Goal: Task Accomplishment & Management: Manage account settings

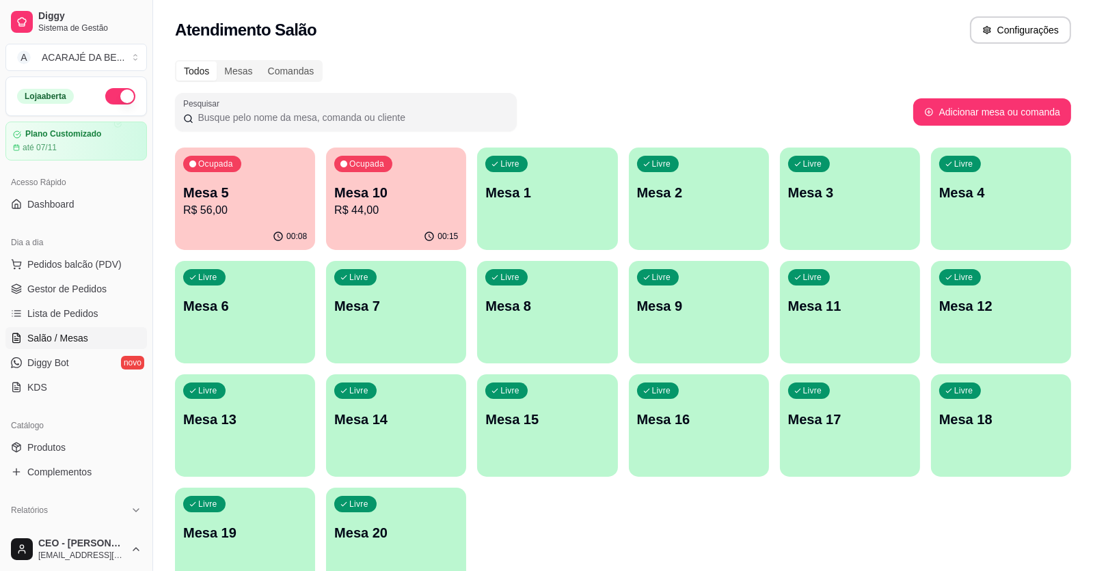
click at [406, 225] on div "00:15" at bounding box center [396, 236] width 140 height 27
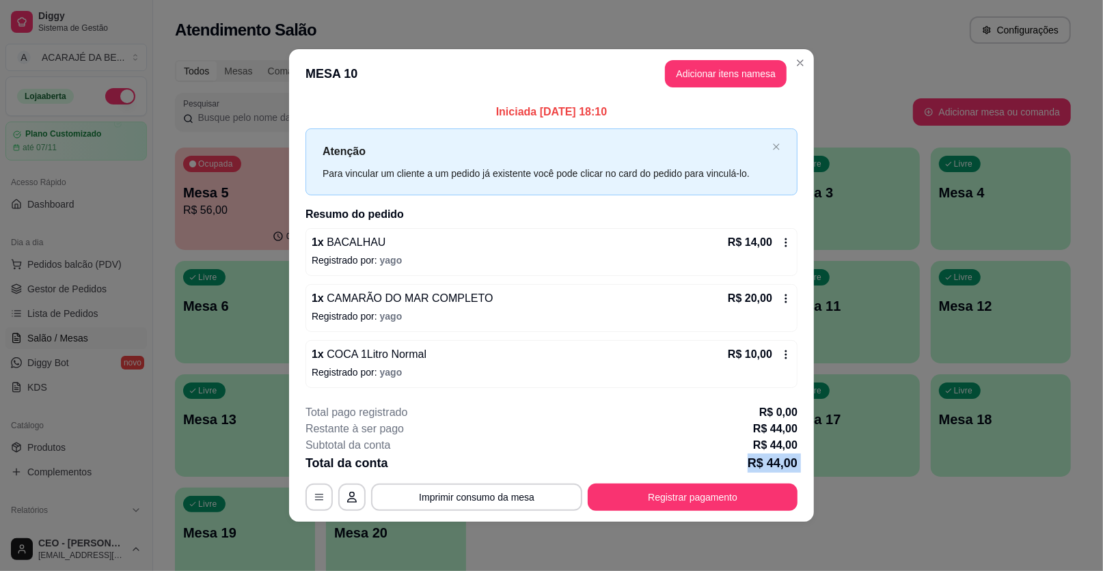
drag, startPoint x: 742, startPoint y: 471, endPoint x: 741, endPoint y: 482, distance: 11.7
click at [741, 476] on div "**********" at bounding box center [551, 458] width 492 height 107
click at [741, 489] on button "Registrar pagamento" at bounding box center [693, 497] width 204 height 27
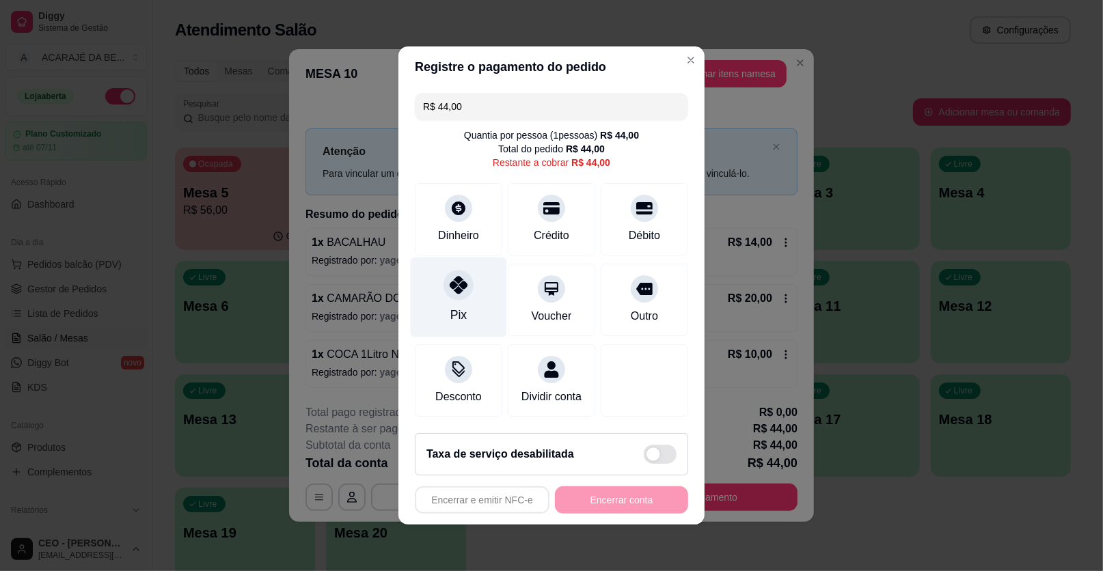
click at [467, 290] on div at bounding box center [458, 285] width 30 height 30
type input "R$ 0,00"
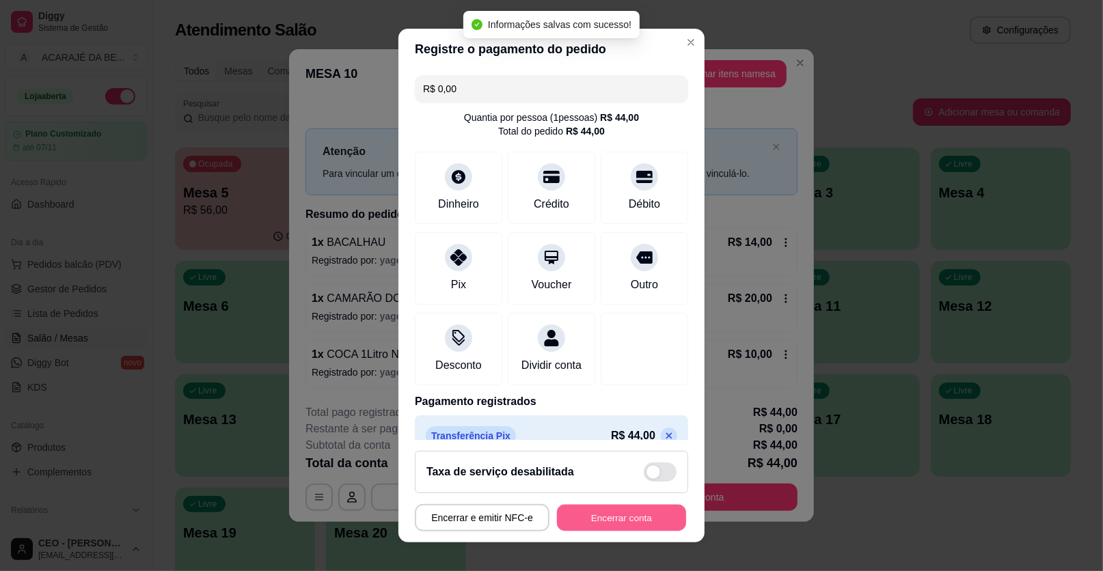
click at [659, 506] on button "Encerrar conta" at bounding box center [621, 518] width 129 height 27
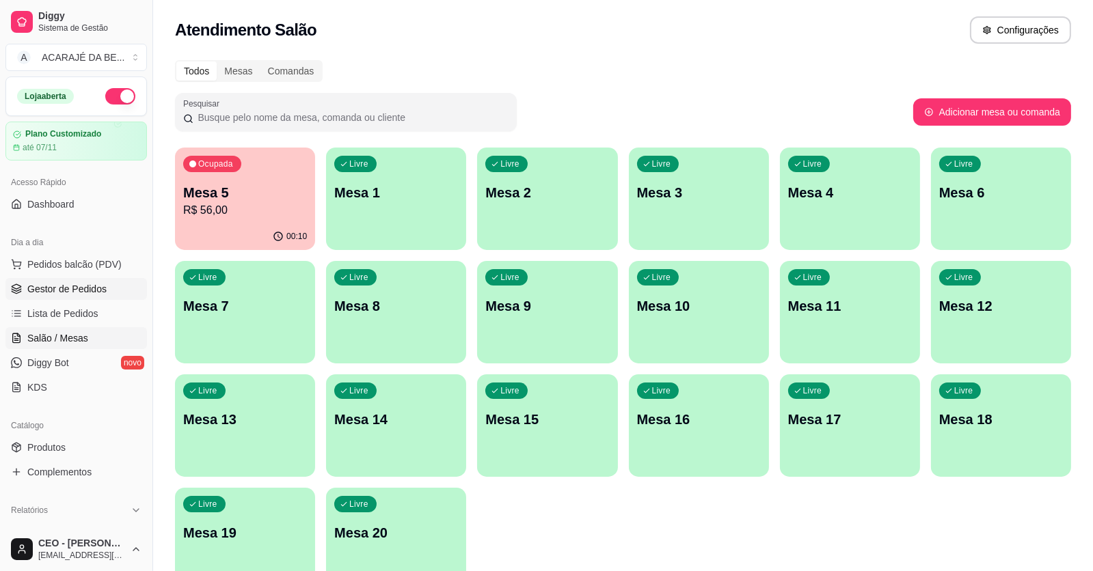
click at [66, 287] on span "Gestor de Pedidos" at bounding box center [66, 289] width 79 height 14
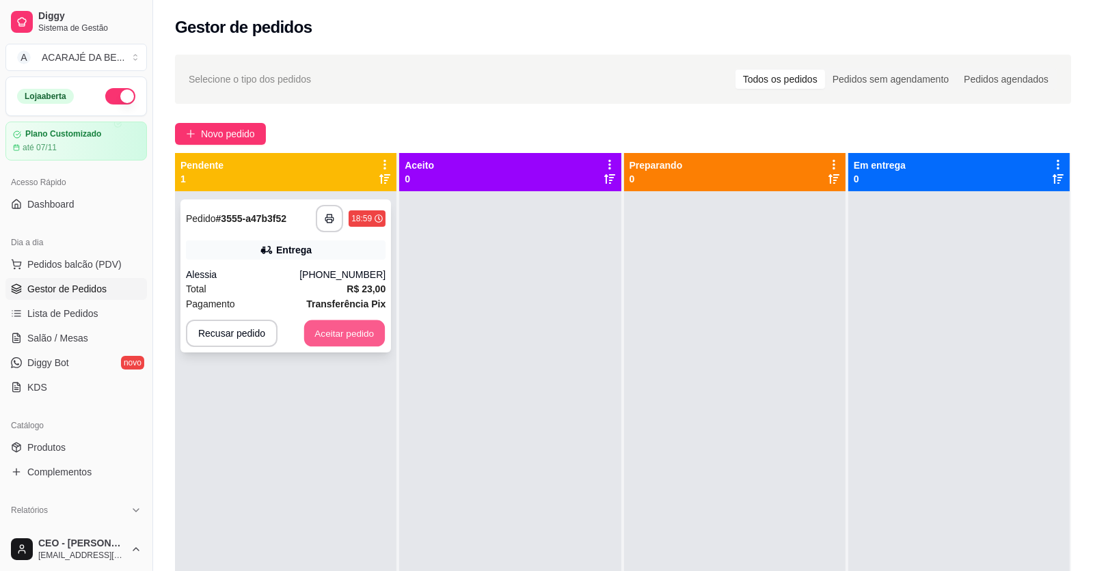
click at [336, 331] on button "Aceitar pedido" at bounding box center [344, 333] width 81 height 27
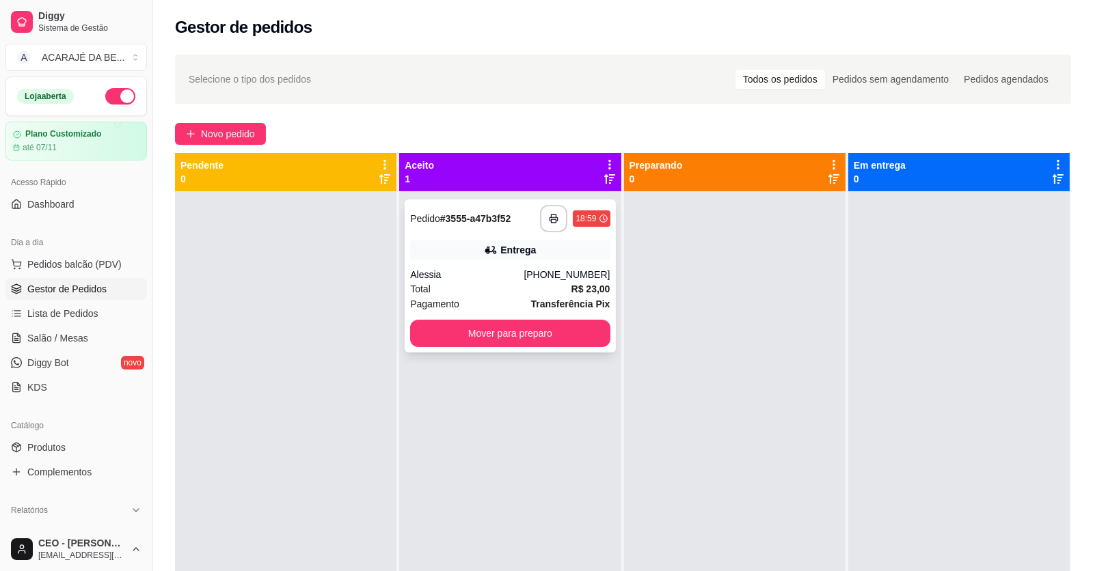
click at [458, 291] on div "Total R$ 23,00" at bounding box center [510, 289] width 200 height 15
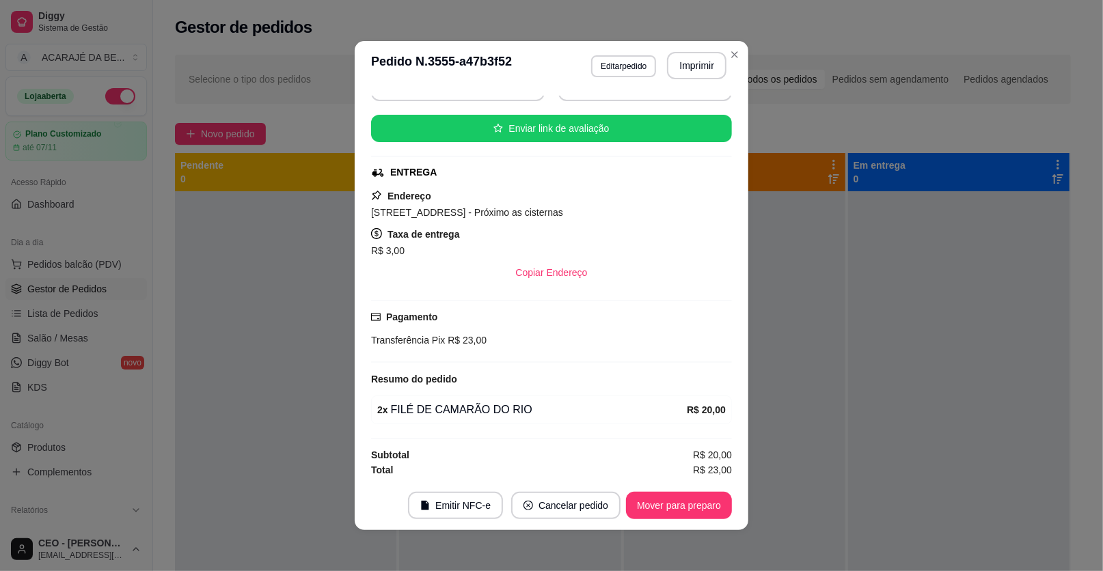
scroll to position [3, 0]
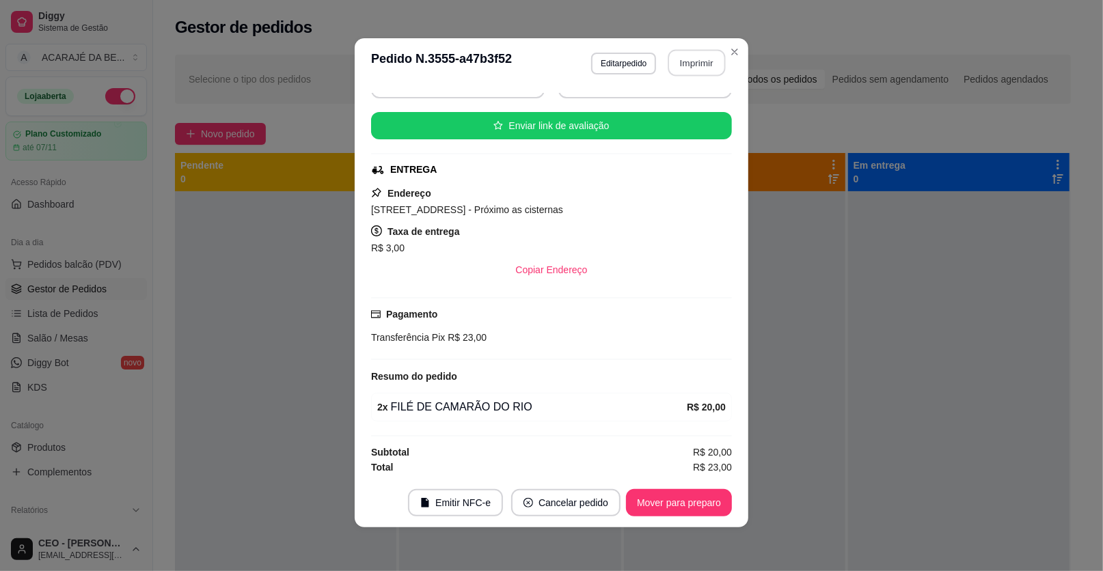
click at [686, 59] on button "Imprimir" at bounding box center [696, 63] width 57 height 27
click at [659, 497] on button "Mover para preparo" at bounding box center [678, 503] width 102 height 27
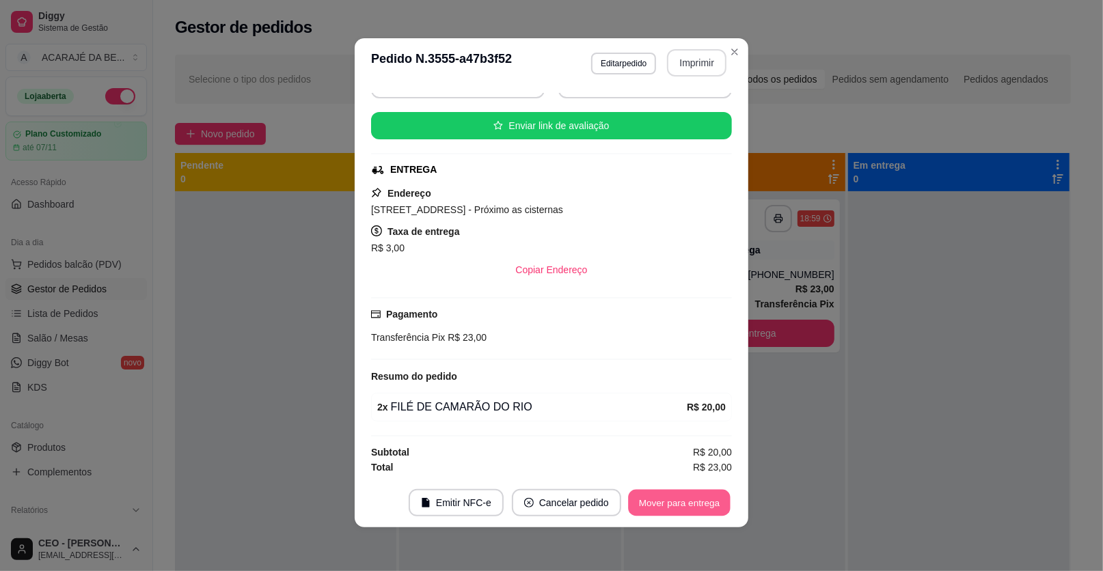
click at [661, 503] on button "Mover para entrega" at bounding box center [679, 503] width 102 height 27
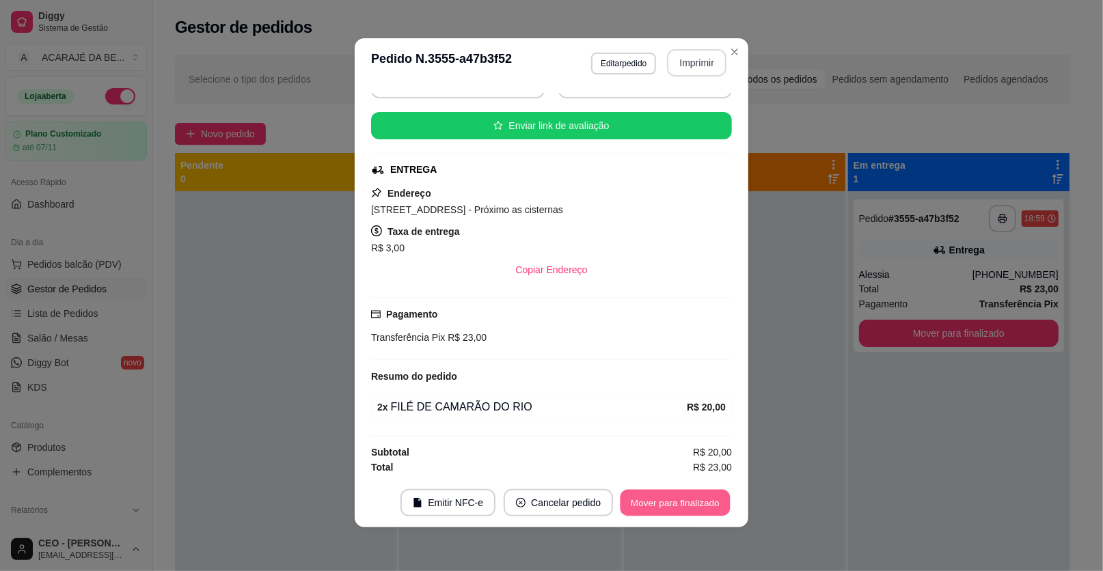
click at [663, 510] on button "Mover para finalizado" at bounding box center [675, 503] width 110 height 27
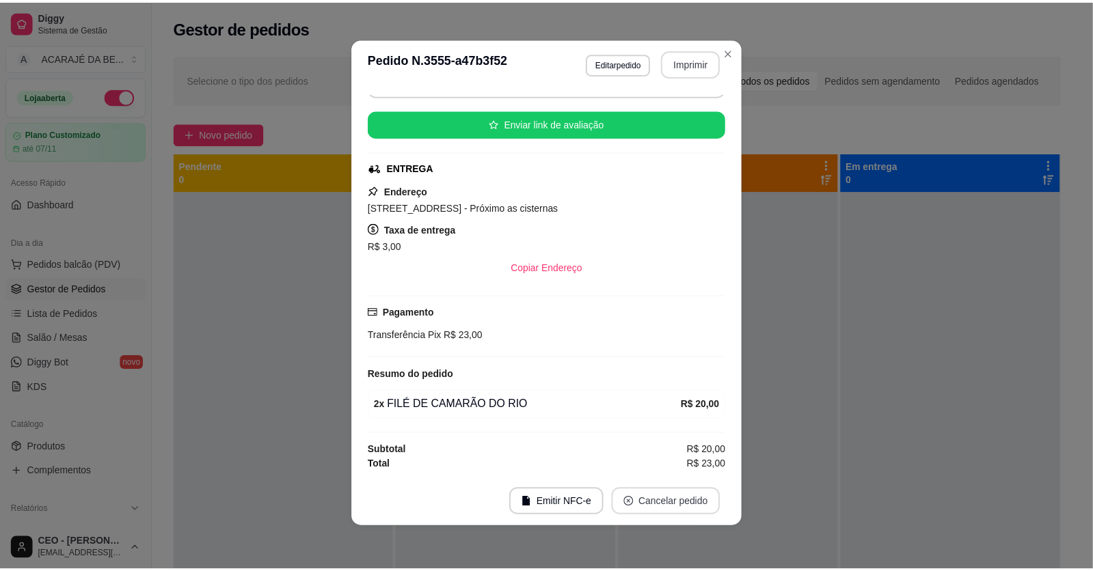
scroll to position [118, 0]
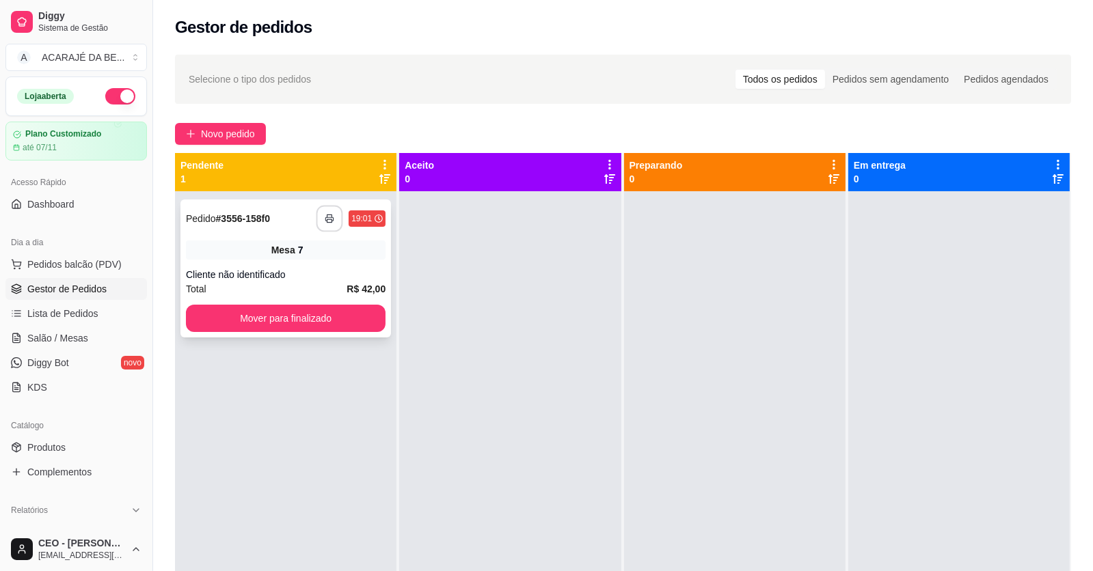
click at [328, 208] on button "button" at bounding box center [329, 219] width 27 height 27
click at [339, 322] on button "Mover para finalizado" at bounding box center [286, 318] width 200 height 27
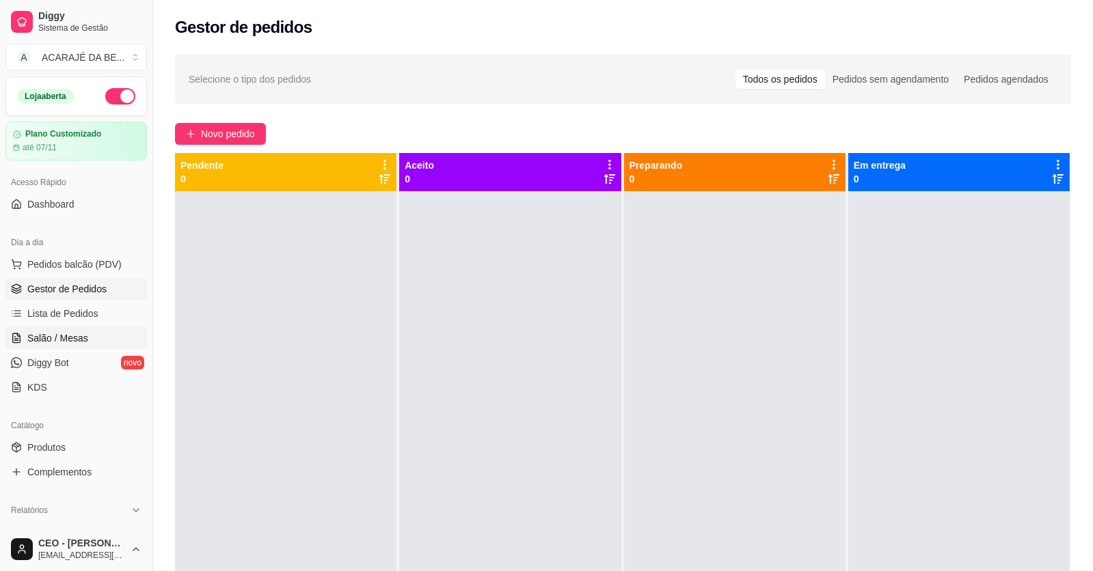
click at [60, 333] on span "Salão / Mesas" at bounding box center [57, 338] width 61 height 14
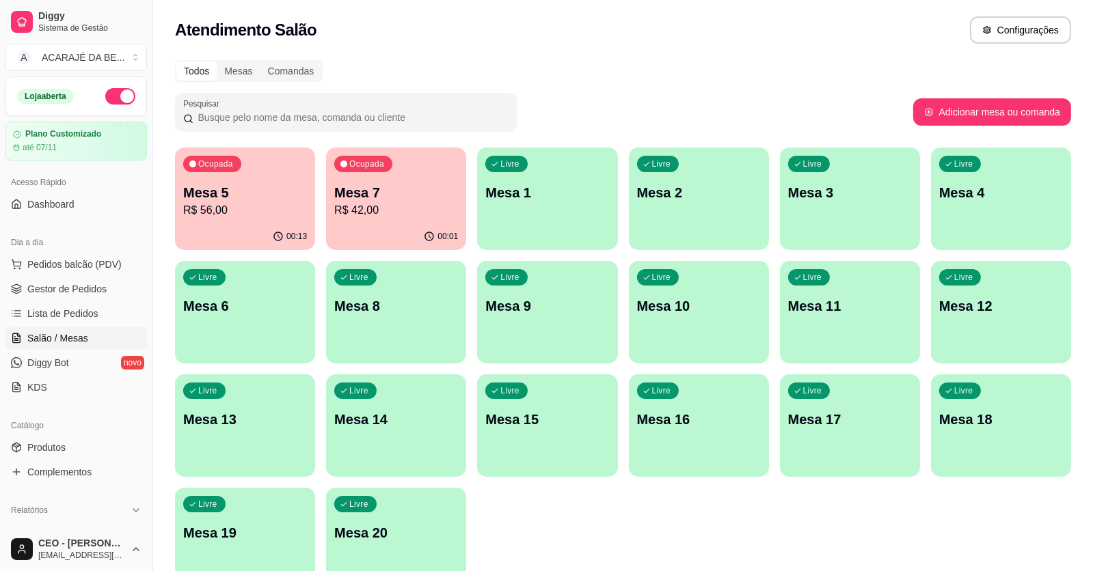
click at [422, 204] on p "R$ 42,00" at bounding box center [396, 210] width 124 height 16
click at [286, 191] on p "Mesa 5" at bounding box center [245, 193] width 120 height 18
click at [87, 284] on span "Gestor de Pedidos" at bounding box center [66, 289] width 79 height 14
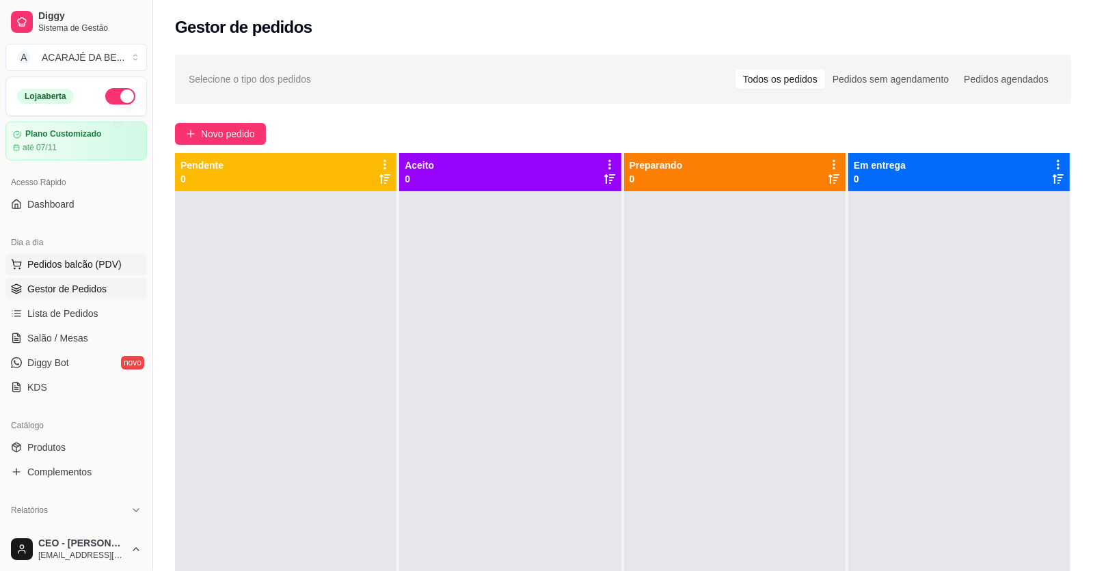
click at [104, 262] on span "Pedidos balcão (PDV)" at bounding box center [74, 265] width 94 height 14
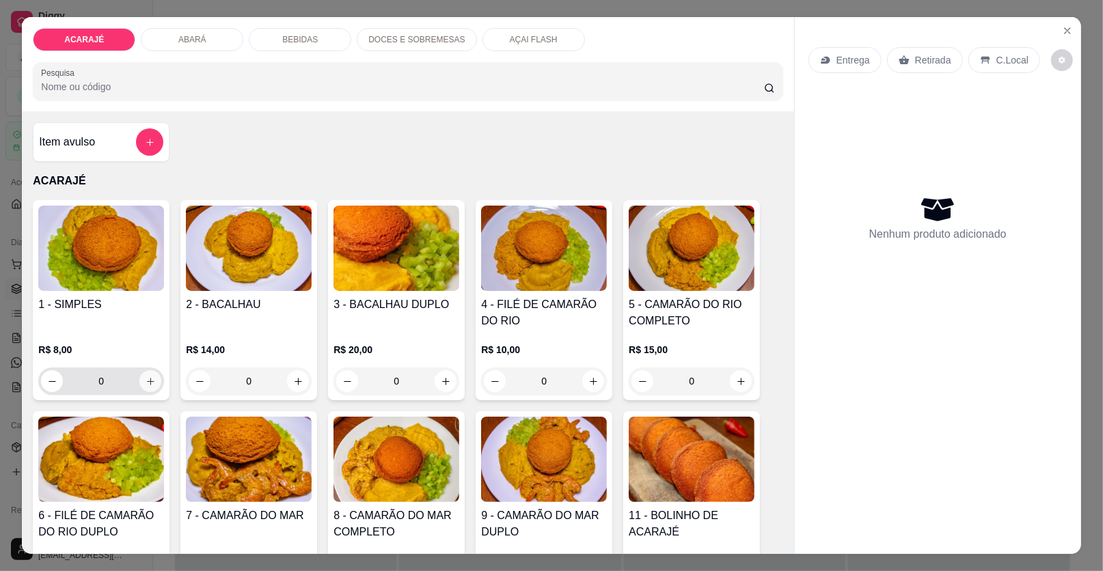
click at [146, 379] on icon "increase-product-quantity" at bounding box center [151, 381] width 10 height 10
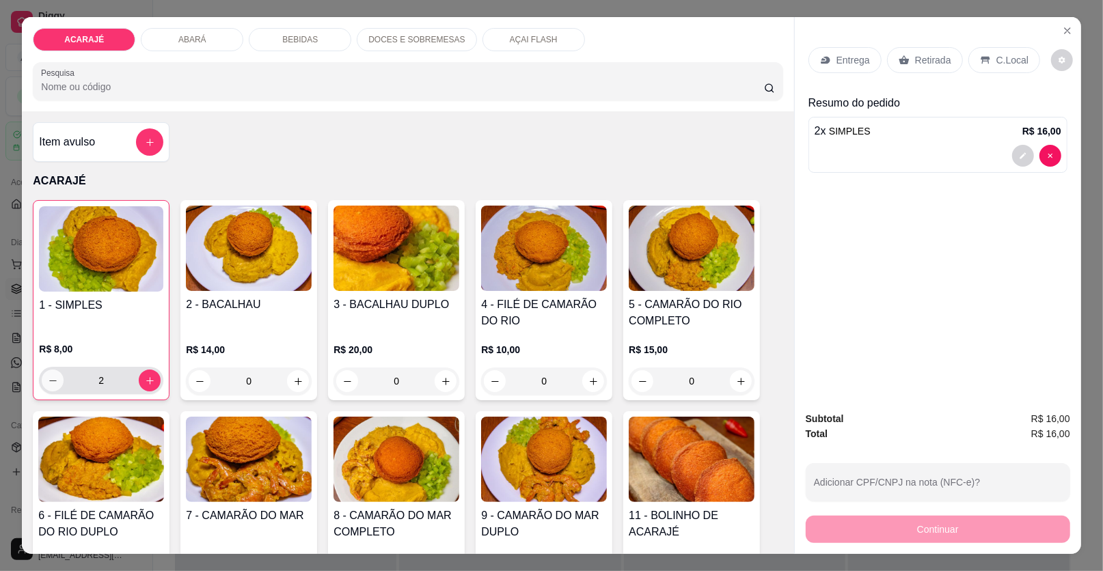
click at [48, 381] on icon "decrease-product-quantity" at bounding box center [53, 381] width 10 height 10
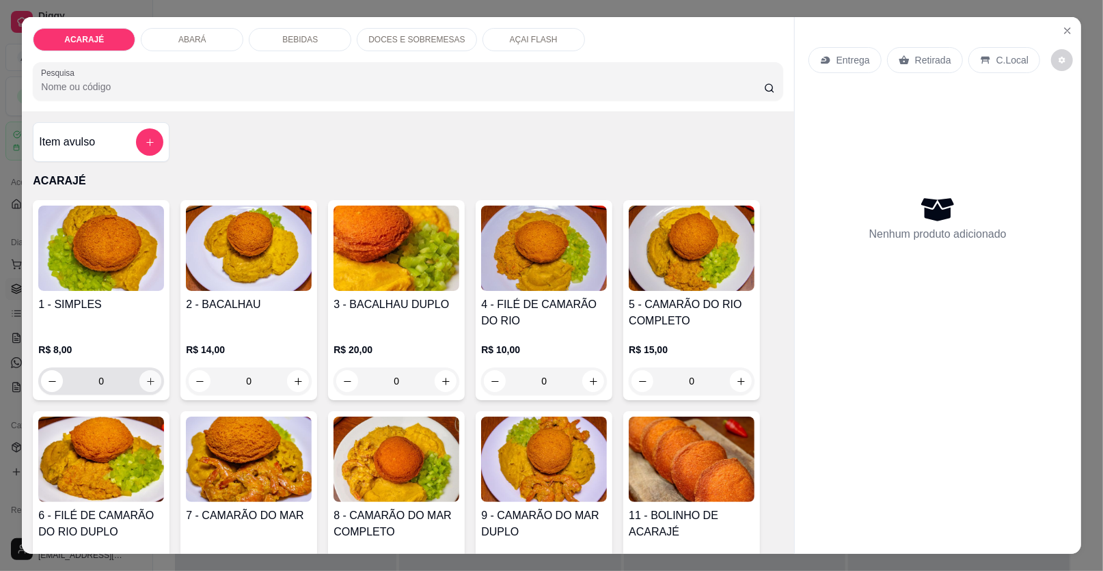
click at [139, 383] on button "increase-product-quantity" at bounding box center [150, 381] width 22 height 22
type input "1"
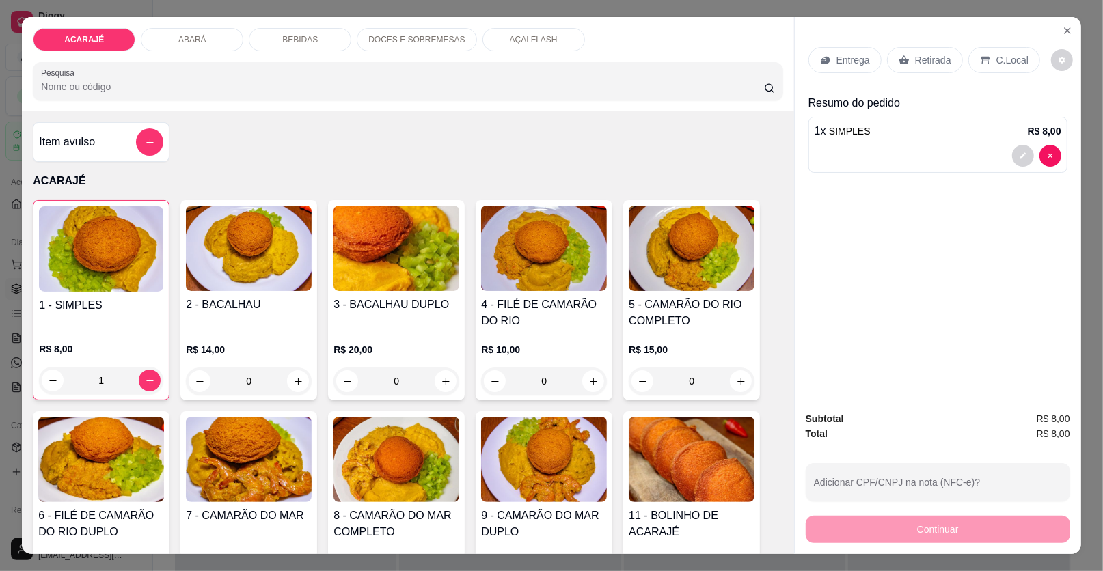
click at [926, 64] on p "Retirada" at bounding box center [933, 60] width 36 height 14
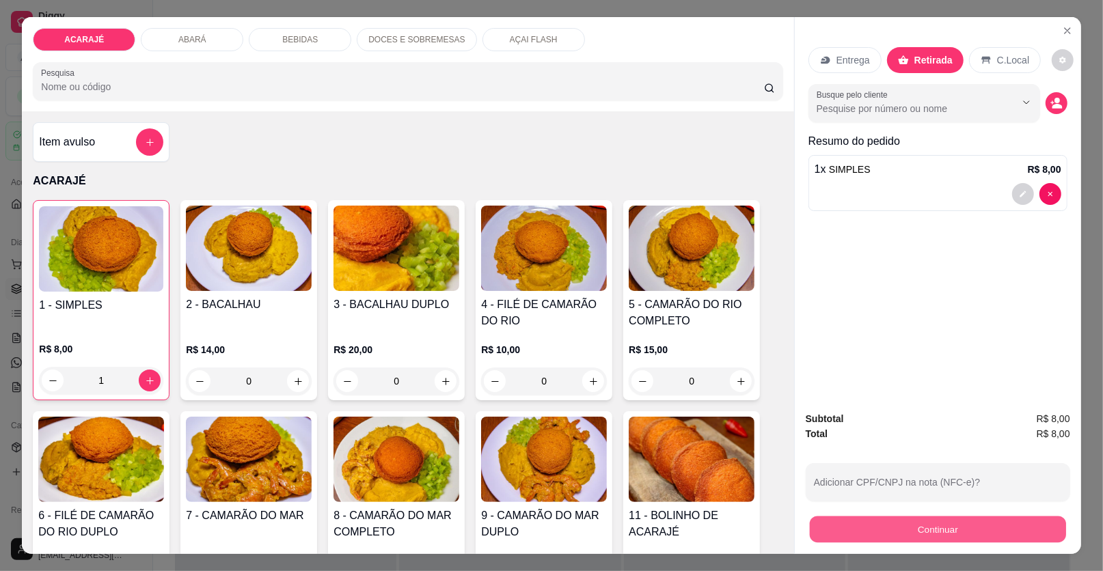
click at [868, 535] on button "Continuar" at bounding box center [938, 530] width 256 height 27
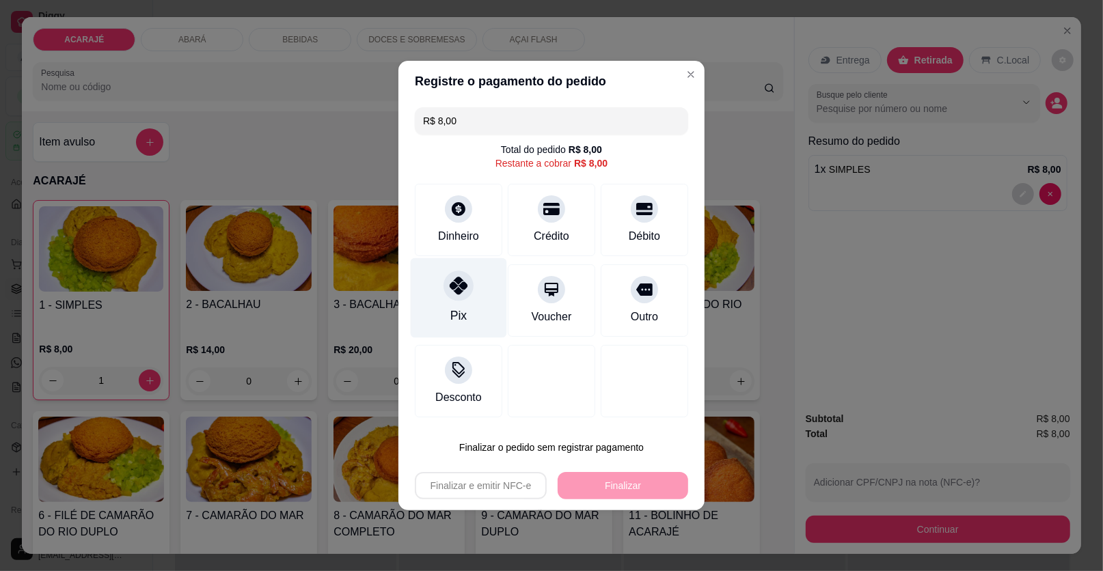
click at [456, 295] on div at bounding box center [458, 286] width 30 height 30
type input "R$ 0,00"
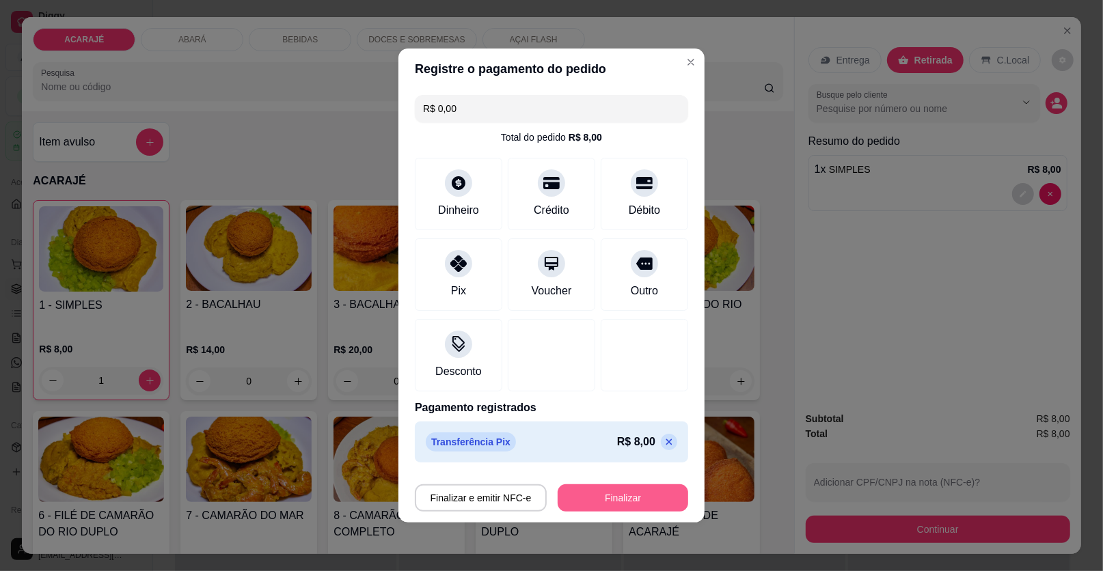
click at [616, 500] on button "Finalizar" at bounding box center [623, 497] width 131 height 27
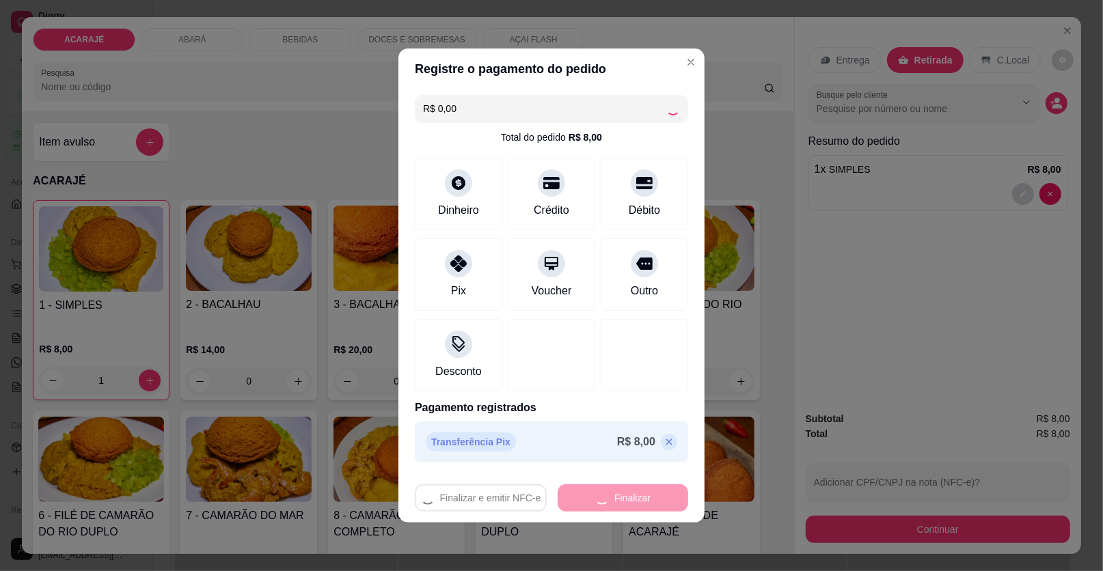
type input "0"
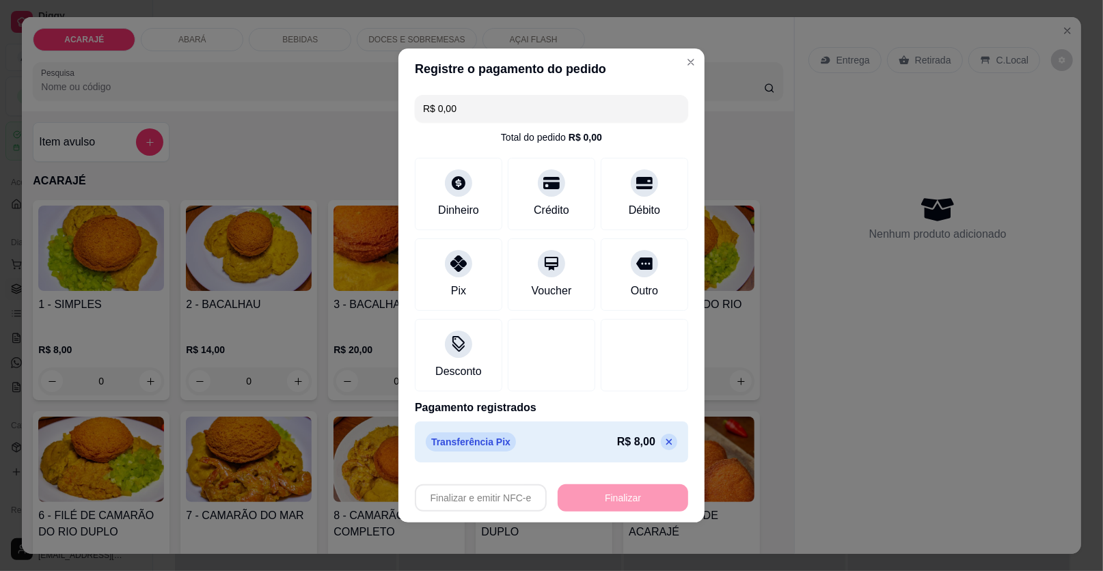
type input "-R$ 8,00"
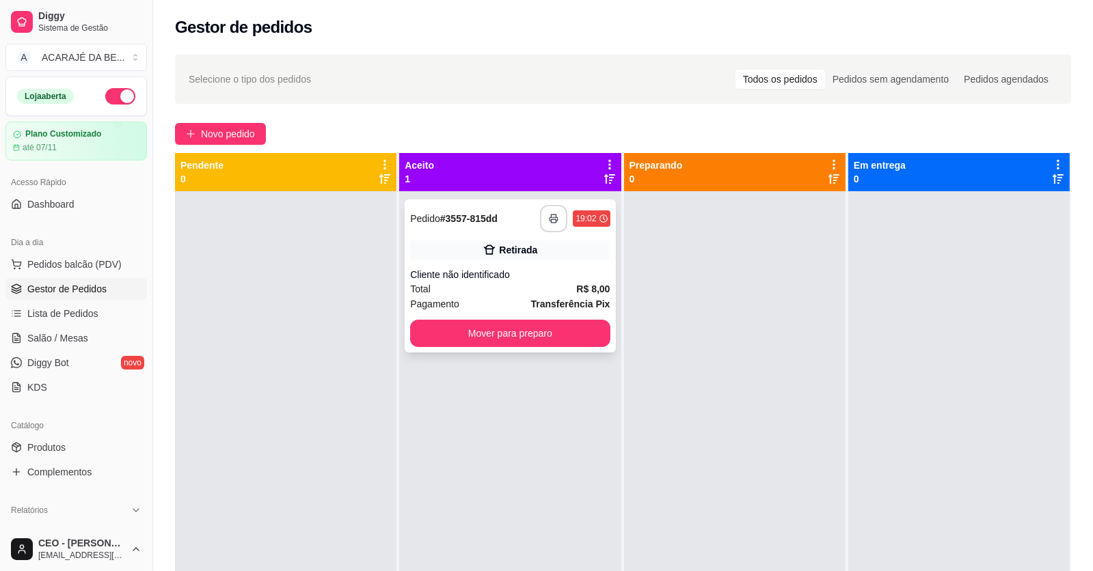
click at [557, 219] on button "button" at bounding box center [553, 218] width 27 height 27
click at [549, 331] on button "Mover para preparo" at bounding box center [509, 333] width 193 height 27
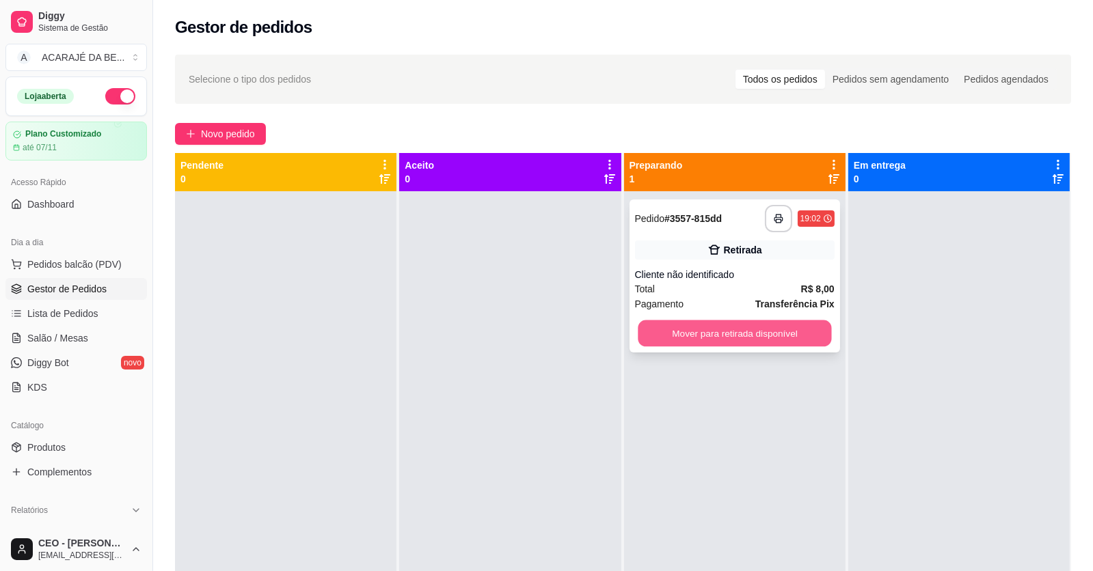
click at [687, 331] on button "Mover para retirada disponível" at bounding box center [733, 333] width 193 height 27
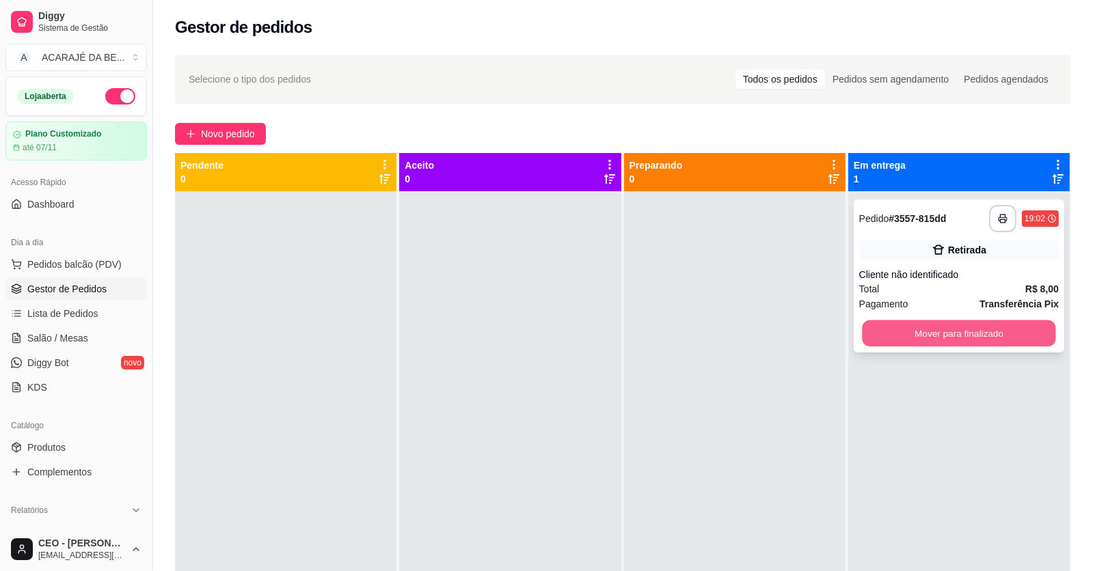
click at [967, 338] on button "Mover para finalizado" at bounding box center [958, 333] width 193 height 27
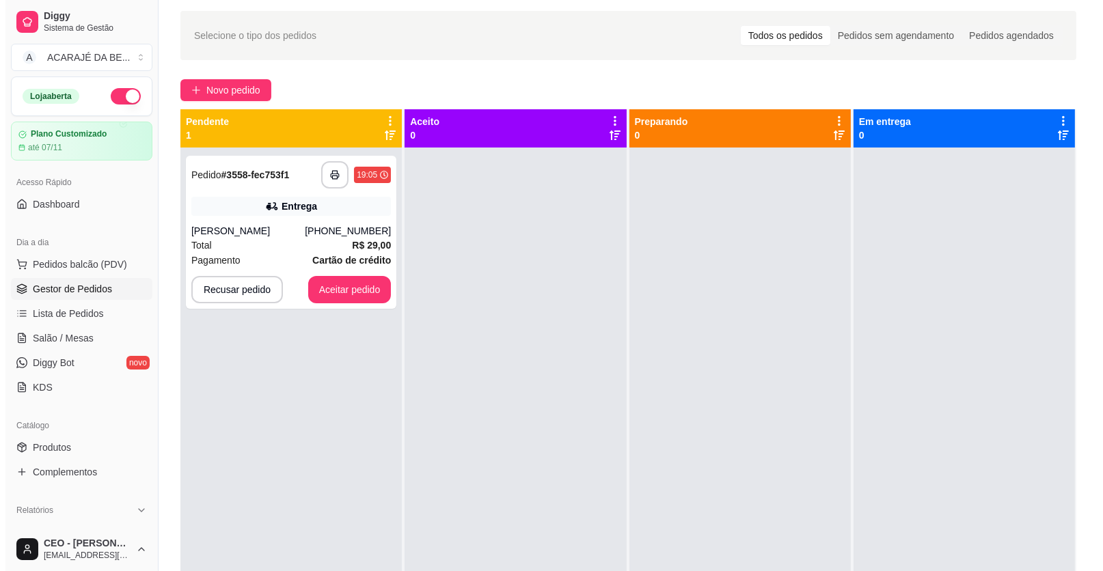
scroll to position [68, 0]
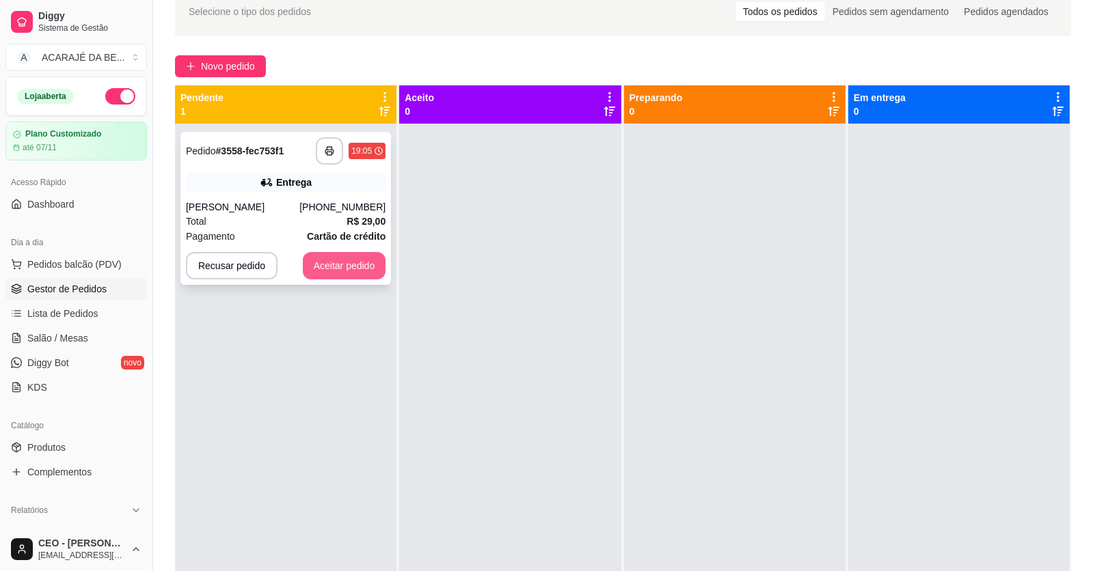
click at [358, 267] on button "Aceitar pedido" at bounding box center [344, 265] width 83 height 27
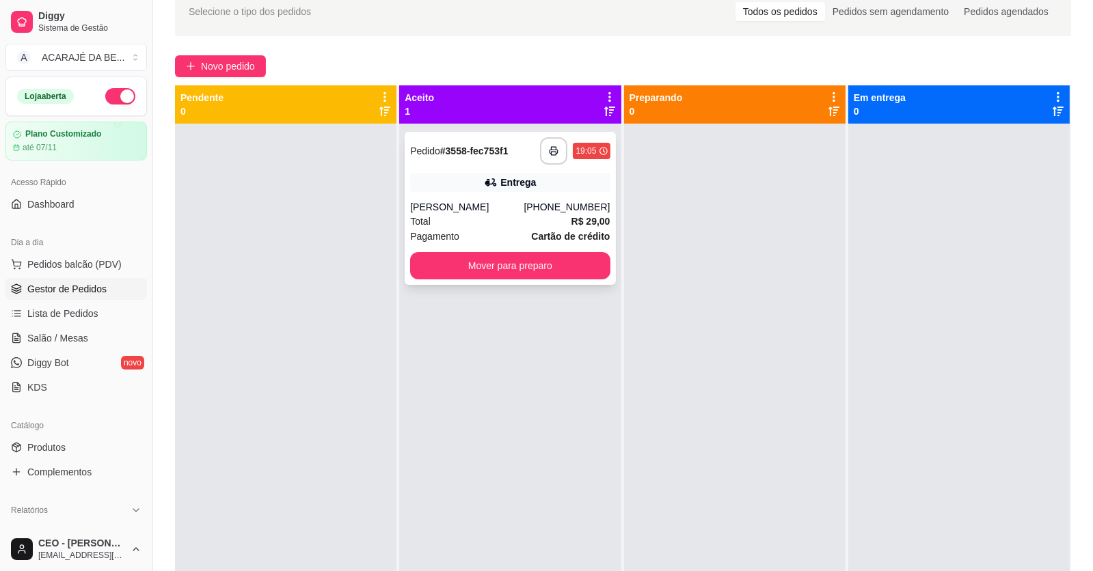
click at [486, 226] on div "Total R$ 29,00" at bounding box center [510, 221] width 200 height 15
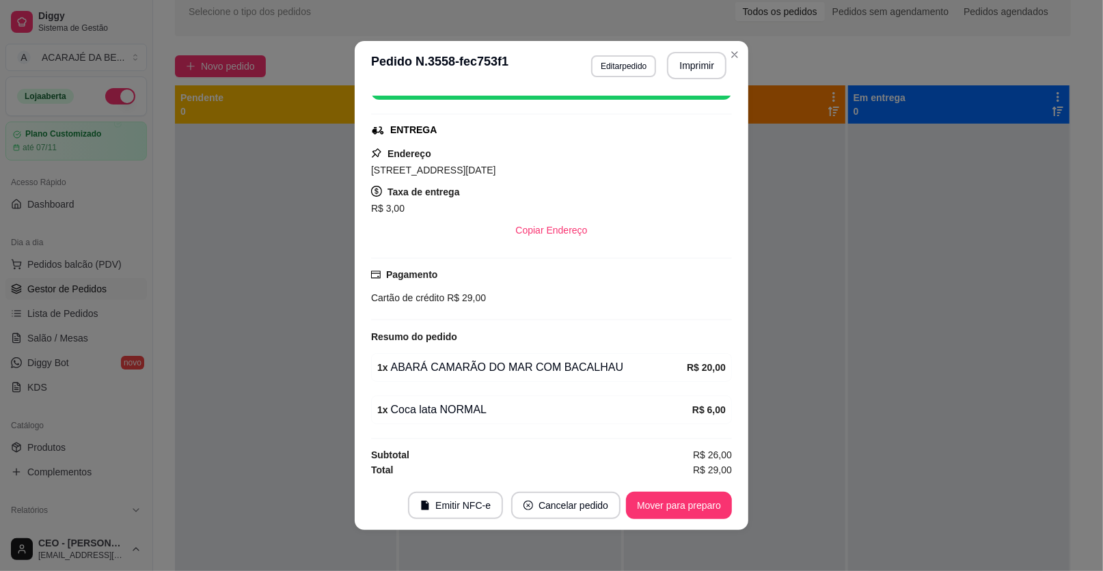
scroll to position [3, 0]
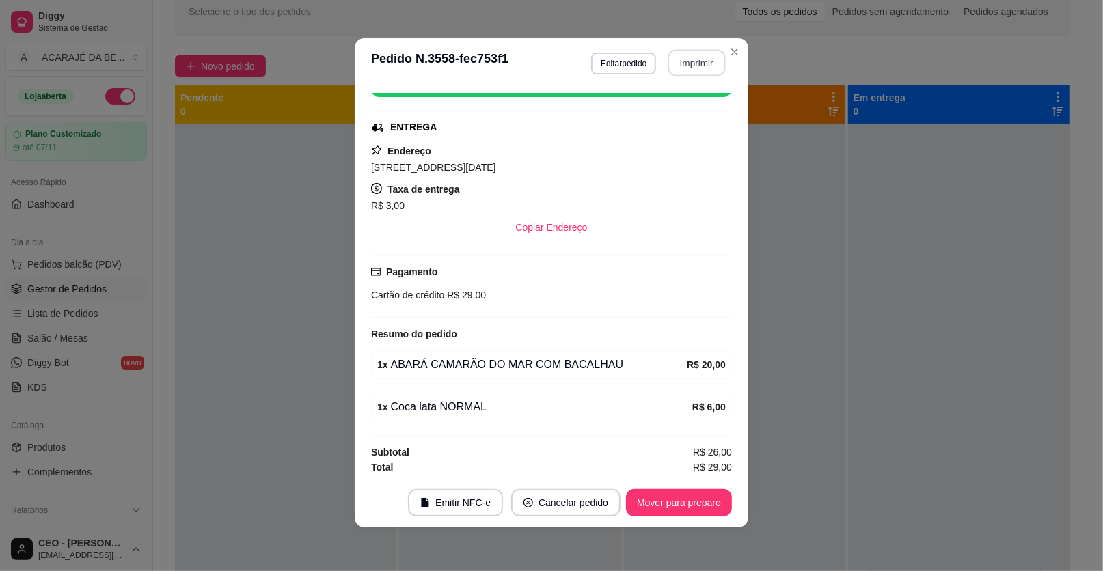
click at [706, 66] on button "Imprimir" at bounding box center [696, 63] width 57 height 27
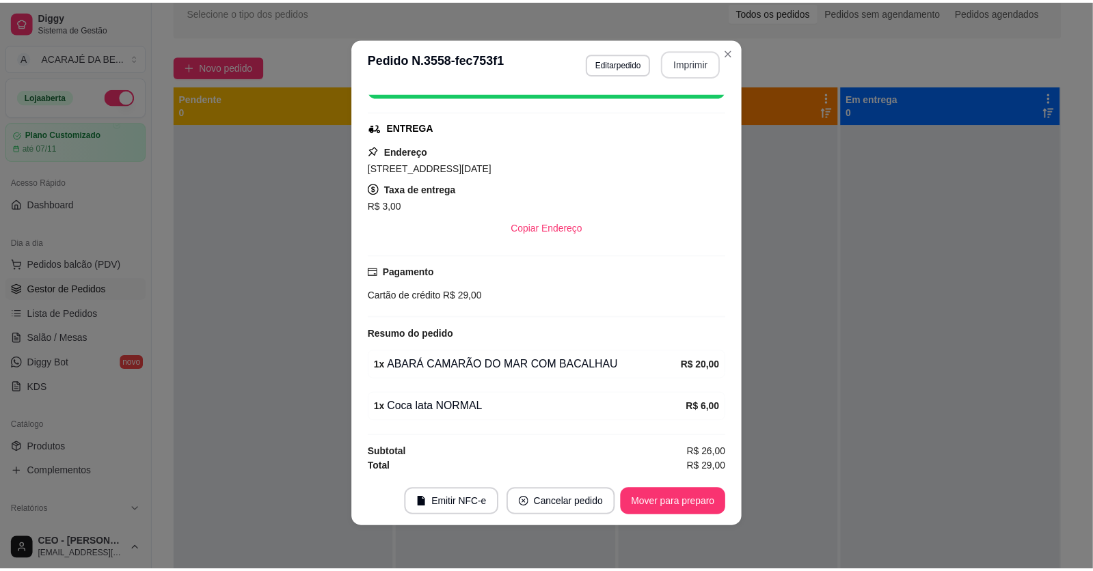
scroll to position [0, 0]
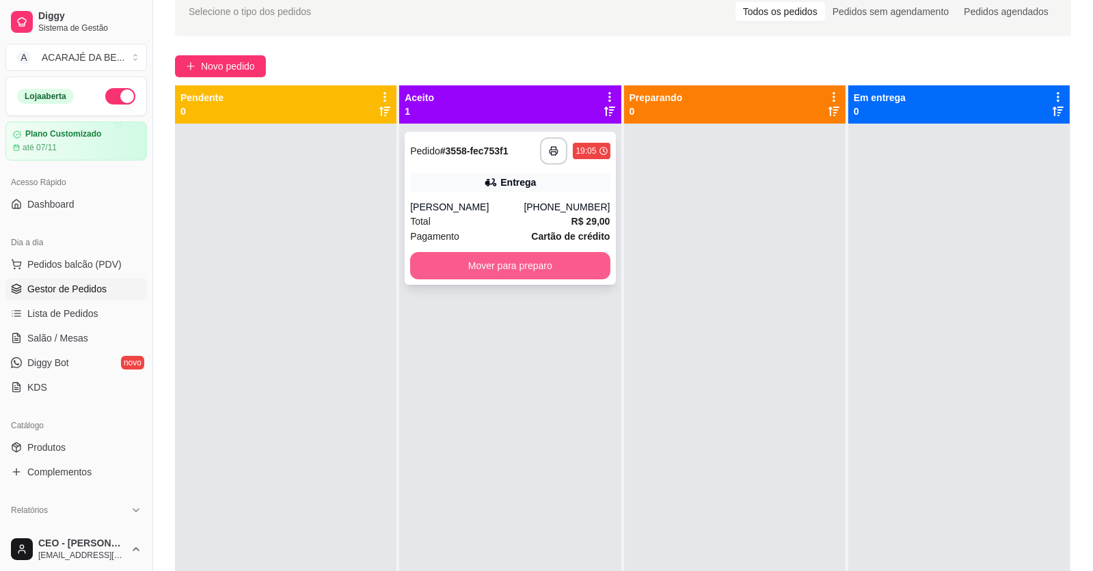
click at [514, 269] on button "Mover para preparo" at bounding box center [510, 265] width 200 height 27
click at [514, 269] on div "Mover para preparo" at bounding box center [510, 265] width 200 height 27
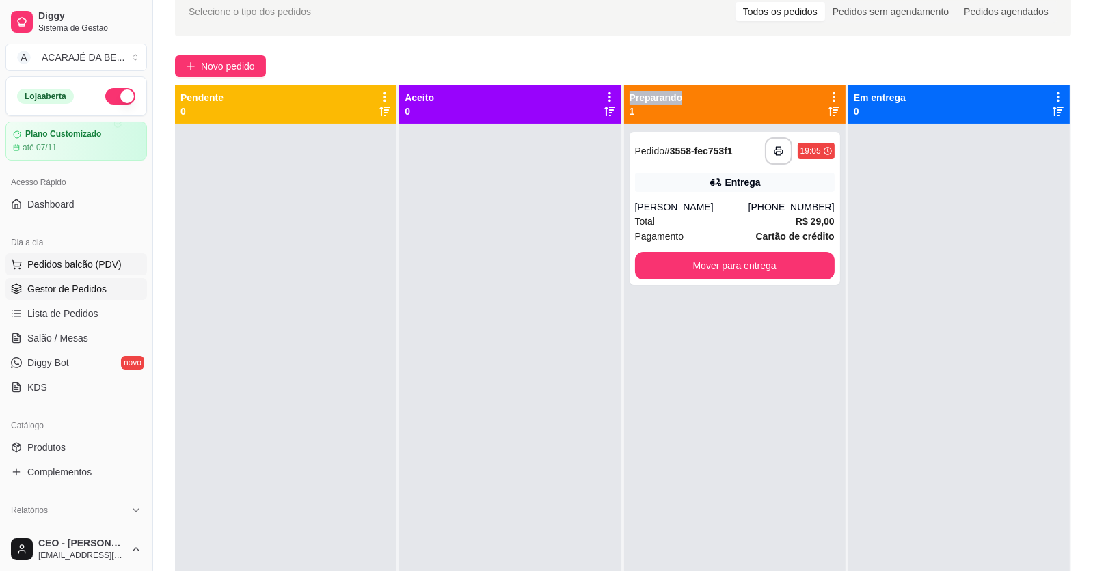
click at [38, 261] on span "Pedidos balcão (PDV)" at bounding box center [74, 265] width 94 height 14
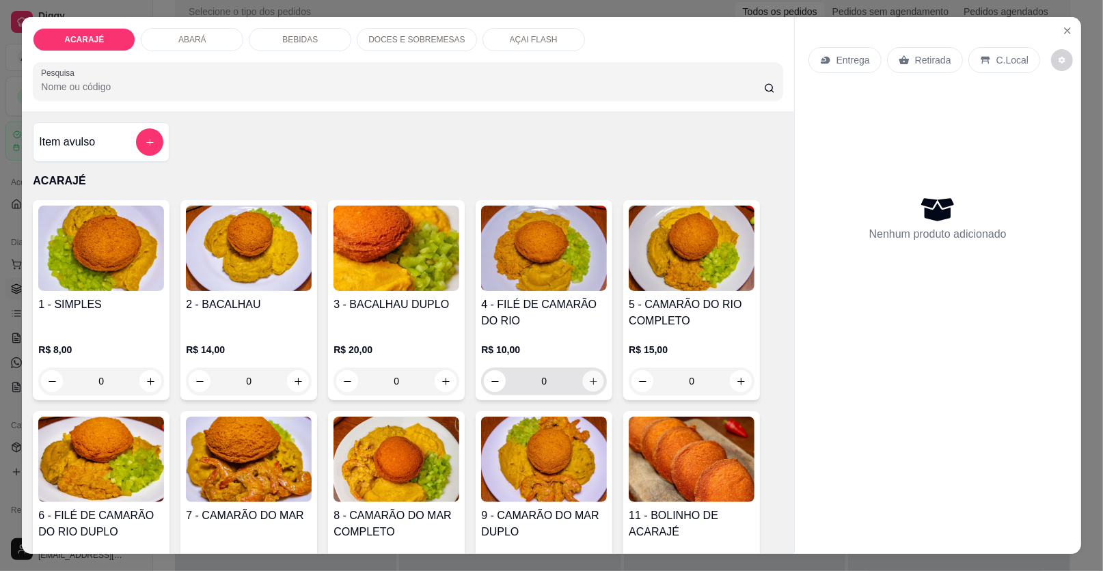
click at [590, 377] on icon "increase-product-quantity" at bounding box center [593, 381] width 10 height 10
type input "1"
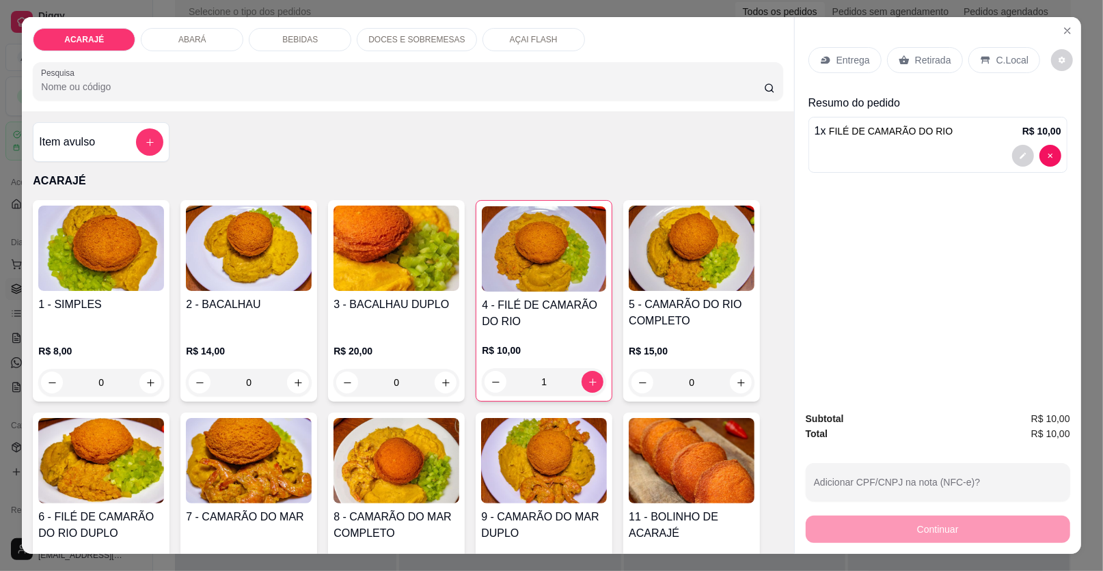
click at [919, 55] on p "Retirada" at bounding box center [933, 60] width 36 height 14
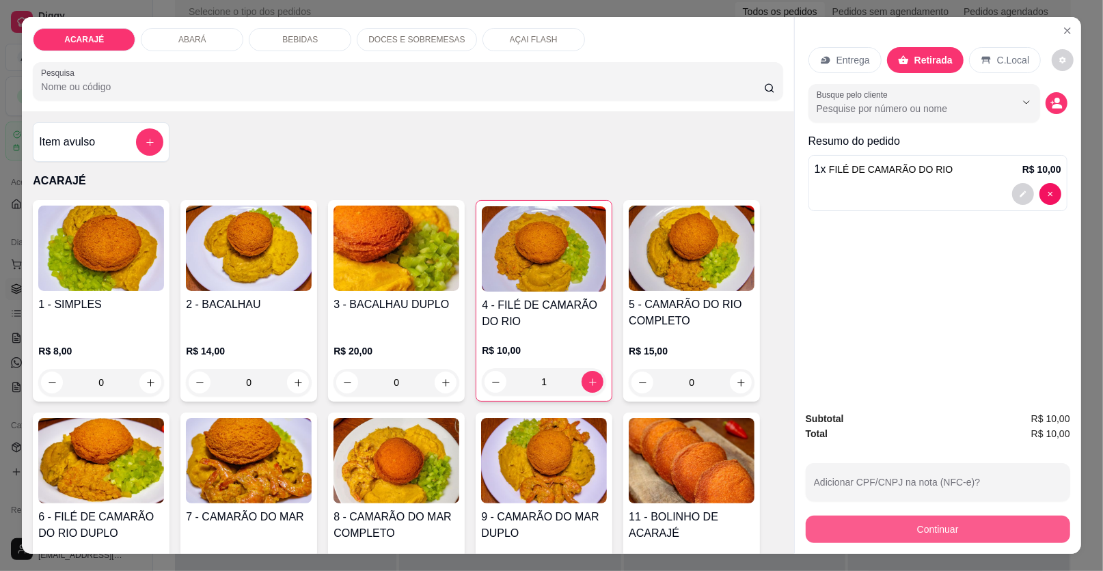
click at [869, 526] on button "Continuar" at bounding box center [938, 529] width 264 height 27
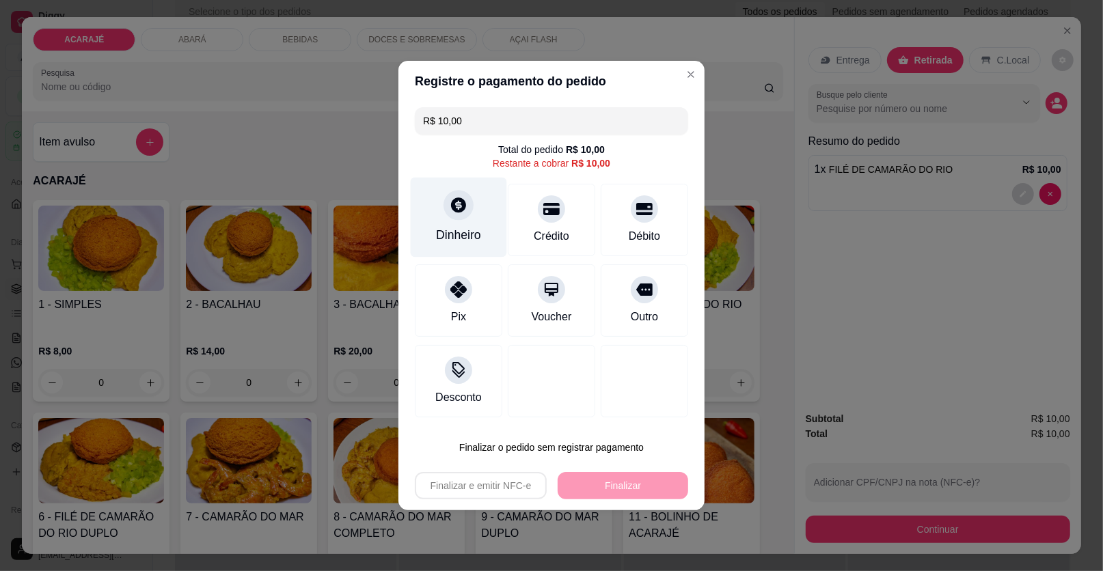
click at [458, 210] on icon at bounding box center [458, 204] width 15 height 15
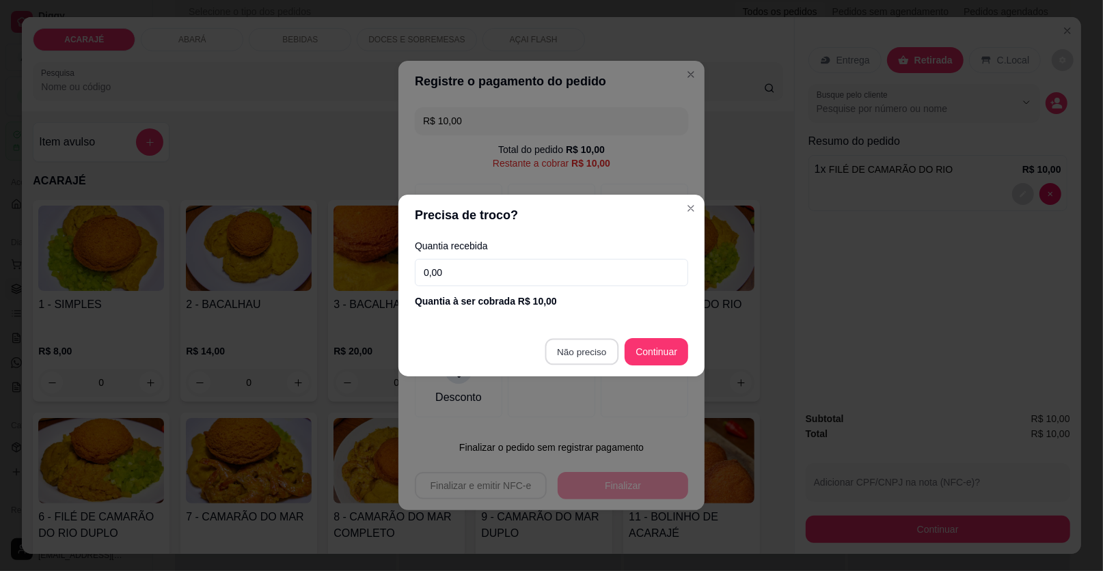
type input "R$ 0,00"
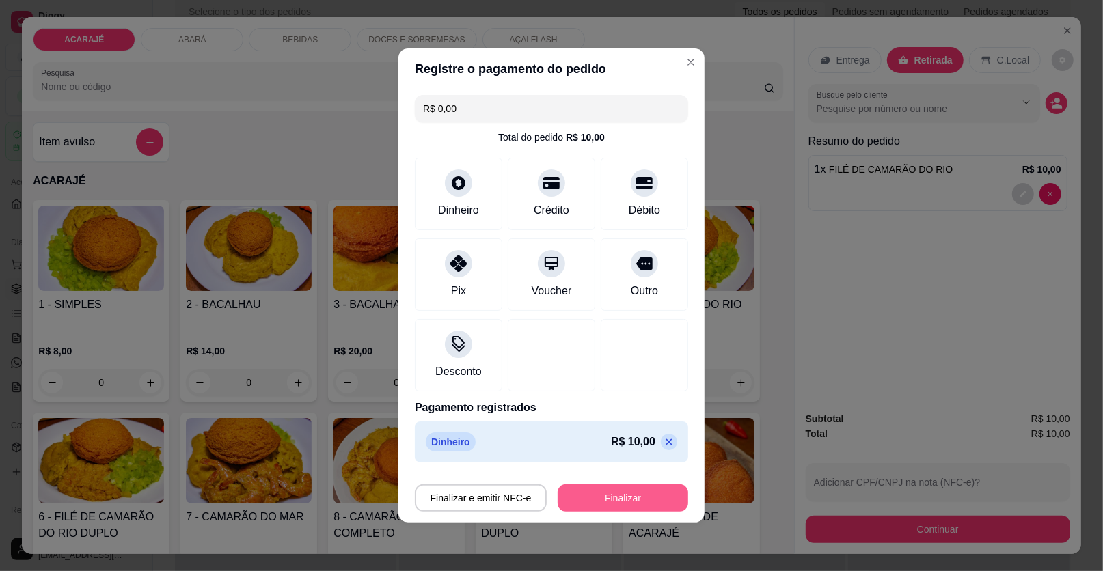
click at [606, 492] on button "Finalizar" at bounding box center [623, 497] width 131 height 27
type input "0"
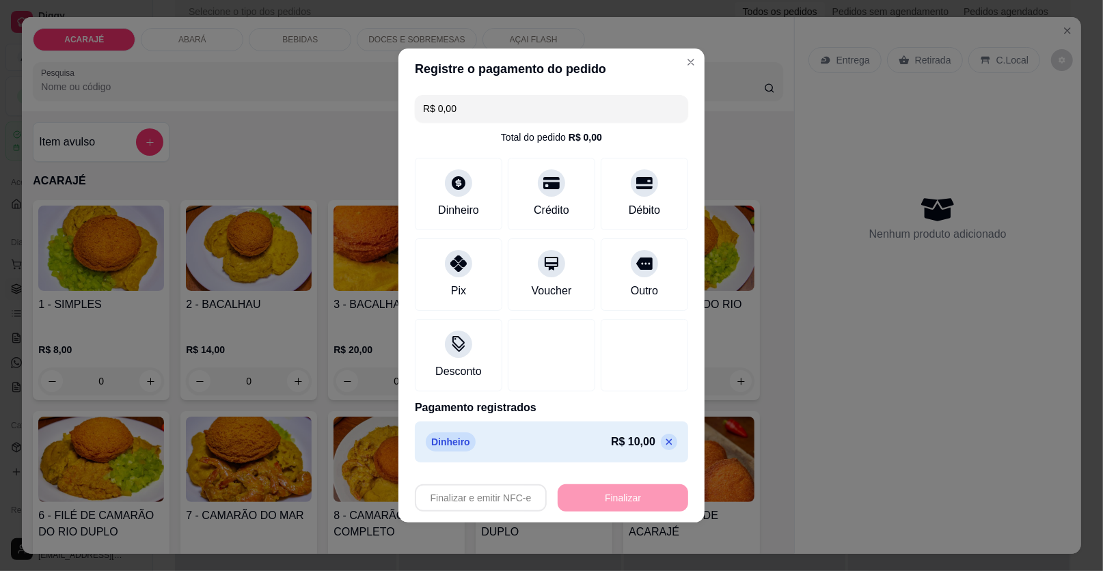
type input "-R$ 10,00"
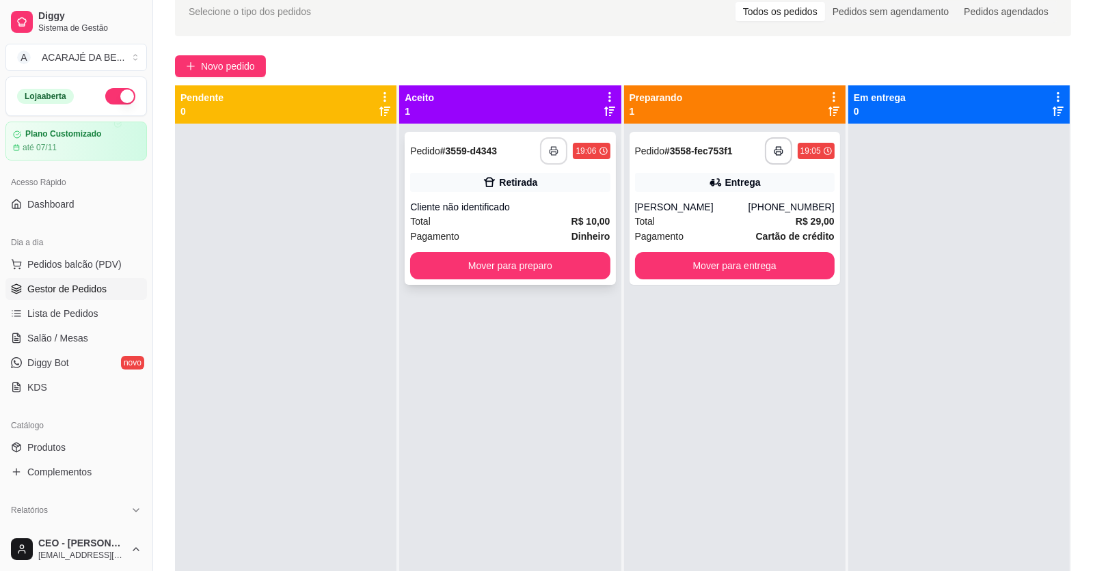
click at [555, 148] on button "button" at bounding box center [553, 150] width 27 height 27
click at [490, 265] on button "Mover para preparo" at bounding box center [509, 266] width 193 height 27
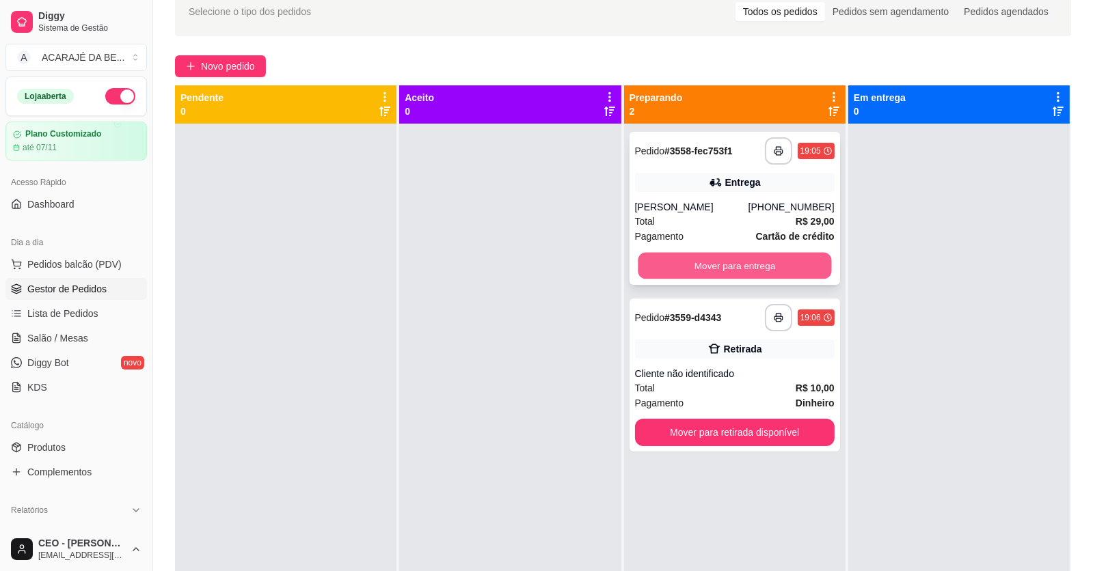
click at [686, 266] on button "Mover para entrega" at bounding box center [733, 266] width 193 height 27
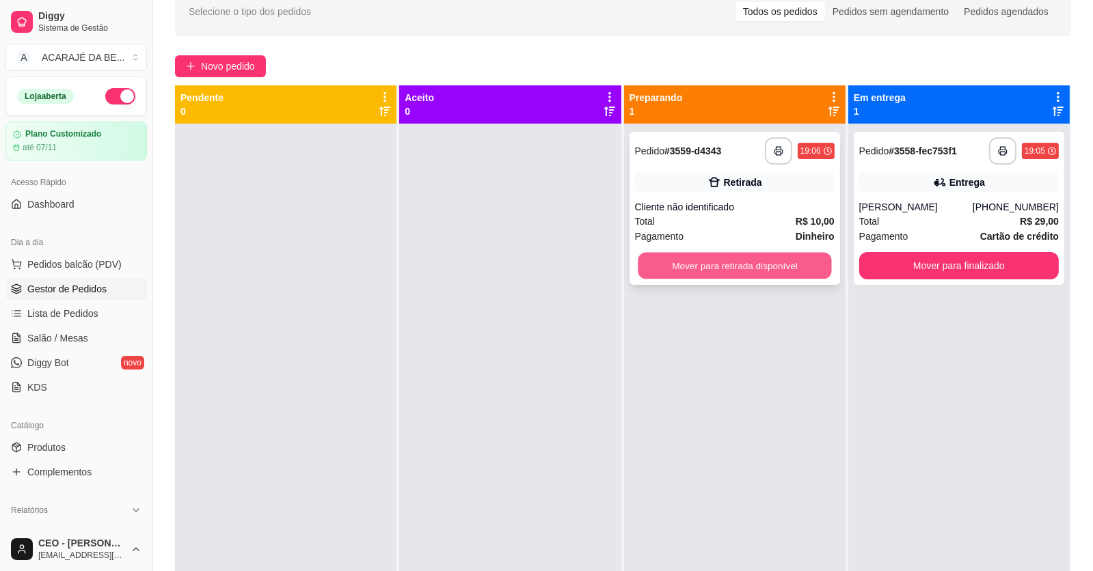
click at [704, 266] on button "Mover para retirada disponível" at bounding box center [733, 266] width 193 height 27
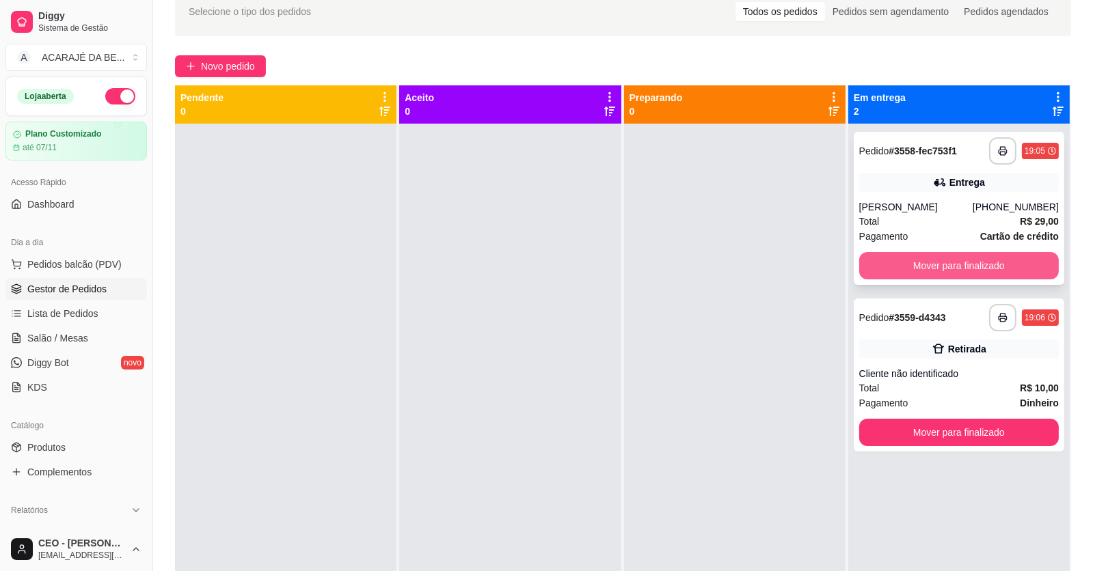
click at [929, 262] on button "Mover para finalizado" at bounding box center [959, 265] width 200 height 27
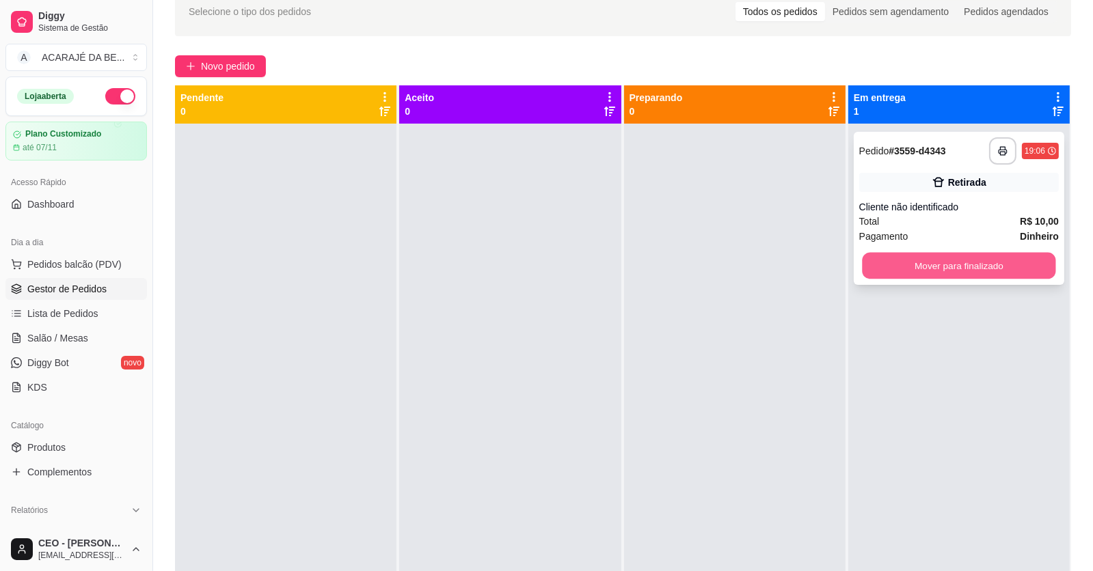
click at [940, 262] on button "Mover para finalizado" at bounding box center [958, 266] width 193 height 27
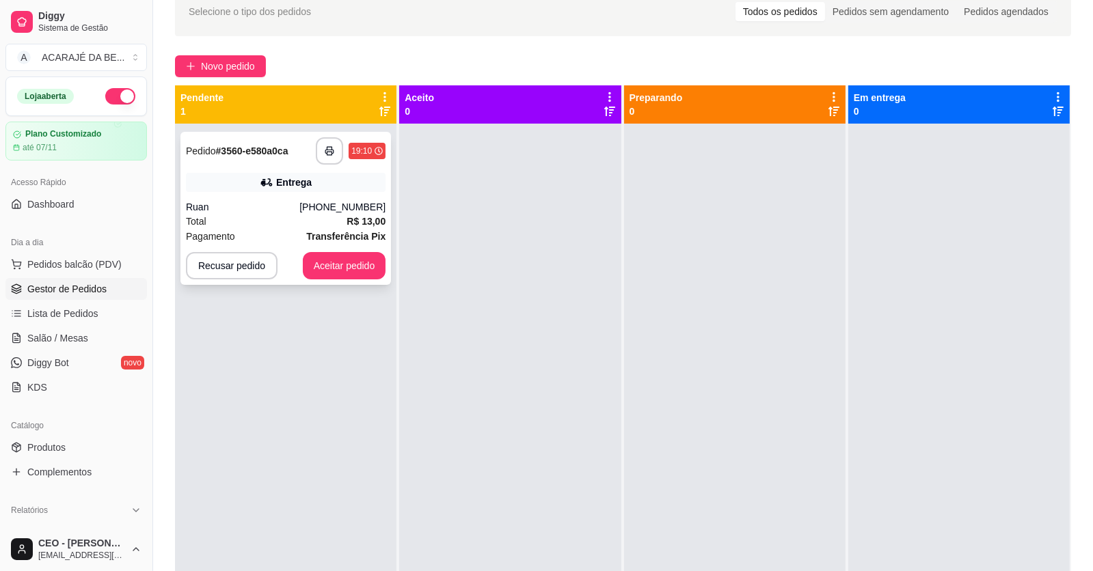
click at [278, 241] on div "Pagamento Transferência Pix" at bounding box center [286, 236] width 200 height 15
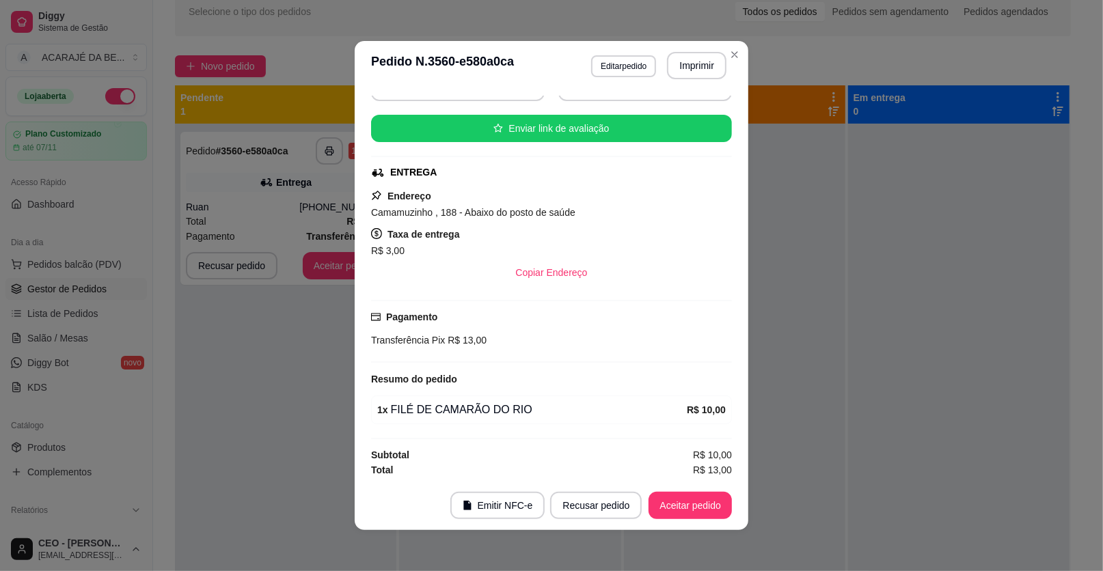
scroll to position [3, 0]
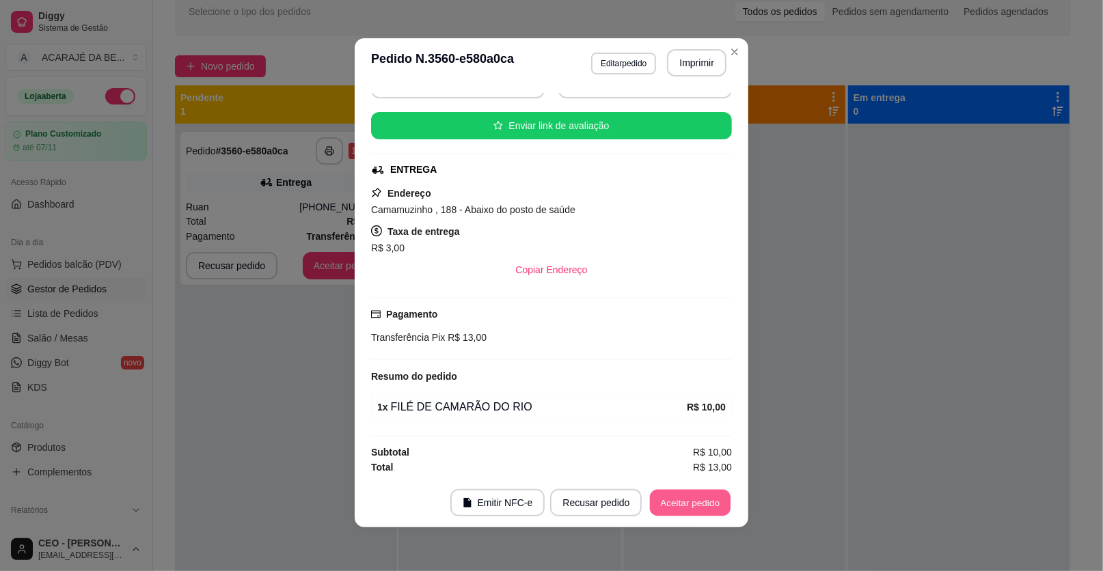
click at [696, 499] on button "Aceitar pedido" at bounding box center [690, 503] width 81 height 27
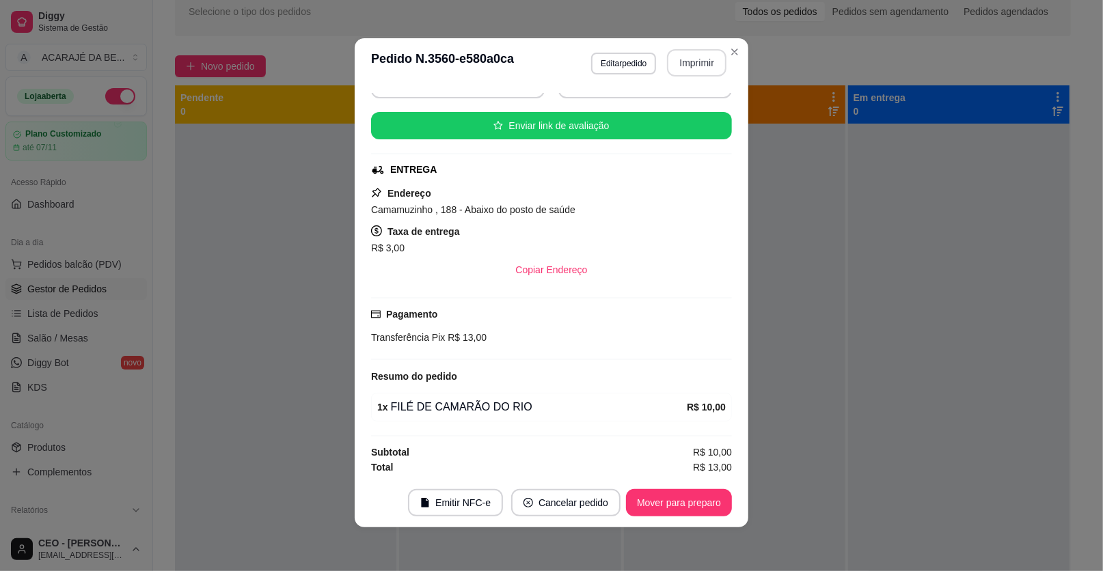
click at [694, 60] on button "Imprimir" at bounding box center [696, 62] width 59 height 27
click at [690, 508] on button "Mover para preparo" at bounding box center [678, 503] width 102 height 27
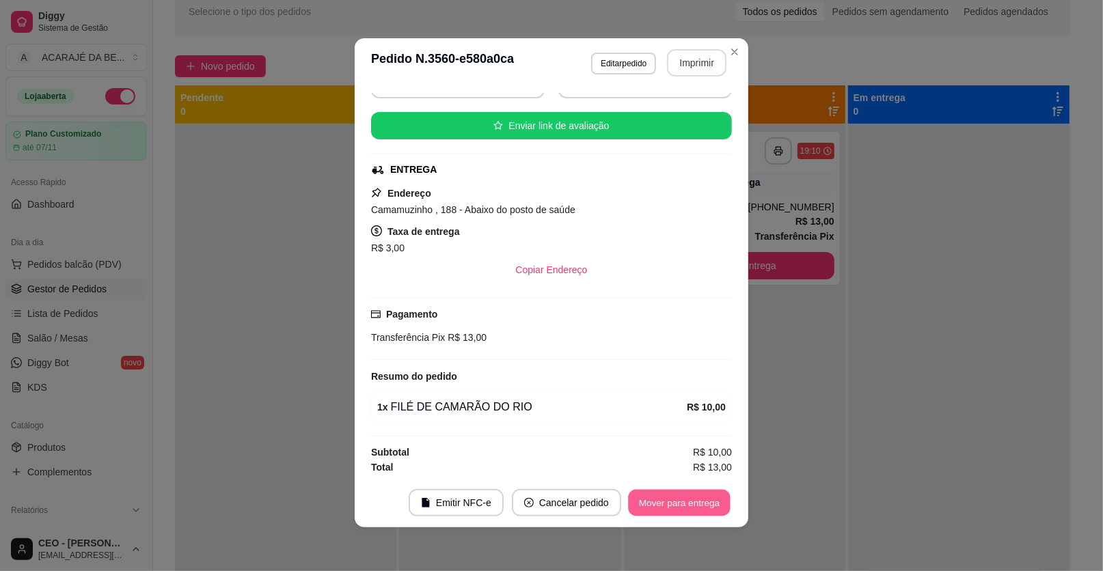
click at [710, 507] on button "Mover para entrega" at bounding box center [679, 503] width 102 height 27
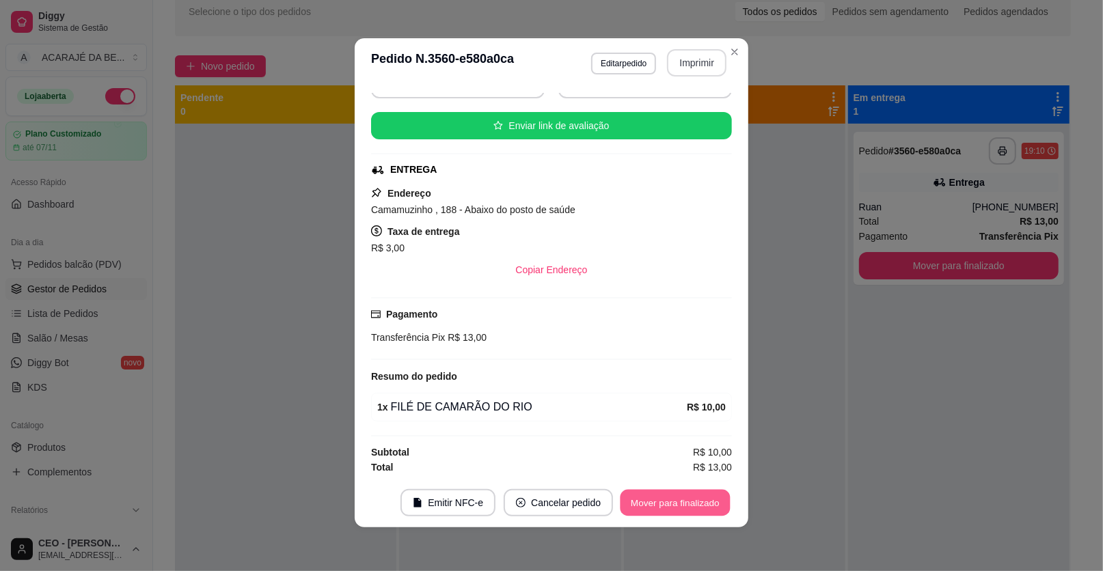
click at [726, 500] on div "Mover para finalizado" at bounding box center [674, 502] width 113 height 27
click at [703, 500] on button "Mover para finalizado" at bounding box center [675, 503] width 110 height 27
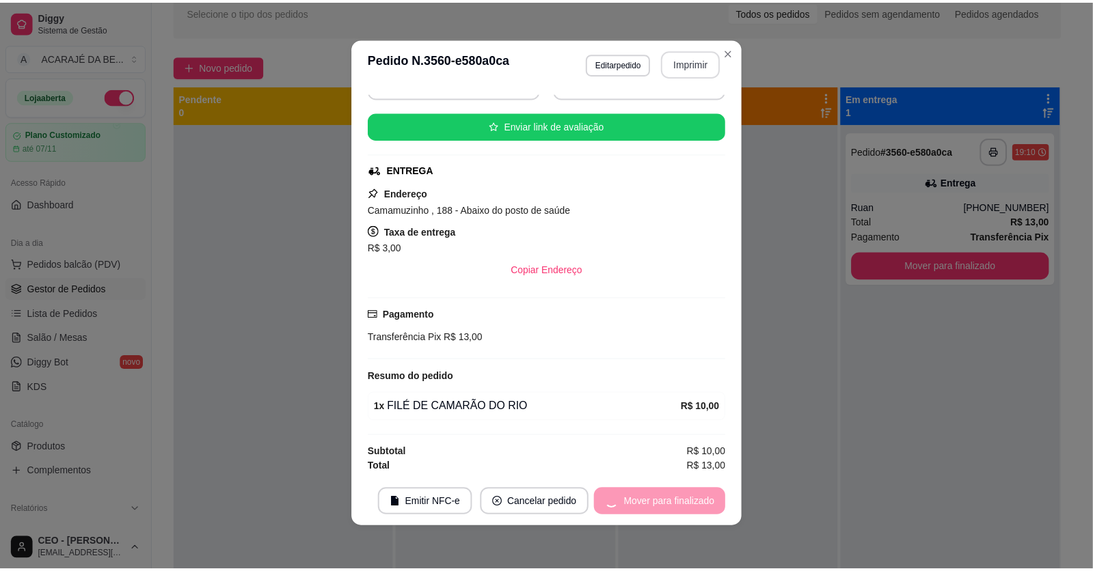
scroll to position [118, 0]
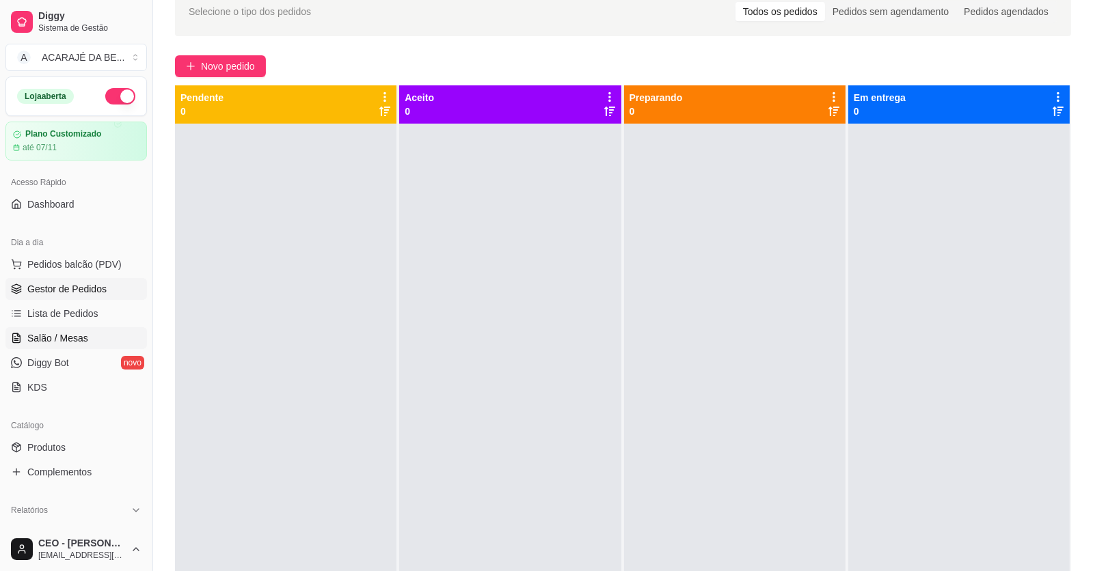
click at [74, 333] on span "Salão / Mesas" at bounding box center [57, 338] width 61 height 14
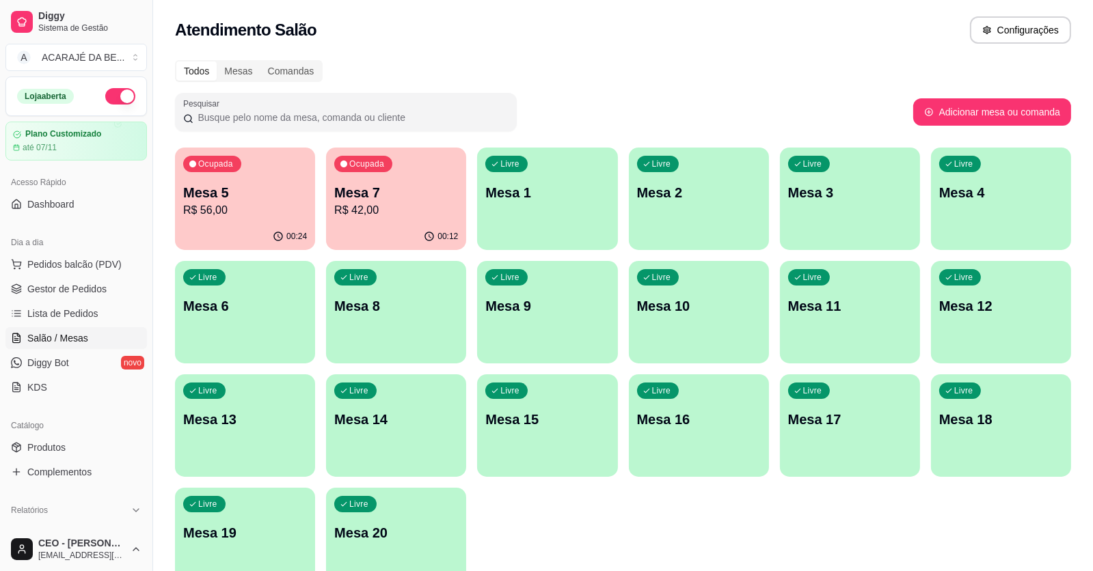
click at [258, 200] on p "Mesa 5" at bounding box center [245, 192] width 124 height 19
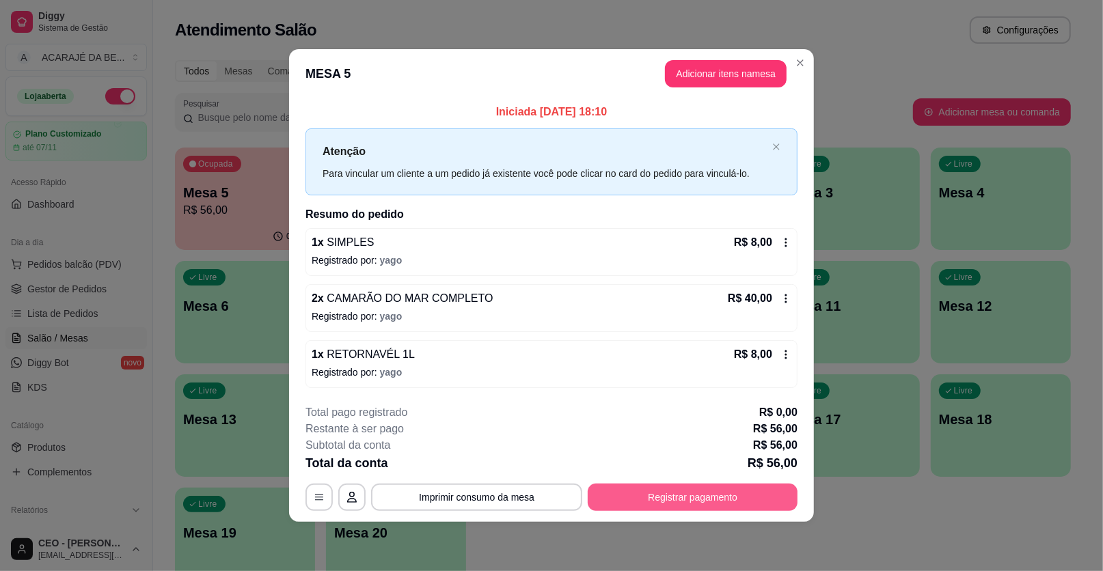
click at [737, 495] on button "Registrar pagamento" at bounding box center [693, 497] width 210 height 27
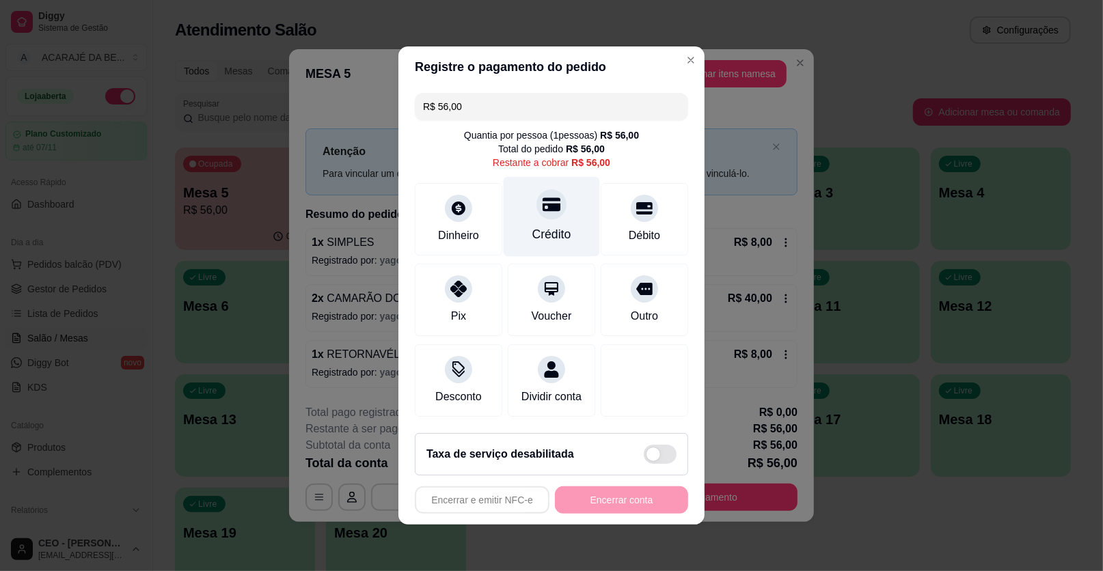
click at [543, 205] on icon at bounding box center [552, 205] width 18 height 14
type input "R$ 0,00"
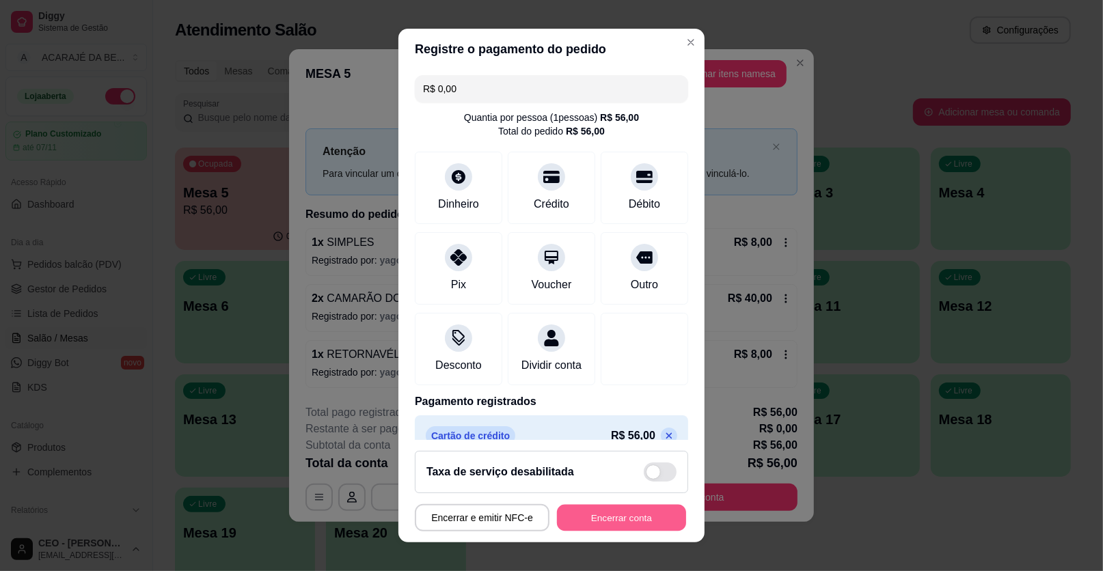
click at [584, 521] on button "Encerrar conta" at bounding box center [621, 518] width 129 height 27
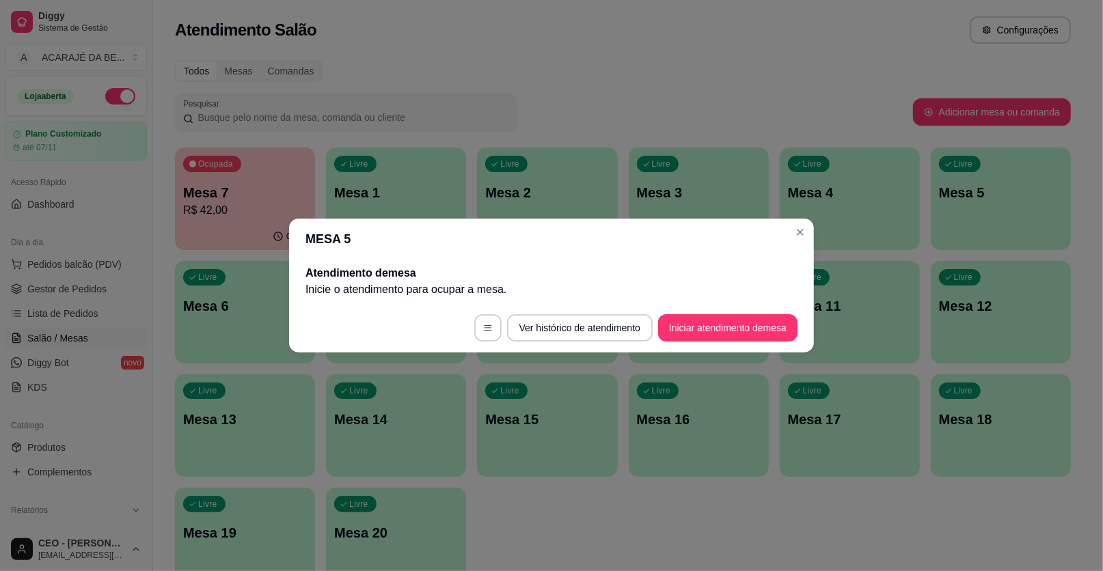
click at [633, 547] on div "Ocupada Mesa 7 R$ 42,00 00:13 Livre Mesa 1 Livre Mesa 2 Livre Mesa 3 Livre Mesa…" at bounding box center [623, 369] width 896 height 443
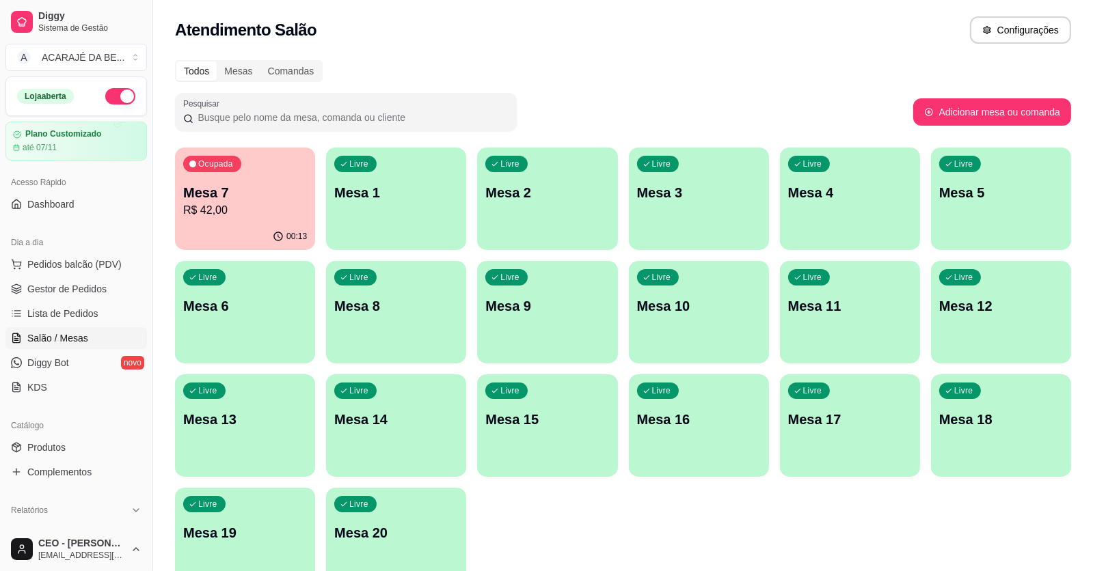
click at [820, 513] on div "Ocupada Mesa 7 R$ 42,00 00:13 Livre Mesa 1 Livre Mesa 2 Livre Mesa 3 Livre Mesa…" at bounding box center [623, 369] width 896 height 443
click at [58, 289] on span "Gestor de Pedidos" at bounding box center [66, 289] width 79 height 14
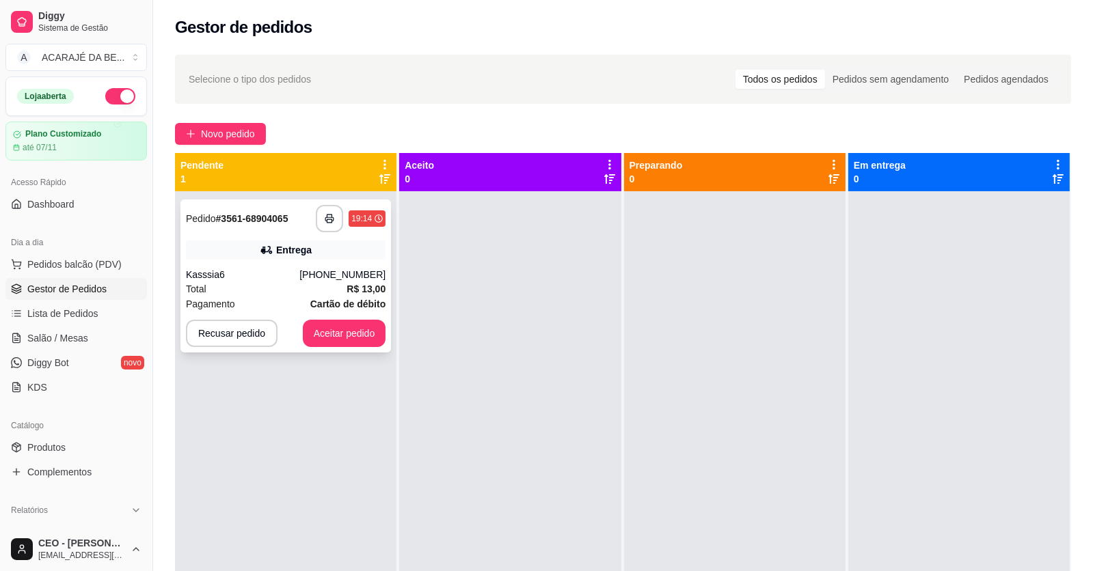
click at [273, 287] on div "Total R$ 13,00" at bounding box center [286, 289] width 200 height 15
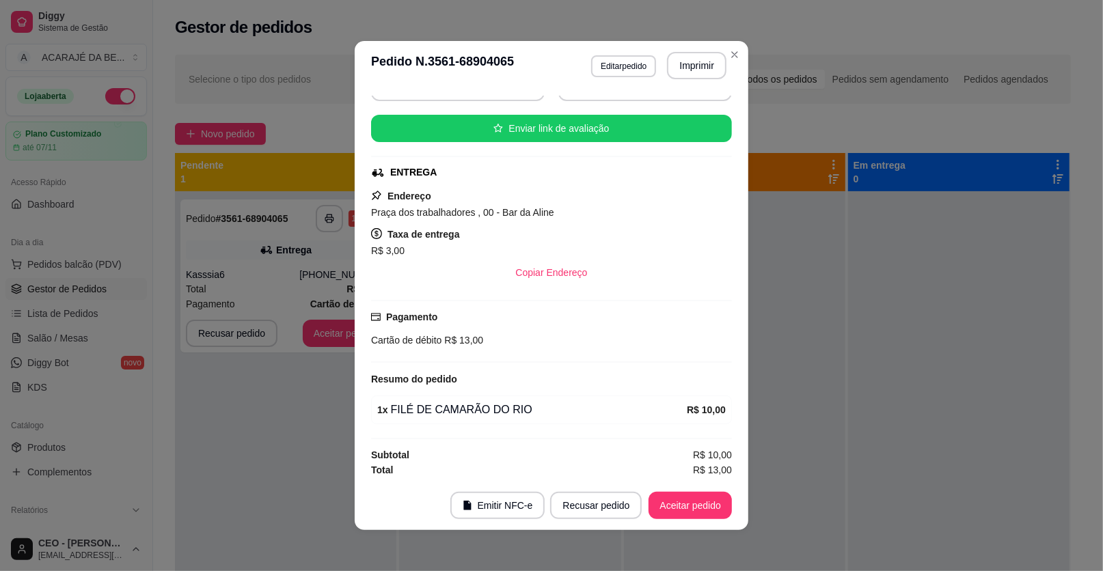
scroll to position [3, 0]
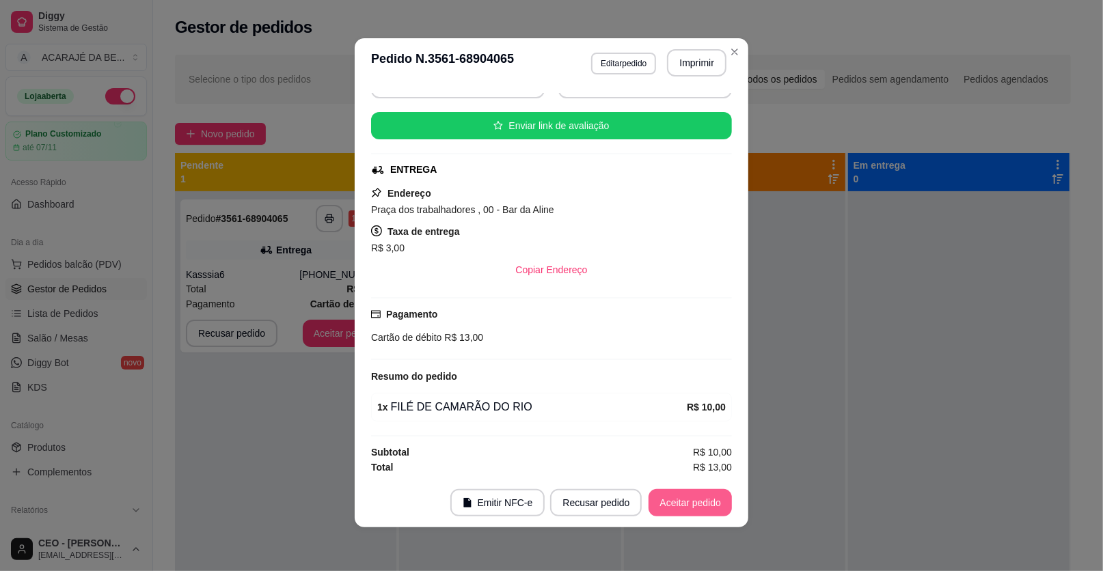
click at [683, 499] on button "Aceitar pedido" at bounding box center [689, 502] width 83 height 27
click at [683, 499] on div "Recusar pedido Aceitar pedido" at bounding box center [641, 502] width 182 height 27
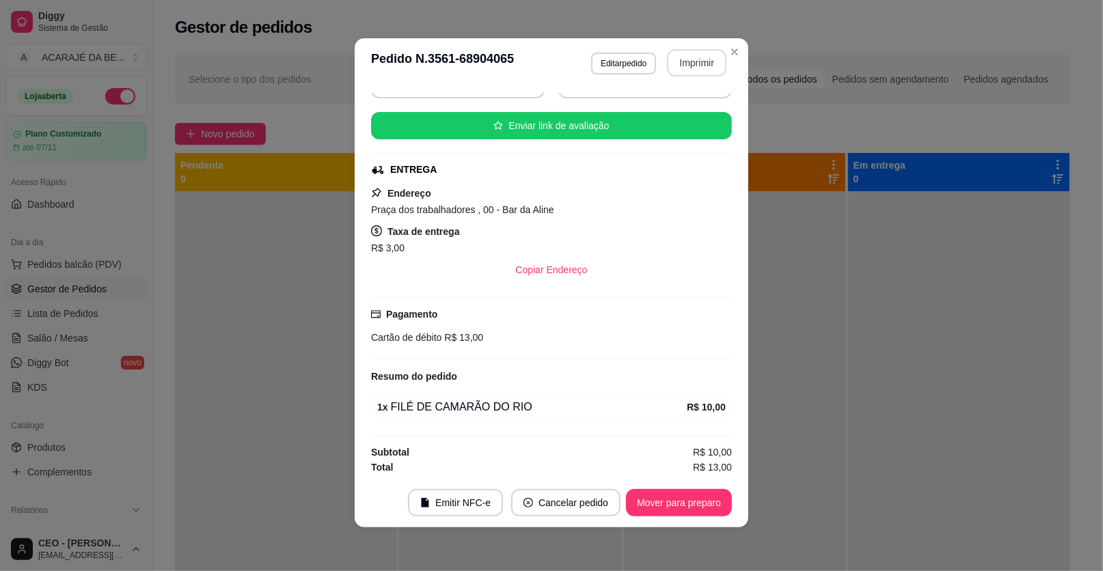
click at [704, 64] on button "Imprimir" at bounding box center [696, 62] width 59 height 27
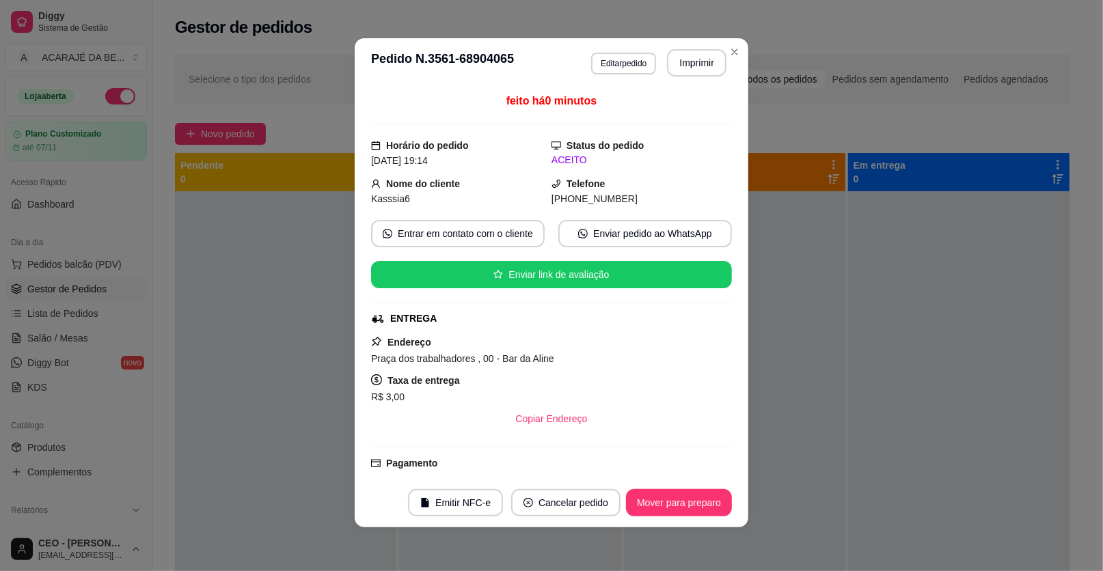
scroll to position [0, 0]
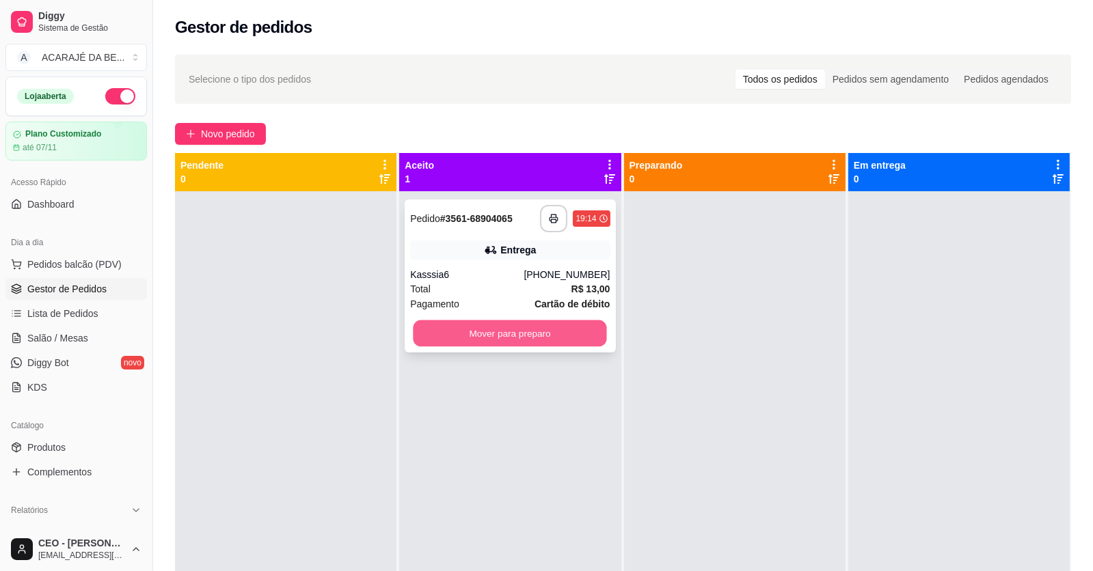
click at [553, 327] on button "Mover para preparo" at bounding box center [509, 333] width 193 height 27
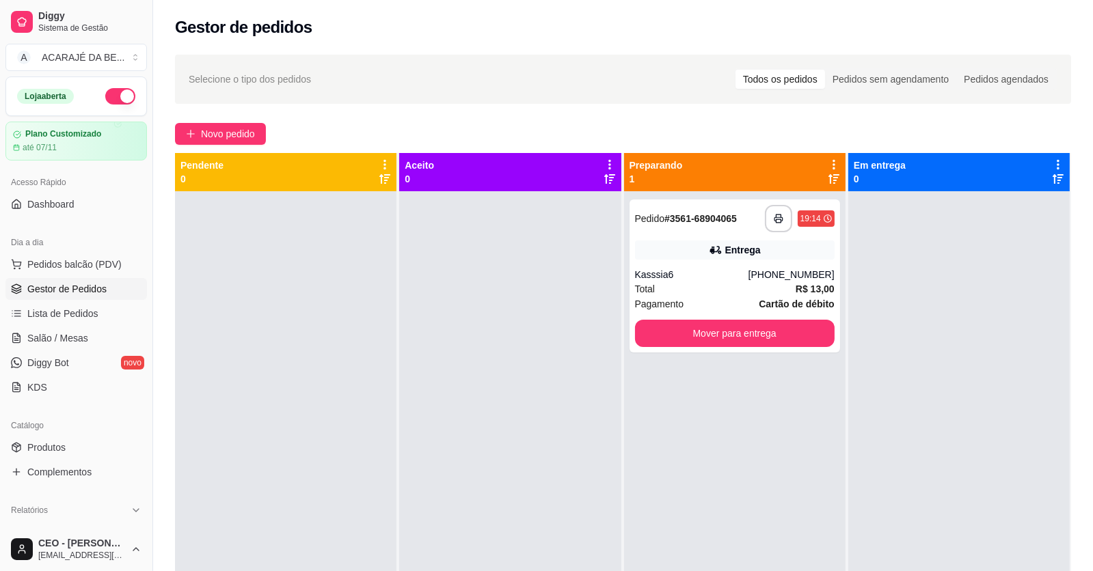
click at [553, 327] on div at bounding box center [509, 476] width 221 height 571
click at [748, 329] on button "Mover para entrega" at bounding box center [735, 333] width 200 height 27
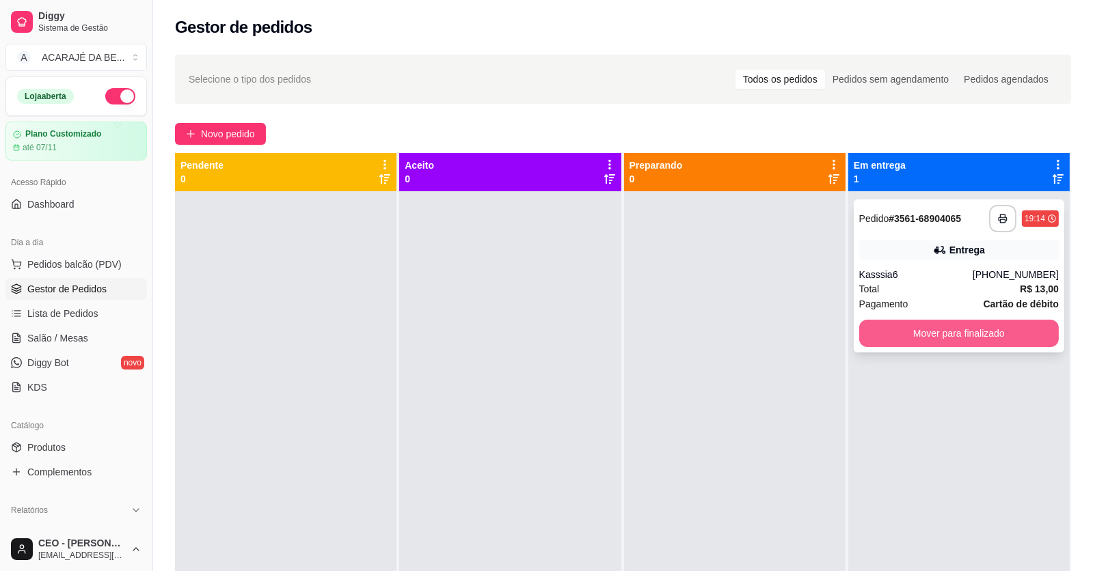
click at [916, 340] on button "Mover para finalizado" at bounding box center [959, 333] width 200 height 27
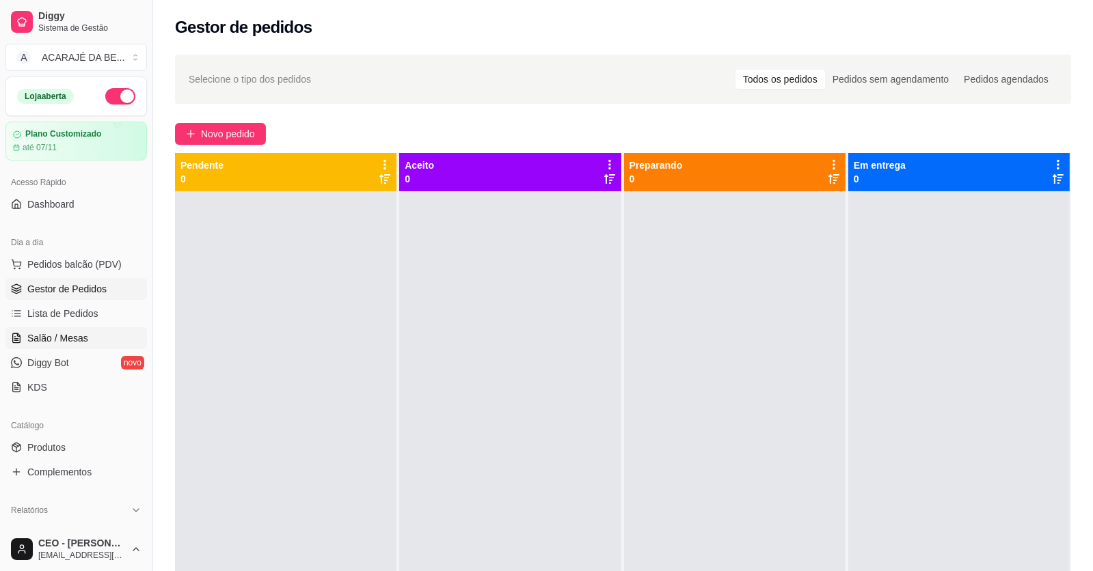
click at [57, 333] on span "Salão / Mesas" at bounding box center [57, 338] width 61 height 14
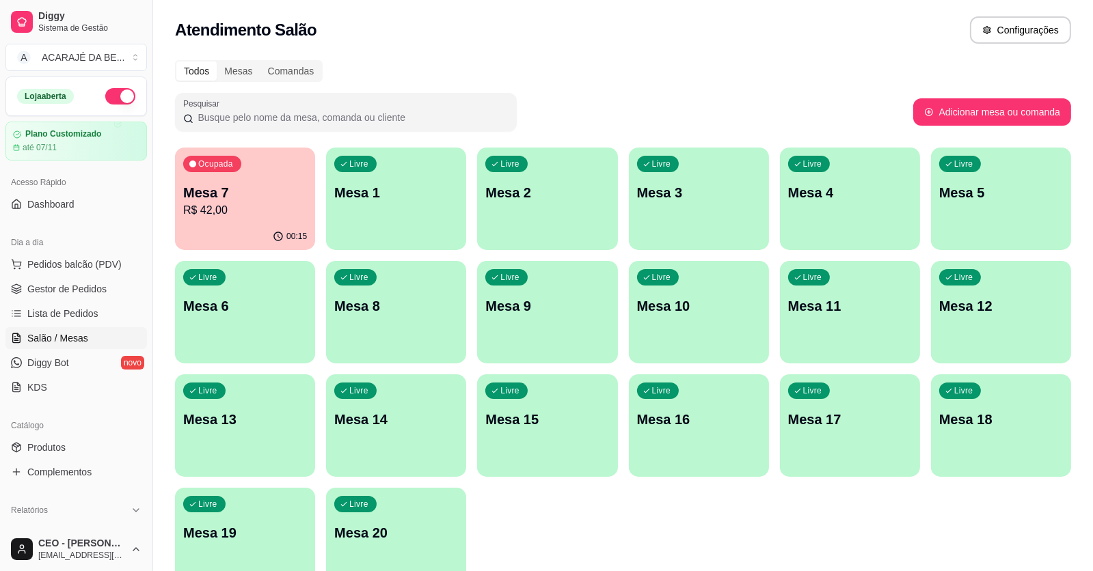
click at [567, 321] on div "Livre Mesa 9" at bounding box center [547, 304] width 140 height 86
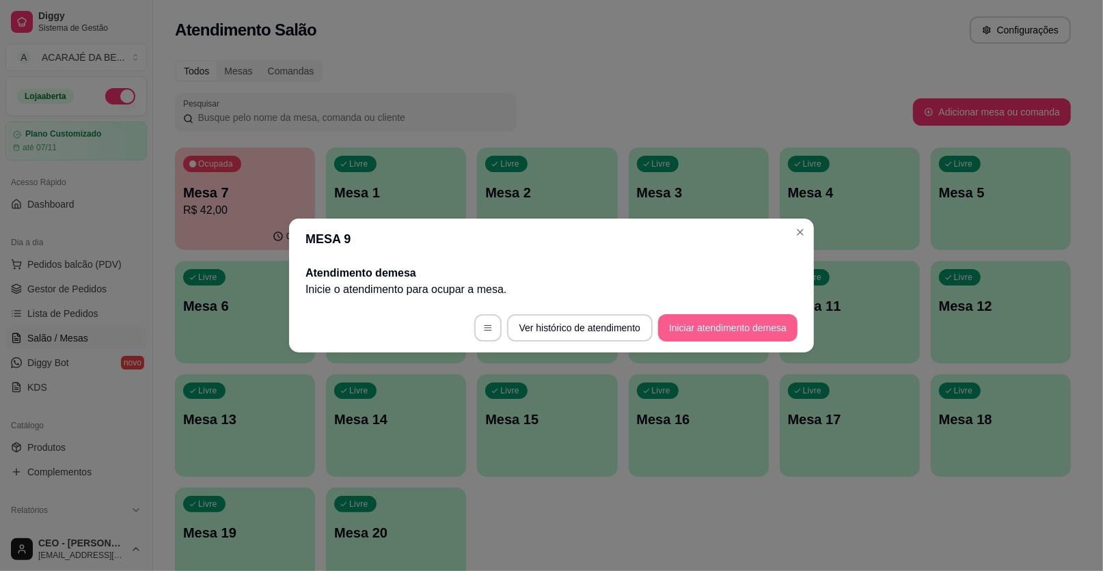
click at [737, 322] on button "Iniciar atendimento de mesa" at bounding box center [727, 327] width 139 height 27
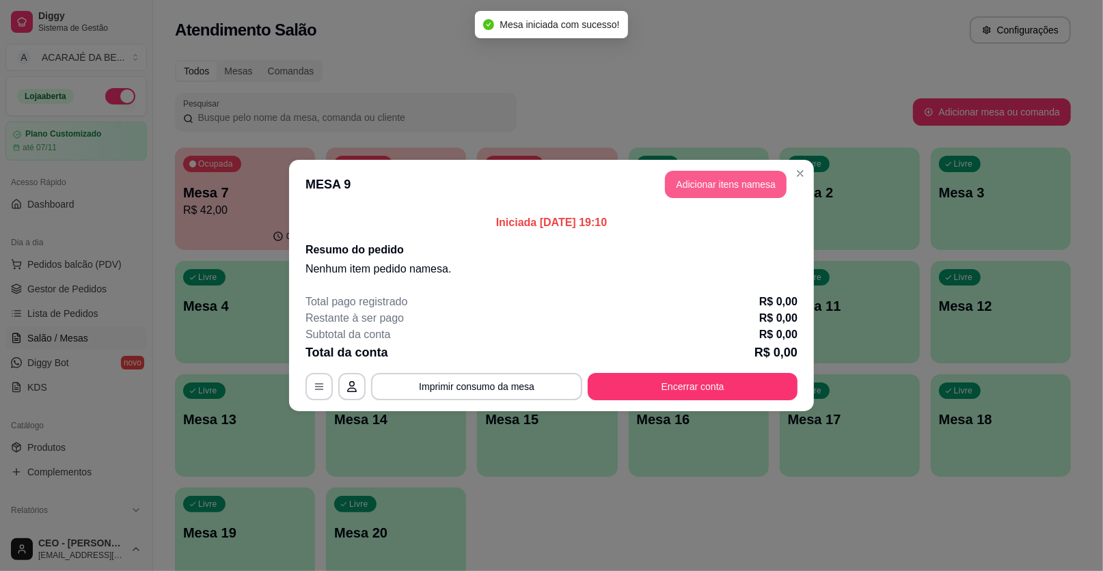
click at [712, 184] on button "Adicionar itens na mesa" at bounding box center [726, 184] width 122 height 27
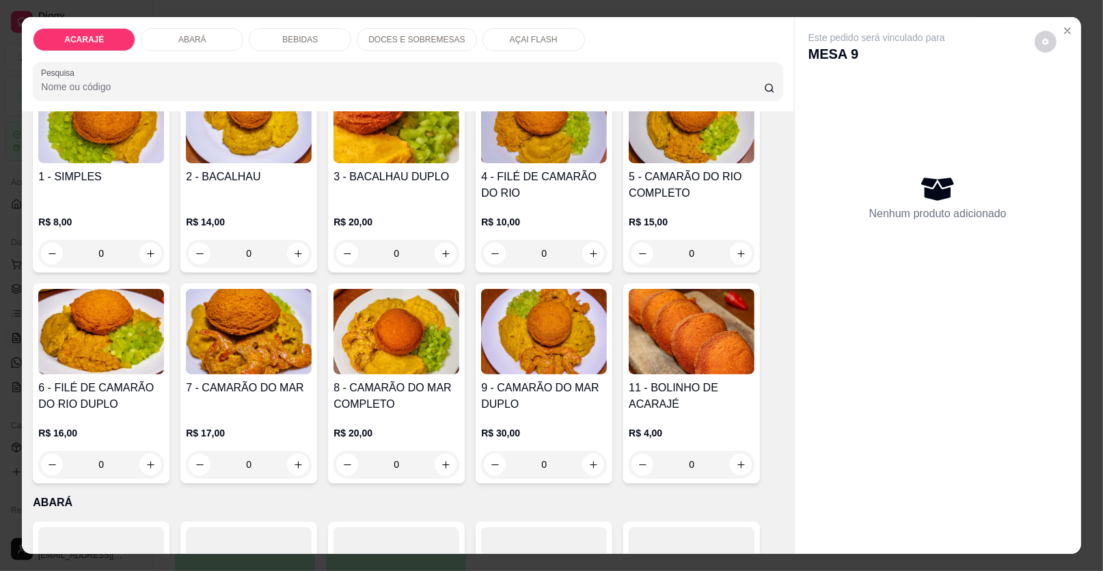
scroll to position [205, 0]
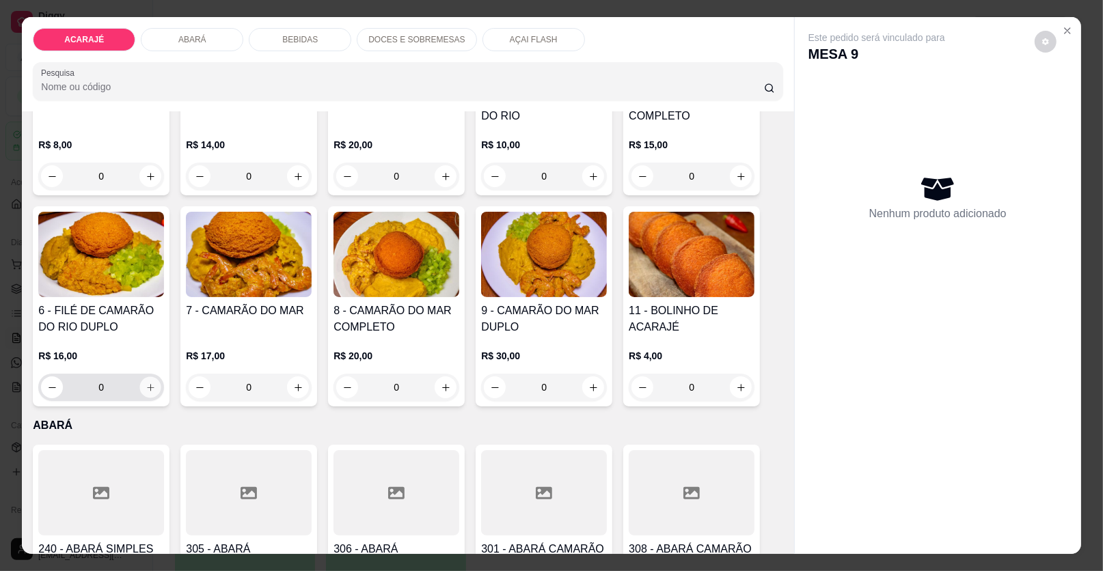
click at [146, 384] on icon "increase-product-quantity" at bounding box center [151, 388] width 10 height 10
type input "1"
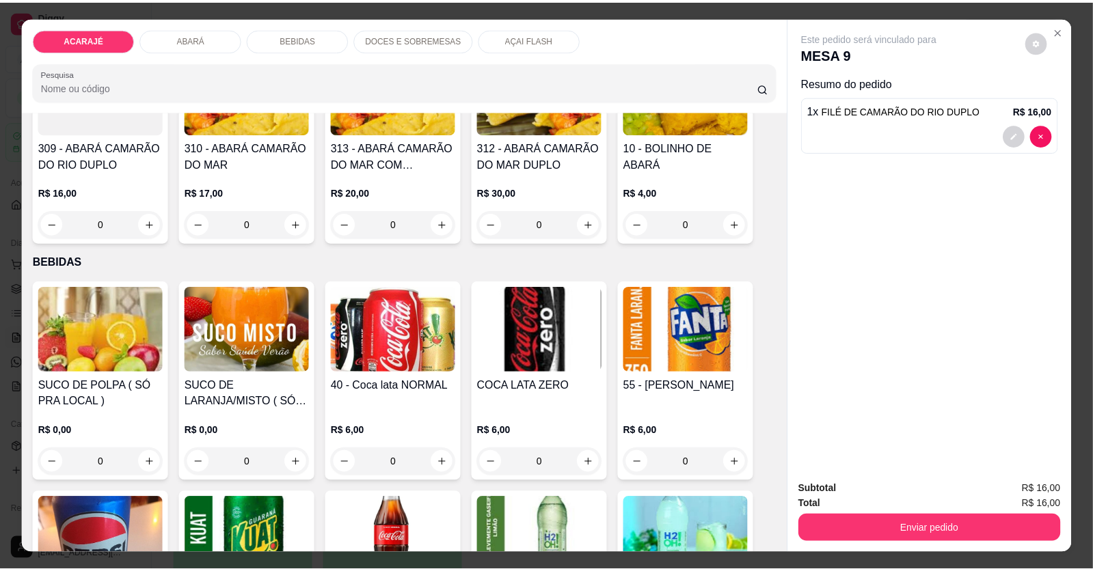
scroll to position [820, 0]
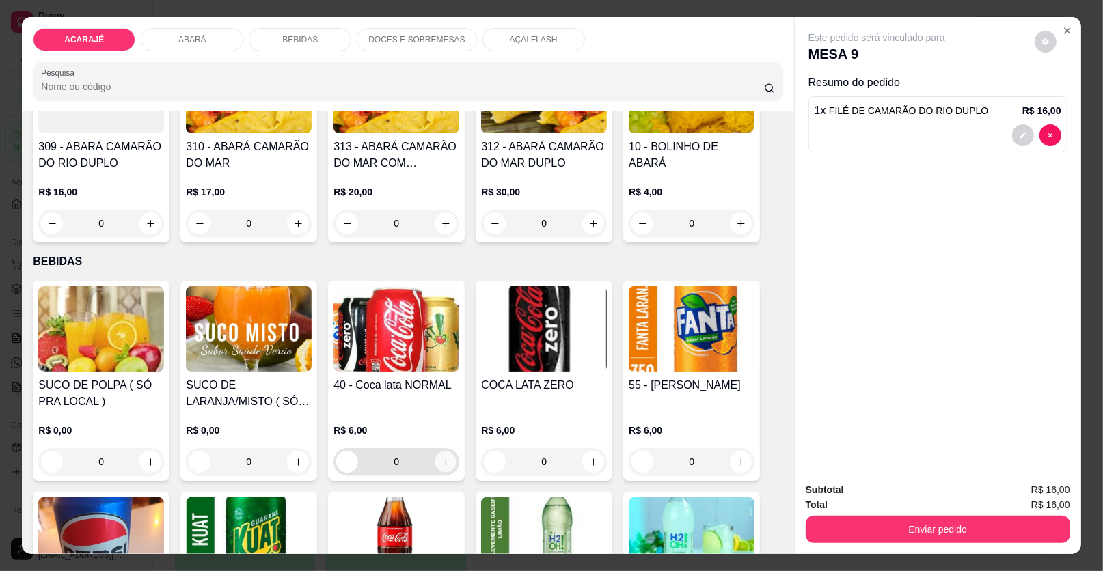
click at [441, 457] on icon "increase-product-quantity" at bounding box center [446, 462] width 10 height 10
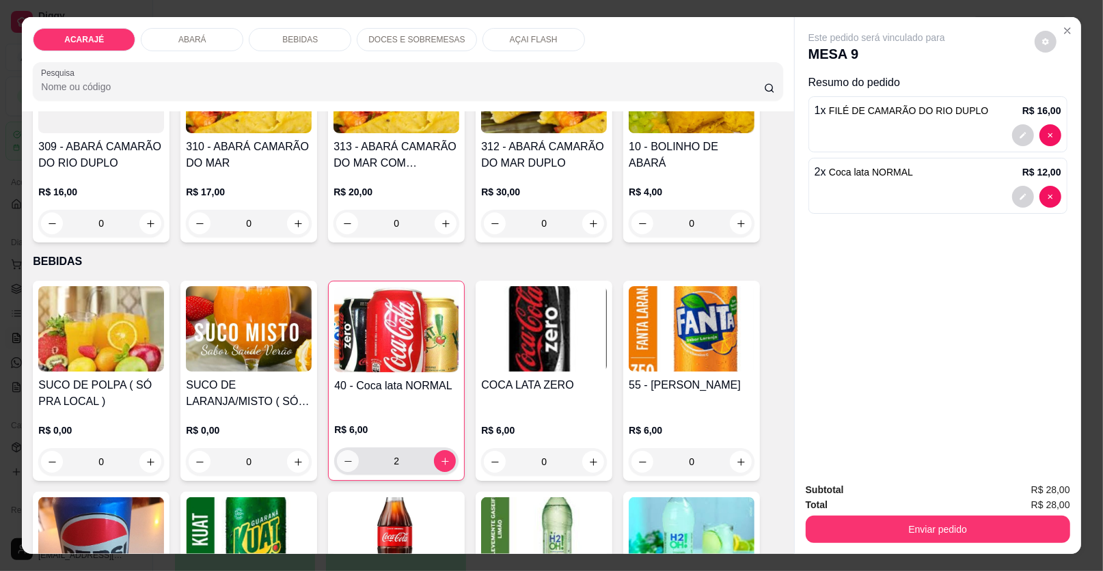
click at [343, 459] on icon "decrease-product-quantity" at bounding box center [348, 461] width 10 height 10
type input "1"
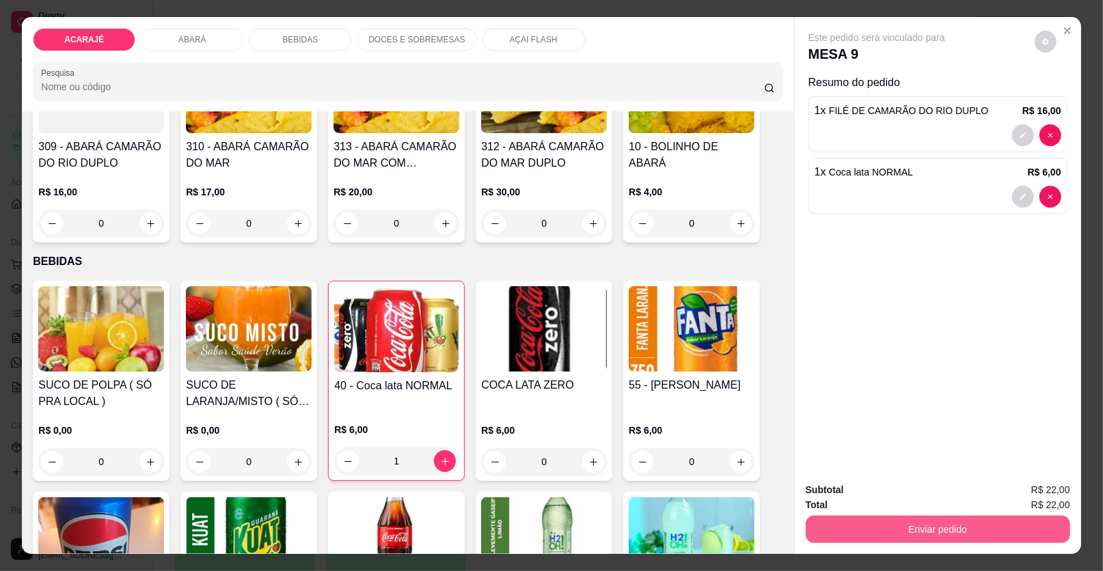
click at [855, 528] on button "Enviar pedido" at bounding box center [938, 529] width 264 height 27
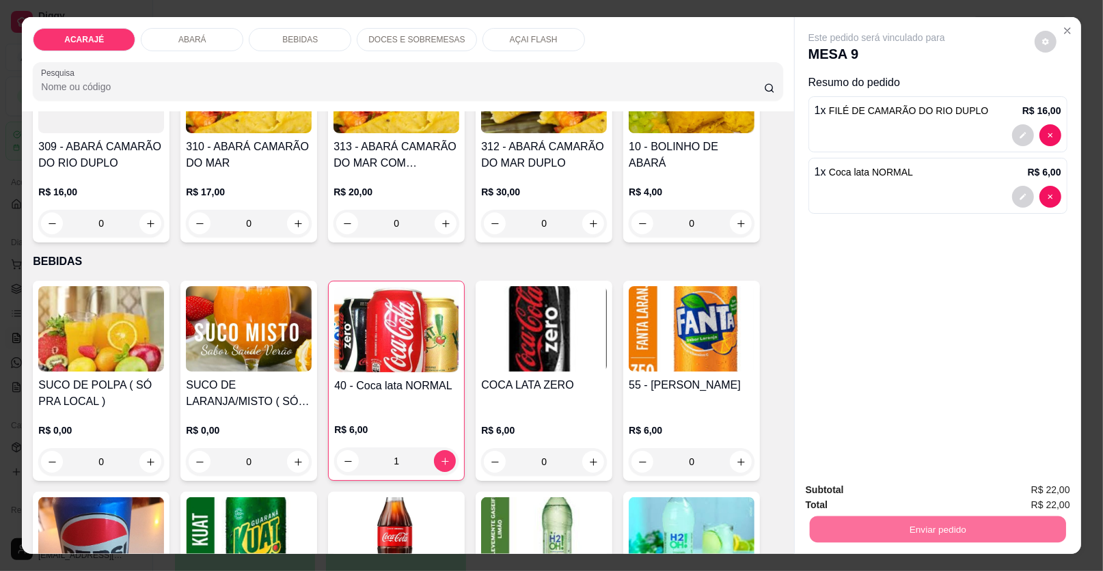
click at [1042, 495] on button "Enviar pedido" at bounding box center [1034, 495] width 75 height 25
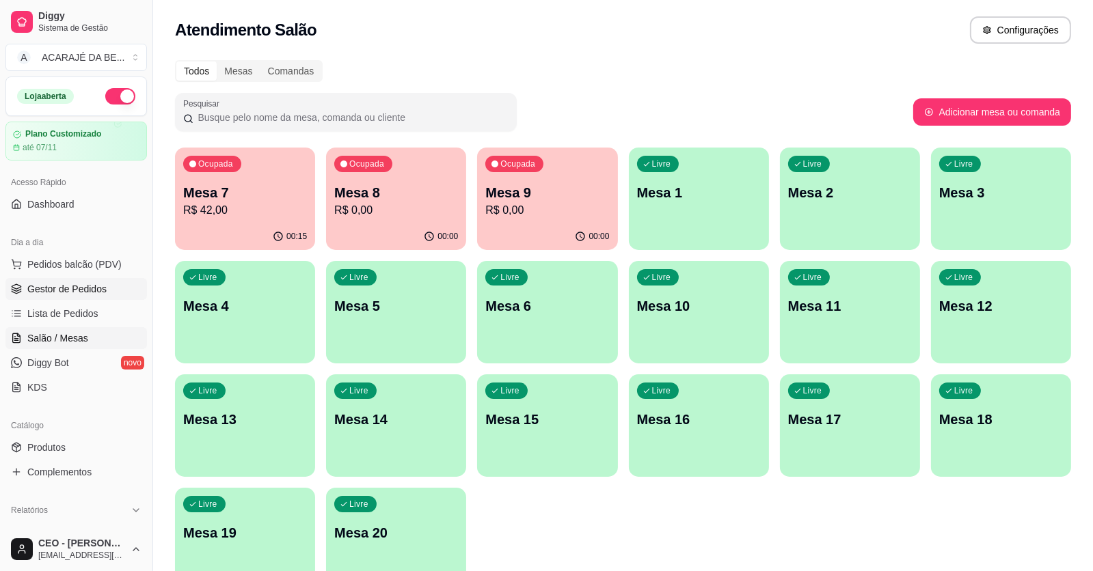
click at [70, 286] on span "Gestor de Pedidos" at bounding box center [66, 289] width 79 height 14
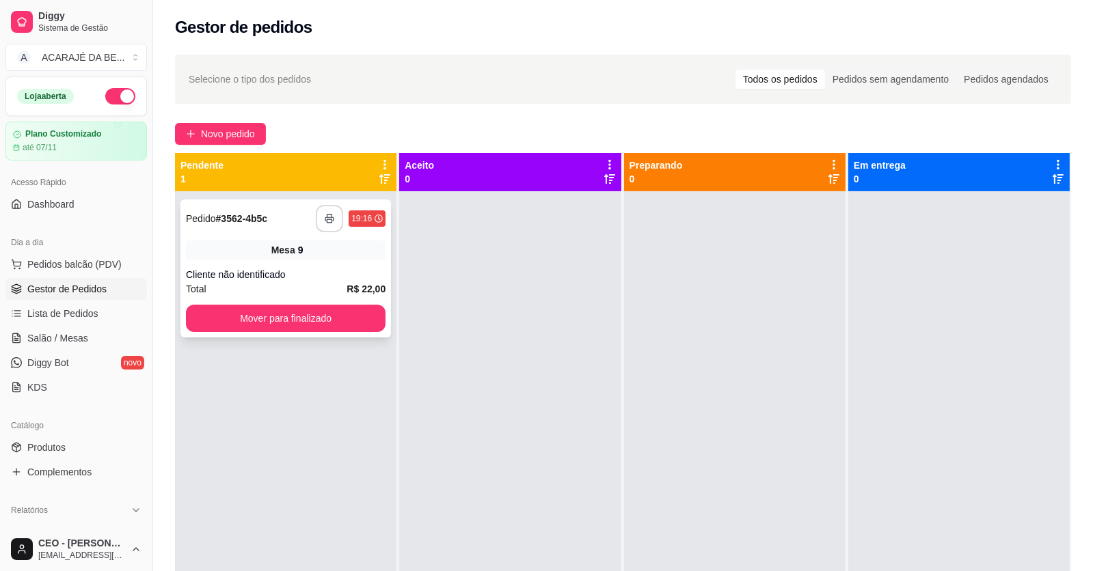
click at [325, 217] on icon "button" at bounding box center [330, 219] width 10 height 10
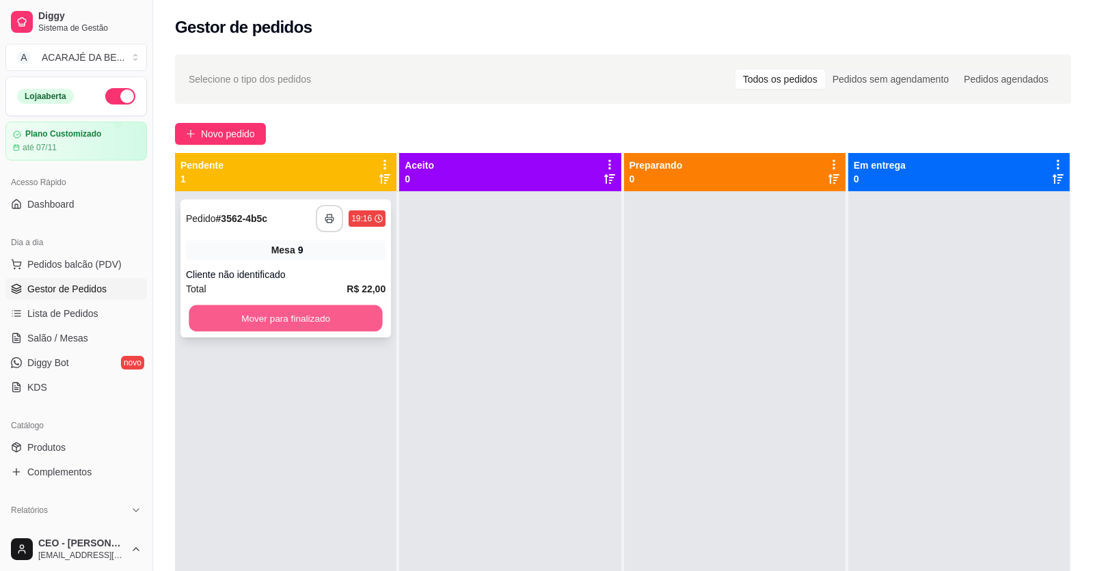
click at [268, 316] on button "Mover para finalizado" at bounding box center [285, 318] width 193 height 27
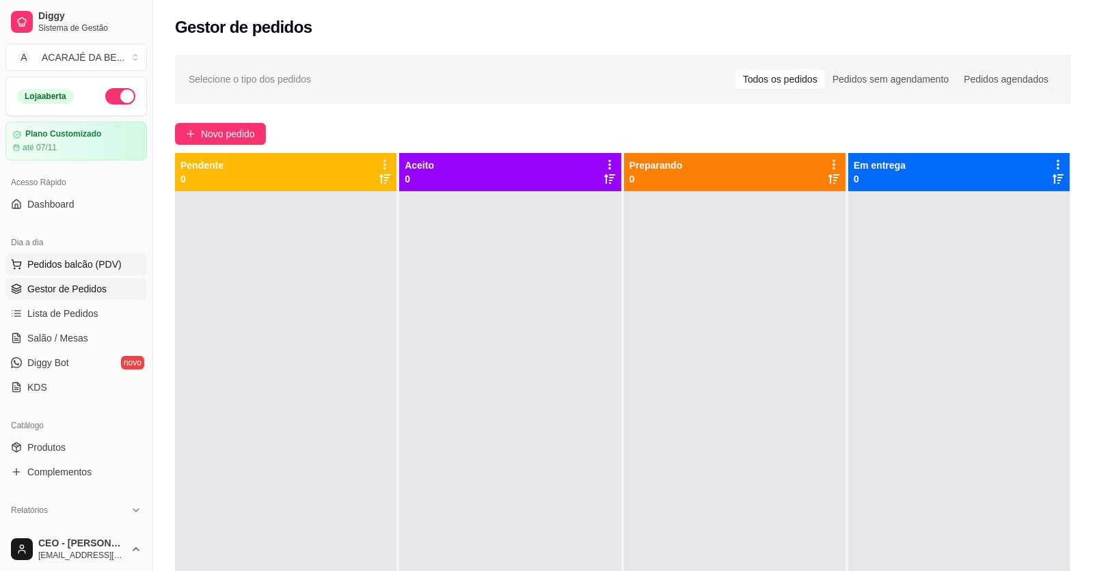
click at [53, 261] on span "Pedidos balcão (PDV)" at bounding box center [74, 265] width 94 height 14
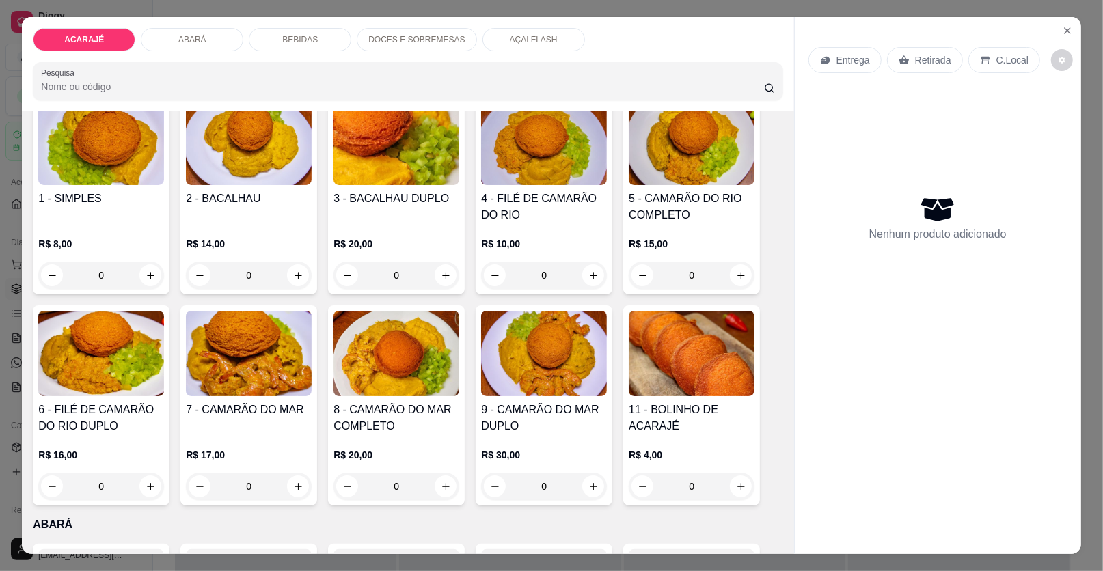
scroll to position [136, 0]
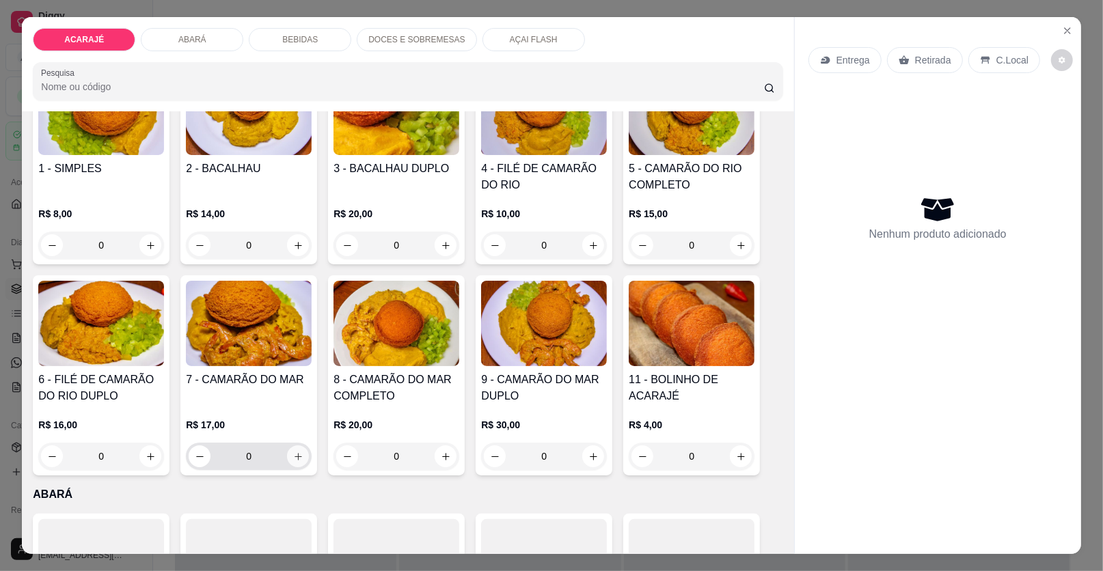
click at [294, 454] on icon "increase-product-quantity" at bounding box center [298, 457] width 10 height 10
type input "1"
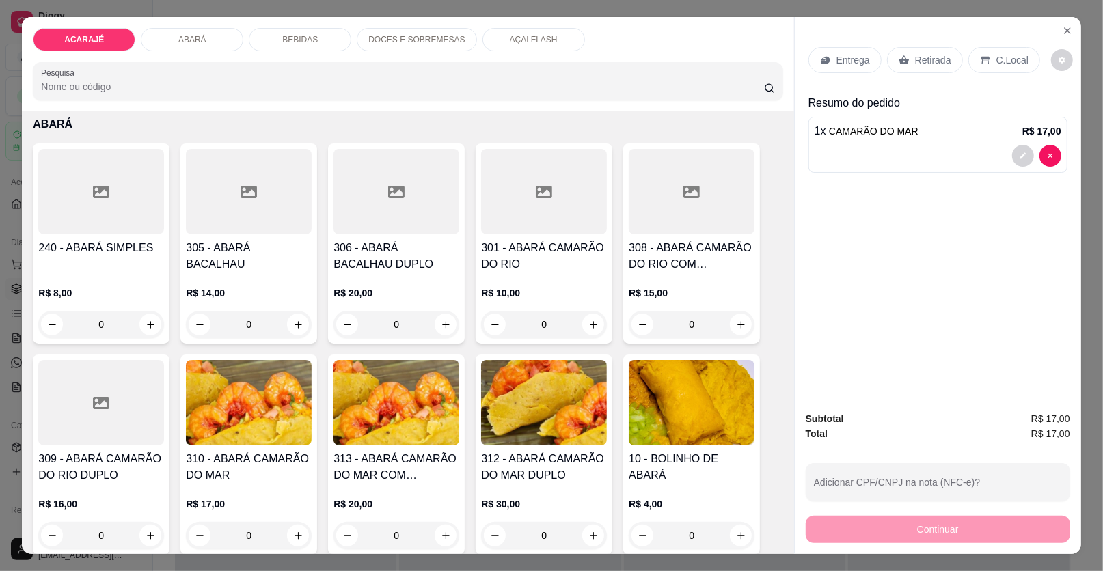
scroll to position [546, 0]
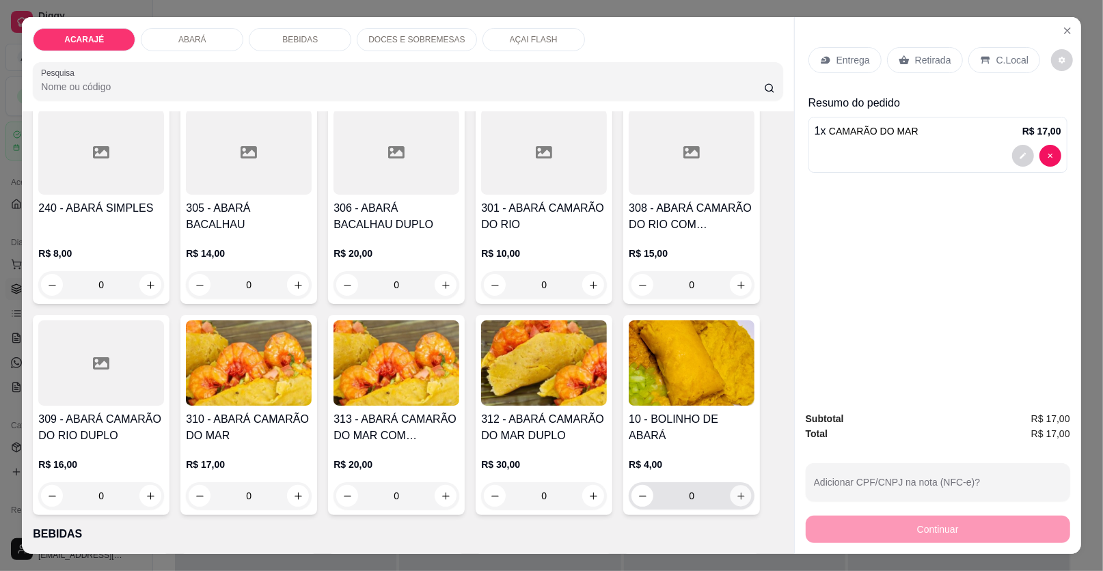
click at [741, 499] on button "increase-product-quantity" at bounding box center [740, 496] width 21 height 21
type input "1"
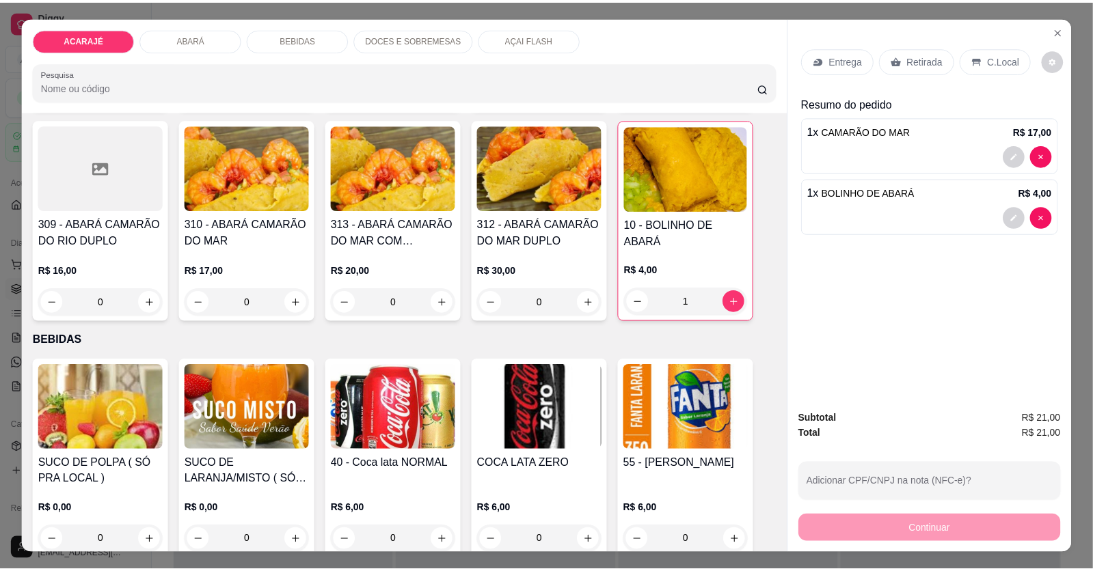
scroll to position [820, 0]
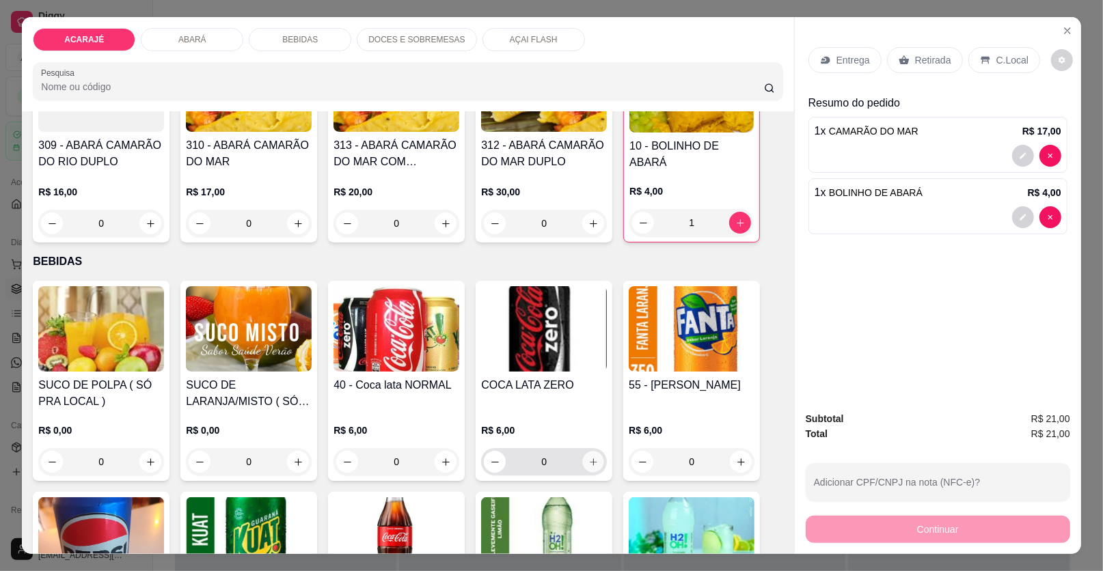
click at [591, 457] on icon "increase-product-quantity" at bounding box center [593, 462] width 10 height 10
type input "1"
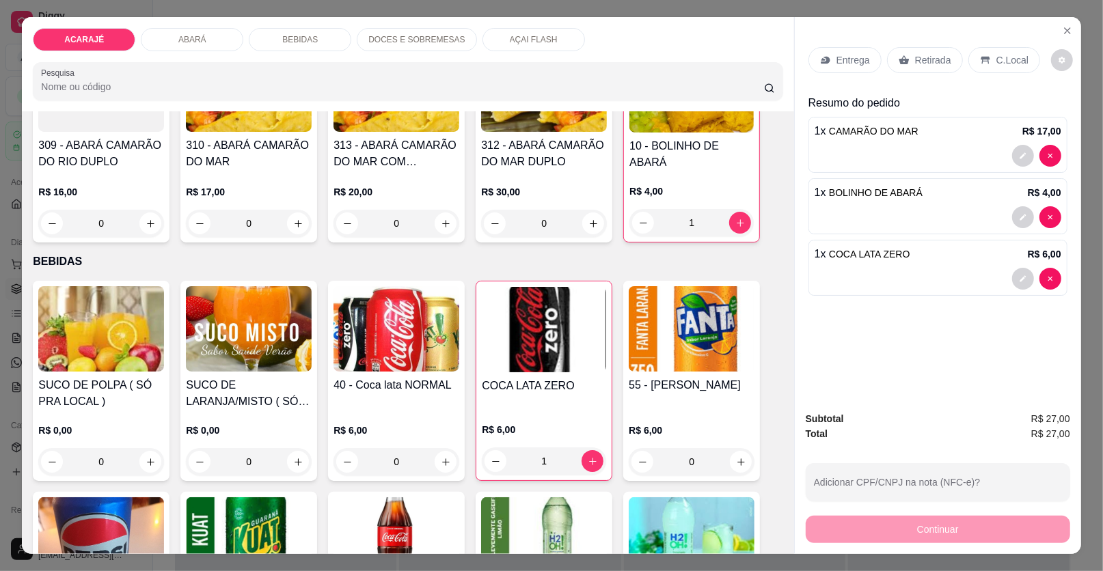
click at [839, 57] on p "Entrega" at bounding box center [852, 60] width 33 height 14
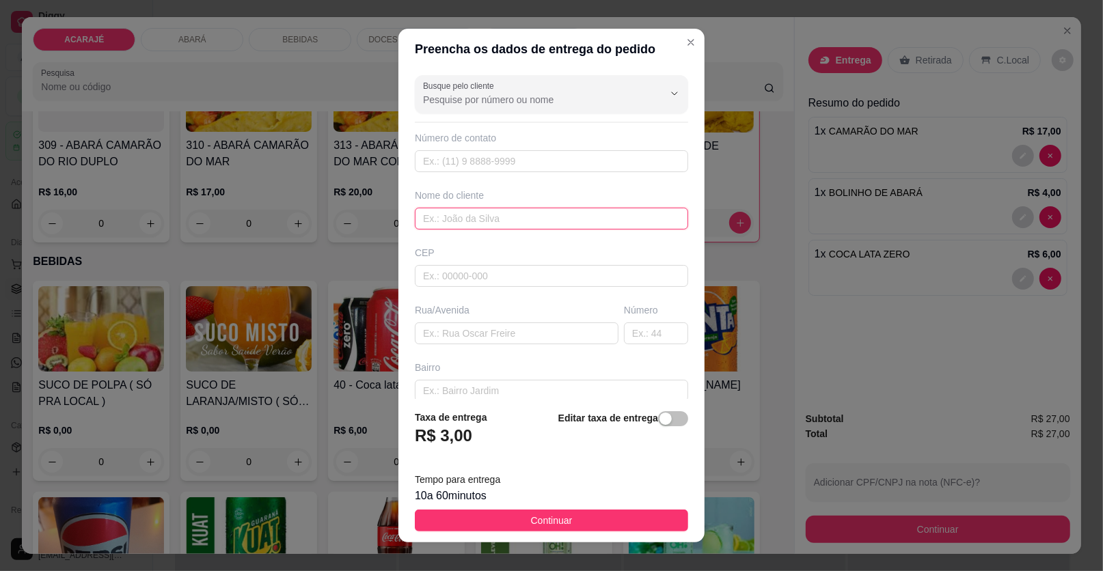
click at [458, 217] on input "text" at bounding box center [551, 219] width 273 height 22
type input "luane"
click at [486, 329] on input "text" at bounding box center [517, 334] width 204 height 22
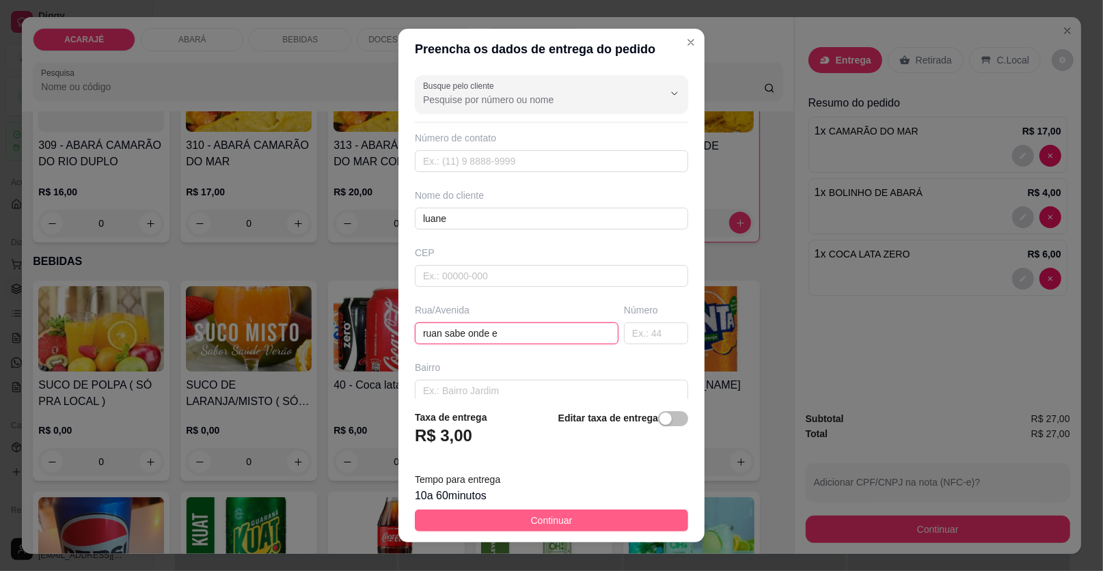
type input "ruan sabe onde e"
click at [591, 518] on button "Continuar" at bounding box center [551, 521] width 273 height 22
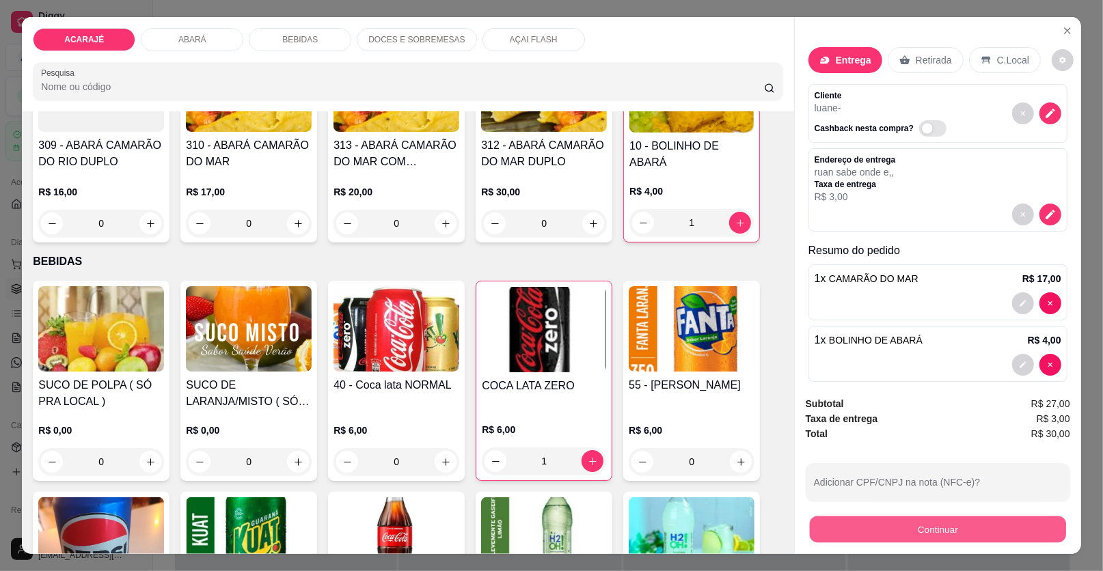
click at [887, 528] on button "Continuar" at bounding box center [938, 530] width 256 height 27
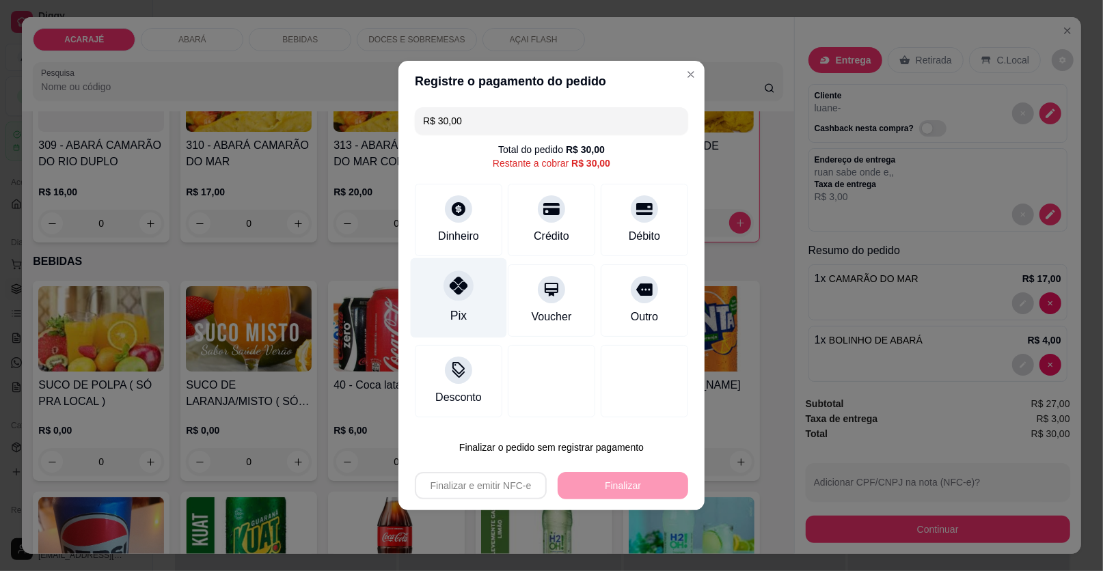
click at [460, 287] on icon at bounding box center [459, 286] width 18 height 18
type input "R$ 0,00"
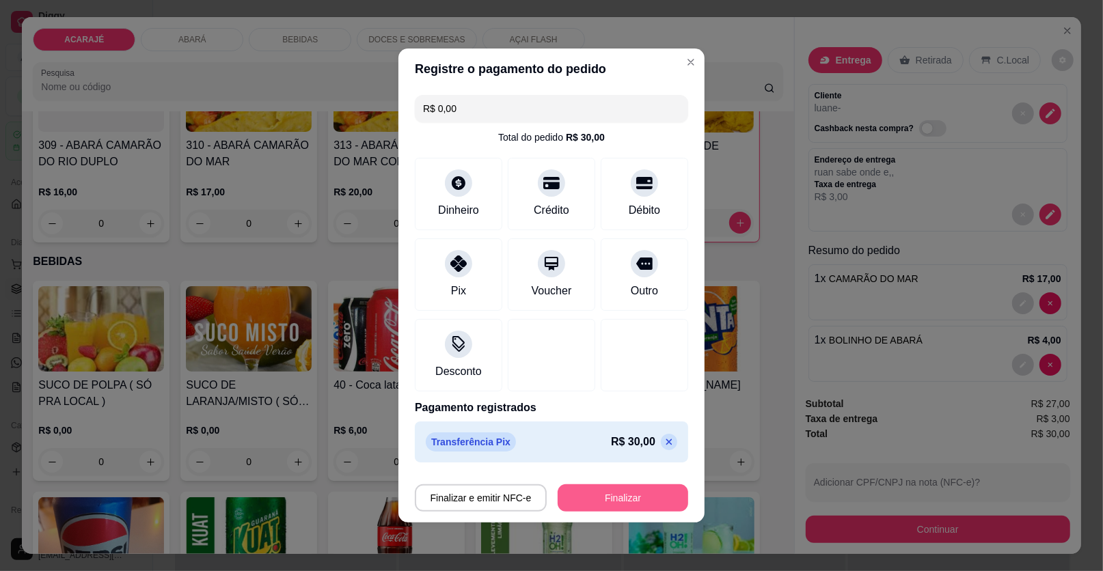
click at [606, 499] on button "Finalizar" at bounding box center [623, 497] width 131 height 27
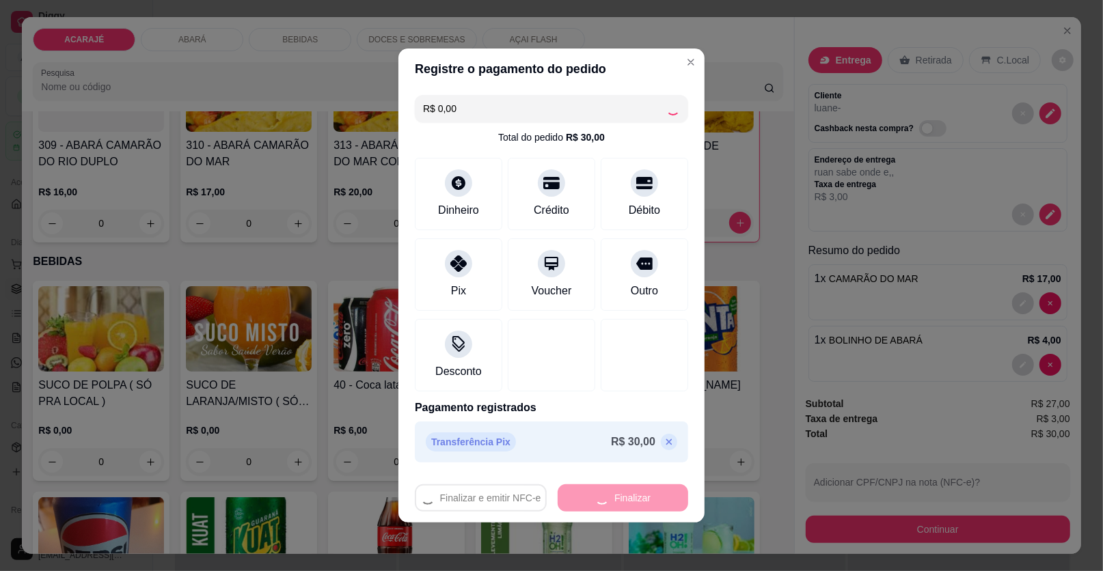
type input "0"
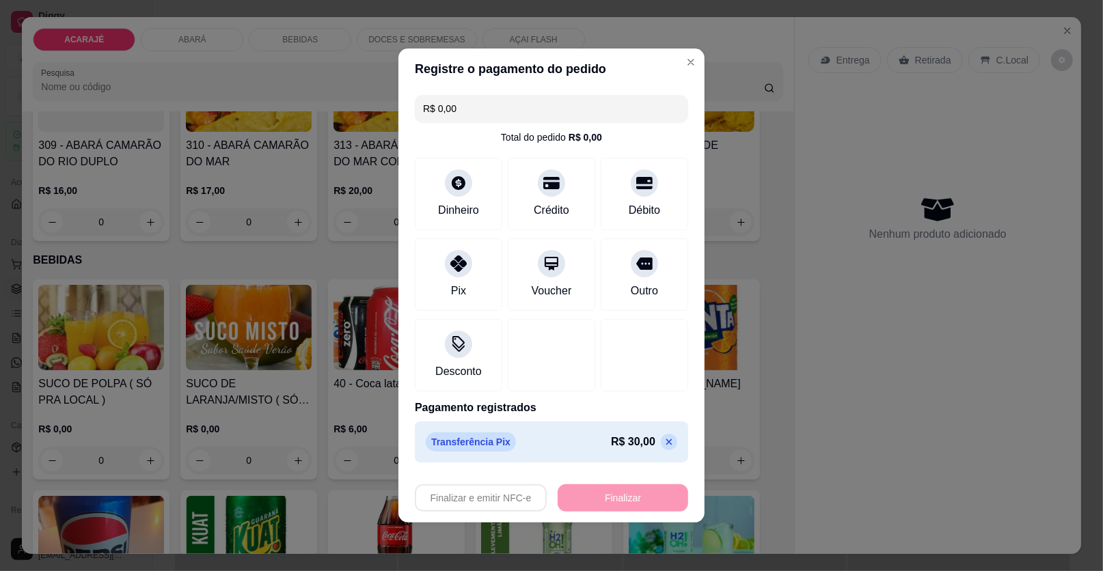
type input "-R$ 30,00"
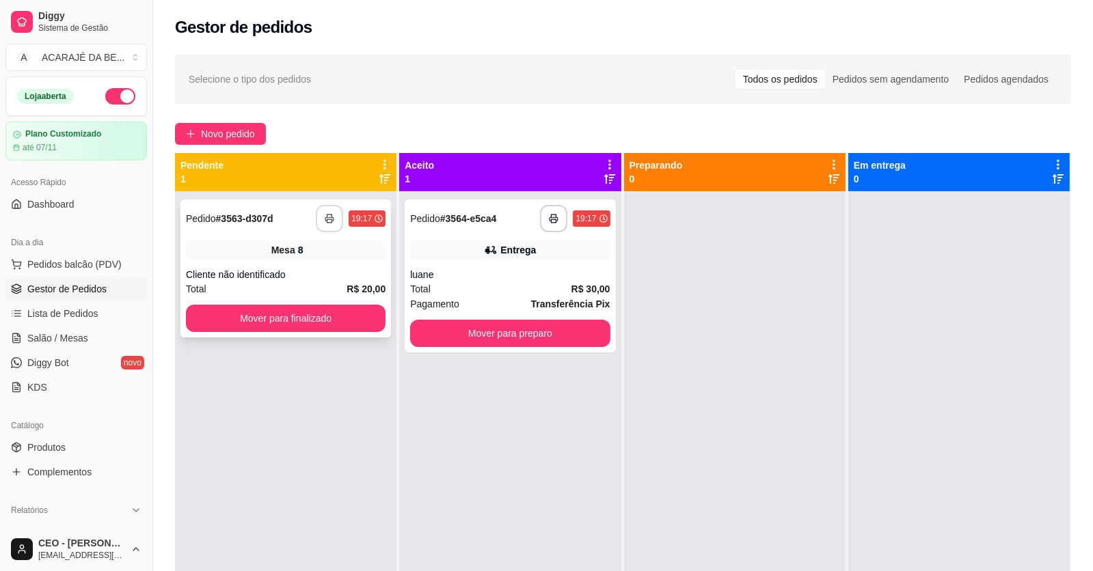
click at [330, 219] on rect "button" at bounding box center [329, 220] width 5 height 3
click at [550, 221] on icon "button" at bounding box center [554, 219] width 10 height 10
click at [230, 484] on div "**********" at bounding box center [285, 476] width 221 height 571
click at [49, 336] on span "Salão / Mesas" at bounding box center [57, 338] width 61 height 14
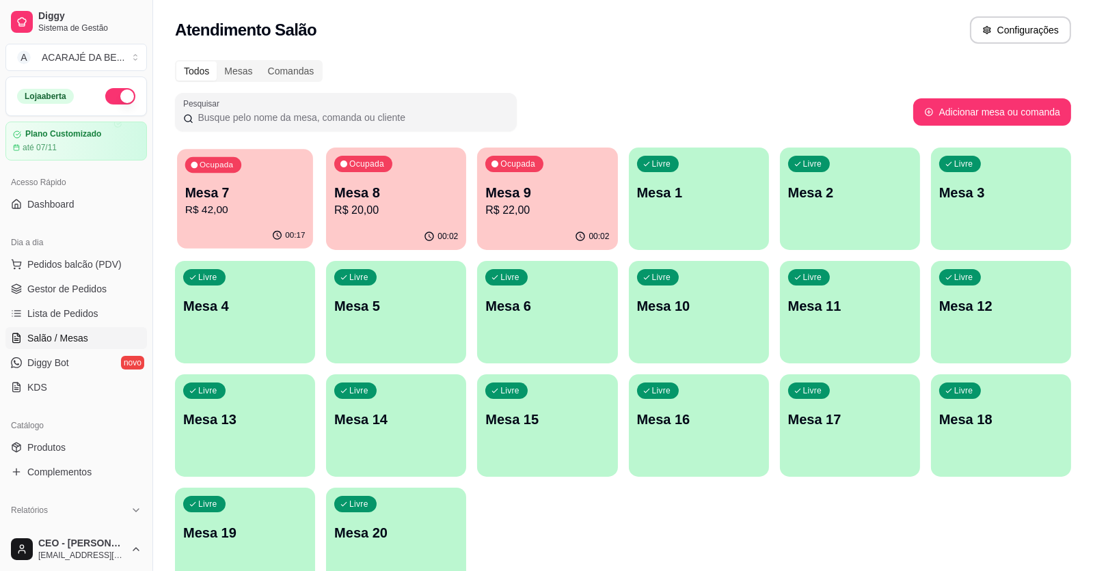
click at [282, 200] on p "Mesa 7" at bounding box center [245, 193] width 120 height 18
click at [269, 203] on p "R$ 42,00" at bounding box center [245, 210] width 120 height 16
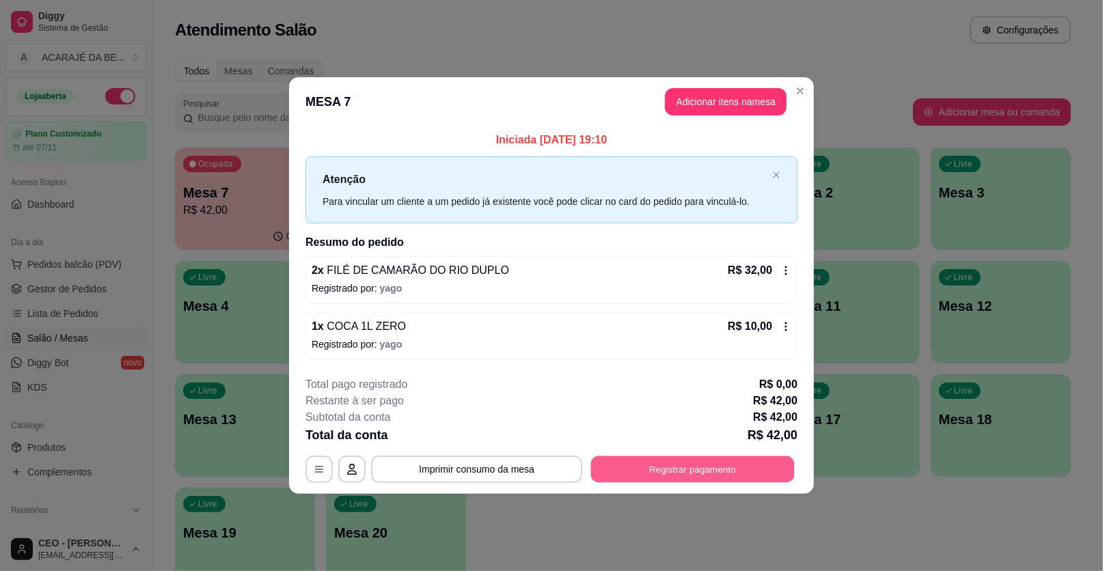
click at [685, 467] on button "Registrar pagamento" at bounding box center [693, 469] width 204 height 27
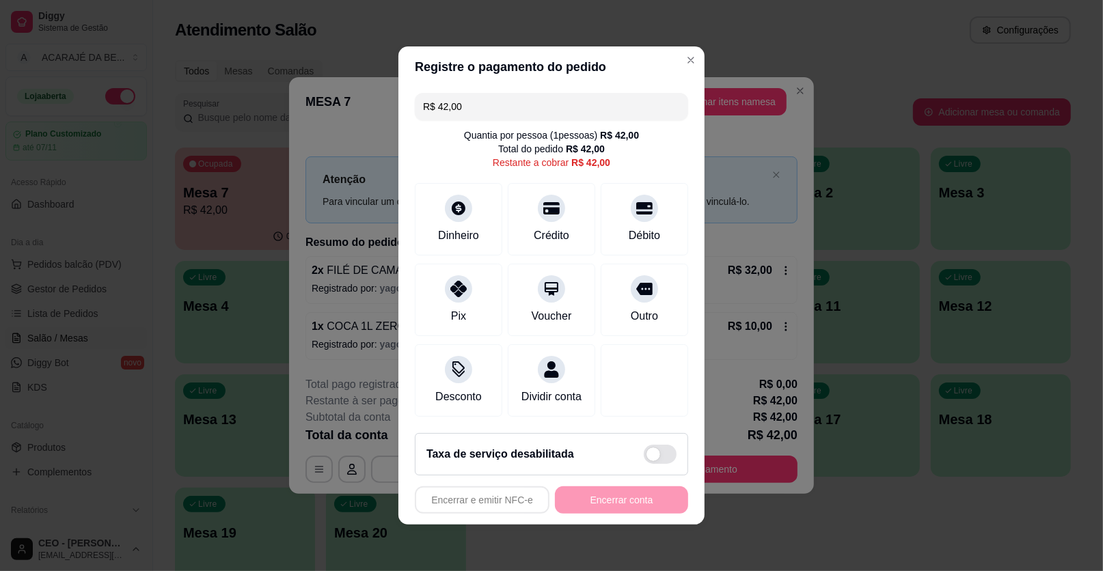
click at [491, 109] on input "R$ 42,00" at bounding box center [551, 106] width 257 height 27
click at [454, 286] on icon at bounding box center [459, 285] width 18 height 18
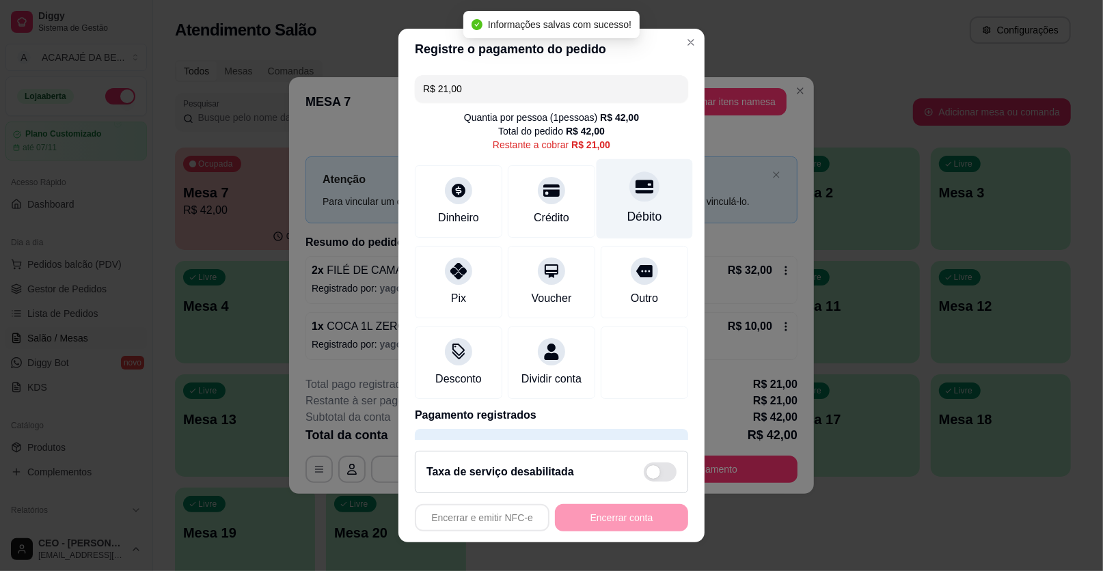
click at [635, 195] on icon at bounding box center [644, 187] width 18 height 18
type input "R$ 0,00"
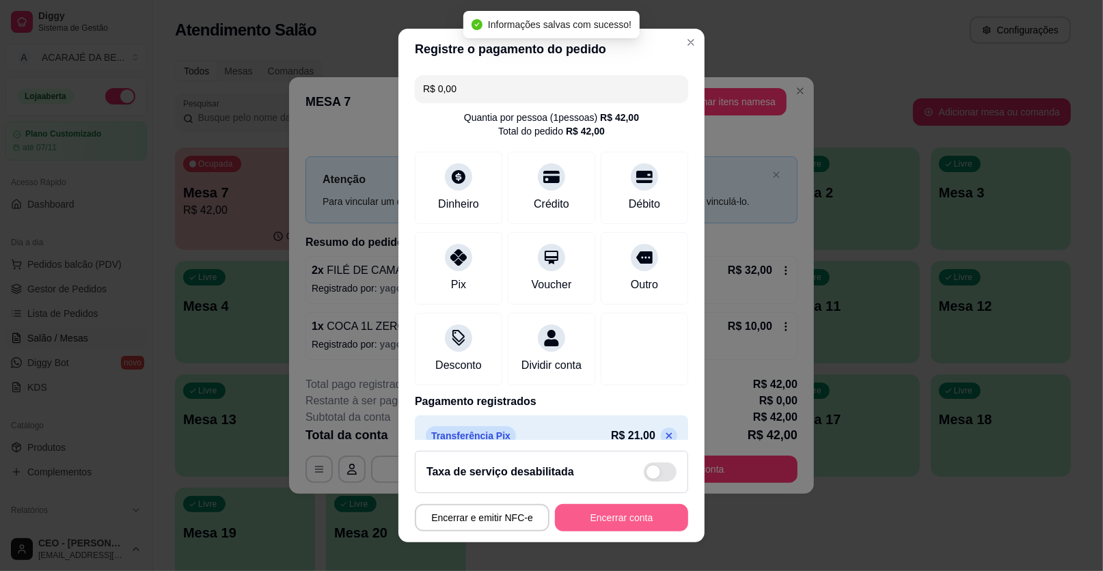
click at [622, 517] on button "Encerrar conta" at bounding box center [621, 517] width 133 height 27
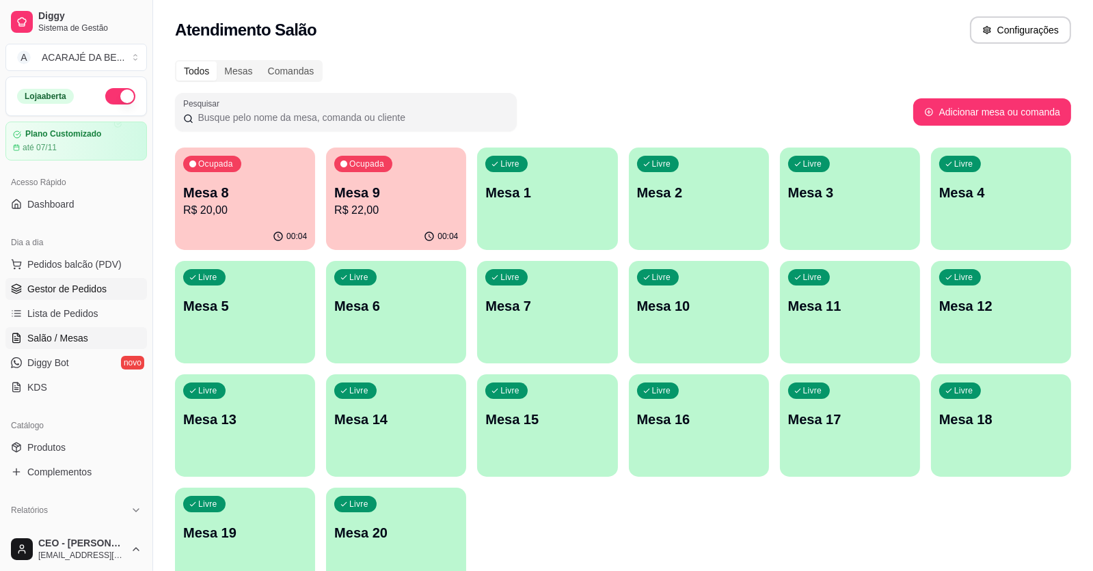
click at [49, 286] on span "Gestor de Pedidos" at bounding box center [66, 289] width 79 height 14
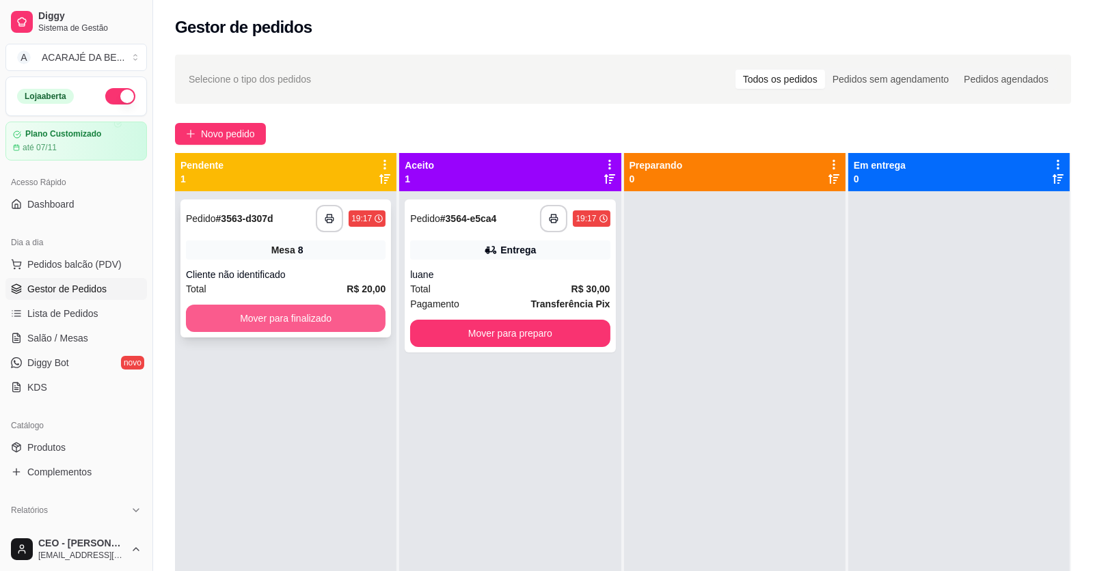
click at [277, 319] on button "Mover para finalizado" at bounding box center [286, 318] width 200 height 27
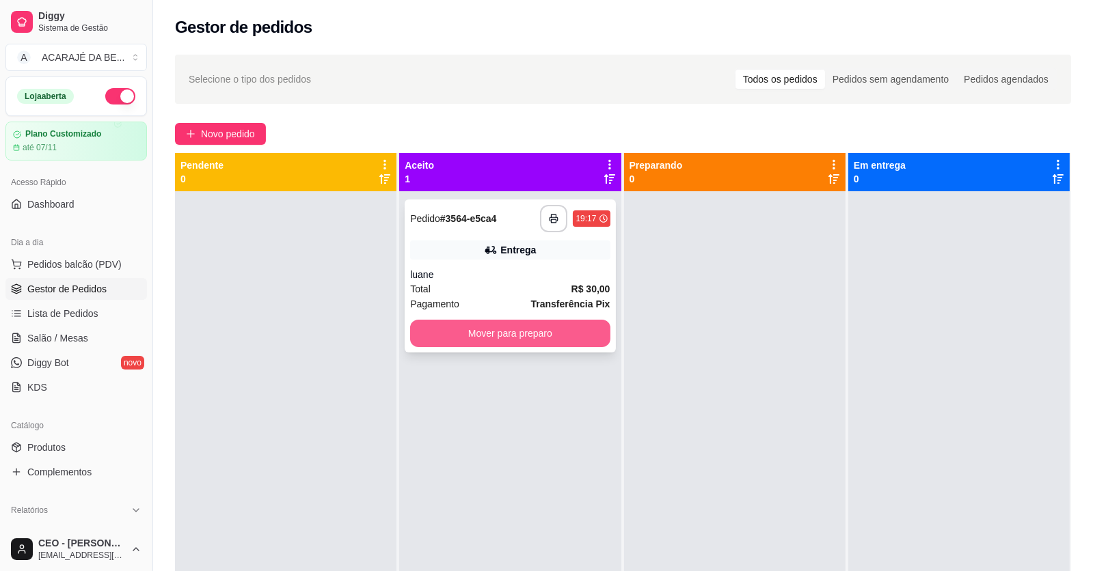
click at [443, 338] on button "Mover para preparo" at bounding box center [510, 333] width 200 height 27
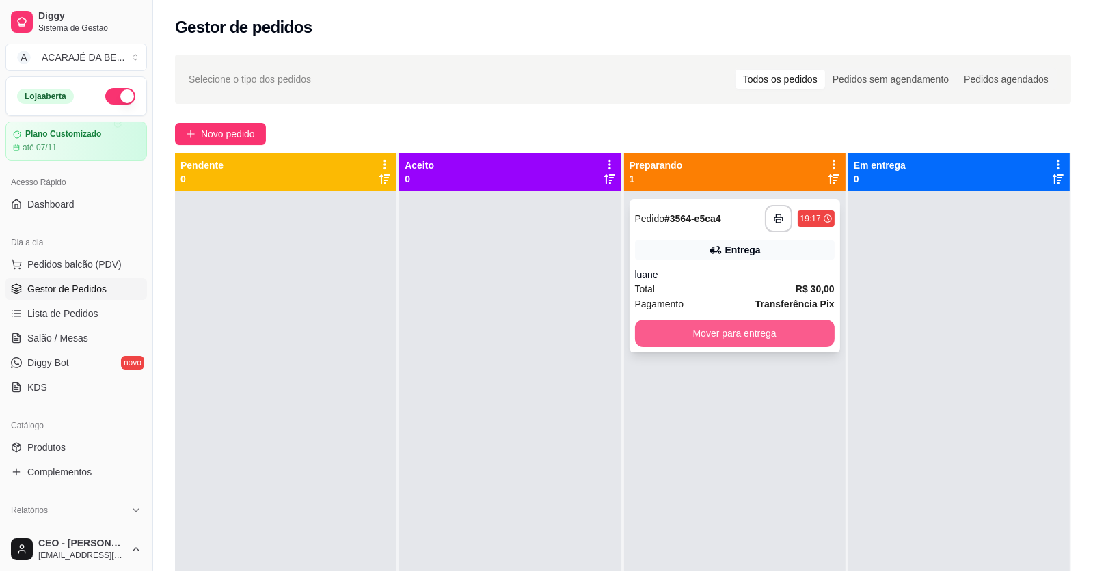
click at [715, 331] on button "Mover para entrega" at bounding box center [735, 333] width 200 height 27
click at [715, 331] on div "Mover para entrega" at bounding box center [735, 333] width 200 height 27
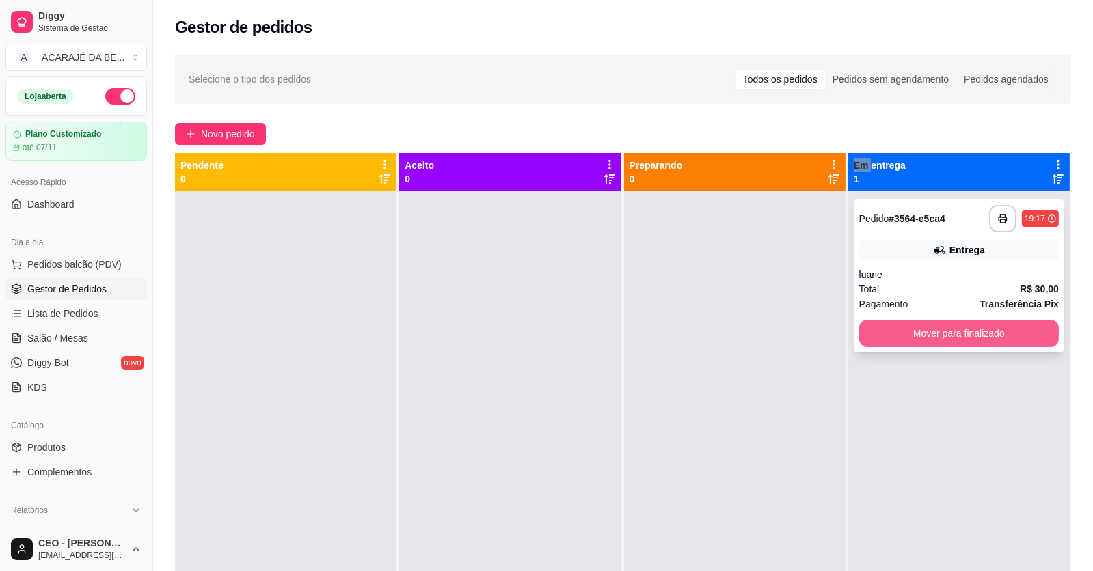
click at [962, 332] on button "Mover para finalizado" at bounding box center [959, 333] width 200 height 27
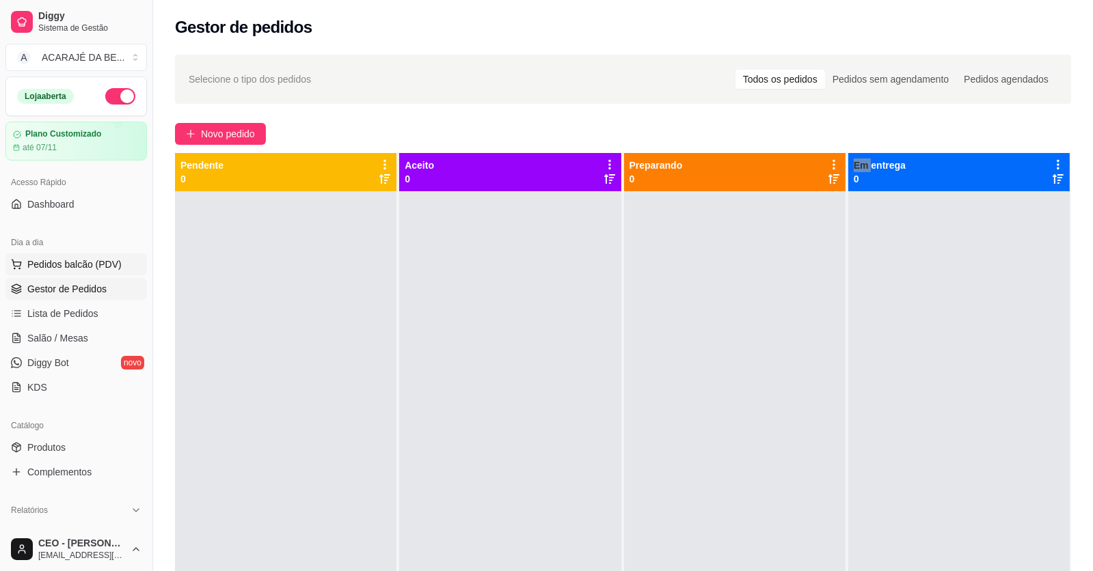
click at [49, 264] on span "Pedidos balcão (PDV)" at bounding box center [74, 265] width 94 height 14
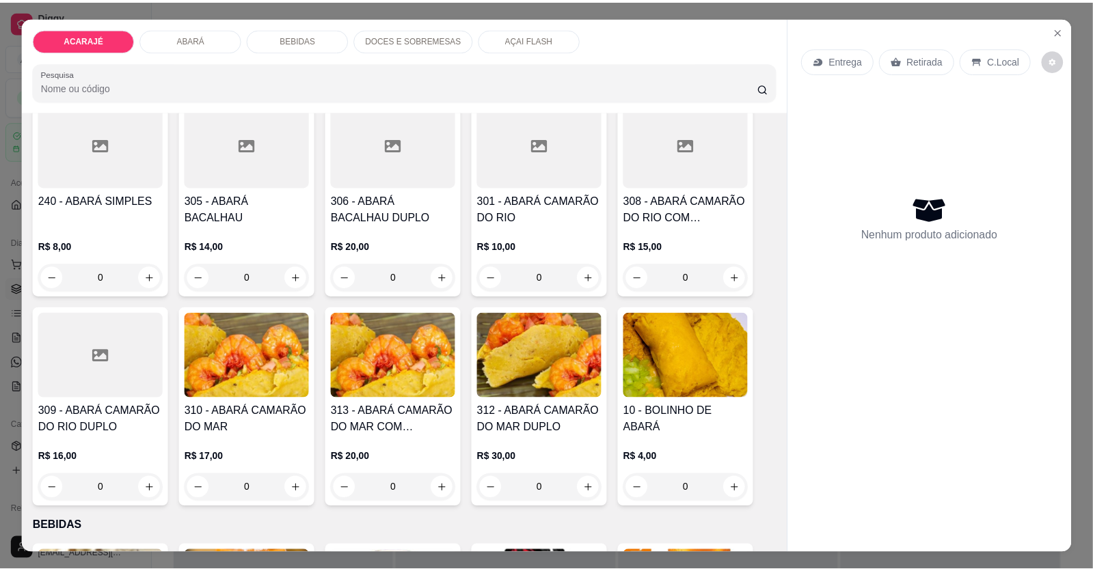
scroll to position [614, 0]
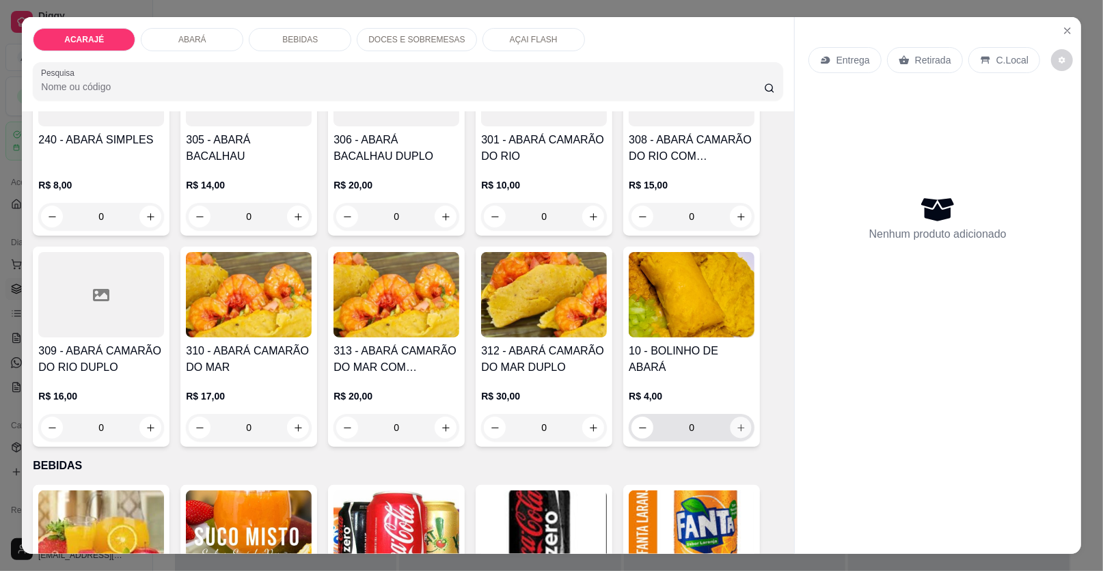
click at [739, 425] on icon "increase-product-quantity" at bounding box center [741, 428] width 10 height 10
type input "1"
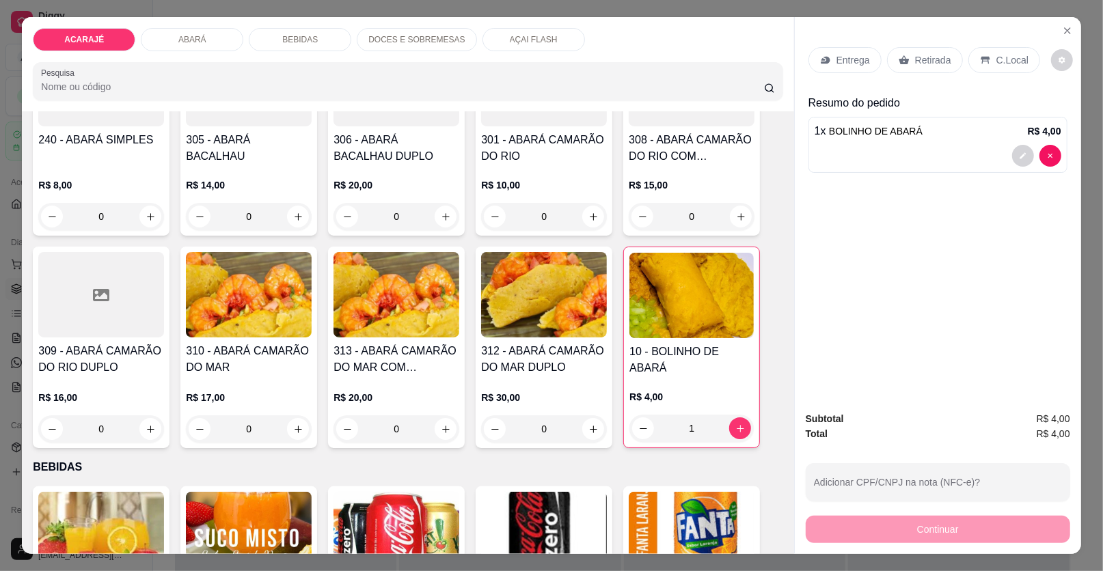
click at [931, 61] on p "Retirada" at bounding box center [933, 60] width 36 height 14
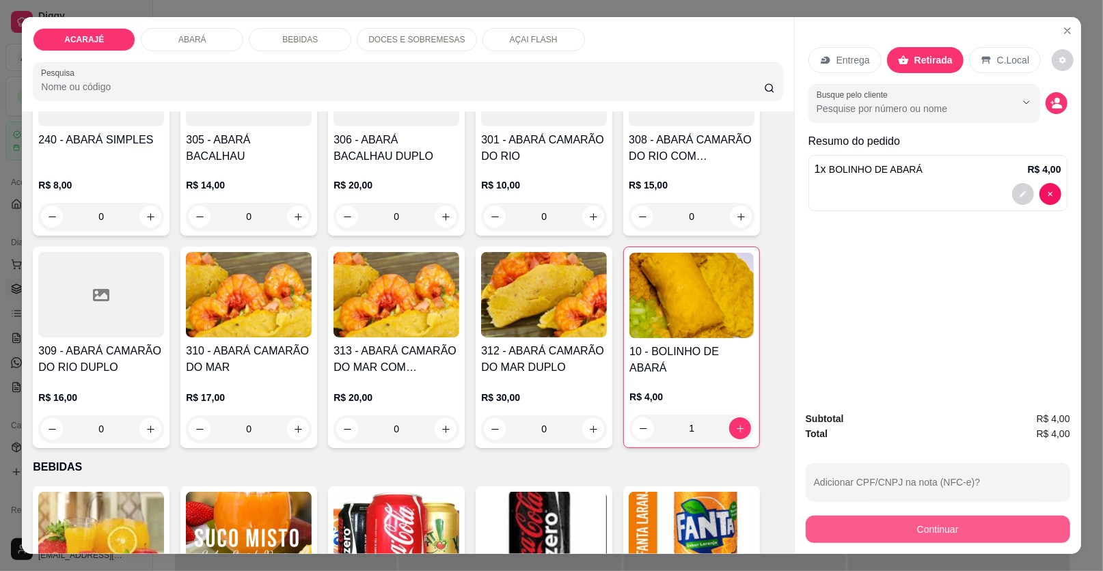
click at [941, 527] on button "Continuar" at bounding box center [938, 529] width 264 height 27
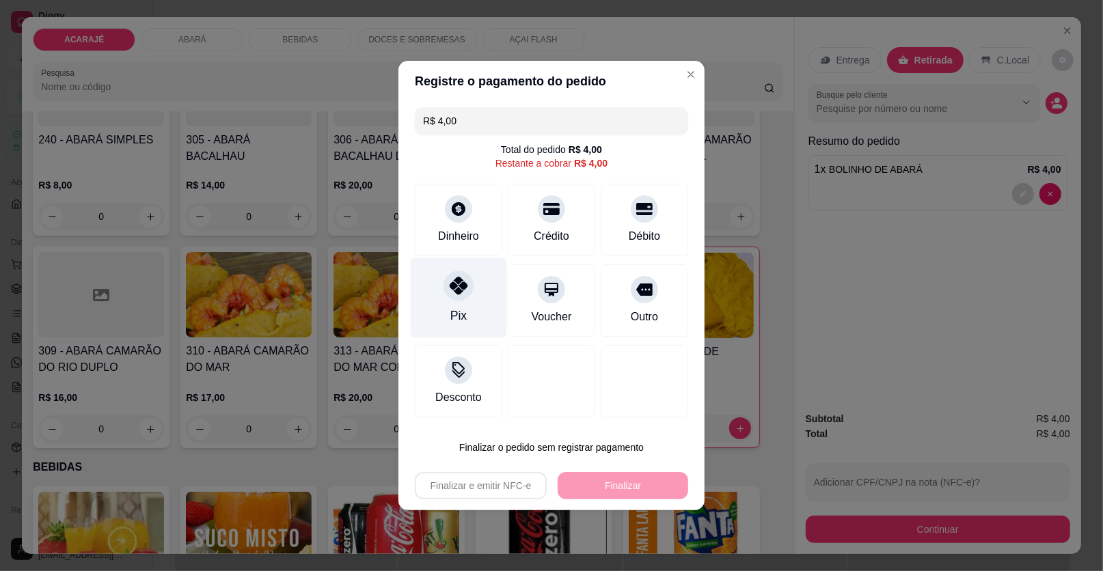
click at [453, 289] on icon at bounding box center [459, 286] width 18 height 18
type input "R$ 0,00"
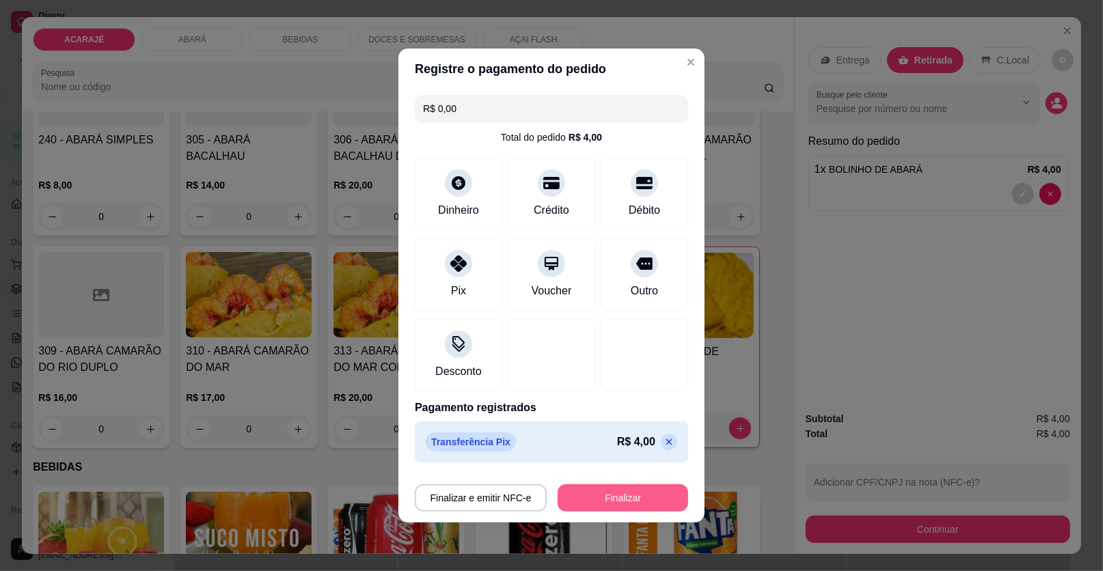
click at [601, 499] on button "Finalizar" at bounding box center [623, 497] width 131 height 27
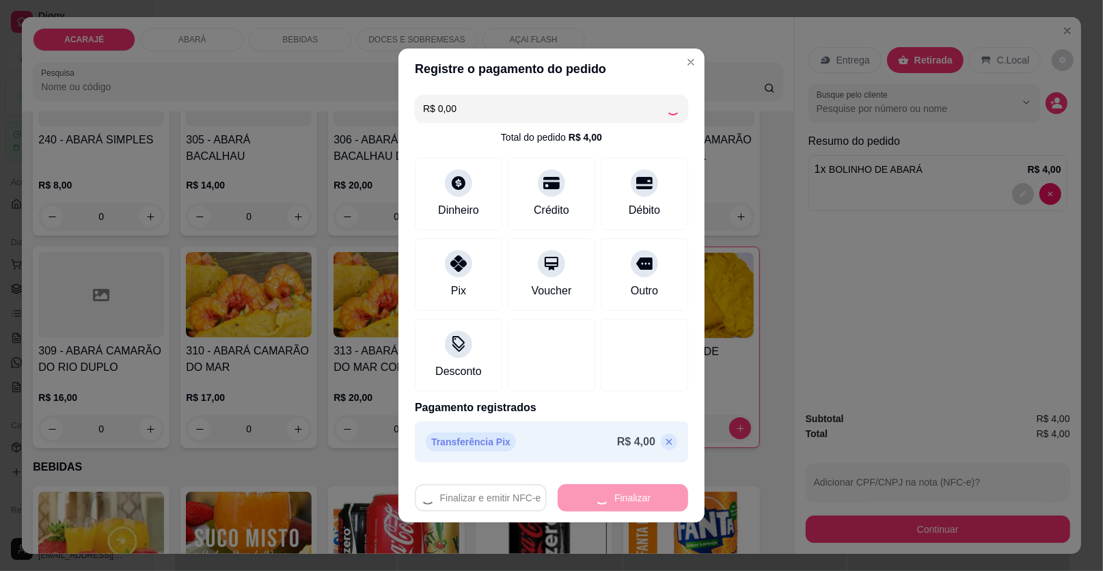
type input "0"
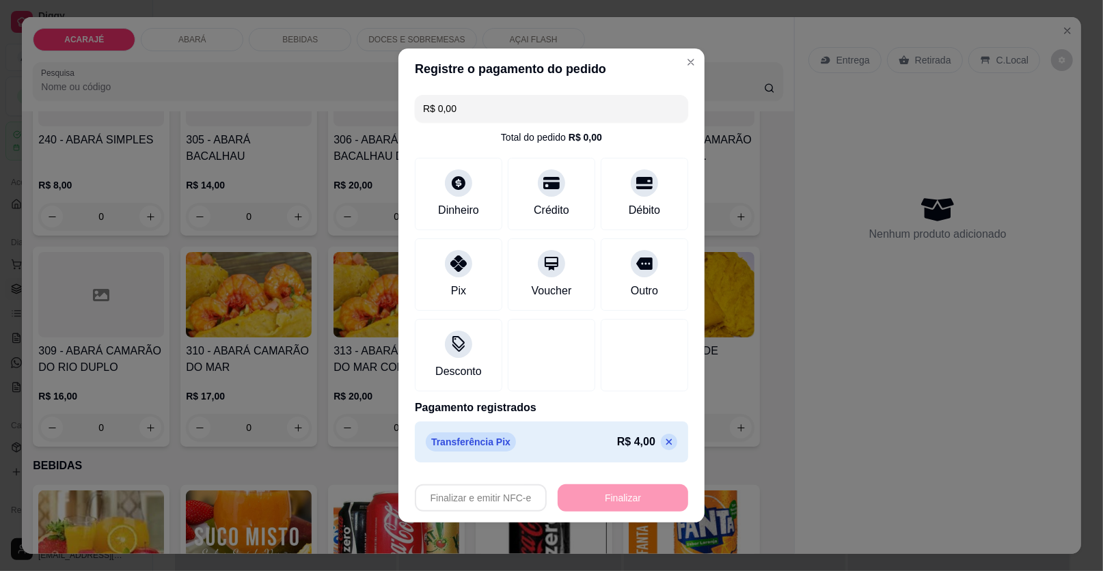
type input "-R$ 4,00"
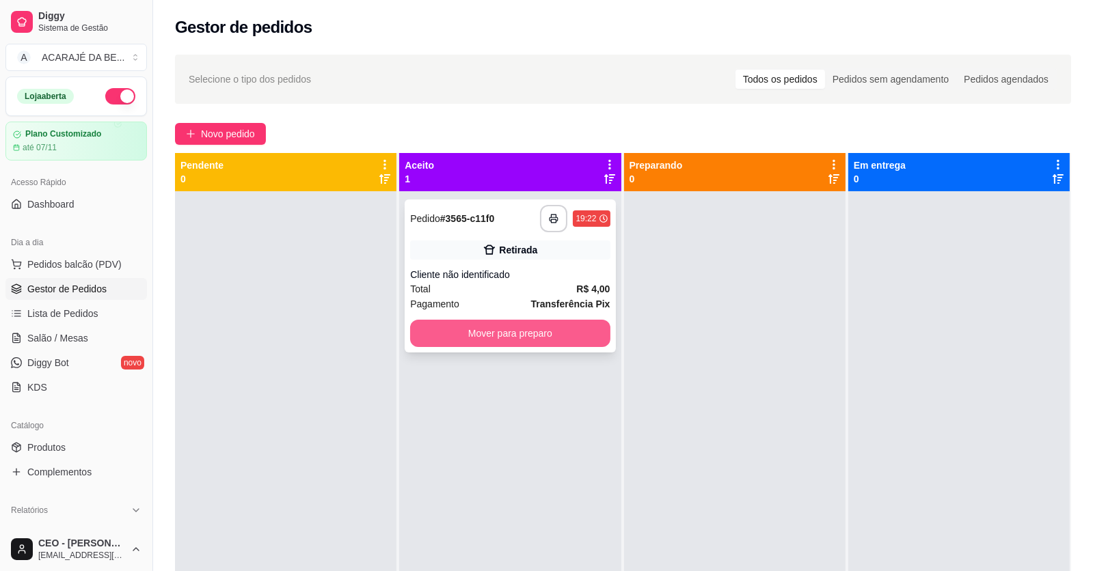
click at [587, 336] on button "Mover para preparo" at bounding box center [510, 333] width 200 height 27
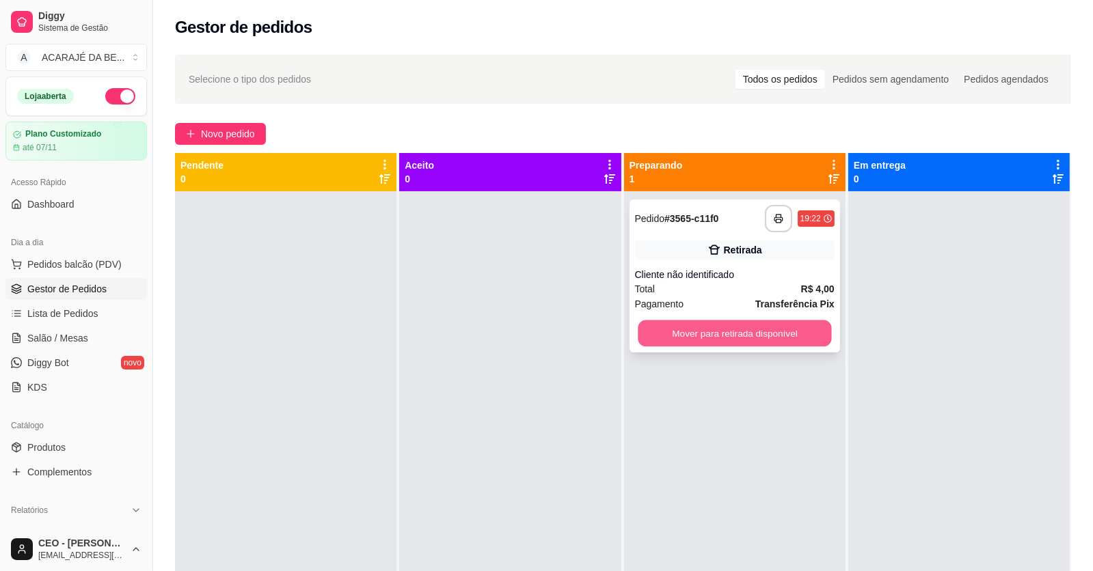
click at [668, 331] on button "Mover para retirada disponível" at bounding box center [733, 333] width 193 height 27
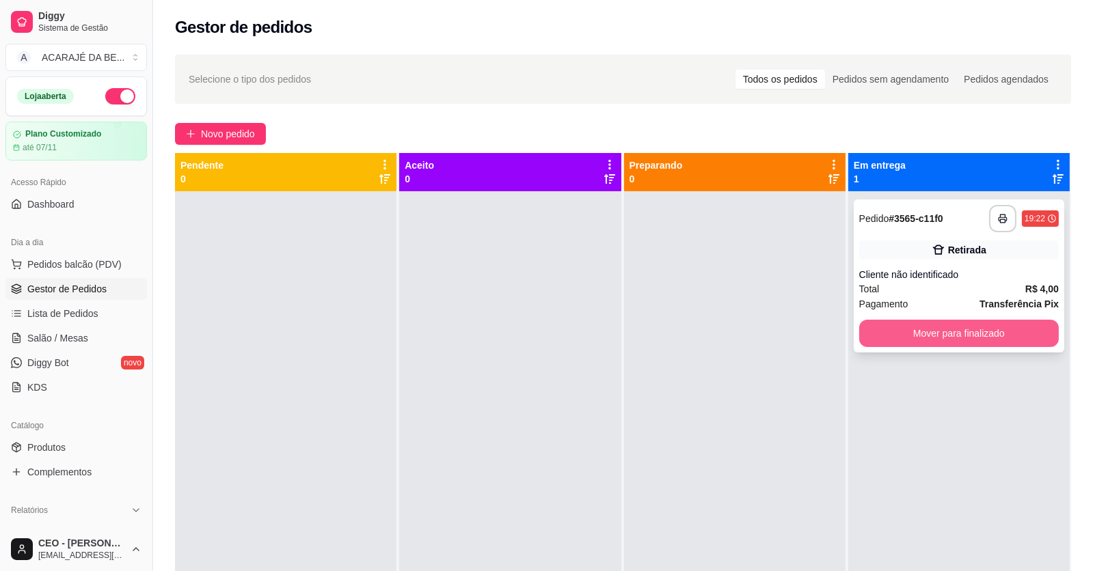
click at [877, 332] on button "Mover para finalizado" at bounding box center [959, 333] width 200 height 27
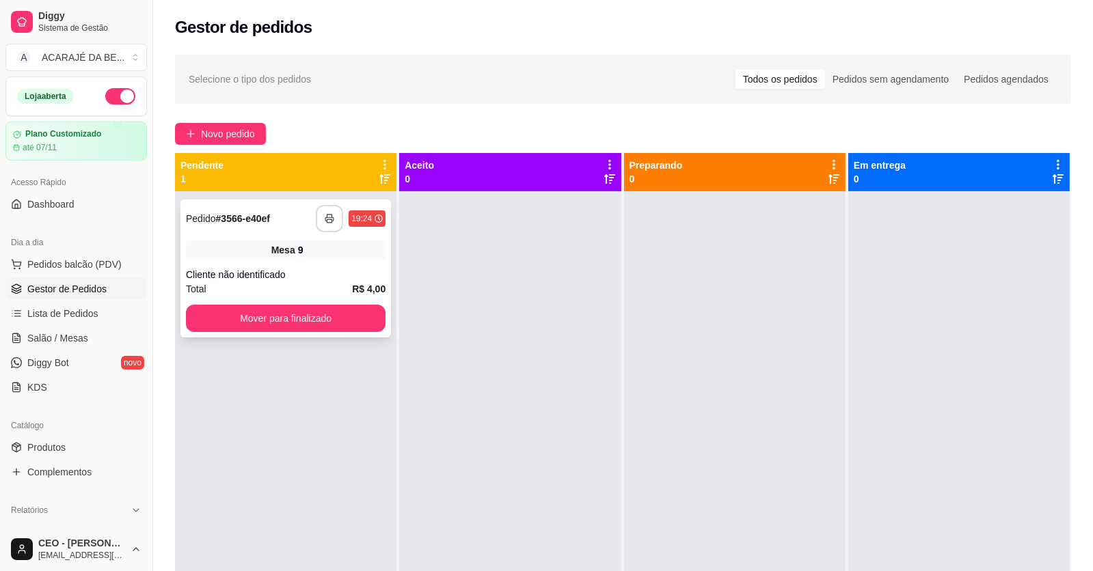
click at [325, 215] on icon "button" at bounding box center [330, 219] width 10 height 10
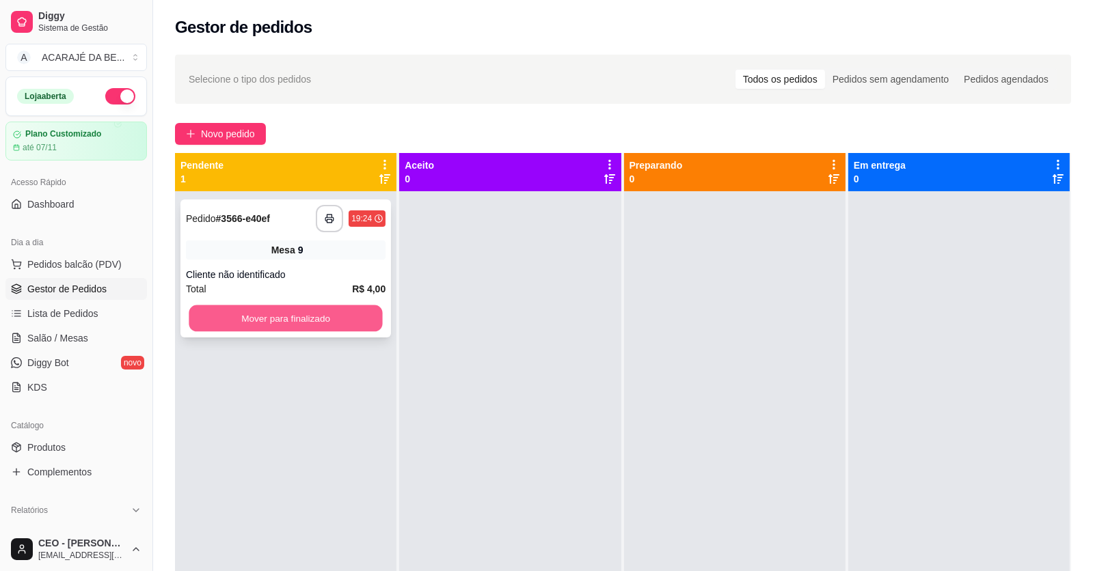
click at [279, 313] on button "Mover para finalizado" at bounding box center [285, 318] width 193 height 27
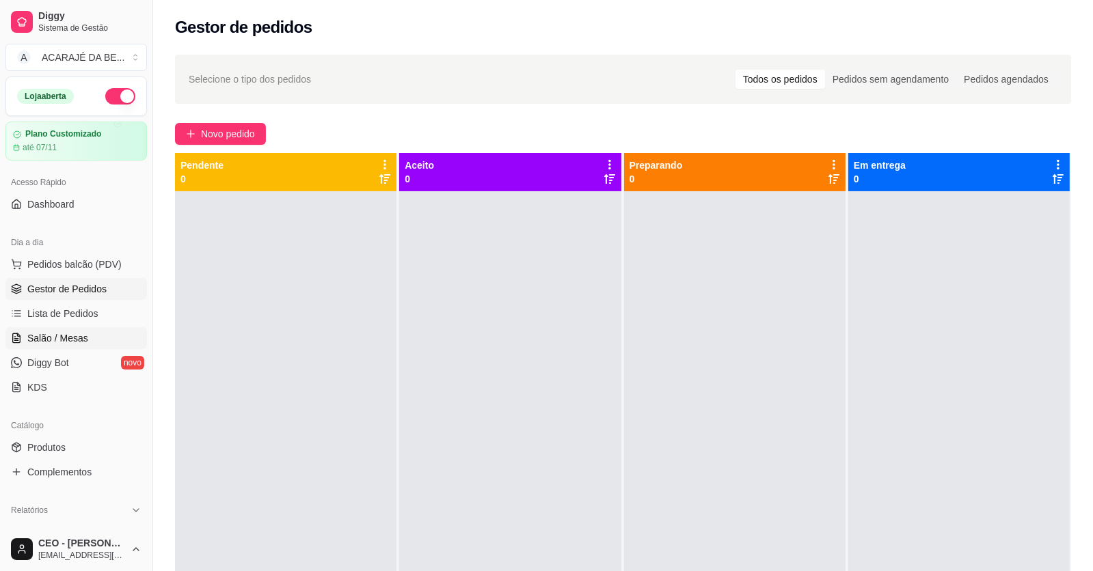
click at [68, 331] on span "Salão / Mesas" at bounding box center [57, 338] width 61 height 14
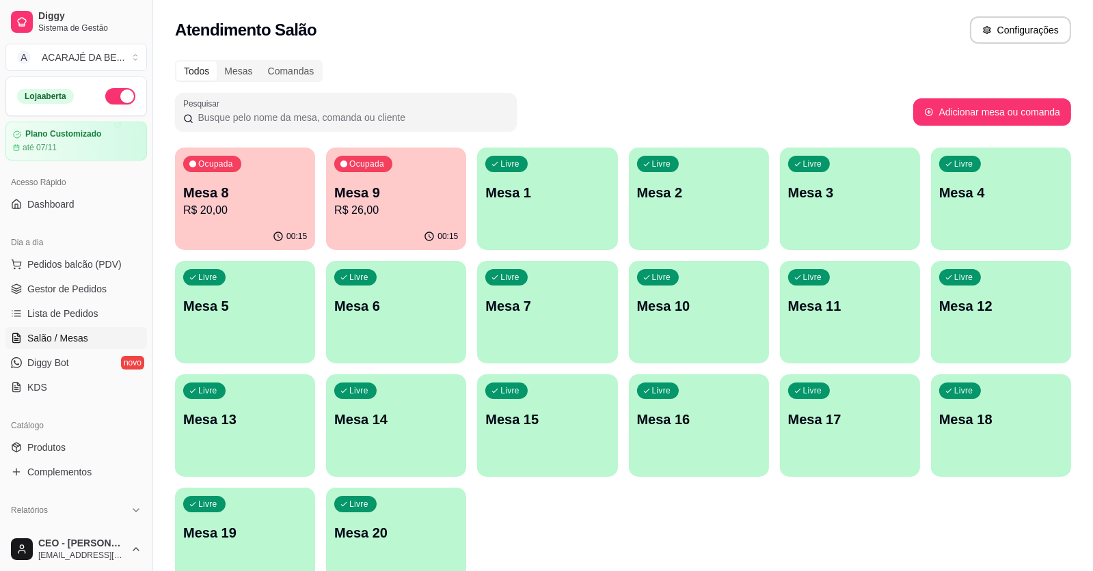
click at [452, 204] on p "R$ 26,00" at bounding box center [396, 210] width 124 height 16
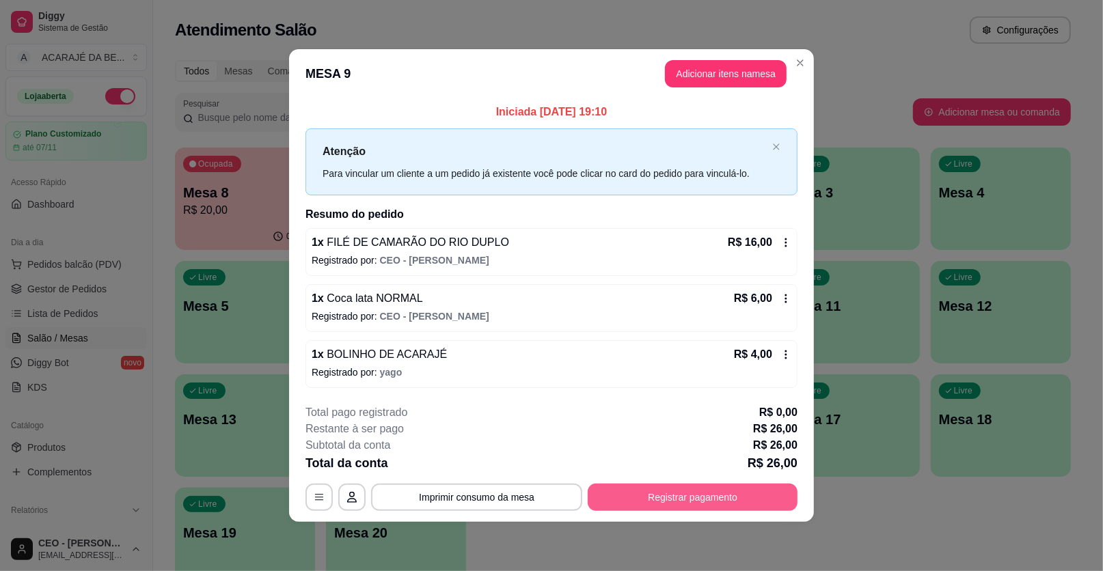
click at [653, 499] on button "Registrar pagamento" at bounding box center [693, 497] width 210 height 27
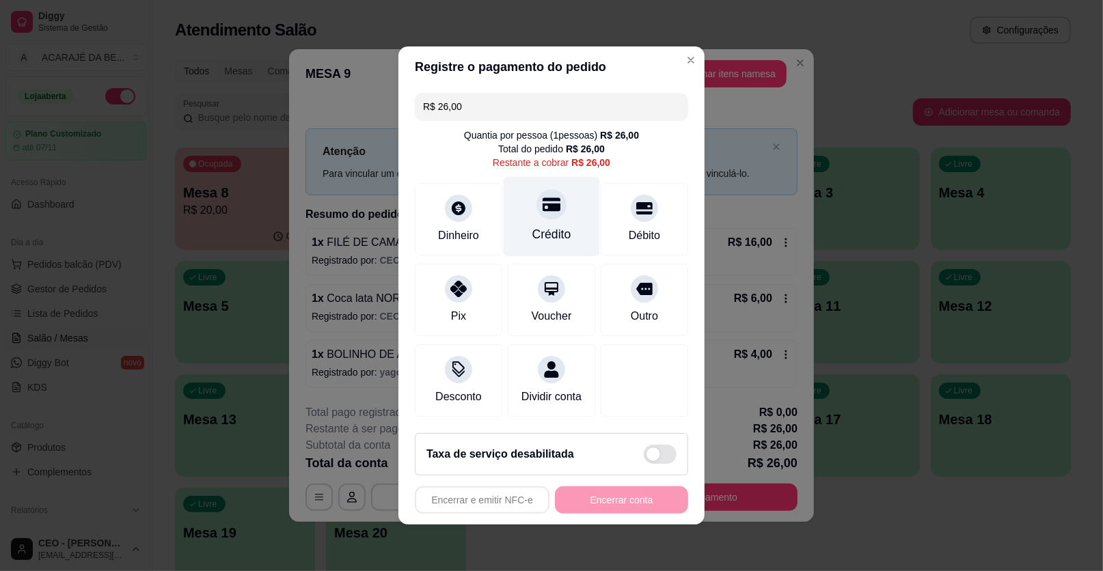
click at [543, 200] on icon at bounding box center [552, 205] width 18 height 14
type input "R$ 0,00"
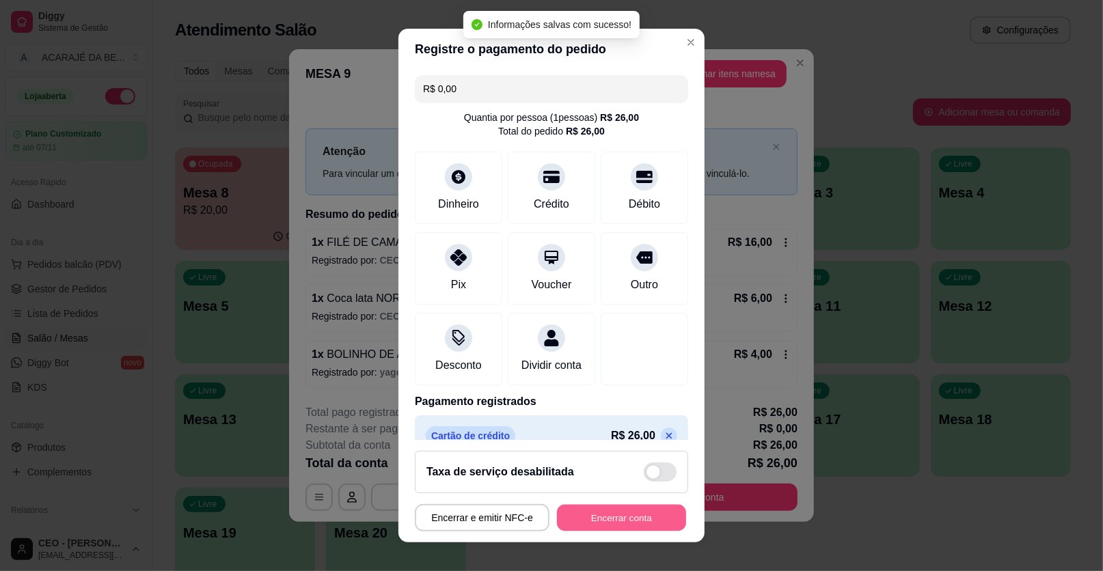
click at [622, 519] on button "Encerrar conta" at bounding box center [621, 518] width 129 height 27
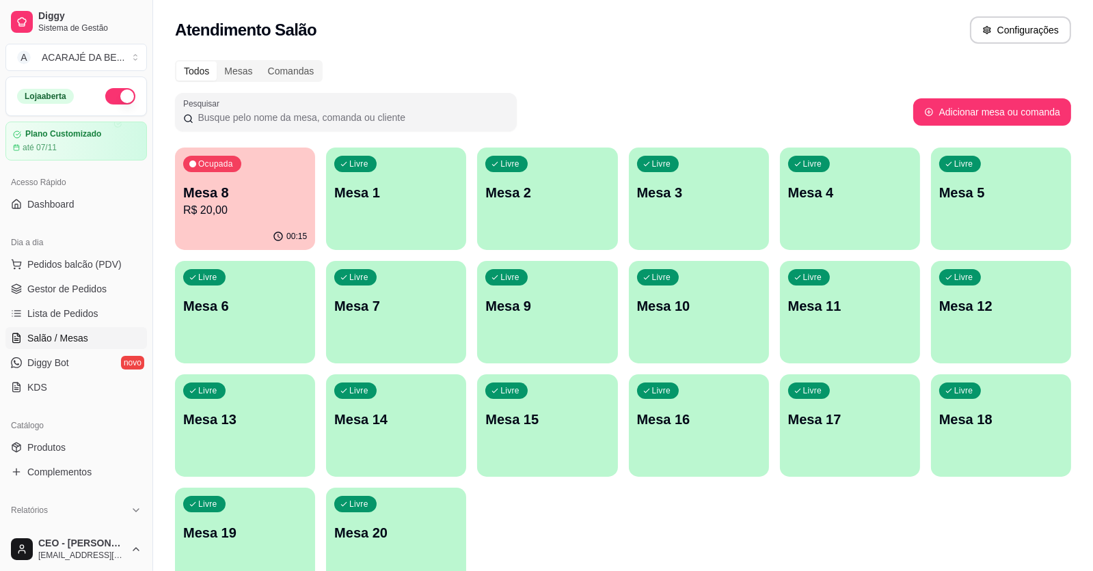
click at [248, 214] on p "R$ 20,00" at bounding box center [245, 210] width 124 height 16
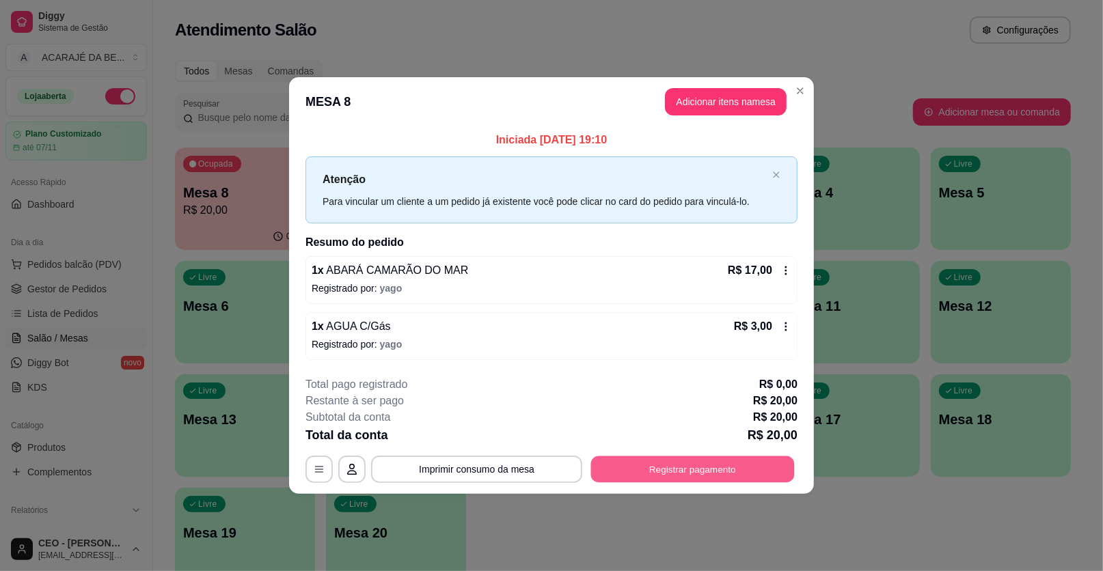
click at [728, 471] on button "Registrar pagamento" at bounding box center [693, 469] width 204 height 27
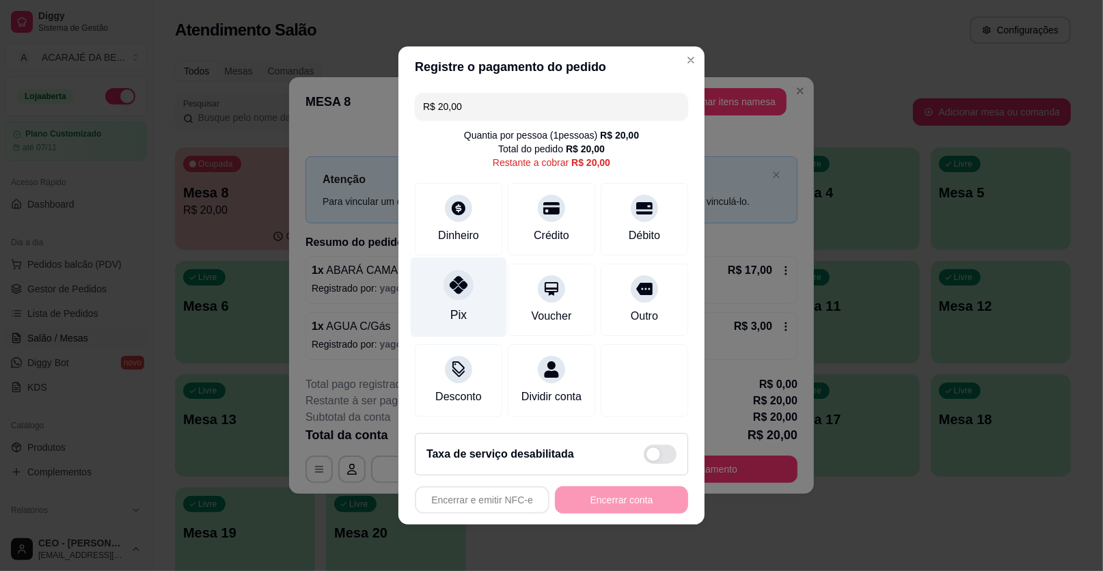
click at [458, 281] on icon at bounding box center [459, 285] width 18 height 18
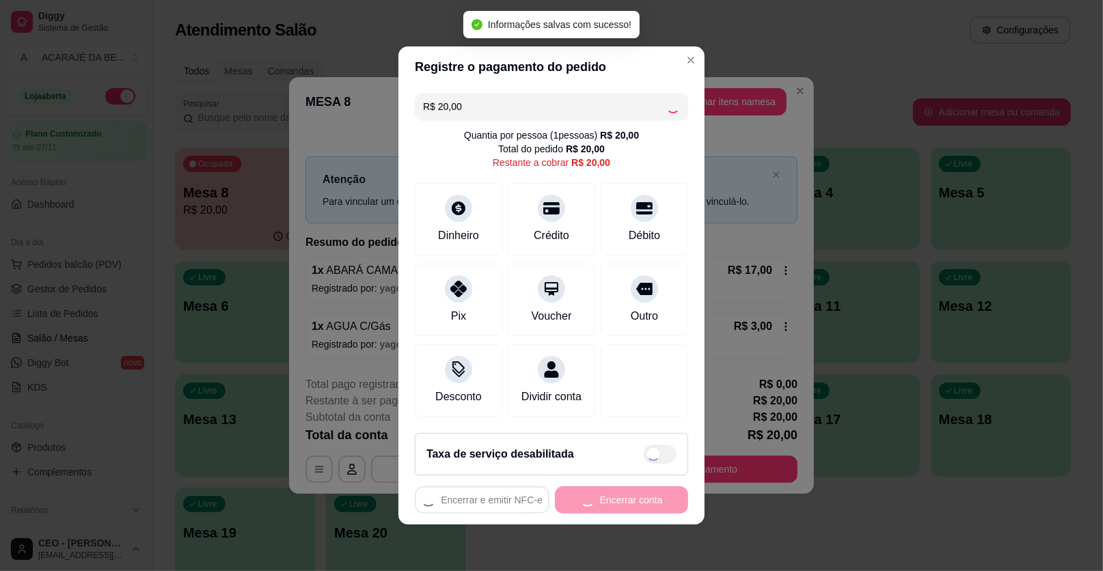
type input "R$ 0,00"
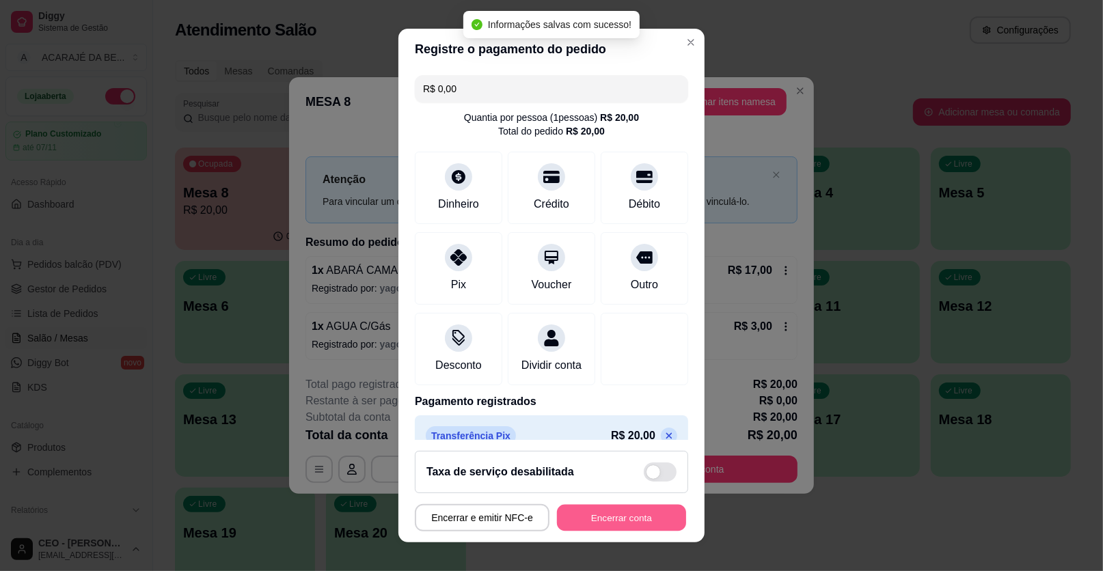
click at [633, 515] on button "Encerrar conta" at bounding box center [621, 518] width 129 height 27
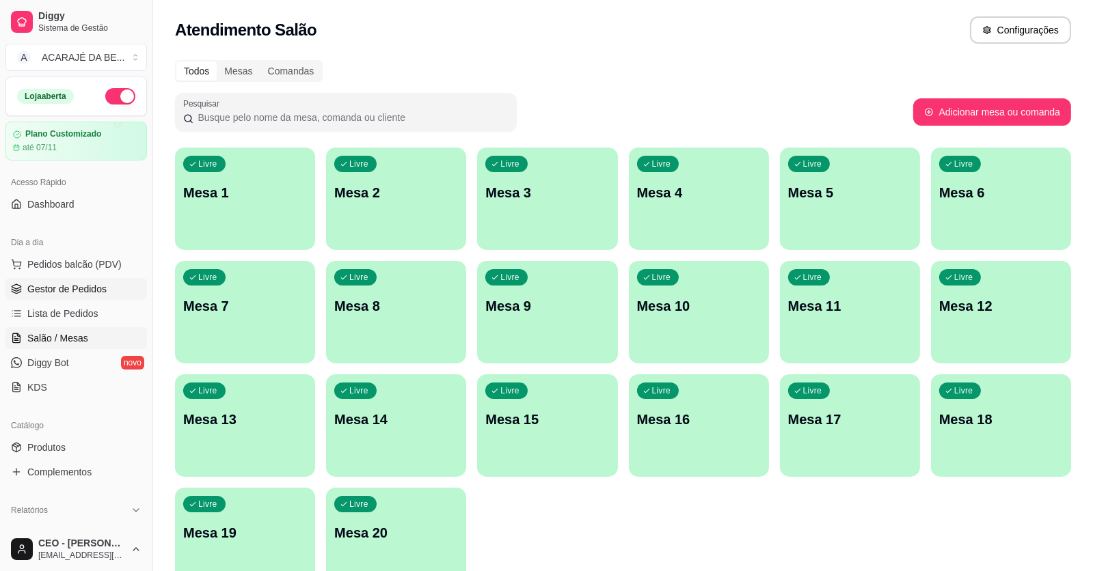
click at [46, 288] on span "Gestor de Pedidos" at bounding box center [66, 289] width 79 height 14
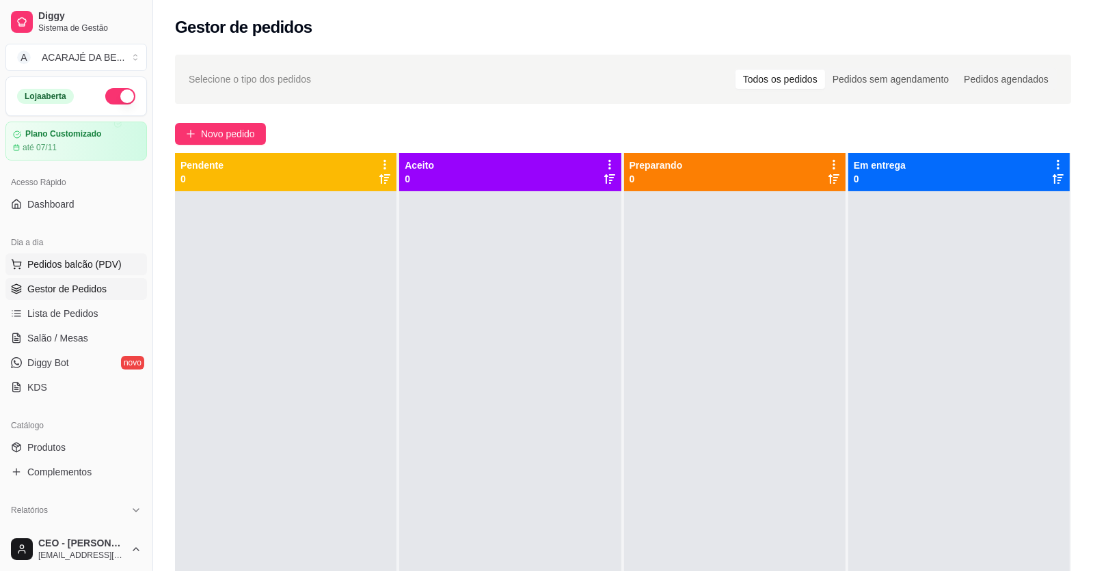
click at [68, 261] on span "Pedidos balcão (PDV)" at bounding box center [74, 265] width 94 height 14
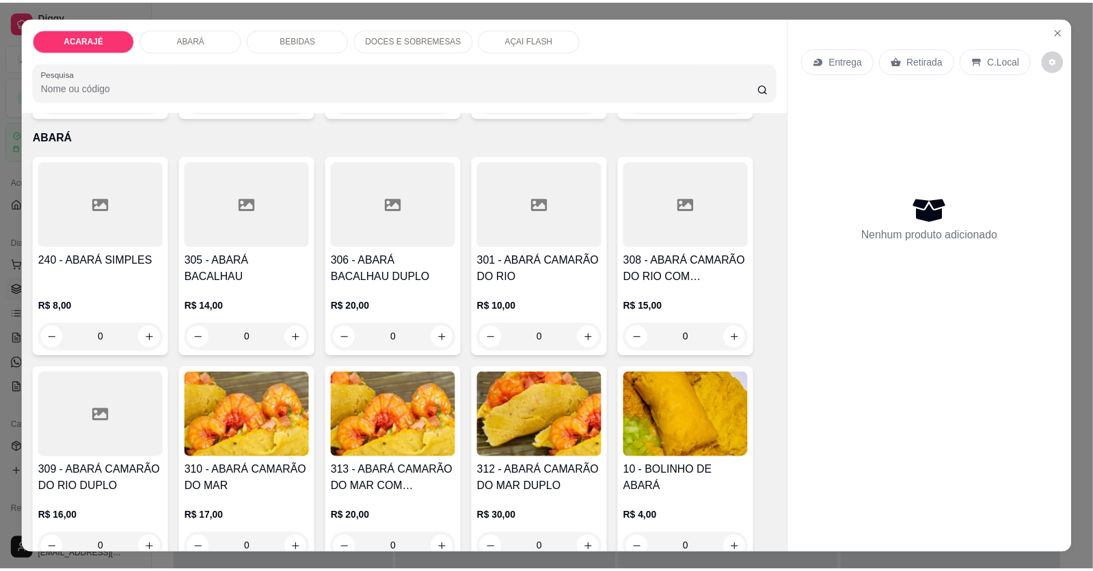
scroll to position [614, 0]
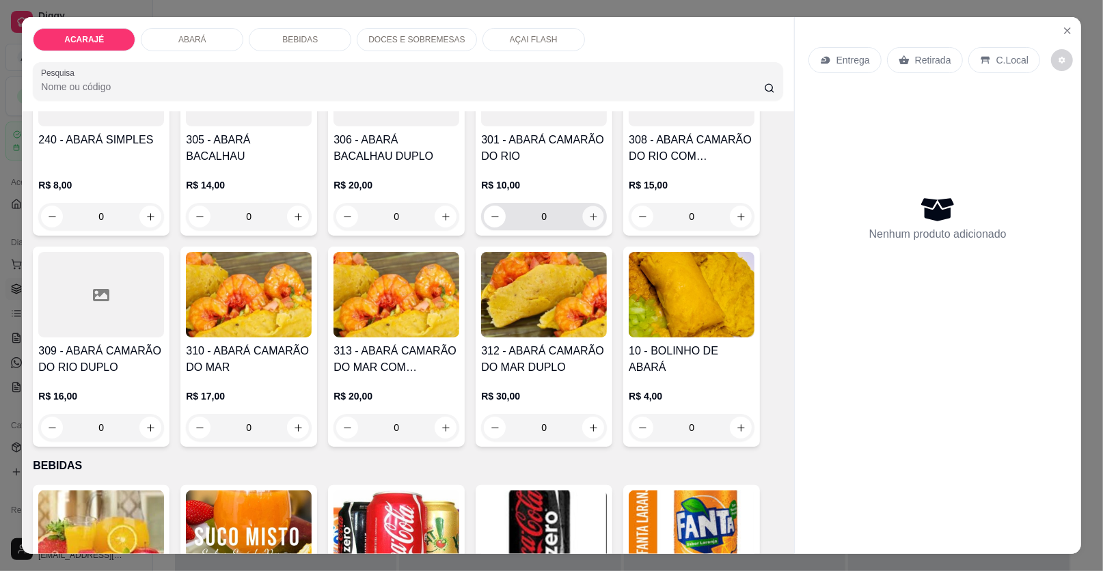
click at [588, 215] on icon "increase-product-quantity" at bounding box center [593, 217] width 10 height 10
type input "1"
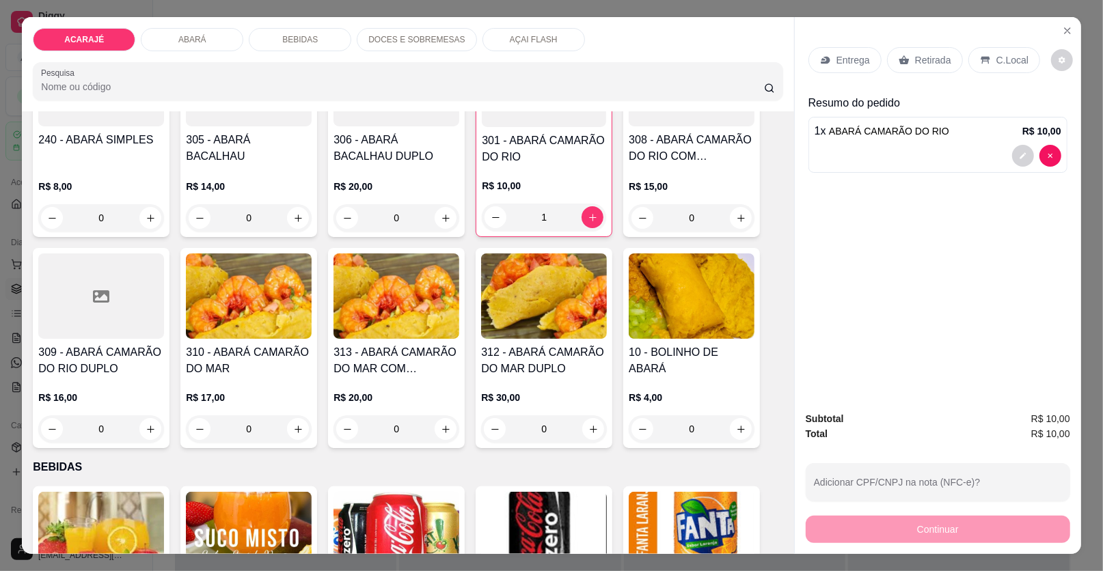
click at [924, 57] on p "Retirada" at bounding box center [933, 60] width 36 height 14
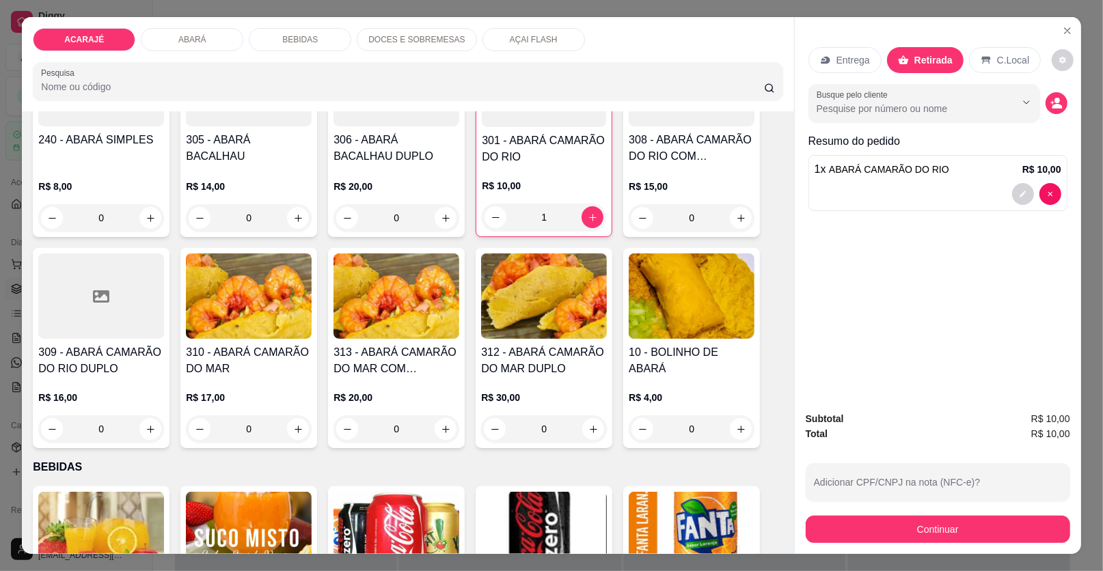
click at [921, 61] on p "Retirada" at bounding box center [933, 60] width 38 height 14
click at [961, 528] on button "Continuar" at bounding box center [938, 529] width 264 height 27
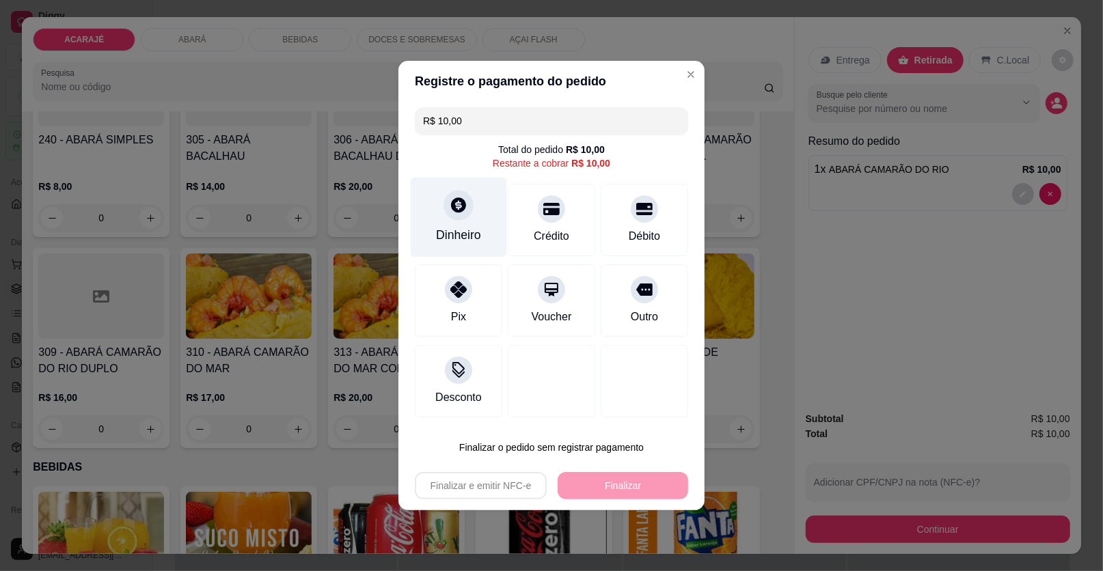
click at [458, 211] on icon at bounding box center [458, 204] width 15 height 15
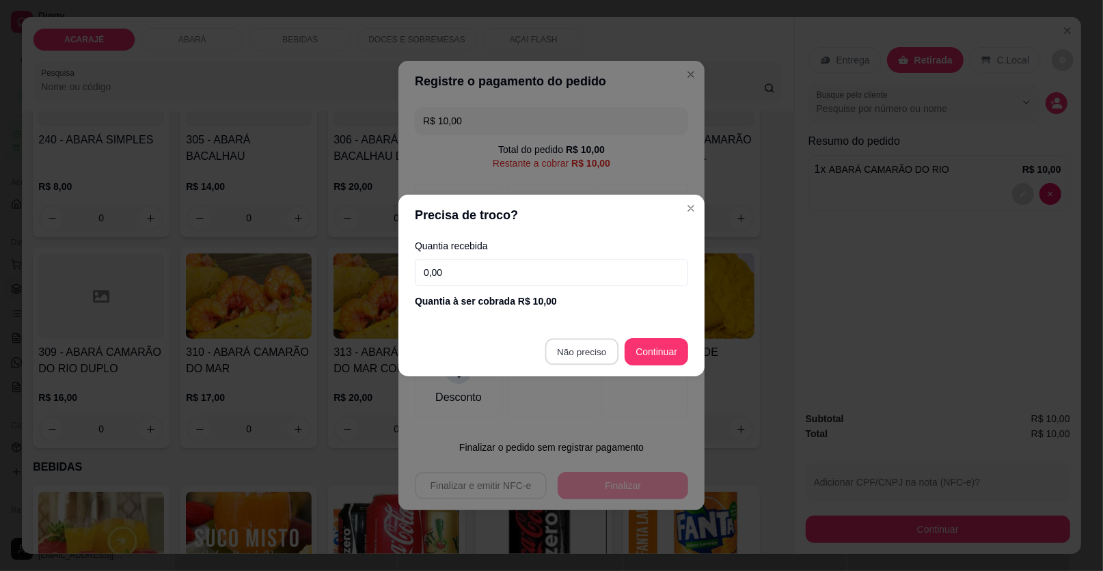
click at [575, 347] on div at bounding box center [551, 381] width 87 height 72
type input "R$ 0,00"
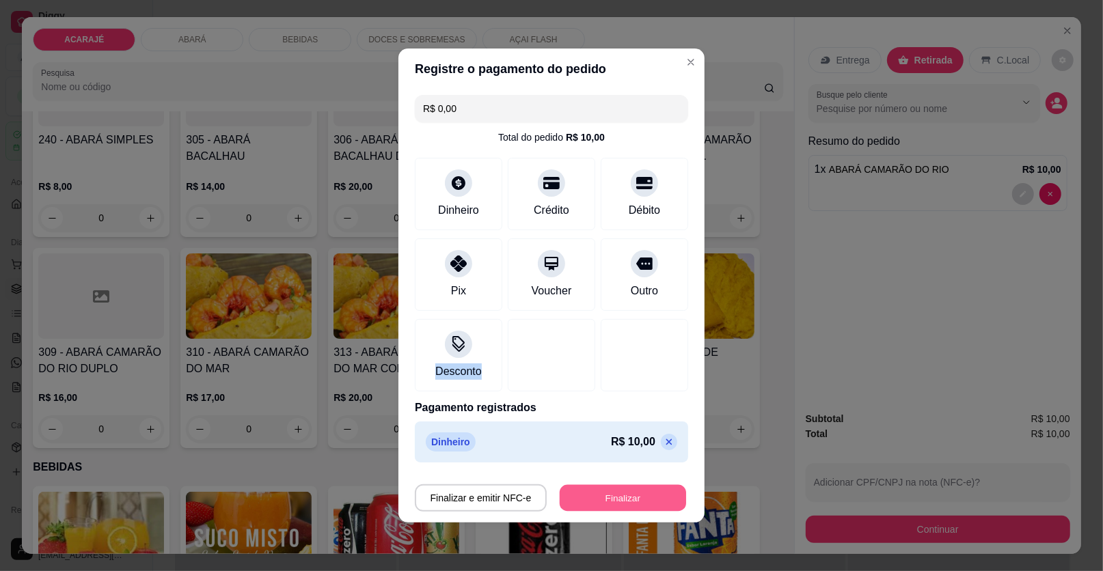
click at [592, 501] on button "Finalizar" at bounding box center [623, 498] width 126 height 27
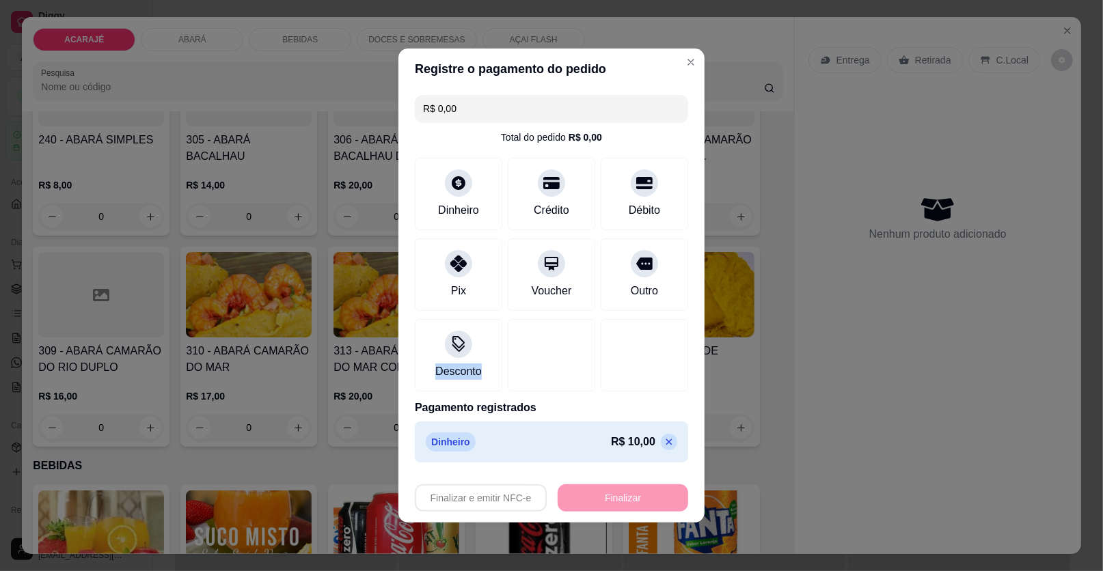
type input "0"
type input "-R$ 10,00"
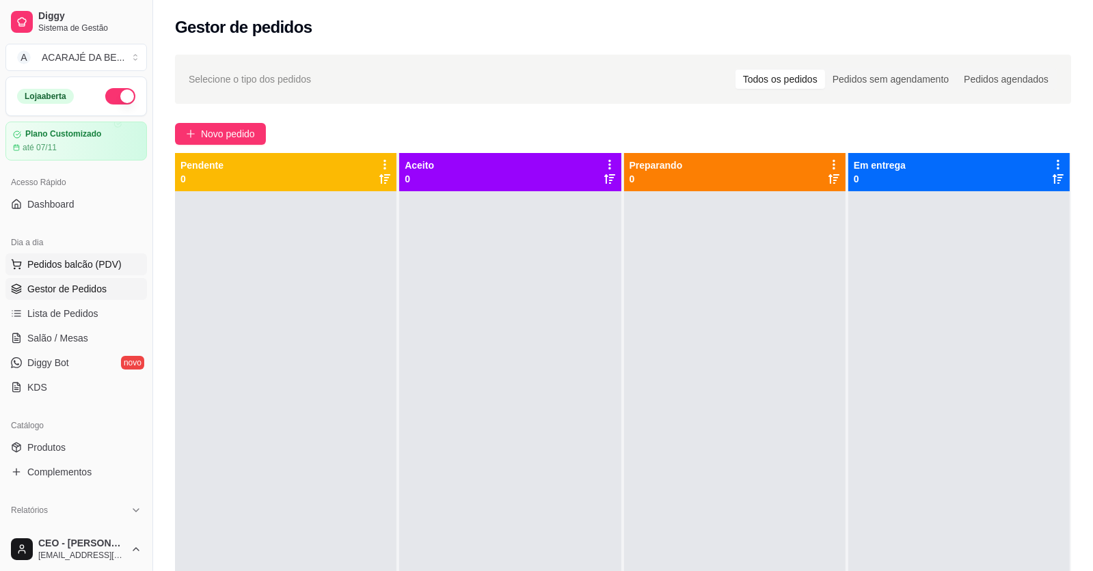
click at [85, 262] on span "Pedidos balcão (PDV)" at bounding box center [74, 265] width 94 height 14
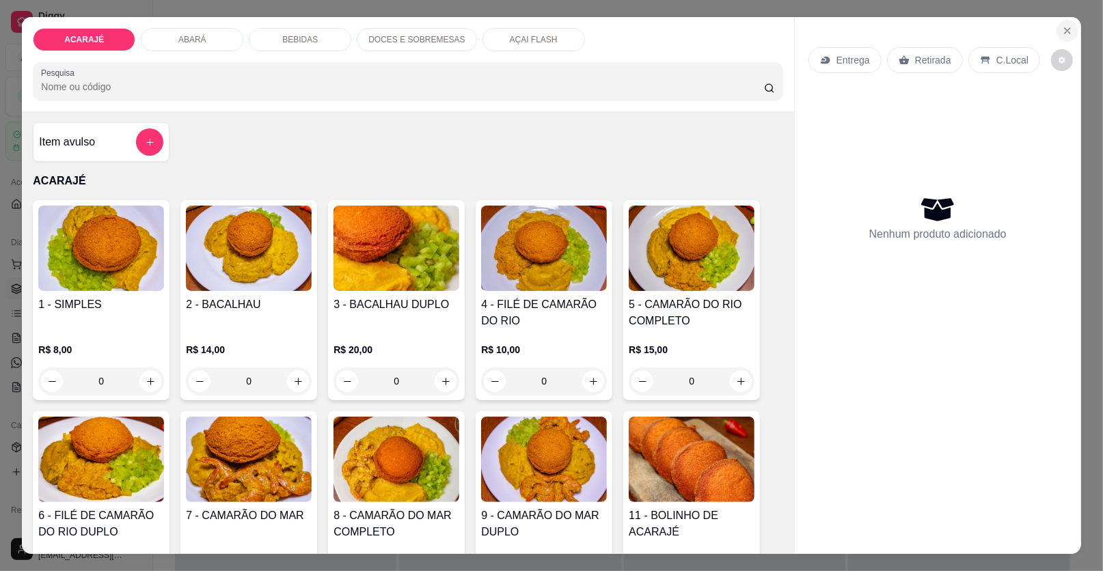
click at [1062, 31] on icon "Close" at bounding box center [1067, 30] width 11 height 11
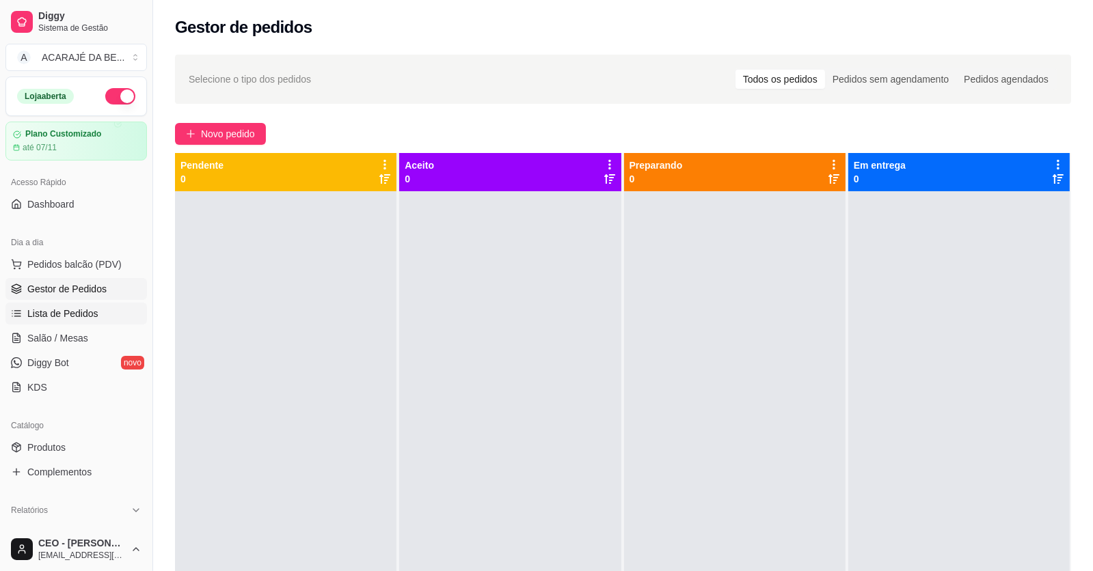
click at [72, 312] on span "Lista de Pedidos" at bounding box center [62, 314] width 71 height 14
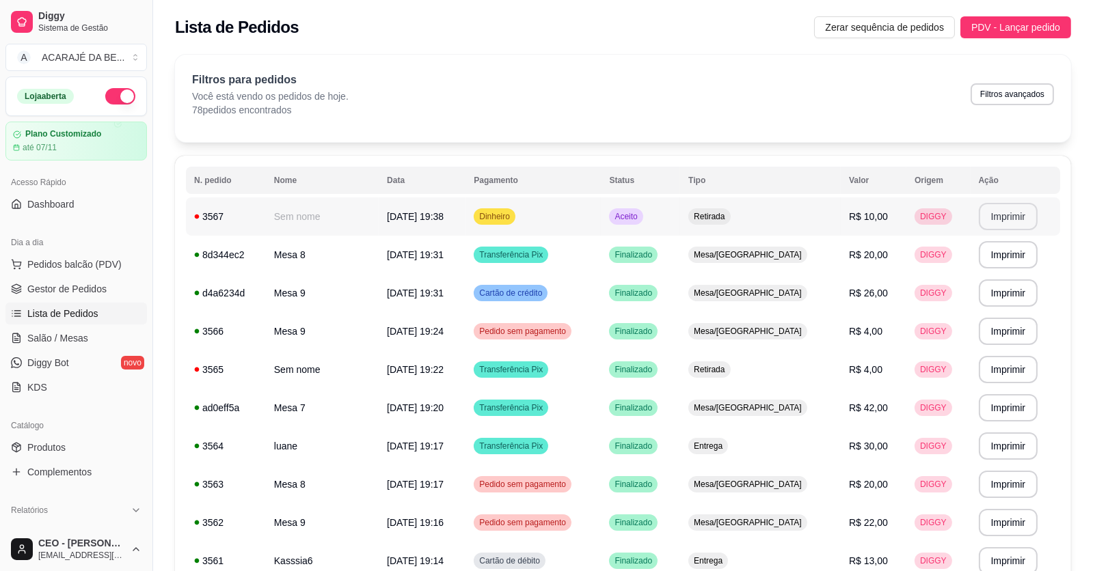
click at [1011, 216] on button "Imprimir" at bounding box center [1007, 216] width 59 height 27
click at [72, 284] on span "Gestor de Pedidos" at bounding box center [66, 289] width 79 height 14
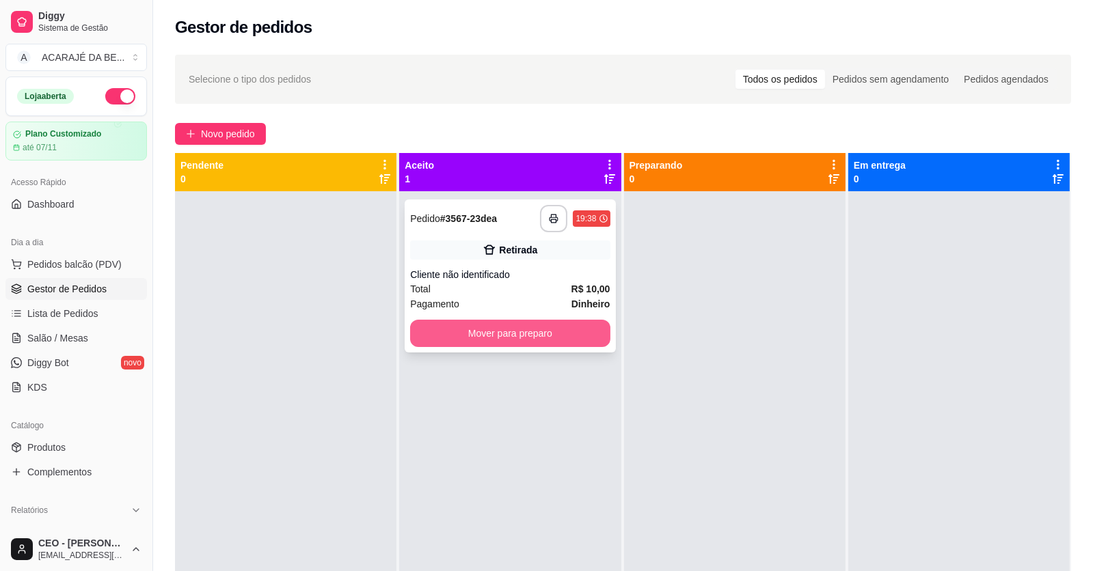
click at [588, 330] on button "Mover para preparo" at bounding box center [510, 333] width 200 height 27
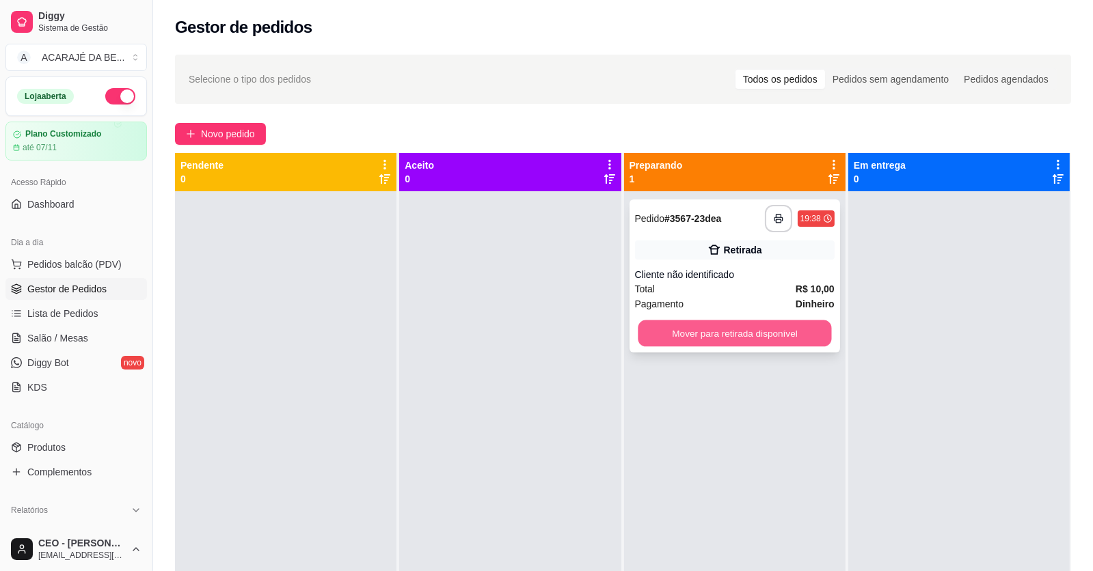
click at [674, 330] on button "Mover para retirada disponível" at bounding box center [733, 333] width 193 height 27
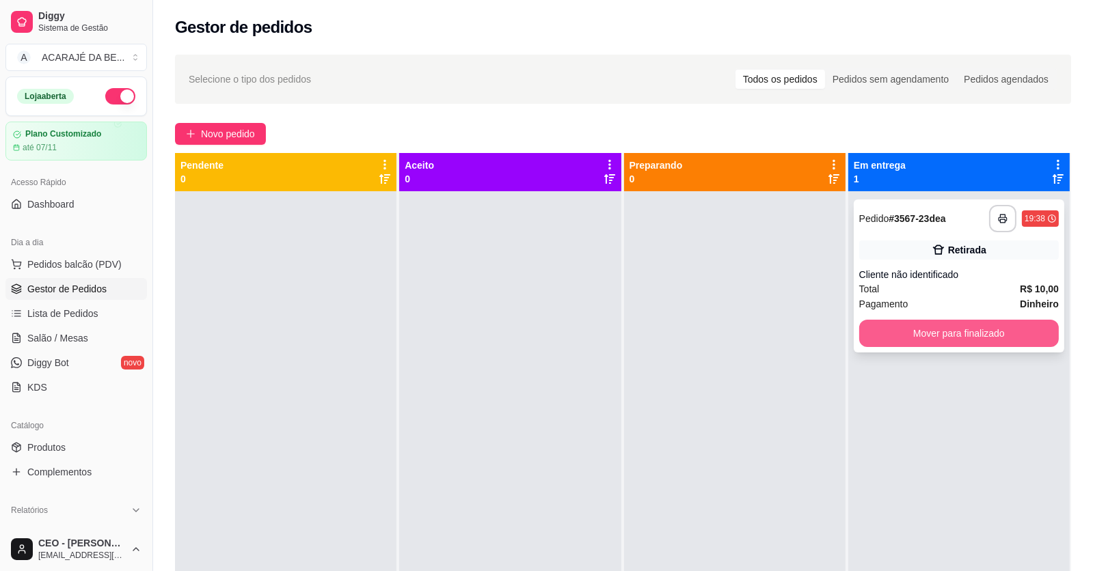
click at [914, 334] on button "Mover para finalizado" at bounding box center [959, 333] width 200 height 27
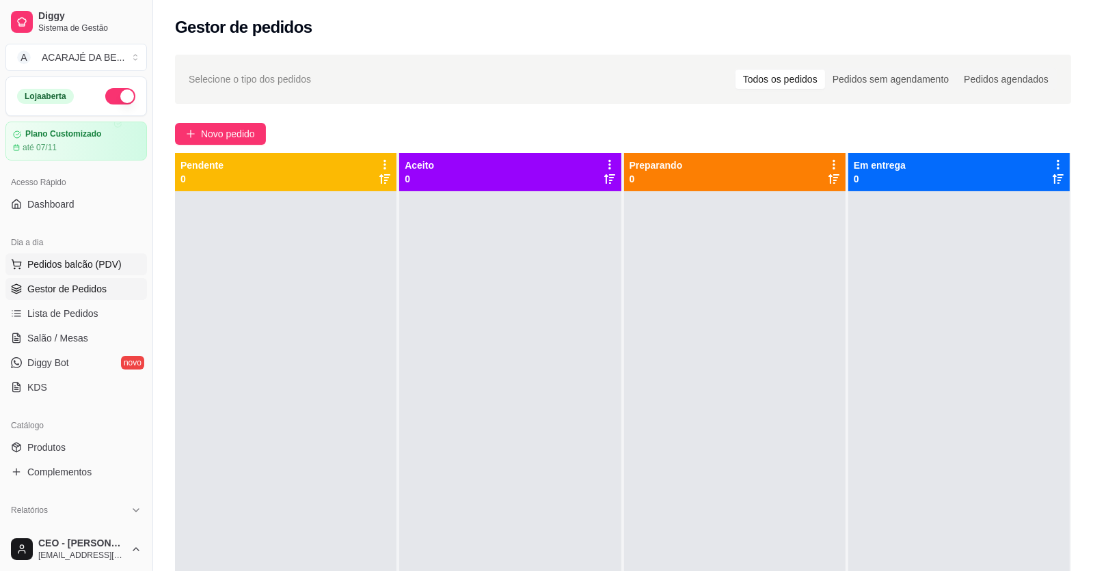
click at [53, 262] on span "Pedidos balcão (PDV)" at bounding box center [74, 265] width 94 height 14
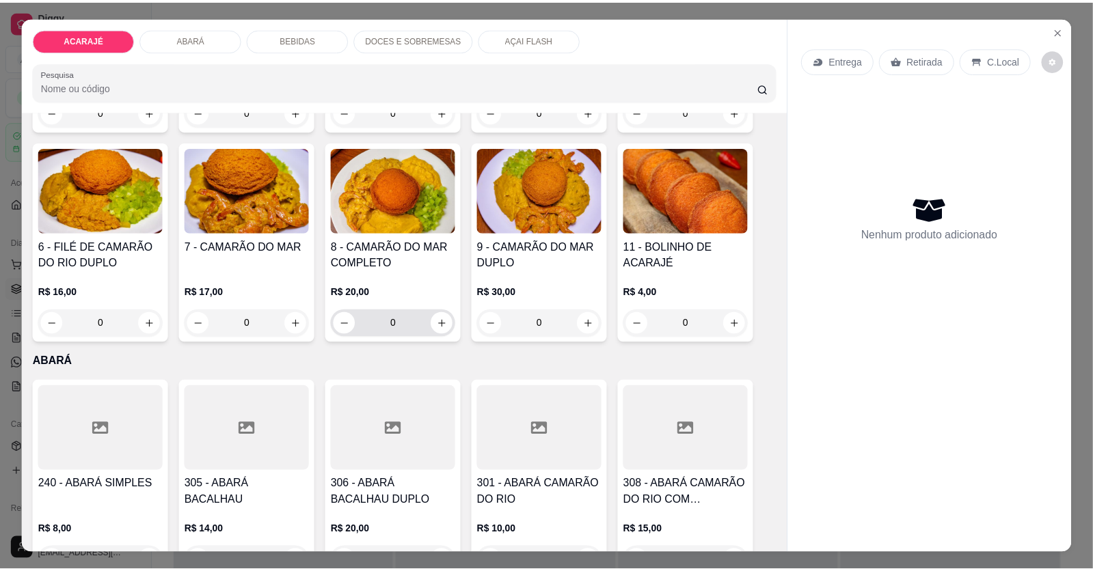
scroll to position [273, 0]
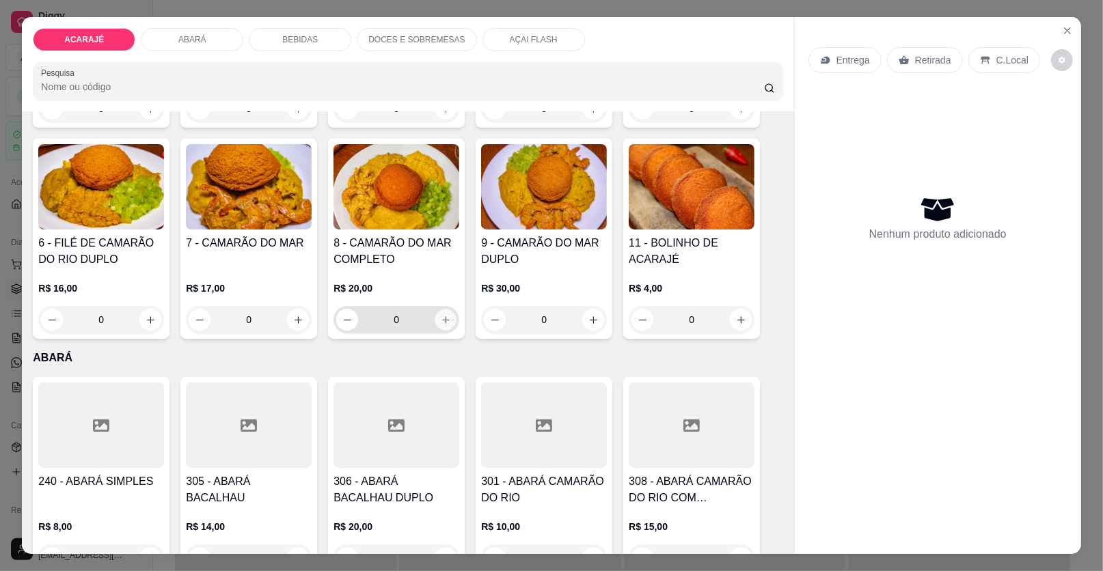
click at [442, 310] on button "increase-product-quantity" at bounding box center [445, 320] width 21 height 21
type input "1"
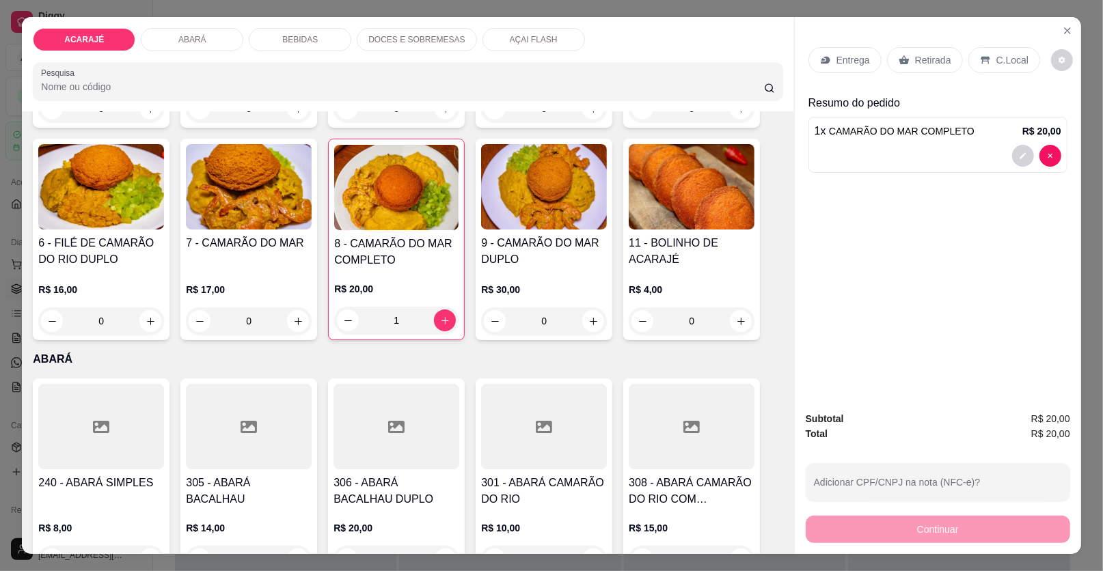
click at [920, 59] on p "Retirada" at bounding box center [933, 60] width 36 height 14
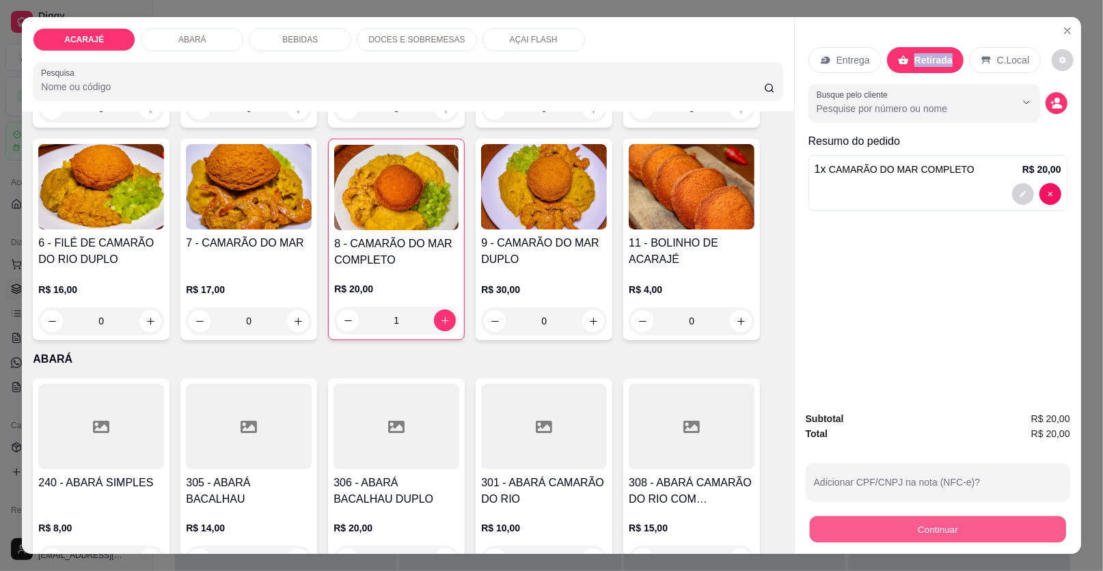
click at [916, 534] on button "Continuar" at bounding box center [938, 530] width 256 height 27
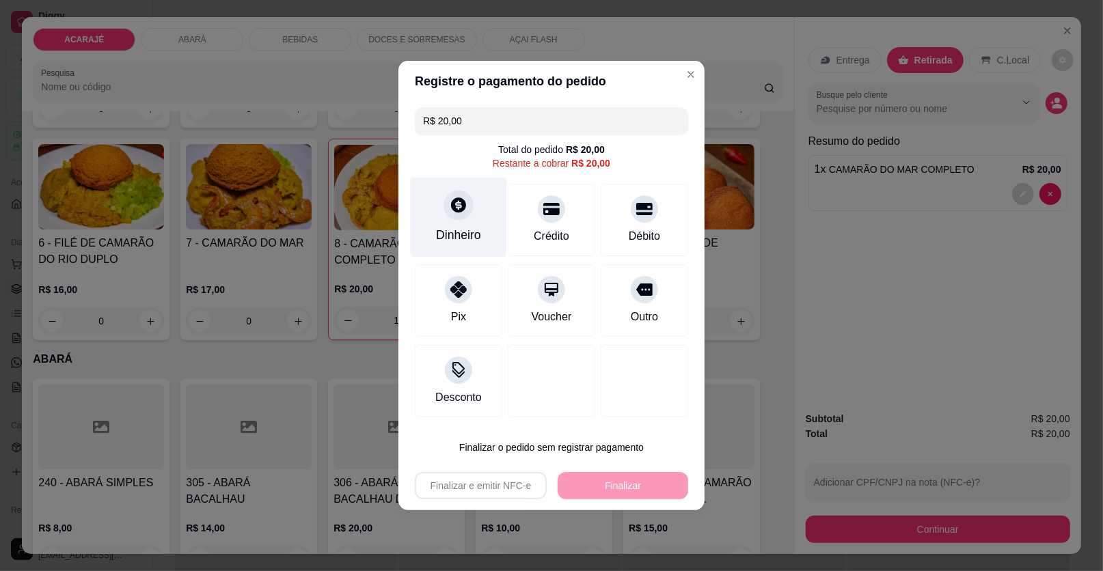
click at [454, 201] on icon at bounding box center [458, 204] width 15 height 15
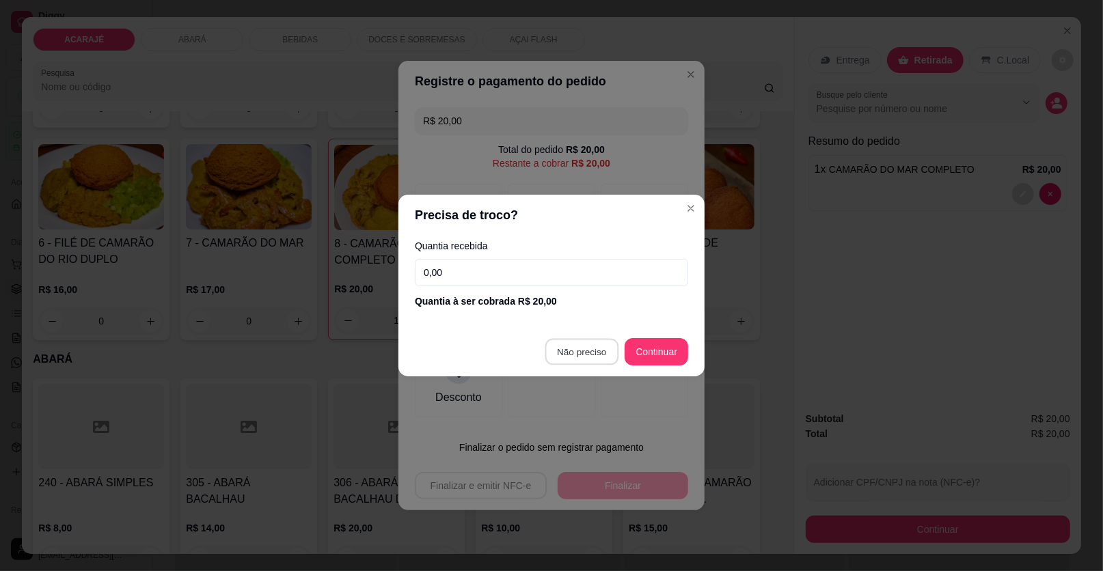
type input "R$ 0,00"
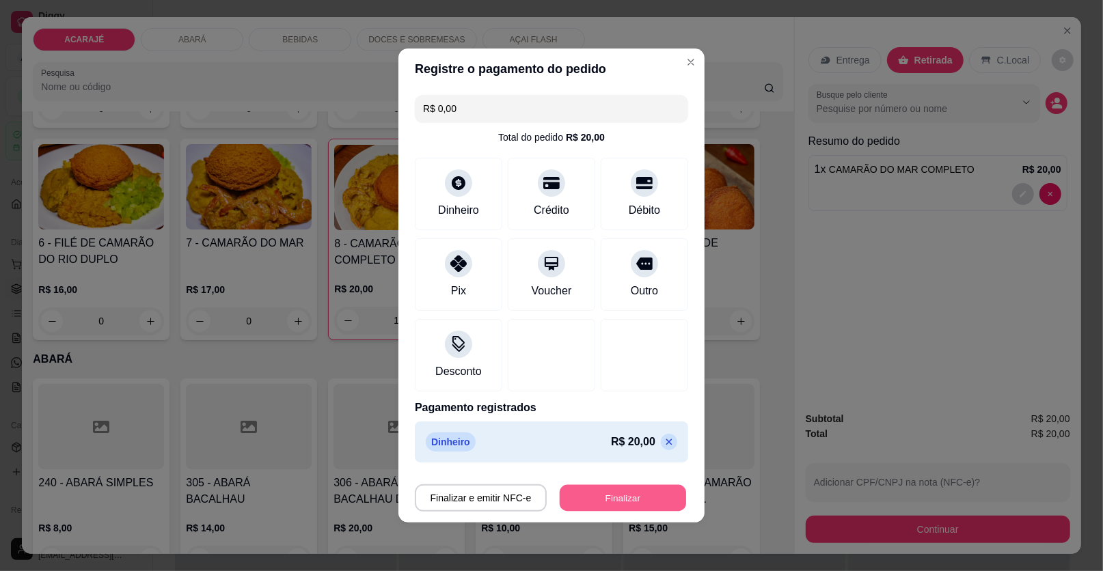
click at [618, 499] on button "Finalizar" at bounding box center [623, 498] width 126 height 27
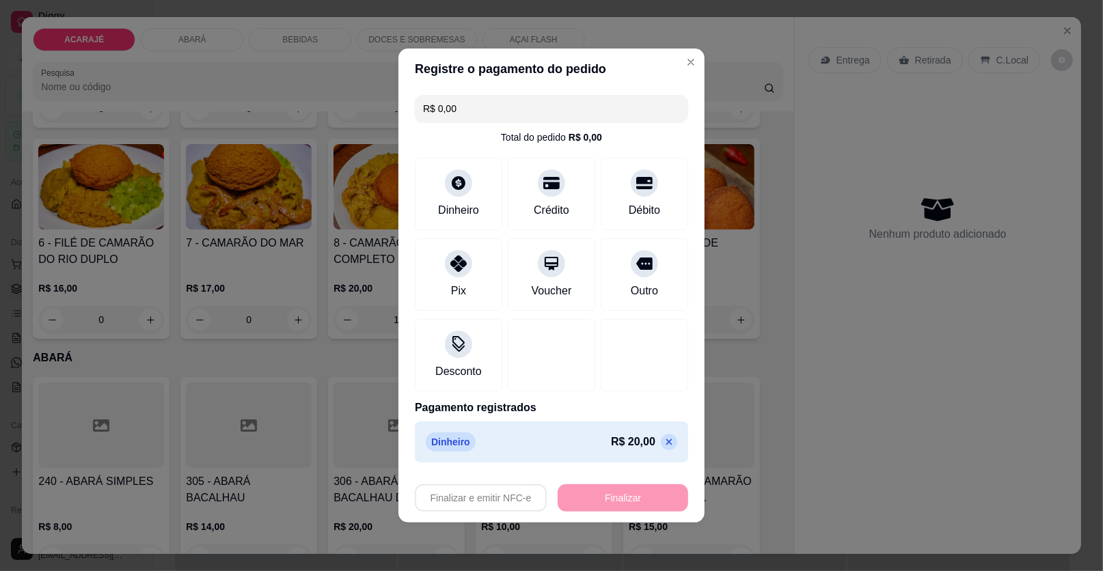
type input "0"
type input "-R$ 20,00"
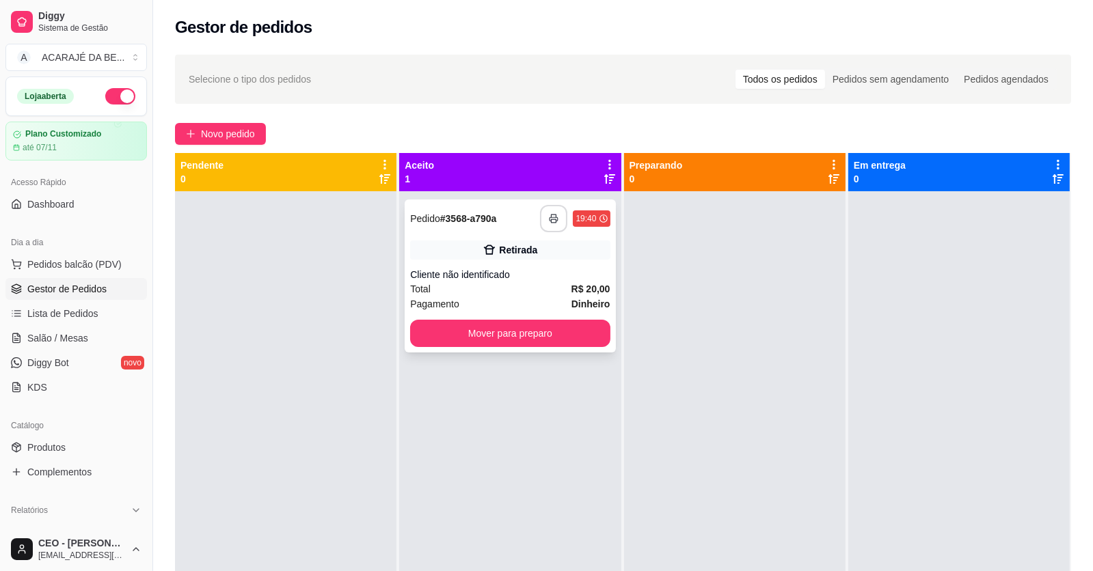
click at [549, 216] on icon "button" at bounding box center [554, 219] width 10 height 10
click at [514, 335] on button "Mover para preparo" at bounding box center [510, 333] width 200 height 27
click at [561, 332] on button "Mover para preparo" at bounding box center [510, 333] width 200 height 27
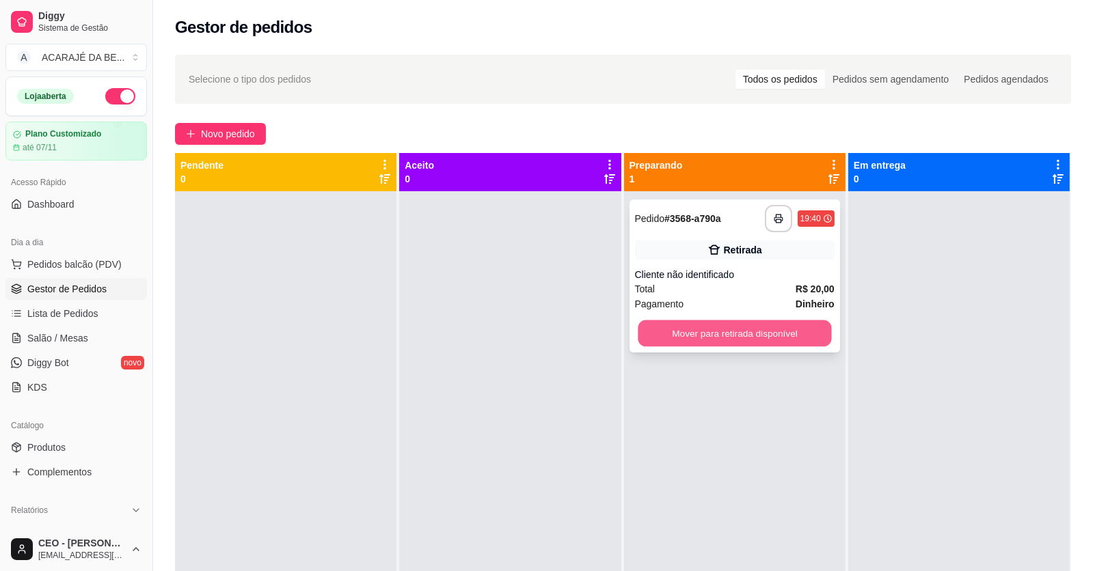
click at [673, 333] on button "Mover para retirada disponível" at bounding box center [733, 333] width 193 height 27
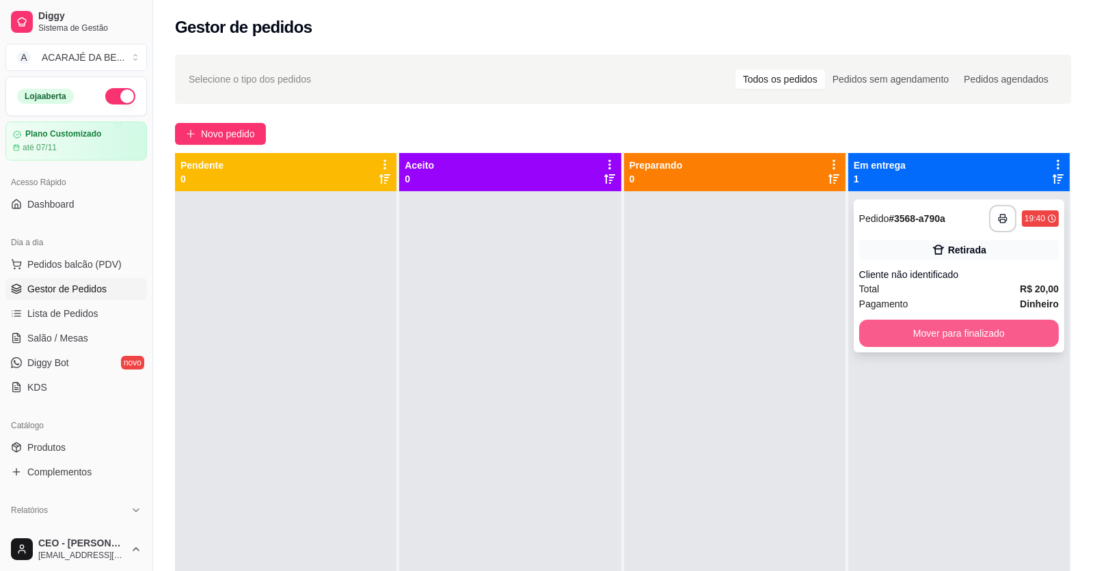
click at [880, 333] on button "Mover para finalizado" at bounding box center [959, 333] width 200 height 27
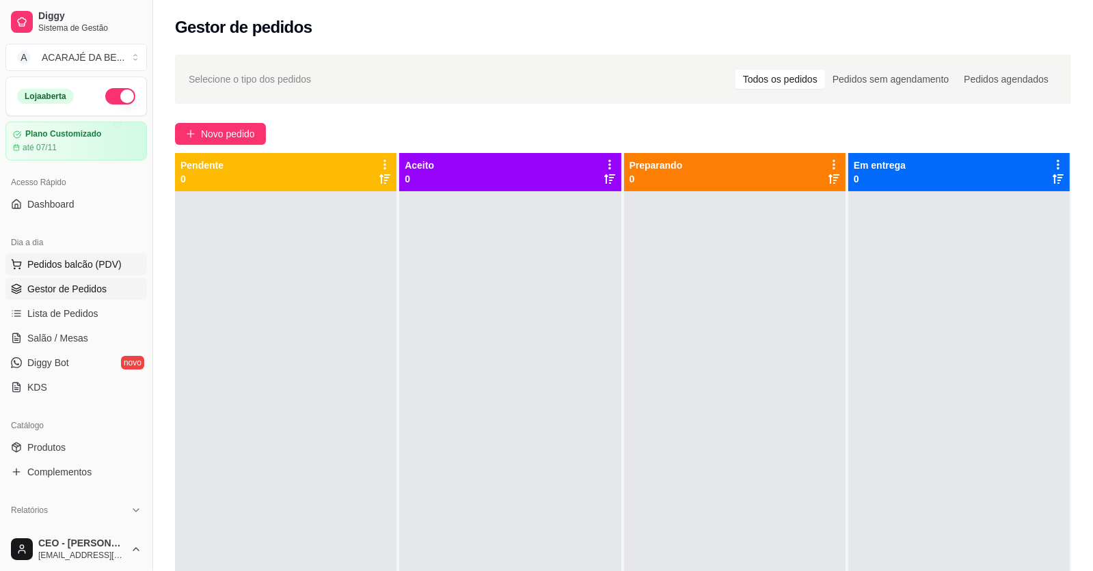
click at [79, 262] on span "Pedidos balcão (PDV)" at bounding box center [74, 265] width 94 height 14
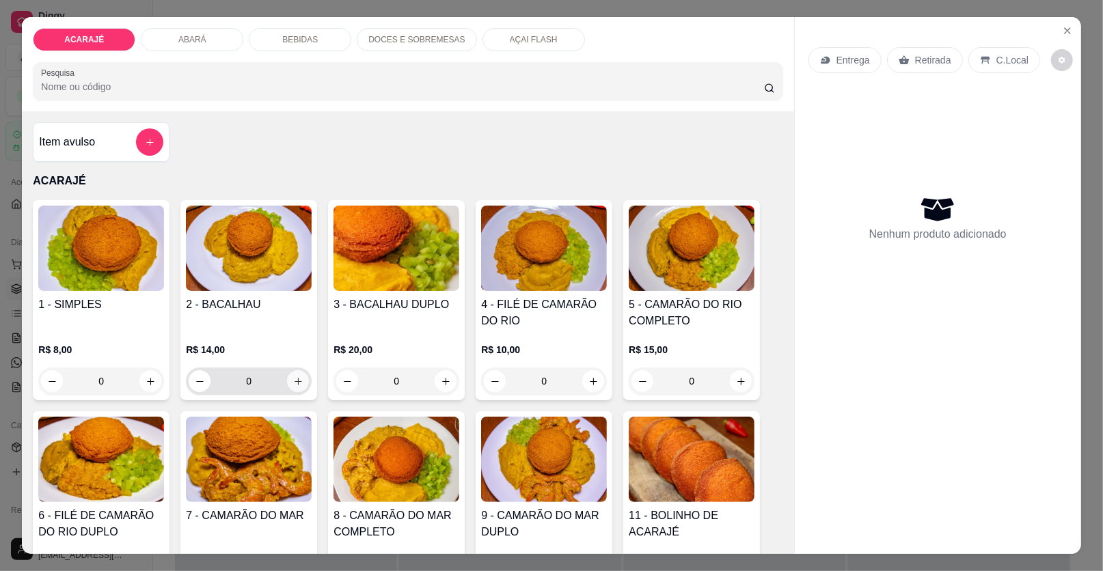
click at [297, 381] on icon "increase-product-quantity" at bounding box center [298, 381] width 10 height 10
type input "1"
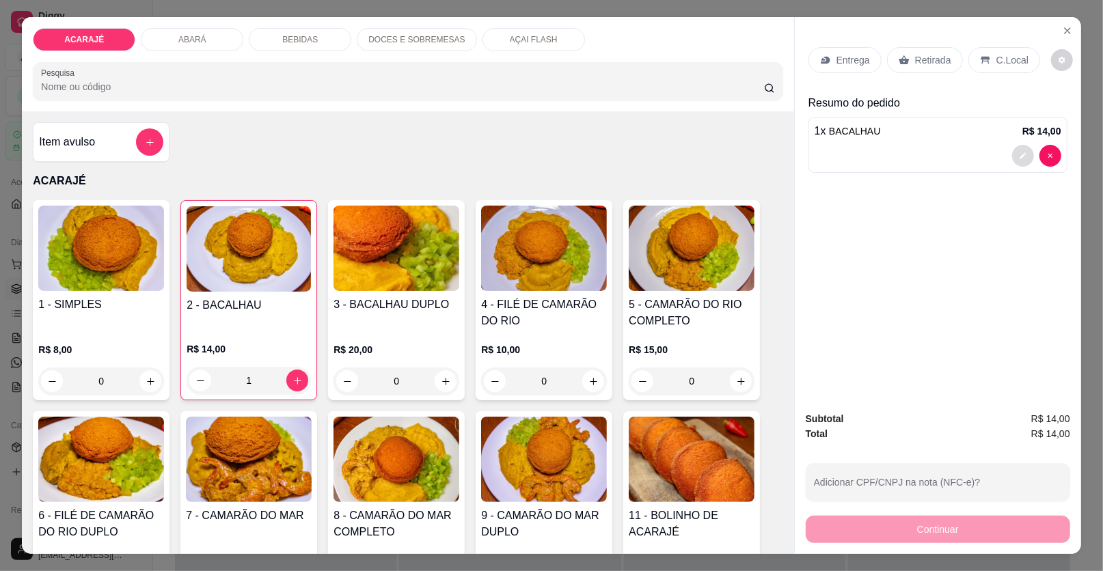
click at [1019, 153] on icon "decrease-product-quantity" at bounding box center [1022, 156] width 6 height 6
click at [1019, 156] on icon "decrease-product-quantity" at bounding box center [1022, 156] width 6 height 6
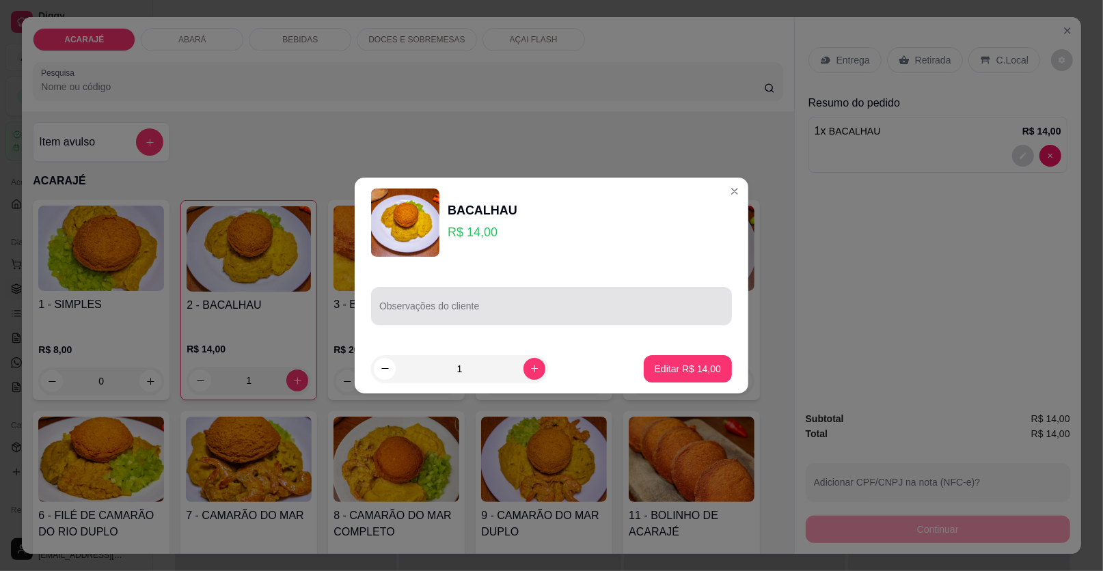
click at [564, 312] on input "Observações do cliente" at bounding box center [551, 312] width 344 height 14
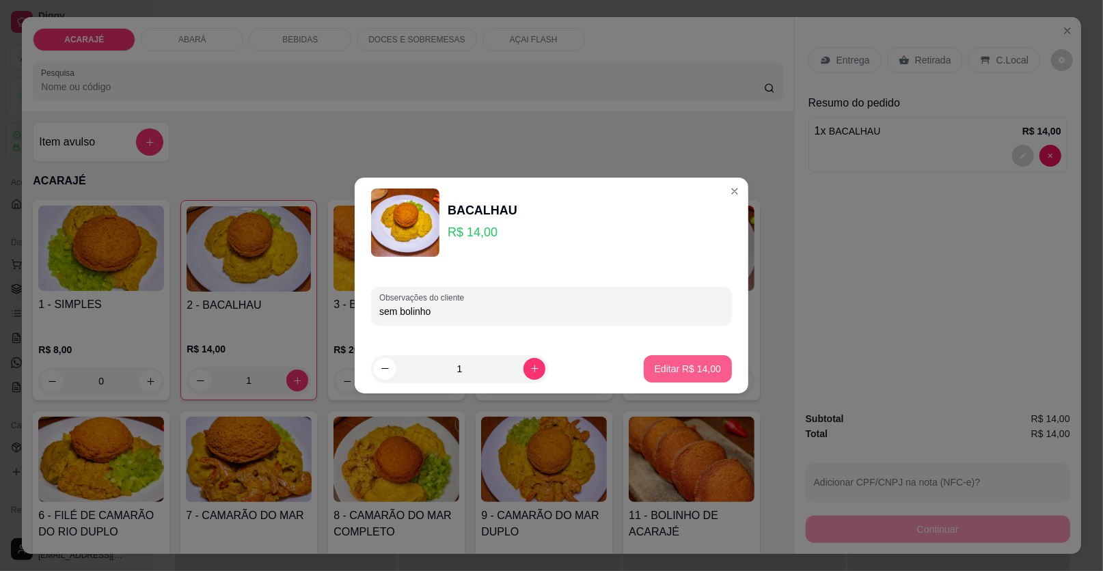
type input "sem bolinho"
click at [670, 372] on p "Editar R$ 14,00" at bounding box center [687, 368] width 64 height 13
type input "0"
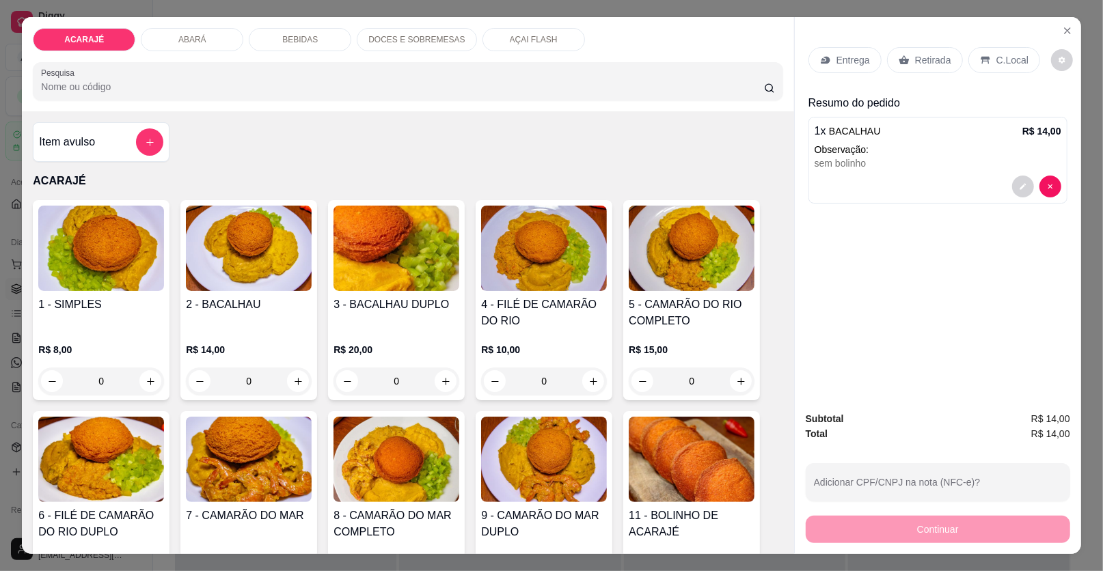
click at [926, 60] on p "Retirada" at bounding box center [933, 60] width 36 height 14
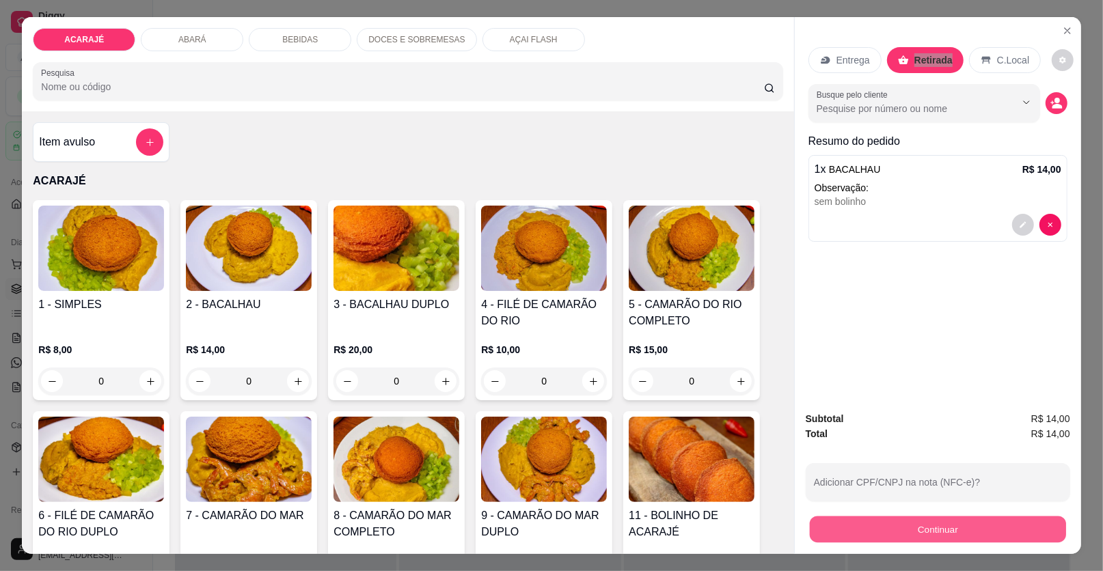
click at [821, 524] on button "Continuar" at bounding box center [938, 530] width 256 height 27
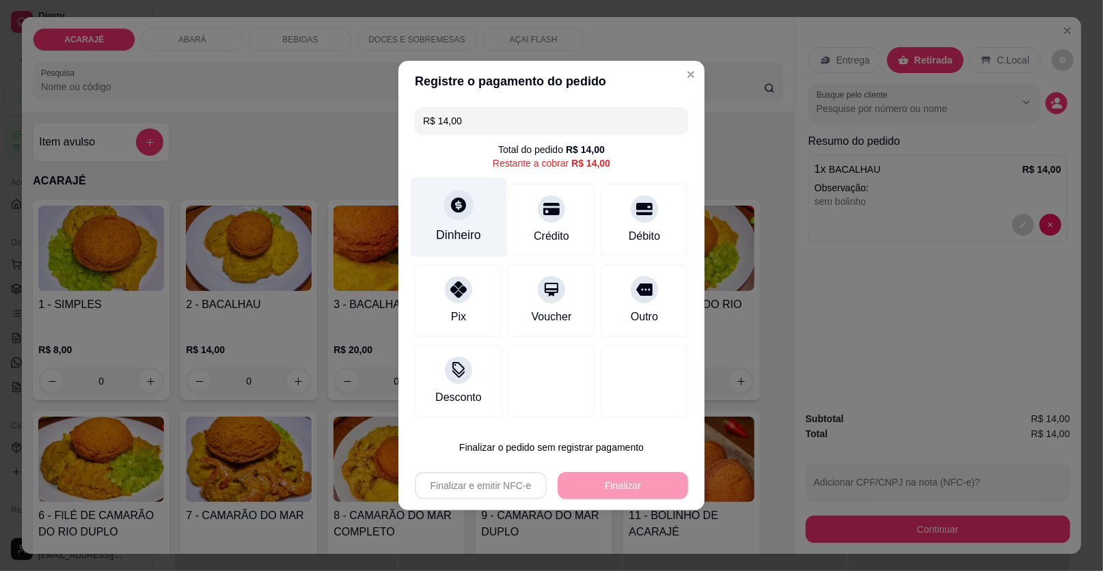
click at [453, 206] on icon at bounding box center [458, 204] width 15 height 15
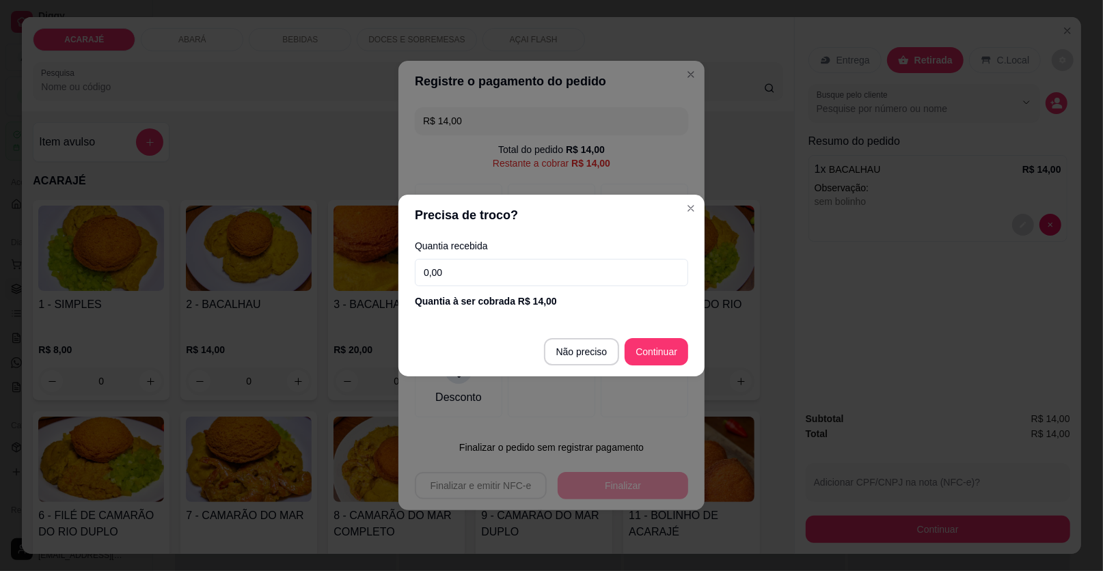
click at [456, 273] on input "0,00" at bounding box center [551, 272] width 273 height 27
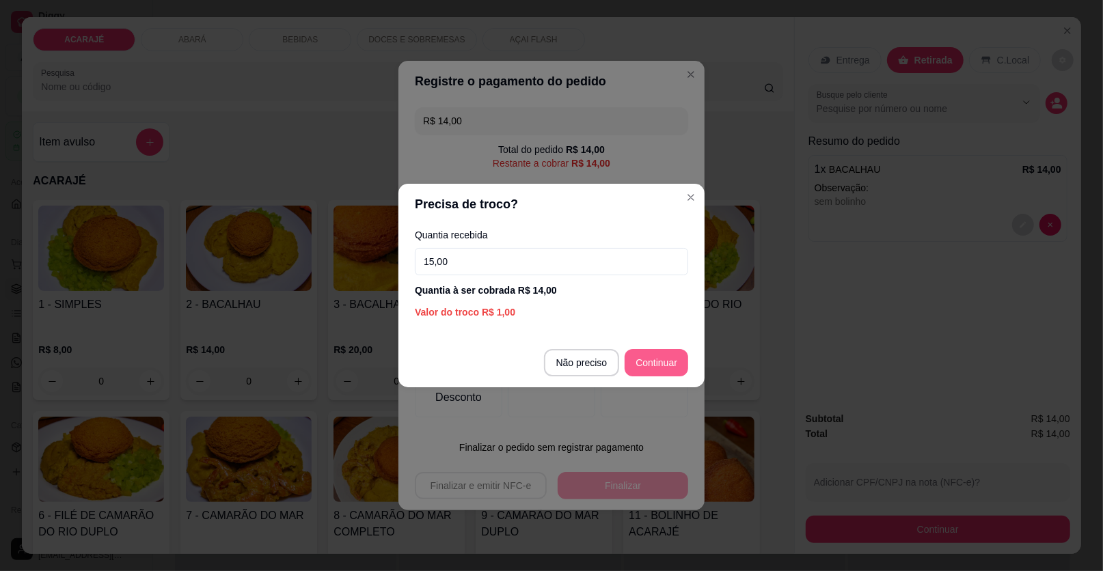
type input "15,00"
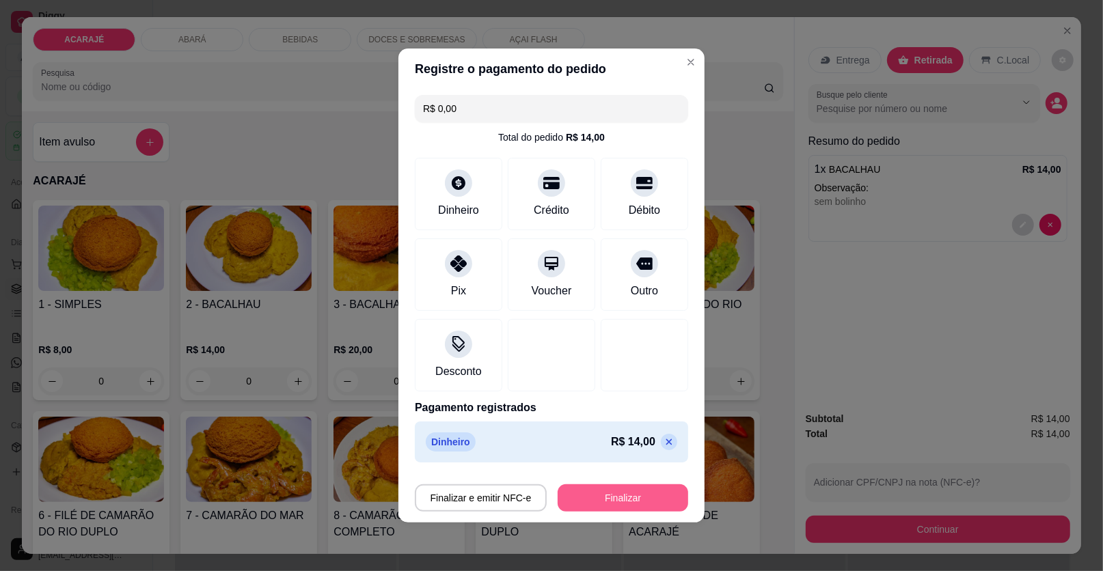
click at [635, 495] on button "Finalizar" at bounding box center [623, 497] width 131 height 27
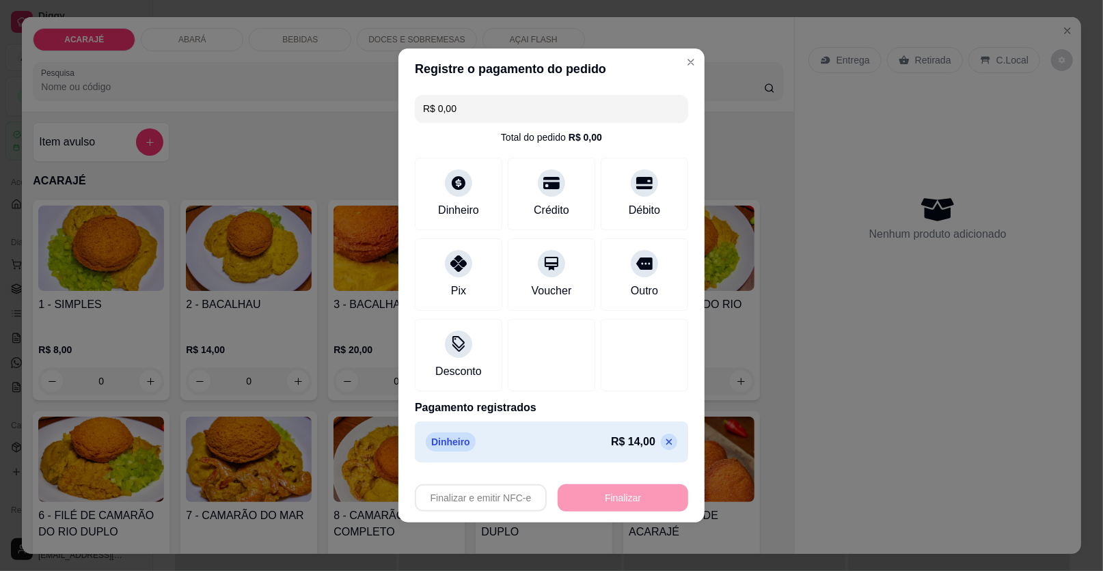
type input "-R$ 14,00"
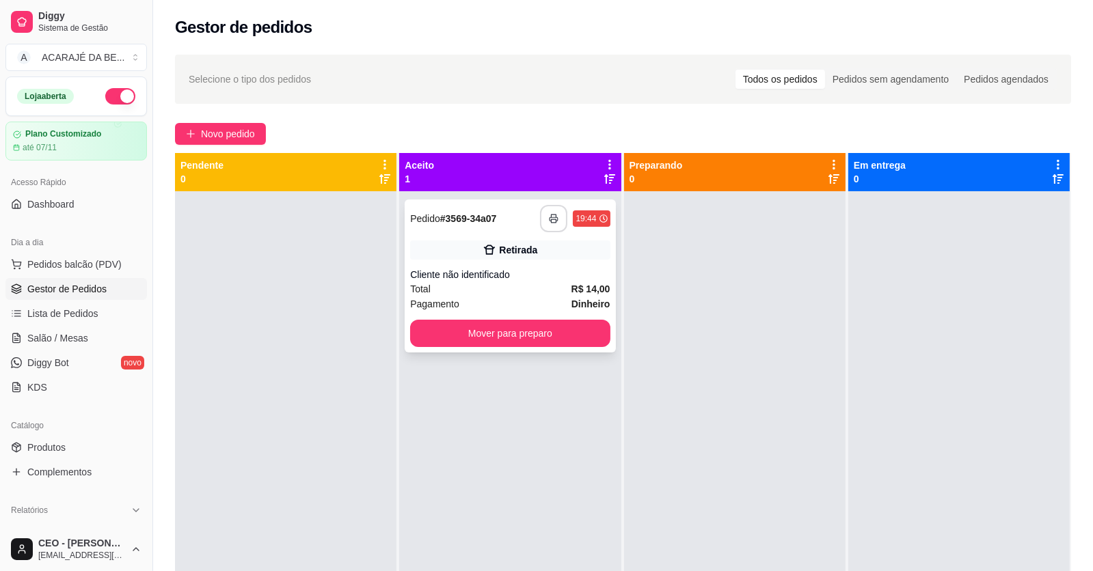
click at [557, 217] on button "button" at bounding box center [553, 218] width 27 height 27
click at [532, 334] on button "Mover para preparo" at bounding box center [509, 333] width 193 height 27
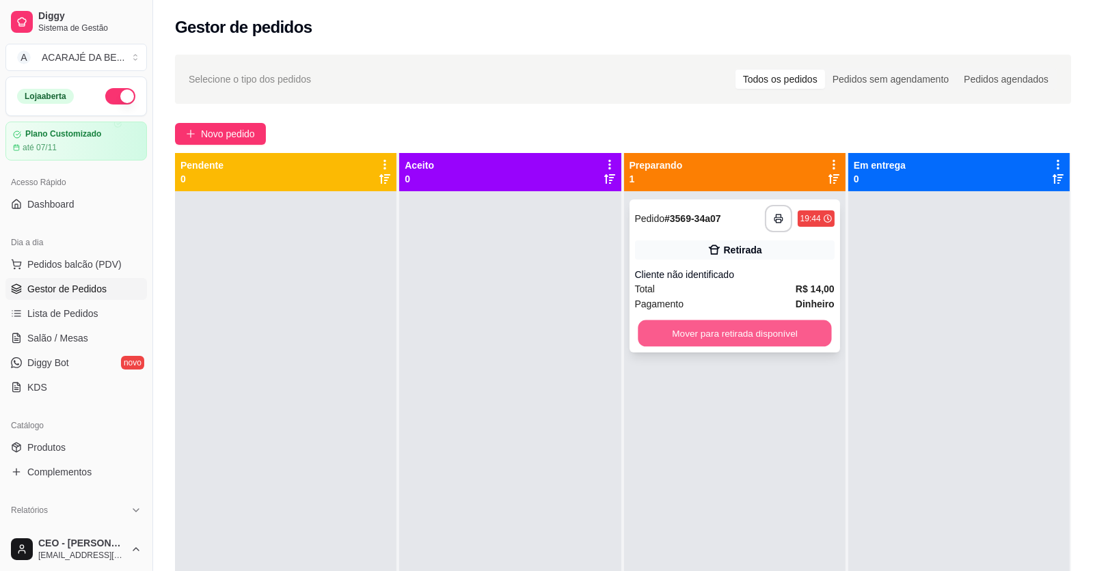
click at [752, 334] on button "Mover para retirada disponível" at bounding box center [733, 333] width 193 height 27
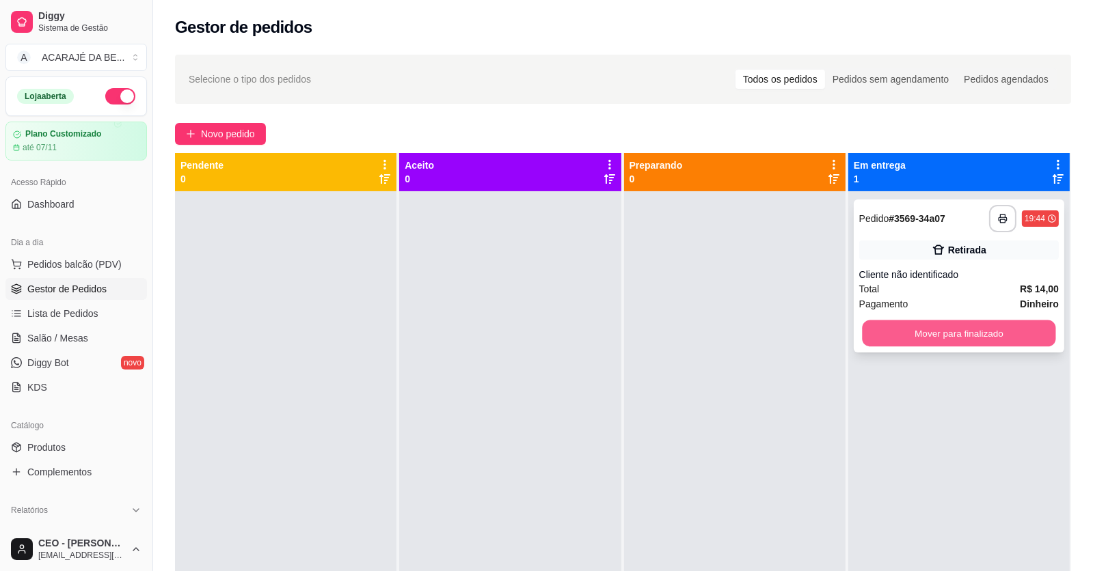
click at [881, 334] on button "Mover para finalizado" at bounding box center [958, 333] width 193 height 27
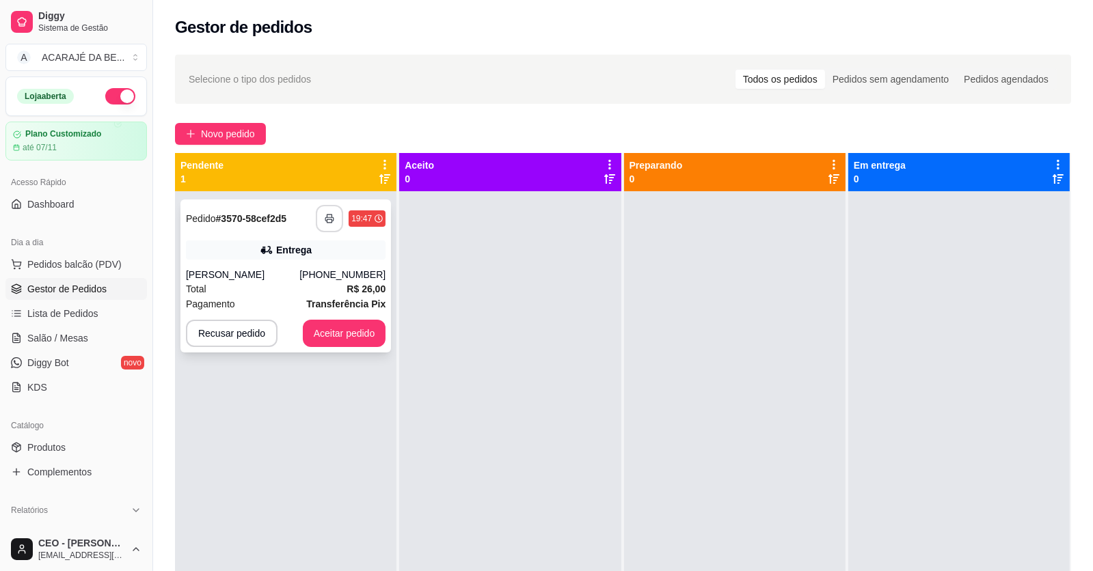
click at [333, 214] on button "button" at bounding box center [329, 218] width 27 height 27
click at [339, 334] on button "Aceitar pedido" at bounding box center [344, 333] width 81 height 27
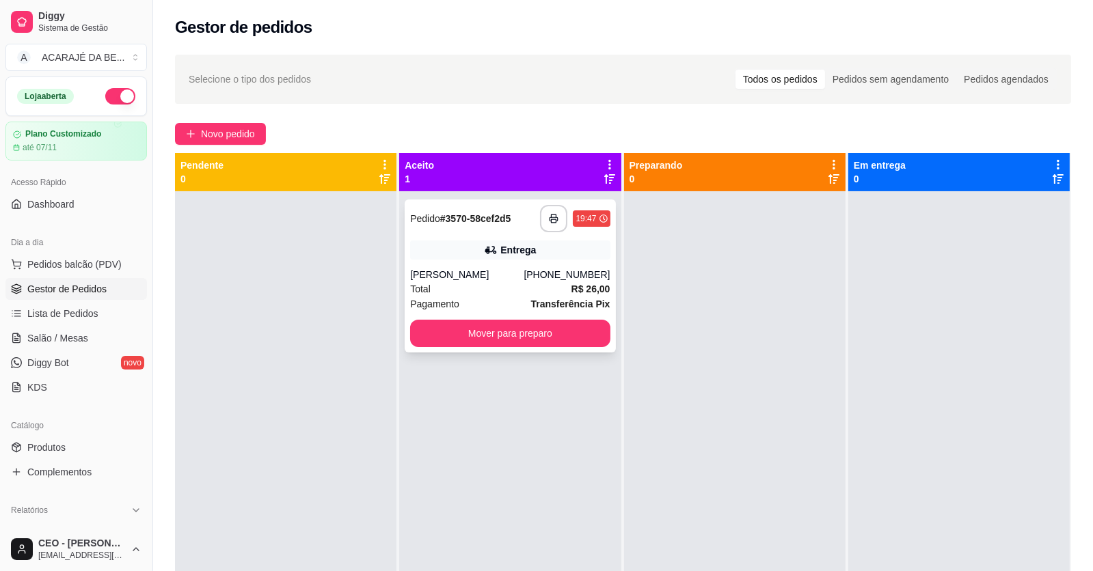
click at [482, 283] on div "Total R$ 26,00" at bounding box center [510, 289] width 200 height 15
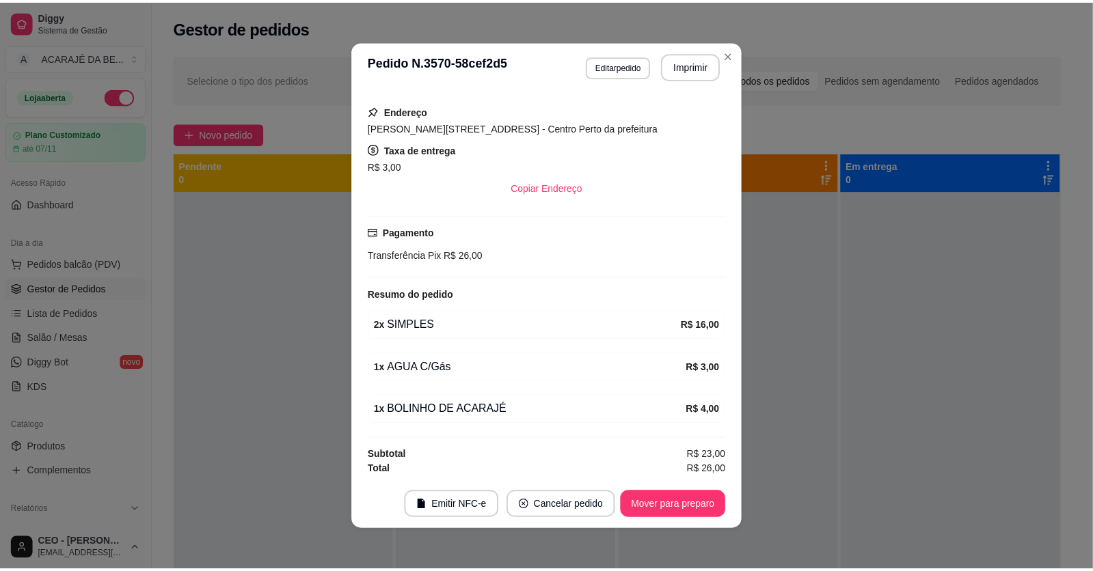
scroll to position [3, 0]
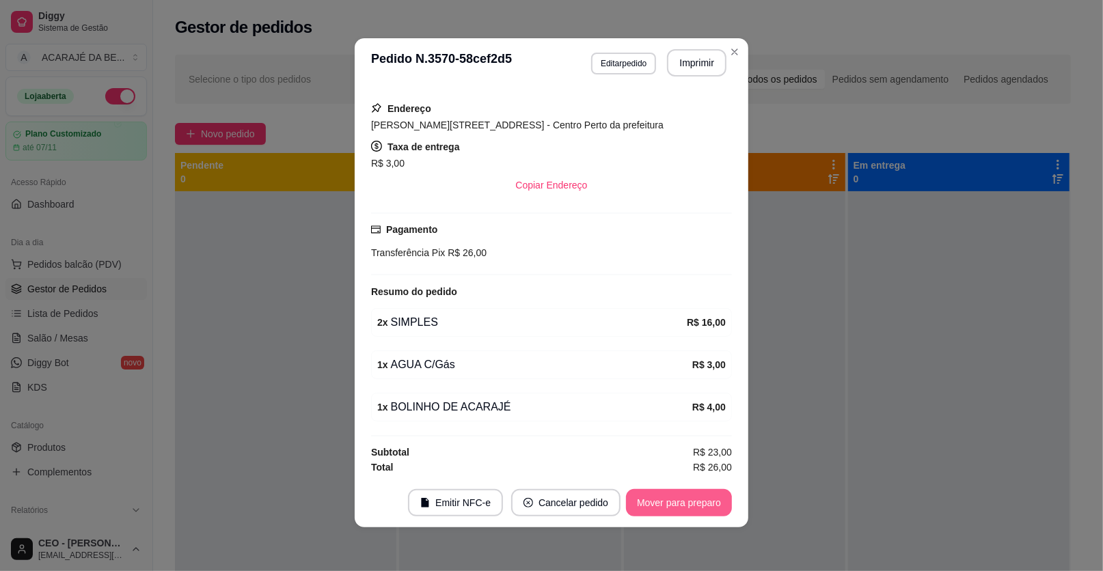
click at [661, 495] on button "Mover para preparo" at bounding box center [679, 502] width 106 height 27
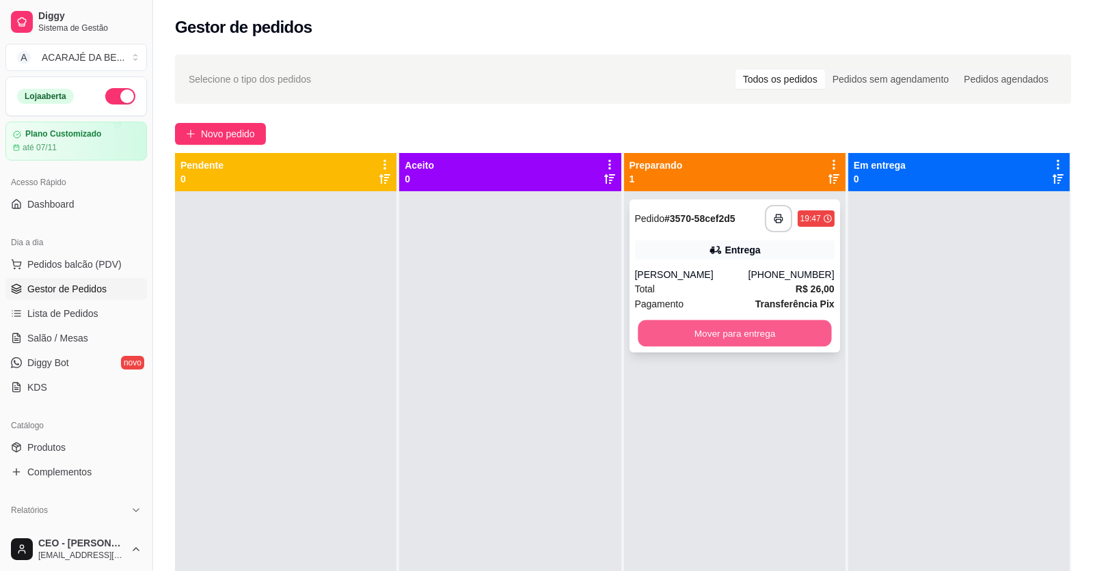
click at [793, 342] on button "Mover para entrega" at bounding box center [733, 333] width 193 height 27
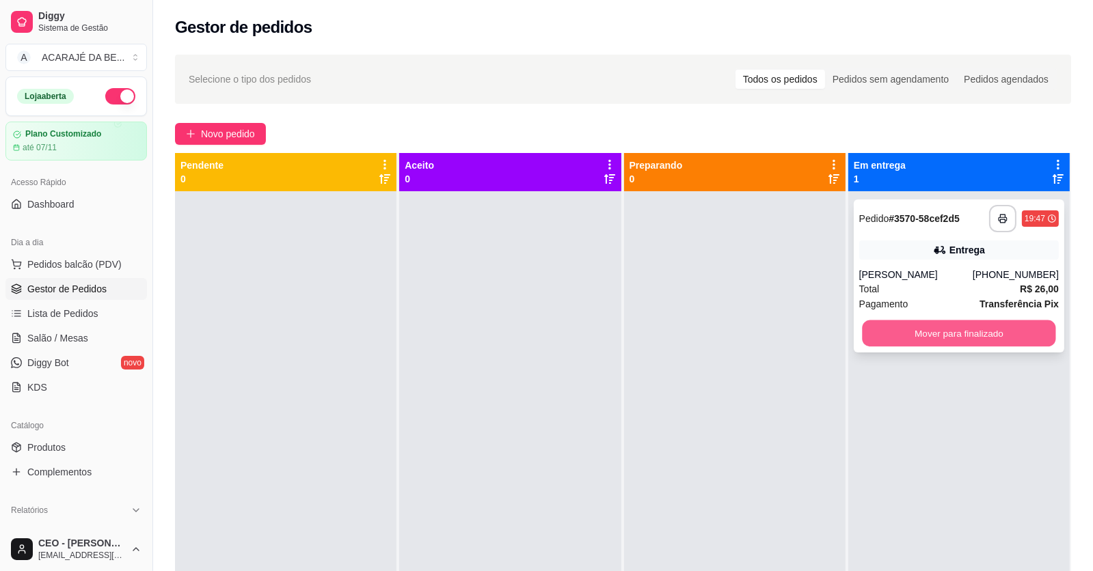
click at [924, 334] on button "Mover para finalizado" at bounding box center [958, 333] width 193 height 27
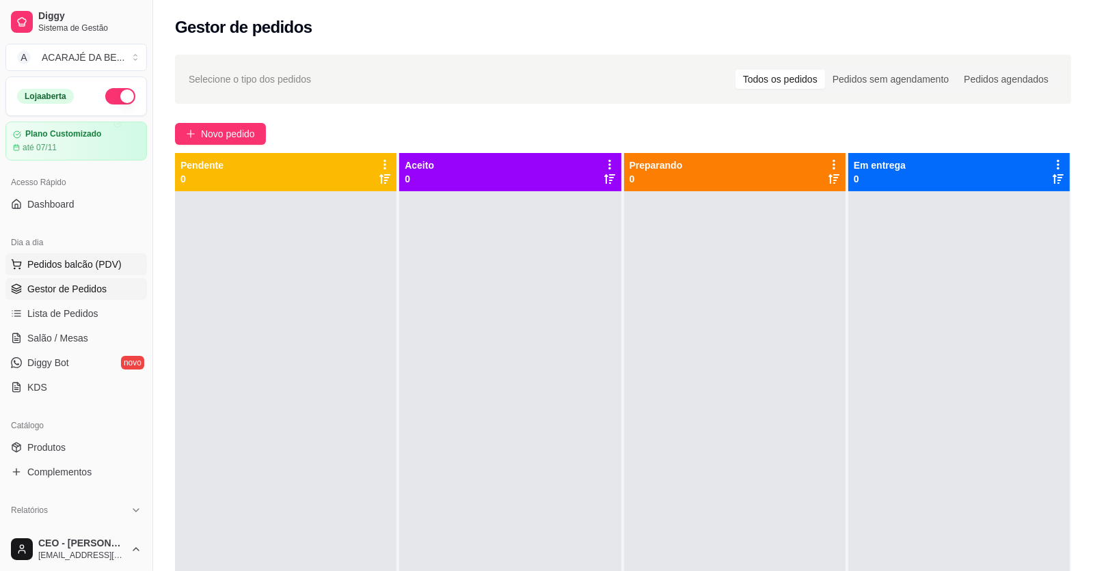
click at [70, 262] on span "Pedidos balcão (PDV)" at bounding box center [74, 265] width 94 height 14
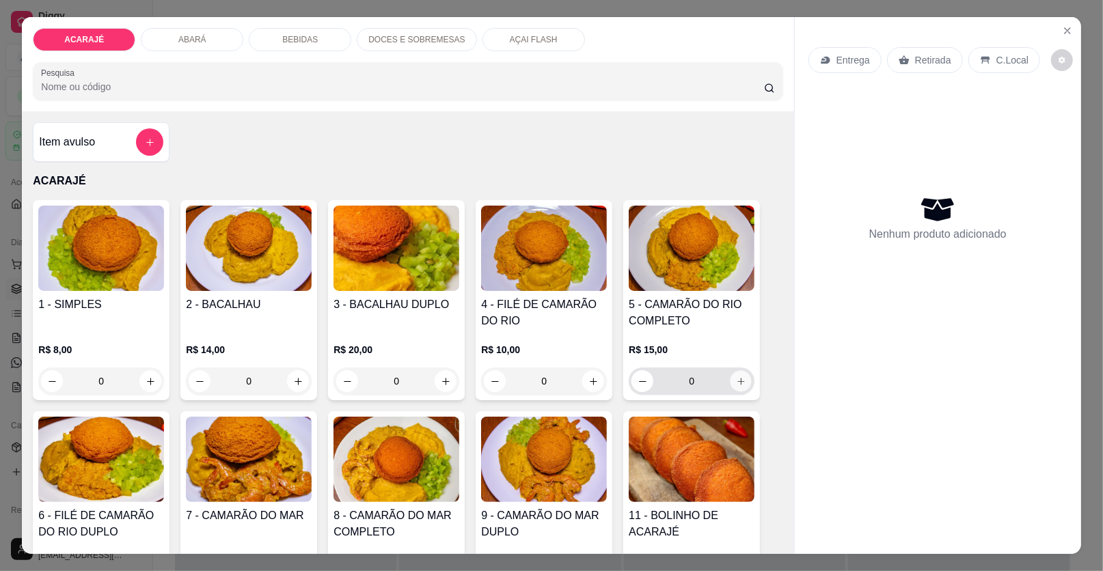
click at [736, 378] on icon "increase-product-quantity" at bounding box center [741, 381] width 10 height 10
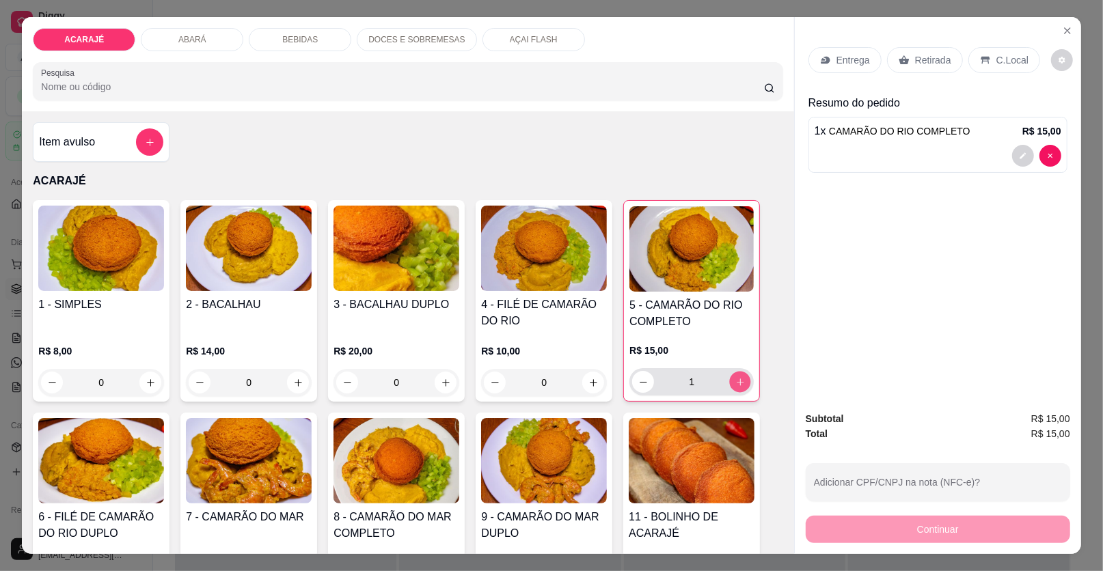
click at [735, 378] on icon "increase-product-quantity" at bounding box center [740, 382] width 10 height 10
type input "2"
click at [930, 61] on p "Retirada" at bounding box center [933, 60] width 36 height 14
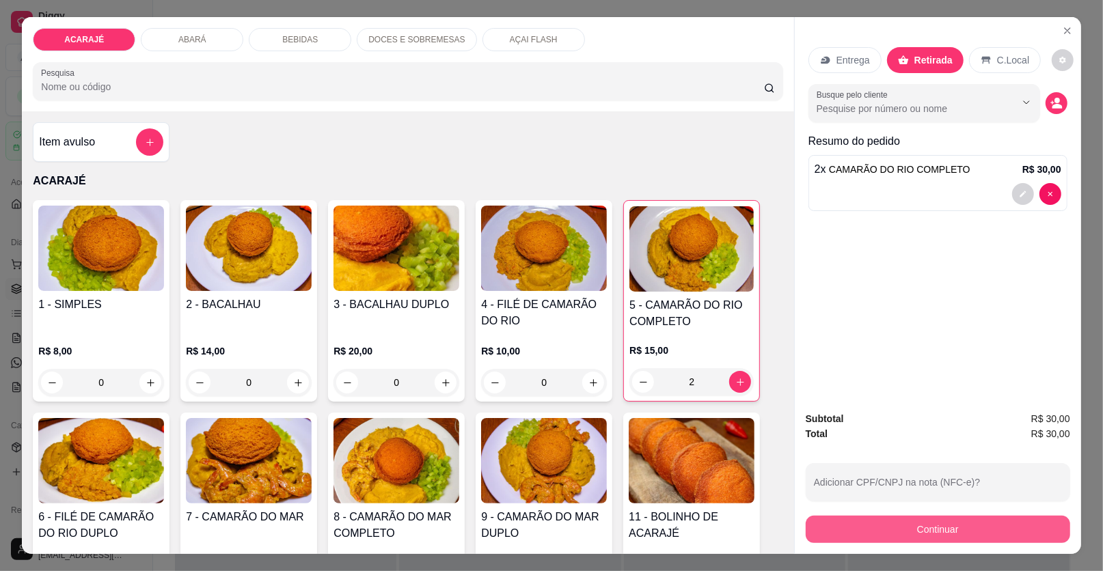
click at [912, 526] on button "Continuar" at bounding box center [938, 529] width 264 height 27
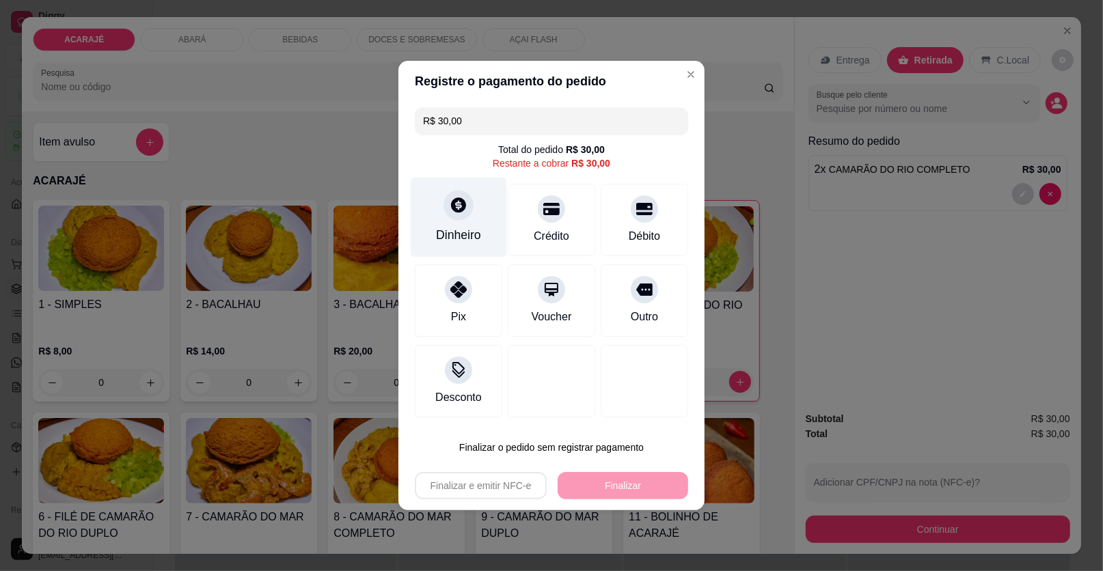
click at [467, 205] on div at bounding box center [458, 205] width 30 height 30
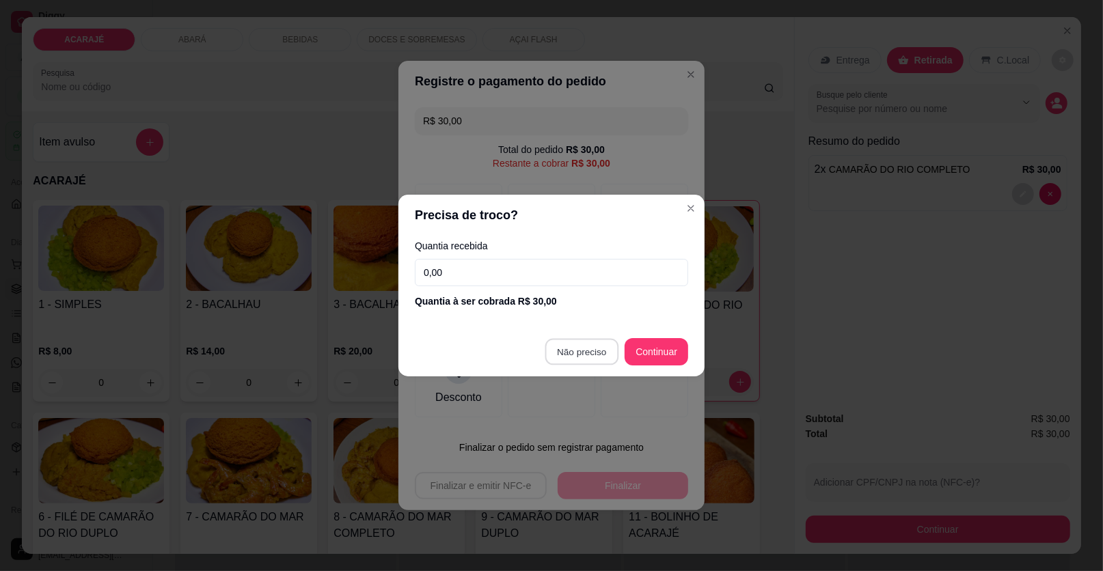
type input "R$ 0,00"
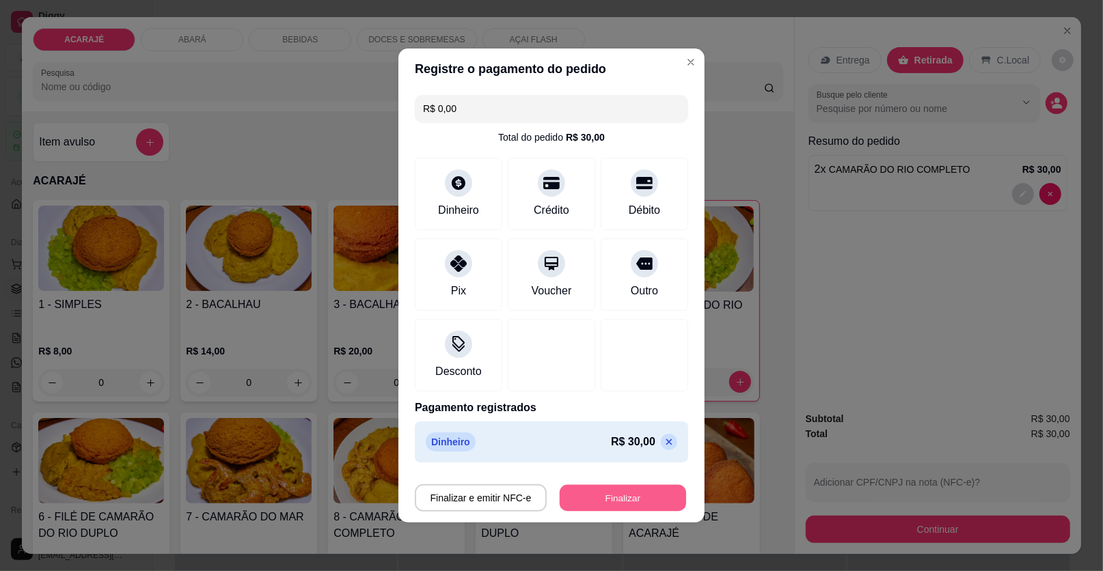
click at [611, 489] on button "Finalizar" at bounding box center [623, 498] width 126 height 27
type input "0"
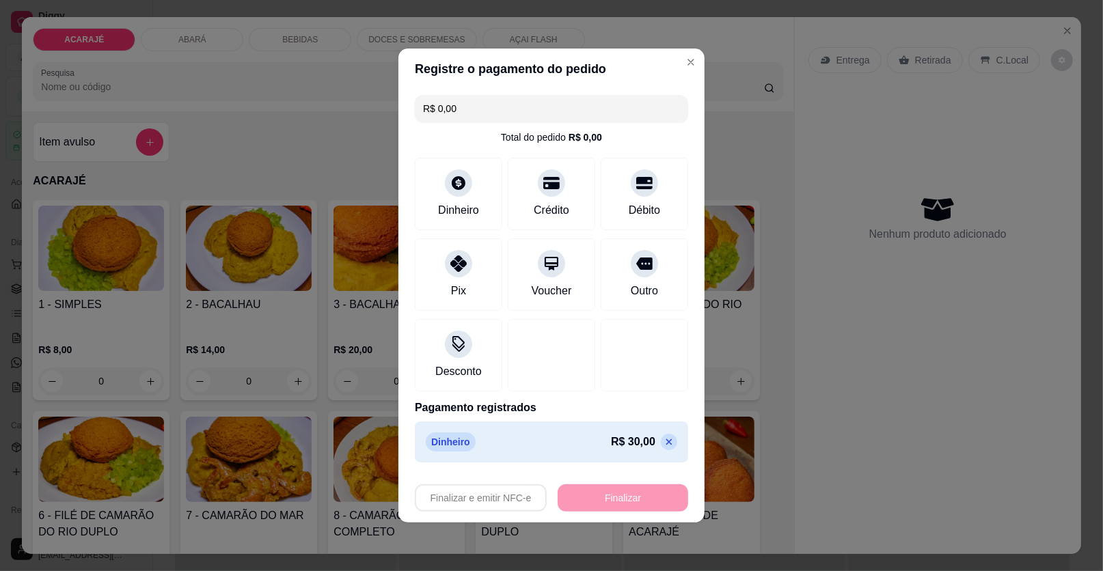
type input "-R$ 30,00"
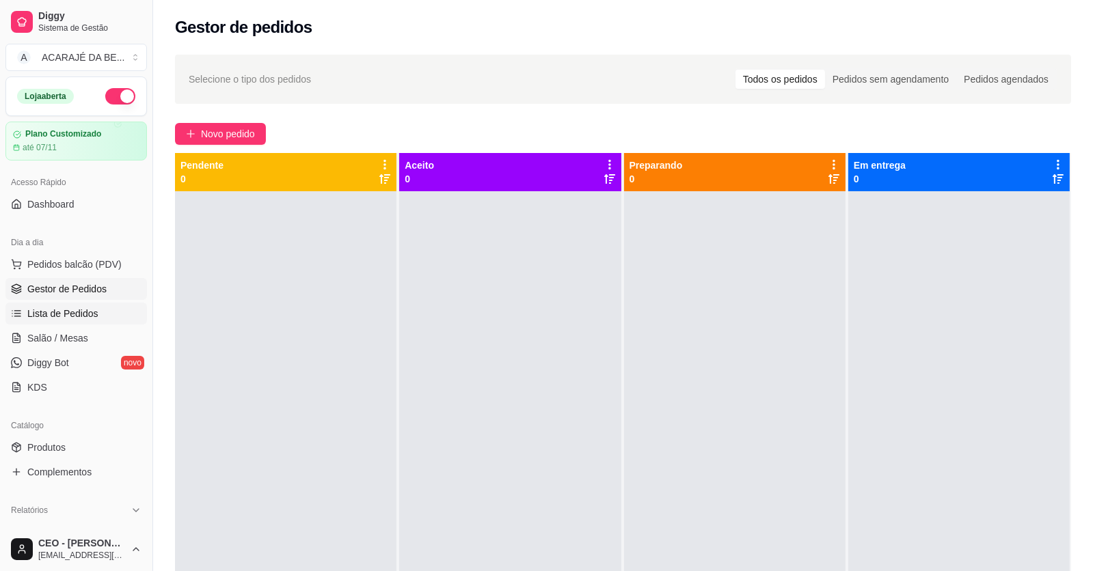
click at [81, 313] on span "Lista de Pedidos" at bounding box center [62, 314] width 71 height 14
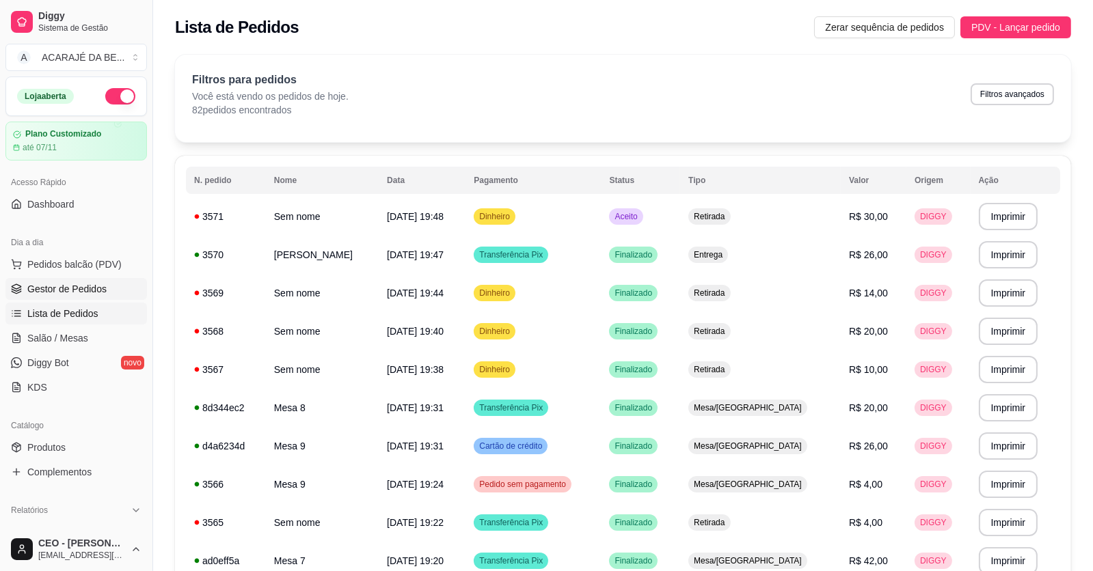
click at [79, 284] on span "Gestor de Pedidos" at bounding box center [66, 289] width 79 height 14
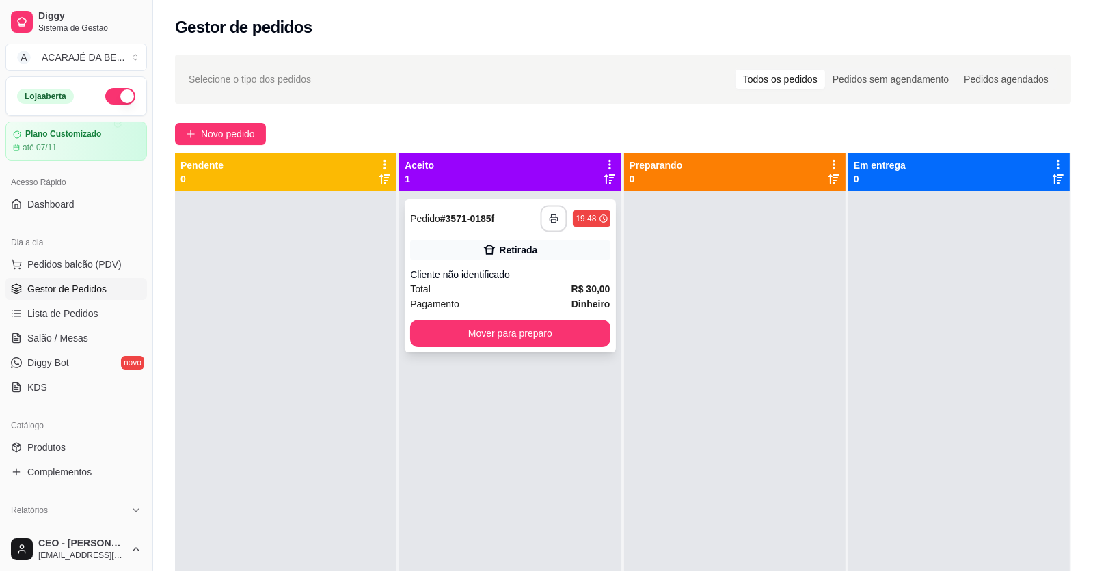
click at [543, 215] on button "button" at bounding box center [553, 219] width 27 height 27
click at [579, 340] on button "Mover para preparo" at bounding box center [509, 333] width 193 height 27
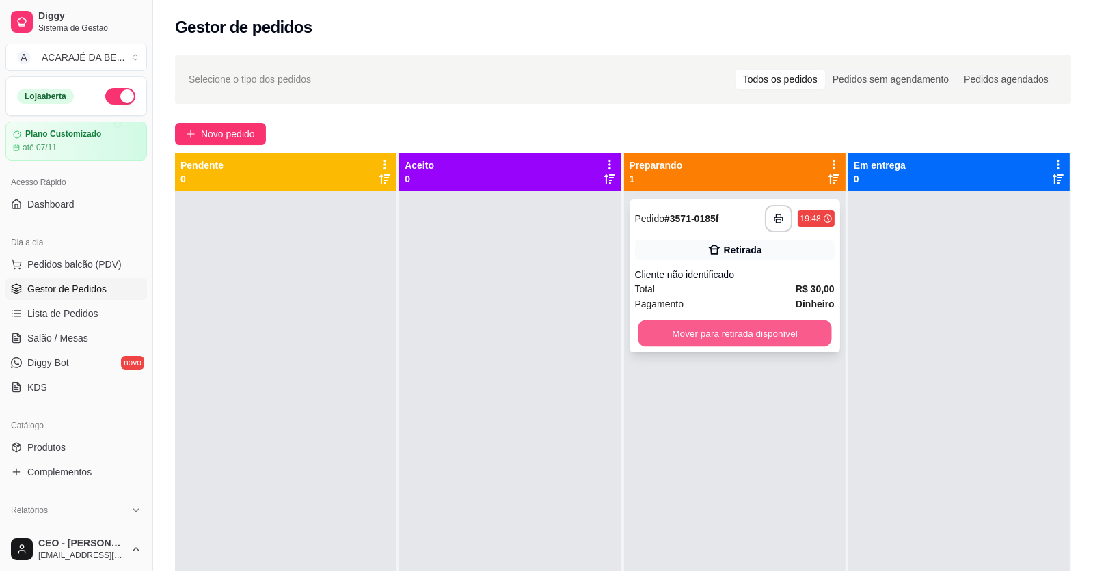
click at [650, 326] on button "Mover para retirada disponível" at bounding box center [733, 333] width 193 height 27
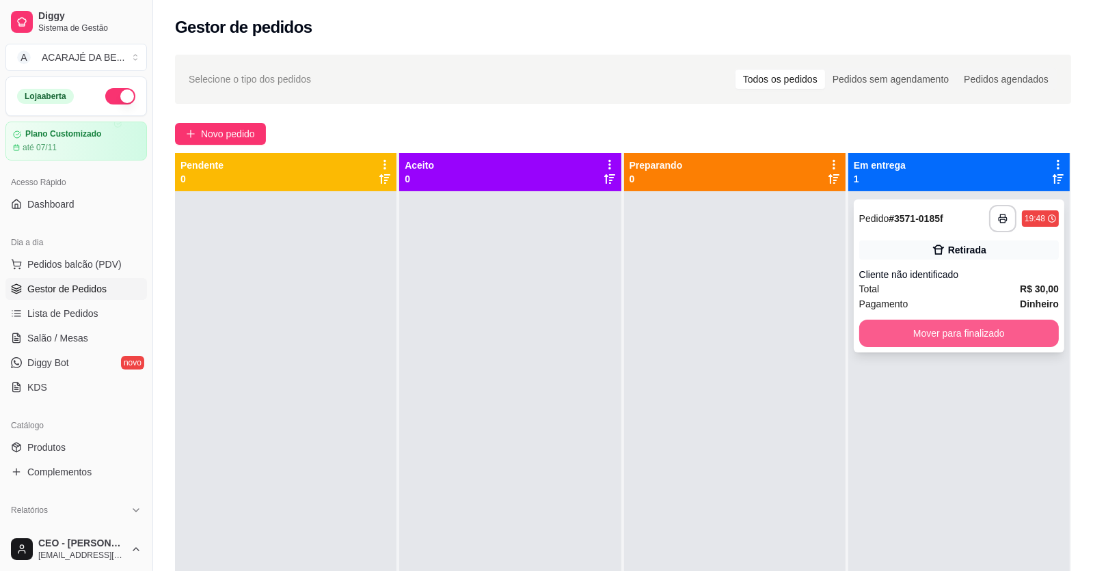
click at [909, 332] on button "Mover para finalizado" at bounding box center [959, 333] width 200 height 27
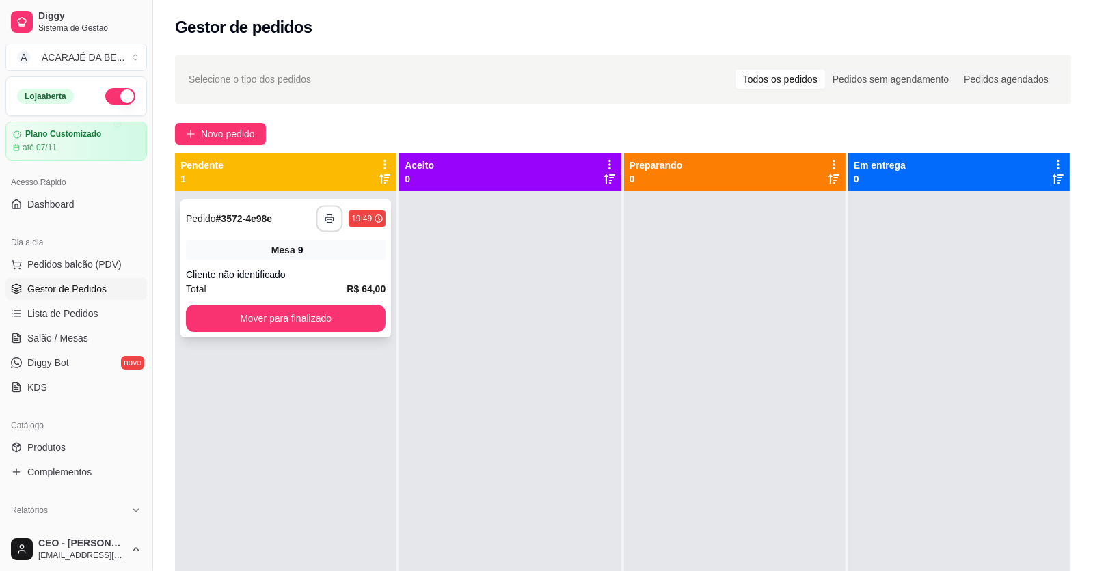
click at [329, 214] on icon "button" at bounding box center [330, 219] width 10 height 10
click at [330, 262] on div "**********" at bounding box center [285, 269] width 210 height 138
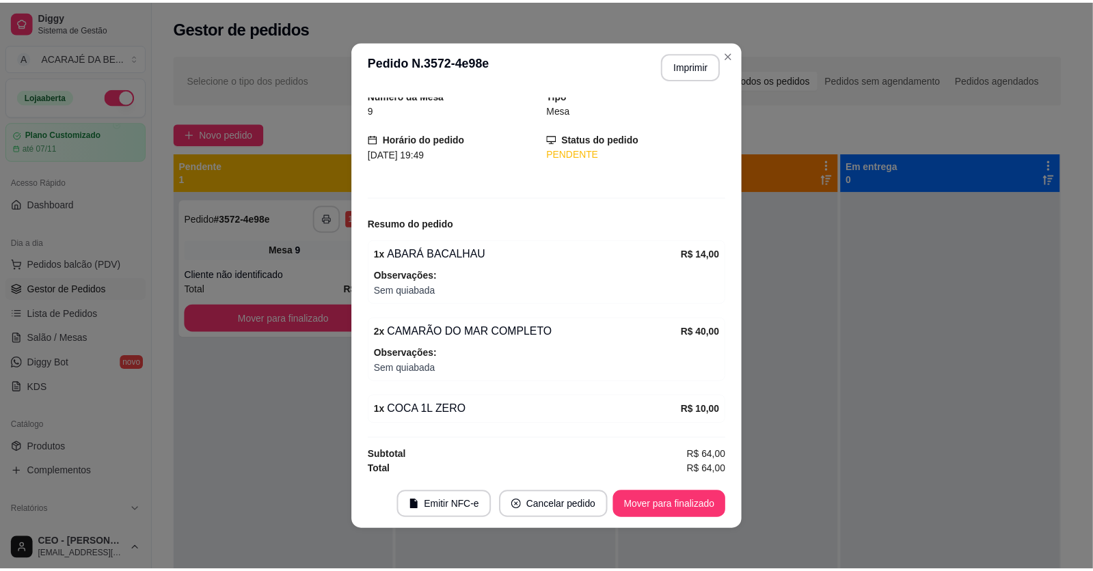
scroll to position [53, 0]
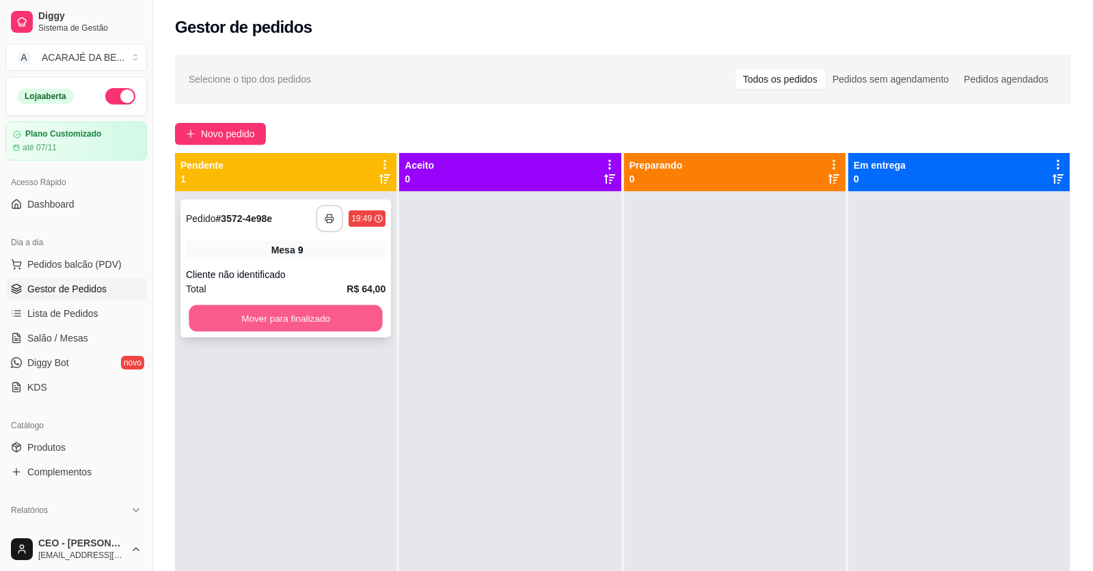
click at [369, 314] on button "Mover para finalizado" at bounding box center [285, 318] width 193 height 27
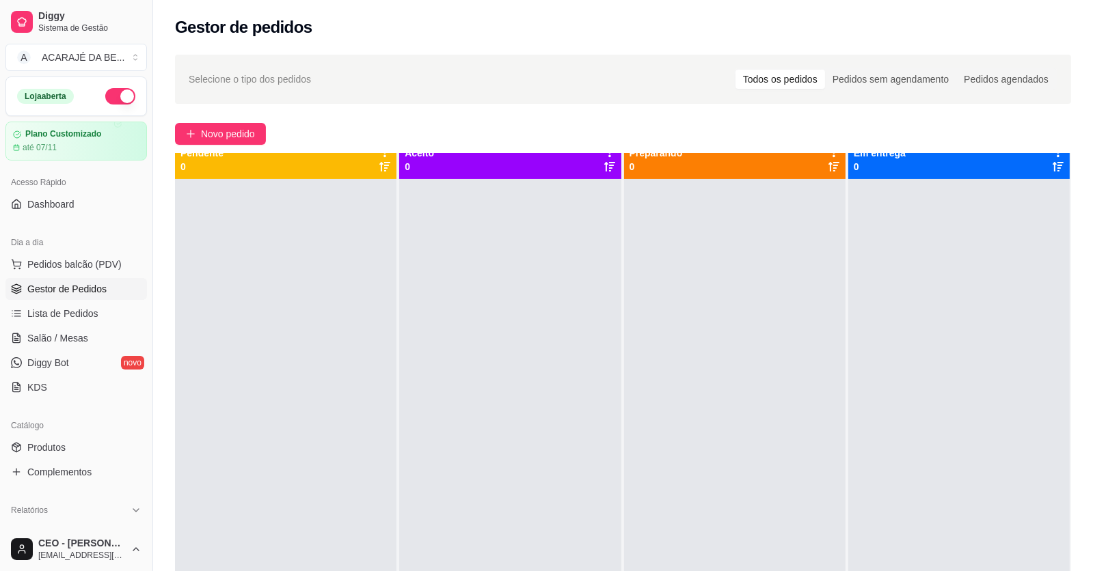
scroll to position [0, 0]
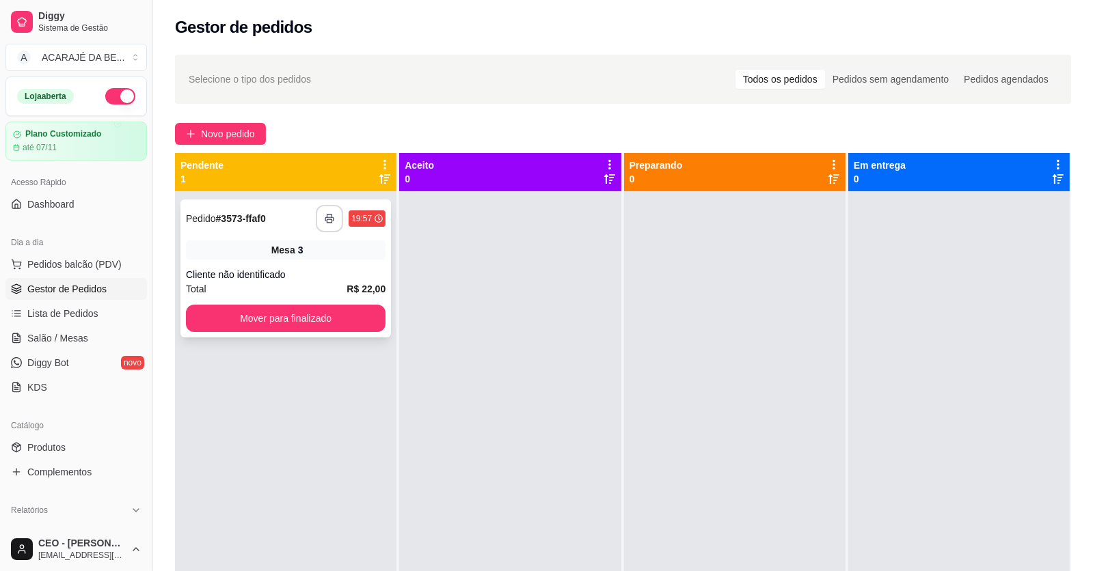
click at [320, 217] on button "button" at bounding box center [329, 218] width 27 height 27
click at [360, 318] on button "Mover para finalizado" at bounding box center [286, 318] width 200 height 27
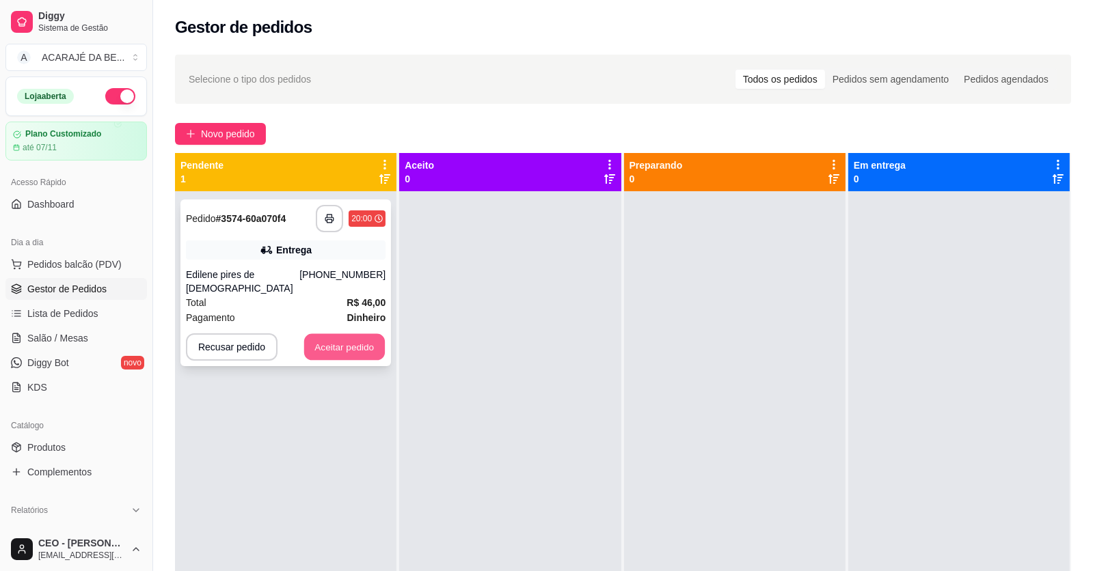
click at [355, 334] on button "Aceitar pedido" at bounding box center [344, 347] width 81 height 27
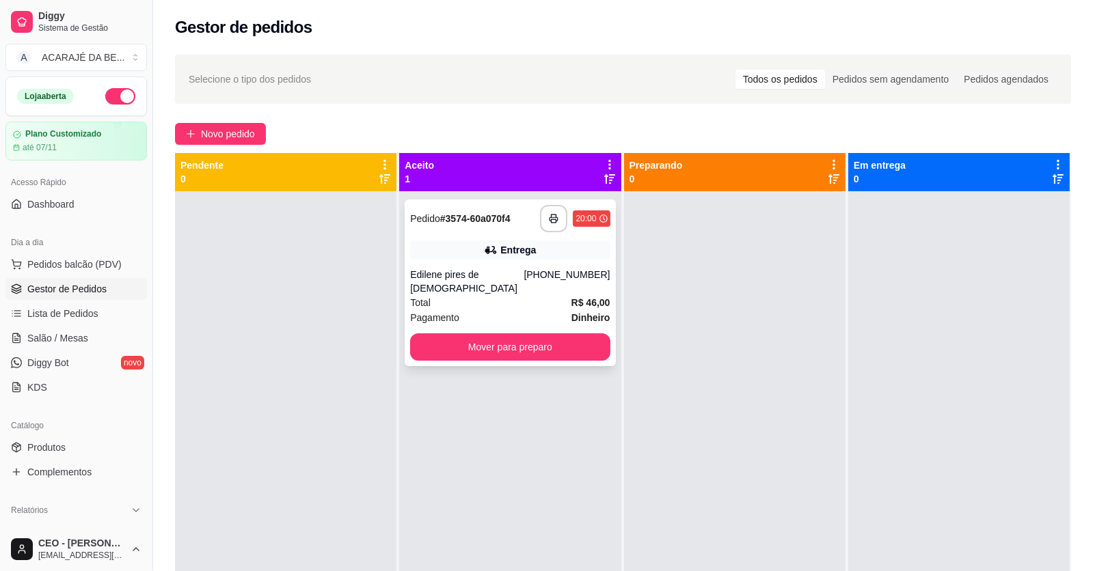
click at [522, 295] on div "Total R$ 46,00" at bounding box center [510, 302] width 200 height 15
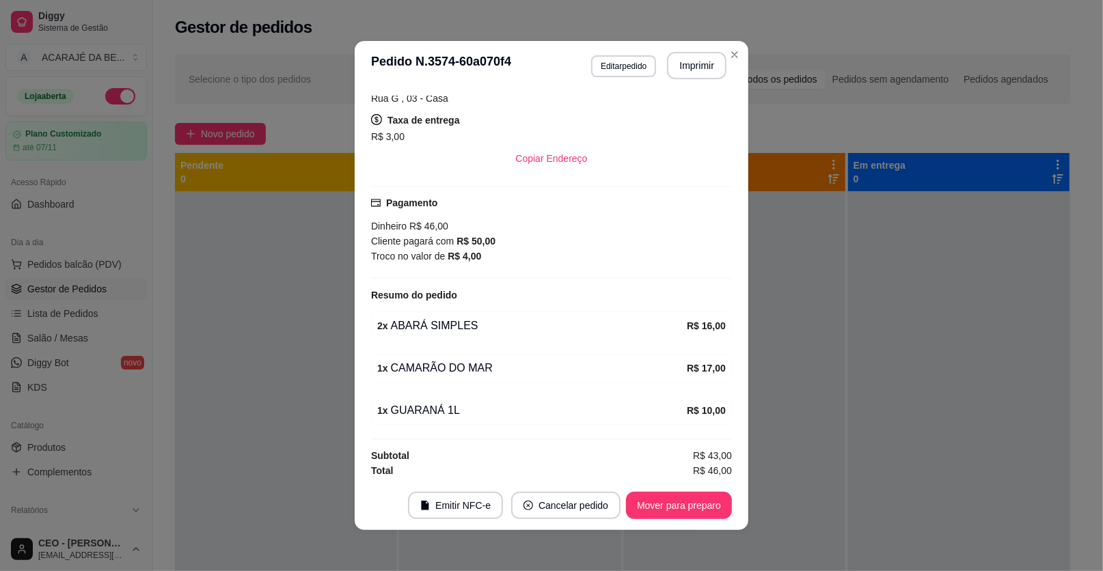
scroll to position [3, 0]
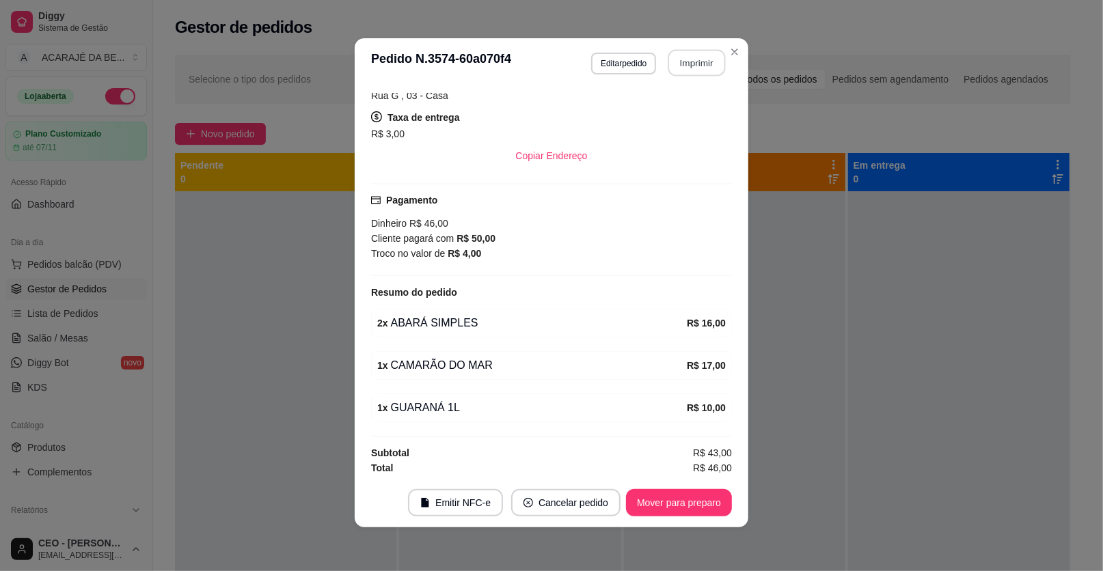
click at [704, 64] on button "Imprimir" at bounding box center [696, 63] width 57 height 27
click at [698, 501] on button "Mover para preparo" at bounding box center [678, 503] width 102 height 27
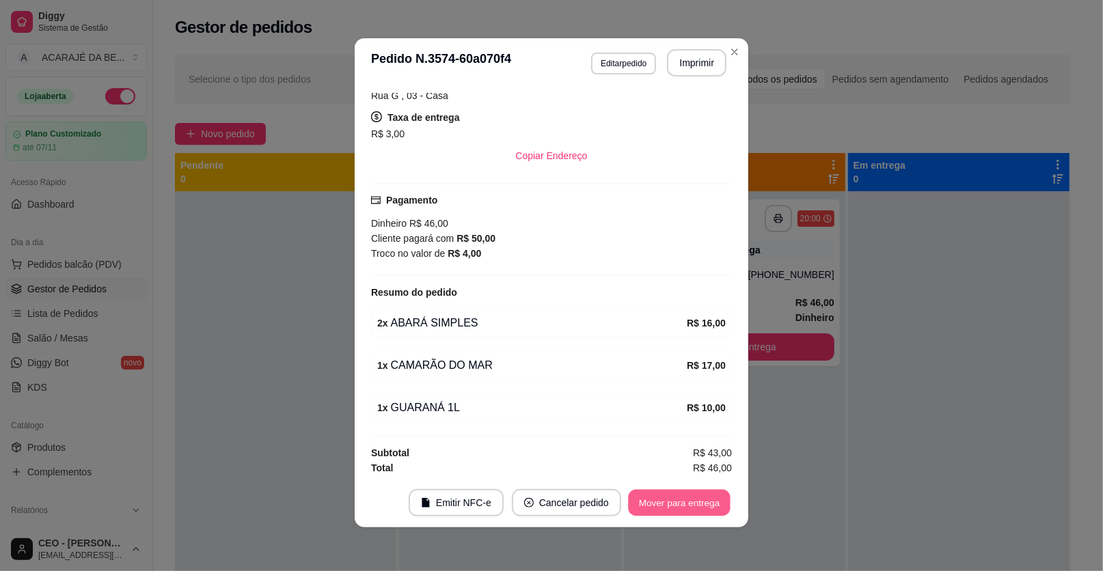
click at [719, 500] on button "Mover para entrega" at bounding box center [679, 503] width 102 height 27
click at [719, 500] on div "Mover para entrega" at bounding box center [679, 502] width 105 height 27
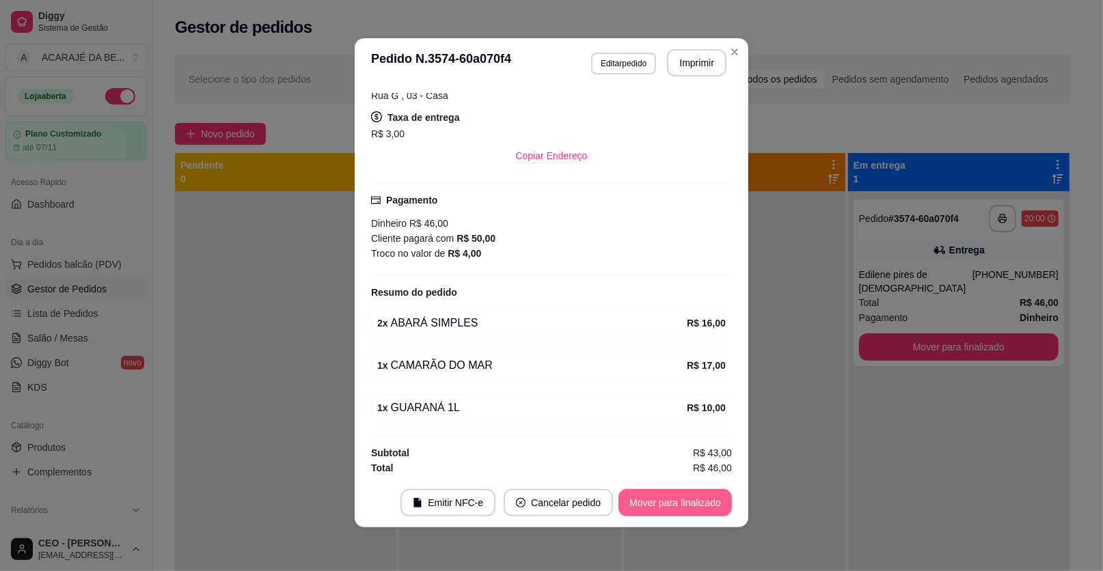
click at [720, 501] on button "Mover para finalizado" at bounding box center [674, 502] width 113 height 27
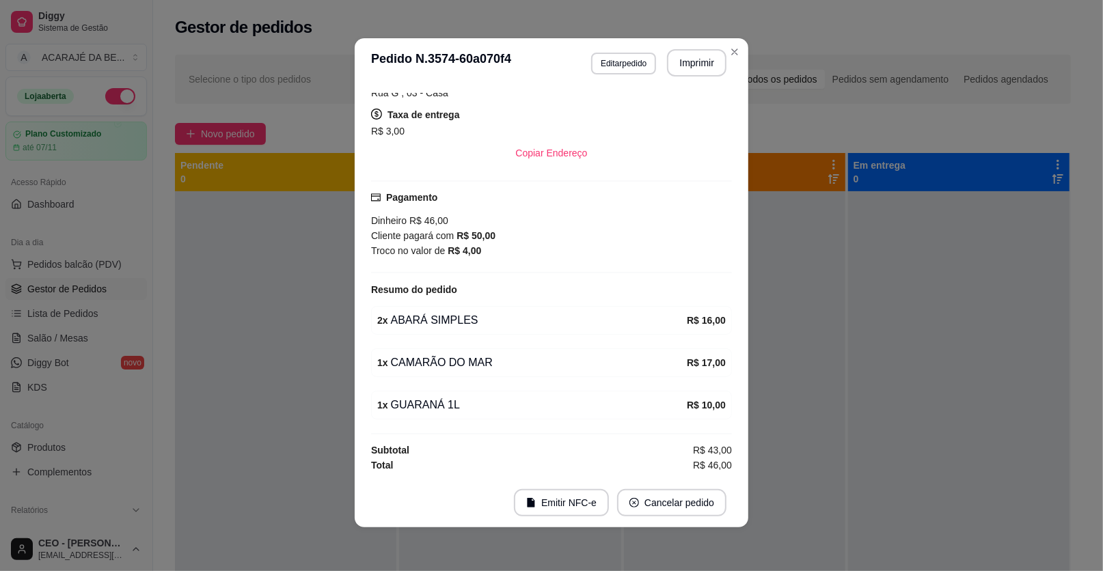
scroll to position [232, 0]
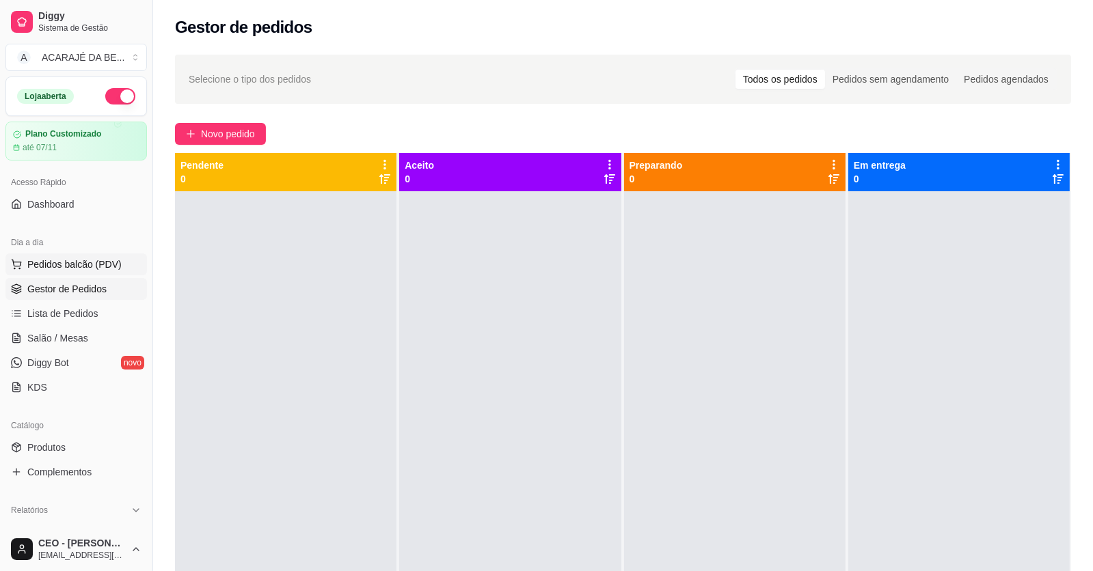
click at [42, 264] on span "Pedidos balcão (PDV)" at bounding box center [74, 265] width 94 height 14
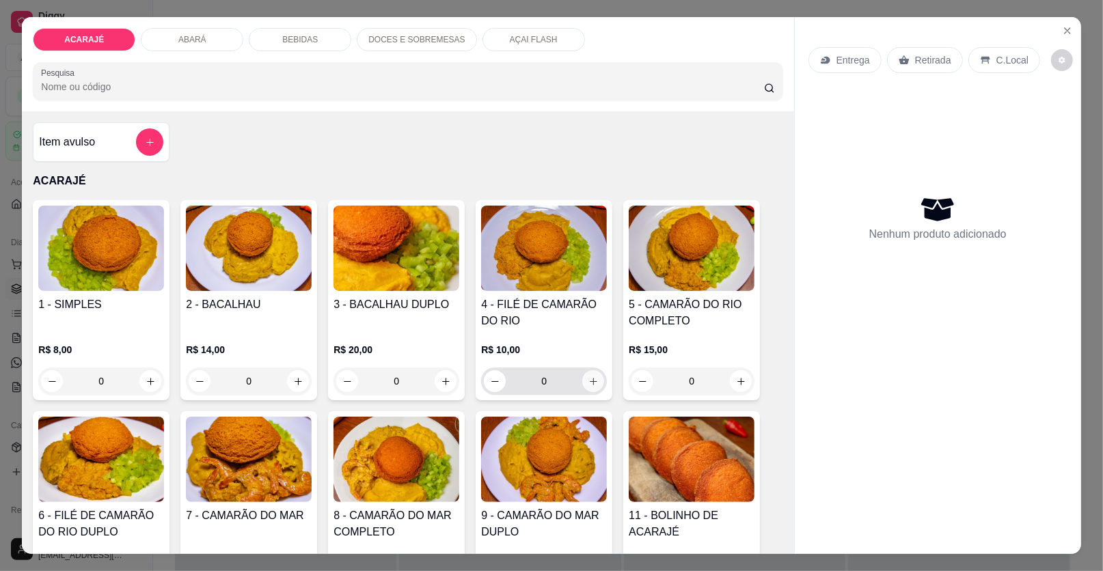
click at [588, 376] on icon "increase-product-quantity" at bounding box center [593, 381] width 10 height 10
type input "1"
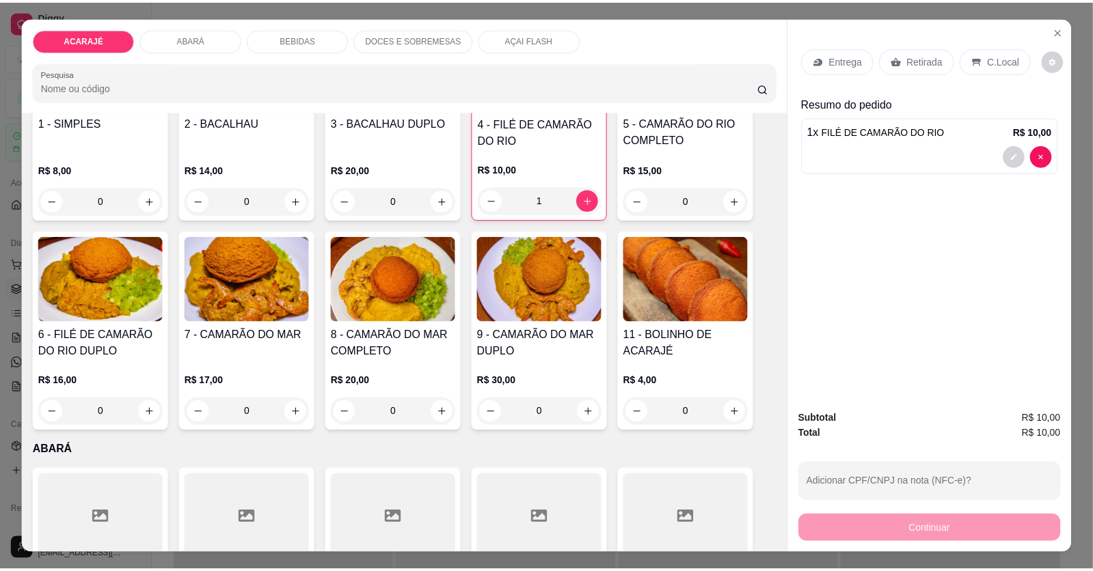
scroll to position [205, 0]
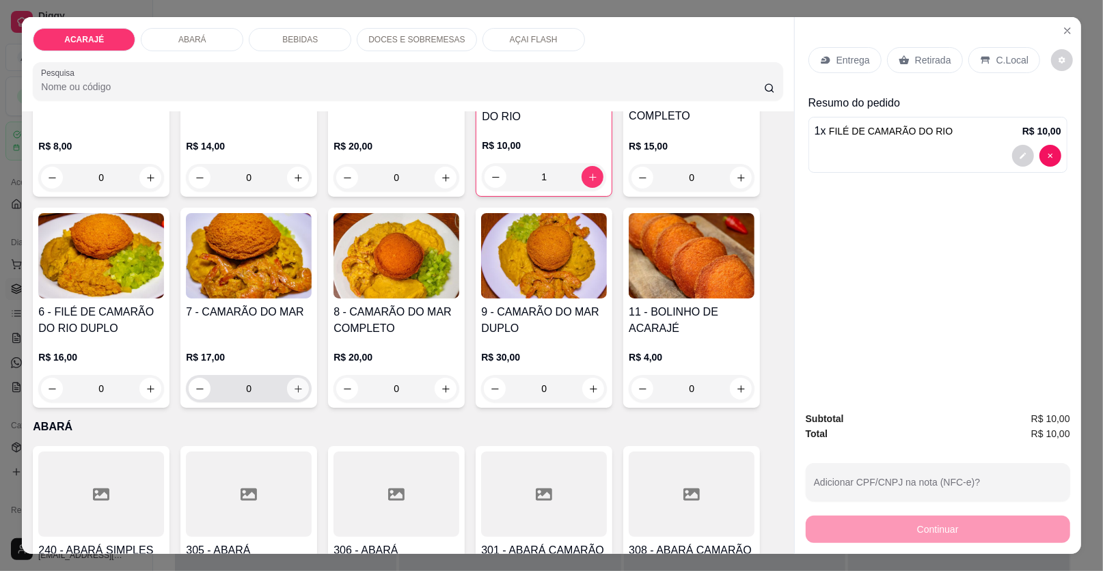
click at [289, 381] on button "increase-product-quantity" at bounding box center [298, 389] width 22 height 22
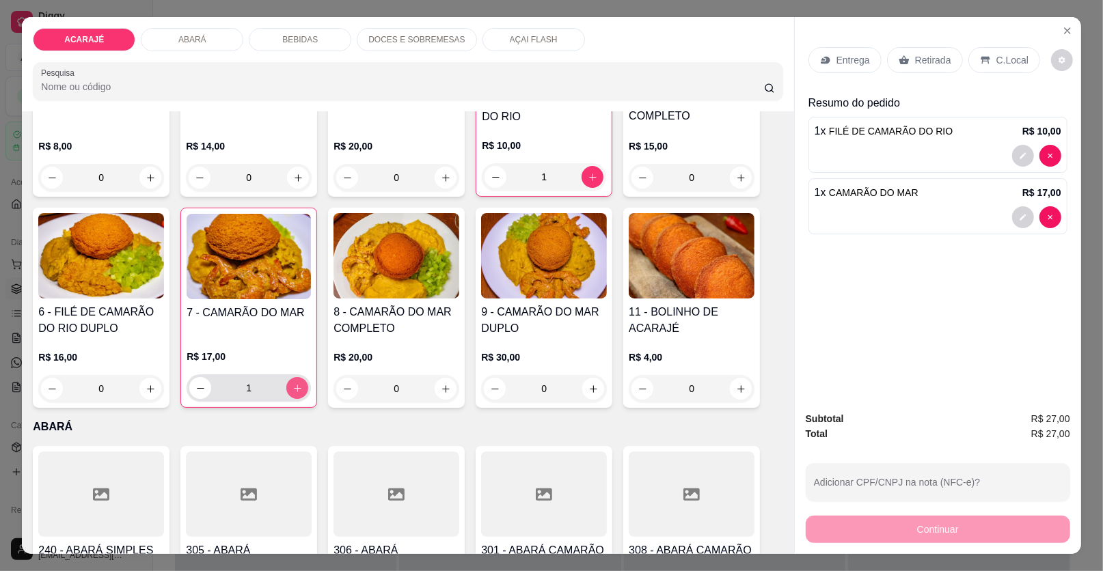
type input "1"
click at [929, 55] on p "Retirada" at bounding box center [933, 60] width 36 height 14
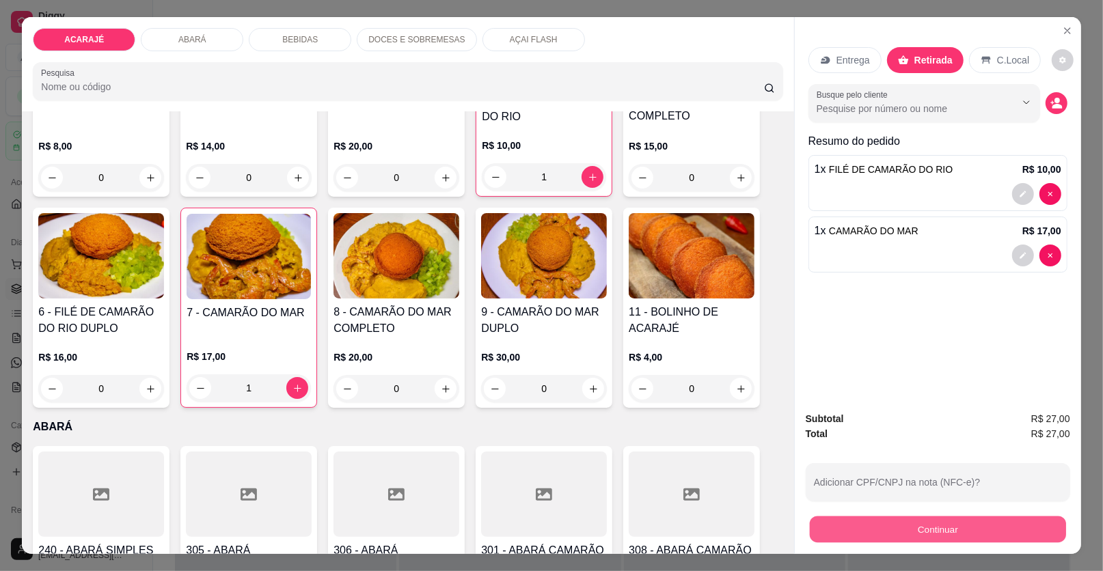
click at [927, 530] on button "Continuar" at bounding box center [938, 530] width 256 height 27
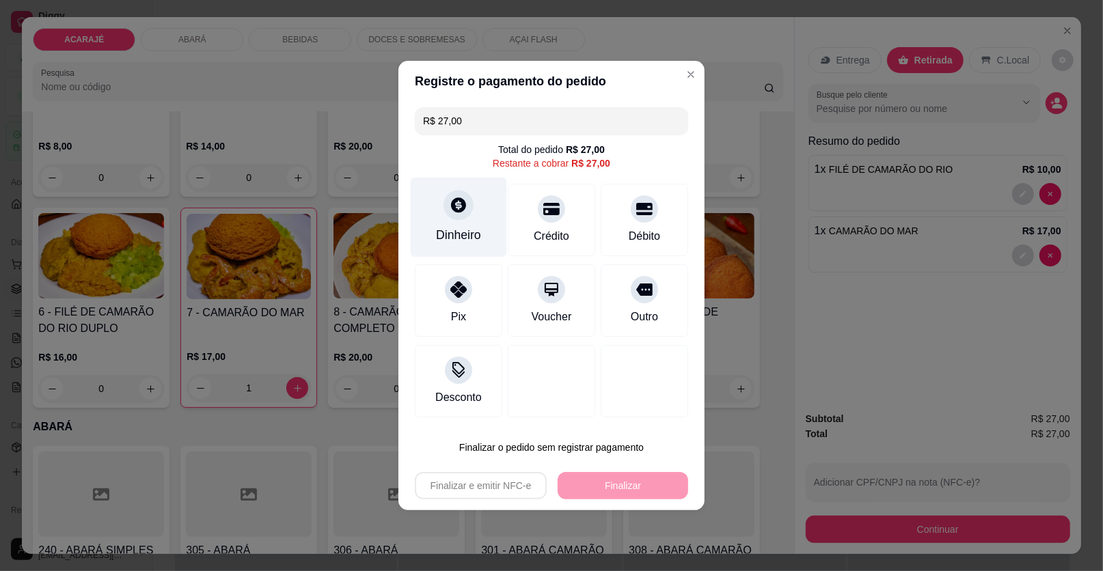
click at [457, 199] on icon at bounding box center [458, 204] width 15 height 15
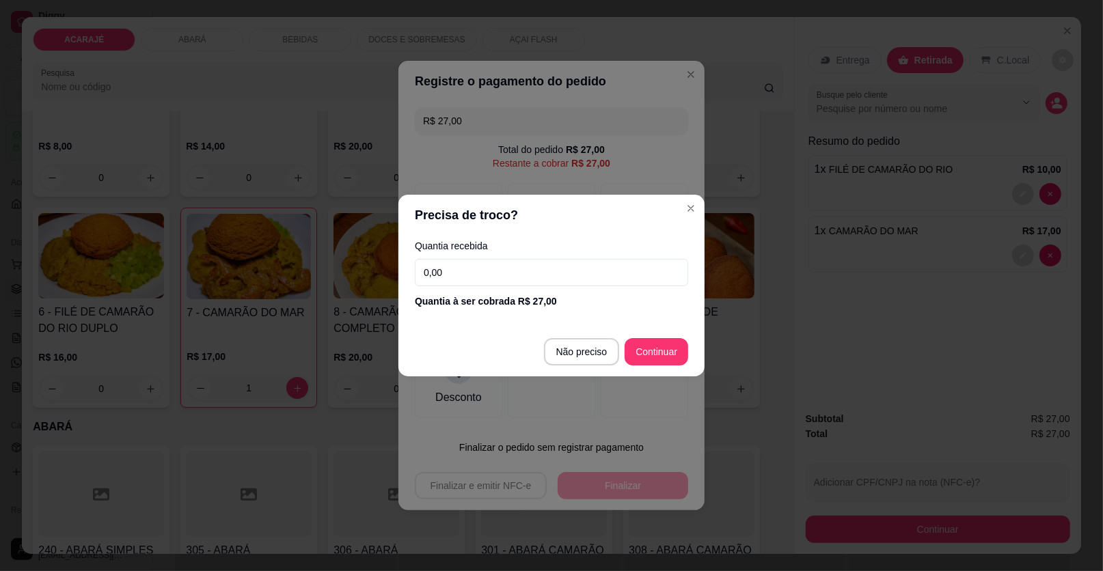
click at [476, 273] on input "0,00" at bounding box center [551, 272] width 273 height 27
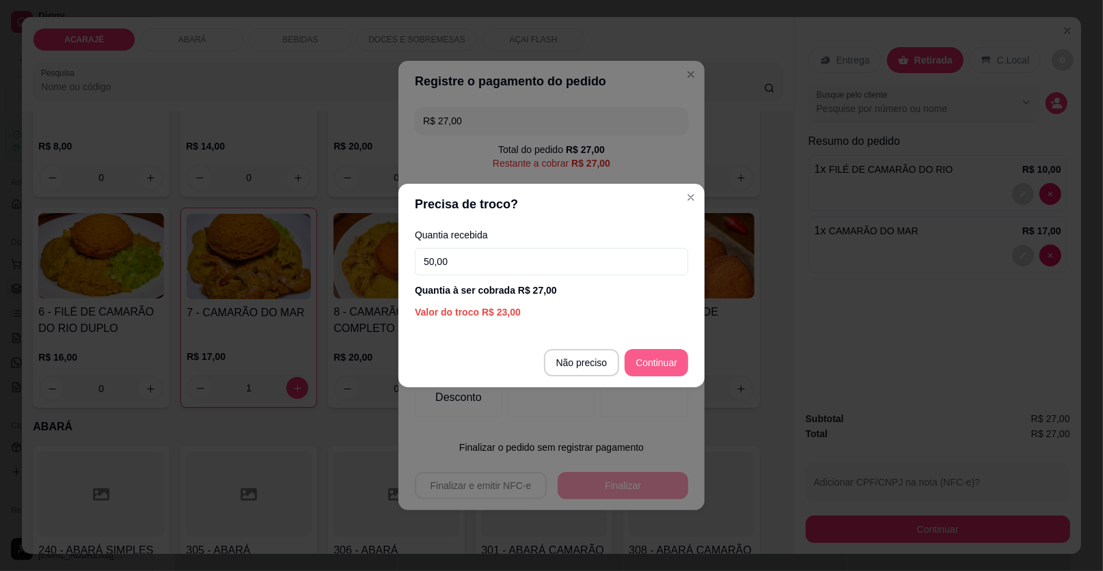
type input "50,00"
type input "R$ 0,00"
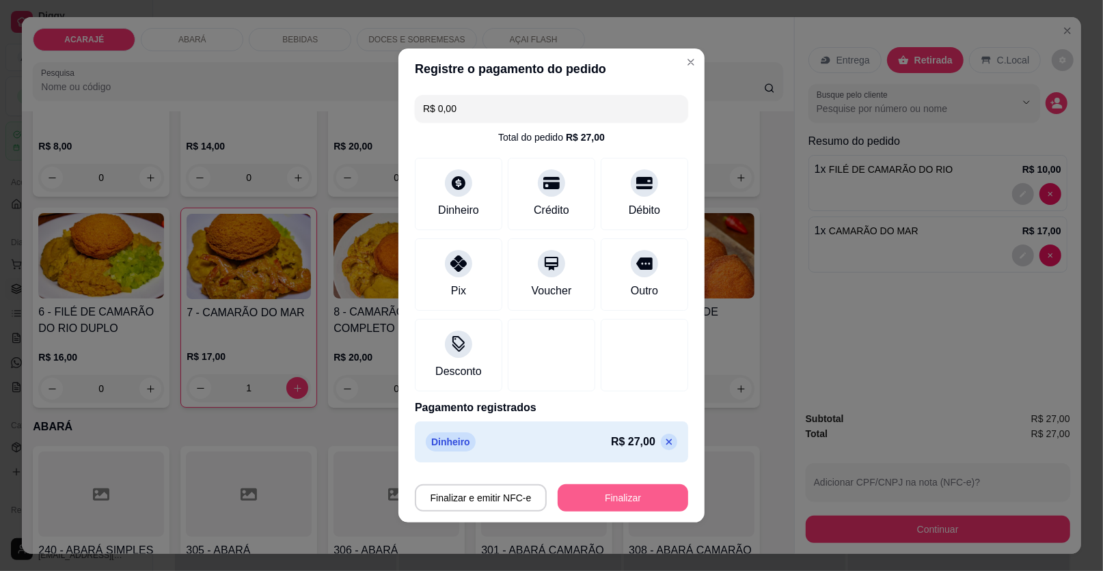
click at [614, 495] on button "Finalizar" at bounding box center [623, 497] width 131 height 27
type input "0"
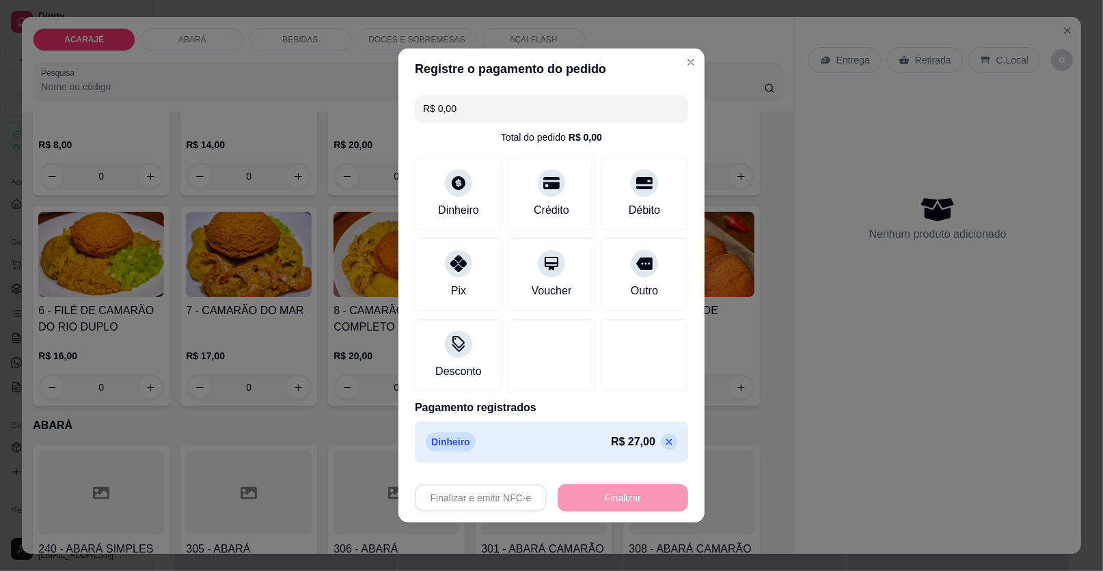
type input "-R$ 27,00"
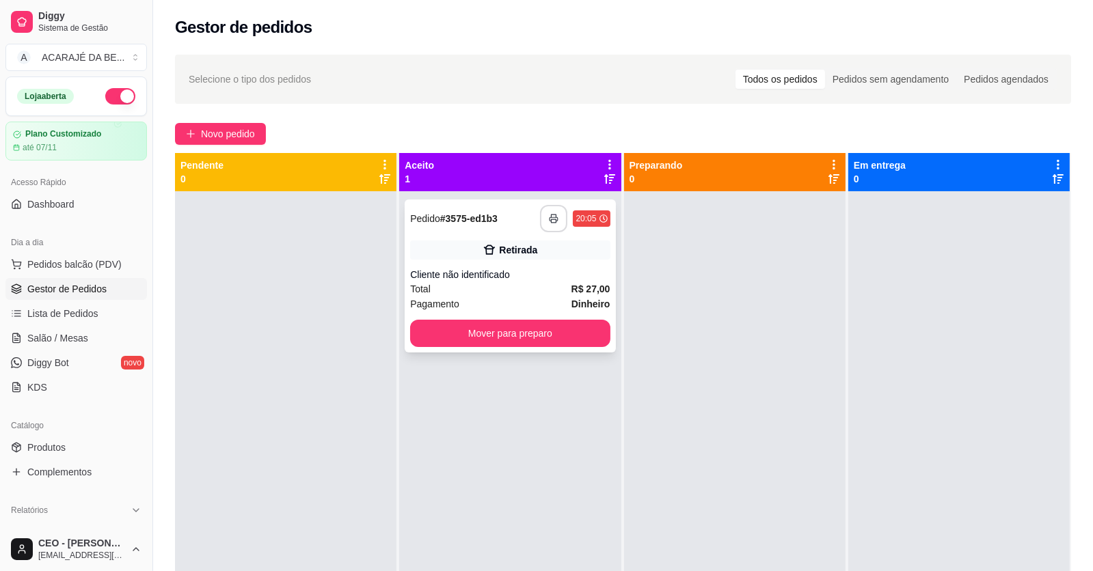
click at [560, 214] on button "button" at bounding box center [553, 218] width 27 height 27
click at [568, 326] on button "Mover para preparo" at bounding box center [510, 333] width 200 height 27
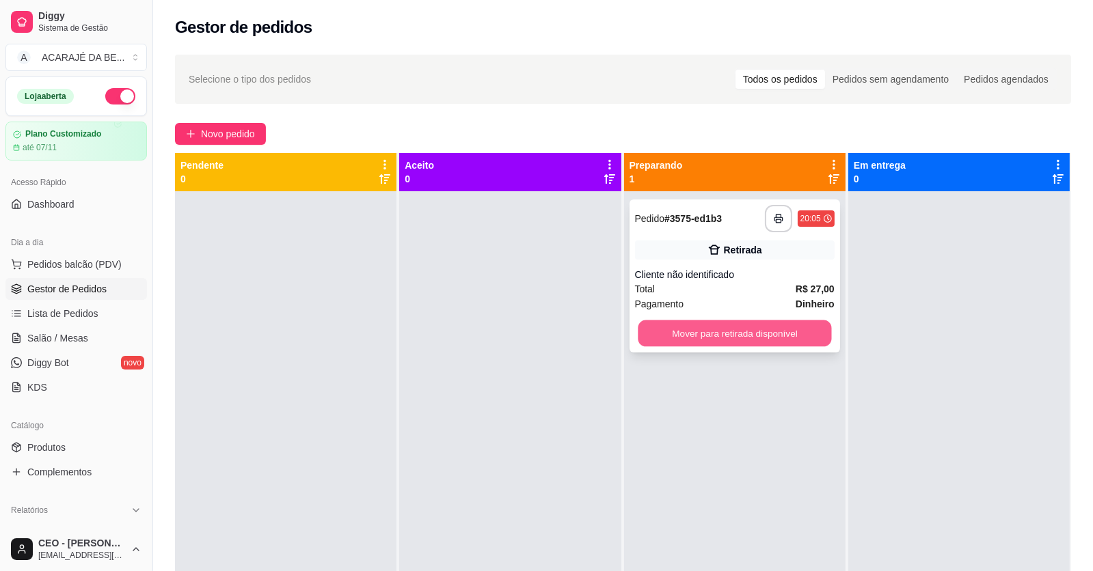
click at [755, 334] on button "Mover para retirada disponível" at bounding box center [733, 333] width 193 height 27
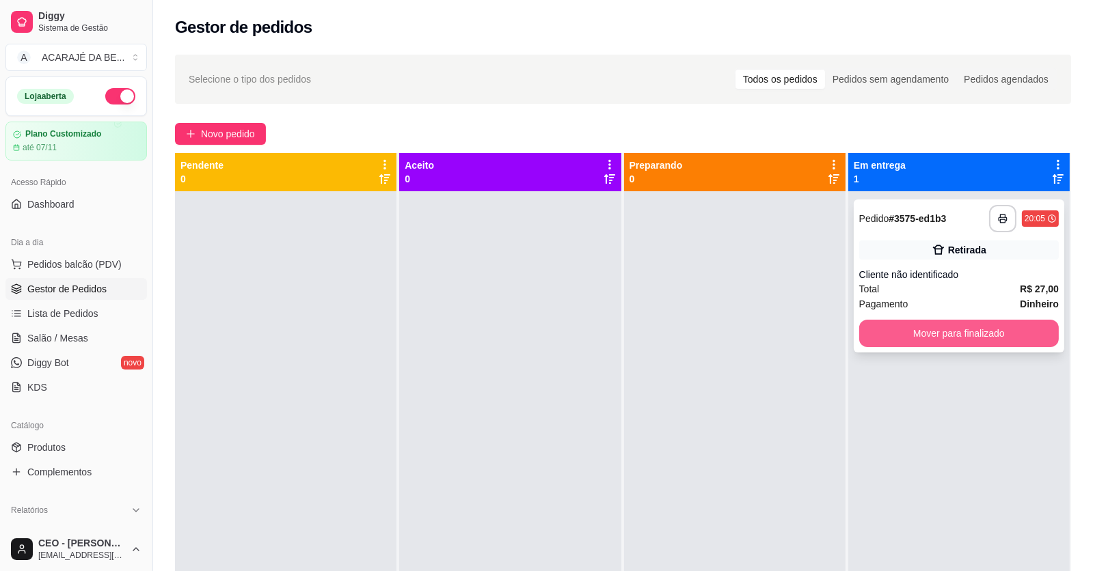
click at [888, 332] on button "Mover para finalizado" at bounding box center [959, 333] width 200 height 27
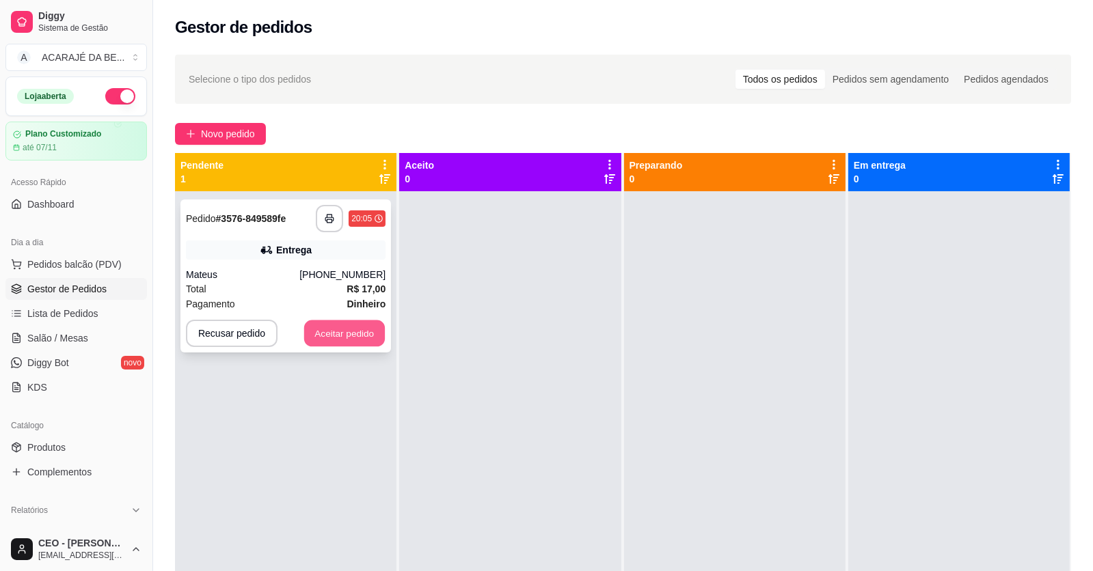
click at [327, 328] on button "Aceitar pedido" at bounding box center [344, 333] width 81 height 27
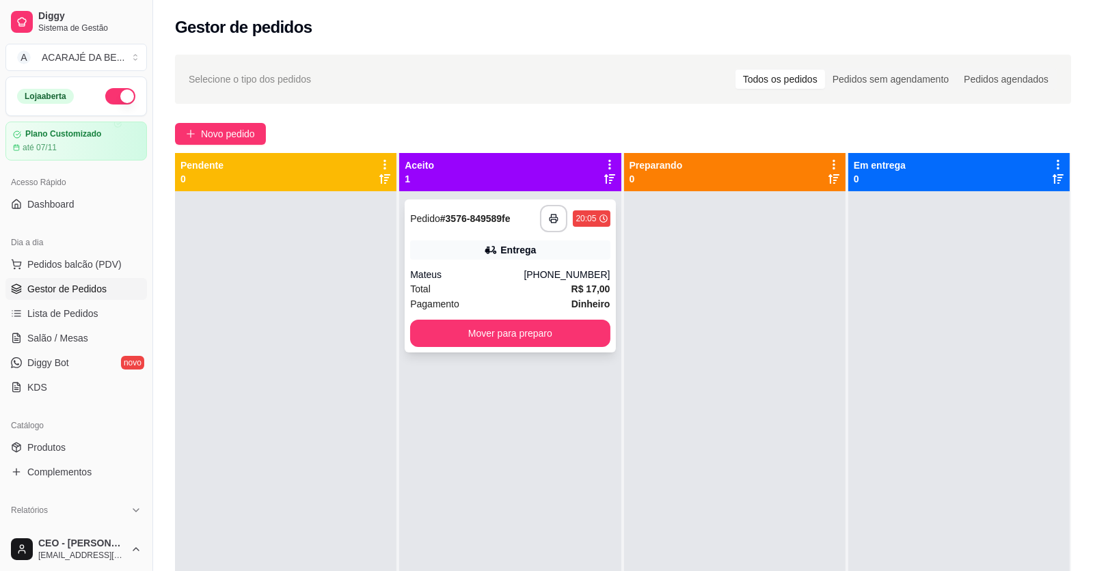
click at [484, 297] on div "Pagamento Dinheiro" at bounding box center [510, 304] width 200 height 15
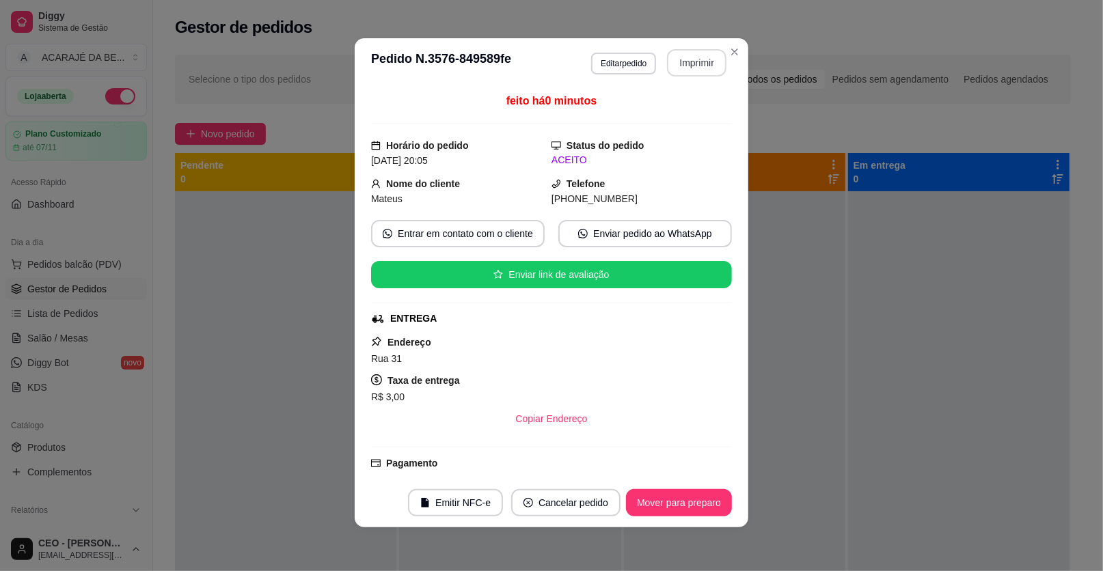
click at [676, 68] on button "Imprimir" at bounding box center [696, 62] width 59 height 27
click at [521, 365] on div "Rua 31" at bounding box center [551, 359] width 361 height 16
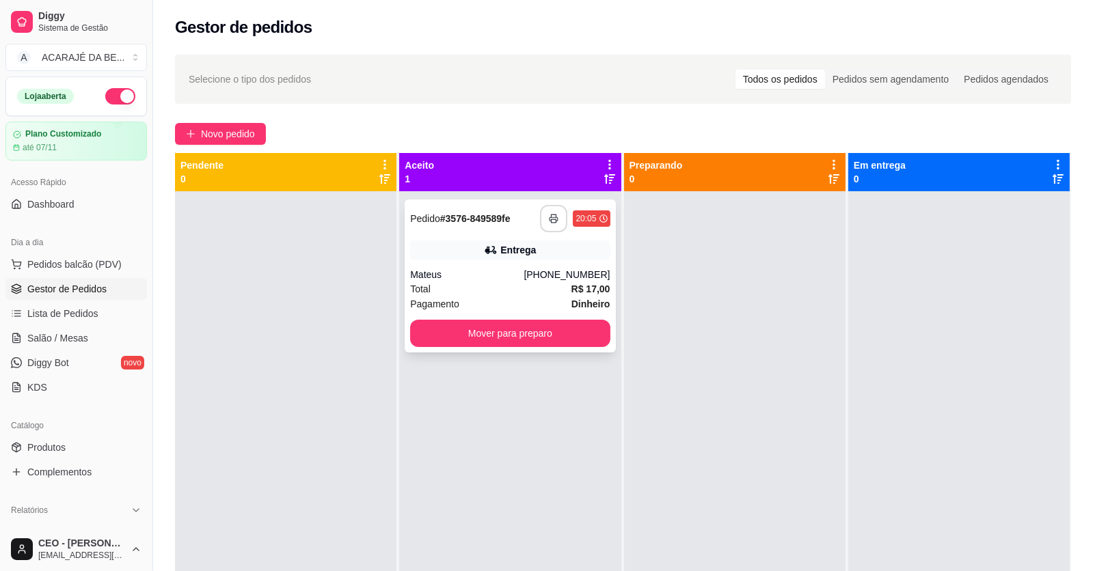
click at [550, 217] on icon "button" at bounding box center [554, 218] width 8 height 3
click at [495, 326] on button "Mover para preparo" at bounding box center [510, 333] width 200 height 27
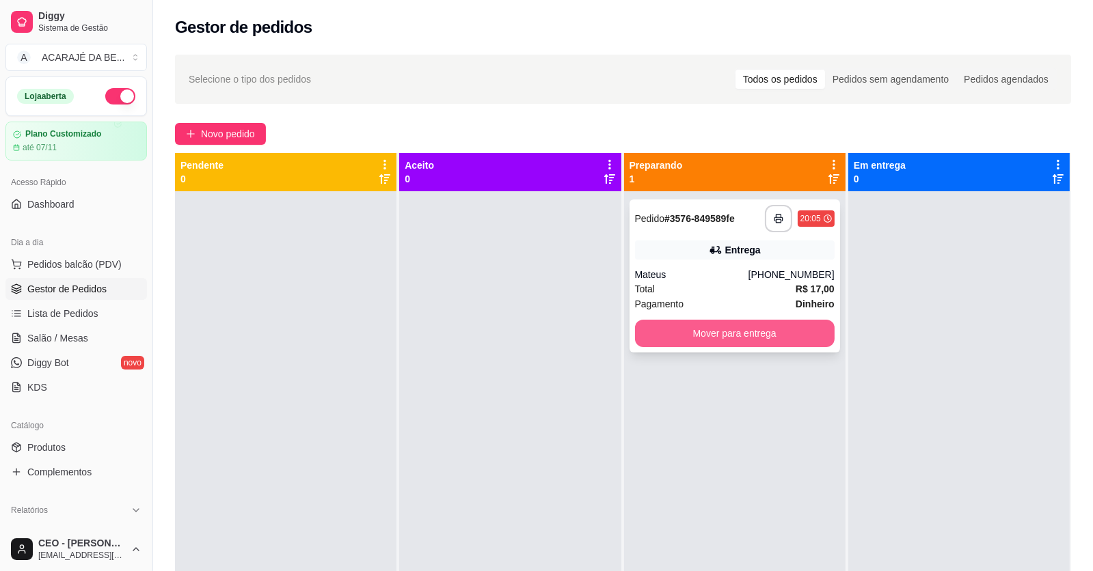
click at [657, 320] on div "Mover para entrega" at bounding box center [735, 333] width 200 height 27
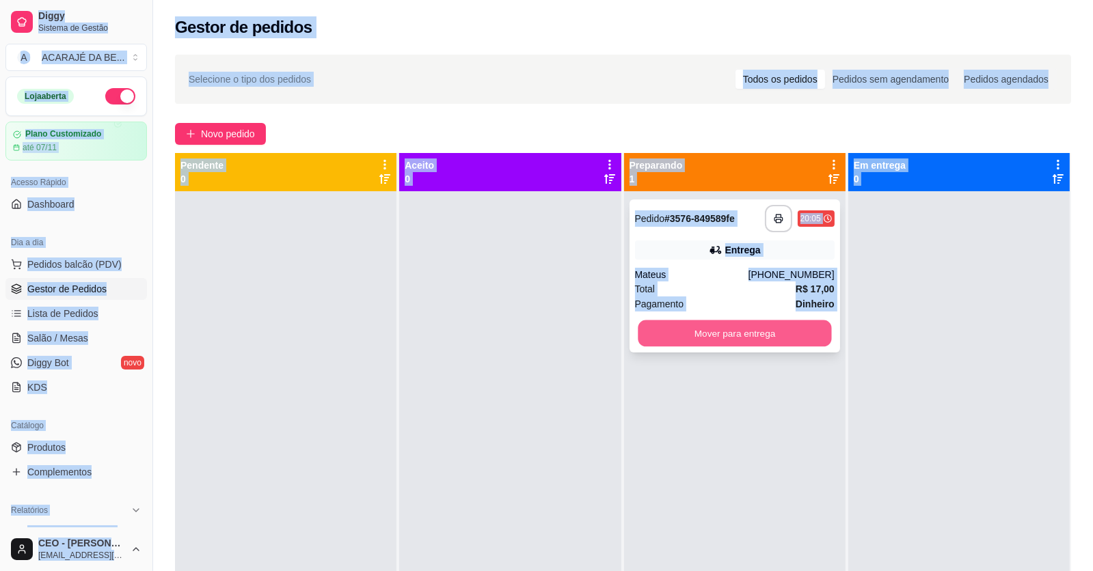
click at [792, 338] on button "Mover para entrega" at bounding box center [733, 333] width 193 height 27
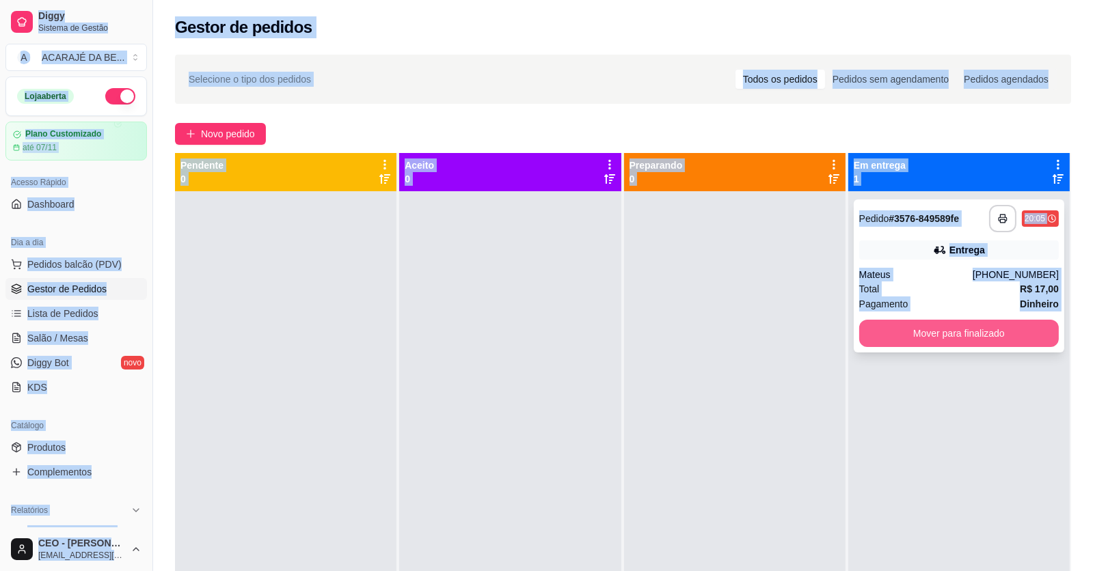
click at [892, 334] on button "Mover para finalizado" at bounding box center [959, 333] width 200 height 27
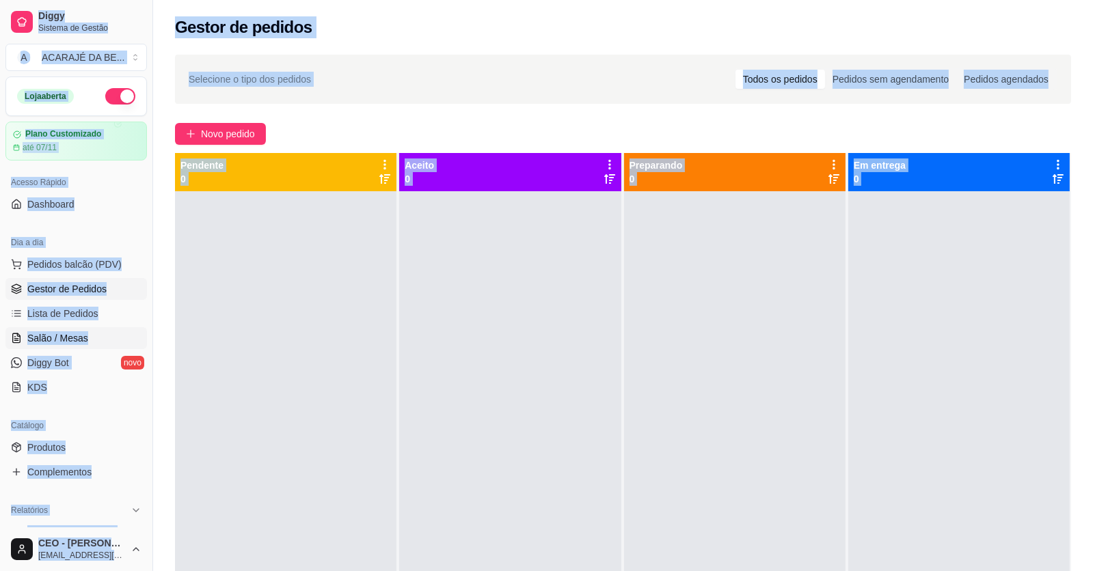
click at [85, 335] on span "Salão / Mesas" at bounding box center [57, 338] width 61 height 14
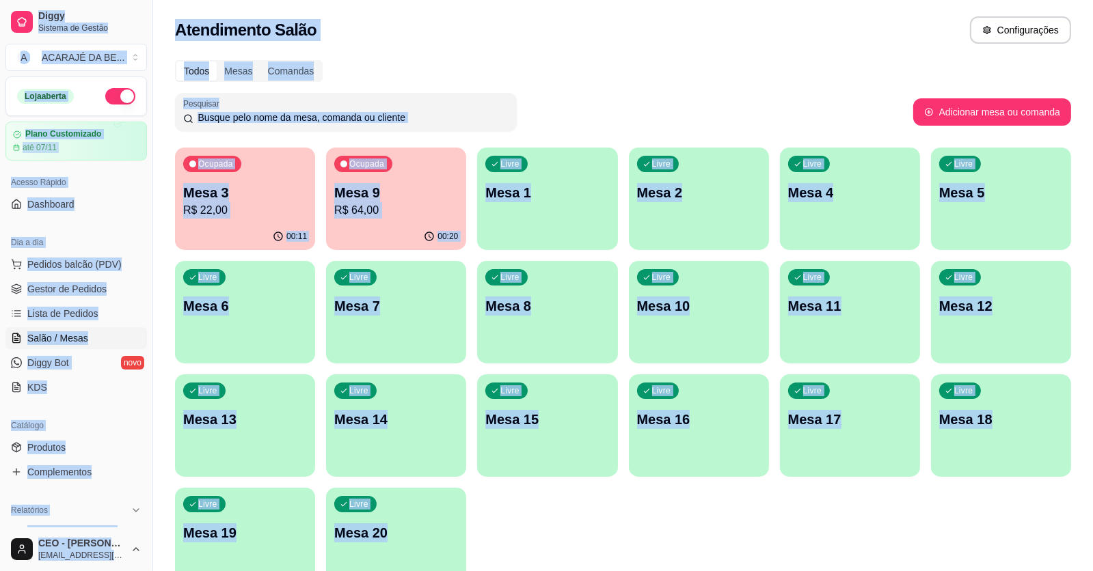
click at [276, 222] on button "Ocupada Mesa 3 R$ 22,00 00:11" at bounding box center [245, 199] width 140 height 102
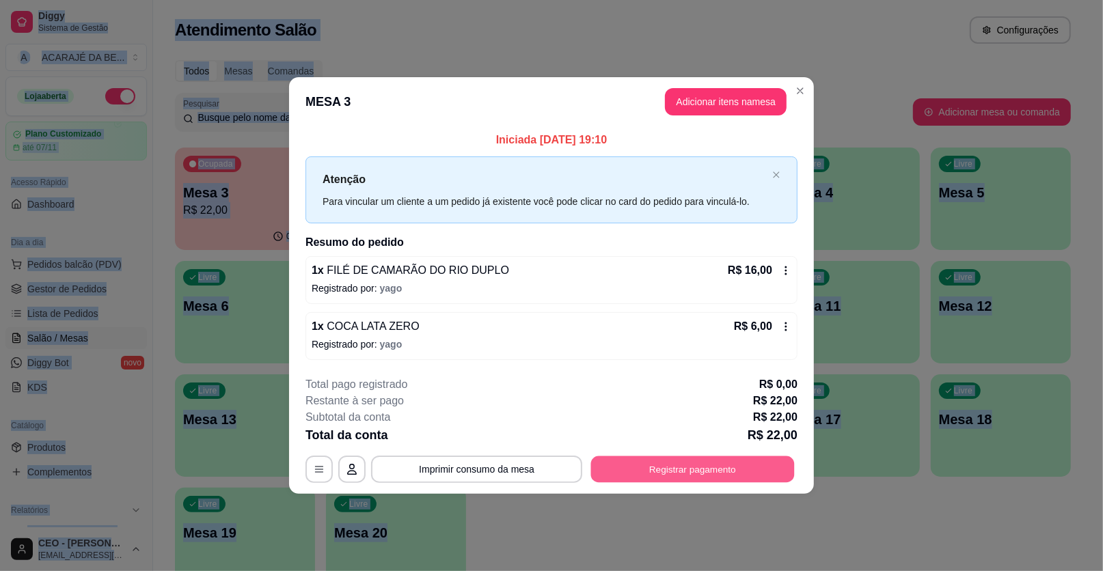
click at [724, 471] on button "Registrar pagamento" at bounding box center [693, 469] width 204 height 27
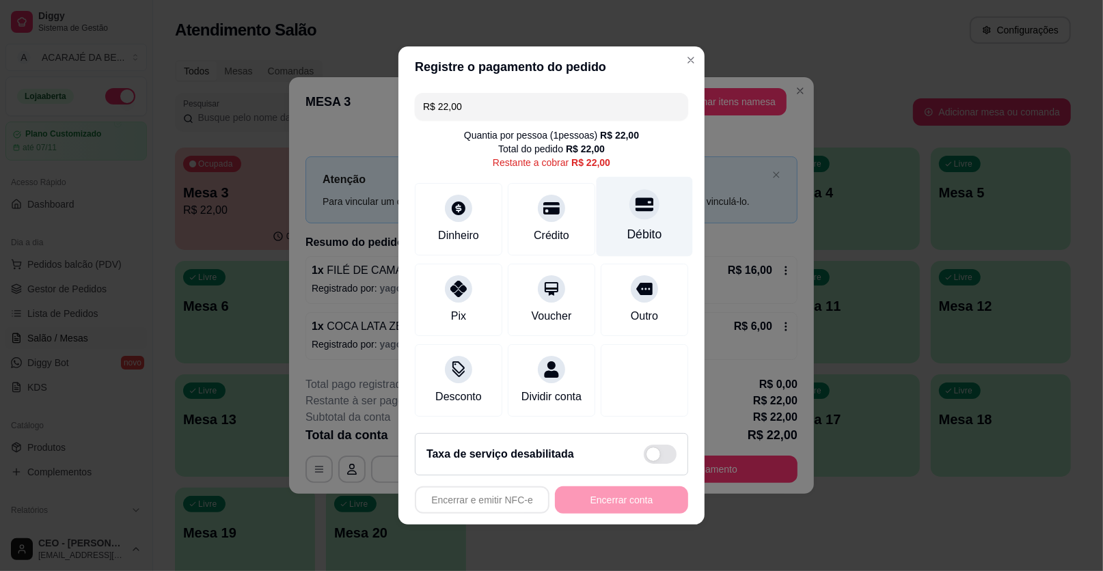
click at [637, 212] on icon at bounding box center [644, 204] width 18 height 18
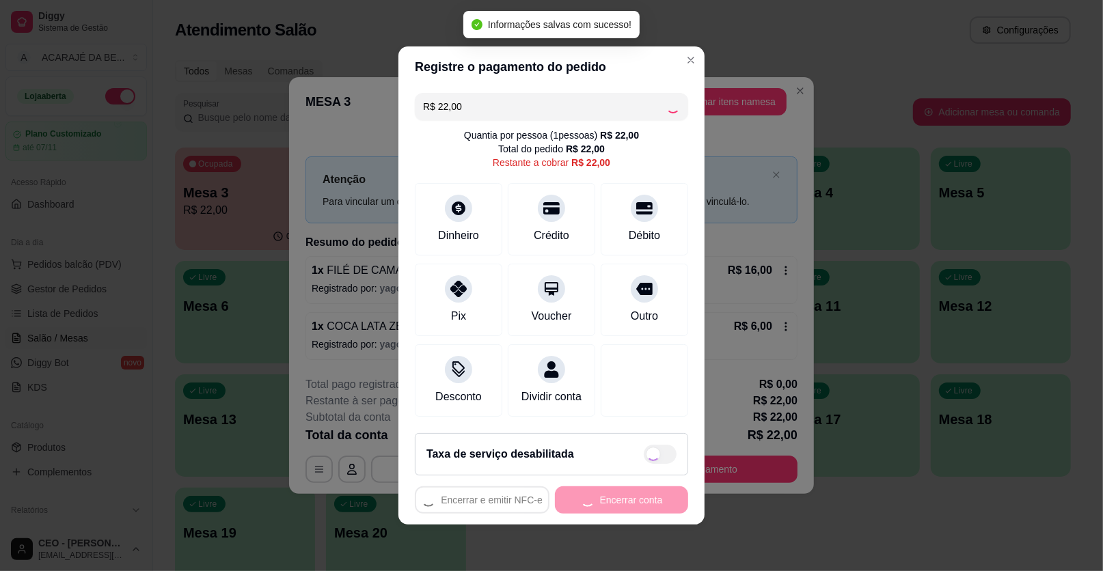
type input "R$ 0,00"
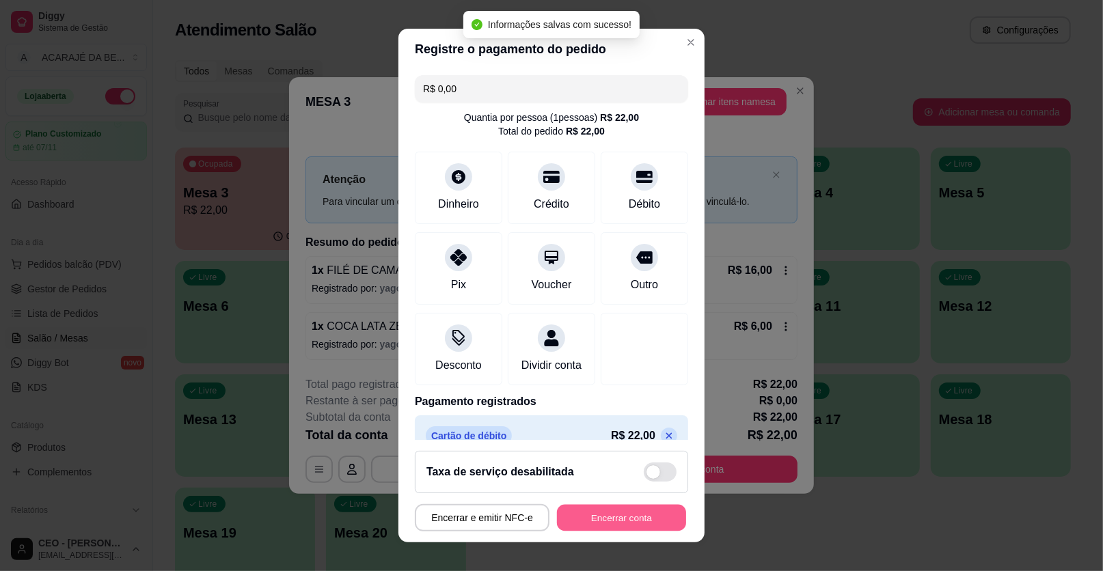
click at [624, 510] on button "Encerrar conta" at bounding box center [621, 518] width 129 height 27
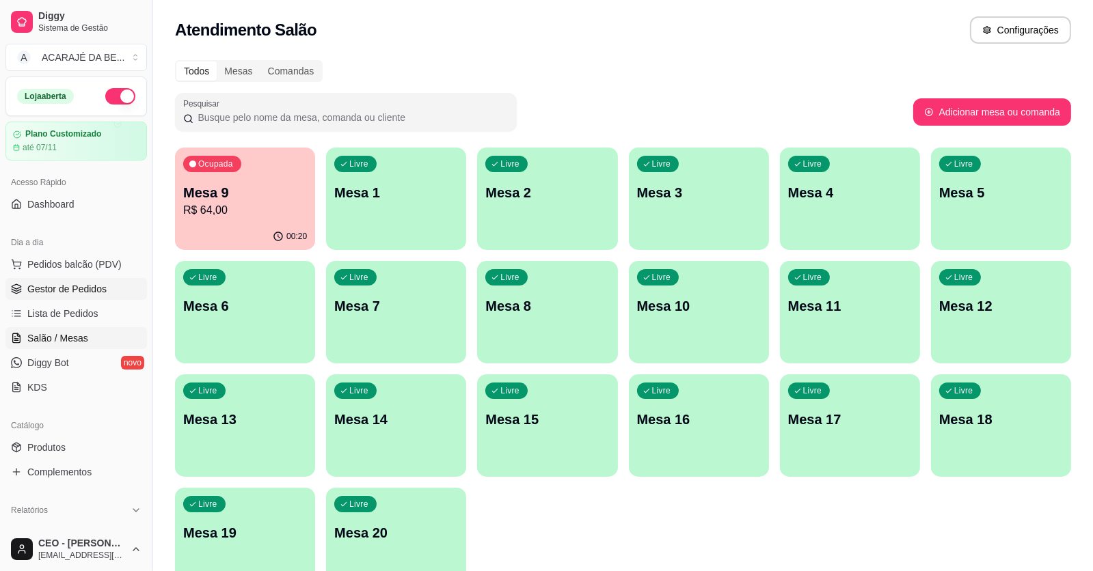
click at [76, 283] on span "Gestor de Pedidos" at bounding box center [66, 289] width 79 height 14
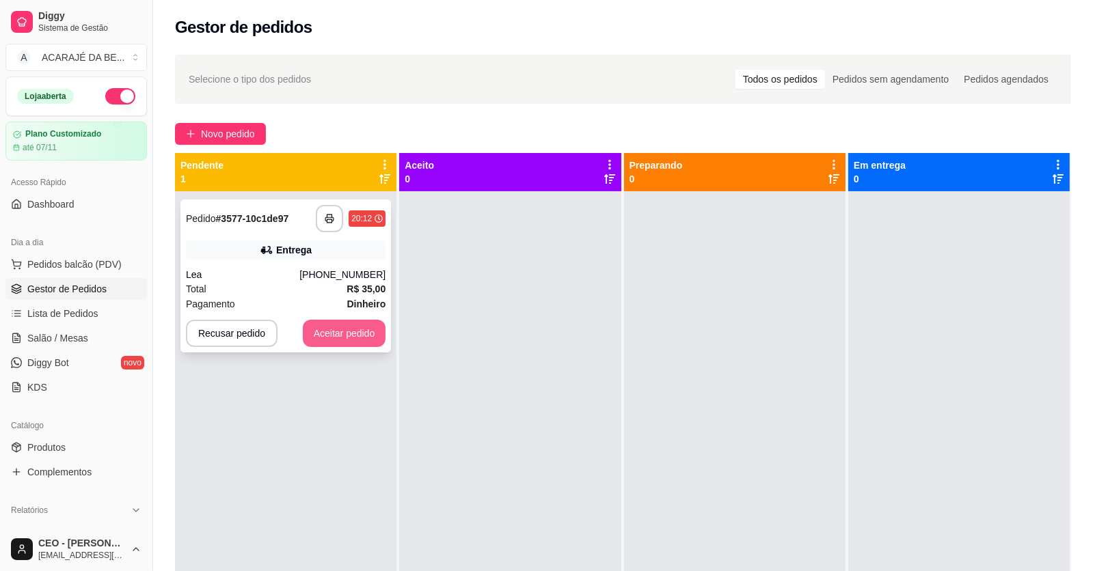
click at [361, 330] on button "Aceitar pedido" at bounding box center [344, 333] width 83 height 27
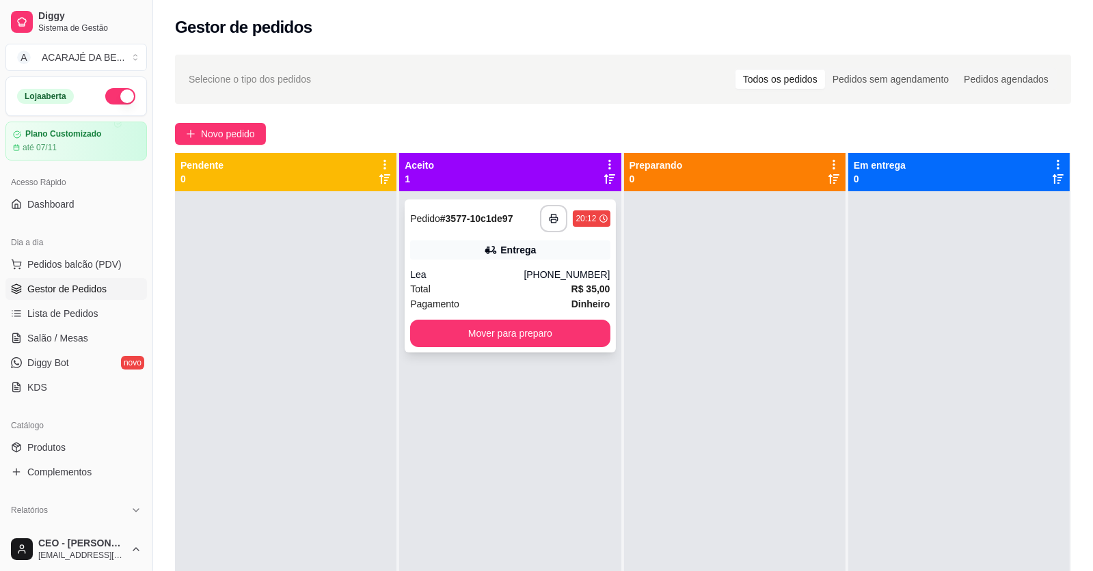
click at [484, 318] on div "**********" at bounding box center [510, 276] width 210 height 153
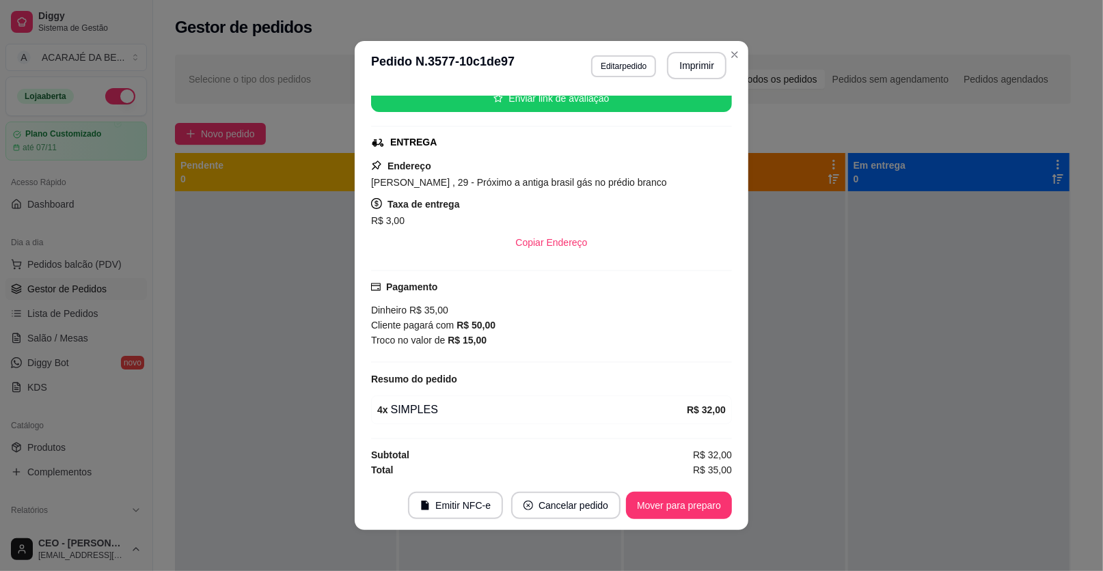
scroll to position [3, 0]
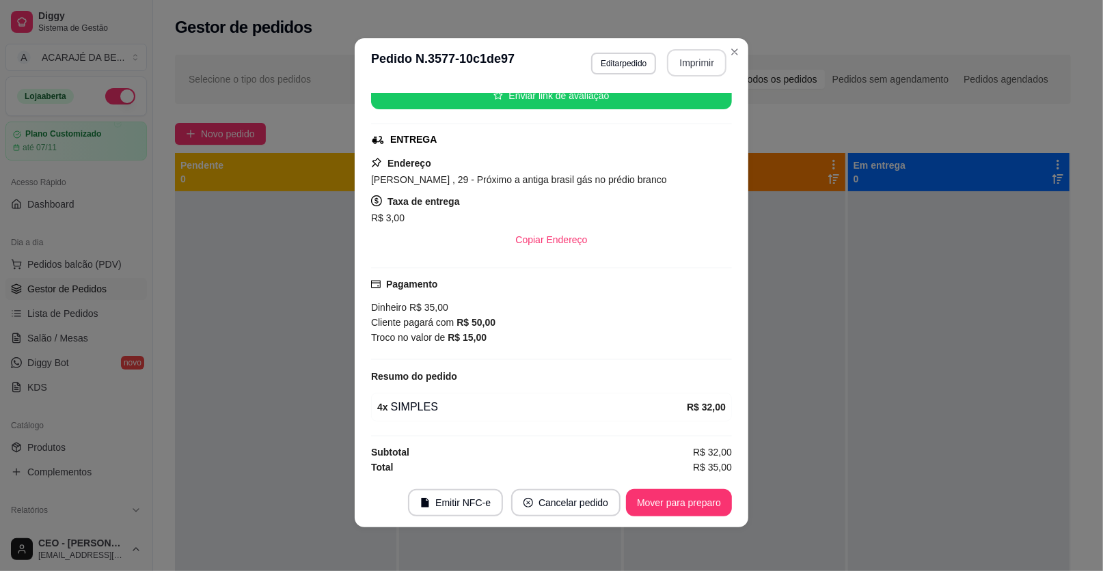
click at [707, 62] on button "Imprimir" at bounding box center [696, 62] width 59 height 27
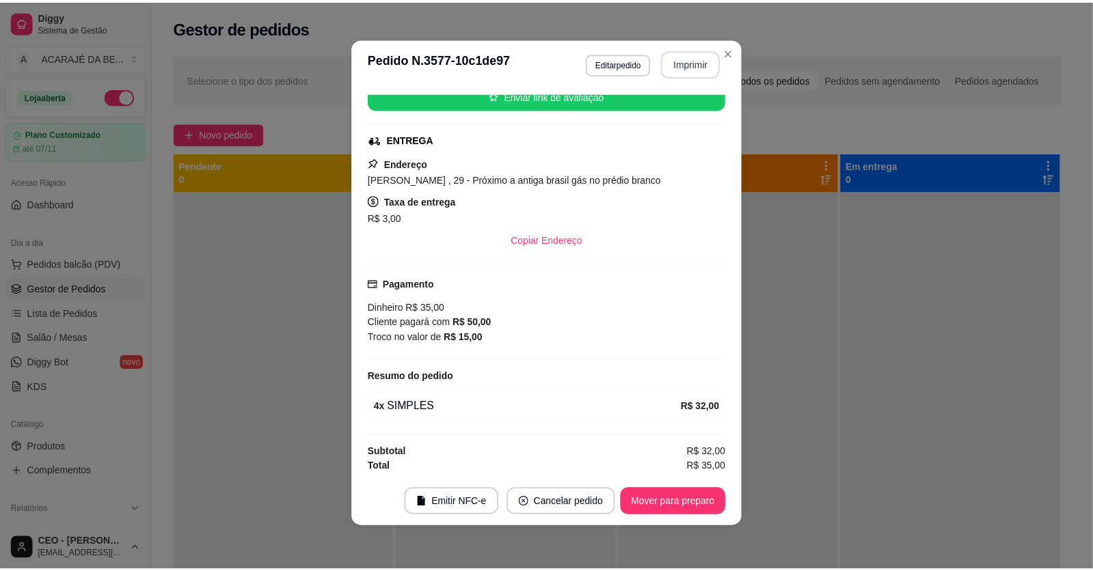
scroll to position [0, 0]
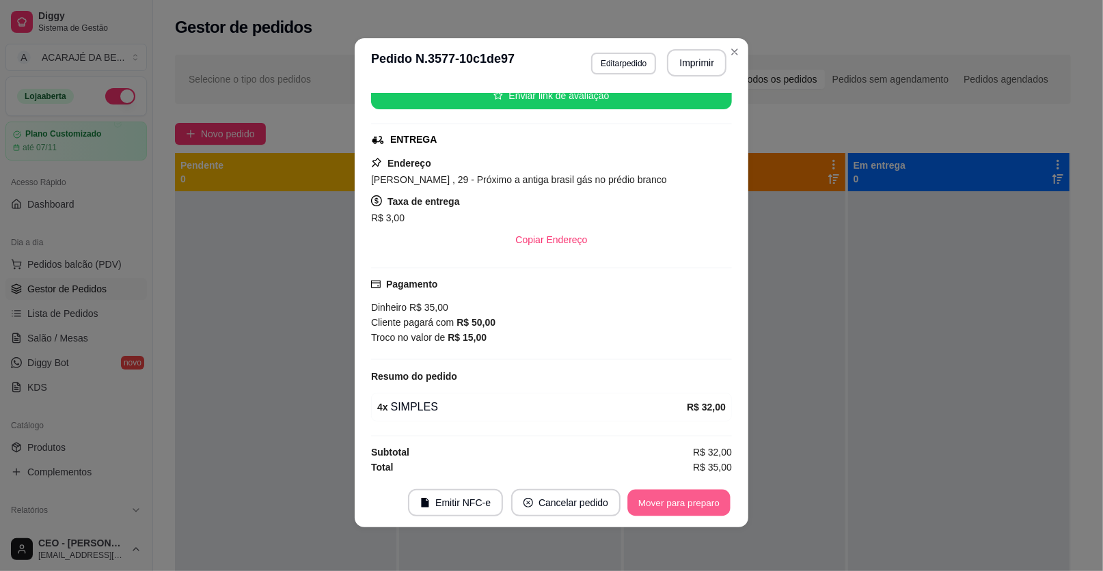
click at [637, 502] on button "Mover para preparo" at bounding box center [678, 503] width 102 height 27
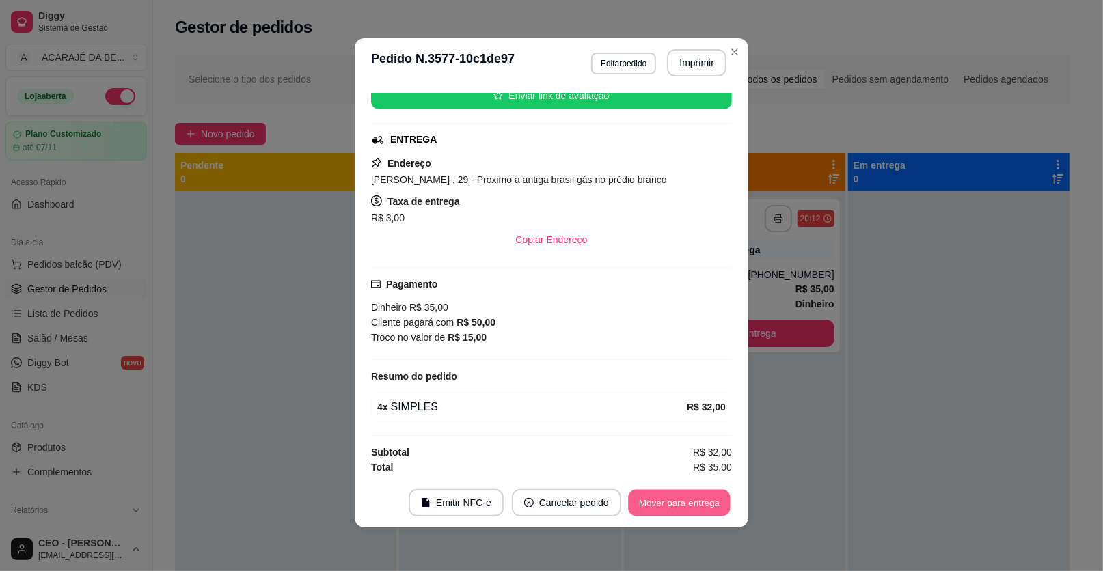
click at [698, 505] on button "Mover para entrega" at bounding box center [679, 503] width 102 height 27
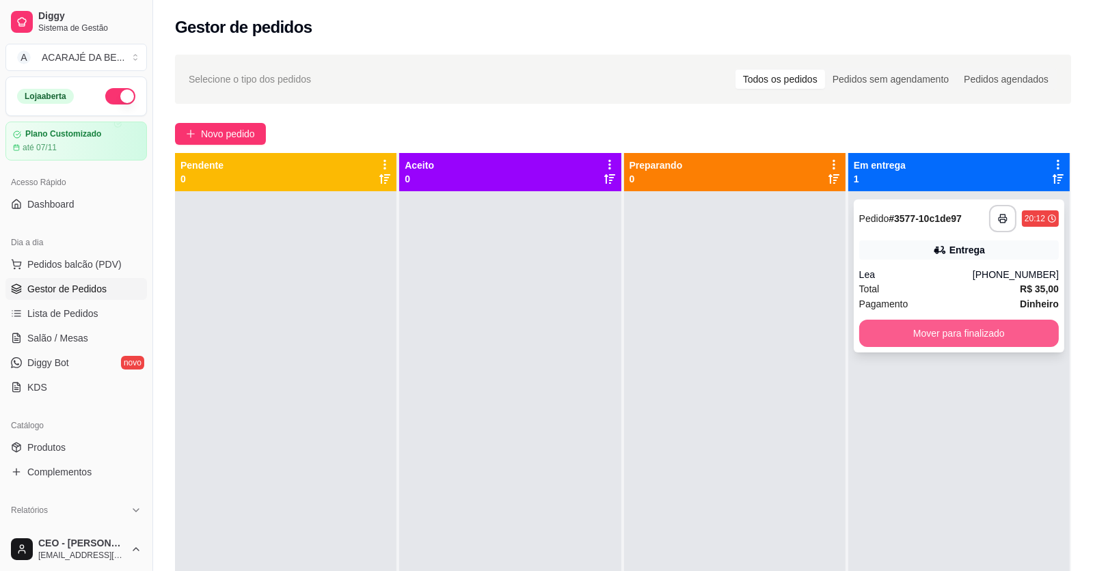
click at [882, 327] on button "Mover para finalizado" at bounding box center [959, 333] width 200 height 27
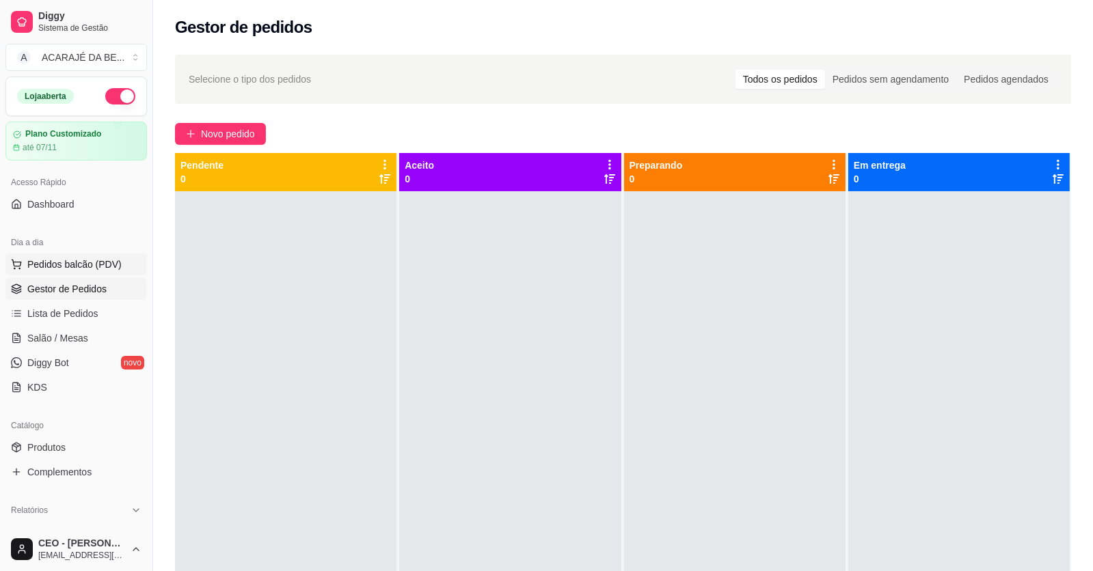
click at [88, 258] on span "Pedidos balcão (PDV)" at bounding box center [74, 265] width 94 height 14
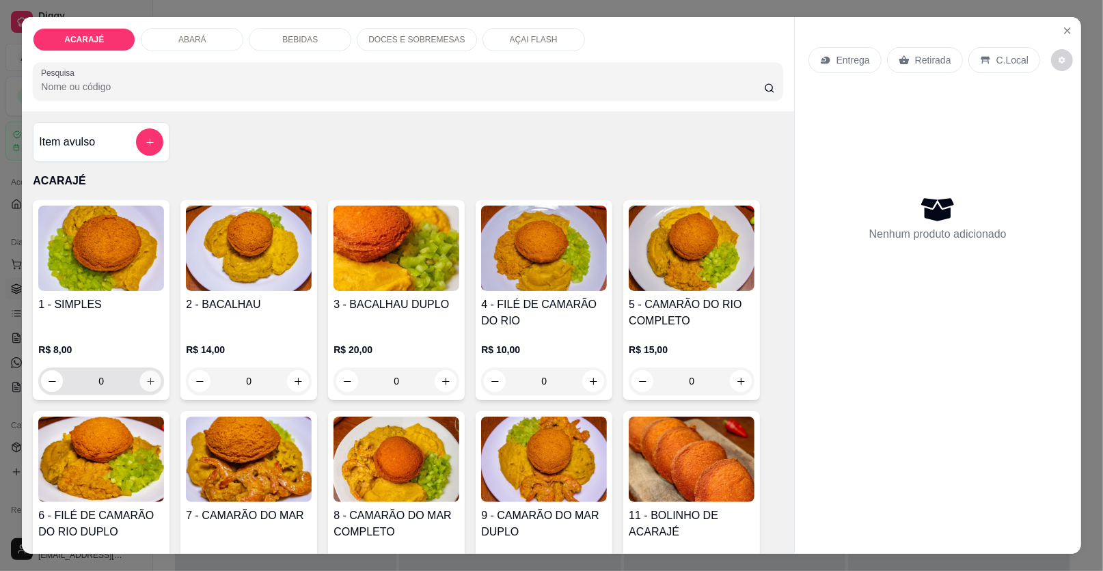
click at [146, 379] on icon "increase-product-quantity" at bounding box center [151, 381] width 10 height 10
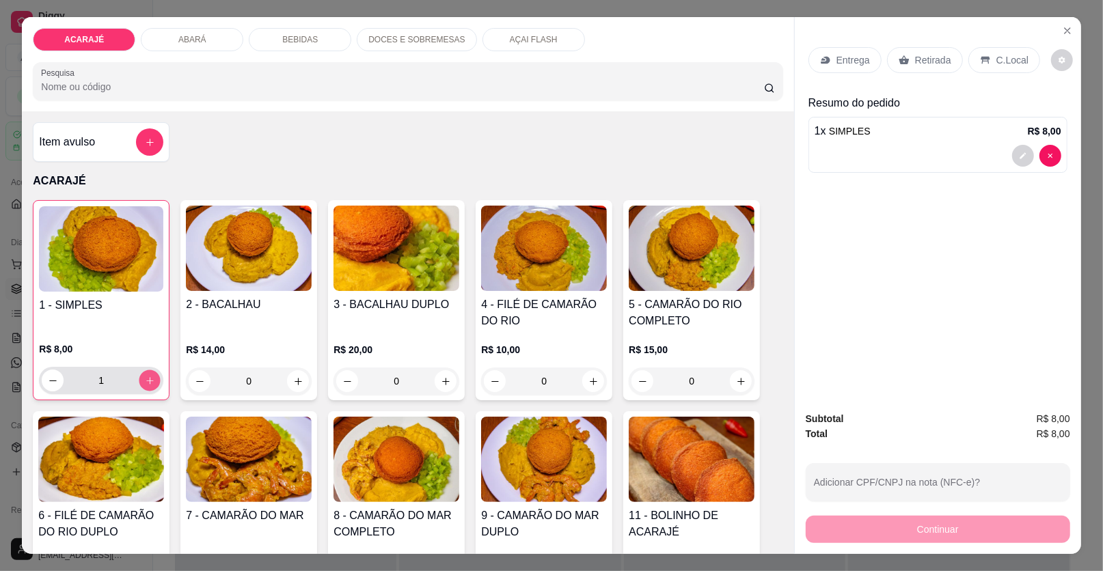
click at [146, 379] on icon "increase-product-quantity" at bounding box center [150, 381] width 10 height 10
type input "3"
click at [931, 61] on p "Retirada" at bounding box center [933, 60] width 36 height 14
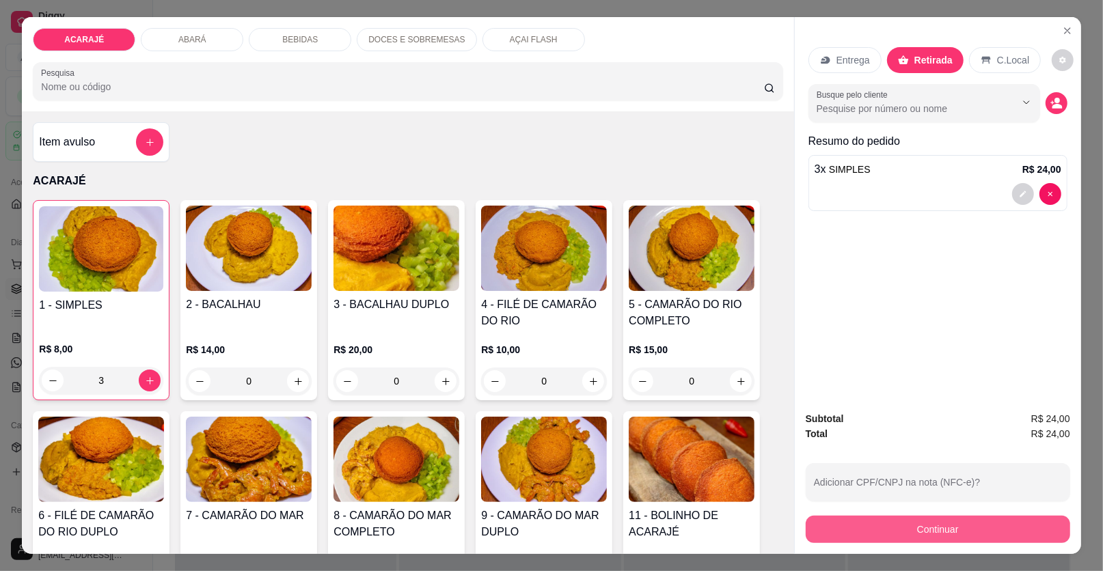
click at [1007, 528] on button "Continuar" at bounding box center [938, 529] width 264 height 27
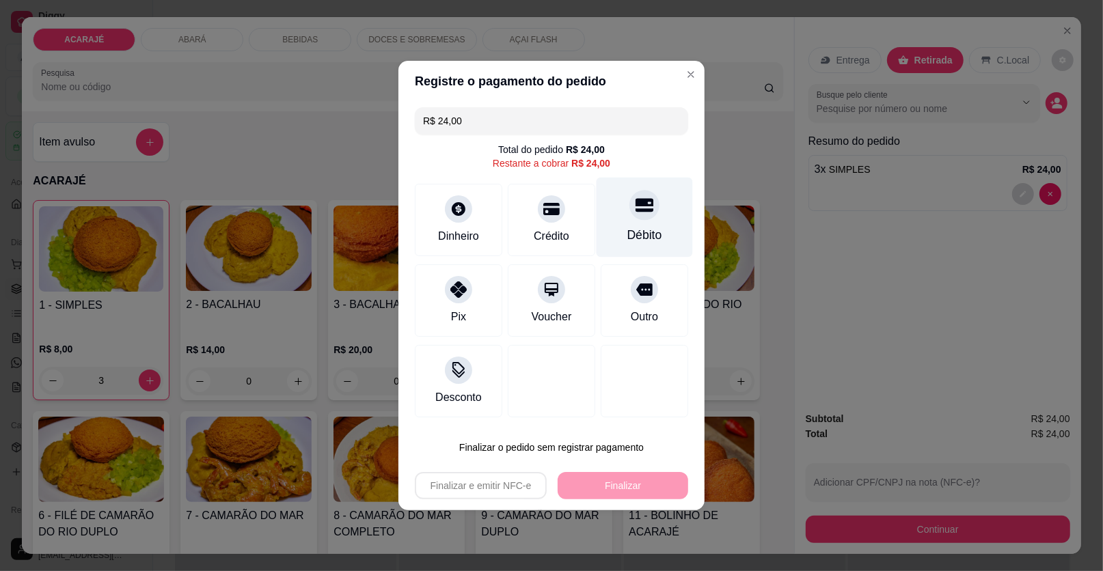
click at [646, 208] on div at bounding box center [644, 205] width 30 height 30
type input "R$ 0,00"
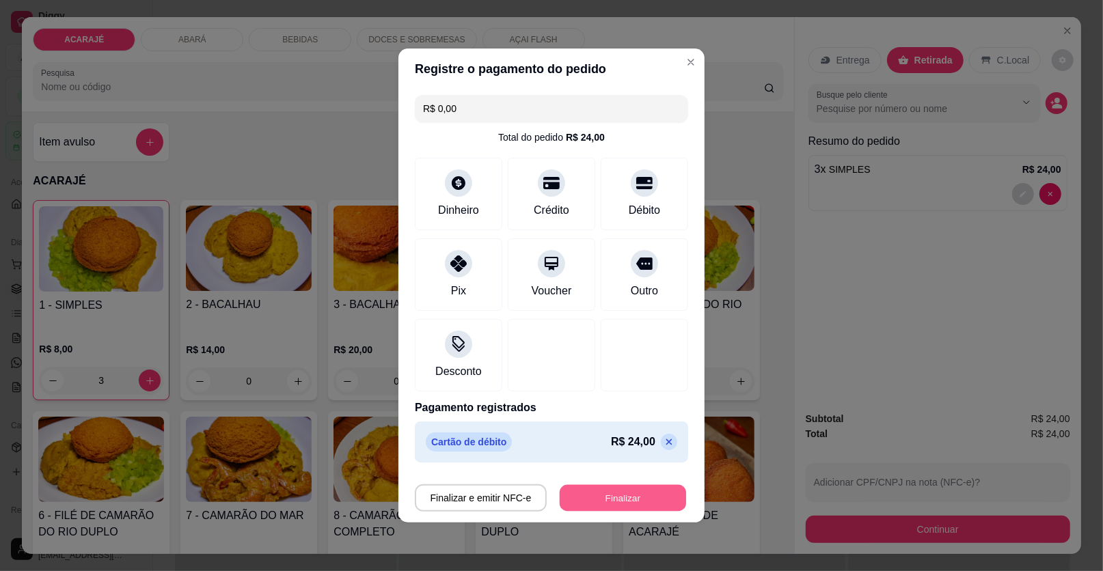
click at [617, 488] on button "Finalizar" at bounding box center [623, 498] width 126 height 27
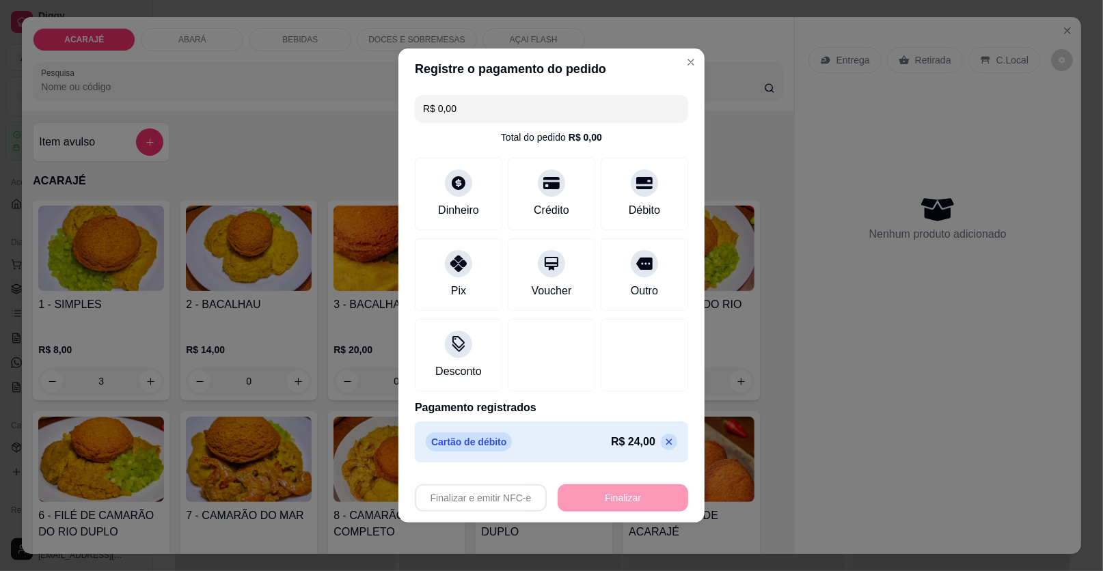
type input "0"
type input "-R$ 24,00"
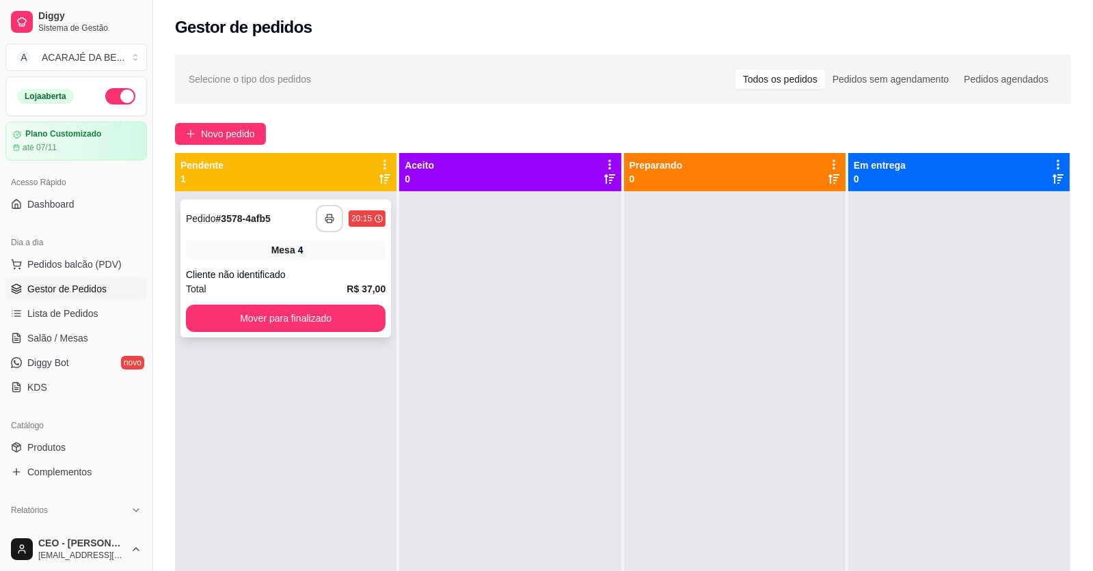
click at [325, 221] on icon "button" at bounding box center [330, 219] width 10 height 10
click at [72, 312] on span "Lista de Pedidos" at bounding box center [62, 314] width 71 height 14
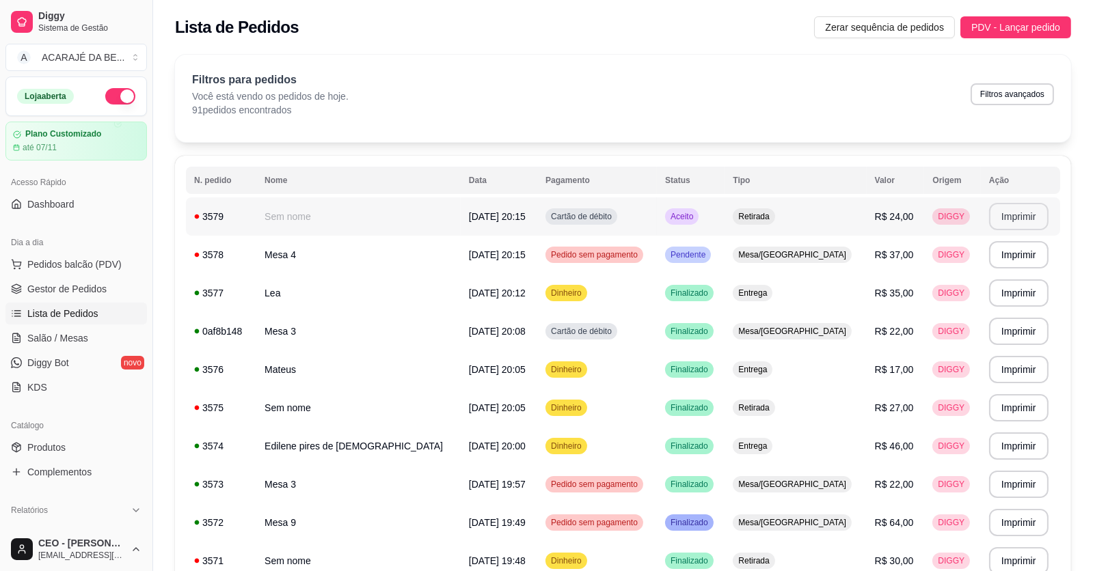
click at [989, 215] on button "Imprimir" at bounding box center [1018, 216] width 59 height 27
click at [78, 284] on span "Gestor de Pedidos" at bounding box center [66, 289] width 79 height 14
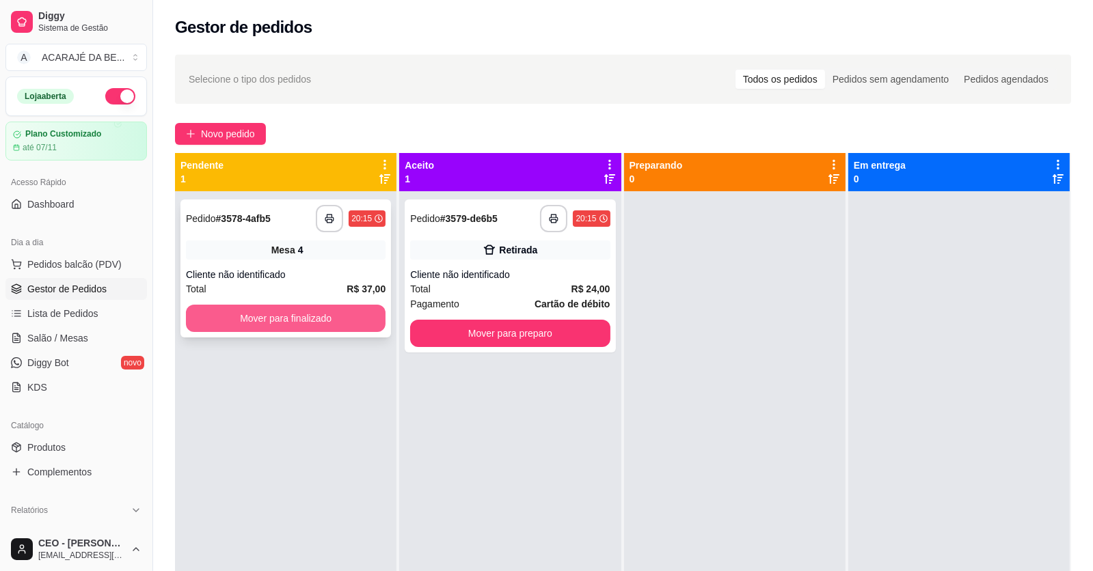
click at [339, 316] on button "Mover para finalizado" at bounding box center [286, 318] width 200 height 27
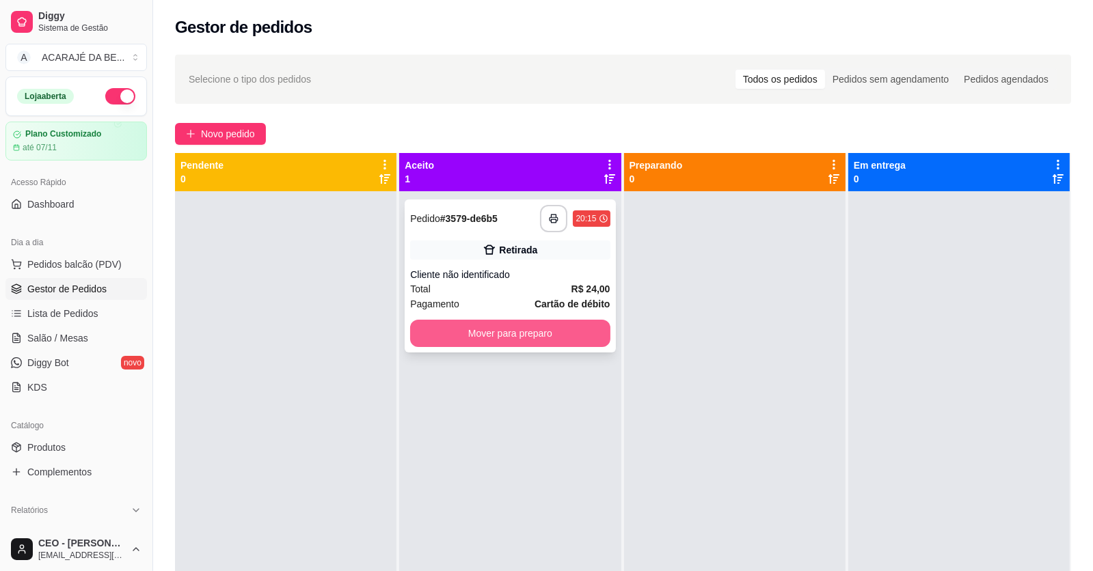
click at [536, 339] on button "Mover para preparo" at bounding box center [510, 333] width 200 height 27
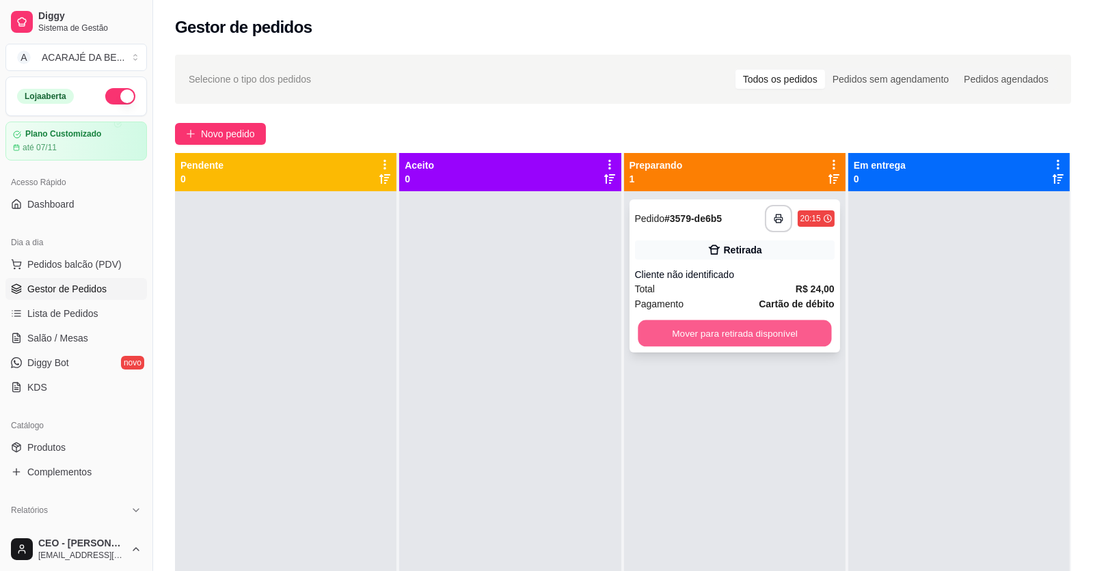
click at [704, 338] on button "Mover para retirada disponível" at bounding box center [733, 333] width 193 height 27
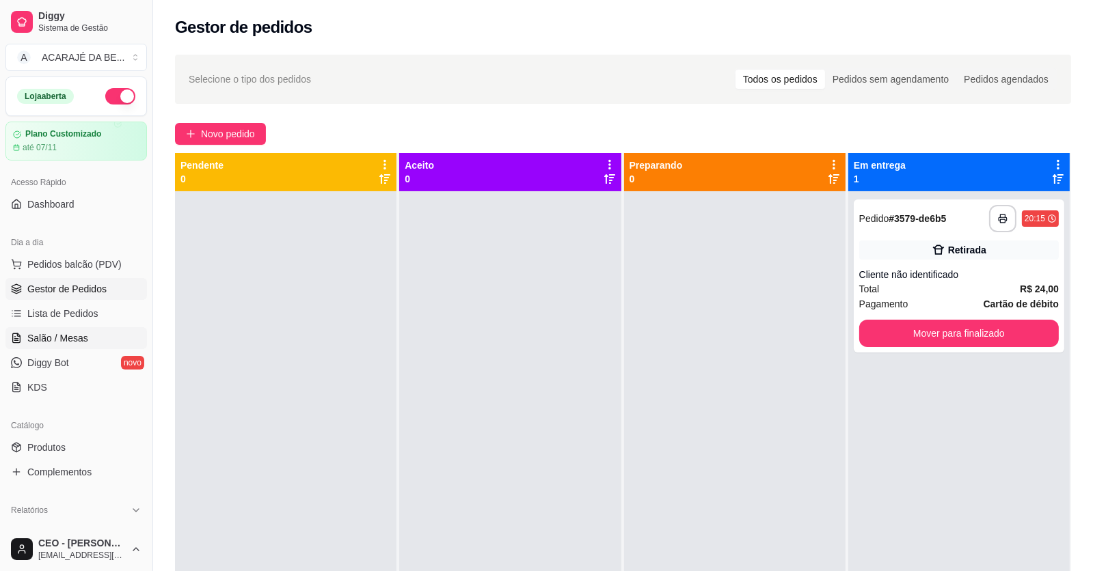
click at [75, 333] on span "Salão / Mesas" at bounding box center [57, 338] width 61 height 14
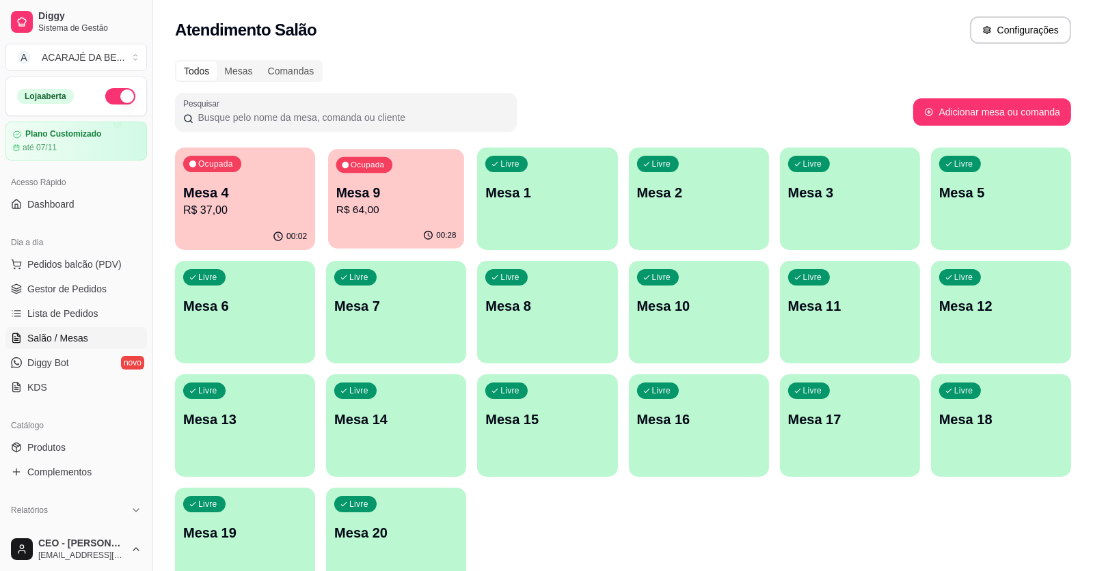
click at [428, 206] on p "R$ 64,00" at bounding box center [396, 210] width 120 height 16
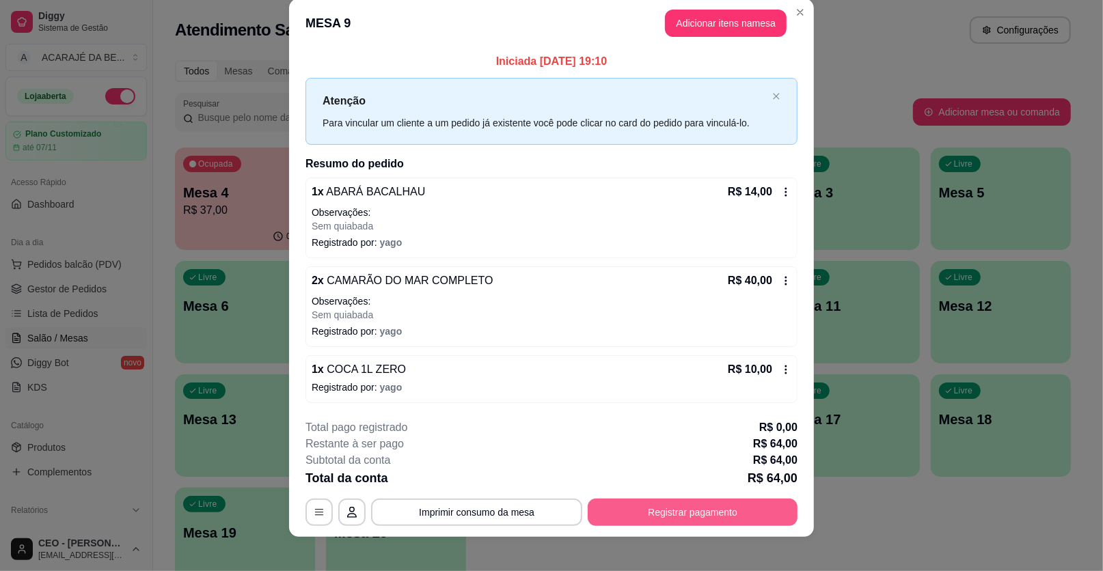
scroll to position [26, 0]
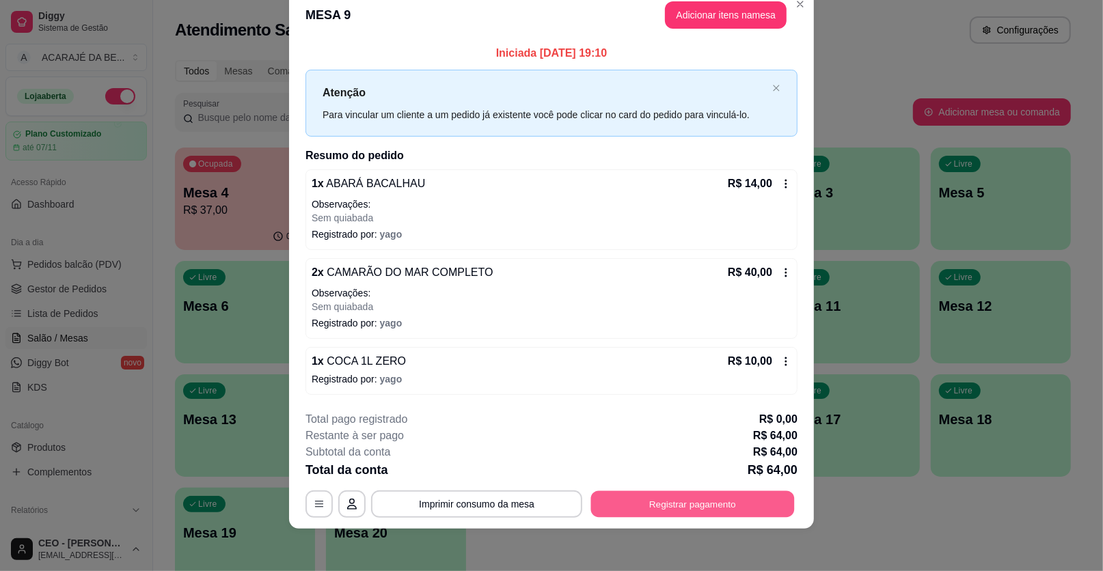
click at [738, 501] on button "Registrar pagamento" at bounding box center [693, 504] width 204 height 27
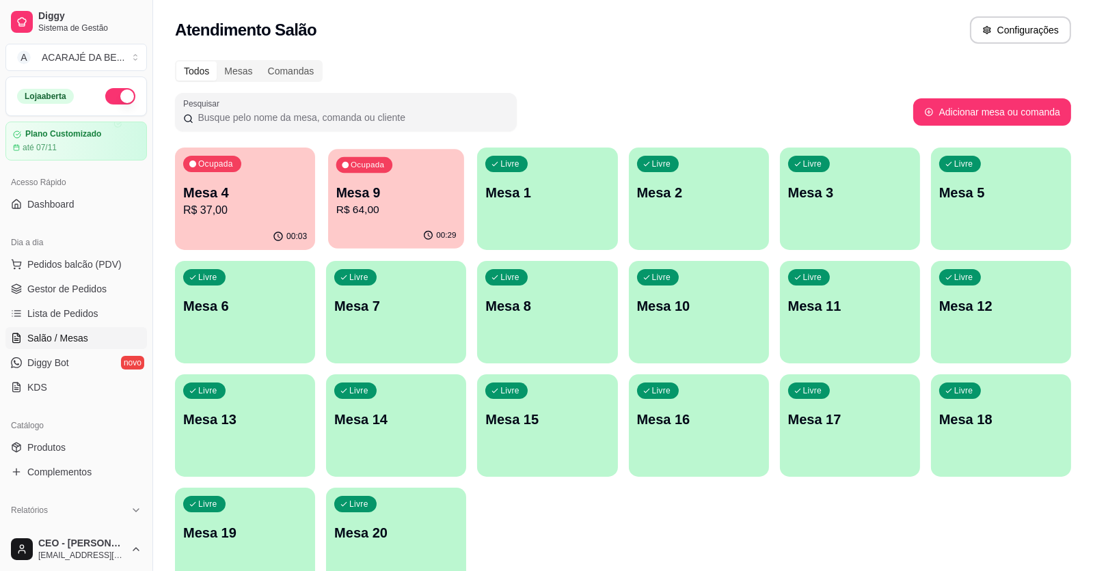
click at [416, 204] on p "R$ 64,00" at bounding box center [396, 210] width 120 height 16
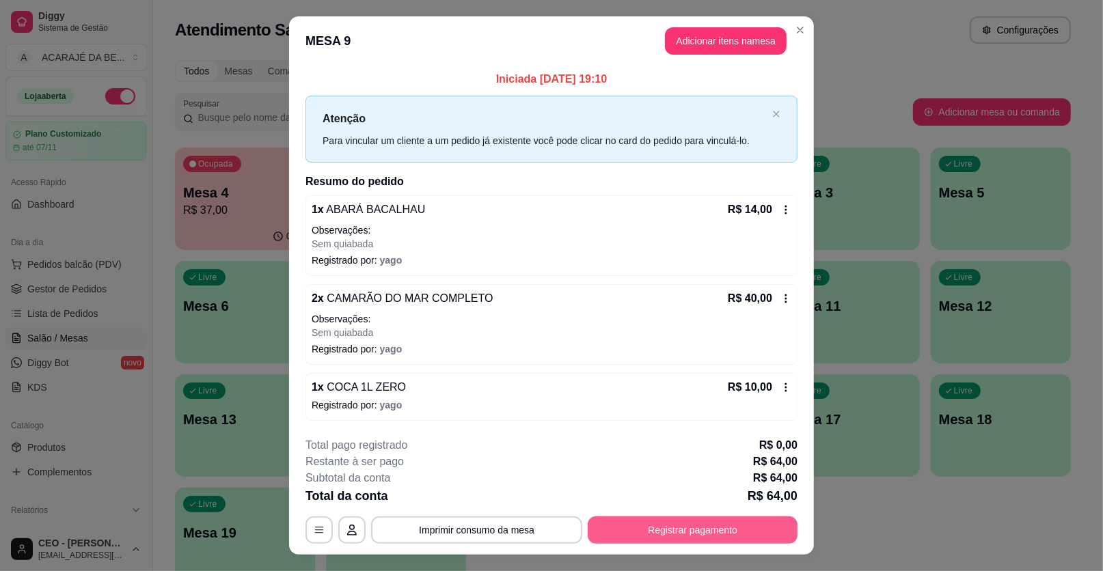
click at [667, 532] on button "Registrar pagamento" at bounding box center [693, 530] width 210 height 27
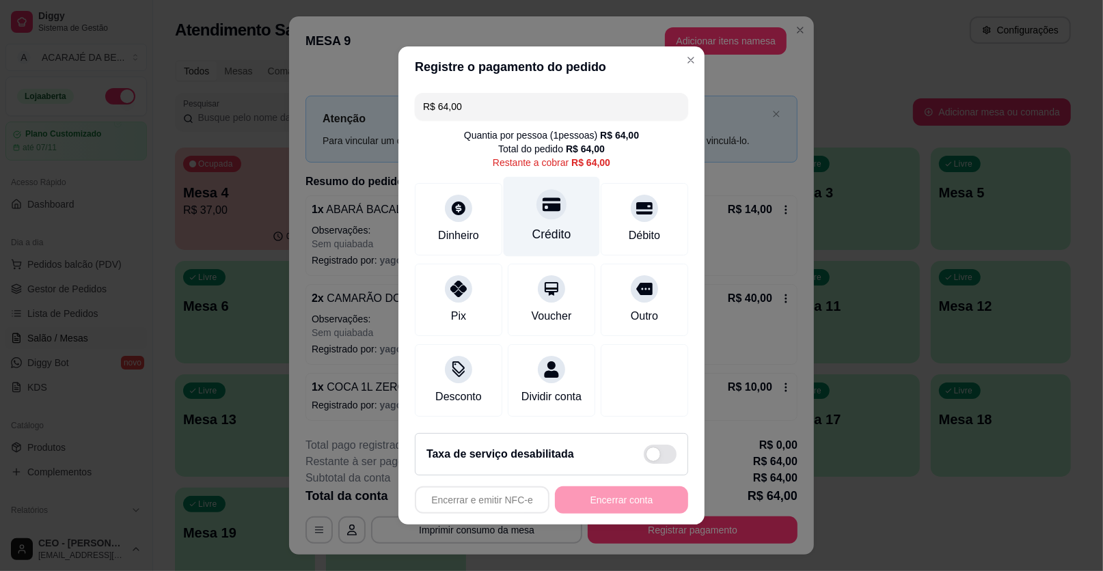
click at [554, 211] on icon at bounding box center [552, 204] width 18 height 18
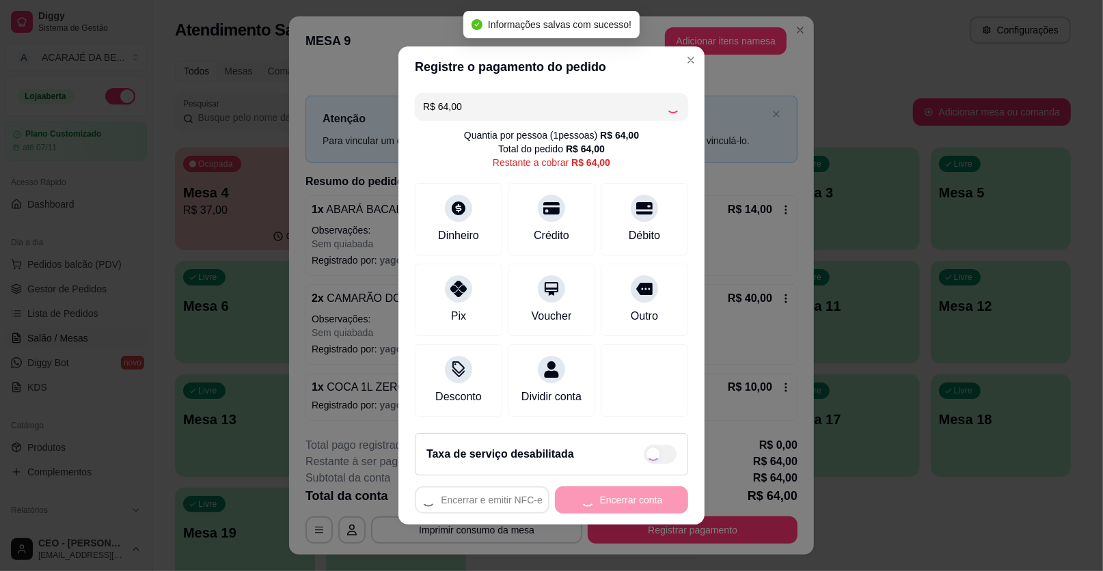
type input "R$ 0,00"
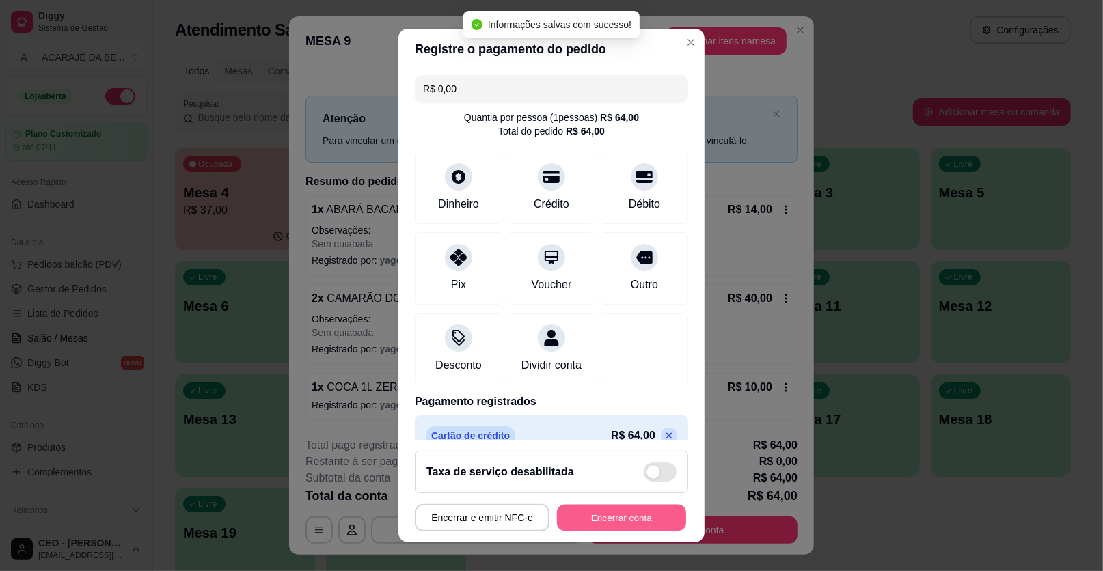
click at [630, 516] on button "Encerrar conta" at bounding box center [621, 518] width 129 height 27
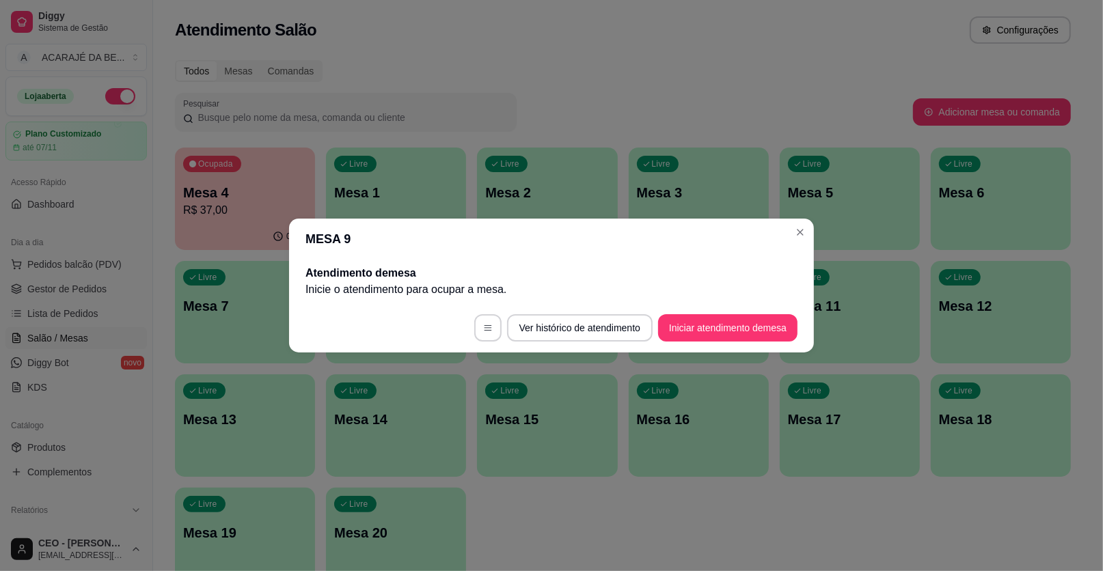
click at [541, 512] on div "Ocupada Mesa 4 R$ 37,00 00:04 Livre Mesa 1 Livre Mesa 2 Livre Mesa 3 Livre Mesa…" at bounding box center [623, 369] width 896 height 443
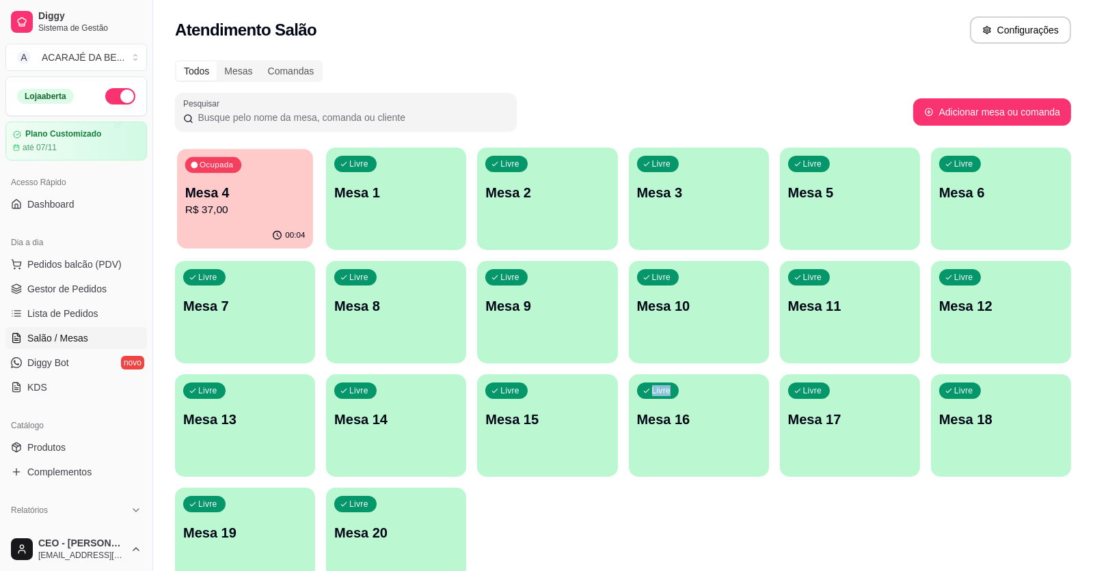
click at [294, 215] on p "R$ 37,00" at bounding box center [245, 210] width 120 height 16
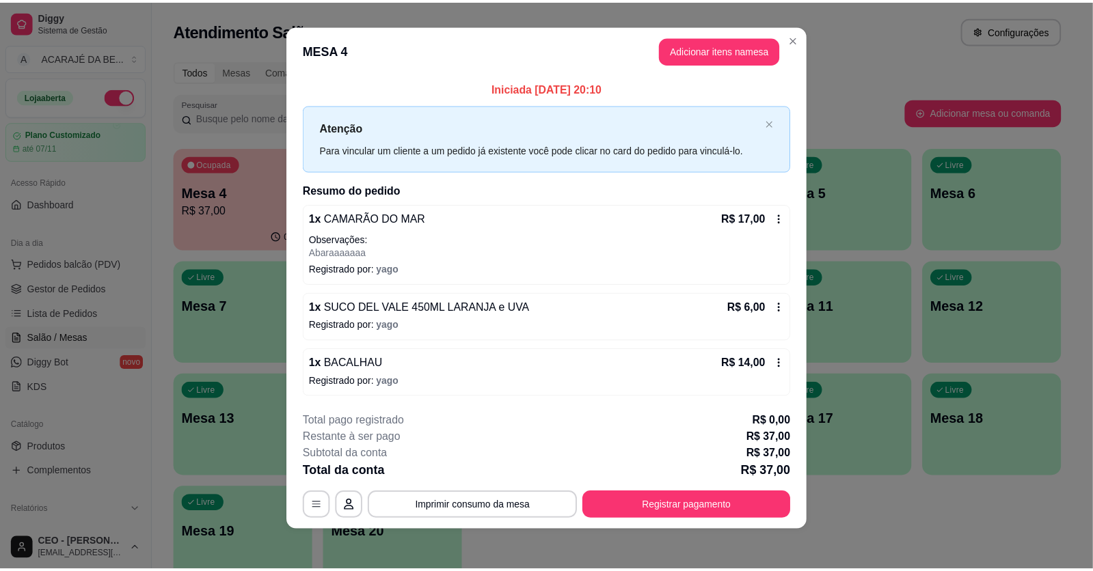
scroll to position [10, 0]
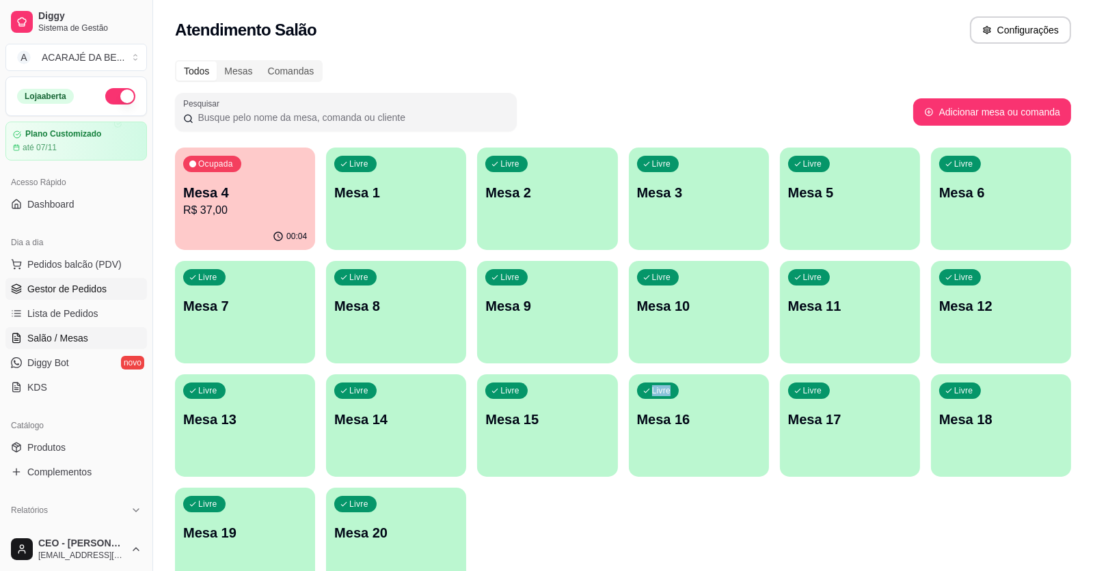
click at [86, 289] on span "Gestor de Pedidos" at bounding box center [66, 289] width 79 height 14
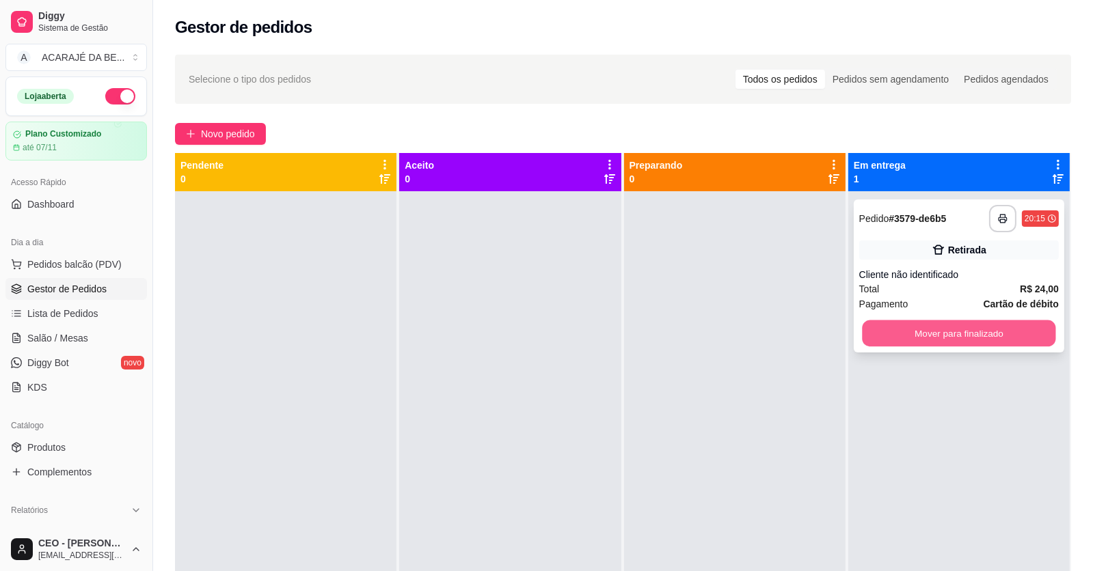
click at [920, 333] on button "Mover para finalizado" at bounding box center [958, 333] width 193 height 27
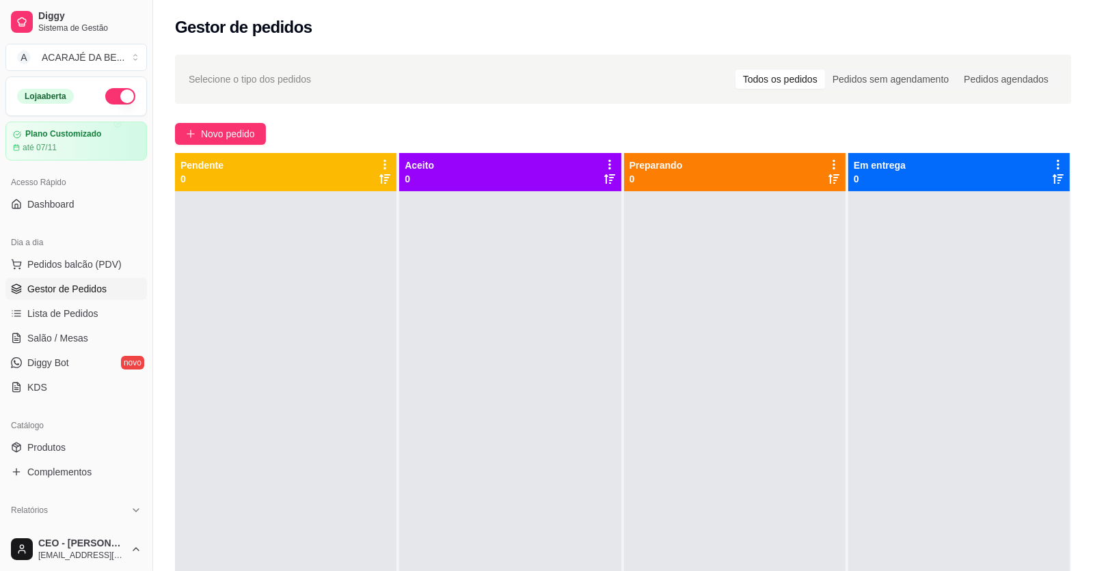
click at [53, 301] on ul "Pedidos balcão (PDV) Gestor de Pedidos Lista de Pedidos Salão / Mesas Diggy Bot…" at bounding box center [75, 325] width 141 height 145
click at [53, 310] on span "Lista de Pedidos" at bounding box center [62, 314] width 71 height 14
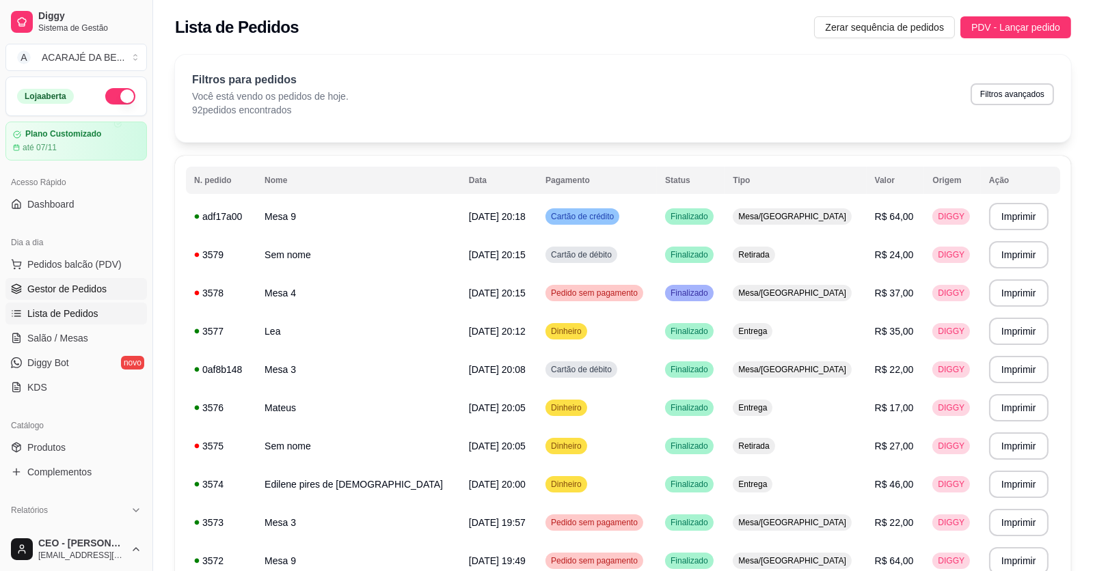
click at [73, 286] on span "Gestor de Pedidos" at bounding box center [66, 289] width 79 height 14
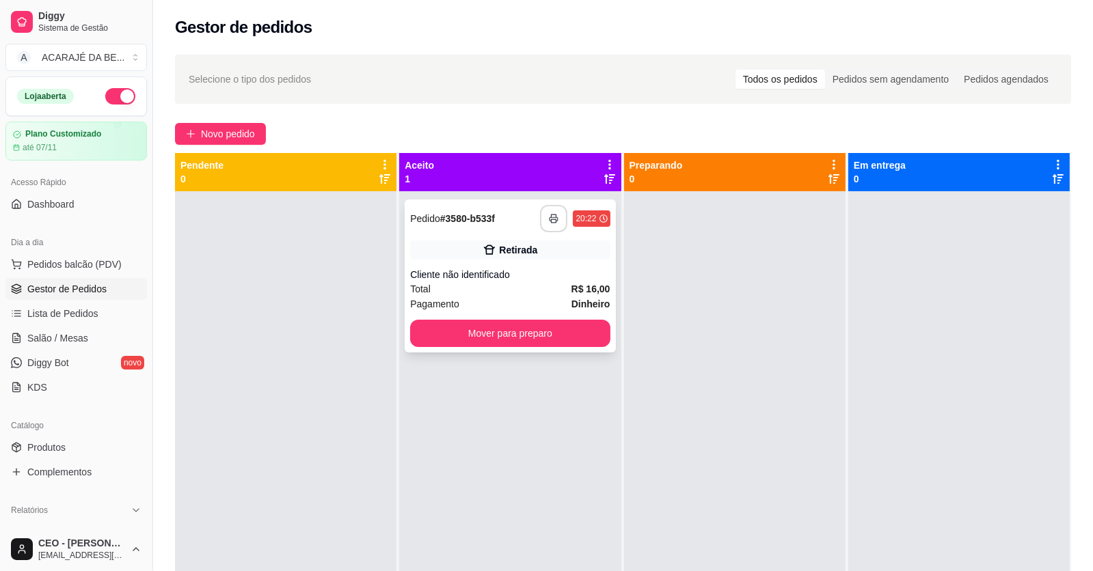
click at [549, 218] on icon "button" at bounding box center [554, 219] width 10 height 10
click at [543, 297] on div "Pagamento Dinheiro" at bounding box center [510, 304] width 200 height 15
click at [557, 332] on button "Mover para preparo" at bounding box center [510, 333] width 200 height 27
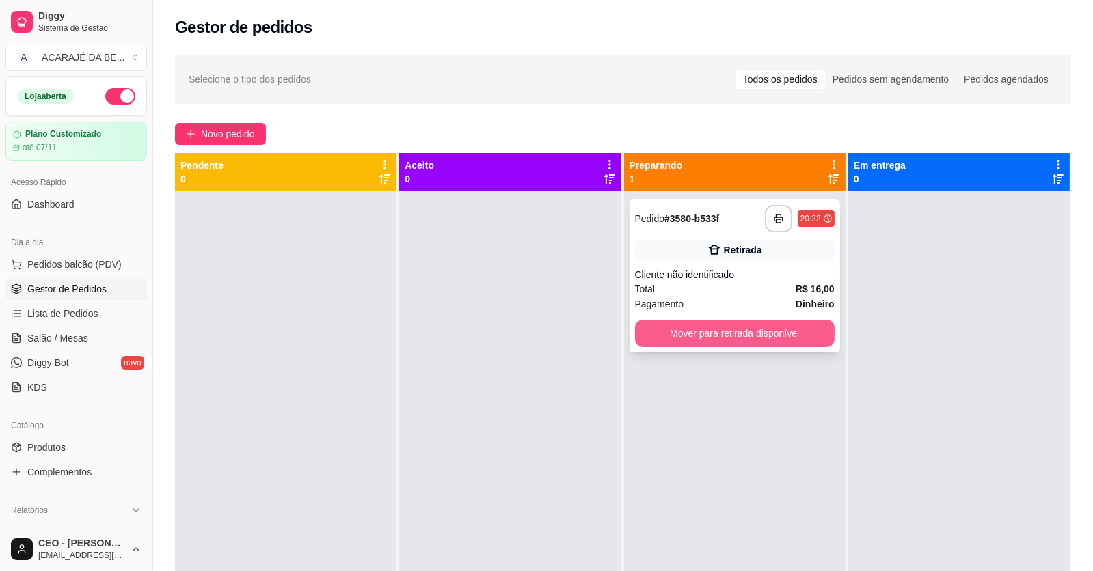
click at [770, 335] on button "Mover para retirada disponível" at bounding box center [735, 333] width 200 height 27
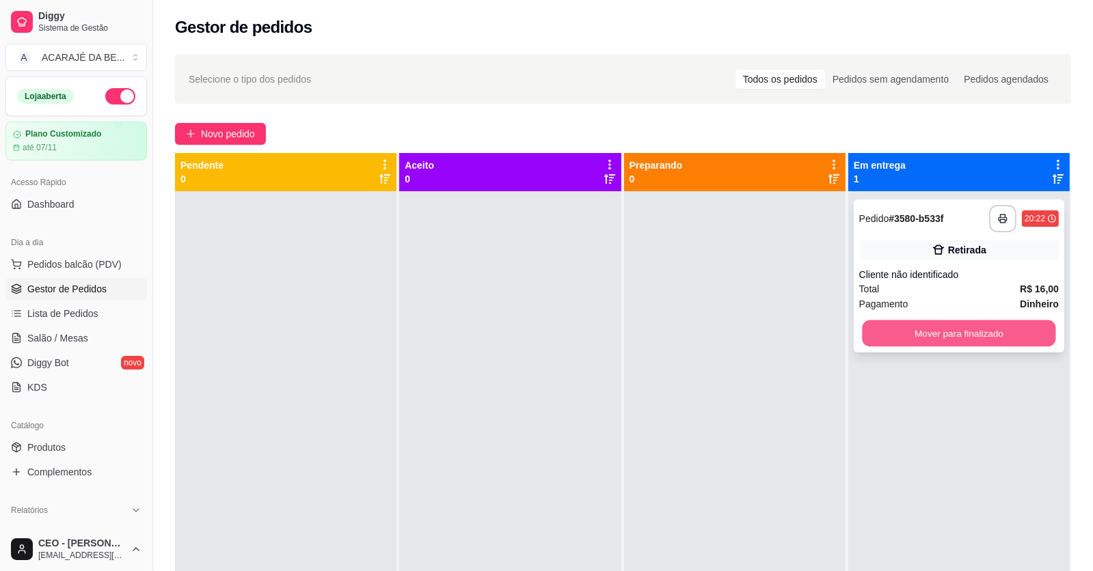
click at [909, 327] on button "Mover para finalizado" at bounding box center [958, 333] width 193 height 27
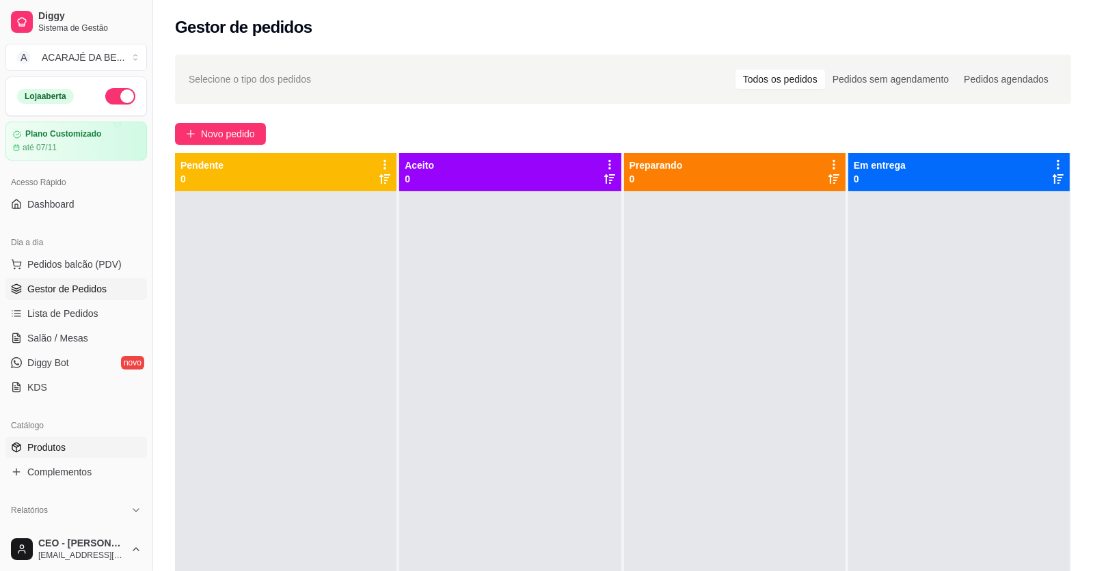
click at [102, 444] on link "Produtos" at bounding box center [75, 448] width 141 height 22
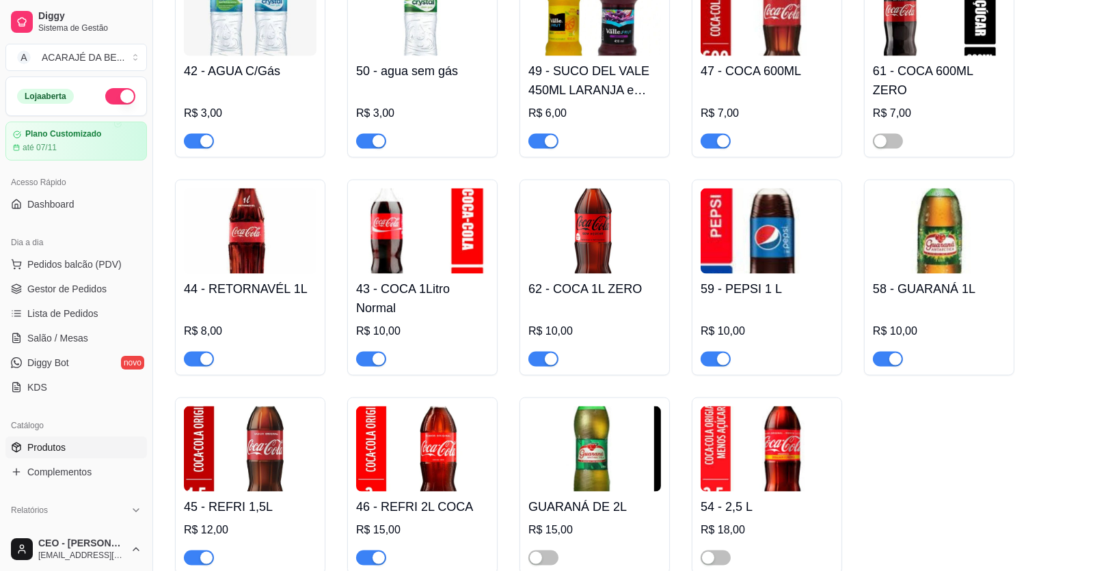
scroll to position [2459, 0]
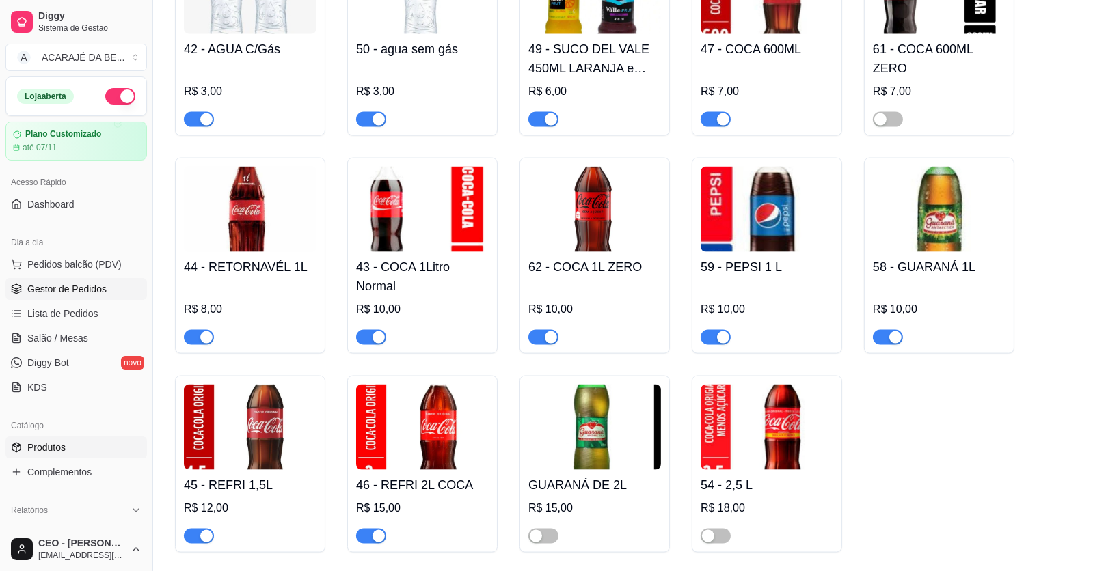
click at [100, 288] on span "Gestor de Pedidos" at bounding box center [66, 289] width 79 height 14
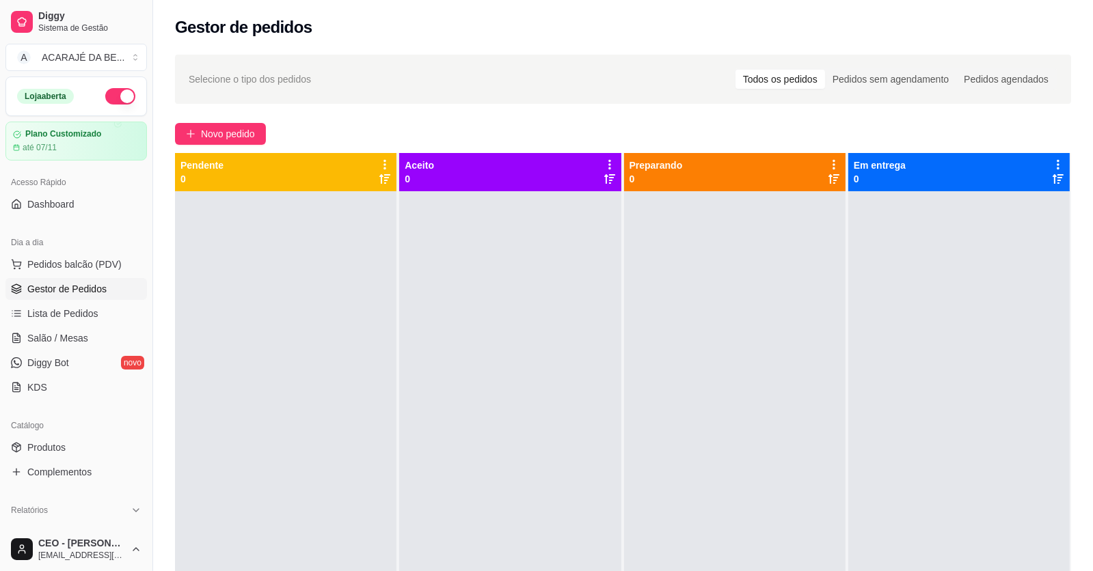
click at [251, 79] on span "Selecione o tipo dos pedidos" at bounding box center [250, 79] width 122 height 15
click at [818, 348] on div at bounding box center [734, 476] width 221 height 571
click at [75, 266] on span "Pedidos balcão (PDV)" at bounding box center [74, 265] width 94 height 14
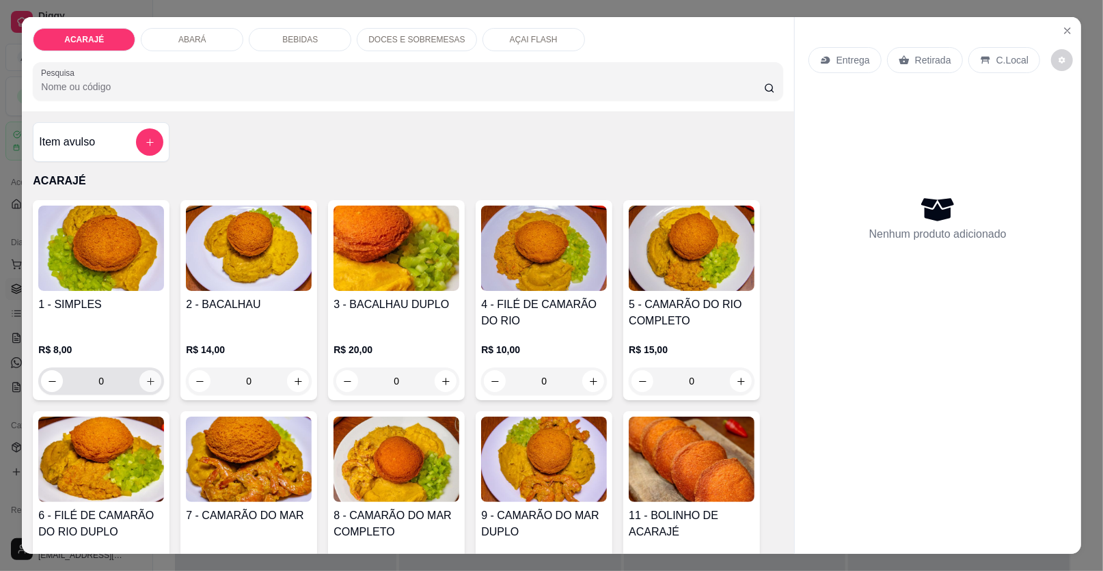
click at [148, 379] on icon "increase-product-quantity" at bounding box center [151, 381] width 10 height 10
type input "1"
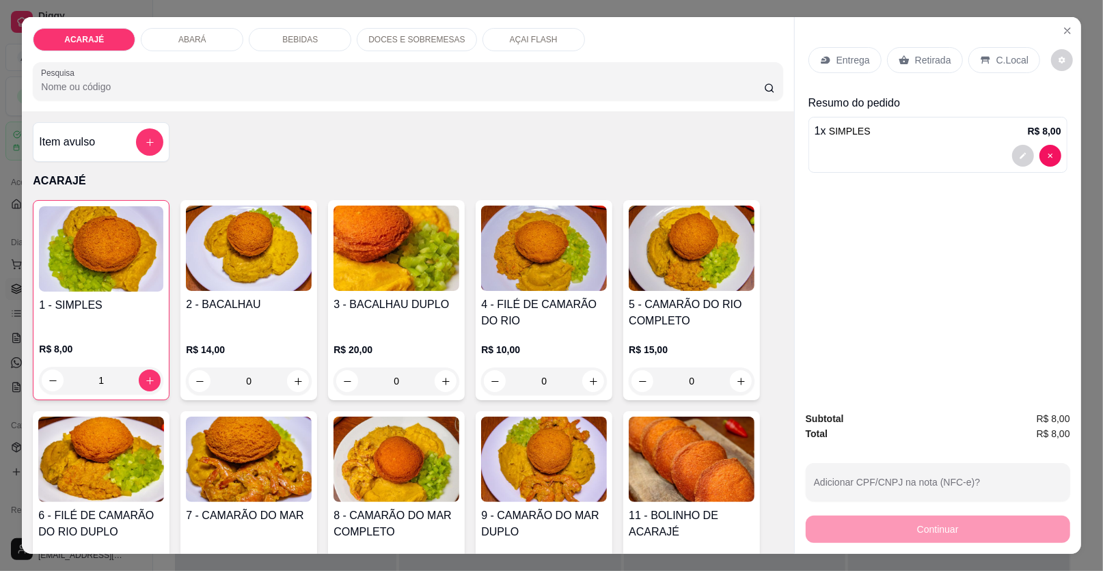
click at [850, 53] on p "Entrega" at bounding box center [852, 60] width 33 height 14
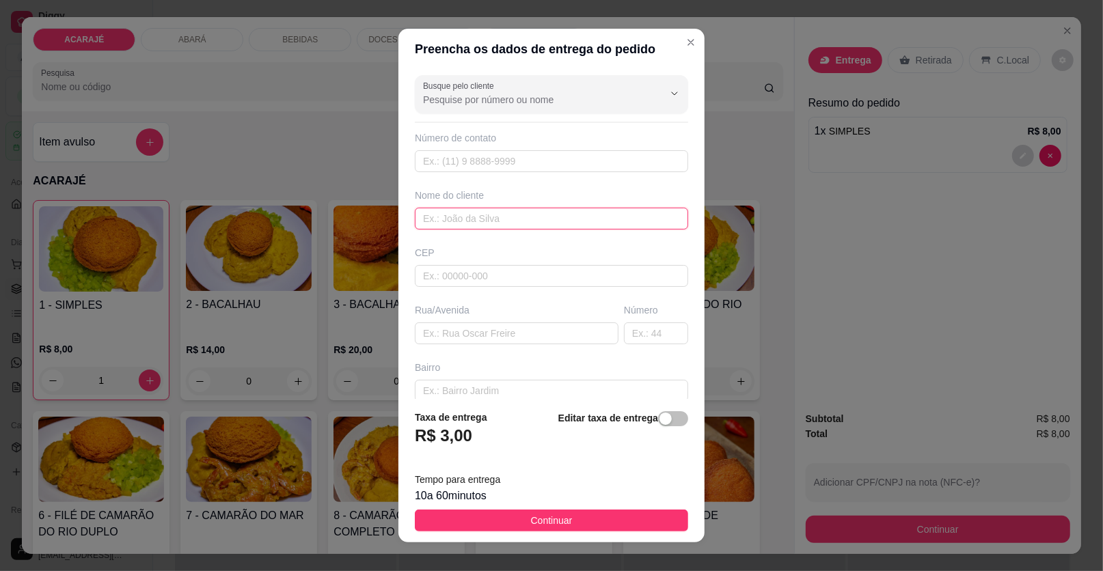
click at [478, 214] on input "text" at bounding box center [551, 219] width 273 height 22
type input "[PERSON_NAME]"
click at [441, 334] on input "text" at bounding box center [517, 334] width 204 height 22
type input "RUA [PERSON_NAME]"
click at [624, 332] on input "text" at bounding box center [656, 334] width 64 height 22
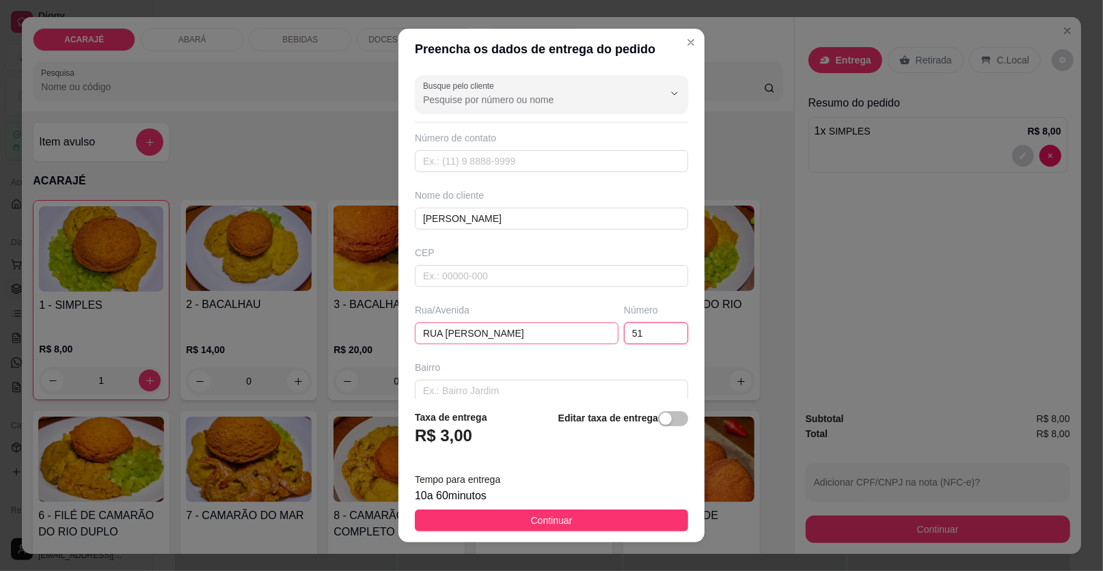
type input "51"
click at [573, 329] on input "RUA [PERSON_NAME]" at bounding box center [517, 334] width 204 height 22
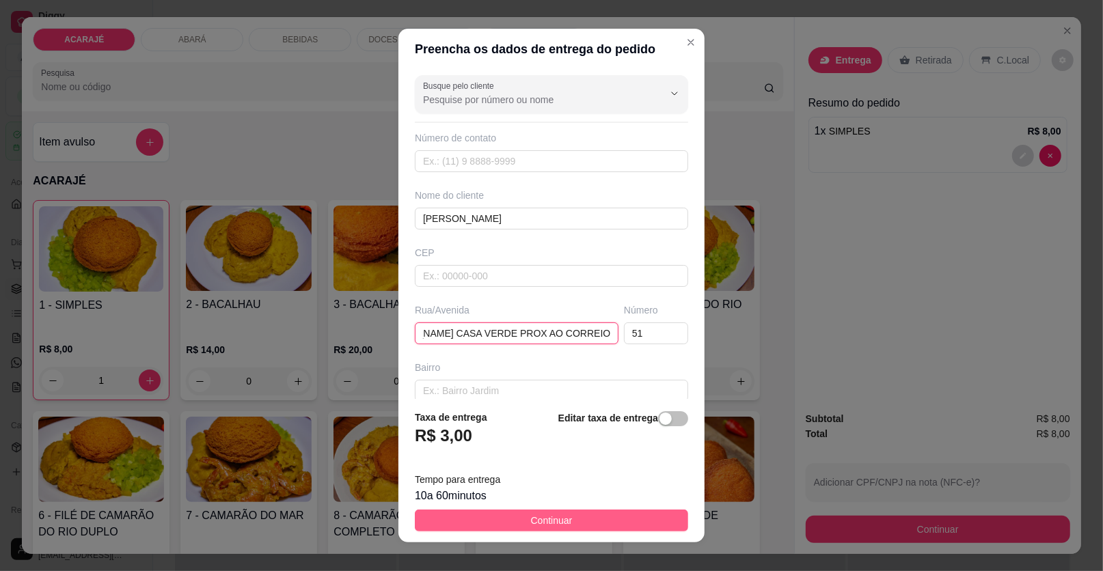
type input "RUA [PERSON_NAME] CASA VERDE PROX AO CORREIO"
click at [631, 521] on button "Continuar" at bounding box center [551, 521] width 273 height 22
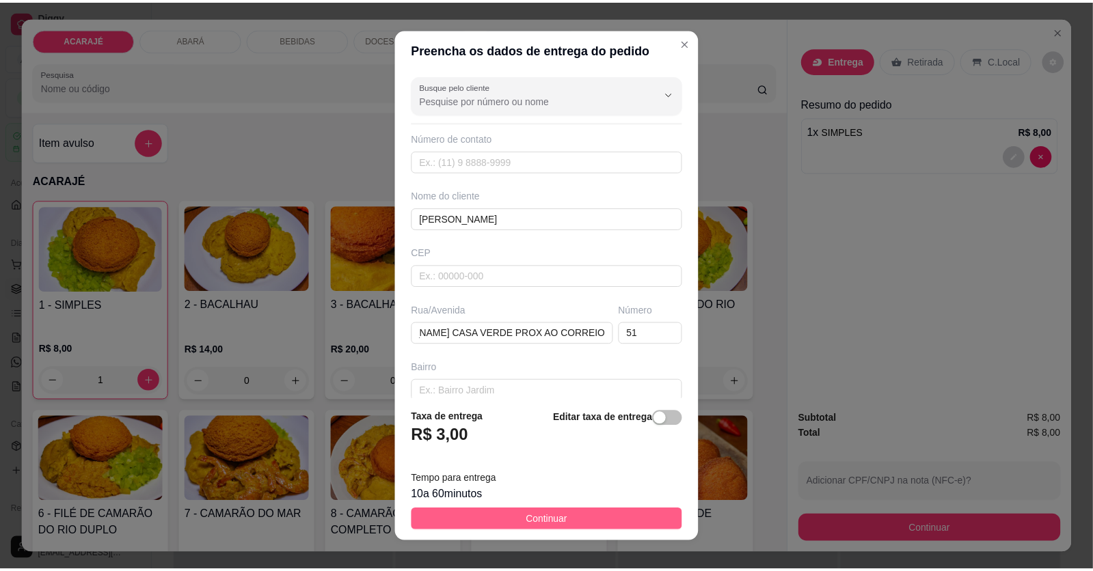
scroll to position [0, 0]
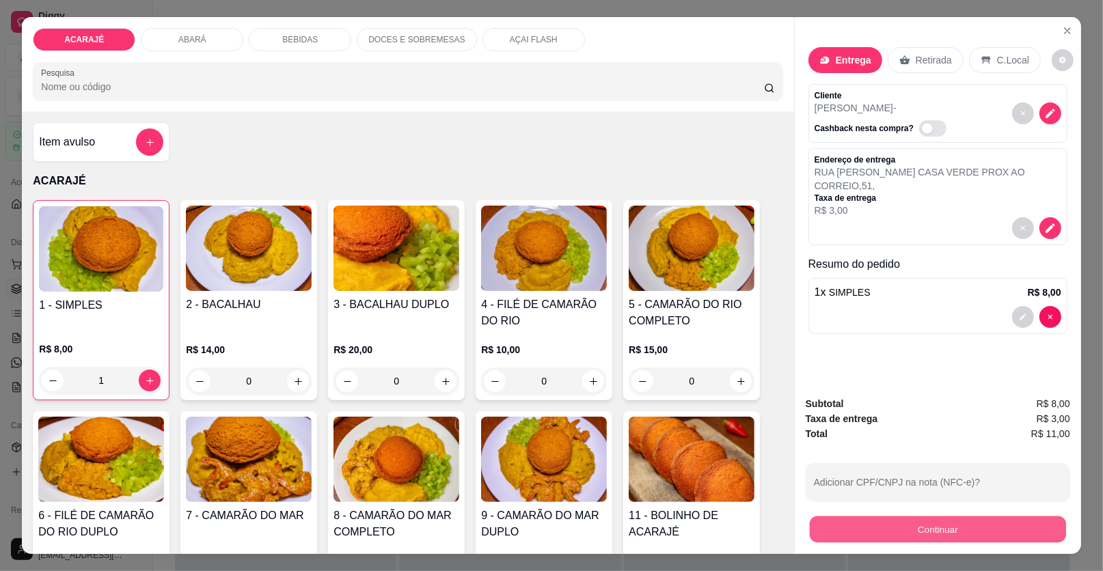
click at [852, 530] on button "Continuar" at bounding box center [938, 530] width 256 height 27
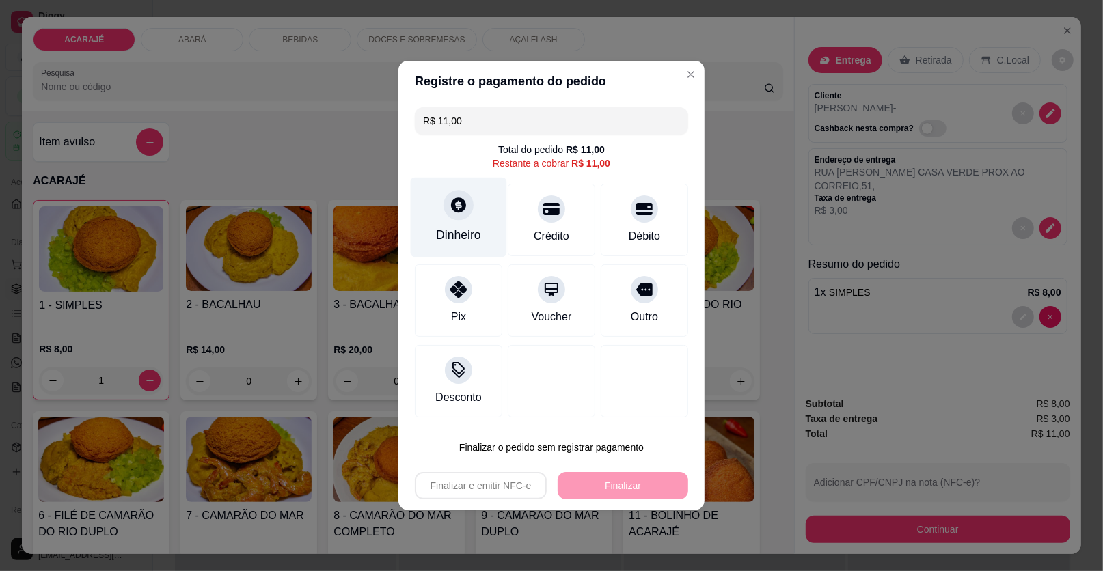
click at [458, 204] on icon at bounding box center [459, 205] width 18 height 18
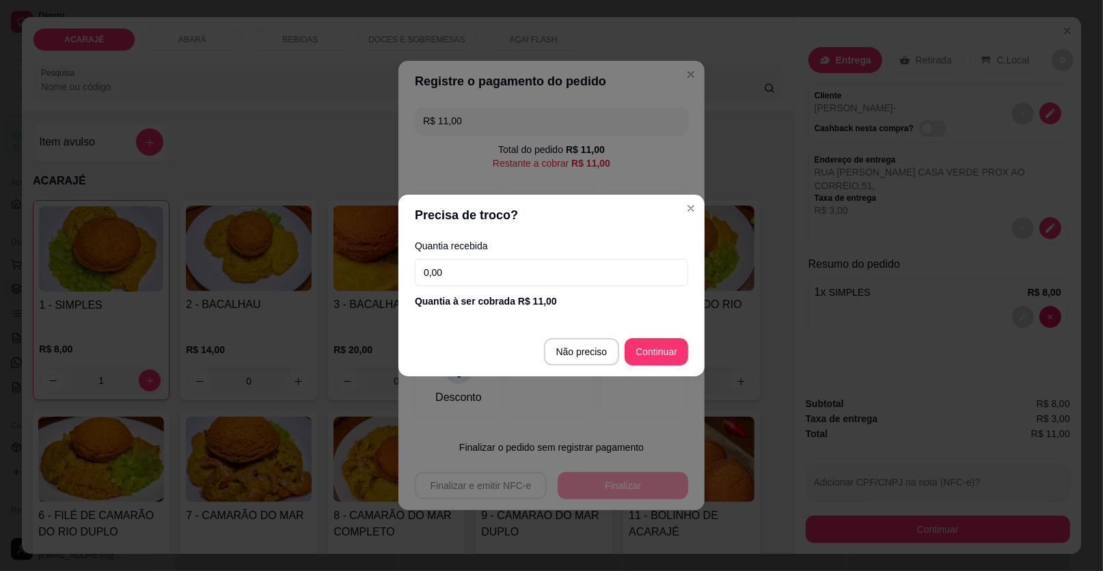
click at [461, 273] on input "0,00" at bounding box center [551, 272] width 273 height 27
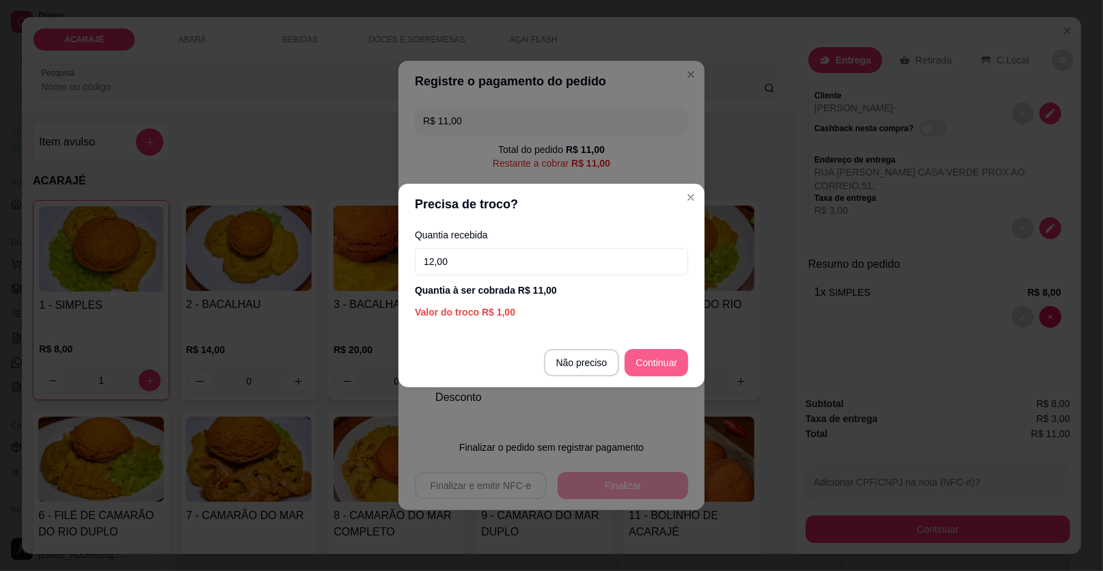
type input "12,00"
type input "R$ 0,00"
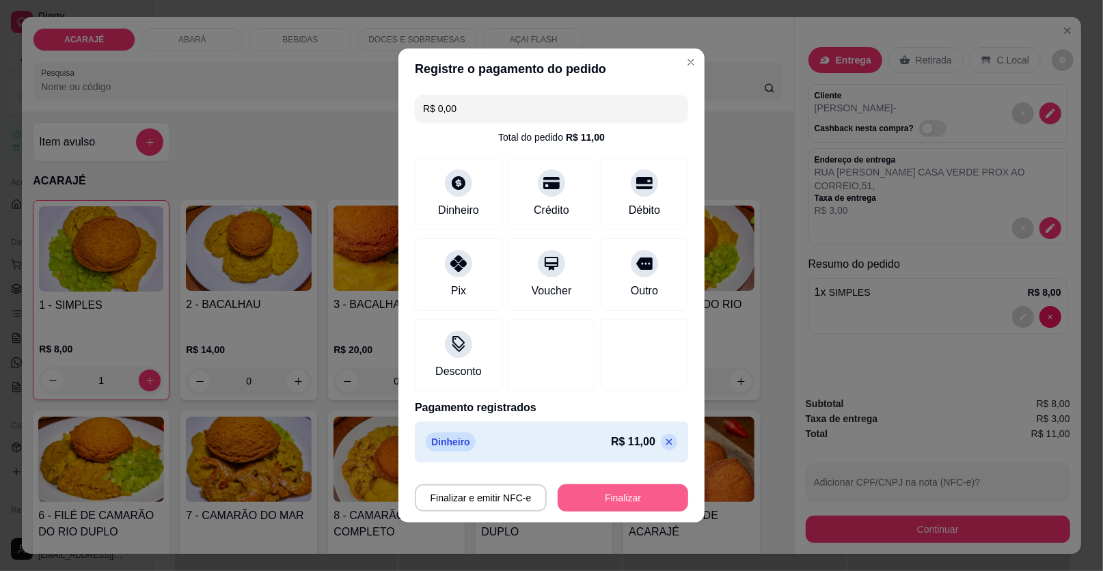
click at [634, 504] on button "Finalizar" at bounding box center [623, 497] width 131 height 27
type input "0"
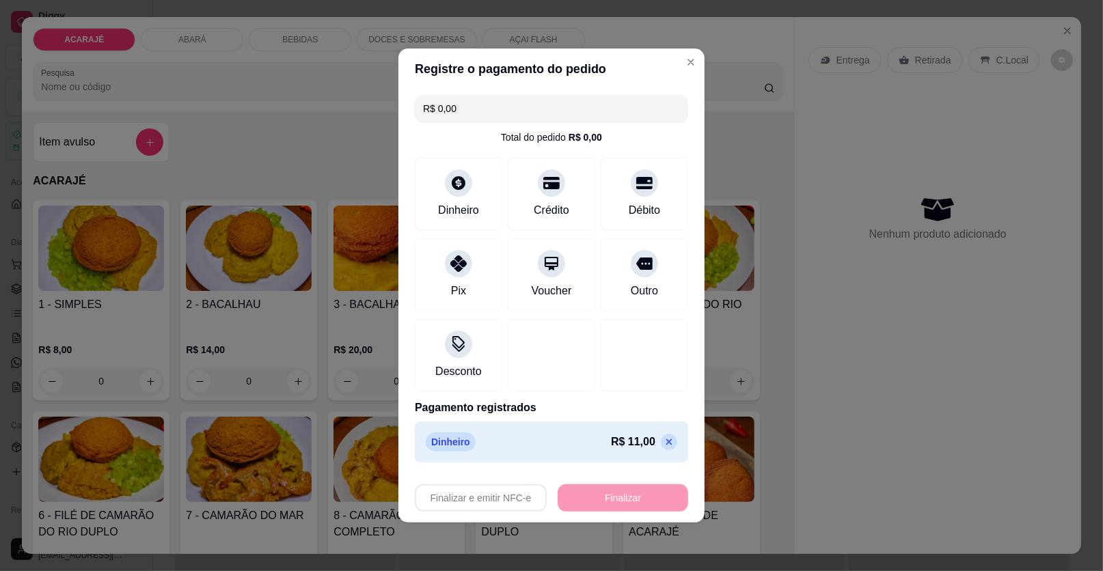
type input "-R$ 11,00"
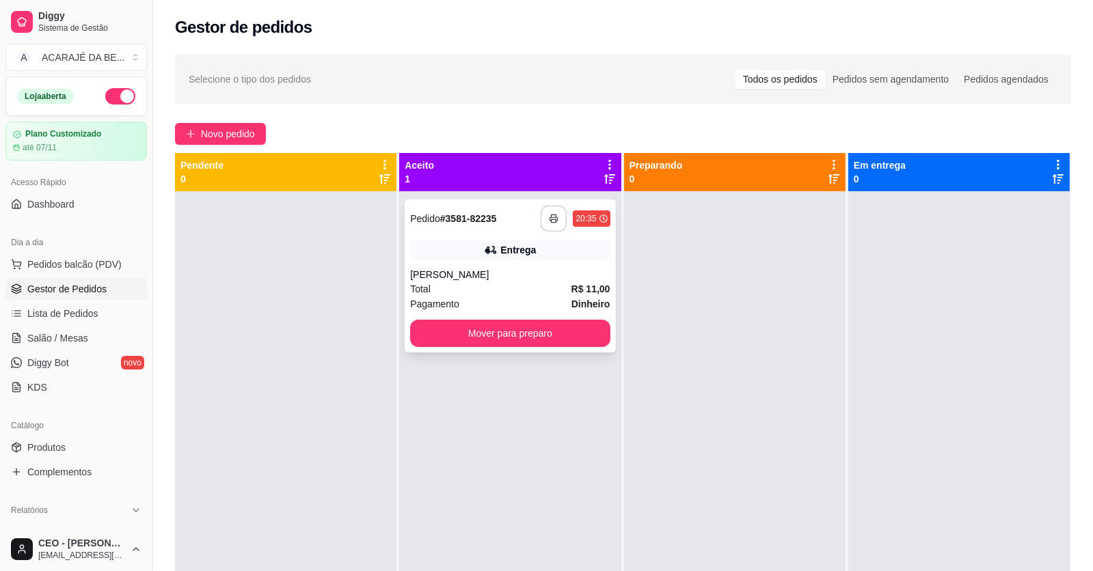
click at [543, 210] on button "button" at bounding box center [553, 219] width 27 height 27
click at [545, 330] on button "Mover para preparo" at bounding box center [509, 333] width 193 height 27
click at [545, 330] on div "Mover para preparo" at bounding box center [510, 333] width 200 height 27
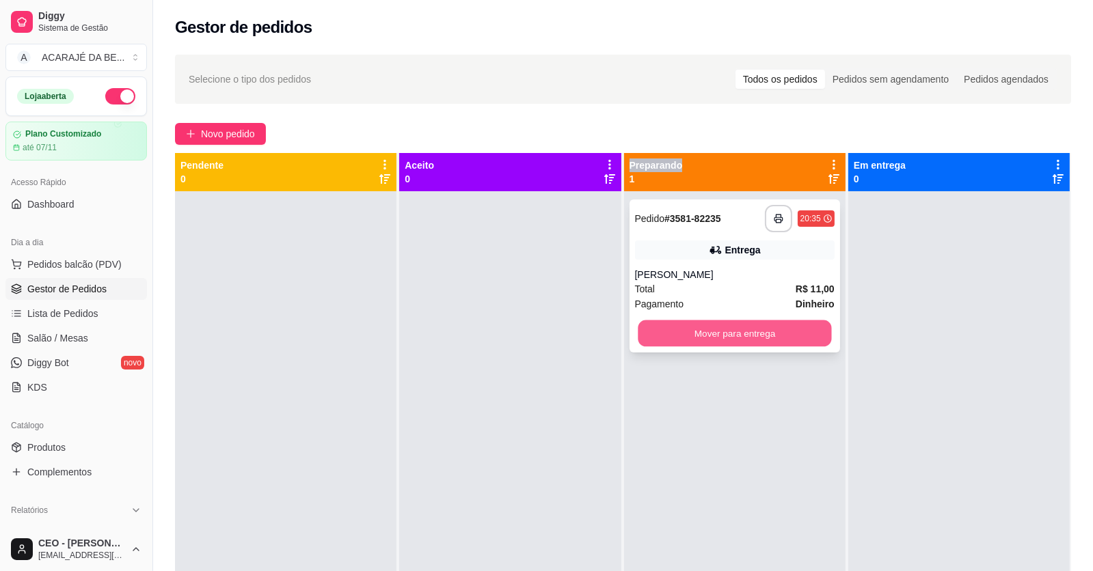
click at [804, 340] on button "Mover para entrega" at bounding box center [733, 333] width 193 height 27
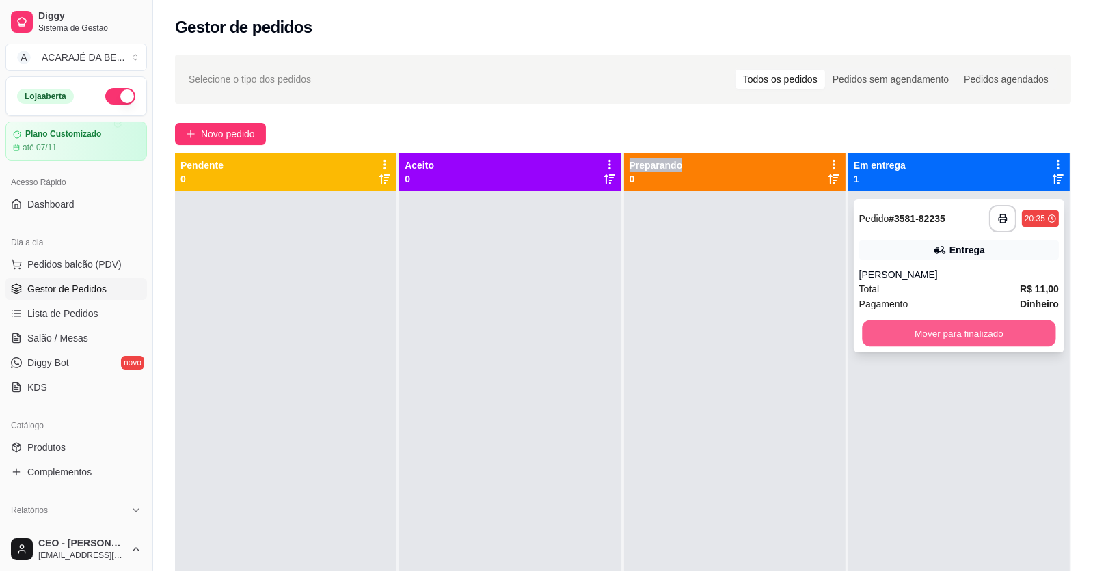
click at [932, 337] on button "Mover para finalizado" at bounding box center [958, 333] width 193 height 27
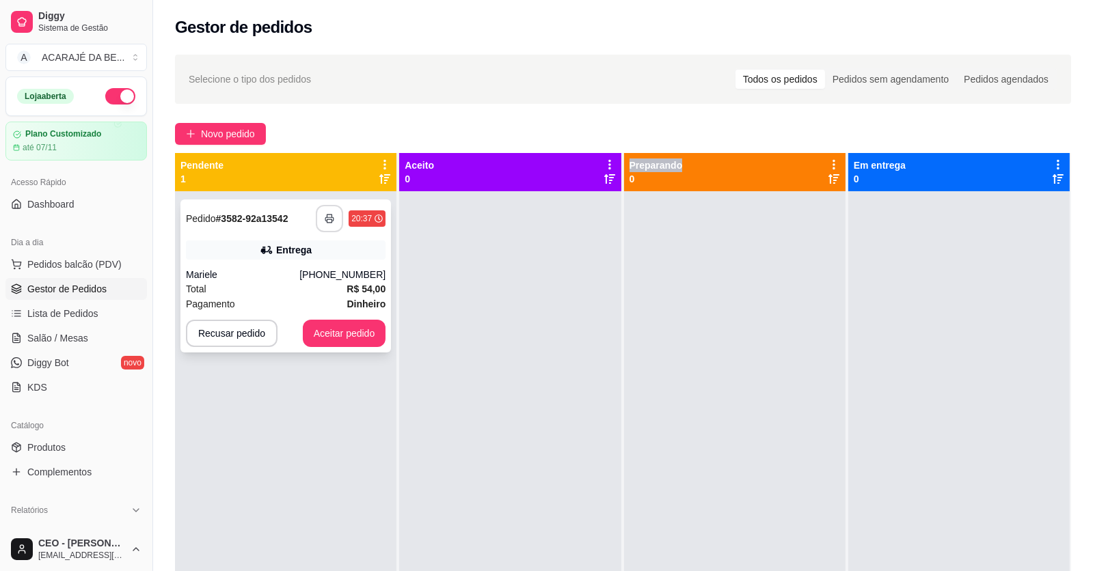
click at [325, 211] on button "button" at bounding box center [329, 218] width 27 height 27
click at [373, 330] on button "Aceitar pedido" at bounding box center [344, 333] width 83 height 27
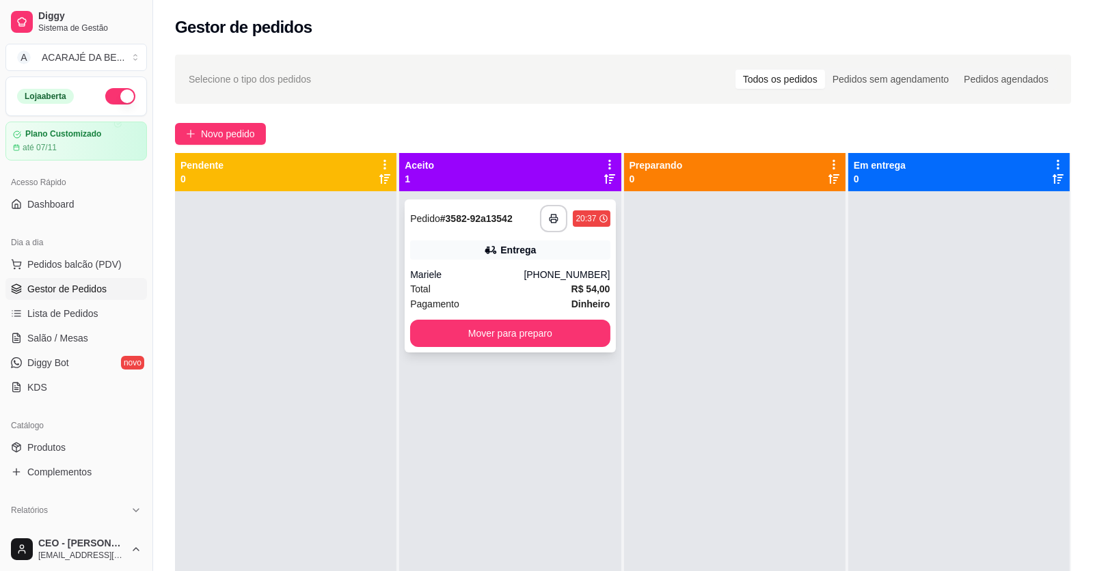
click at [496, 292] on div "Total R$ 54,00" at bounding box center [510, 289] width 200 height 15
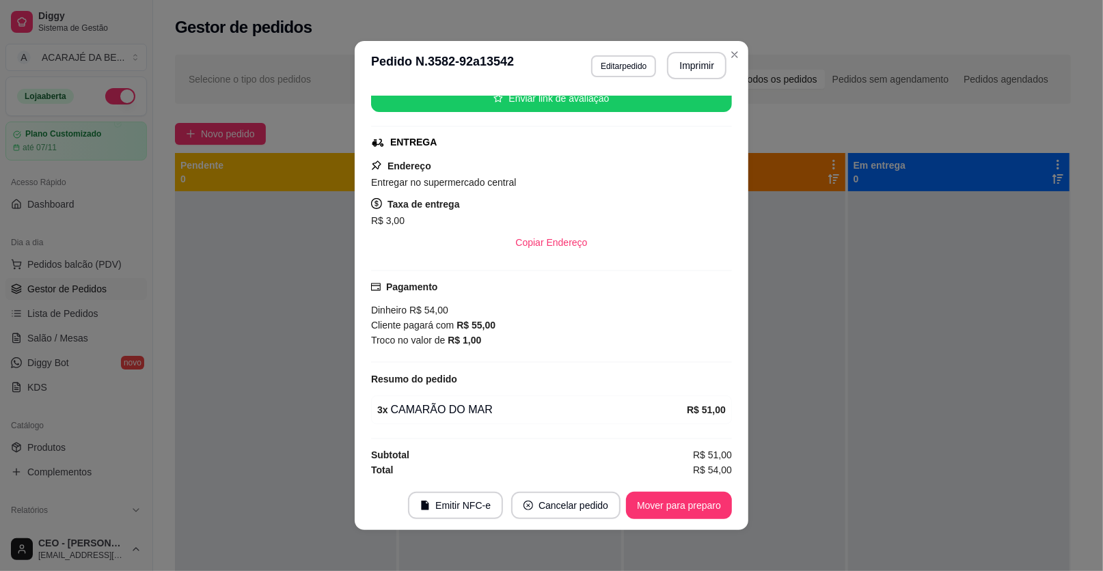
scroll to position [3, 0]
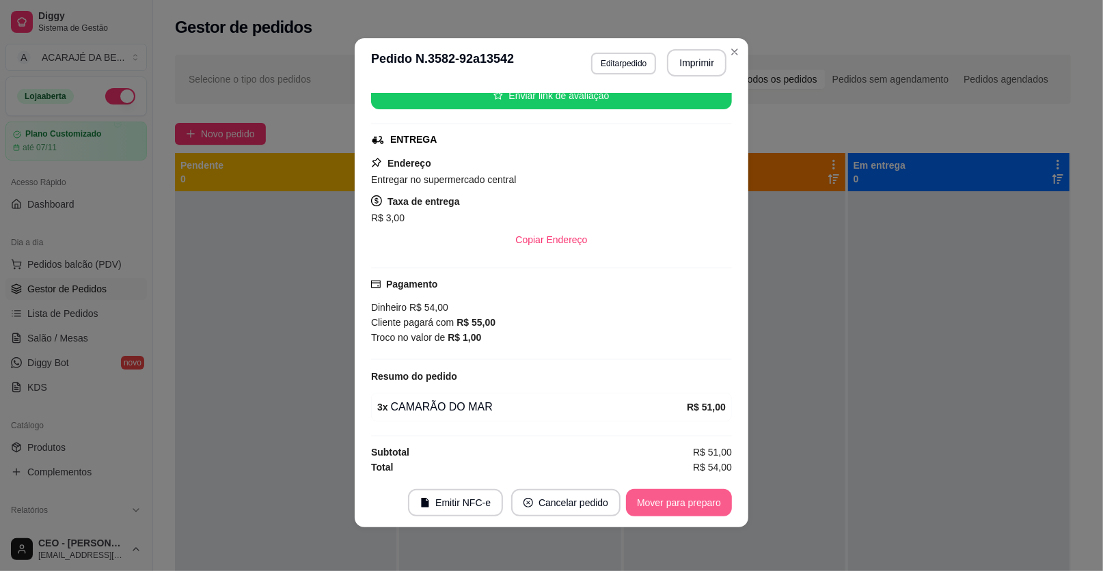
click at [647, 502] on button "Mover para preparo" at bounding box center [679, 502] width 106 height 27
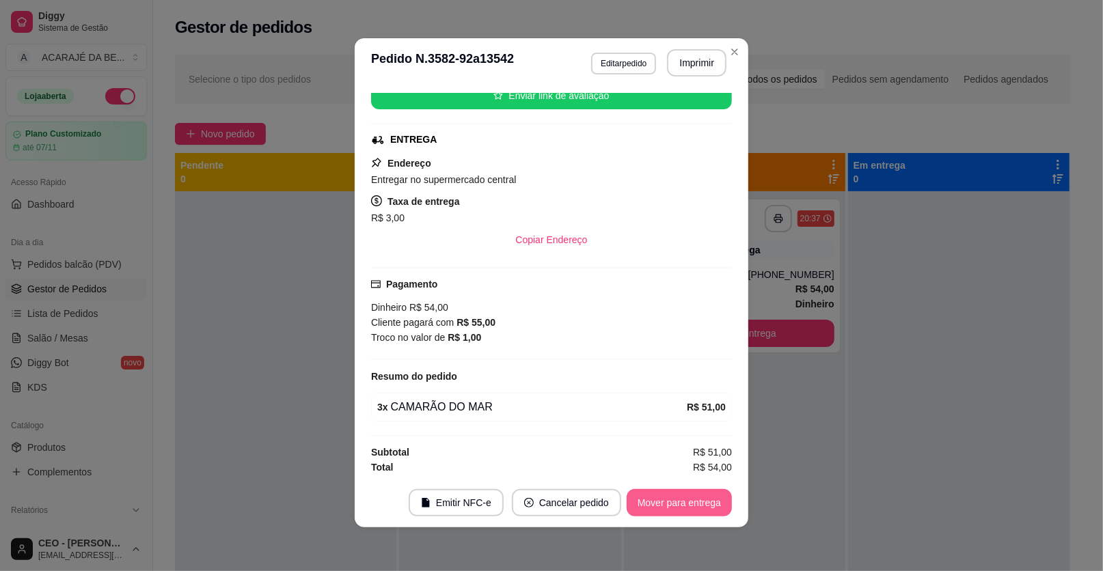
click at [658, 502] on button "Mover para entrega" at bounding box center [679, 502] width 105 height 27
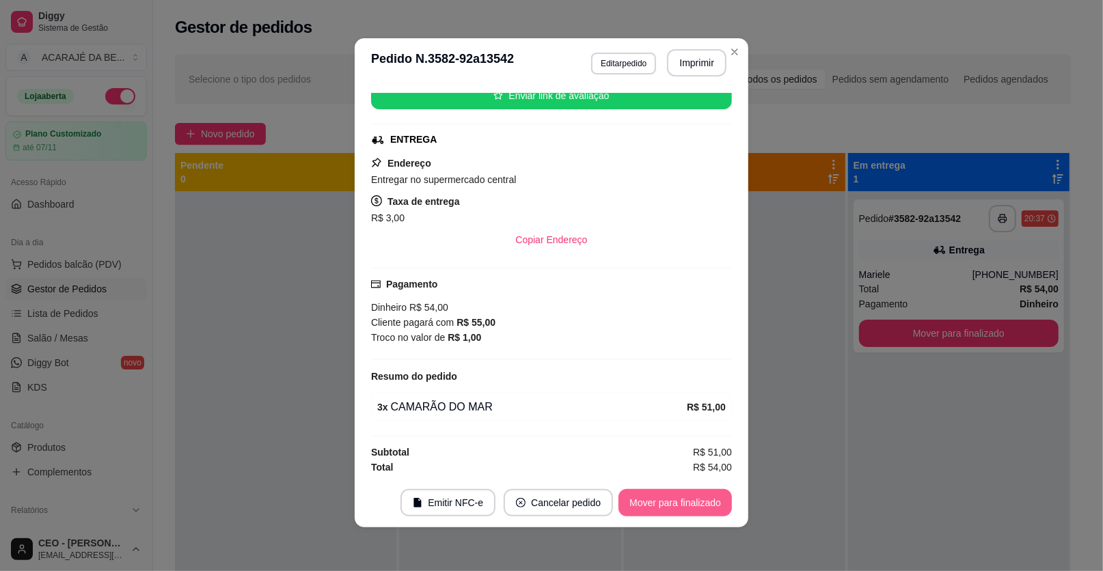
click at [661, 499] on button "Mover para finalizado" at bounding box center [674, 502] width 113 height 27
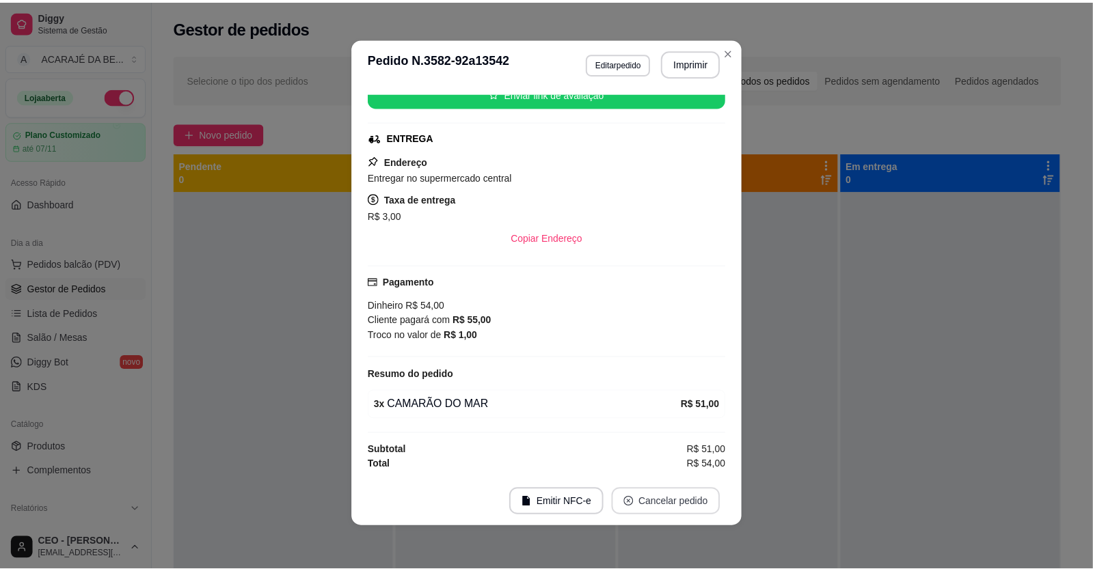
scroll to position [147, 0]
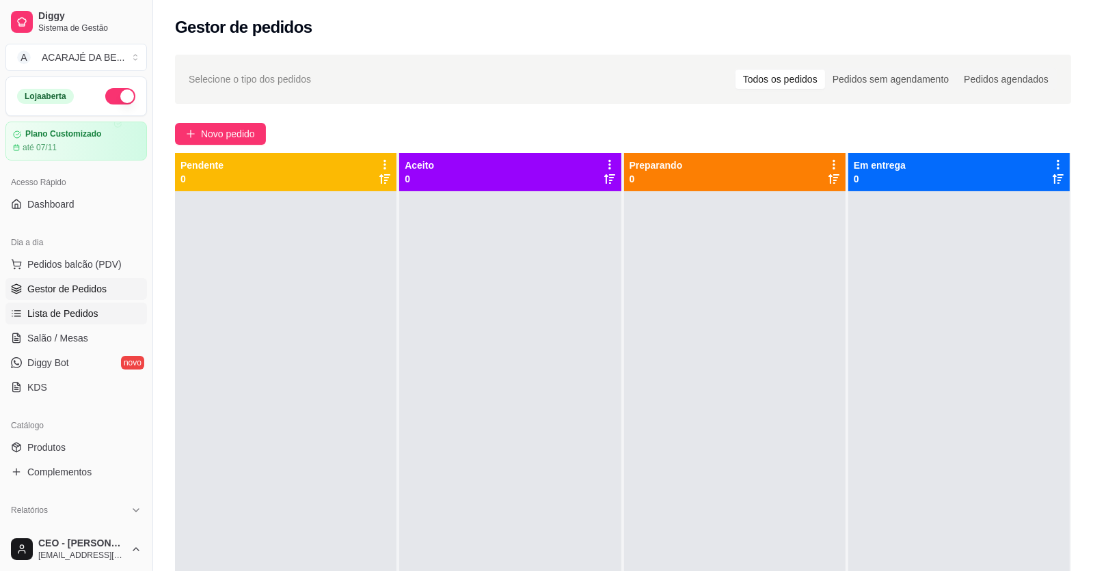
click at [111, 309] on link "Lista de Pedidos" at bounding box center [75, 314] width 141 height 22
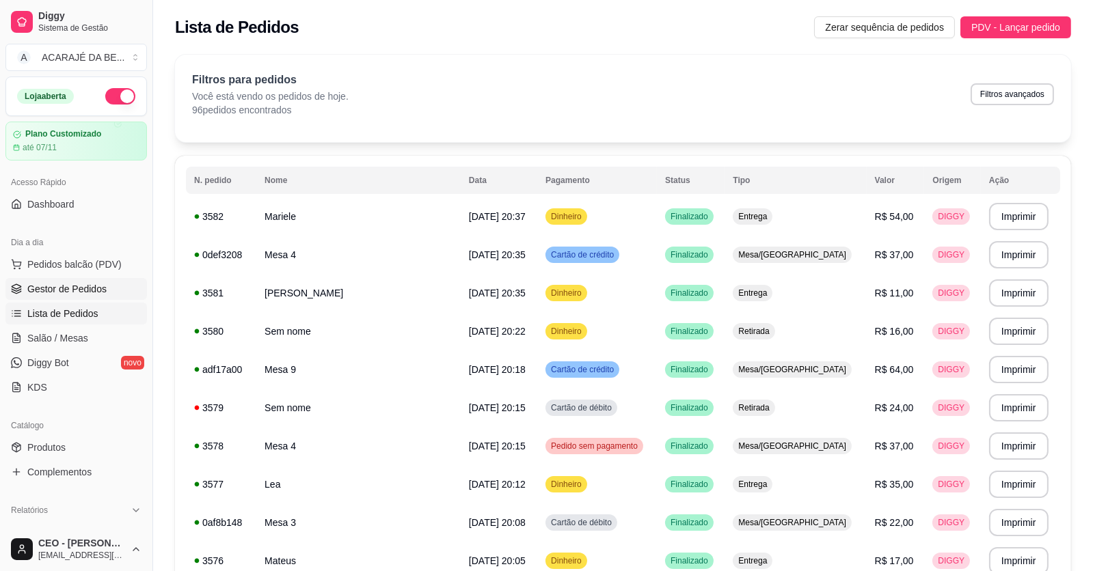
click at [94, 290] on span "Gestor de Pedidos" at bounding box center [66, 289] width 79 height 14
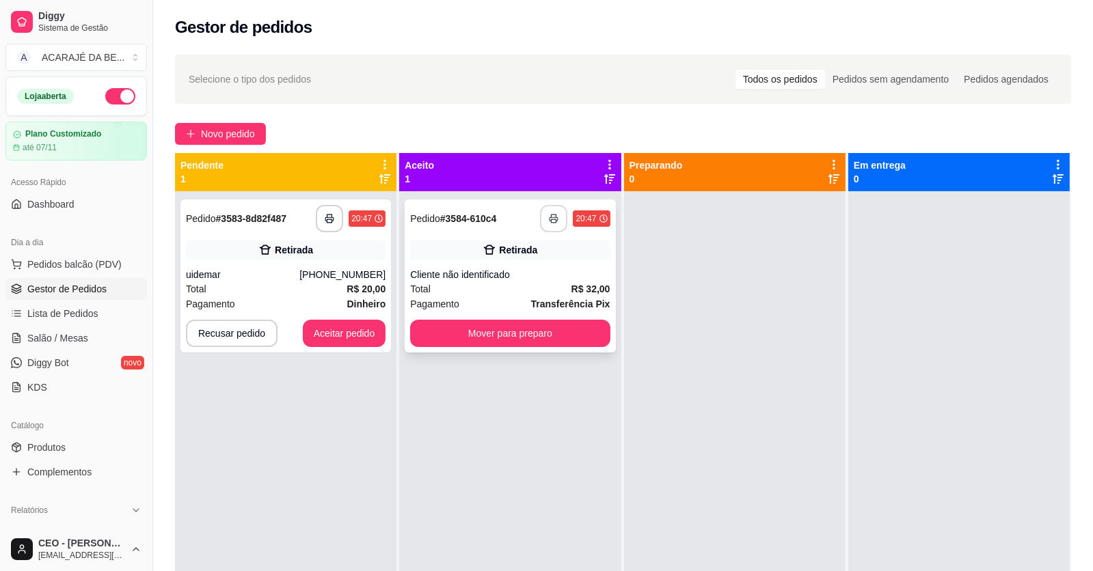
click at [551, 226] on button "button" at bounding box center [553, 218] width 27 height 27
click at [364, 331] on button "Aceitar pedido" at bounding box center [344, 333] width 83 height 27
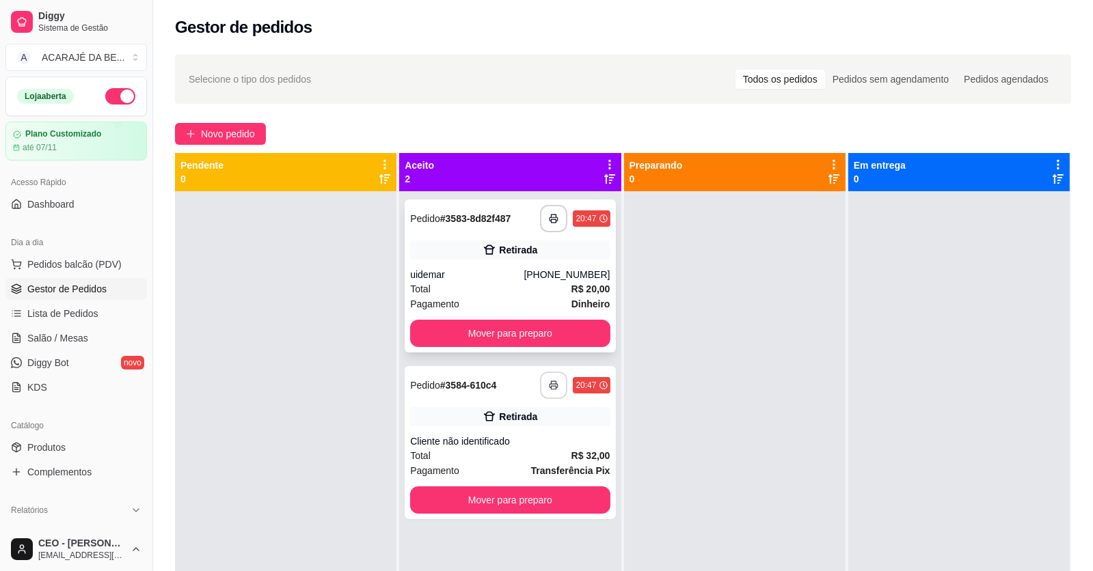
click at [485, 264] on div "**********" at bounding box center [510, 276] width 210 height 153
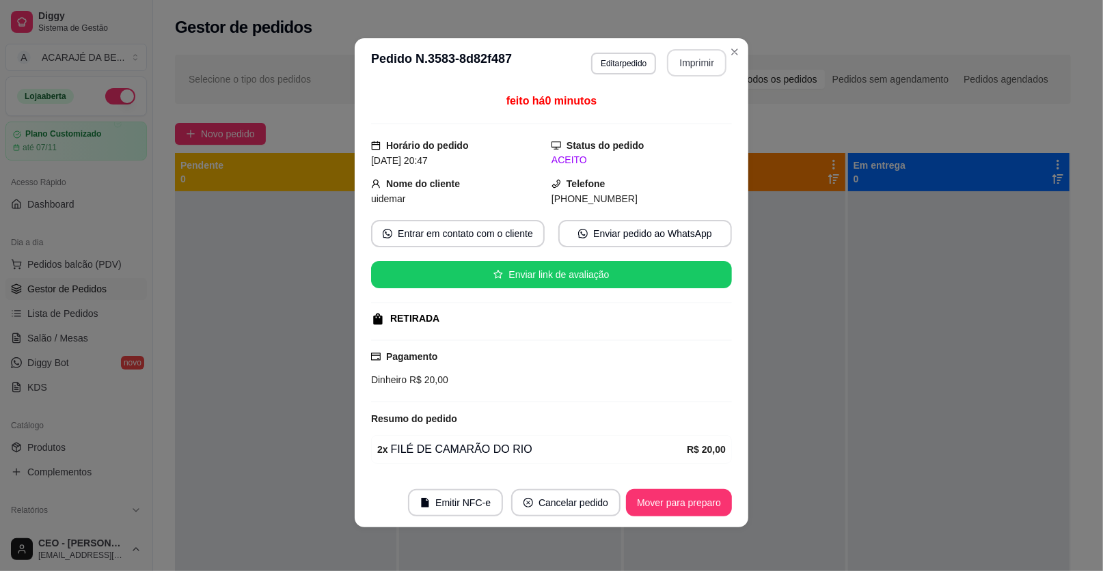
click at [706, 60] on button "Imprimir" at bounding box center [696, 62] width 59 height 27
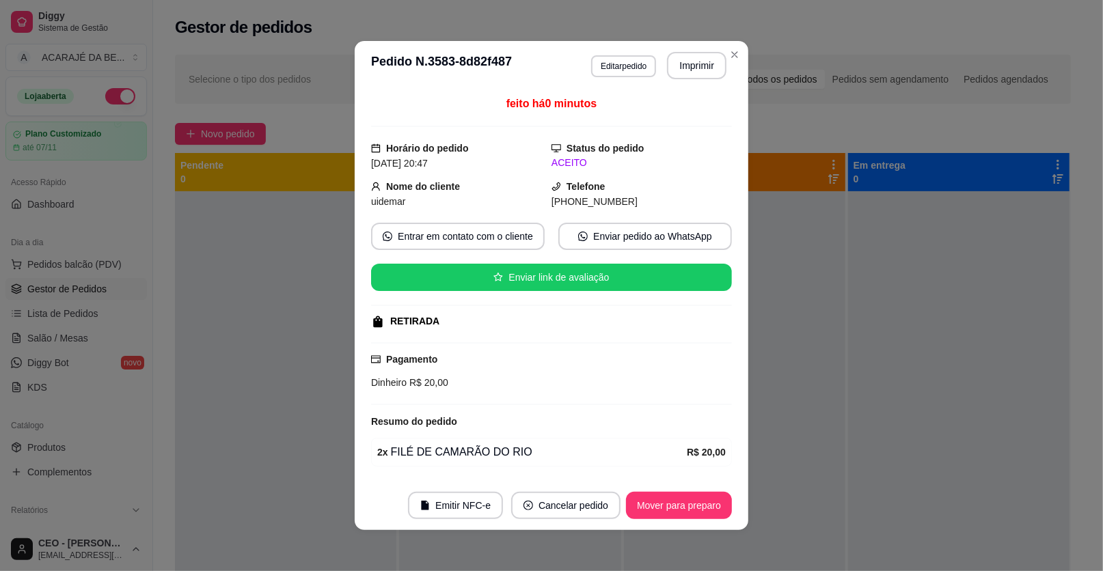
scroll to position [3, 0]
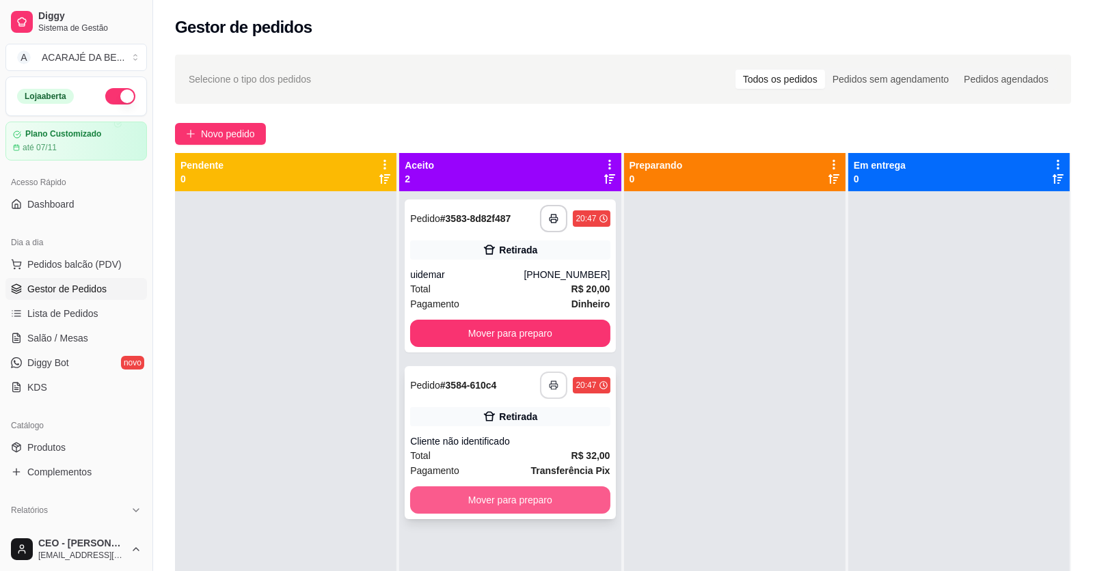
click at [539, 497] on button "Mover para preparo" at bounding box center [510, 499] width 200 height 27
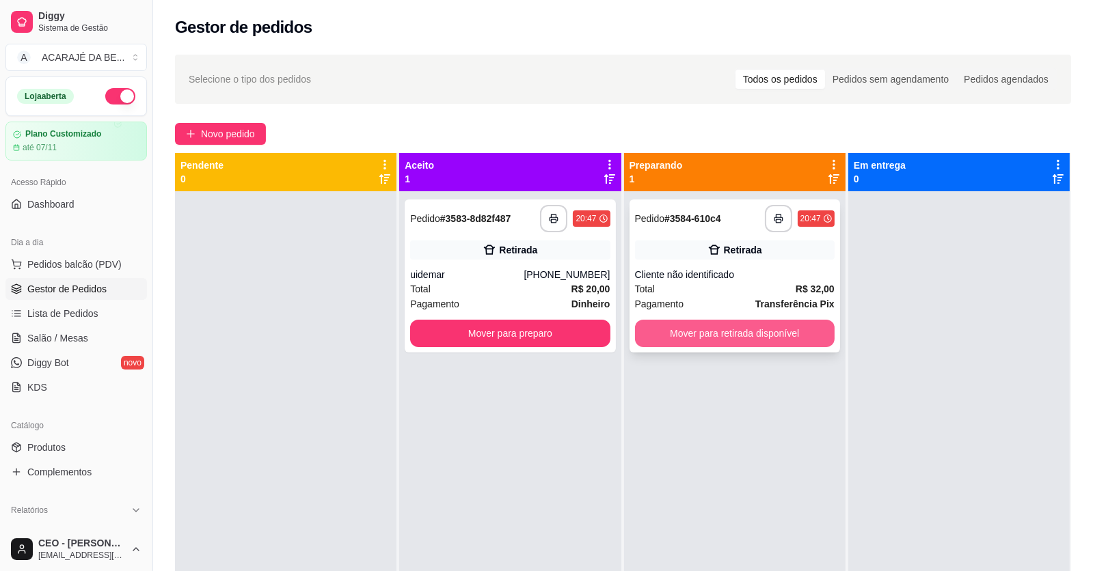
click at [767, 331] on button "Mover para retirada disponível" at bounding box center [735, 333] width 200 height 27
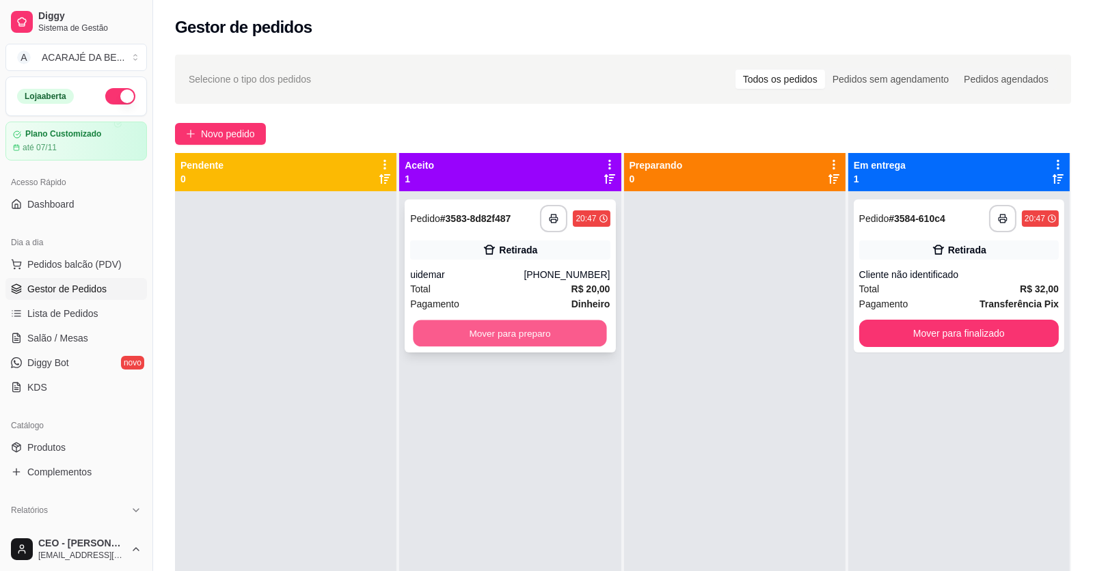
click at [450, 323] on button "Mover para preparo" at bounding box center [509, 333] width 193 height 27
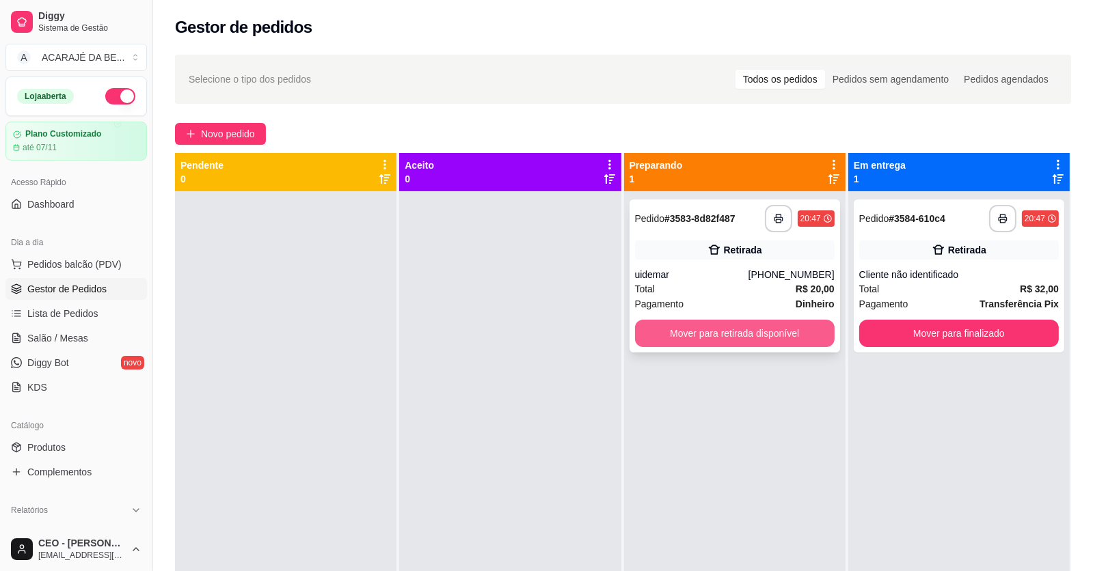
click at [678, 331] on button "Mover para retirada disponível" at bounding box center [735, 333] width 200 height 27
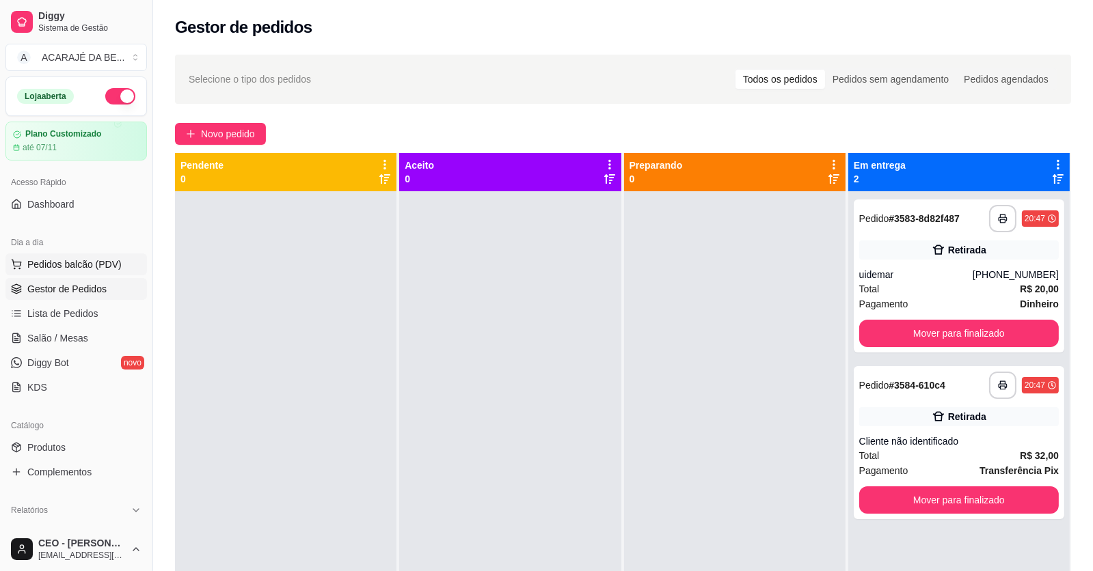
click at [72, 258] on span "Pedidos balcão (PDV)" at bounding box center [74, 265] width 94 height 14
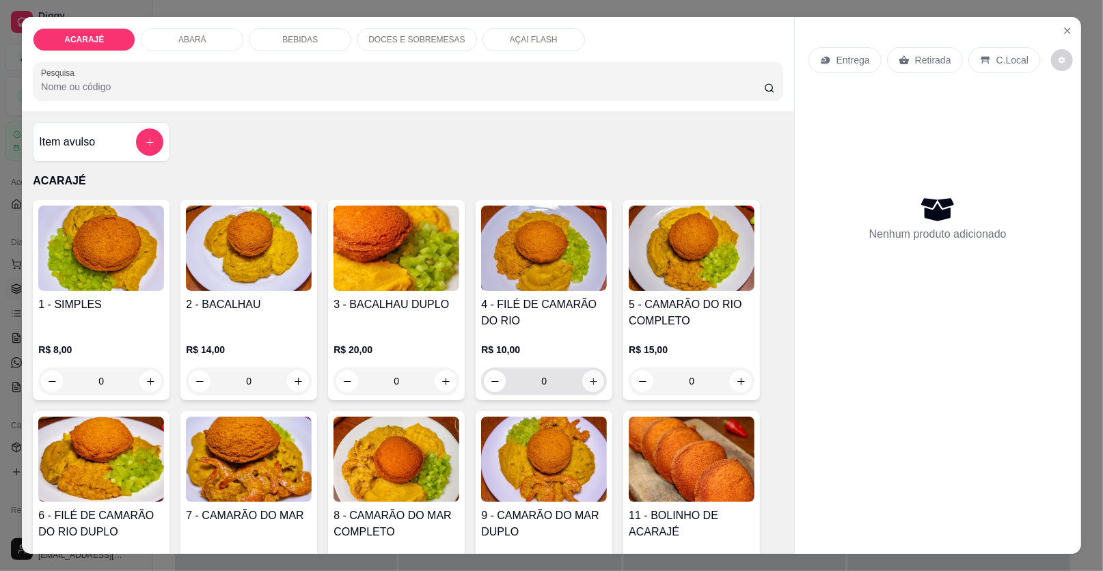
click at [590, 381] on icon "increase-product-quantity" at bounding box center [593, 381] width 10 height 10
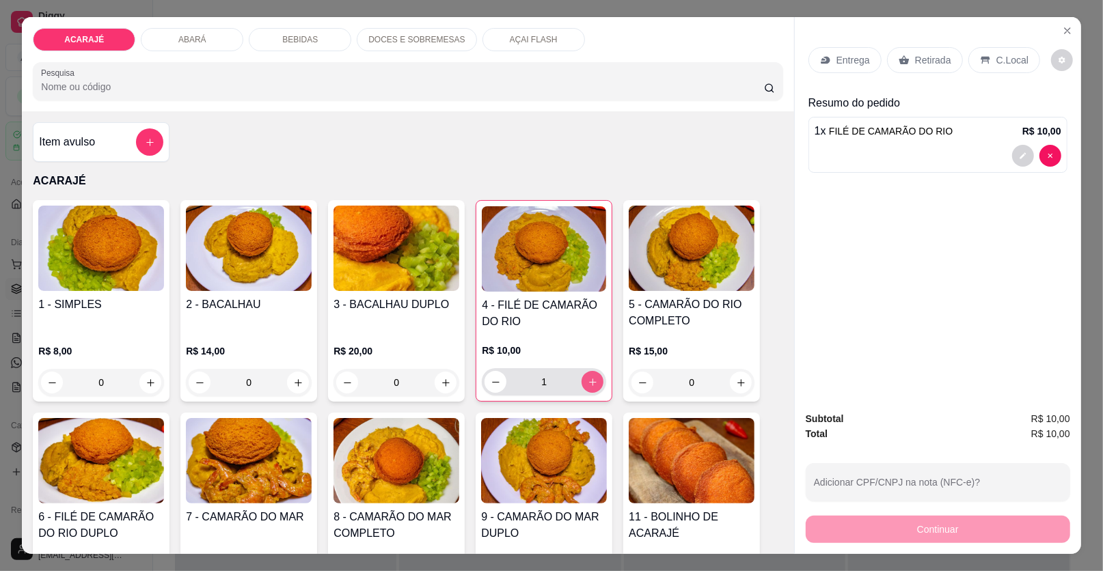
click at [590, 381] on icon "increase-product-quantity" at bounding box center [593, 382] width 10 height 10
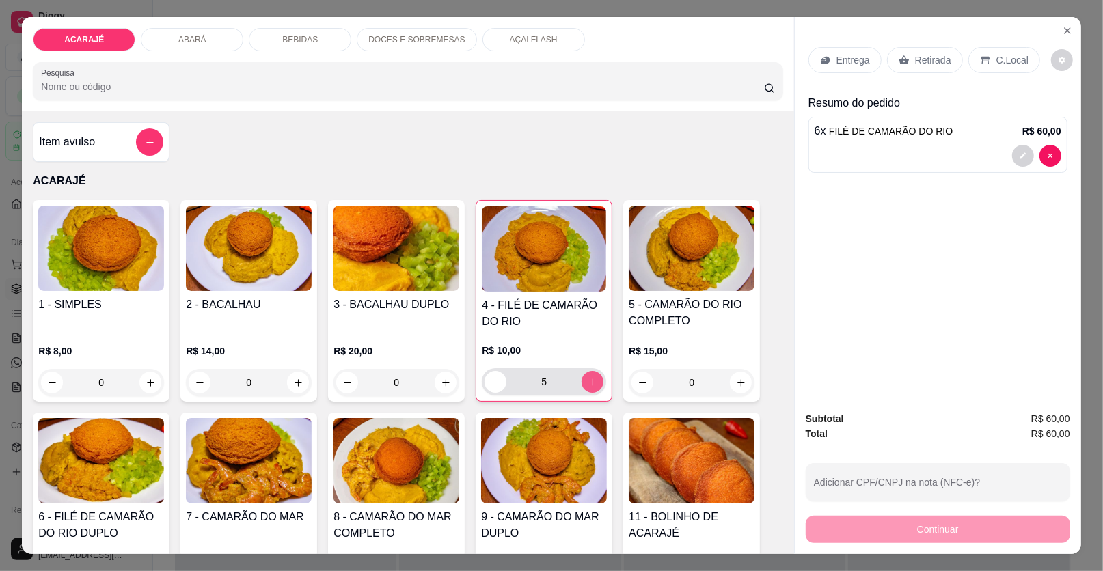
type input "6"
click at [920, 64] on p "Retirada" at bounding box center [933, 60] width 36 height 14
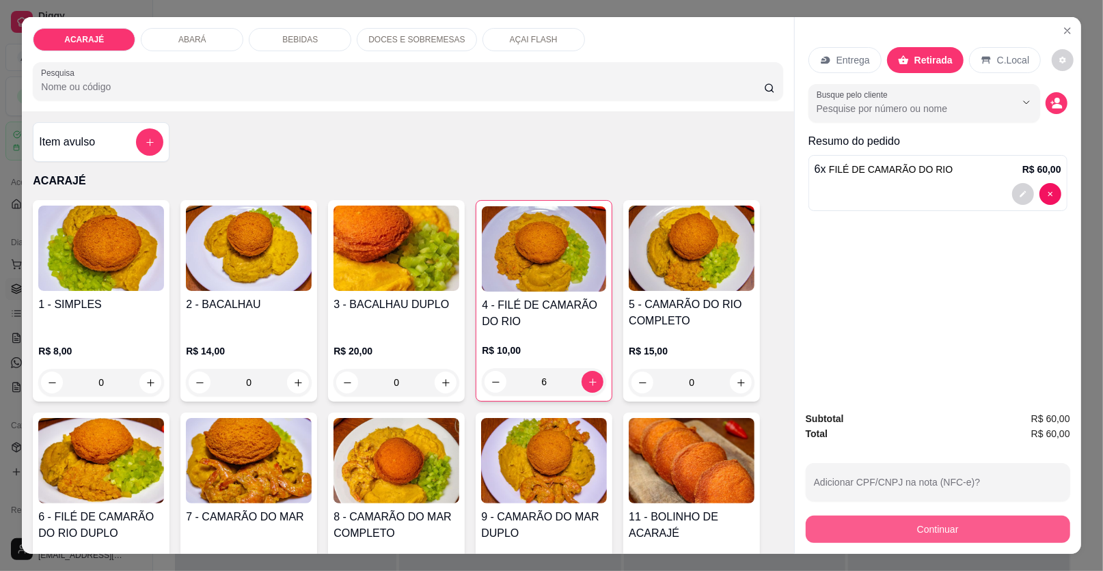
click at [927, 526] on button "Continuar" at bounding box center [938, 529] width 264 height 27
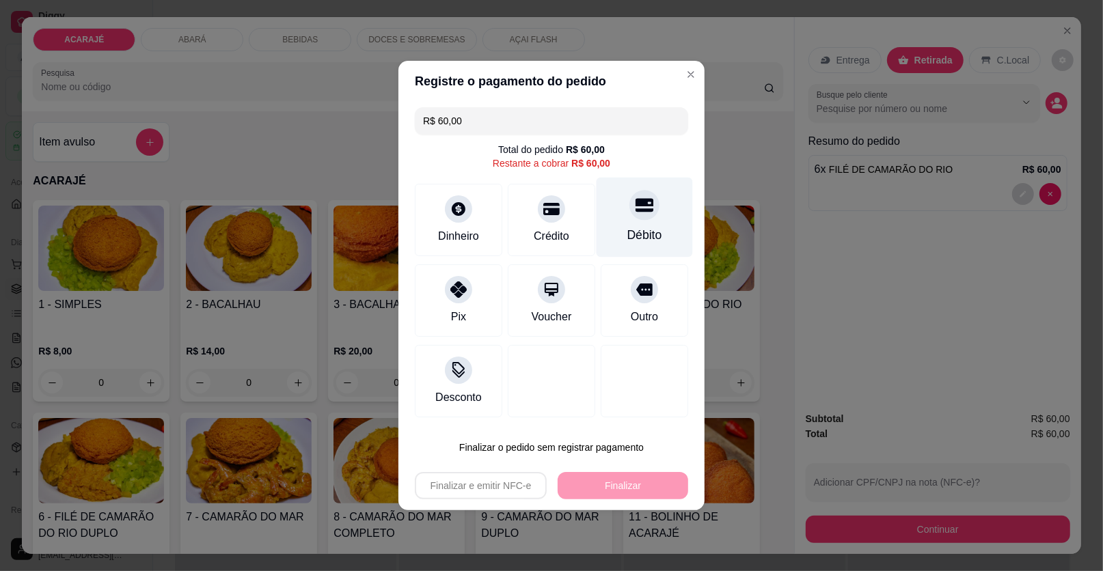
click at [644, 206] on icon at bounding box center [644, 206] width 18 height 14
type input "R$ 0,00"
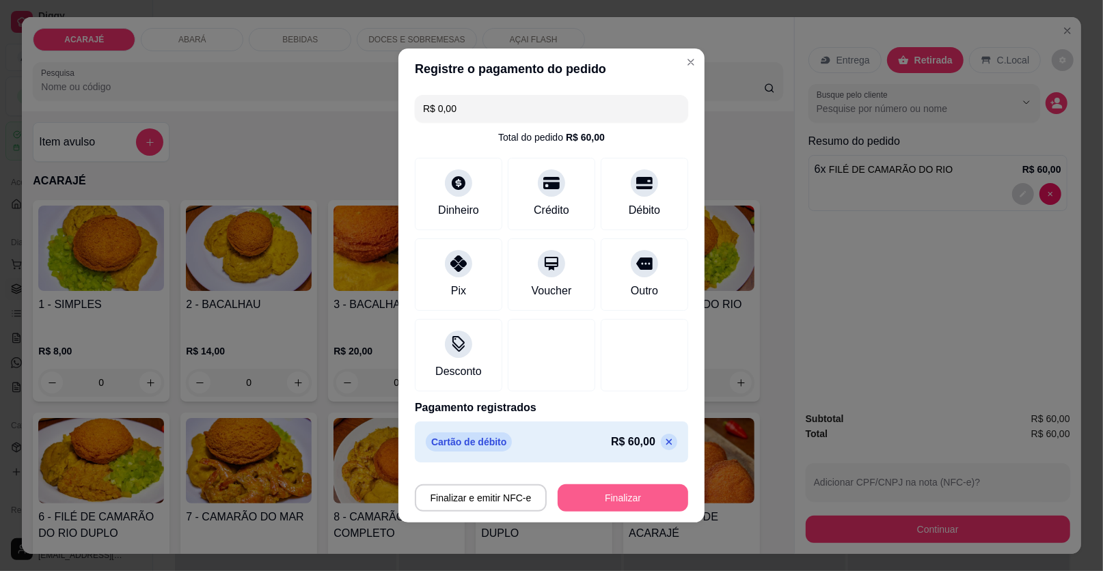
click at [642, 495] on button "Finalizar" at bounding box center [623, 497] width 131 height 27
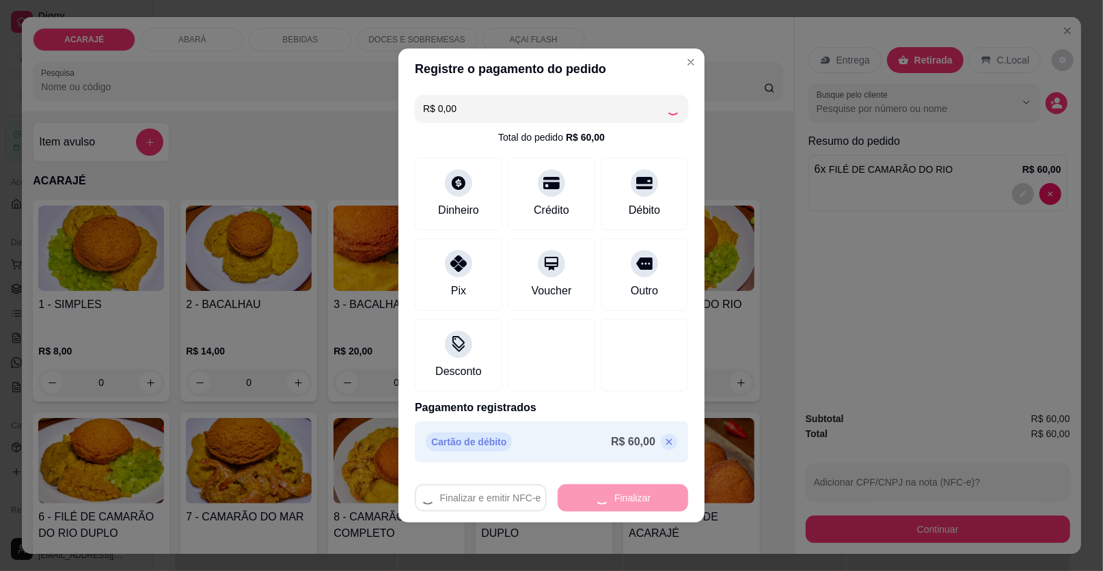
type input "0"
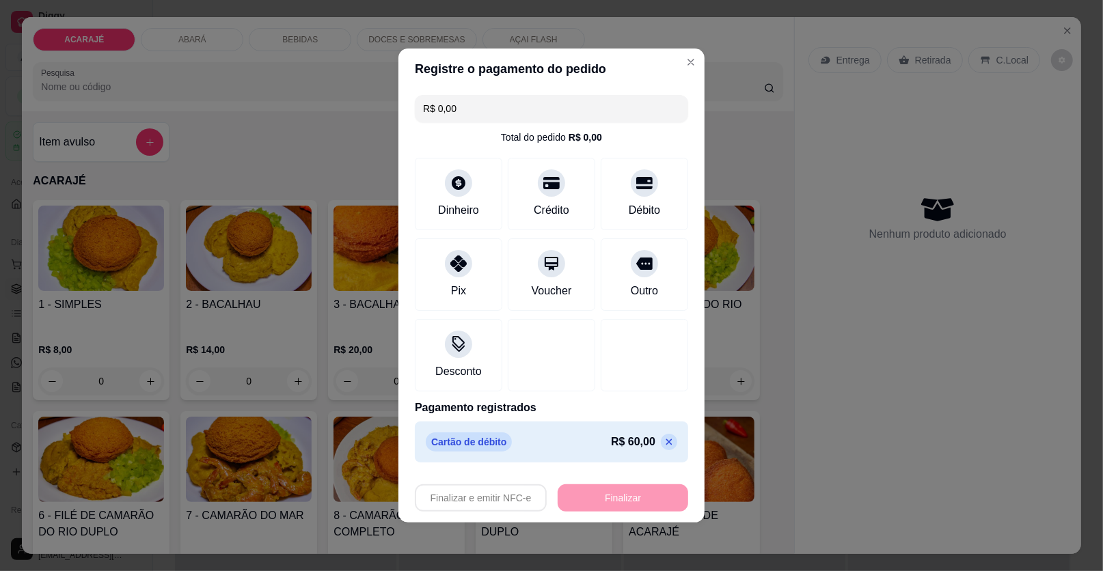
type input "-R$ 60,00"
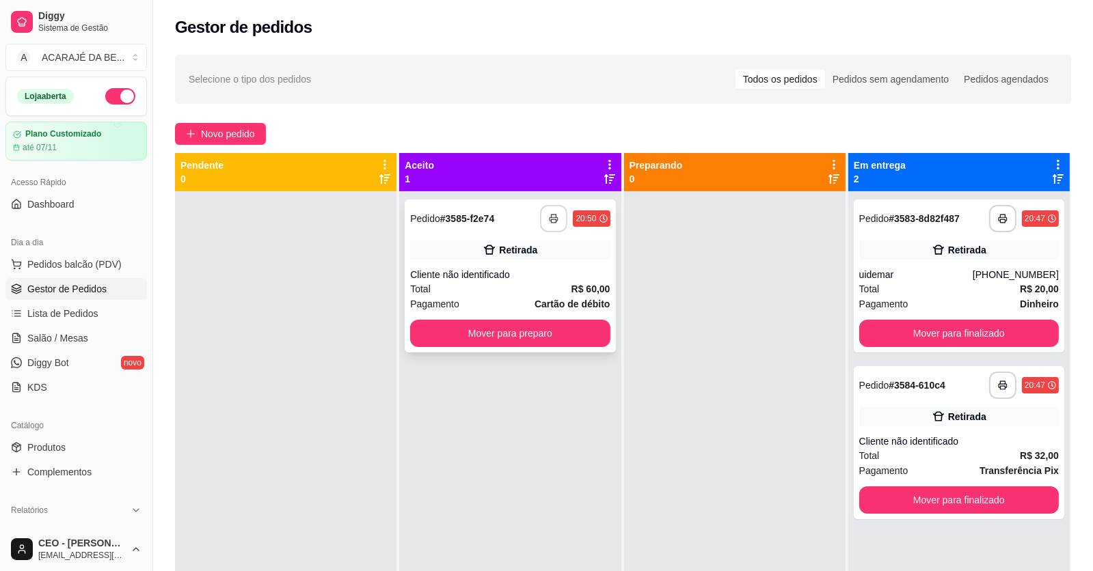
click at [555, 214] on button "button" at bounding box center [553, 218] width 27 height 27
click at [549, 269] on div "**********" at bounding box center [510, 276] width 210 height 153
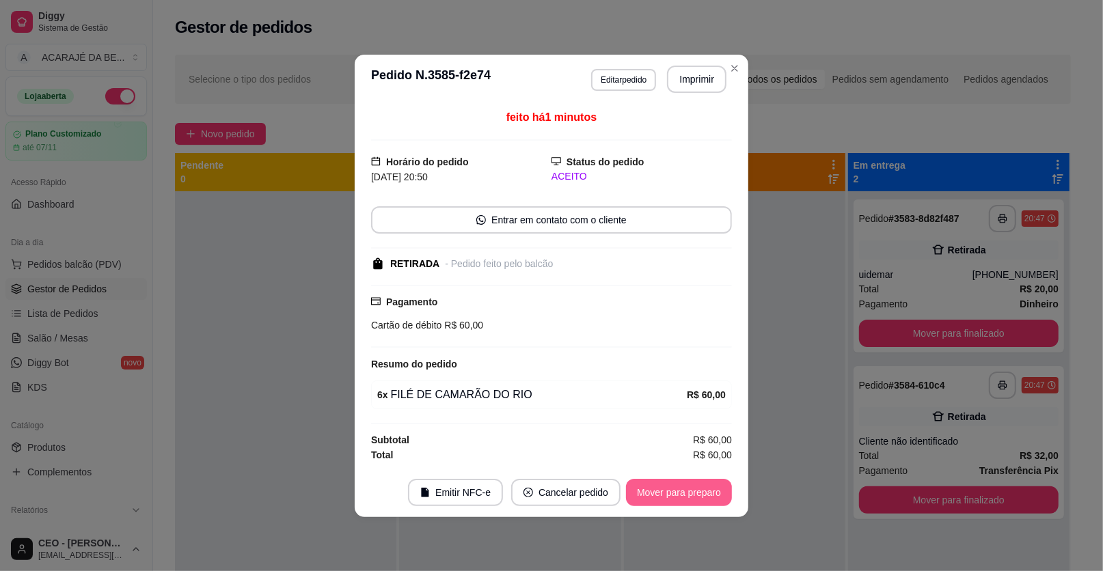
click at [676, 502] on button "Mover para preparo" at bounding box center [679, 492] width 106 height 27
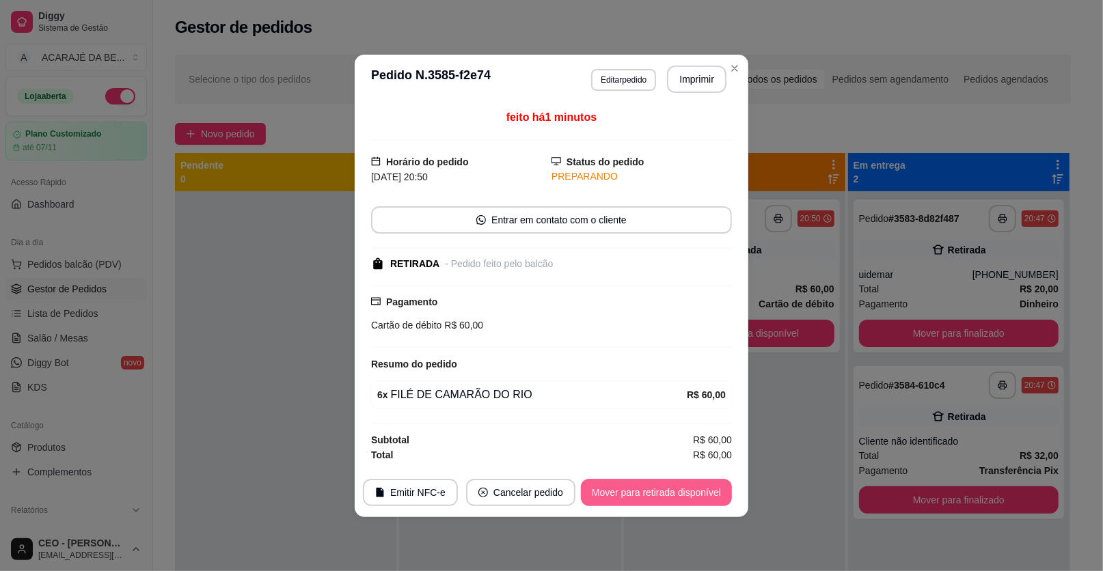
click at [676, 502] on button "Mover para retirada disponível" at bounding box center [656, 492] width 151 height 27
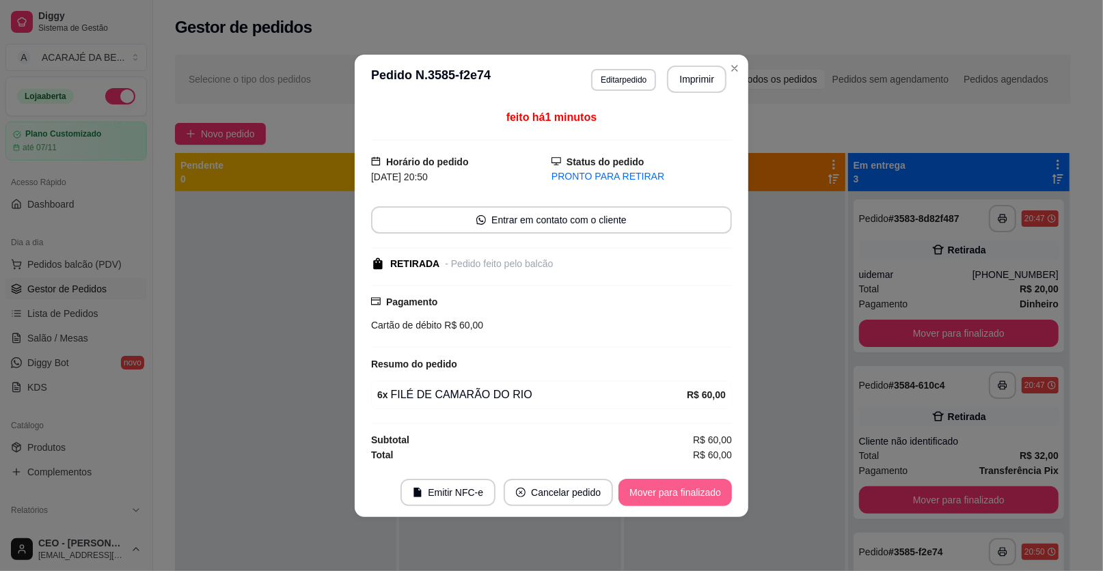
click at [676, 502] on button "Mover para finalizado" at bounding box center [674, 492] width 113 height 27
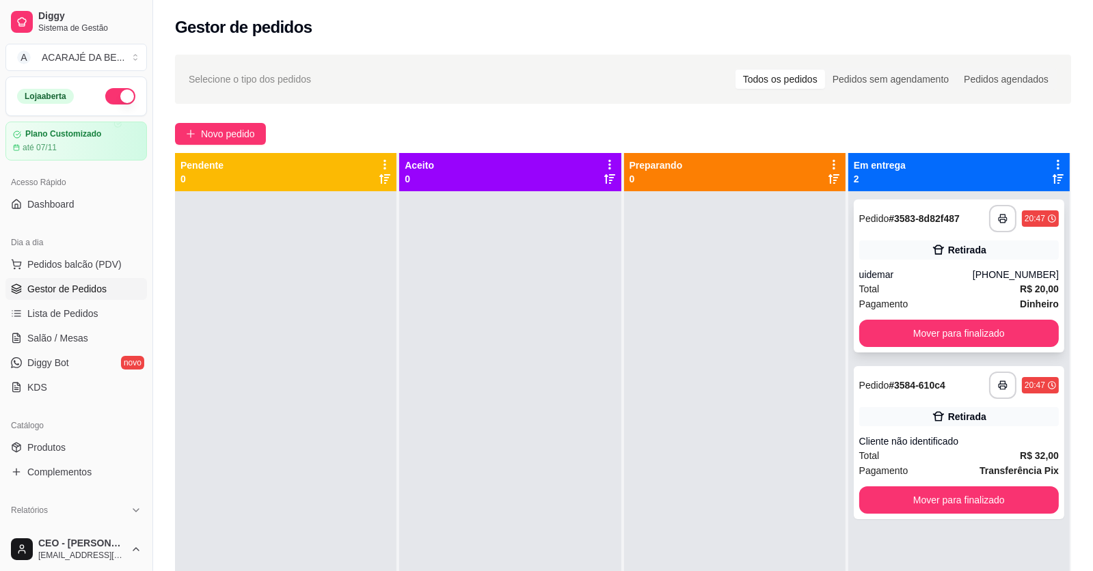
click at [913, 291] on div "Total R$ 20,00" at bounding box center [959, 289] width 200 height 15
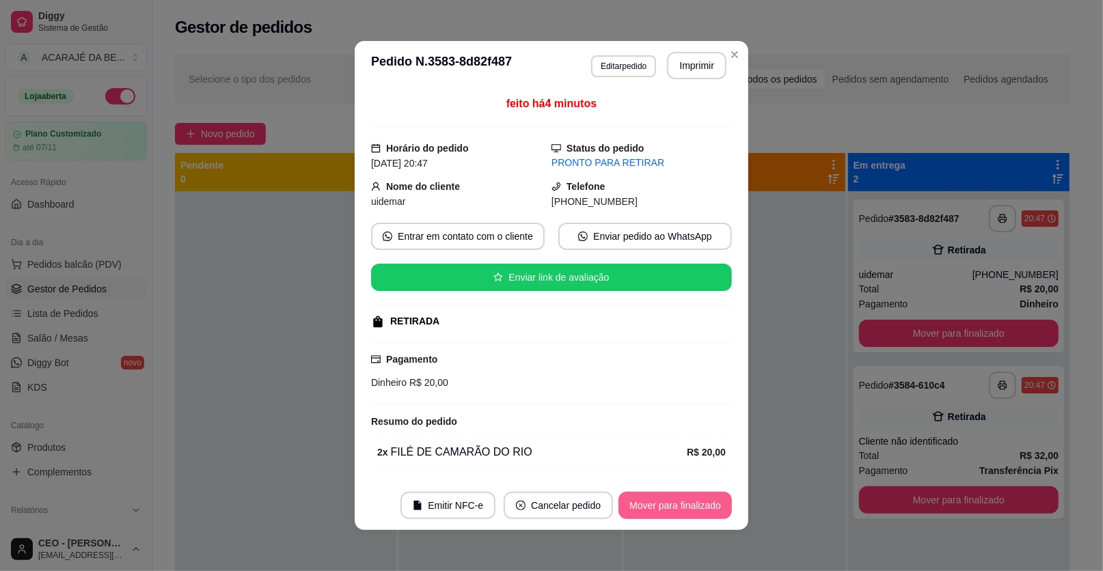
click at [677, 494] on button "Mover para finalizado" at bounding box center [674, 505] width 113 height 27
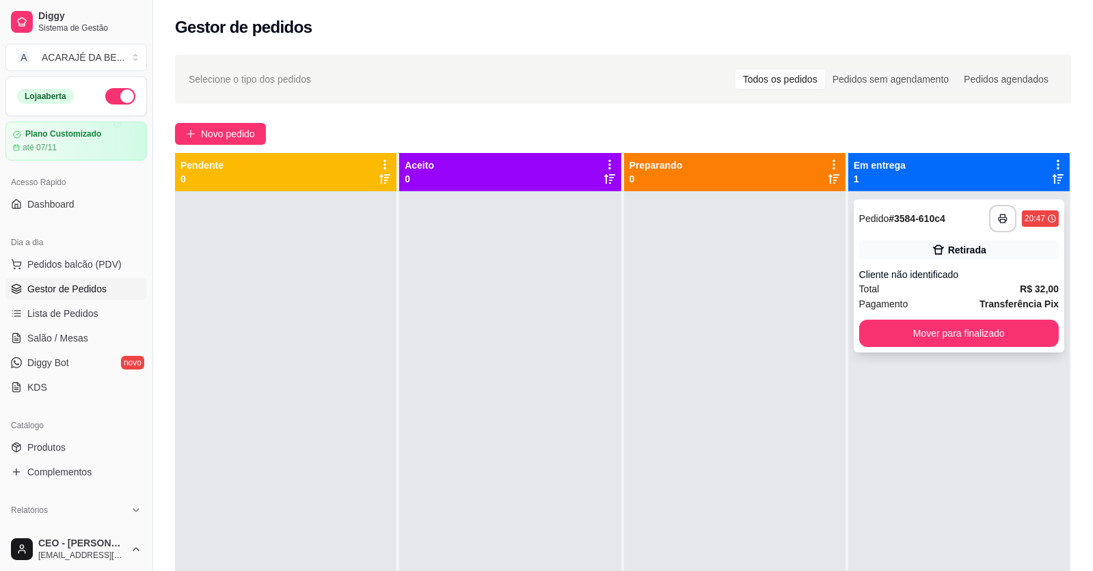
click at [930, 298] on div "Pagamento Transferência Pix" at bounding box center [959, 304] width 200 height 15
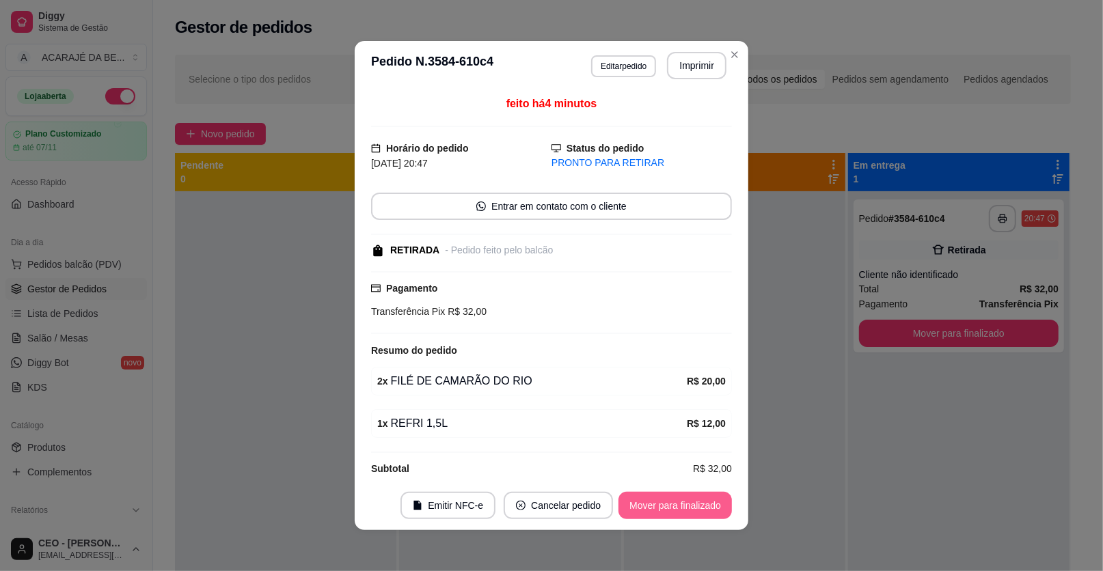
click at [650, 501] on button "Mover para finalizado" at bounding box center [674, 505] width 113 height 27
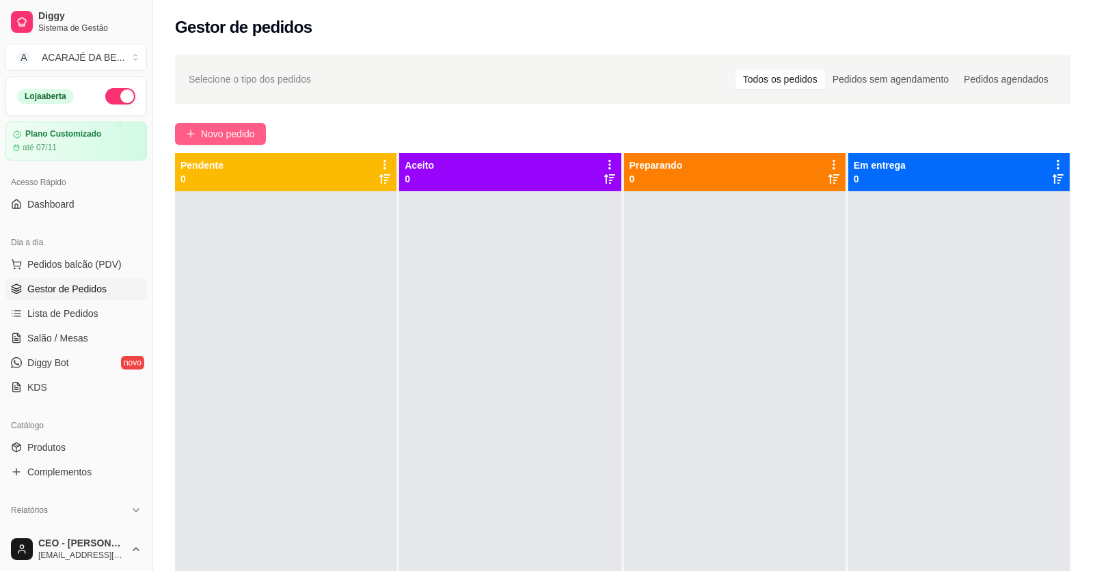
click at [205, 130] on span "Novo pedido" at bounding box center [228, 133] width 54 height 15
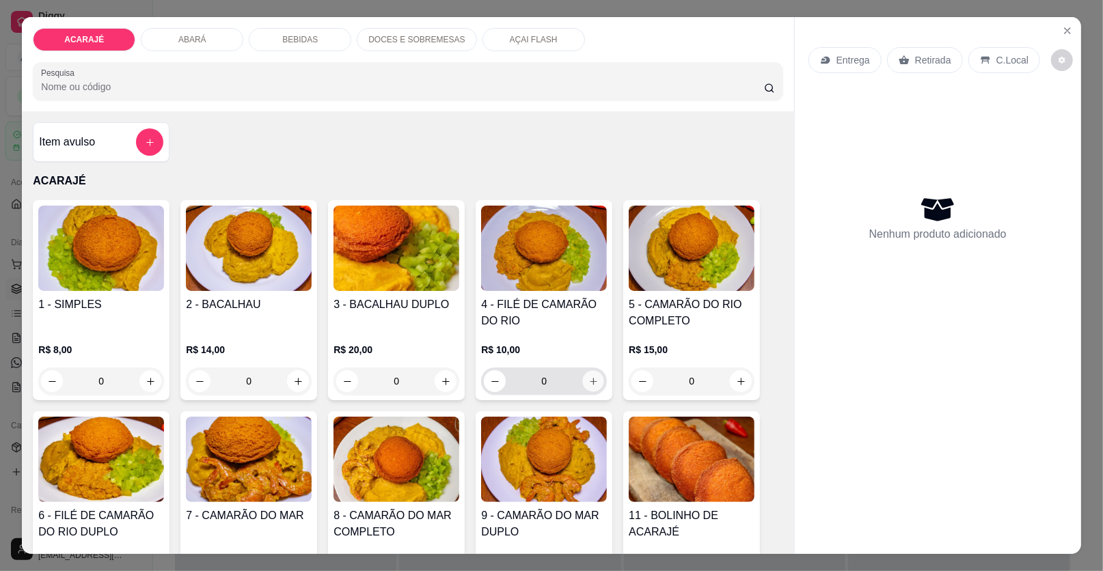
click at [588, 377] on icon "increase-product-quantity" at bounding box center [593, 381] width 10 height 10
type input "1"
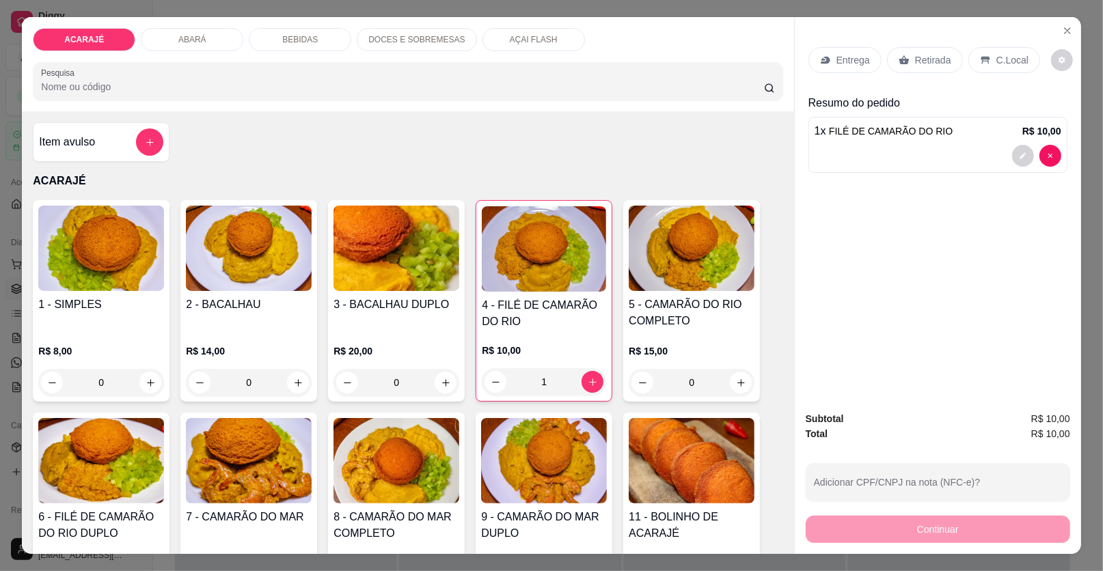
drag, startPoint x: 922, startPoint y: 53, endPoint x: 982, endPoint y: 147, distance: 110.9
click at [925, 49] on div "Retirada" at bounding box center [925, 60] width 76 height 26
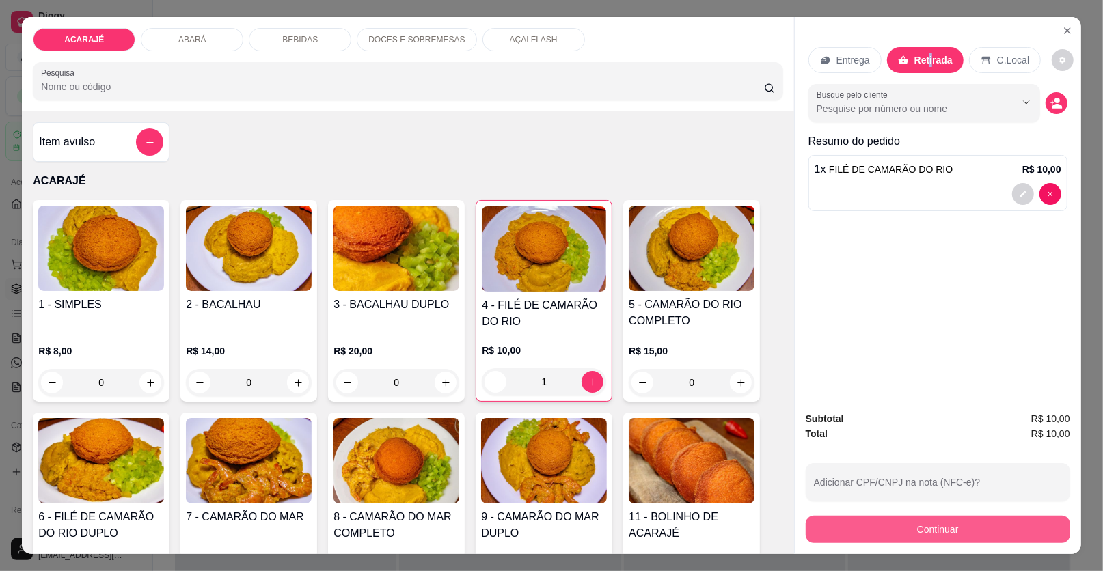
click at [926, 532] on button "Continuar" at bounding box center [938, 529] width 264 height 27
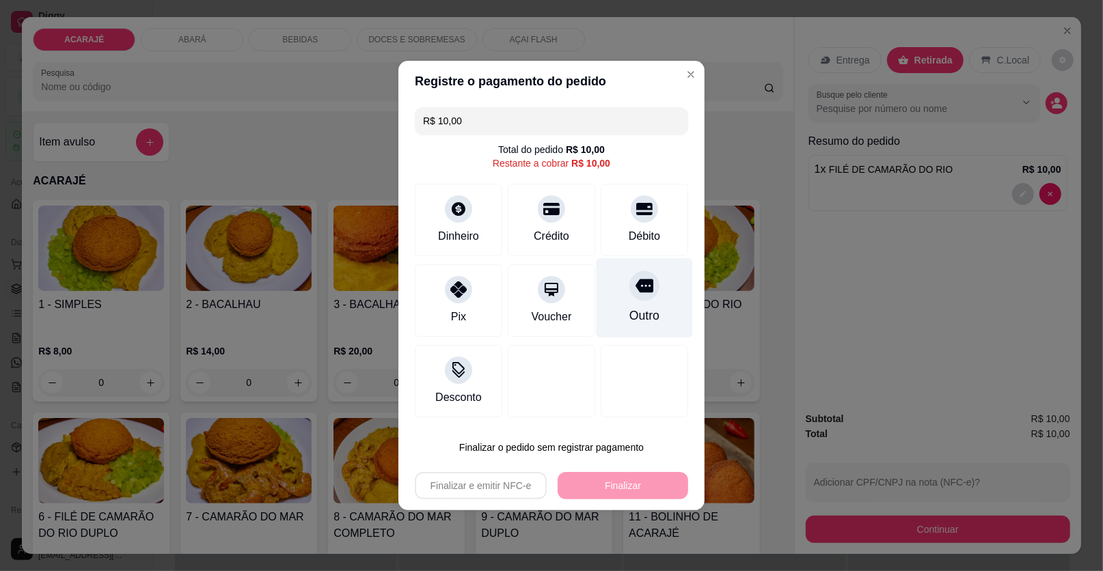
click at [654, 305] on div "Outro" at bounding box center [645, 298] width 96 height 80
type input "R$ 0,00"
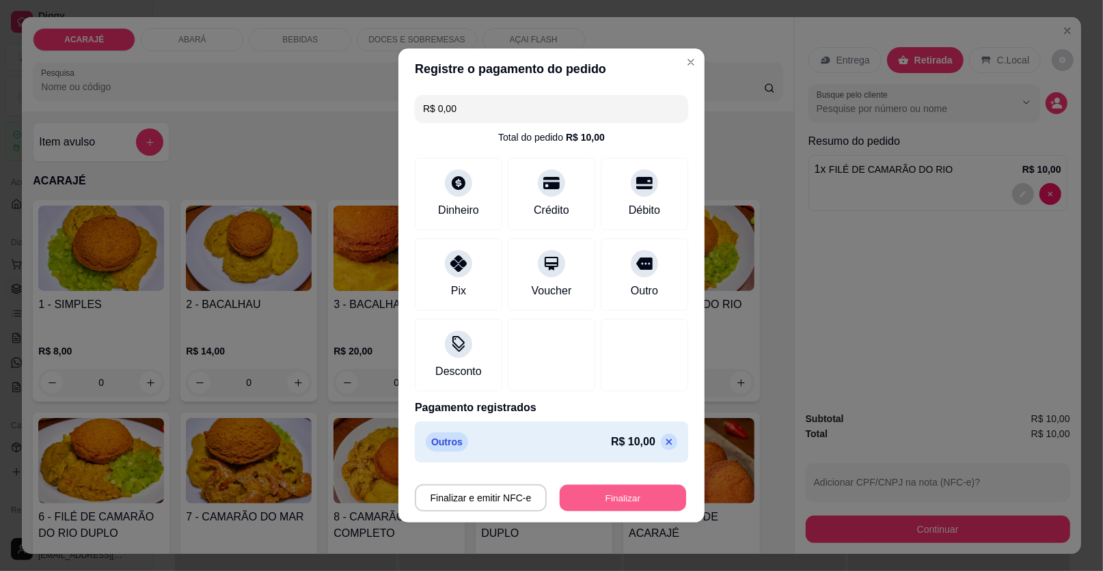
click at [639, 502] on button "Finalizar" at bounding box center [623, 498] width 126 height 27
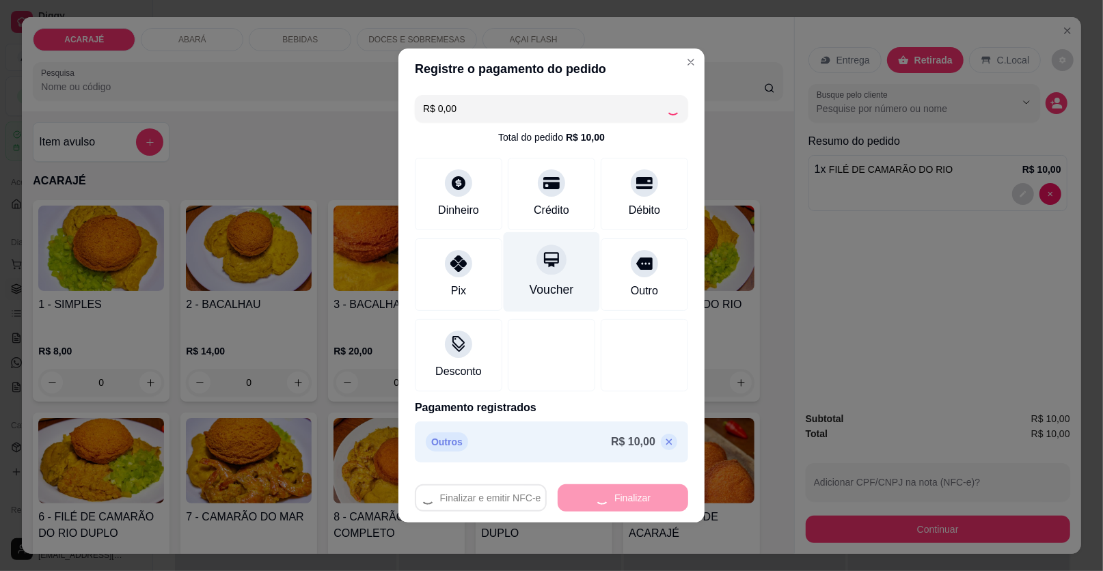
type input "0"
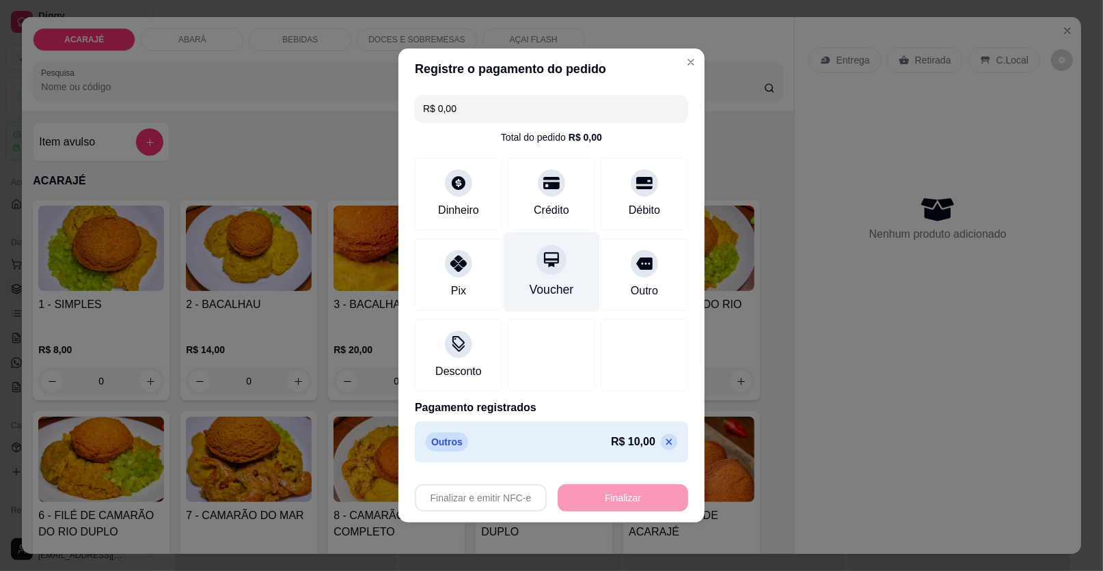
type input "-R$ 10,00"
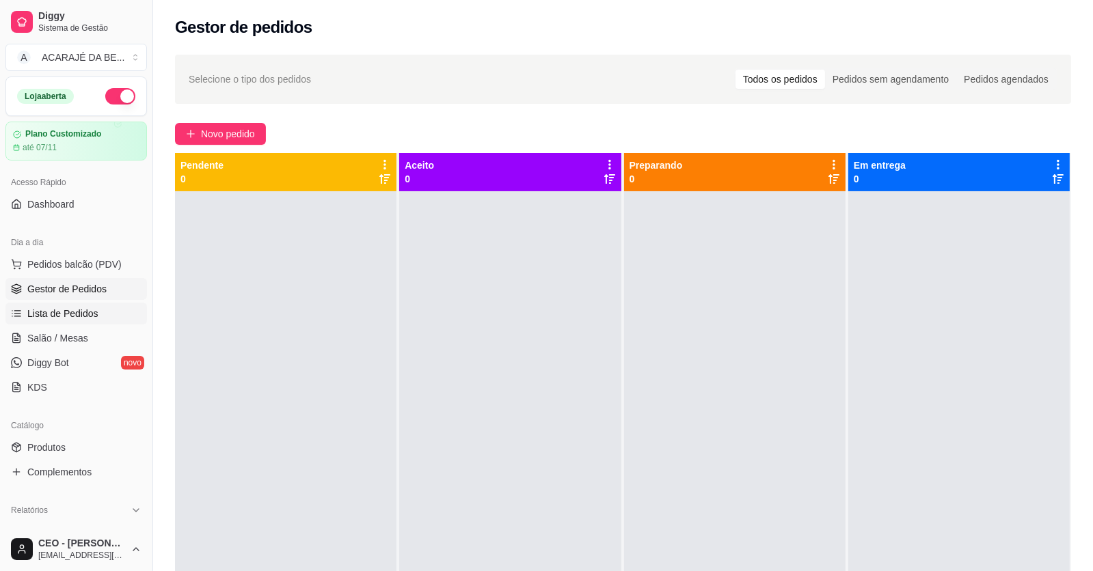
click at [91, 305] on link "Lista de Pedidos" at bounding box center [75, 314] width 141 height 22
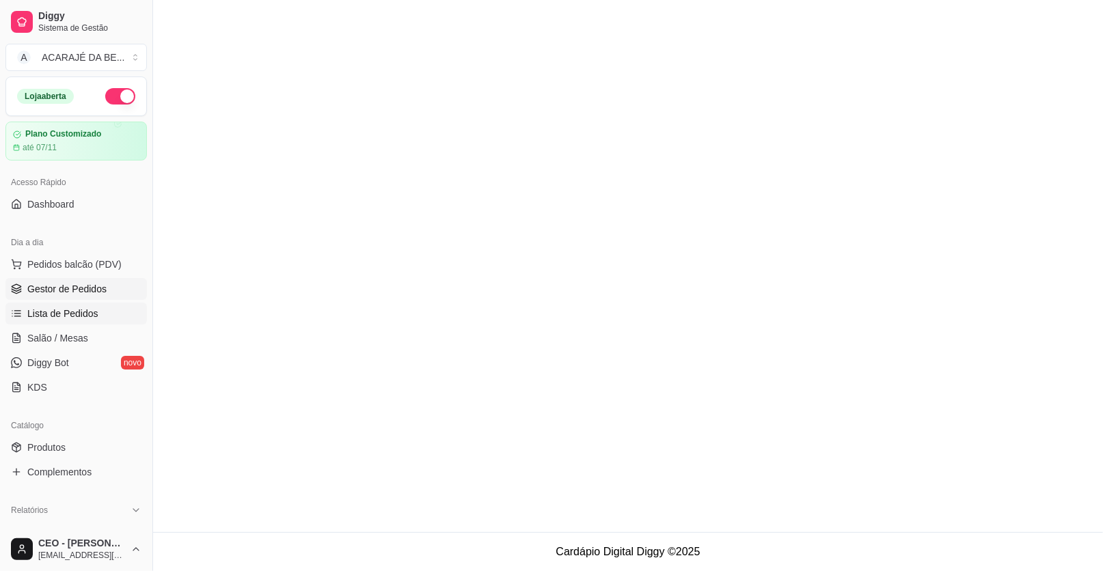
click at [98, 282] on span "Gestor de Pedidos" at bounding box center [66, 289] width 79 height 14
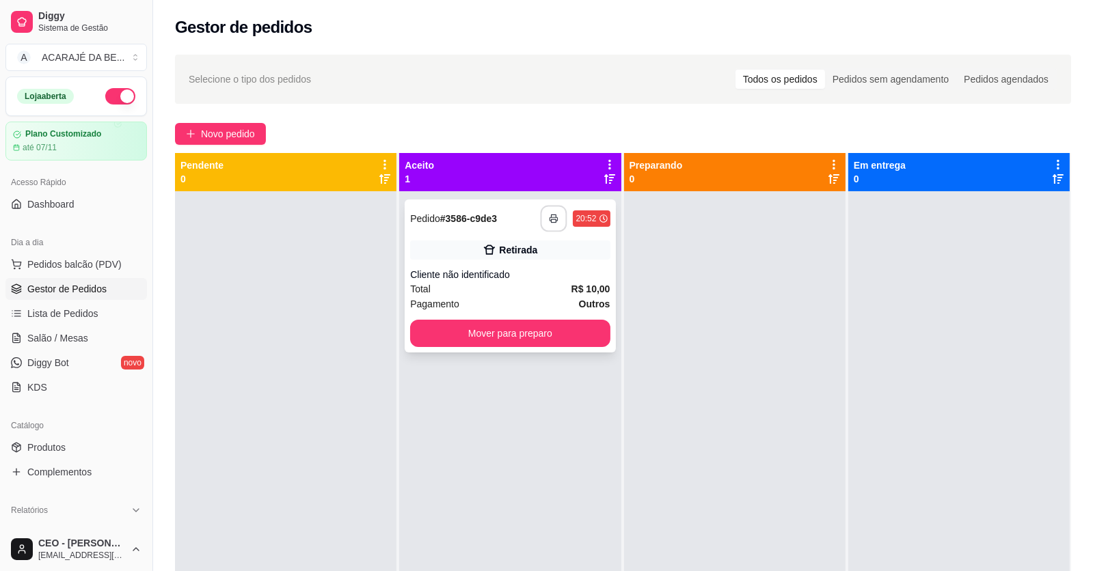
click at [556, 215] on button "button" at bounding box center [553, 219] width 27 height 27
click at [560, 332] on button "Mover para preparo" at bounding box center [510, 333] width 200 height 27
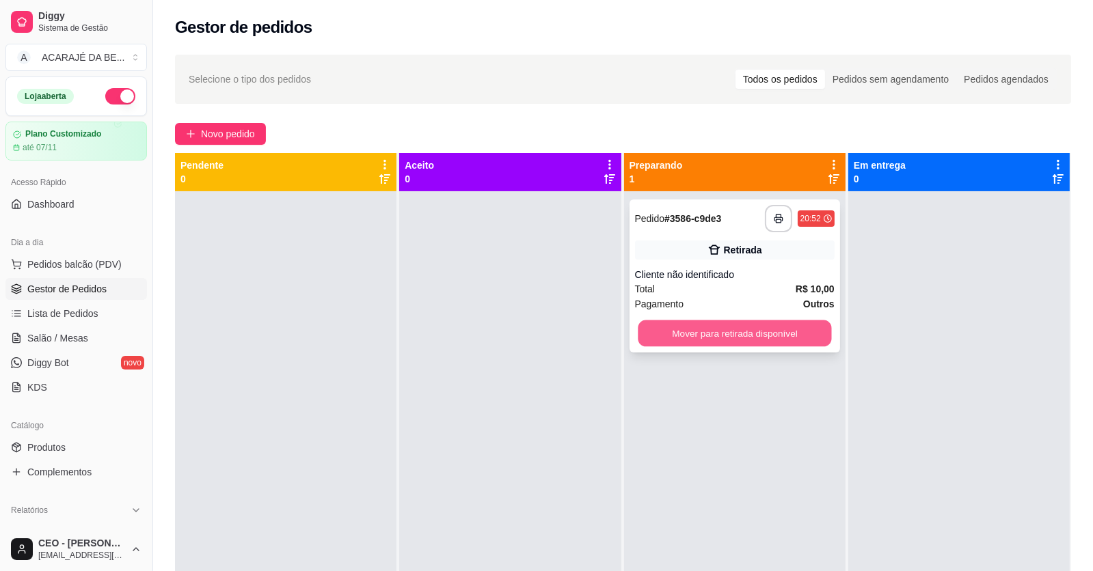
click at [727, 331] on button "Mover para retirada disponível" at bounding box center [733, 333] width 193 height 27
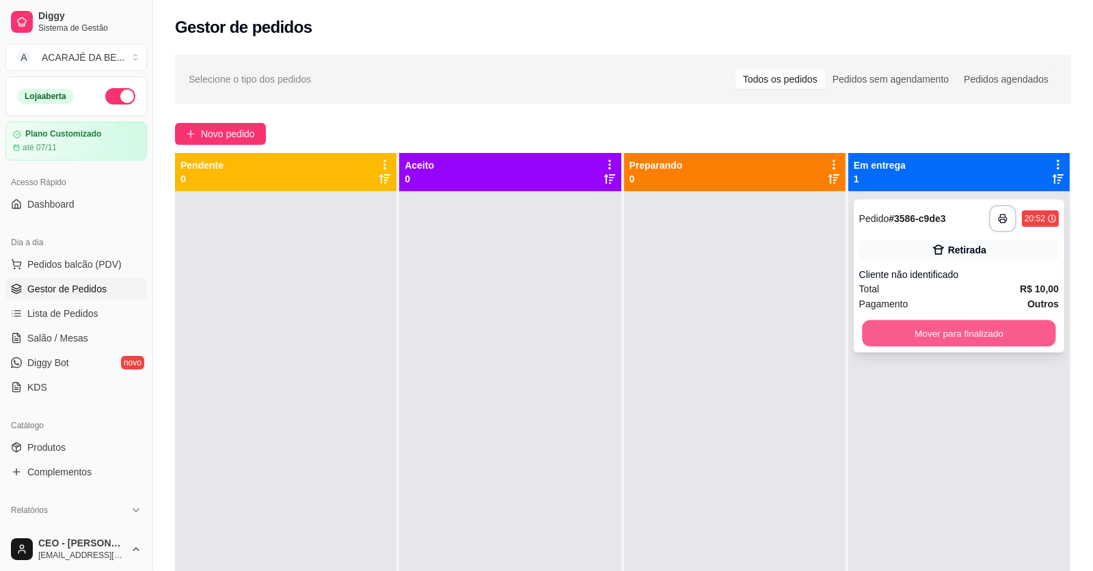
click at [895, 327] on button "Mover para finalizado" at bounding box center [958, 333] width 193 height 27
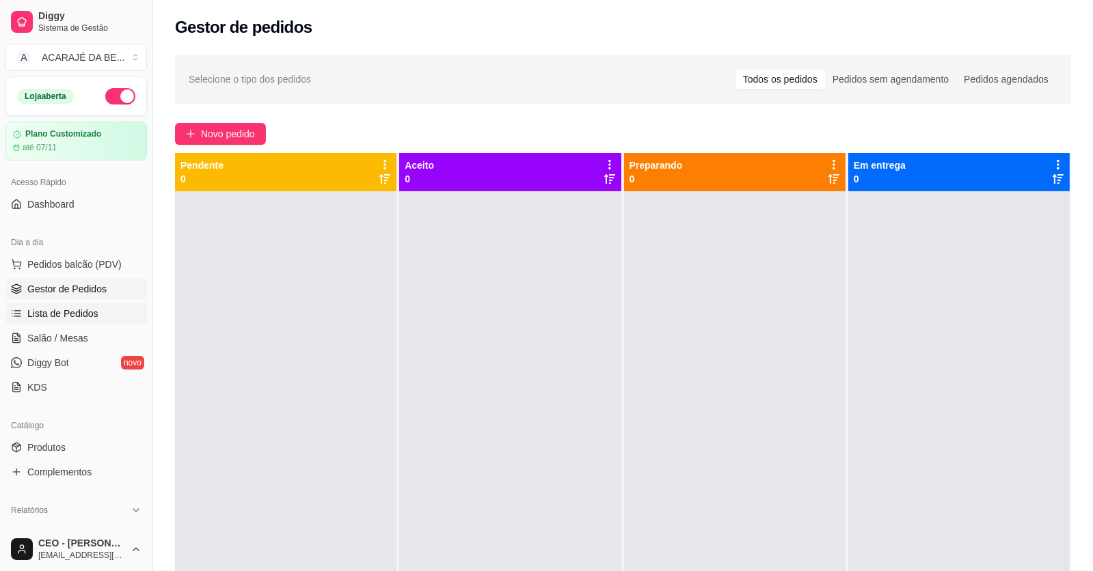
click at [73, 314] on span "Lista de Pedidos" at bounding box center [62, 314] width 71 height 14
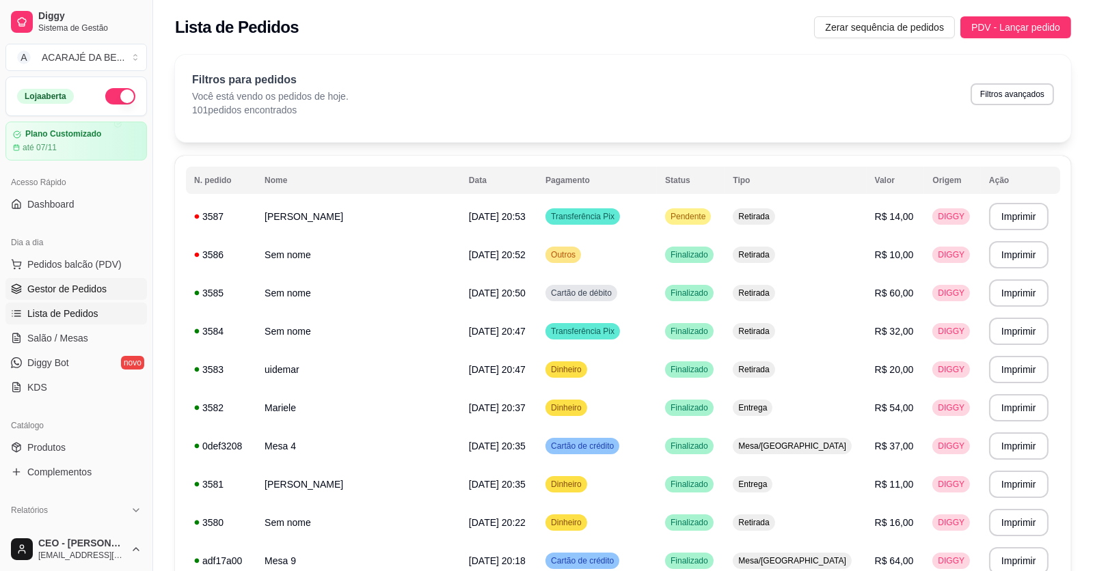
click at [55, 284] on span "Gestor de Pedidos" at bounding box center [66, 289] width 79 height 14
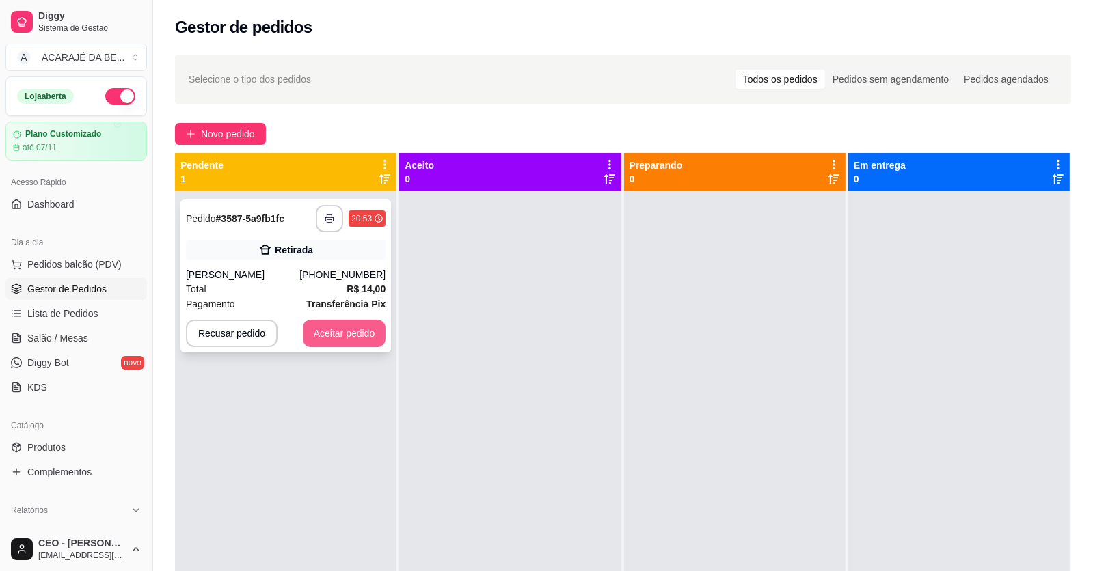
click at [340, 333] on button "Aceitar pedido" at bounding box center [344, 333] width 83 height 27
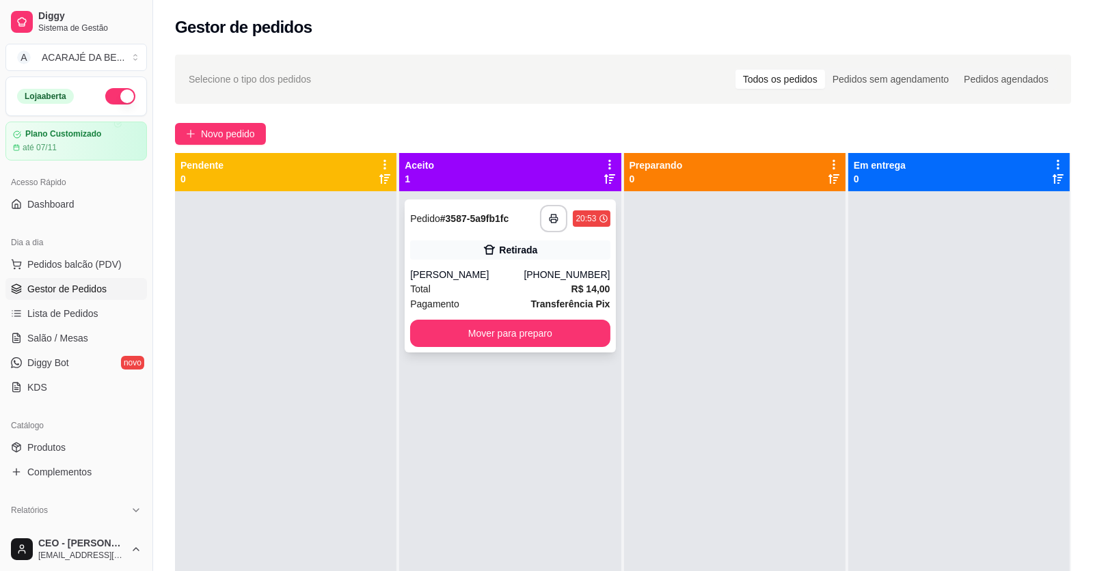
click at [519, 298] on div "Pagamento Transferência Pix" at bounding box center [510, 304] width 200 height 15
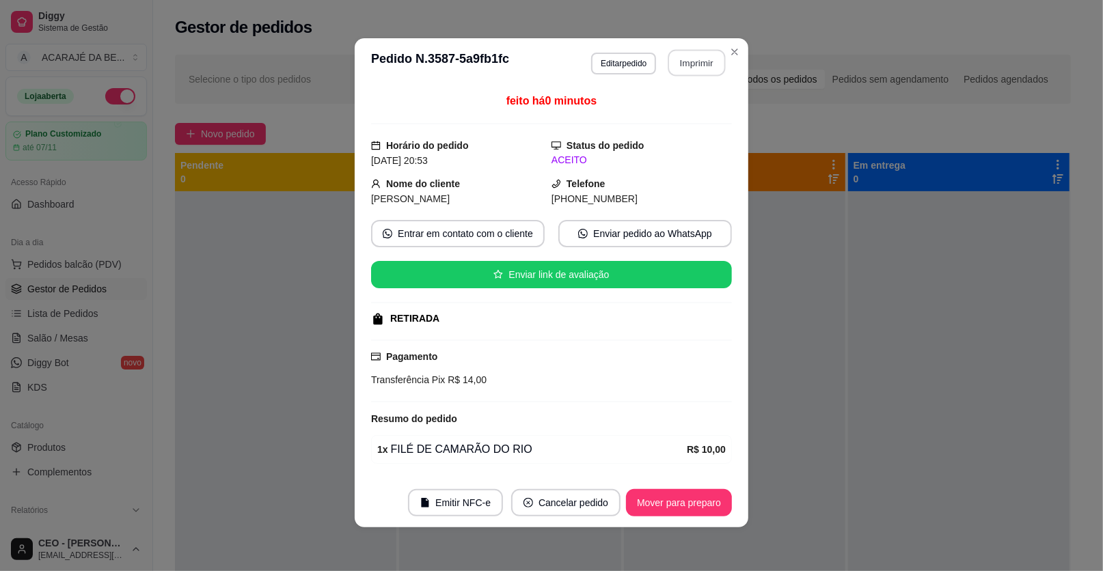
click at [687, 61] on button "Imprimir" at bounding box center [696, 63] width 57 height 27
click at [403, 537] on div "**********" at bounding box center [551, 285] width 1103 height 571
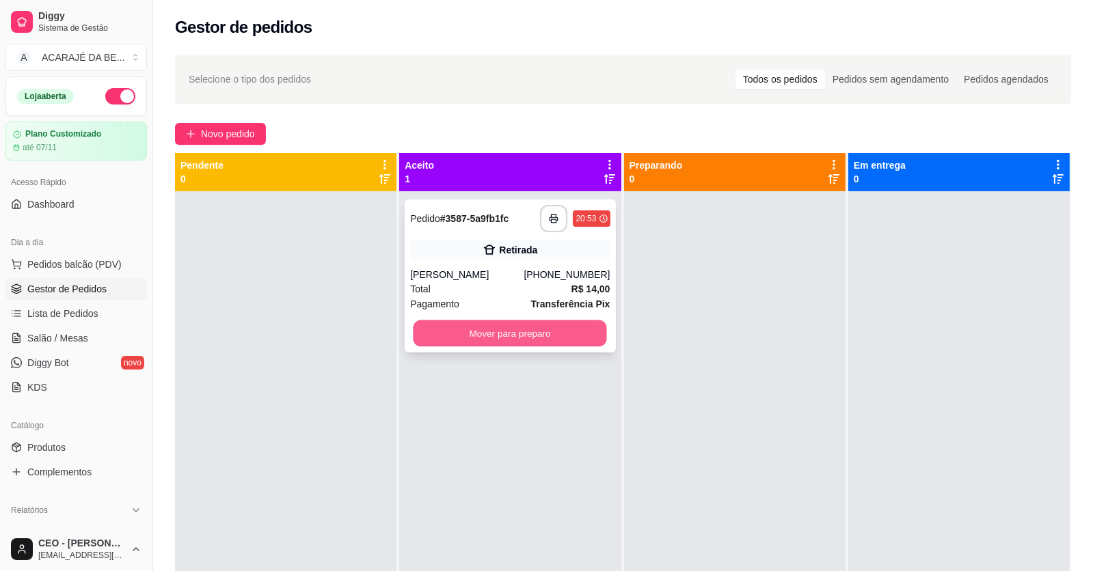
click at [531, 340] on button "Mover para preparo" at bounding box center [509, 333] width 193 height 27
click at [536, 338] on div "Mover para preparo" at bounding box center [510, 333] width 200 height 27
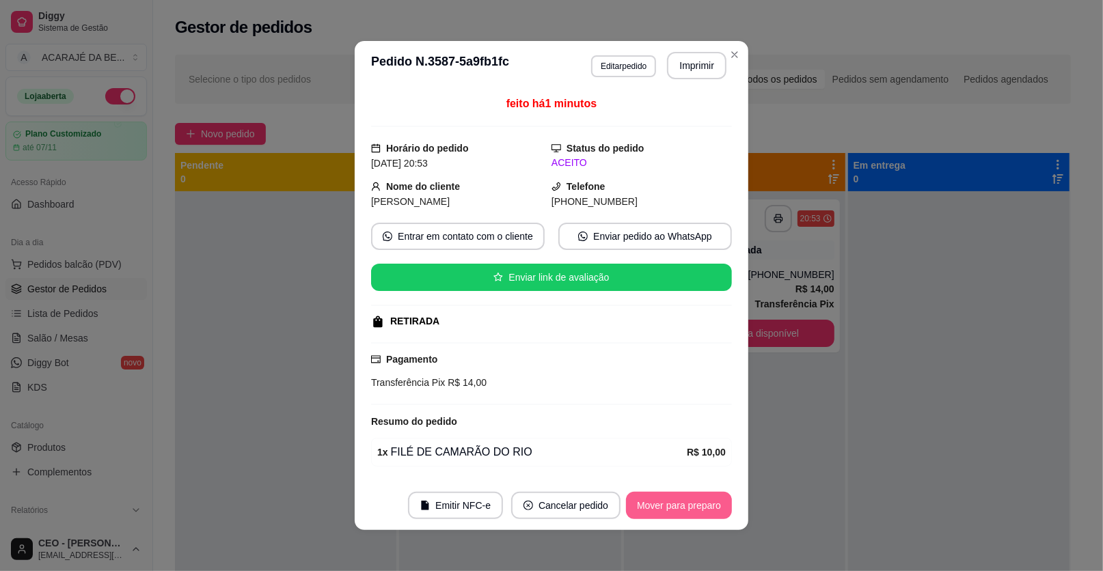
click at [693, 511] on button "Mover para preparo" at bounding box center [679, 505] width 106 height 27
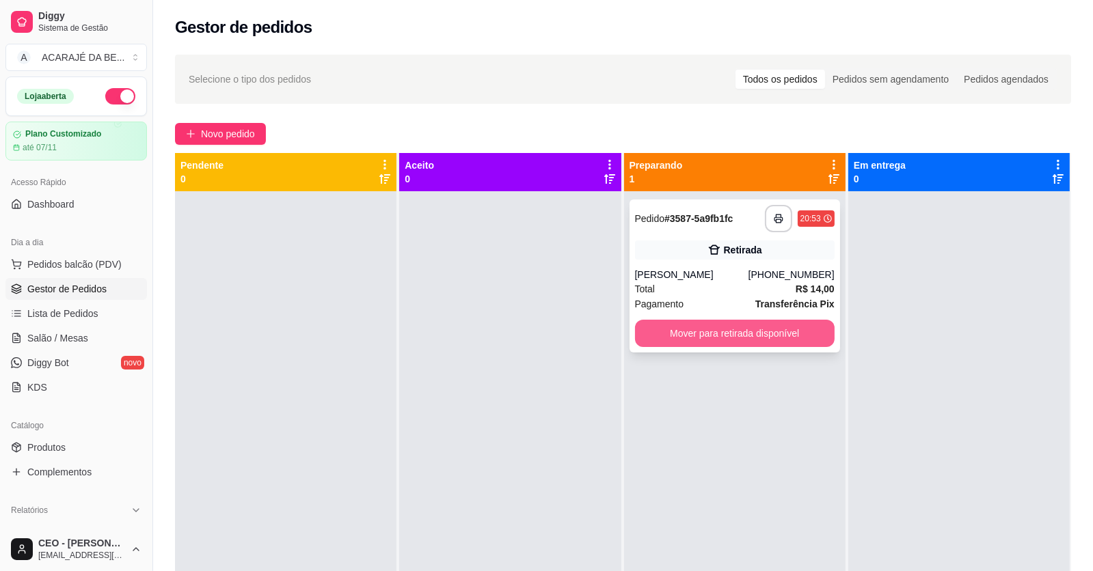
click at [784, 329] on button "Mover para retirada disponível" at bounding box center [735, 333] width 200 height 27
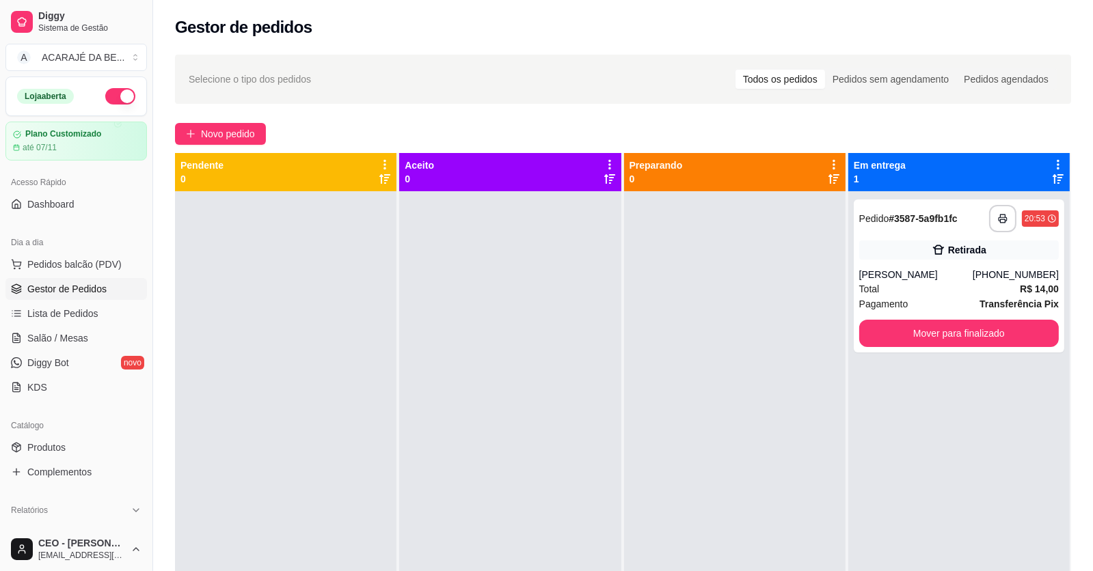
click at [725, 342] on div at bounding box center [734, 476] width 221 height 571
click at [913, 298] on div "Pagamento Transferência Pix" at bounding box center [959, 304] width 200 height 15
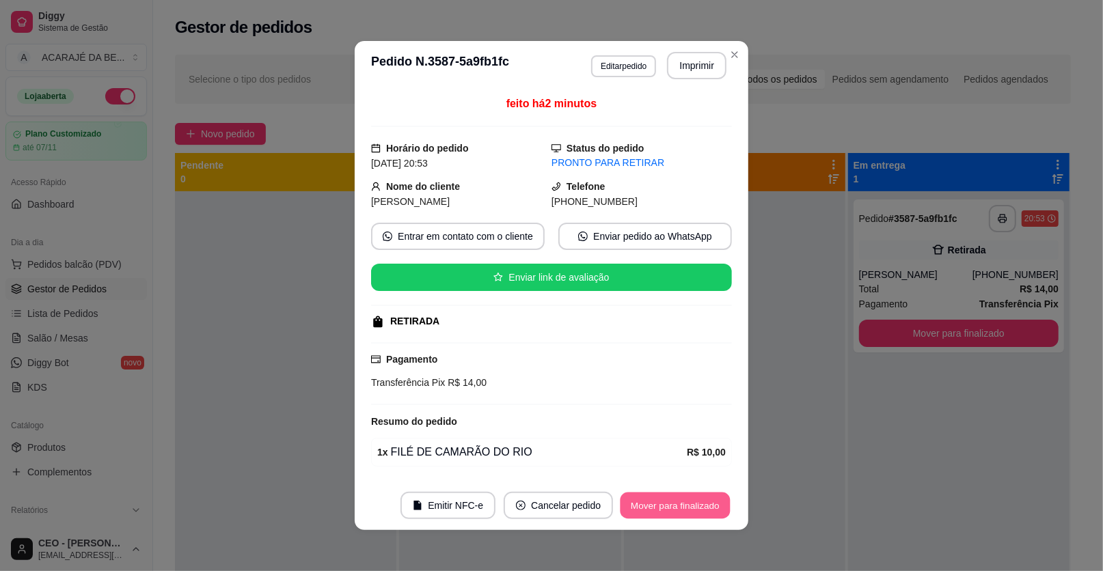
click at [682, 497] on button "Mover para finalizado" at bounding box center [675, 506] width 110 height 27
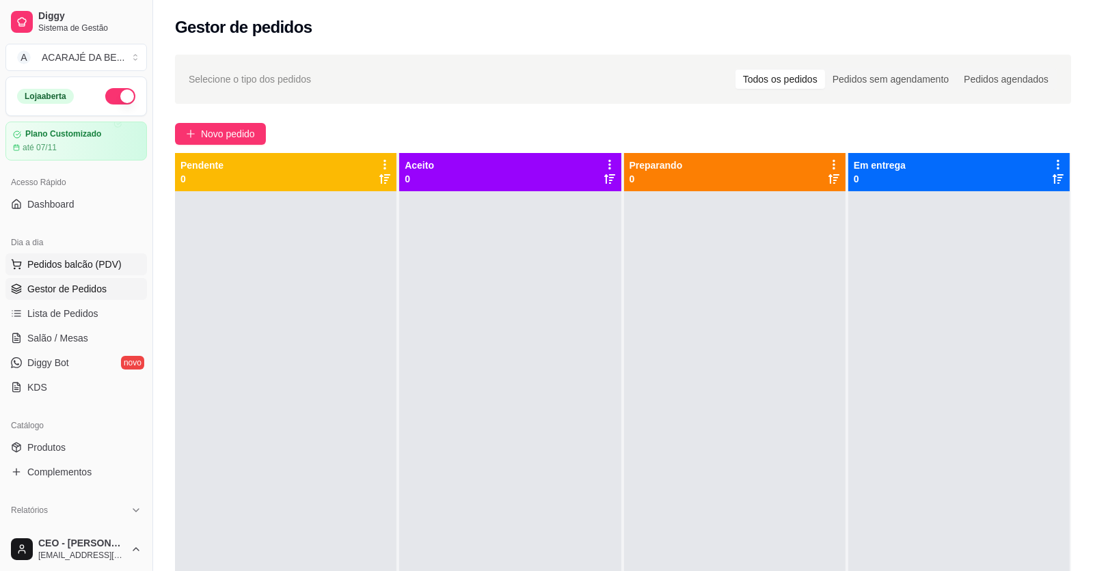
click at [55, 262] on span "Pedidos balcão (PDV)" at bounding box center [74, 265] width 94 height 14
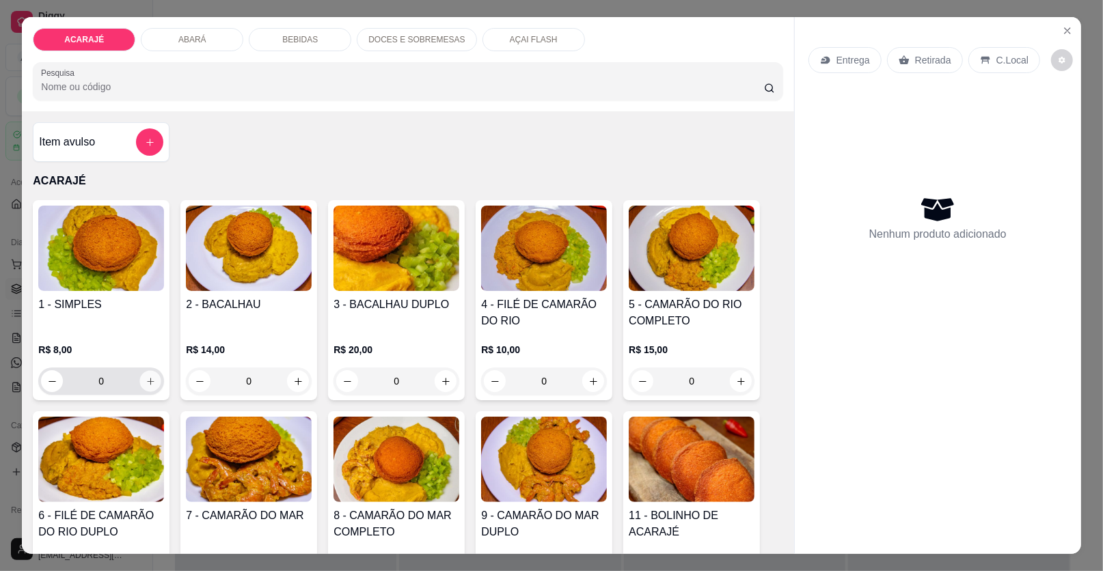
click at [146, 378] on icon "increase-product-quantity" at bounding box center [151, 381] width 10 height 10
type input "1"
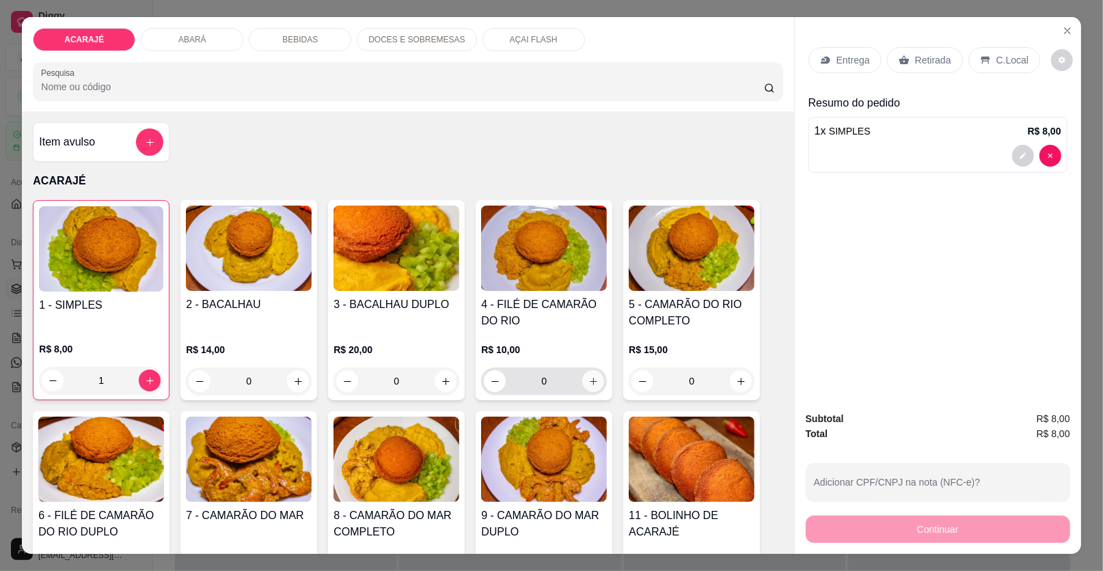
click at [588, 374] on button "increase-product-quantity" at bounding box center [593, 381] width 22 height 22
type input "1"
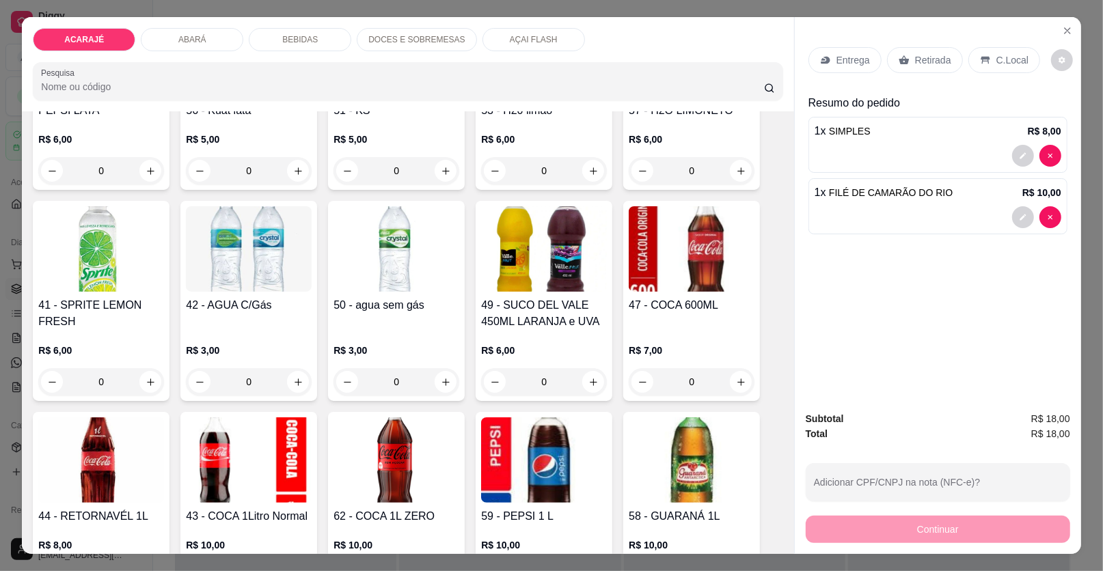
scroll to position [1366, 0]
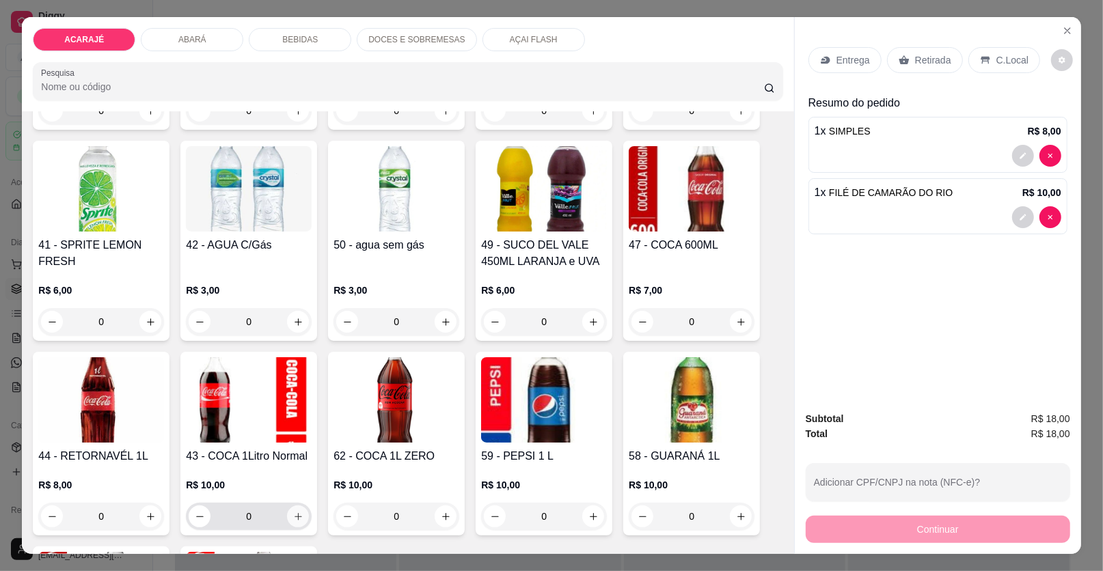
click at [294, 517] on icon "increase-product-quantity" at bounding box center [298, 517] width 10 height 10
type input "1"
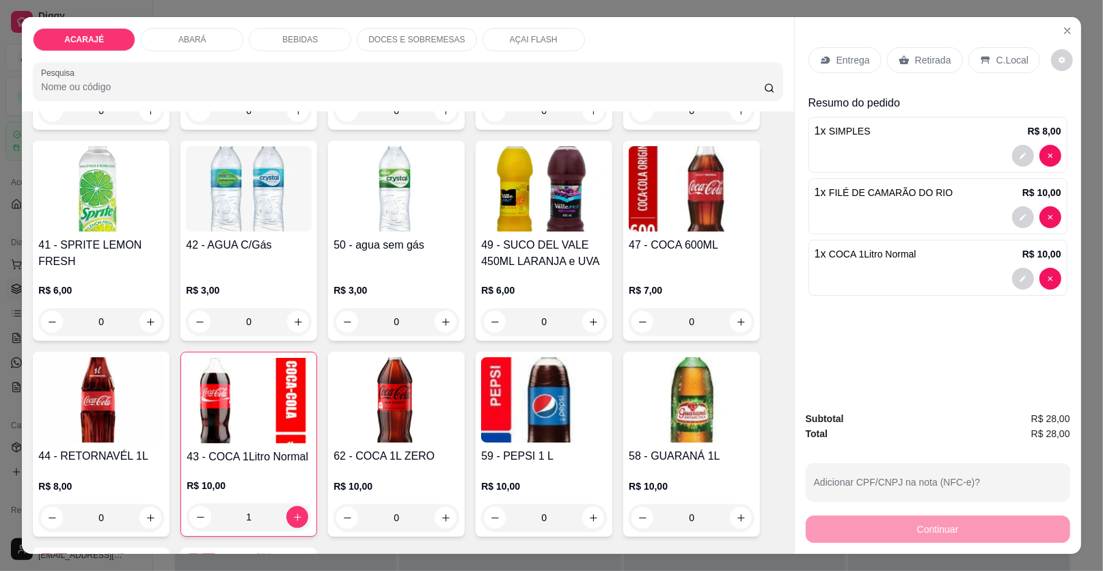
click at [853, 59] on p "Entrega" at bounding box center [852, 60] width 33 height 14
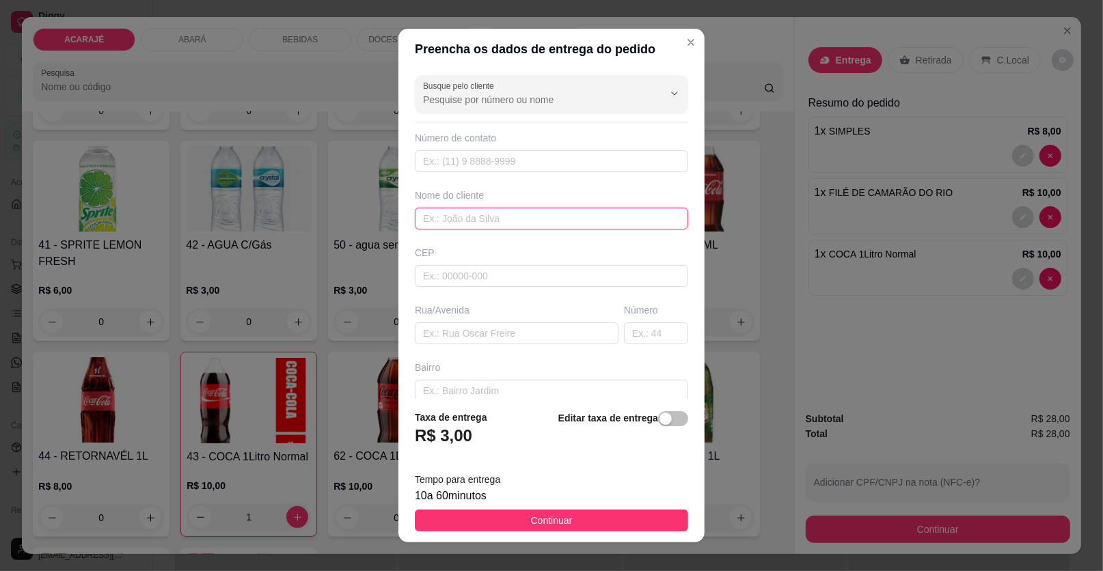
click at [446, 217] on input "text" at bounding box center [551, 219] width 273 height 22
type input "CRISTAL MELL"
click at [499, 331] on input "text" at bounding box center [517, 334] width 204 height 22
paste input "Tranquilino oliveira"
type input "Tranquilino oliveira"
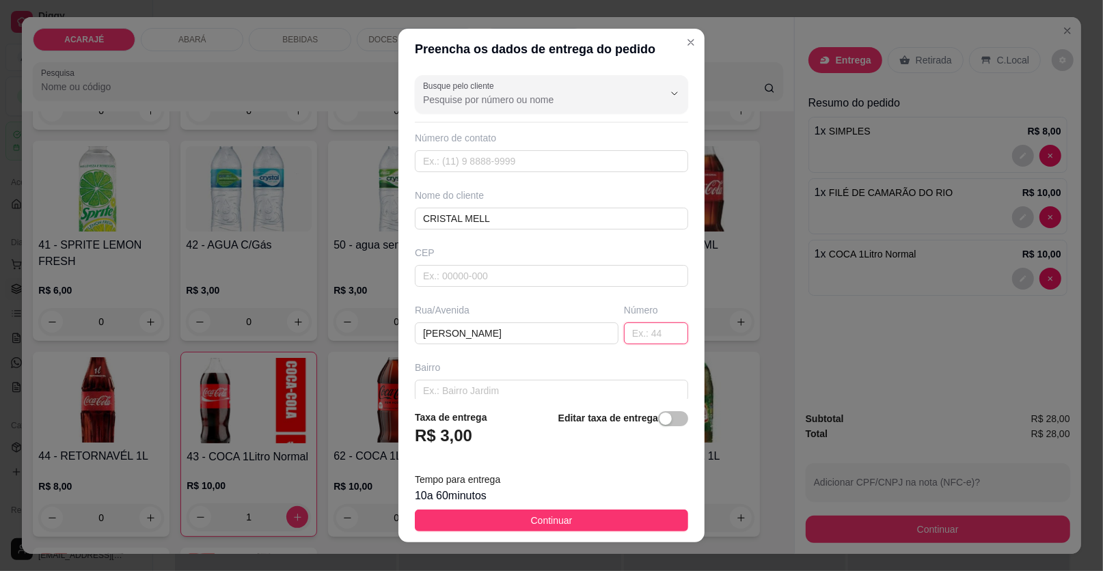
click at [624, 334] on input "text" at bounding box center [656, 334] width 64 height 22
type input "43"
click at [526, 336] on input "Tranquilino oliveira" at bounding box center [517, 334] width 204 height 22
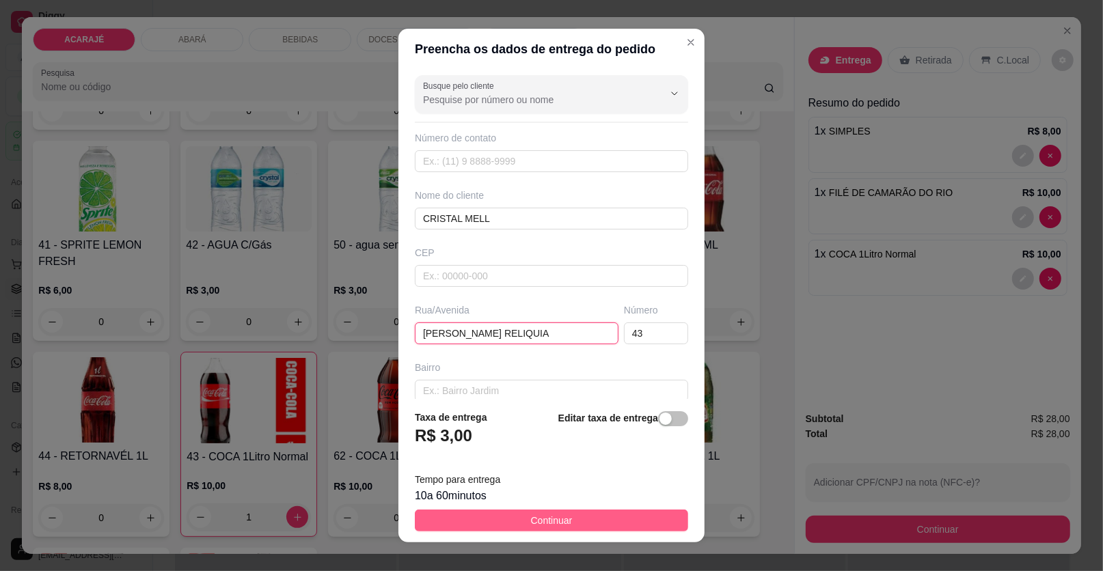
type input "Tranquilino oliveira RELIQUIA"
click at [636, 521] on button "Continuar" at bounding box center [551, 521] width 273 height 22
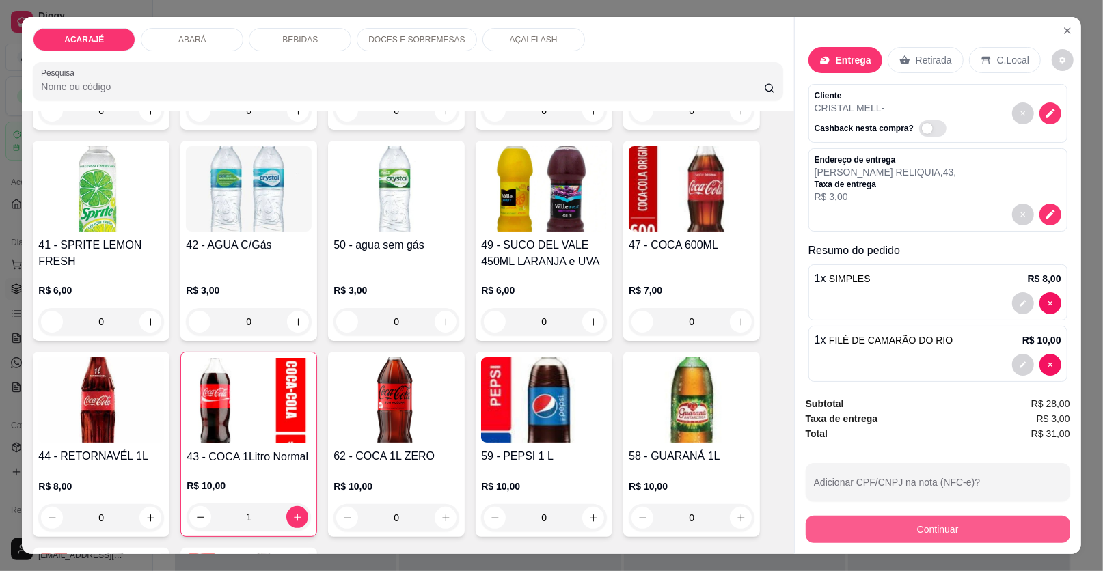
click at [1015, 533] on button "Continuar" at bounding box center [938, 529] width 264 height 27
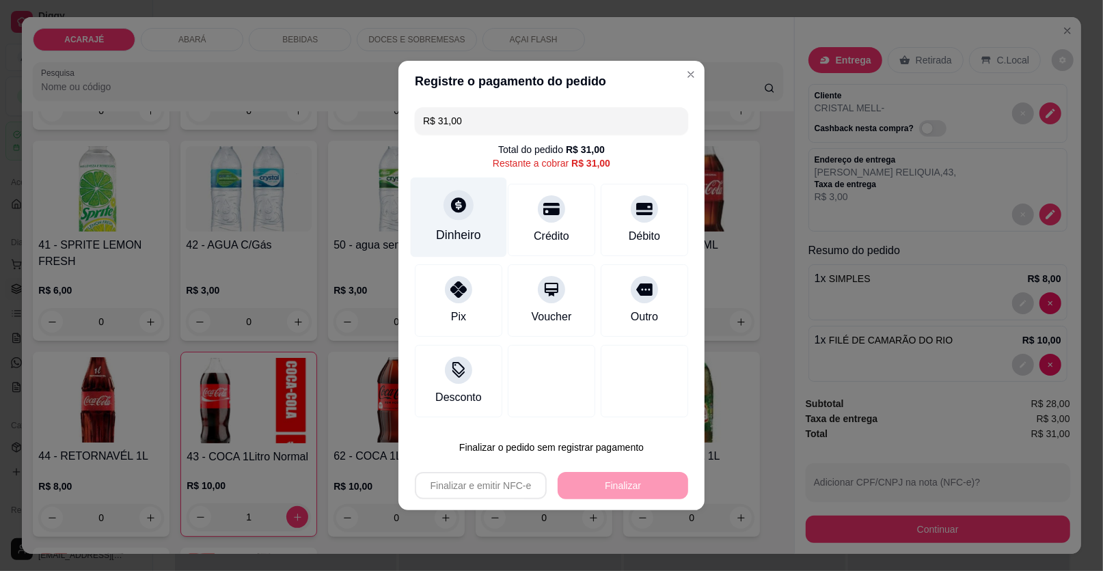
click at [461, 204] on icon at bounding box center [458, 204] width 15 height 15
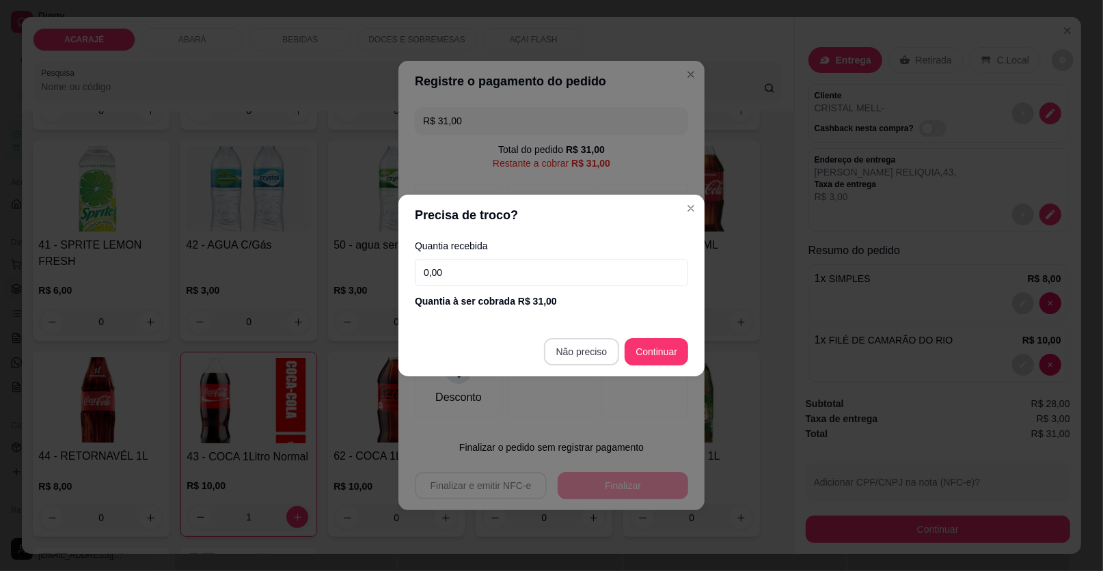
type input "R$ 0,00"
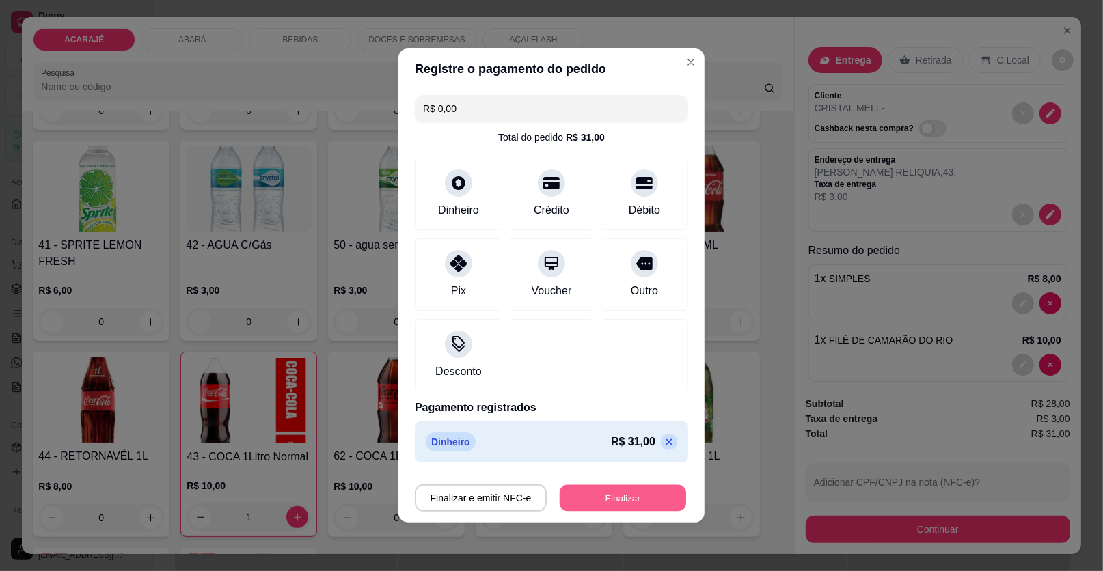
click at [623, 500] on button "Finalizar" at bounding box center [623, 498] width 126 height 27
type input "0"
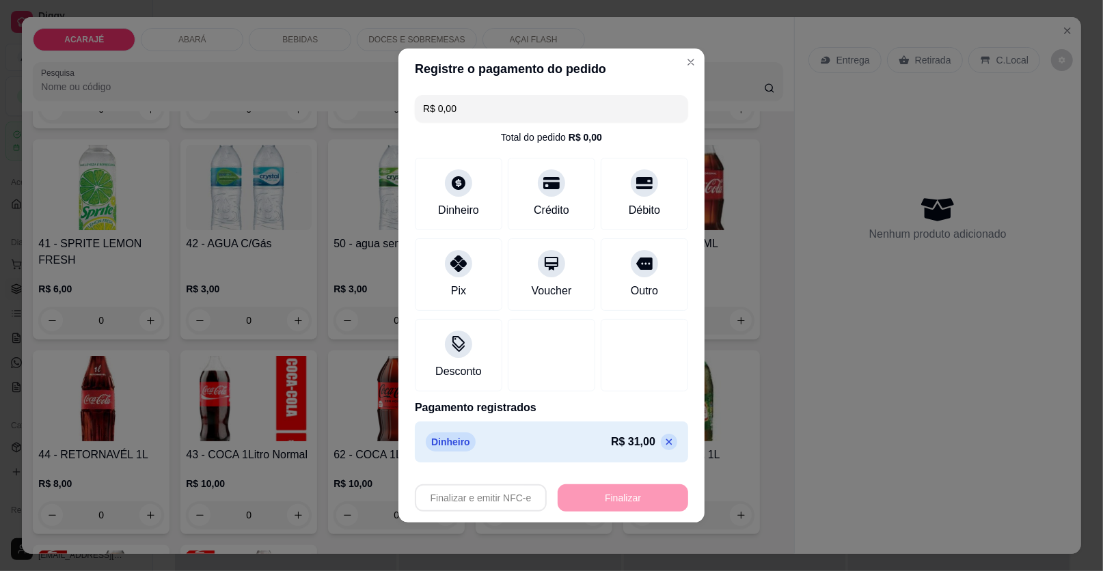
type input "-R$ 31,00"
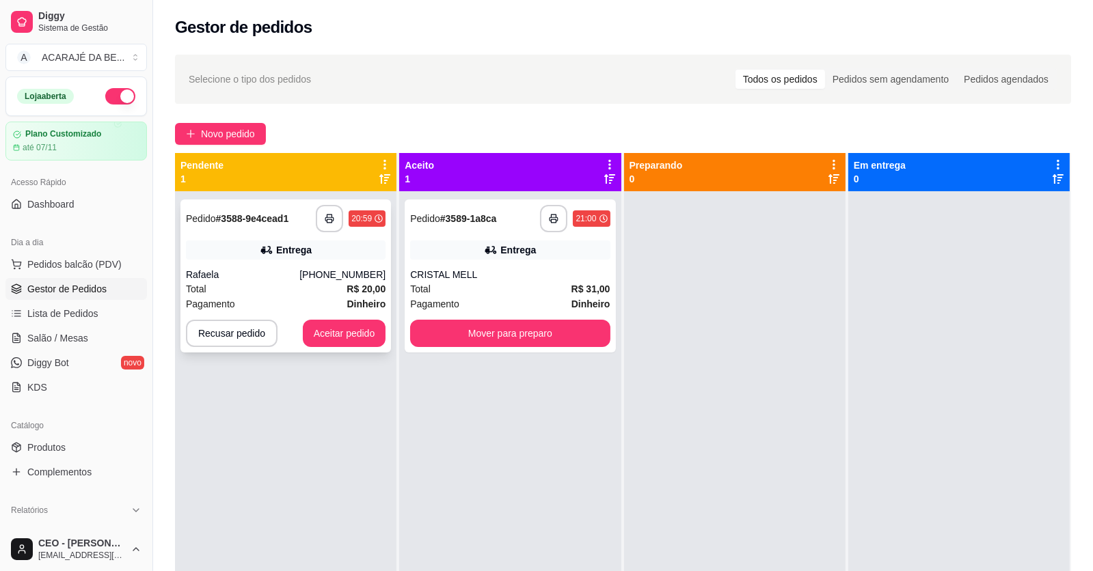
click at [279, 294] on div "Total R$ 20,00" at bounding box center [286, 289] width 200 height 15
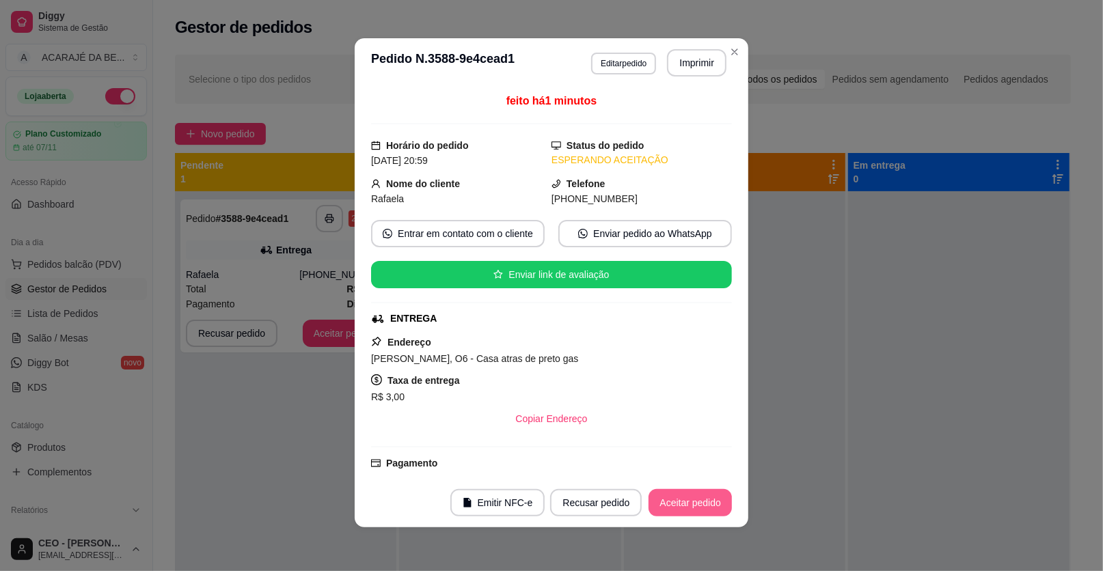
click at [708, 504] on button "Aceitar pedido" at bounding box center [689, 502] width 83 height 27
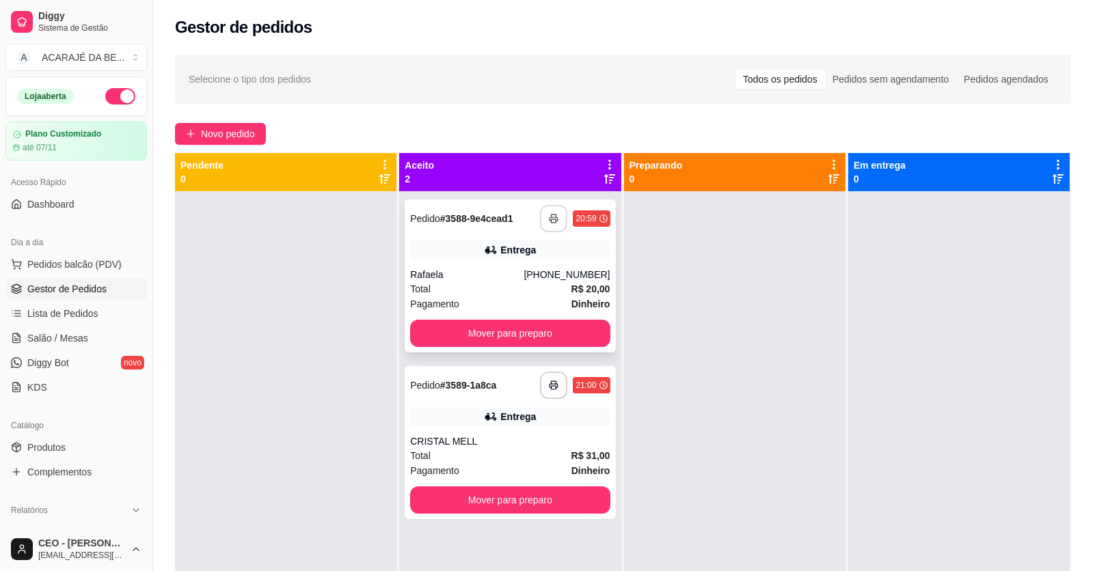
click at [554, 215] on icon "button" at bounding box center [554, 219] width 10 height 10
click at [554, 215] on button "button" at bounding box center [553, 218] width 27 height 27
click at [550, 381] on icon "button" at bounding box center [554, 386] width 10 height 10
click at [566, 331] on button "Mover para preparo" at bounding box center [509, 333] width 193 height 27
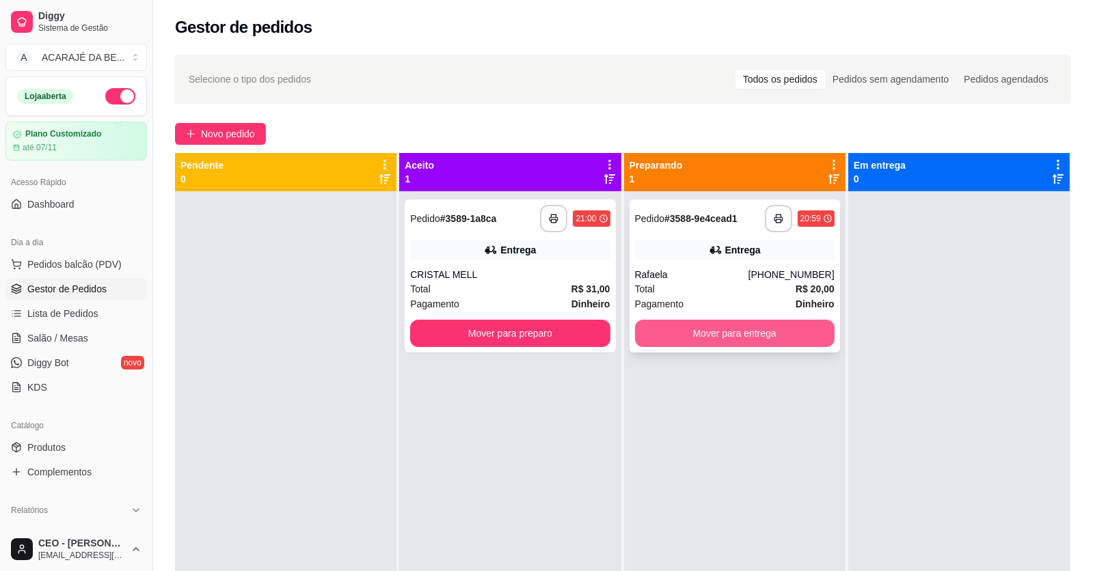
click at [715, 336] on button "Mover para entrega" at bounding box center [735, 333] width 200 height 27
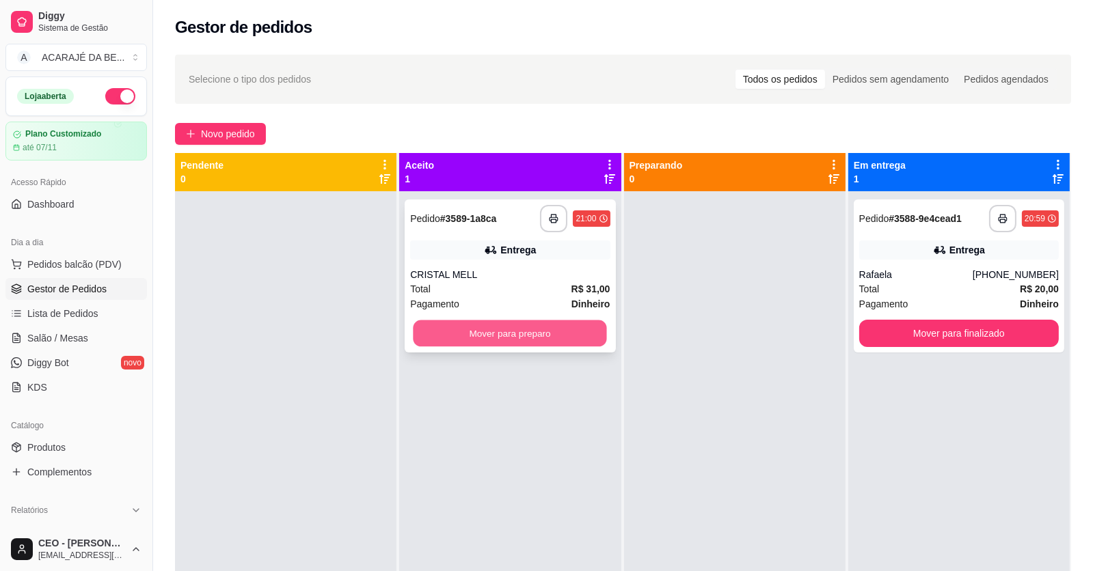
click at [557, 331] on button "Mover para preparo" at bounding box center [509, 333] width 193 height 27
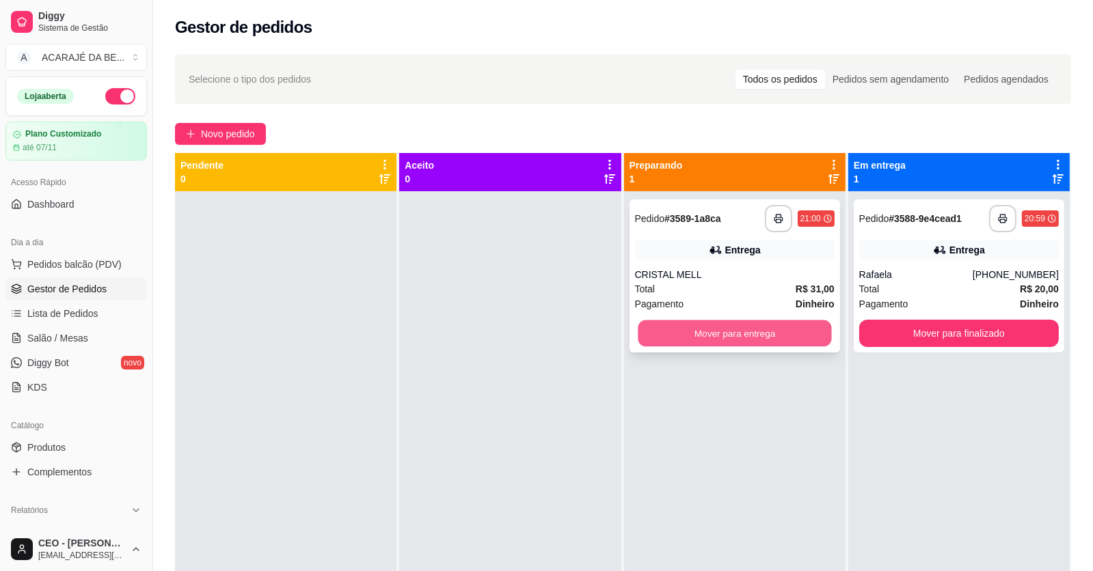
click at [671, 335] on button "Mover para entrega" at bounding box center [733, 333] width 193 height 27
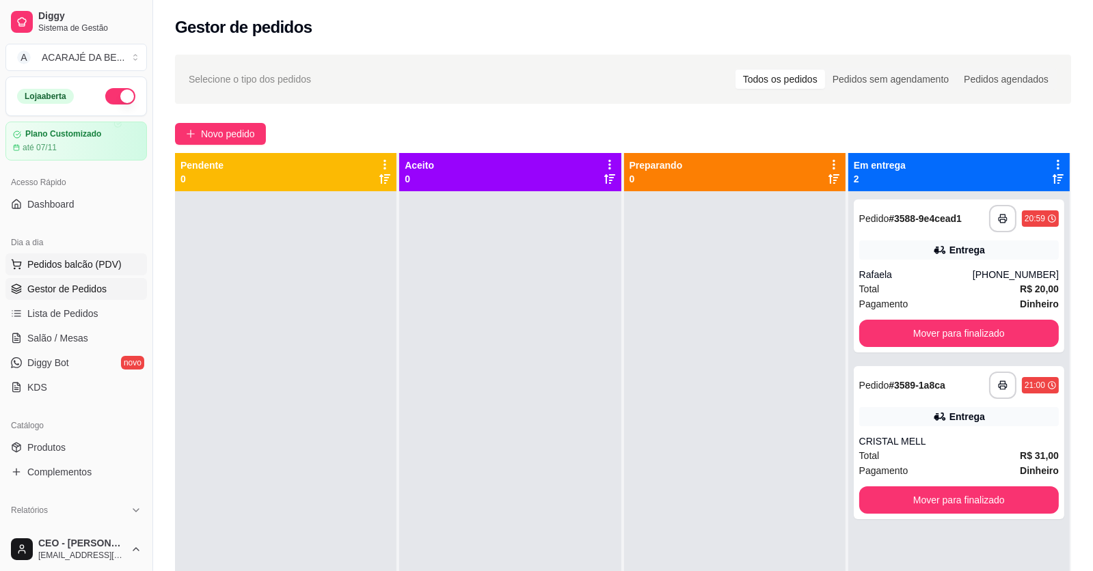
click at [53, 260] on span "Pedidos balcão (PDV)" at bounding box center [74, 265] width 94 height 14
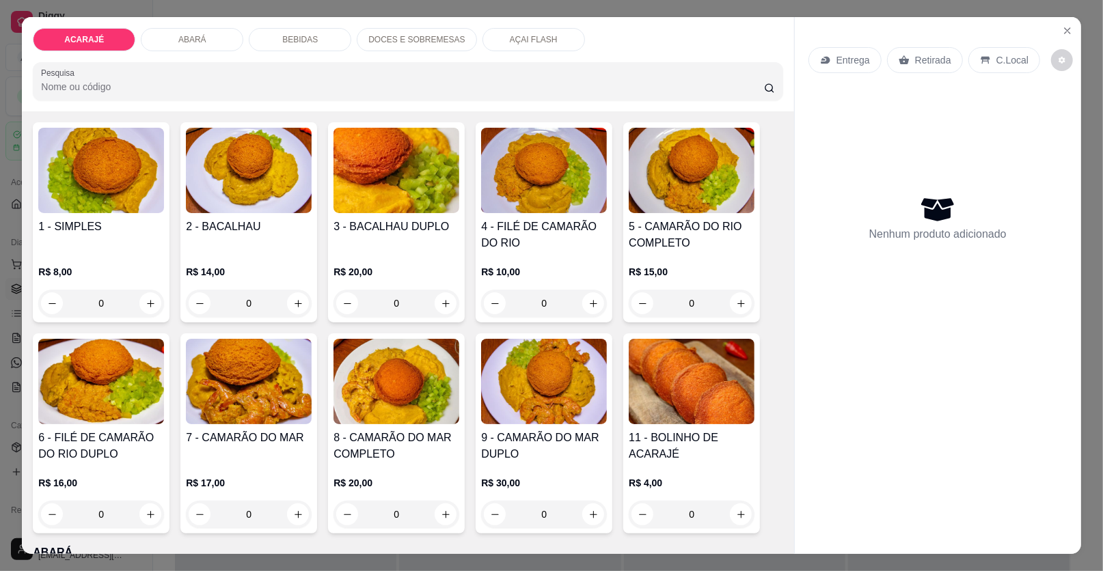
scroll to position [205, 0]
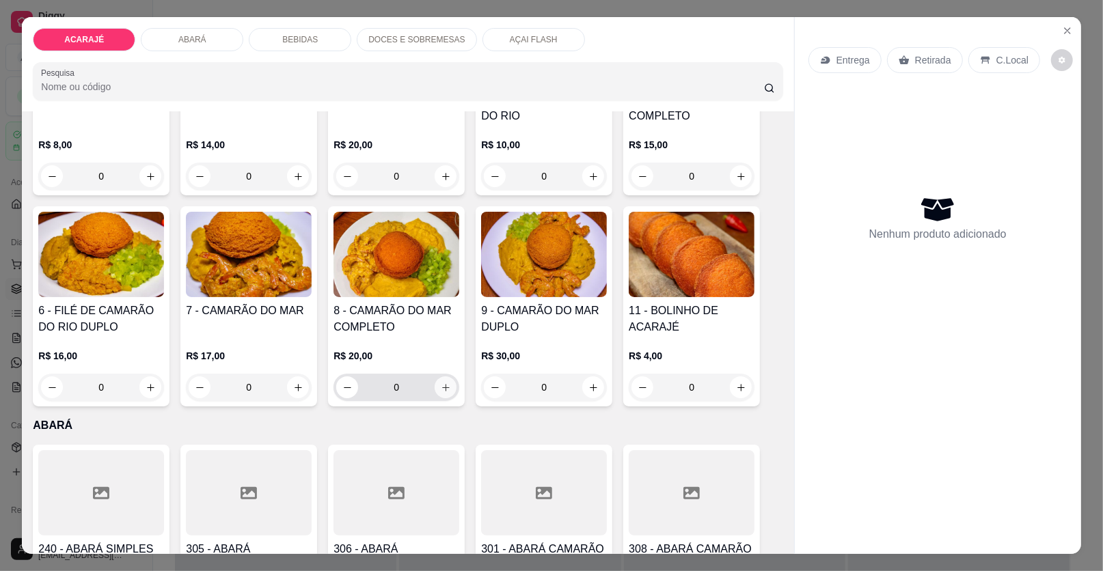
click at [442, 387] on icon "increase-product-quantity" at bounding box center [446, 388] width 10 height 10
type input "1"
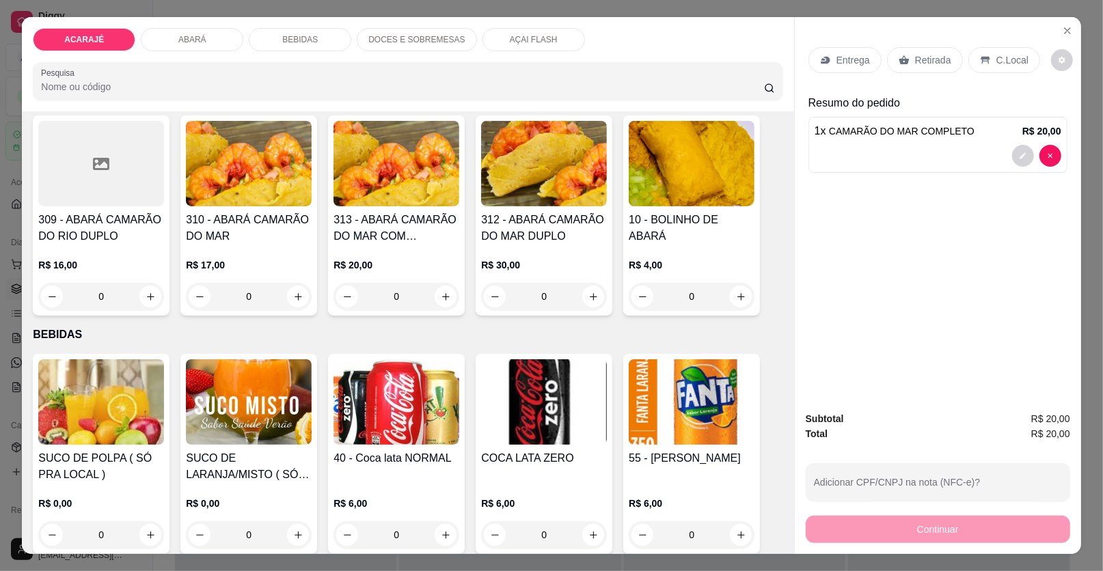
scroll to position [820, 0]
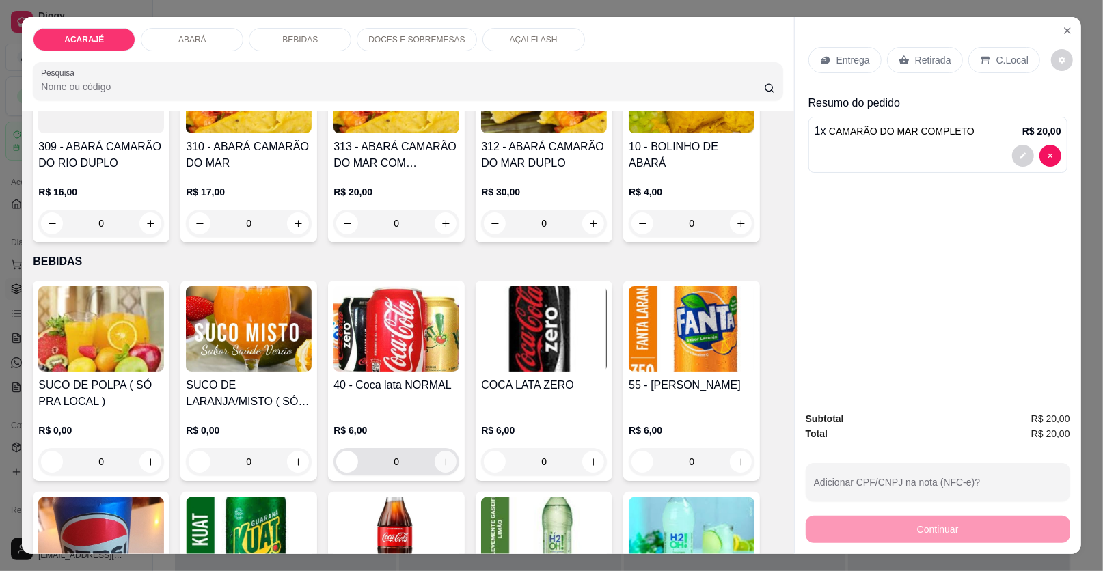
click at [441, 459] on icon "increase-product-quantity" at bounding box center [446, 462] width 10 height 10
type input "1"
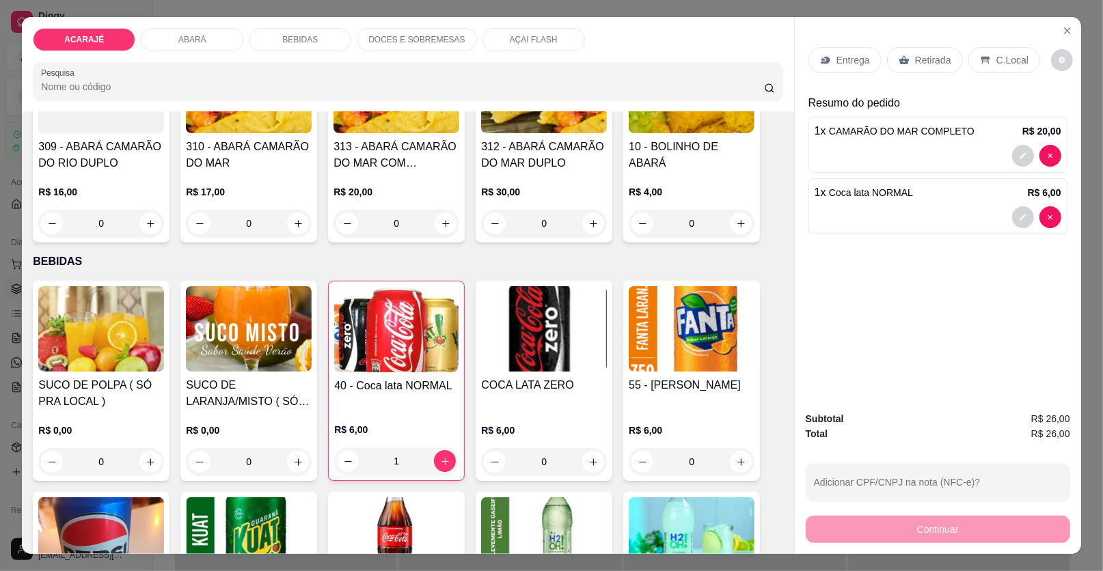
click at [836, 61] on p "Entrega" at bounding box center [852, 60] width 33 height 14
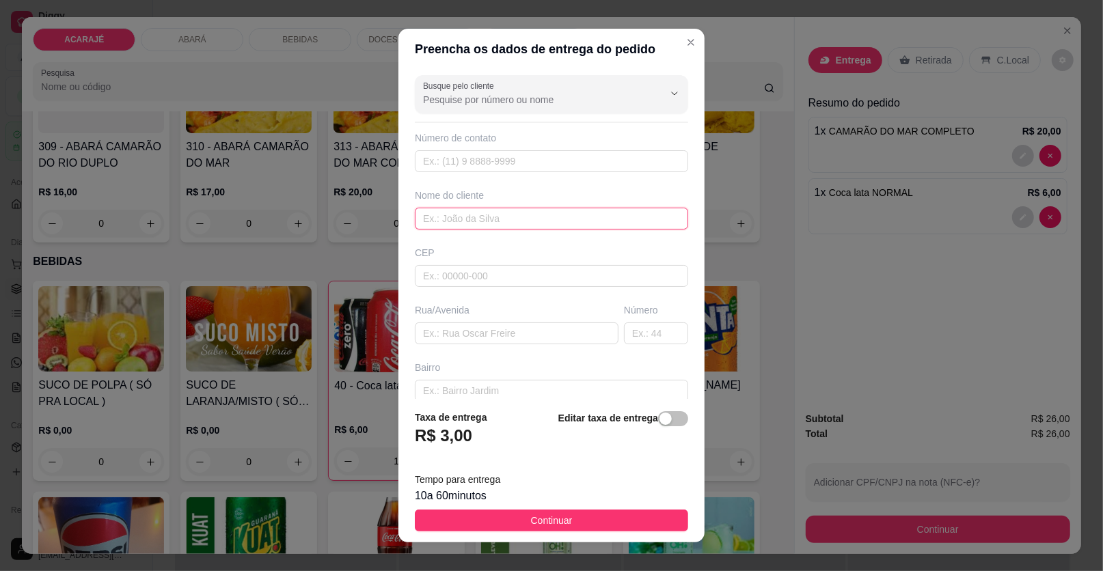
click at [505, 215] on input "text" at bounding box center [551, 219] width 273 height 22
type input "TIAGO REPORTER"
click at [459, 331] on input "text" at bounding box center [517, 334] width 204 height 22
paste input "Rua h numero 31 próximo a praça do trabalhador casa de Tiago reporte"
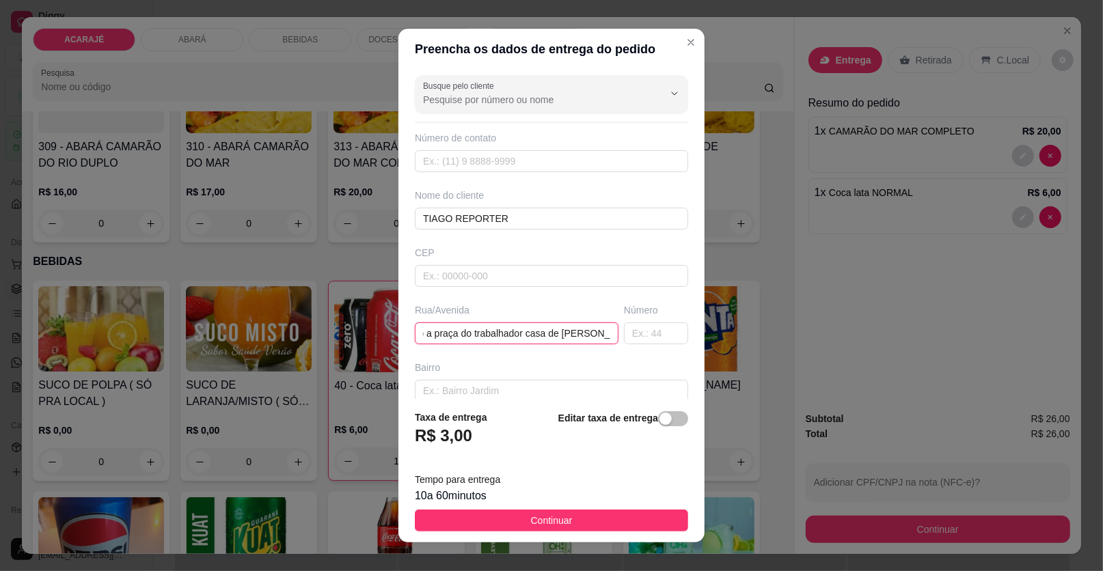
type input "Rua h numero 31 próximo a praça do trabalhador casa de Tiago reporte"
click at [597, 518] on button "Continuar" at bounding box center [551, 521] width 273 height 22
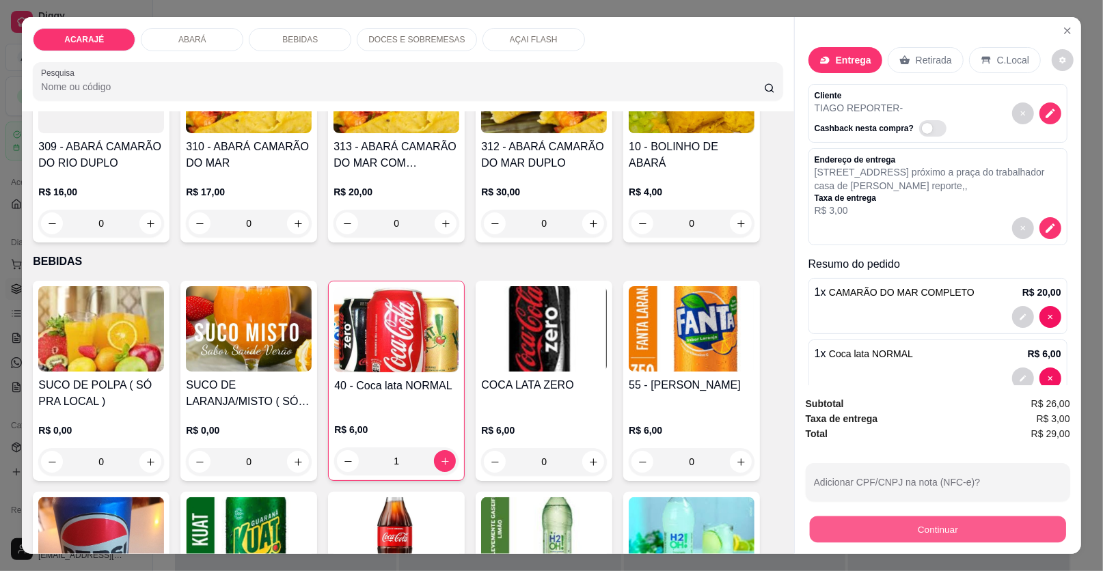
click at [857, 532] on button "Continuar" at bounding box center [938, 530] width 256 height 27
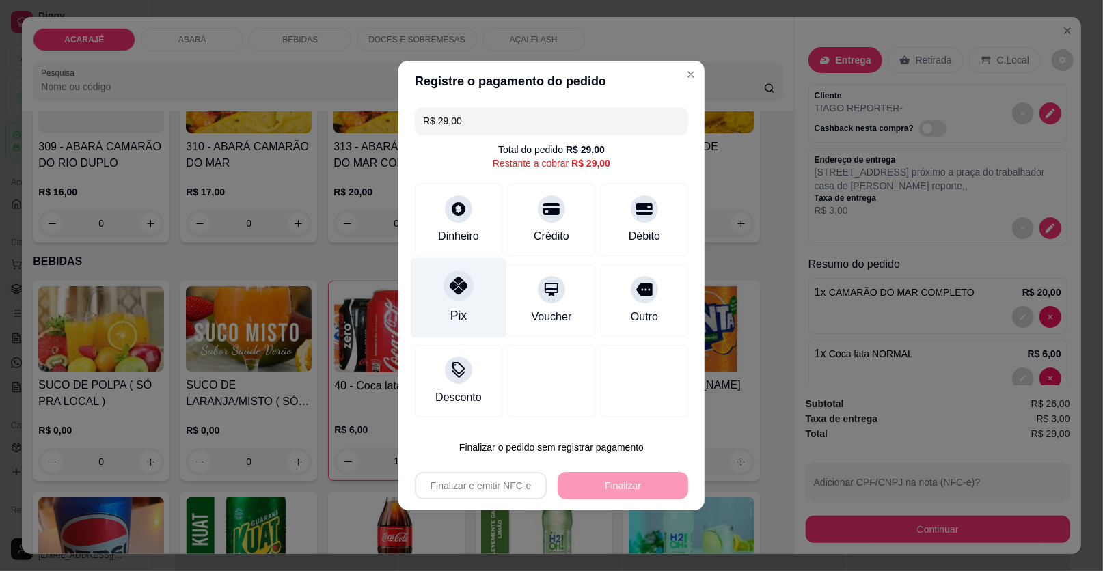
click at [467, 281] on div at bounding box center [458, 286] width 30 height 30
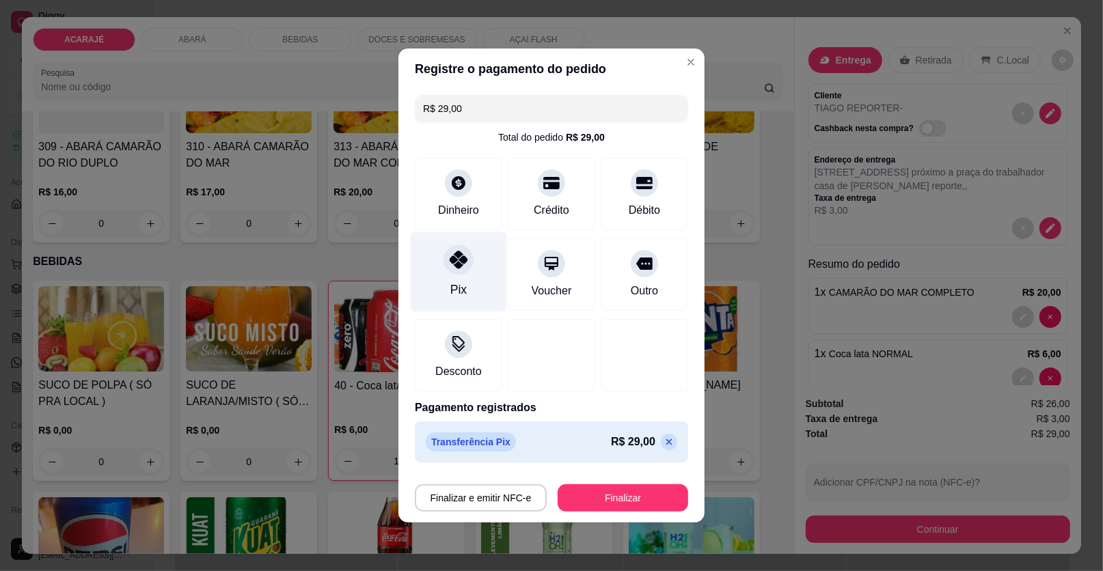
type input "R$ 0,00"
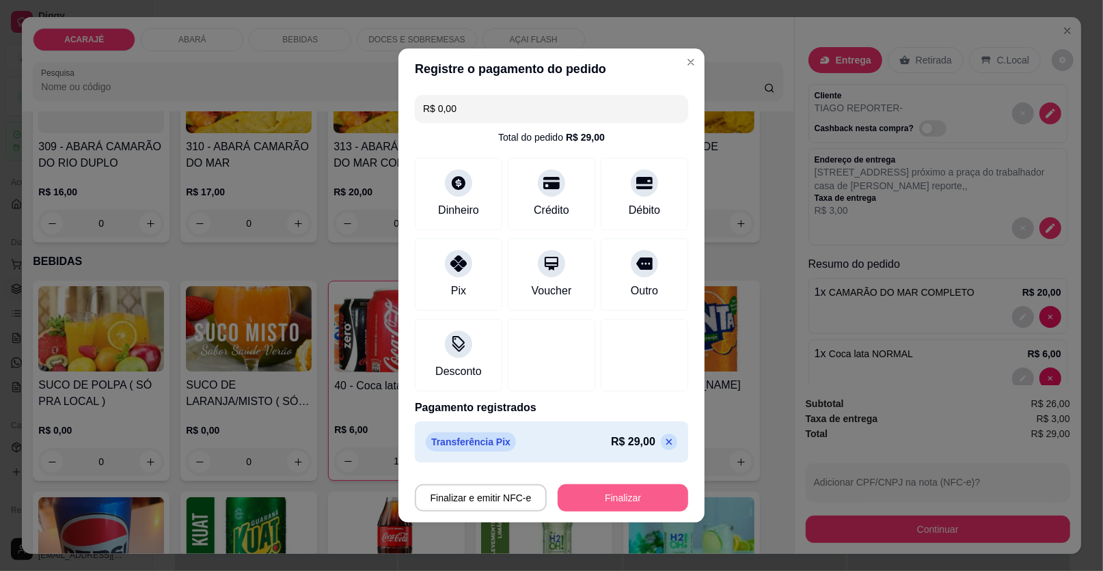
click at [597, 504] on button "Finalizar" at bounding box center [623, 497] width 131 height 27
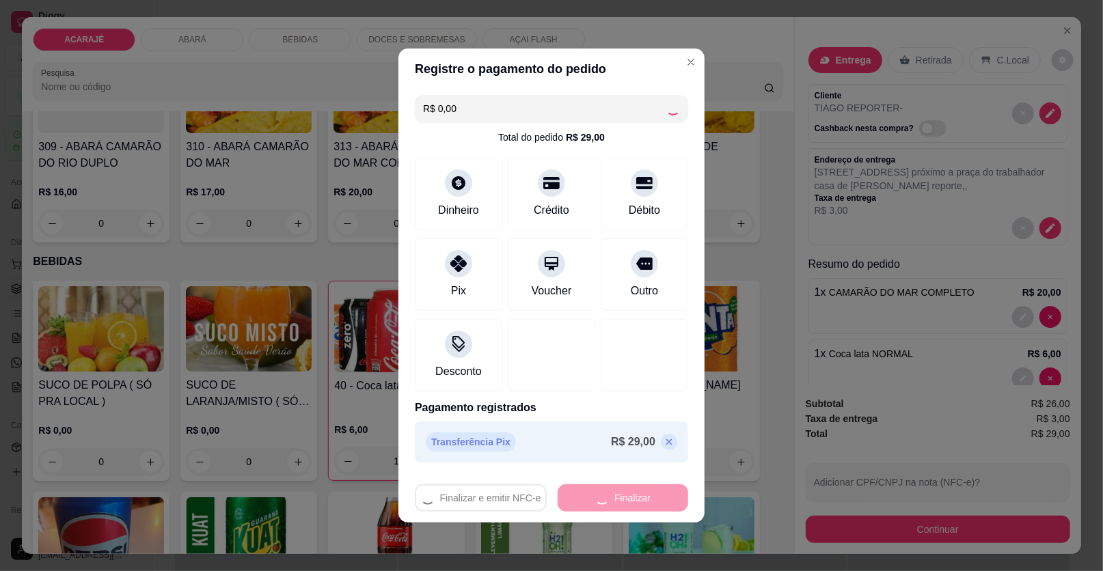
type input "0"
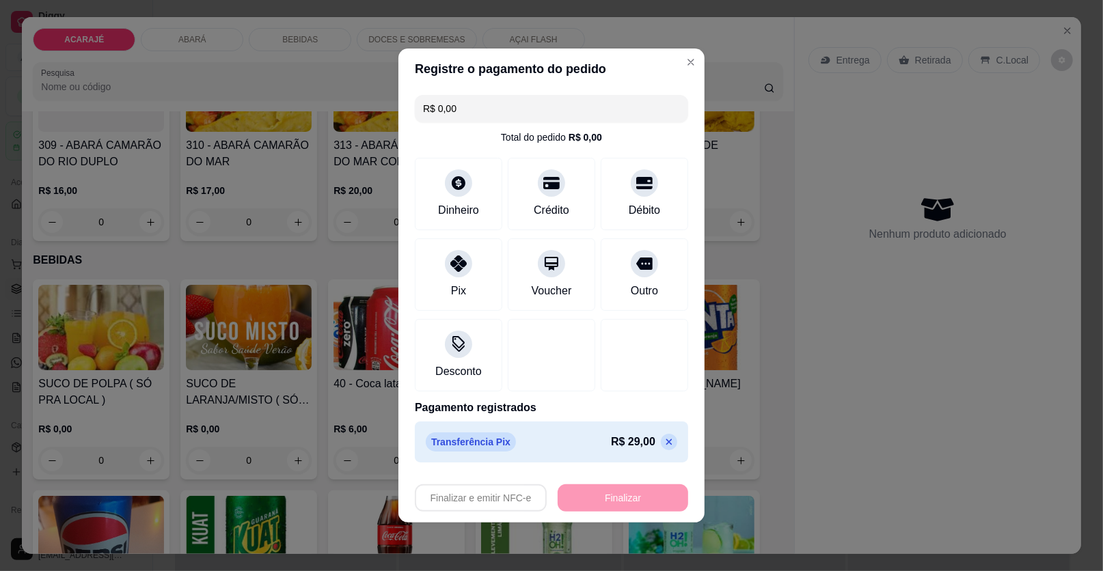
type input "-R$ 29,00"
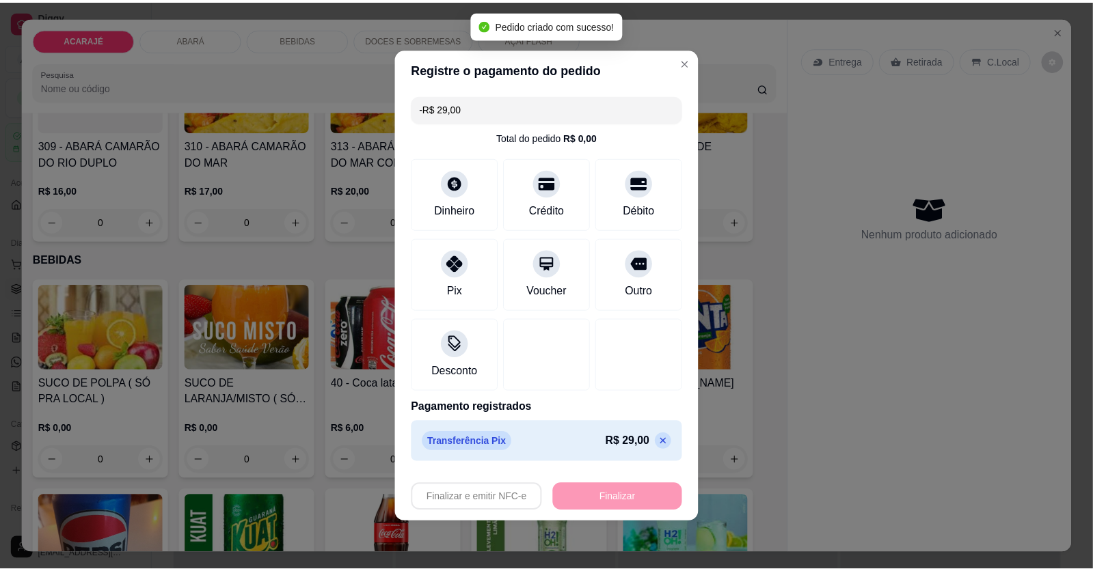
scroll to position [819, 0]
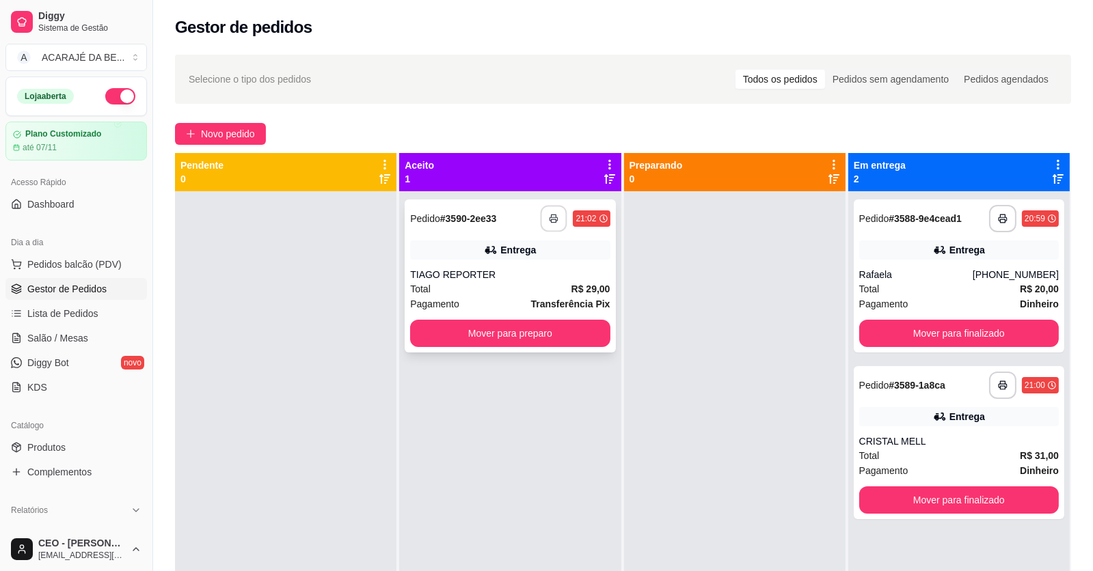
click at [549, 218] on icon "button" at bounding box center [554, 219] width 10 height 10
click at [517, 329] on button "Mover para preparo" at bounding box center [510, 333] width 200 height 27
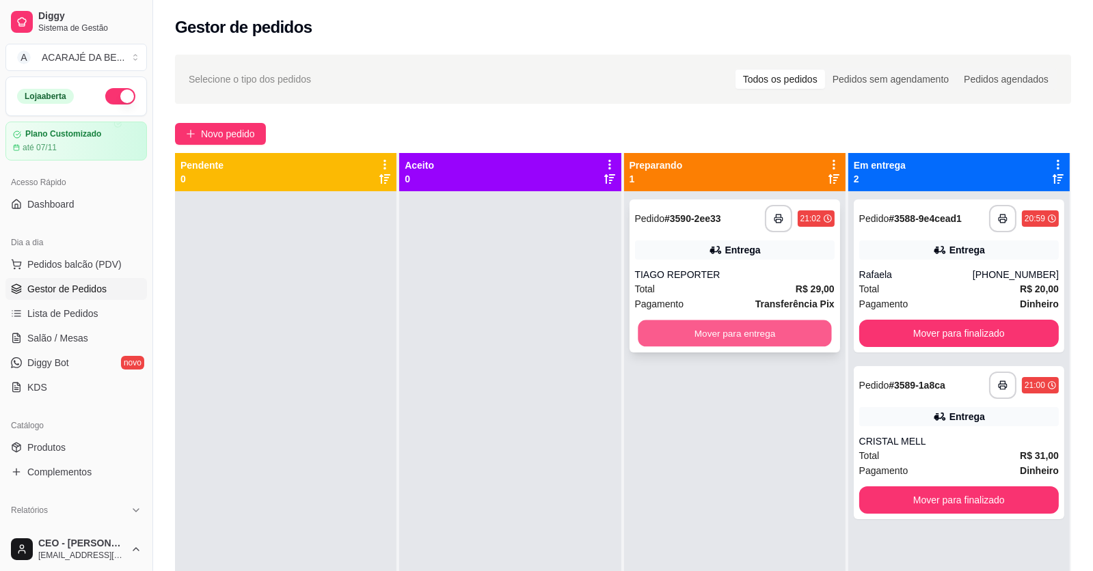
click at [729, 331] on button "Mover para entrega" at bounding box center [733, 333] width 193 height 27
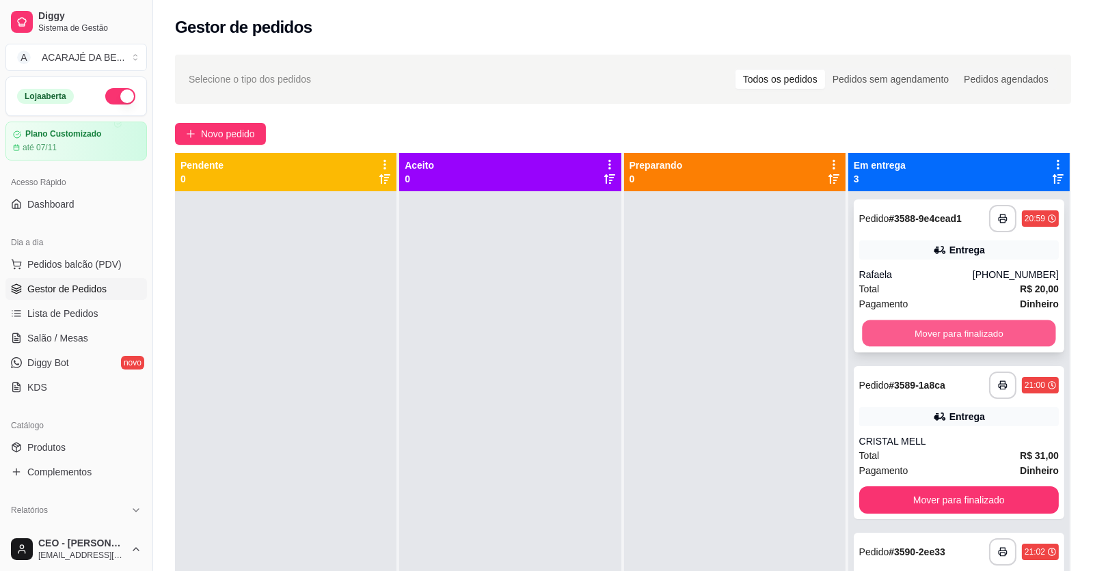
click at [948, 337] on button "Mover para finalizado" at bounding box center [958, 333] width 193 height 27
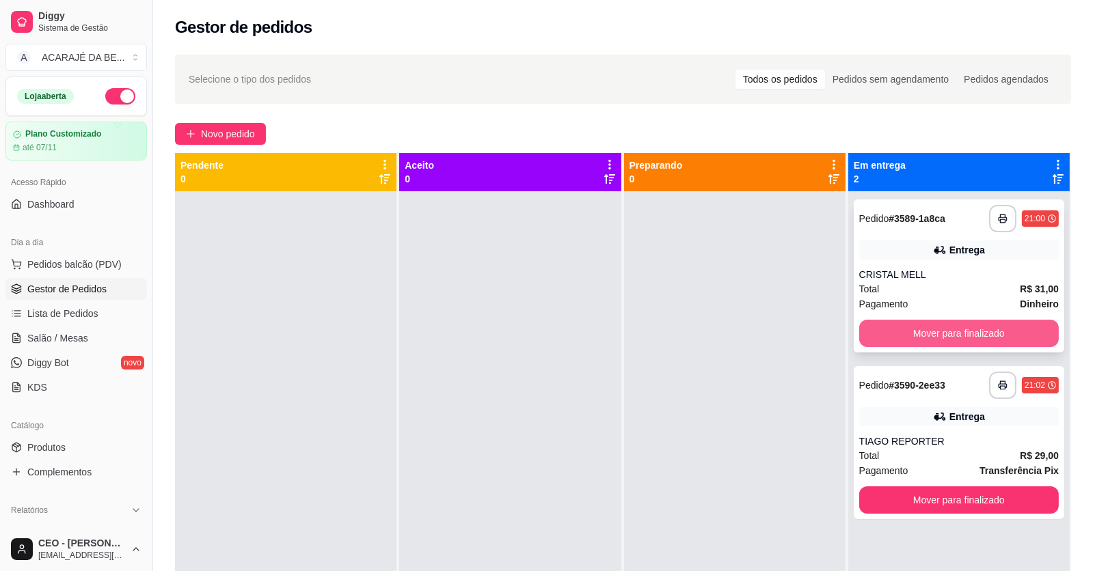
click at [957, 334] on button "Mover para finalizado" at bounding box center [959, 333] width 200 height 27
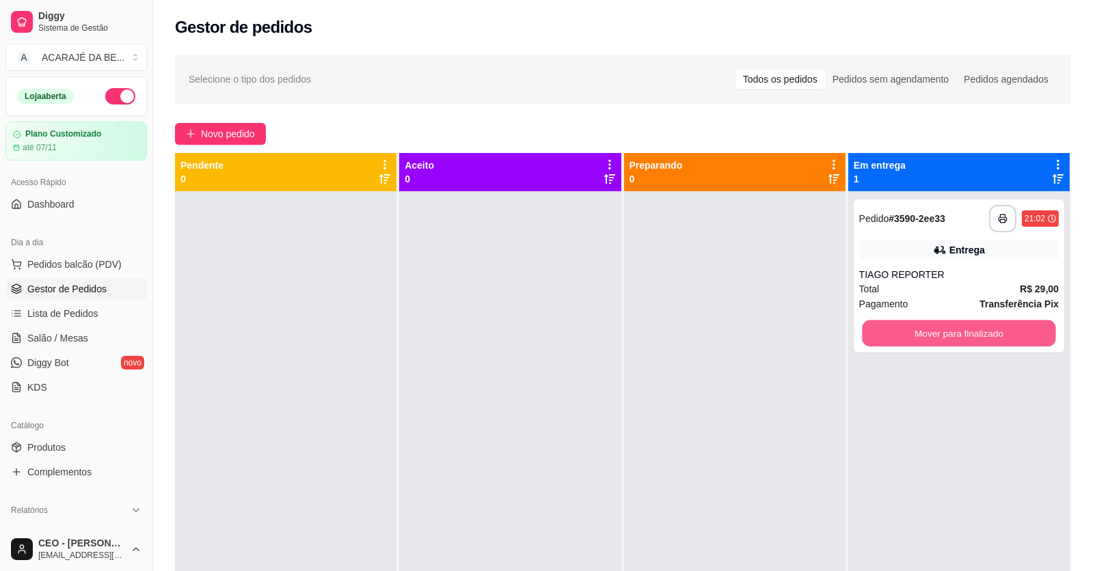
click at [957, 334] on button "Mover para finalizado" at bounding box center [958, 333] width 193 height 27
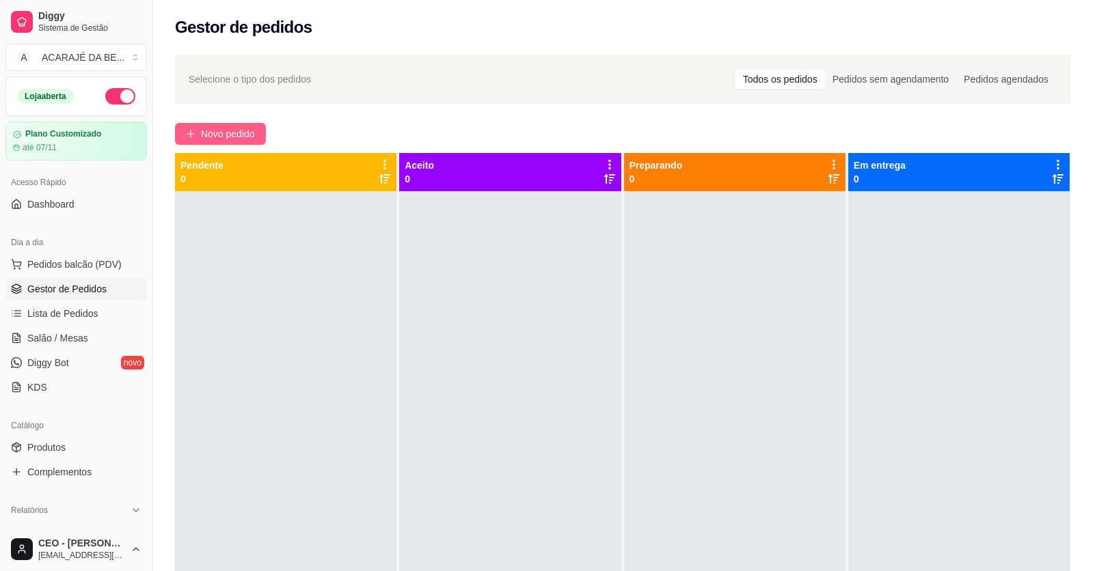
click at [234, 139] on span "Novo pedido" at bounding box center [228, 133] width 54 height 15
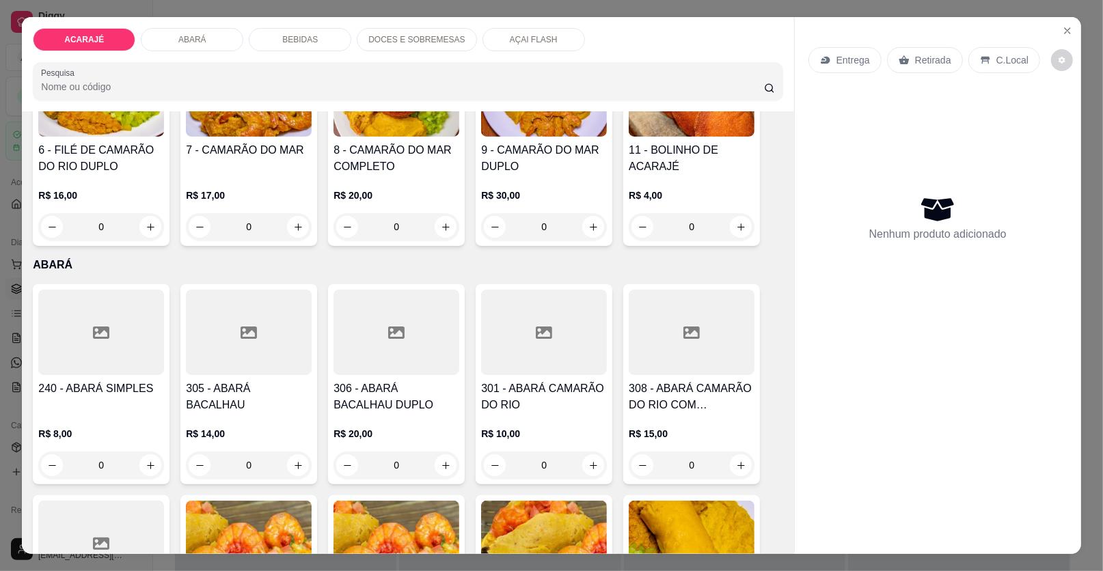
scroll to position [410, 0]
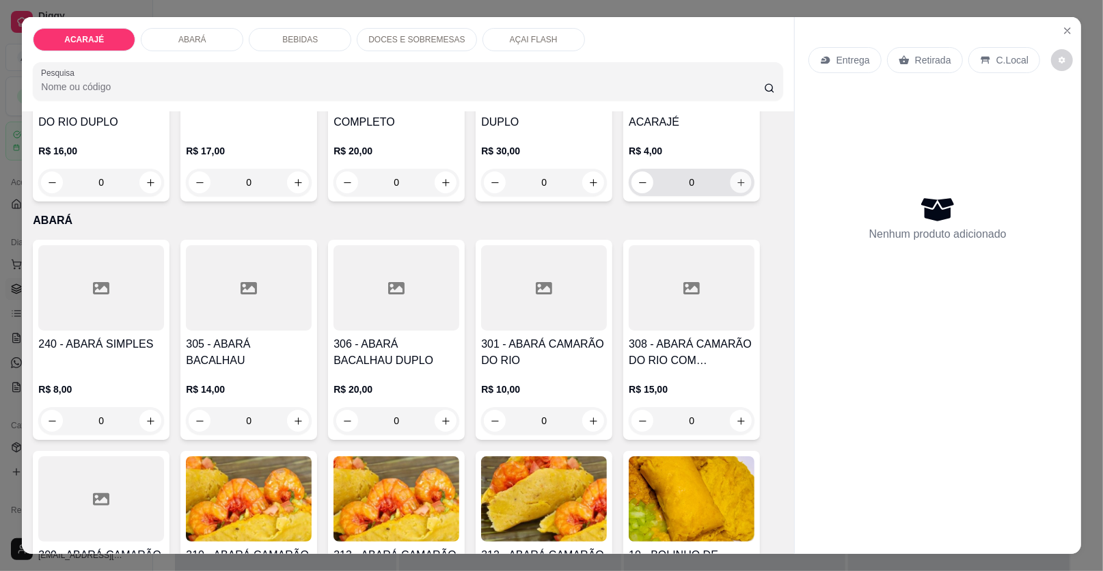
click at [734, 172] on button "increase-product-quantity" at bounding box center [740, 182] width 21 height 21
type input "1"
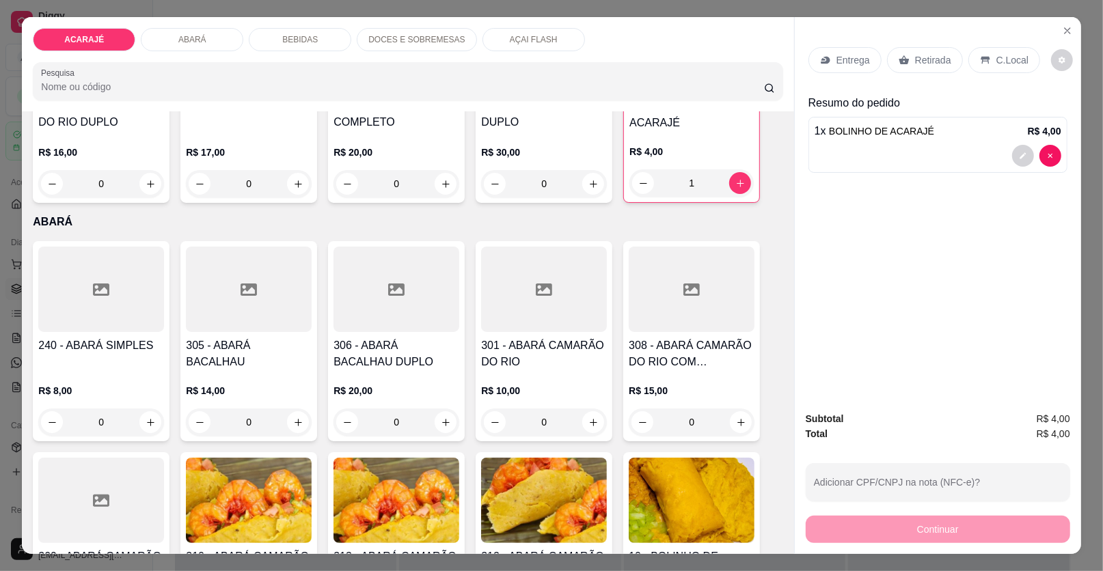
drag, startPoint x: 901, startPoint y: 51, endPoint x: 909, endPoint y: 79, distance: 29.2
click at [902, 51] on div "Retirada" at bounding box center [925, 60] width 76 height 26
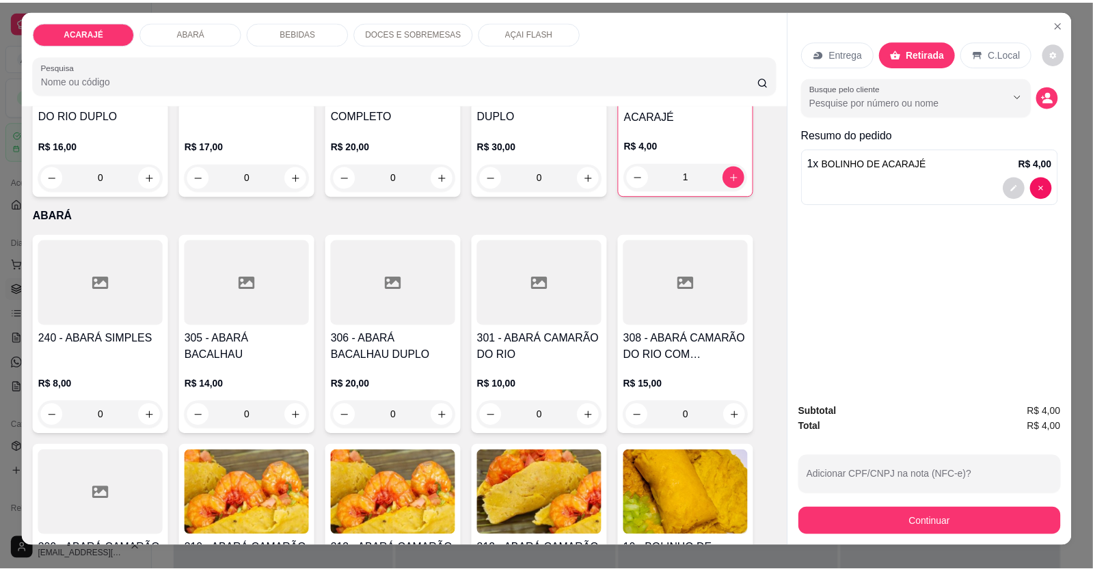
scroll to position [26, 0]
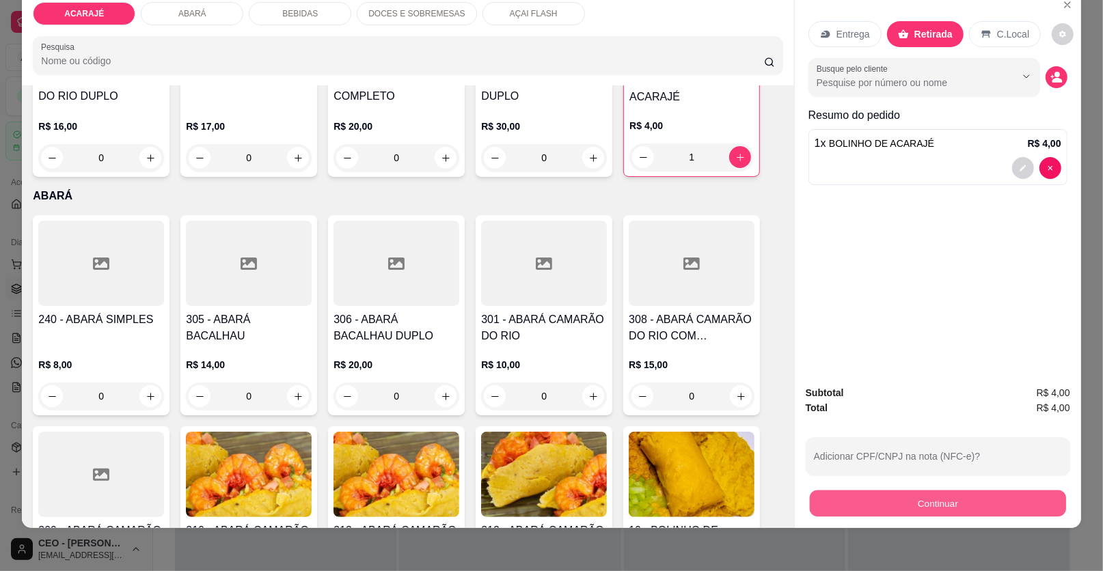
click at [919, 502] on button "Continuar" at bounding box center [938, 504] width 256 height 27
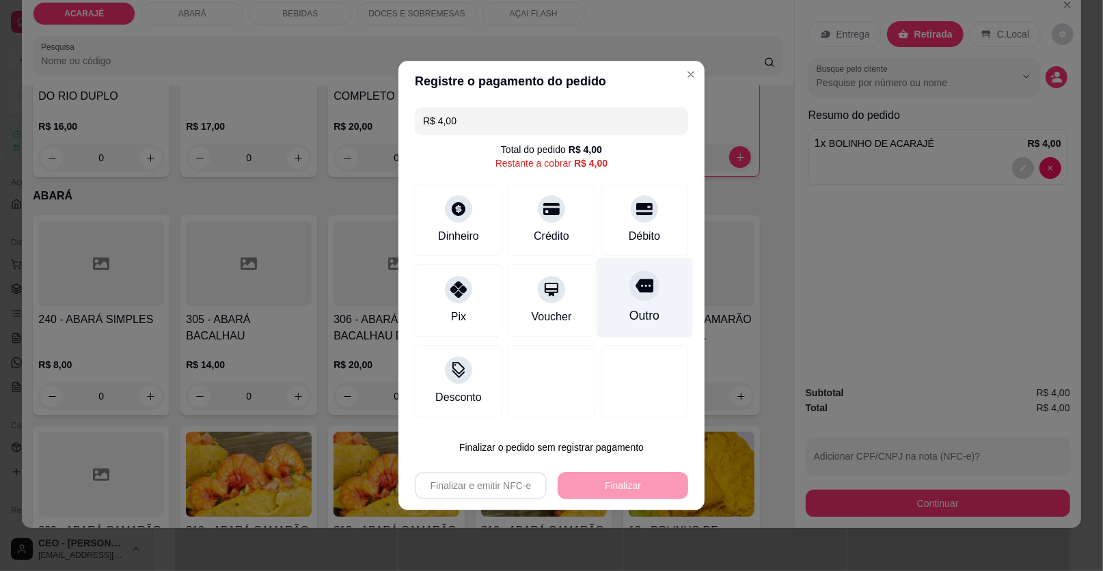
click at [644, 302] on div "Outro" at bounding box center [645, 298] width 96 height 80
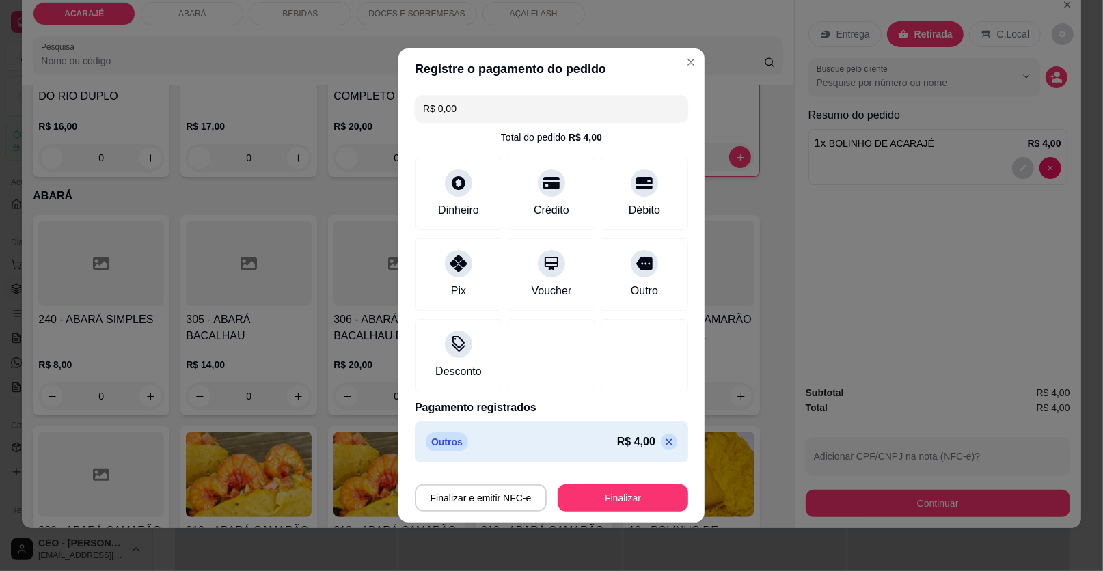
click at [663, 438] on icon at bounding box center [668, 442] width 11 height 11
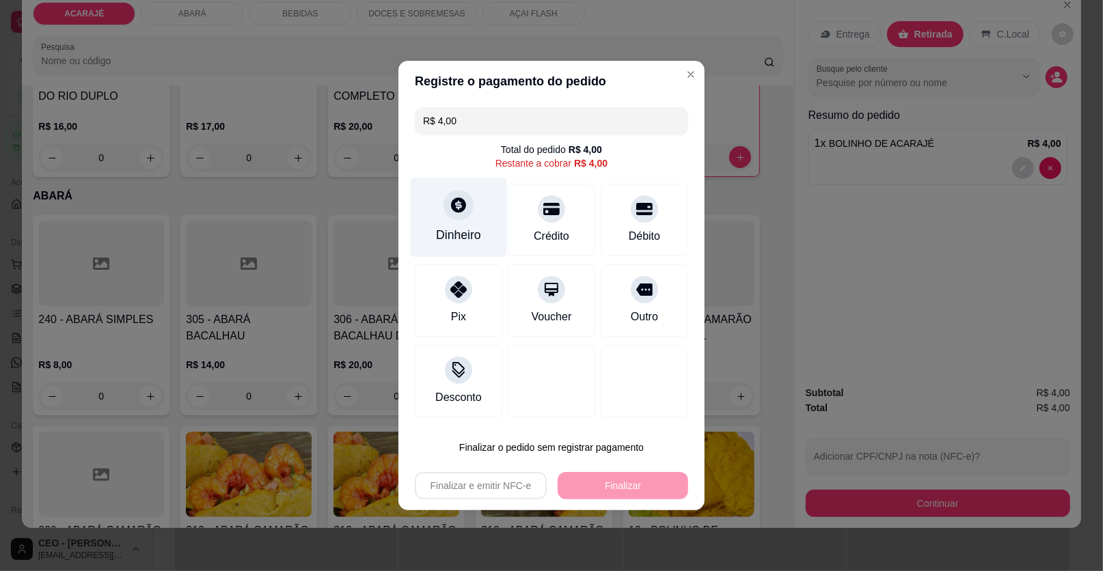
click at [484, 240] on div "Dinheiro" at bounding box center [459, 218] width 96 height 80
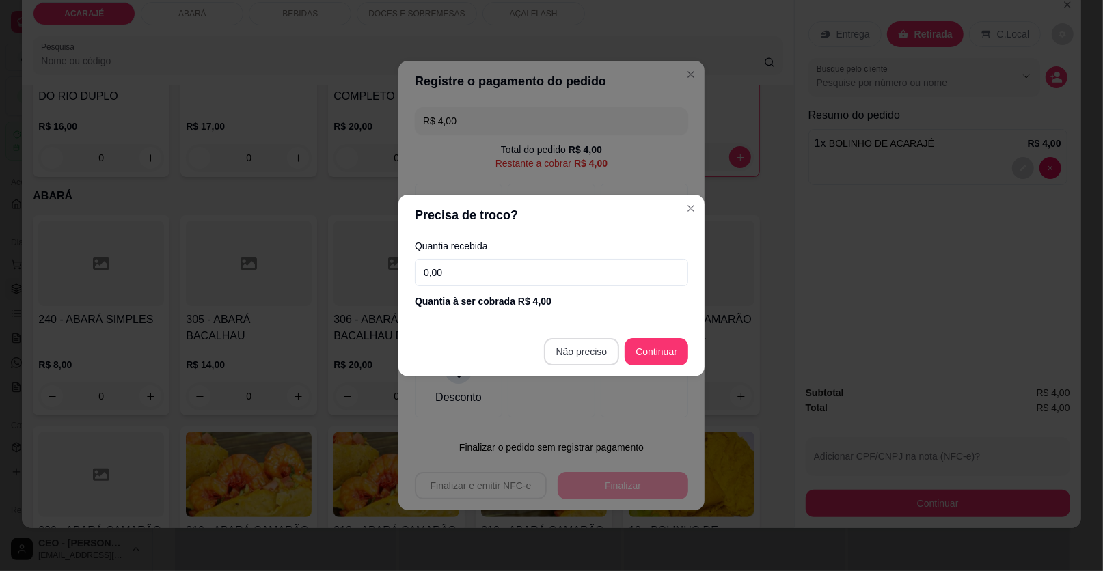
type input "R$ 0,00"
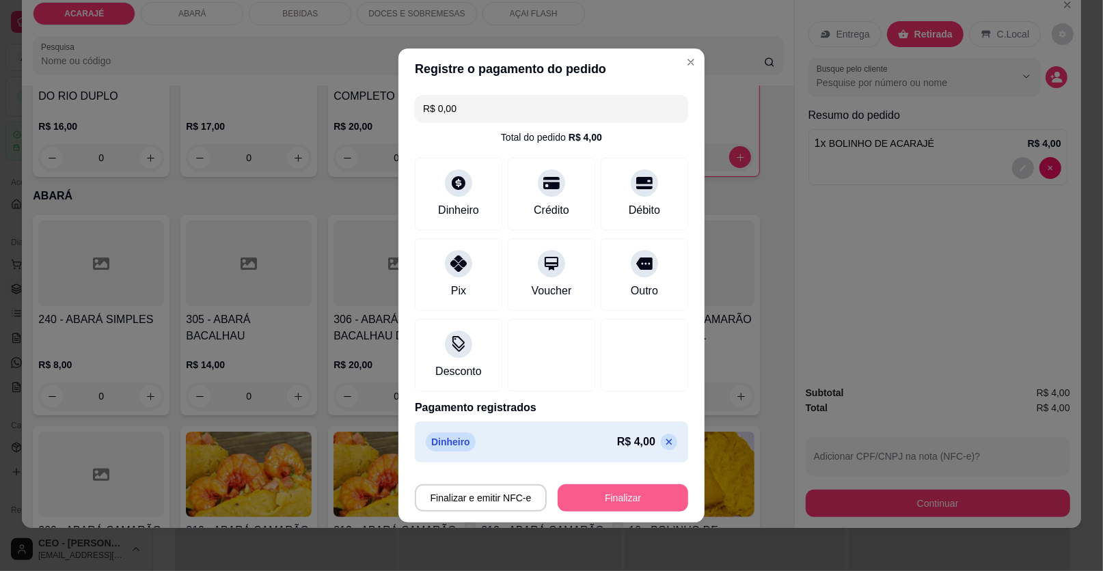
click at [611, 495] on button "Finalizar" at bounding box center [623, 497] width 131 height 27
type input "0"
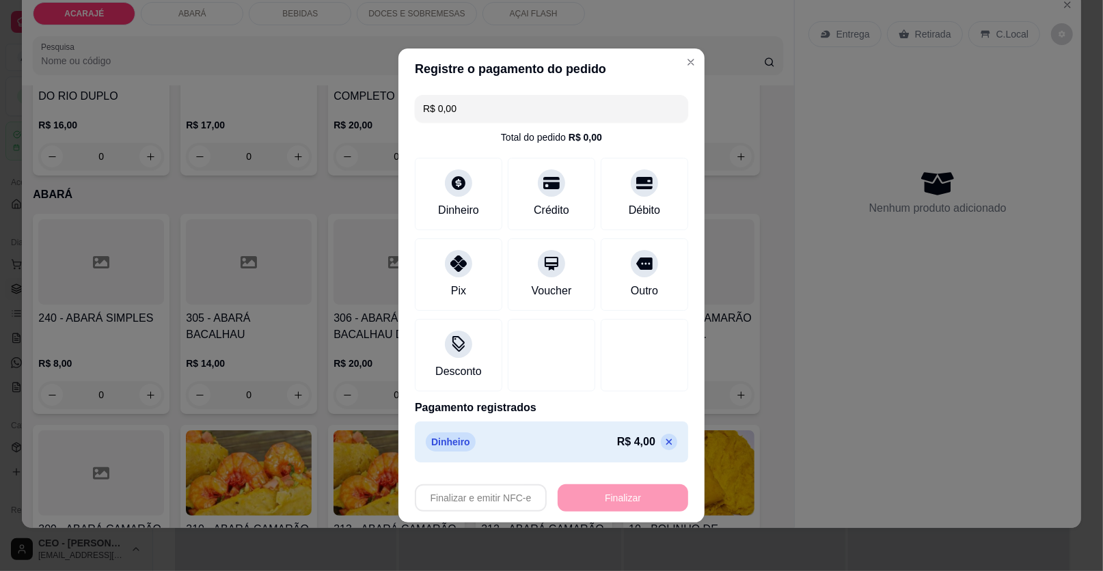
type input "-R$ 4,00"
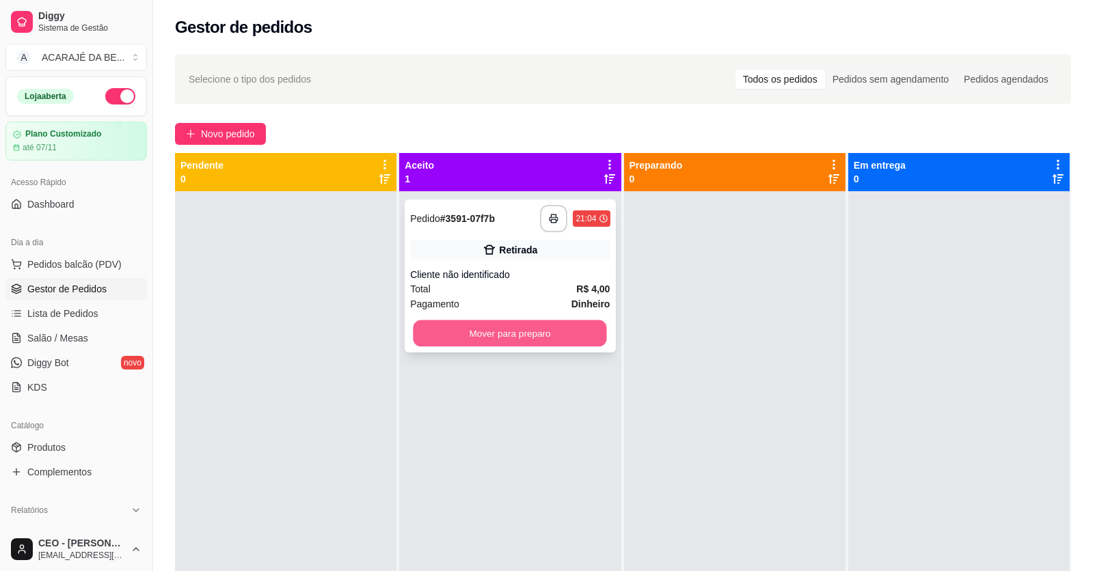
click at [565, 331] on button "Mover para preparo" at bounding box center [509, 333] width 193 height 27
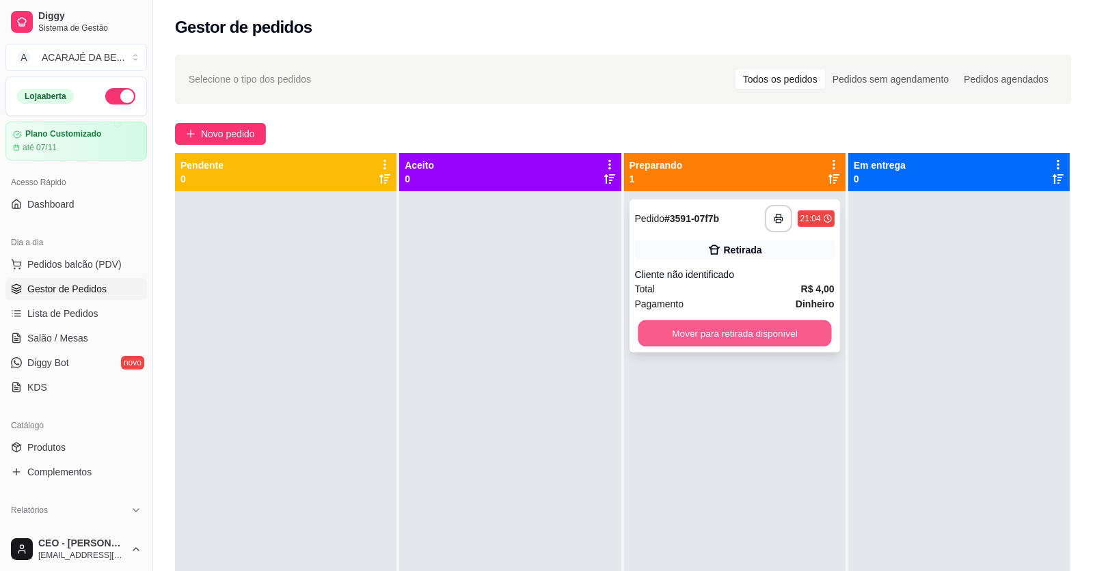
click at [717, 331] on button "Mover para retirada disponível" at bounding box center [733, 333] width 193 height 27
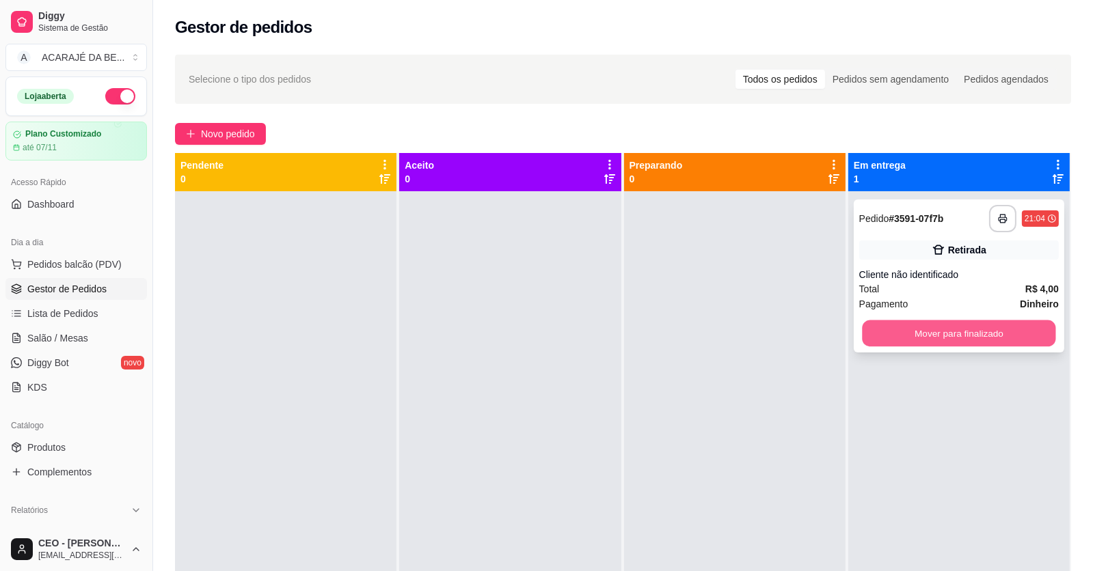
click at [895, 330] on button "Mover para finalizado" at bounding box center [958, 333] width 193 height 27
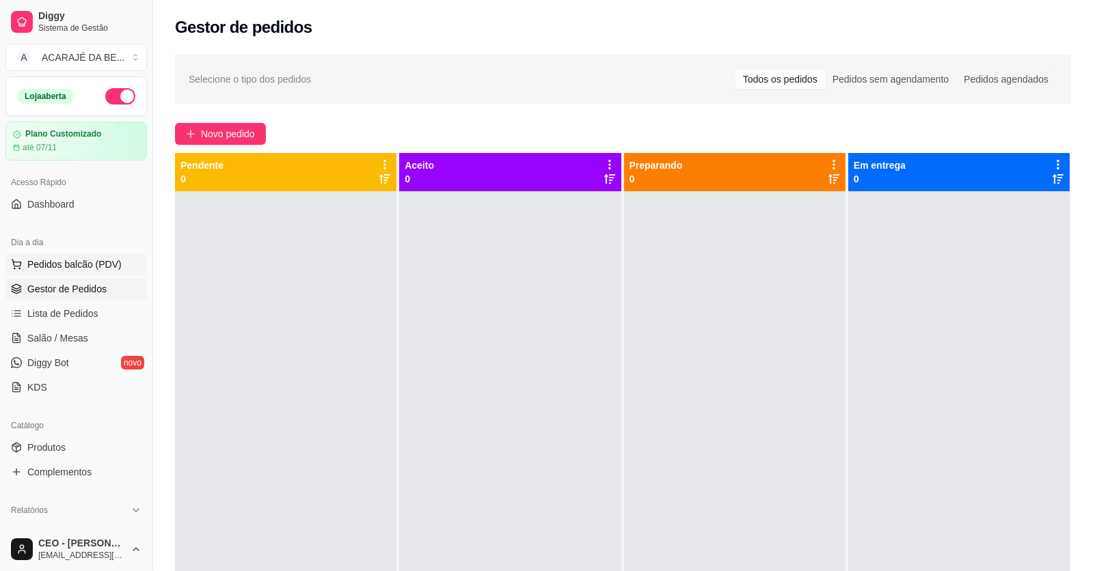
click at [52, 261] on span "Pedidos balcão (PDV)" at bounding box center [74, 265] width 94 height 14
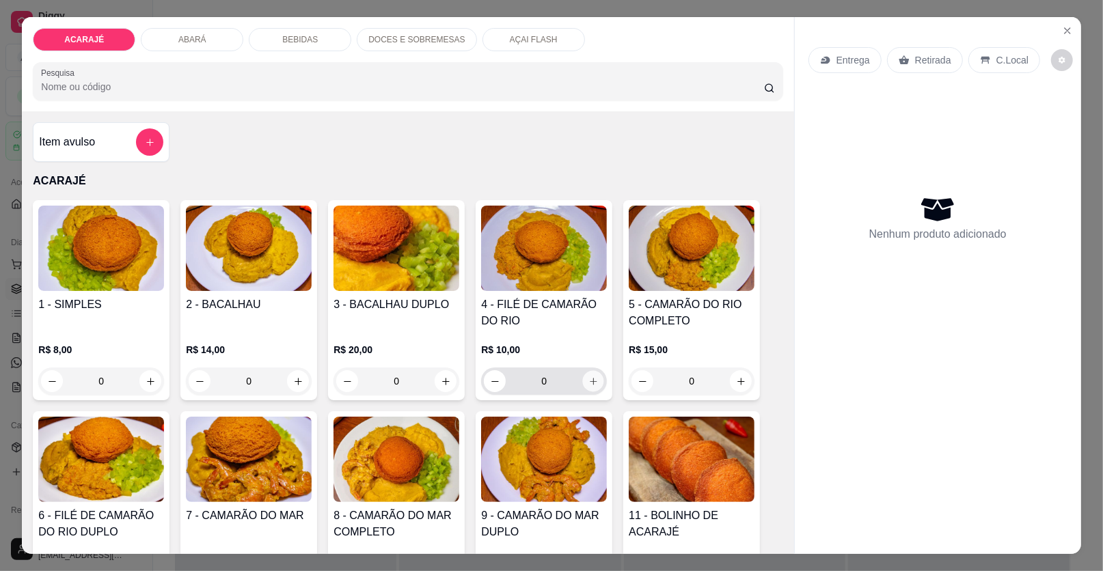
click at [590, 379] on icon "increase-product-quantity" at bounding box center [593, 381] width 10 height 10
type input "1"
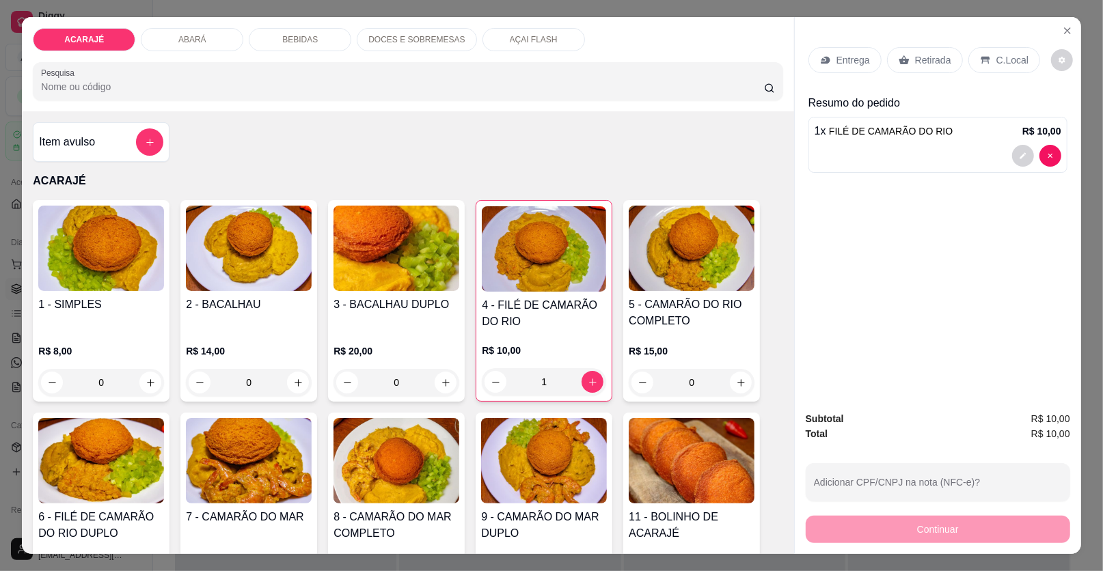
click at [926, 58] on p "Retirada" at bounding box center [933, 60] width 36 height 14
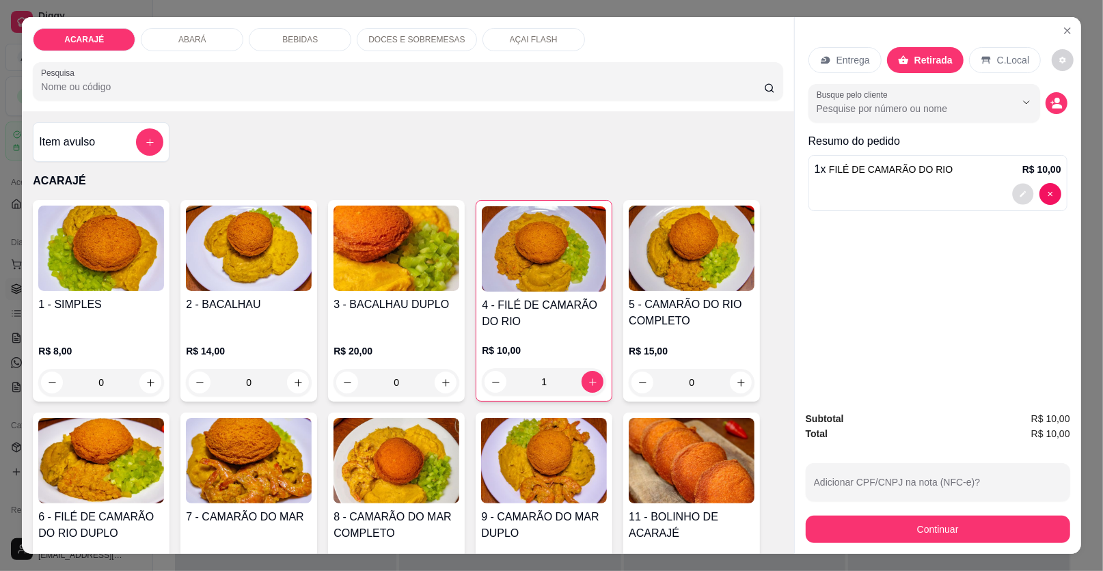
click at [1013, 189] on button "decrease-product-quantity" at bounding box center [1022, 194] width 21 height 21
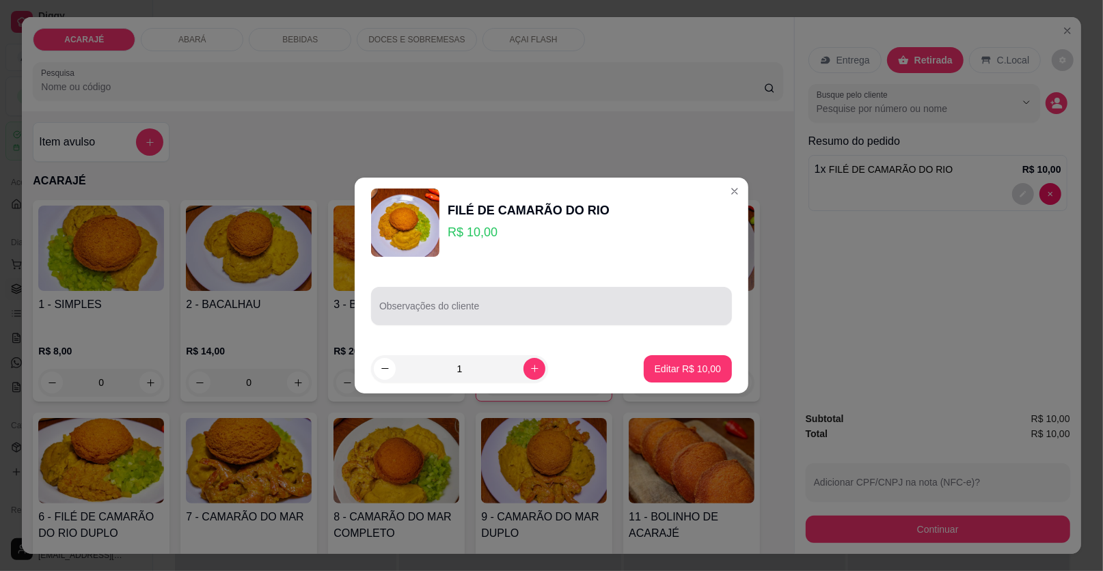
click at [521, 309] on input "Observações do cliente" at bounding box center [551, 312] width 344 height 14
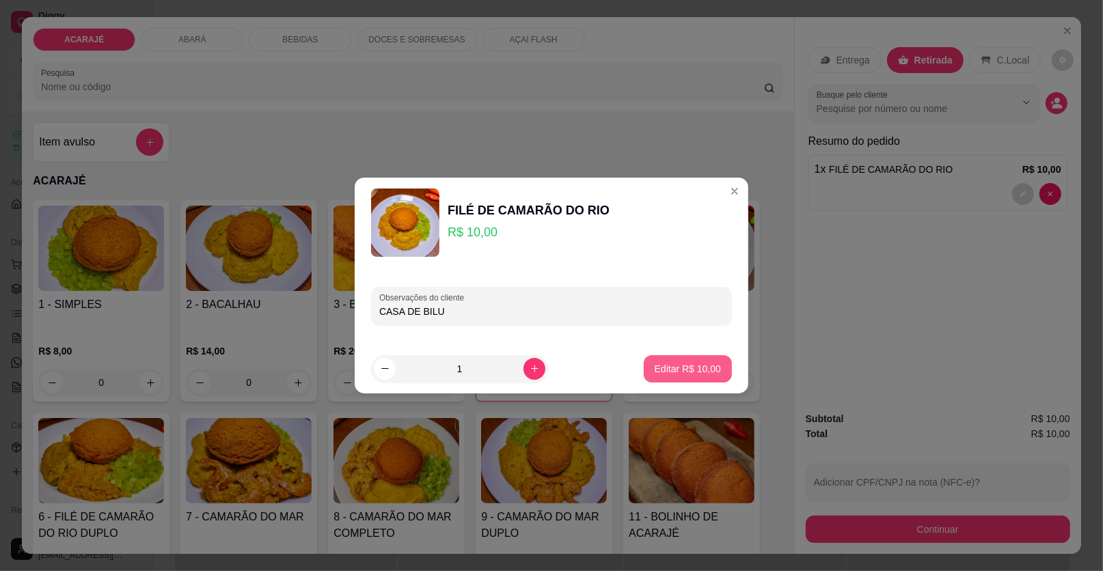
type input "CASA DE BILU"
click at [703, 363] on p "Editar R$ 10,00" at bounding box center [688, 369] width 66 height 14
type input "0"
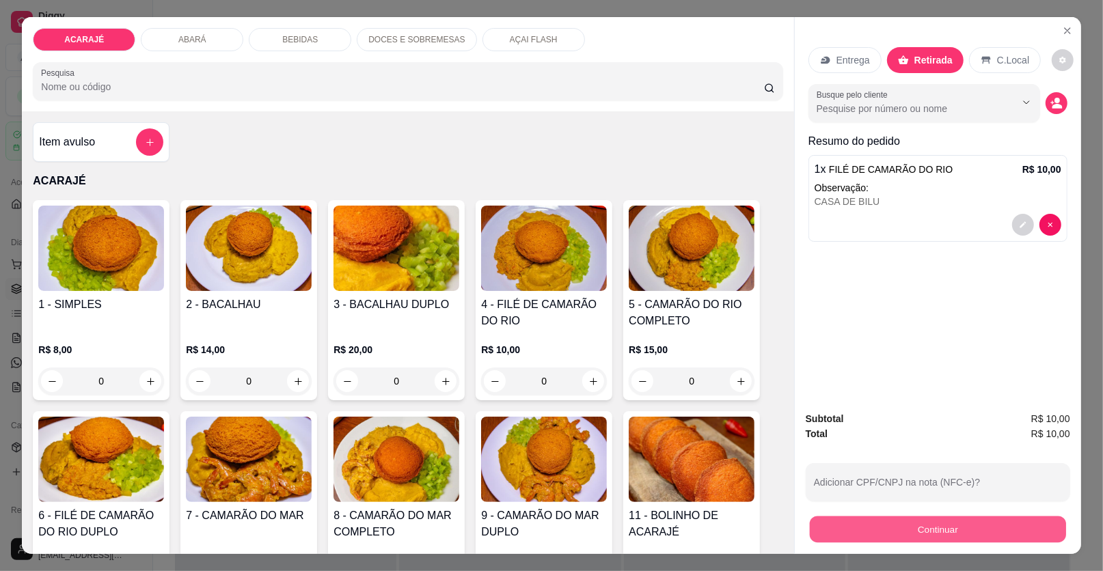
click at [852, 525] on button "Continuar" at bounding box center [938, 530] width 256 height 27
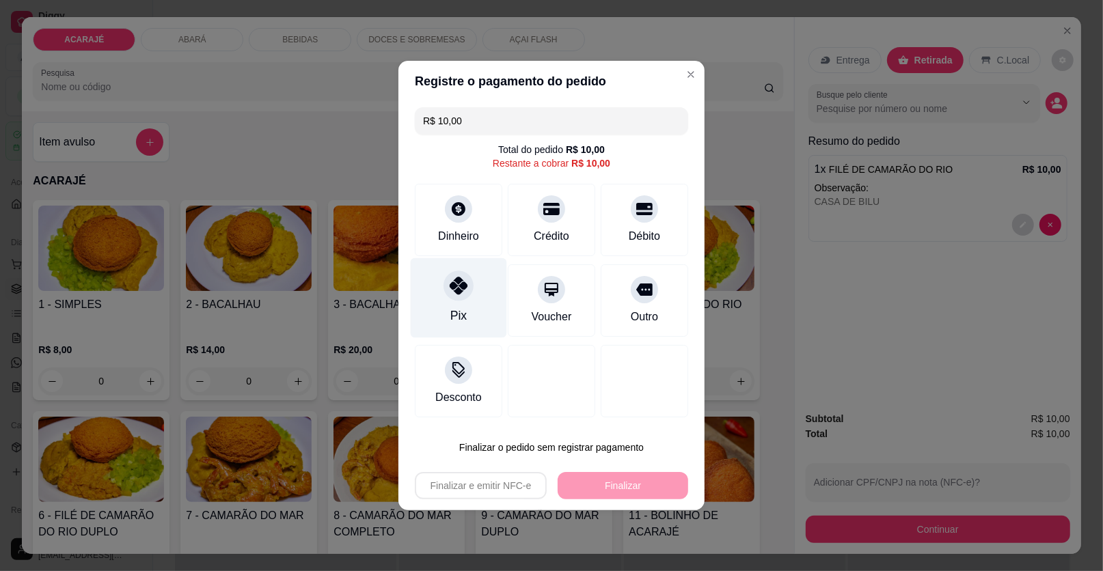
click at [458, 282] on icon at bounding box center [459, 286] width 18 height 18
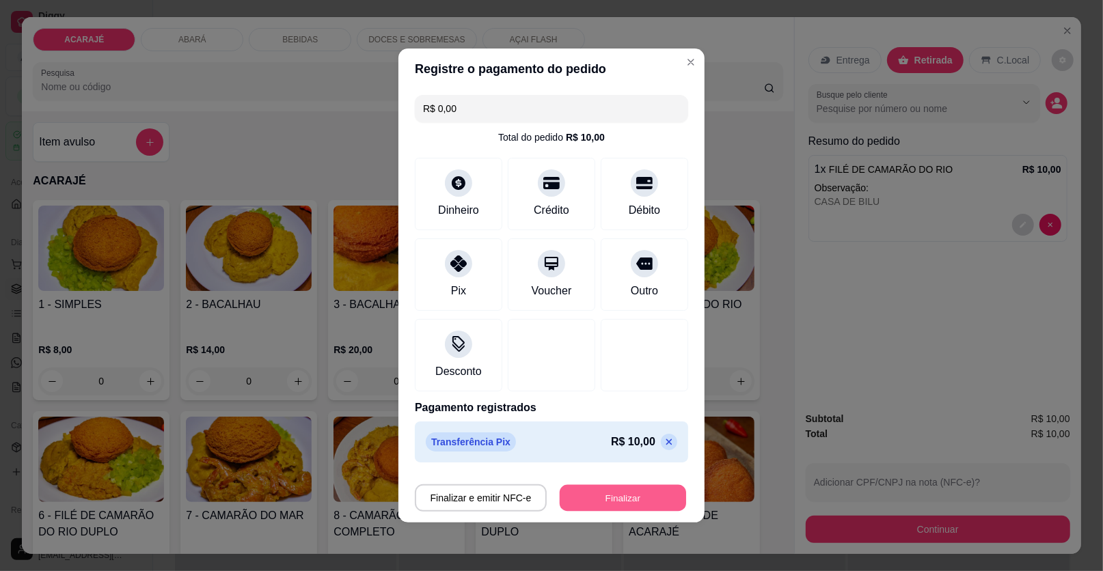
click at [614, 502] on button "Finalizar" at bounding box center [623, 498] width 126 height 27
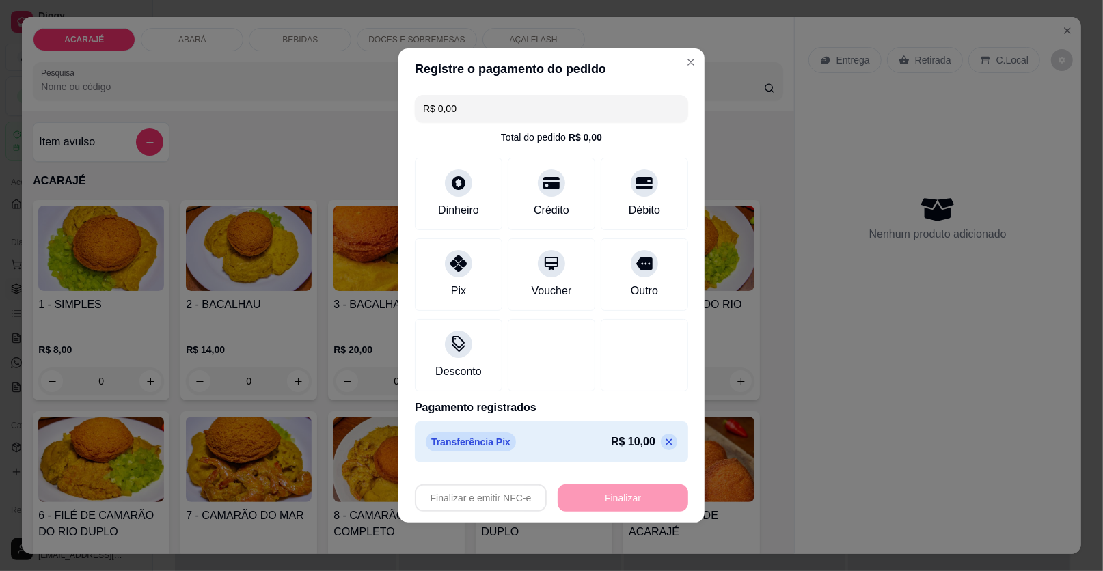
type input "-R$ 10,00"
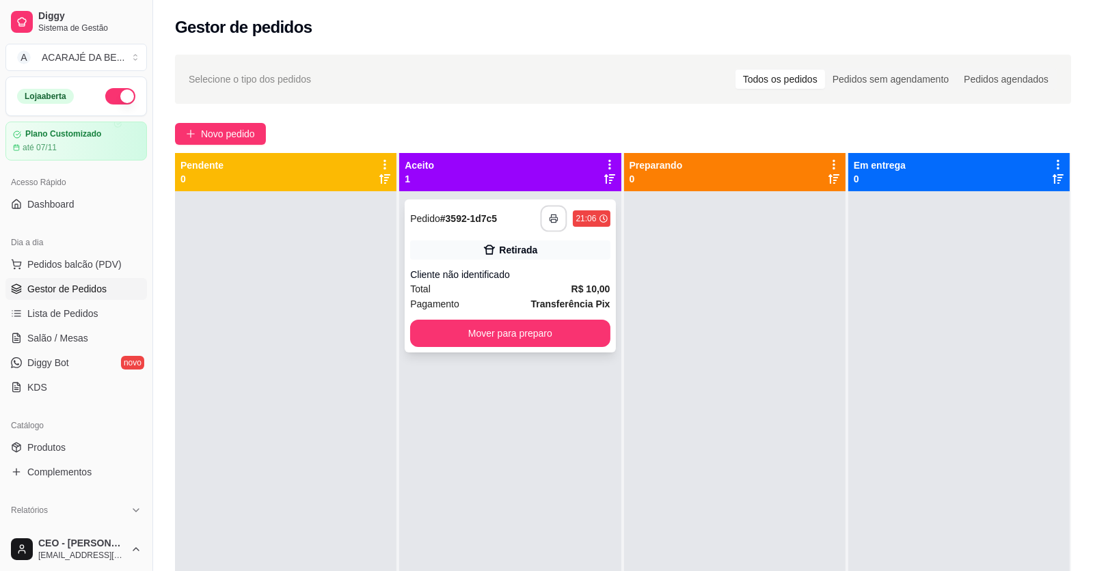
click at [547, 212] on button "button" at bounding box center [553, 219] width 27 height 27
click at [514, 326] on button "Mover para preparo" at bounding box center [509, 333] width 193 height 27
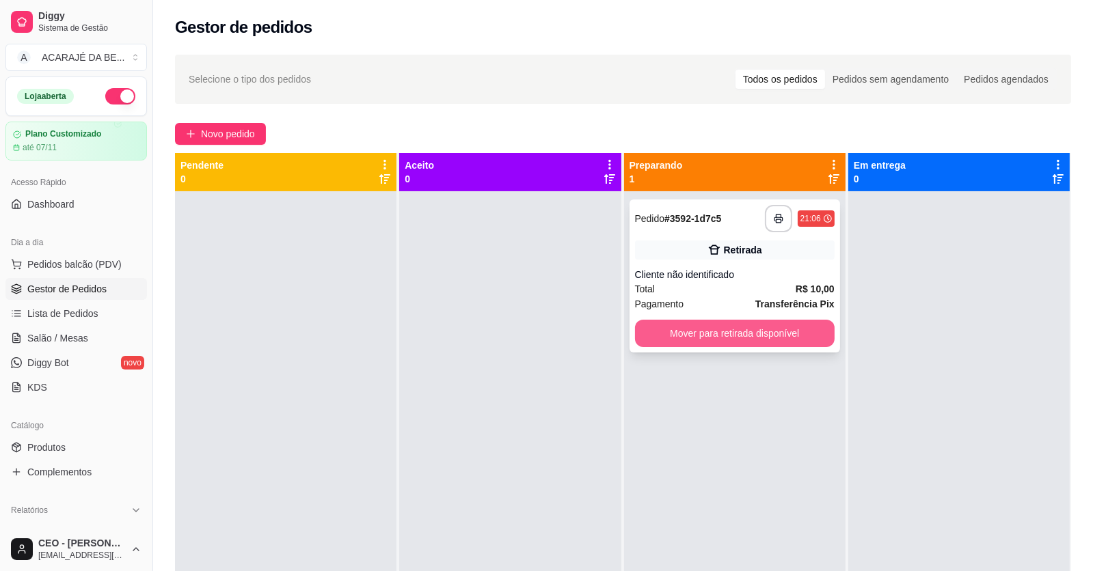
click at [708, 335] on button "Mover para retirada disponível" at bounding box center [735, 333] width 200 height 27
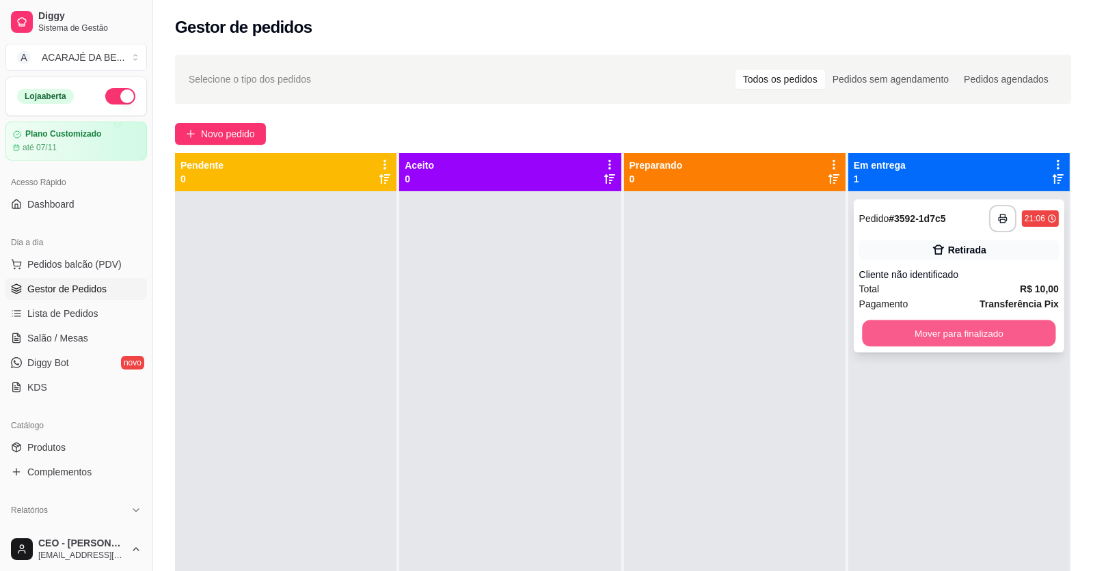
click at [892, 338] on button "Mover para finalizado" at bounding box center [958, 333] width 193 height 27
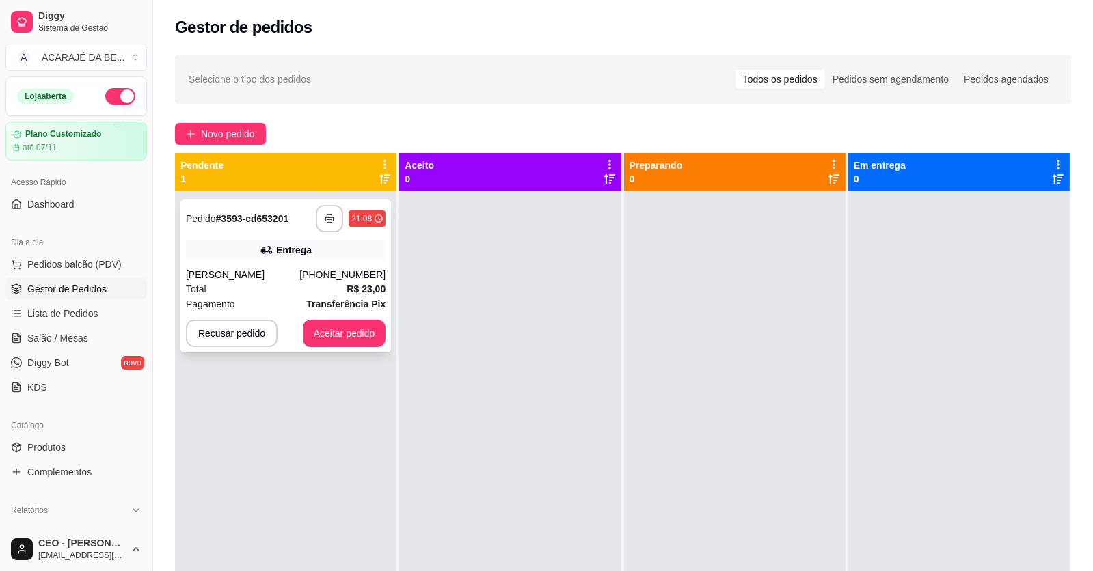
click at [299, 281] on div "Juninho" at bounding box center [242, 275] width 113 height 14
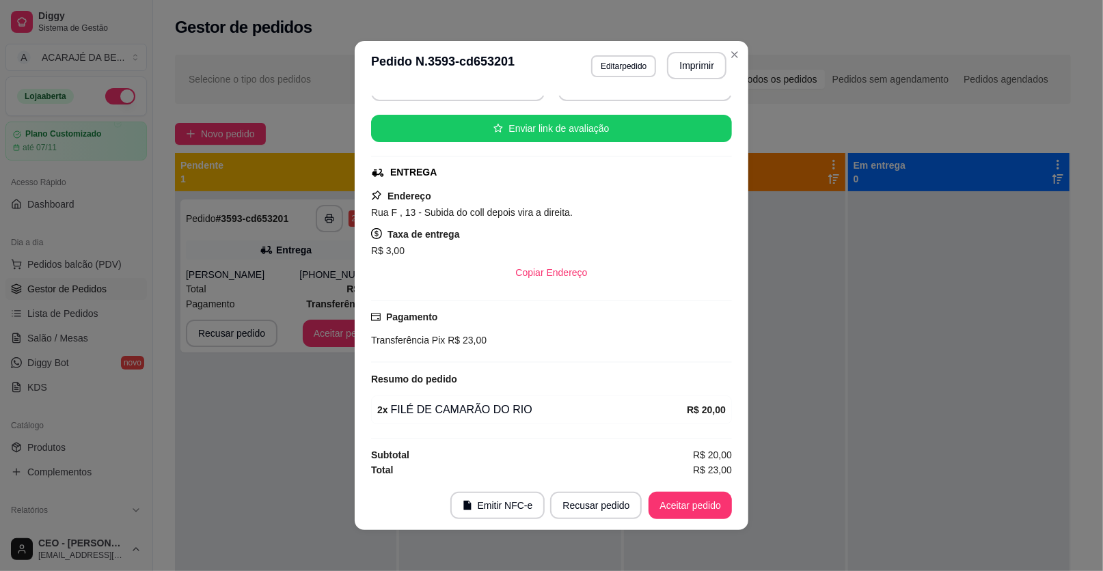
scroll to position [3, 0]
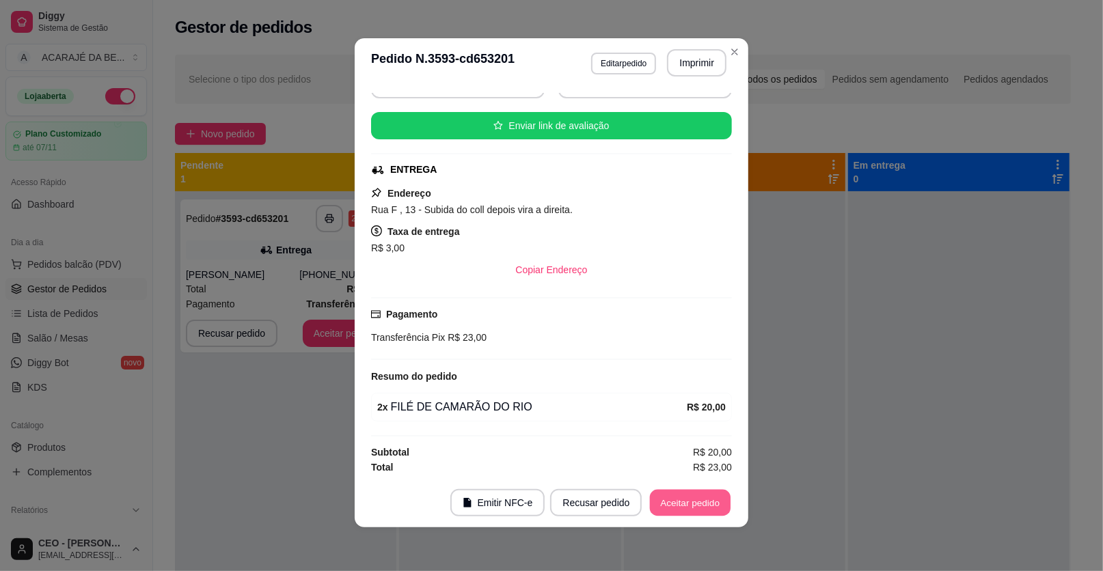
click at [676, 494] on button "Aceitar pedido" at bounding box center [690, 503] width 81 height 27
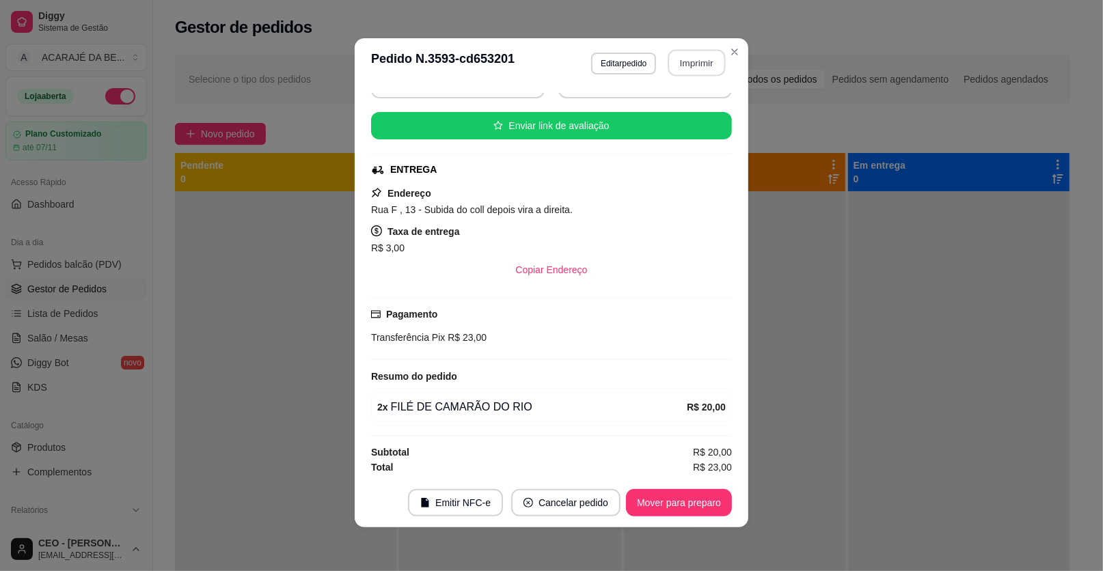
click at [687, 68] on button "Imprimir" at bounding box center [696, 63] width 57 height 27
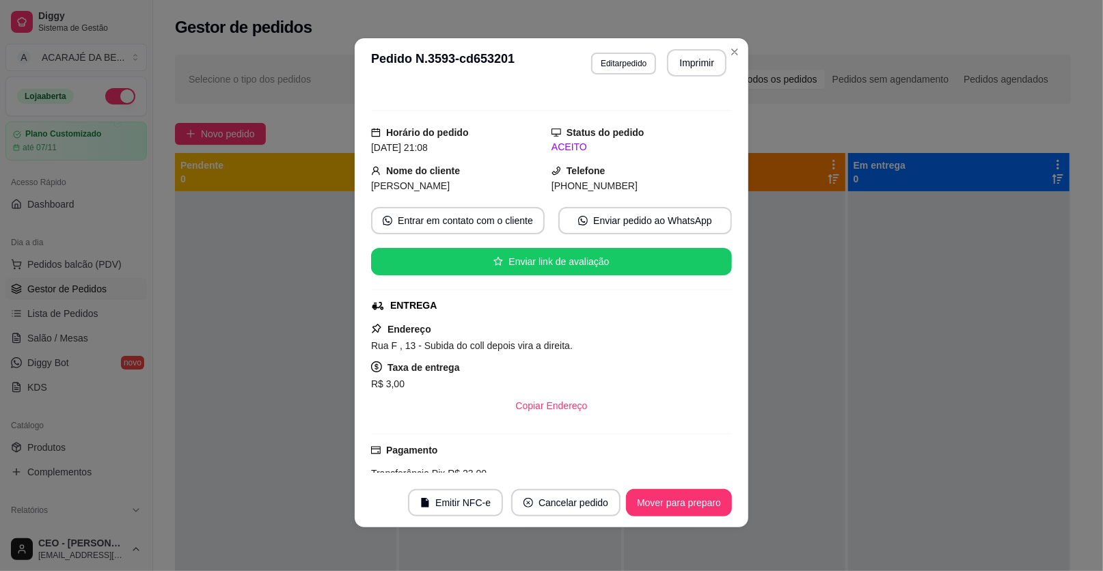
scroll to position [12, 0]
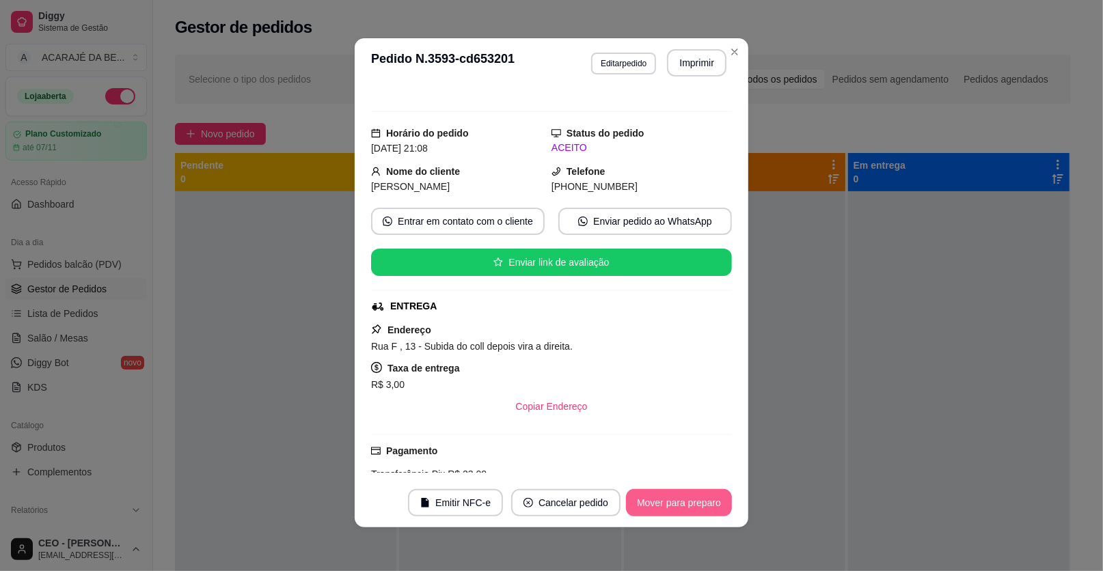
click at [670, 503] on button "Mover para preparo" at bounding box center [679, 502] width 106 height 27
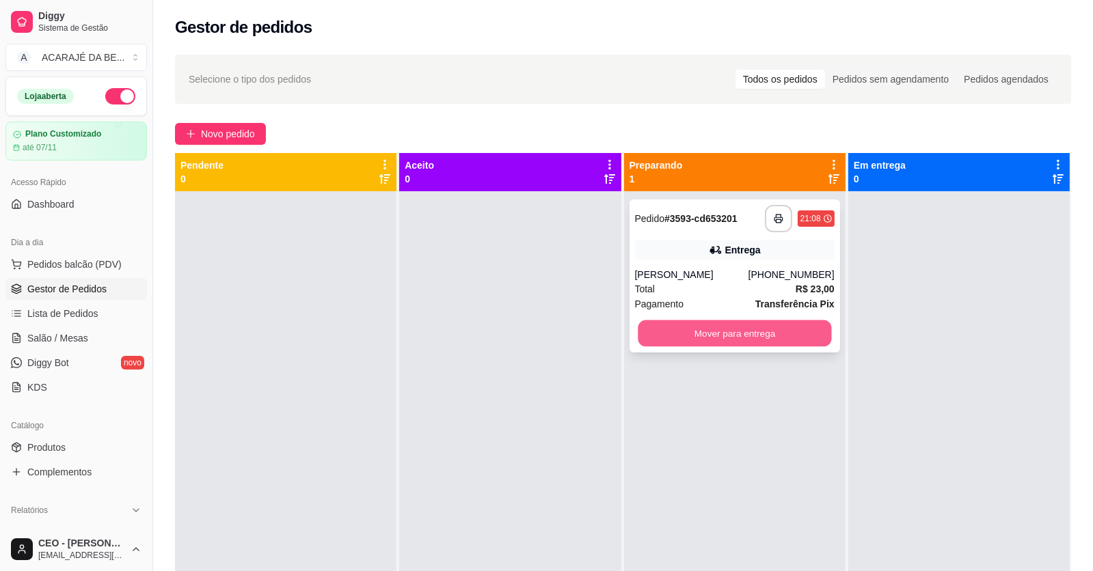
click at [783, 343] on button "Mover para entrega" at bounding box center [733, 333] width 193 height 27
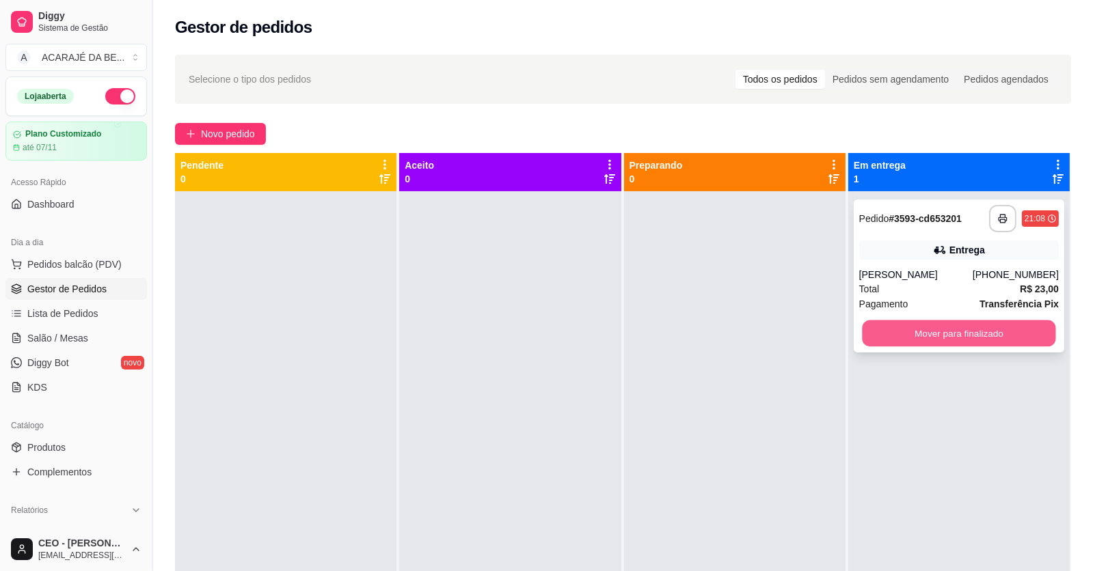
click at [901, 334] on button "Mover para finalizado" at bounding box center [958, 333] width 193 height 27
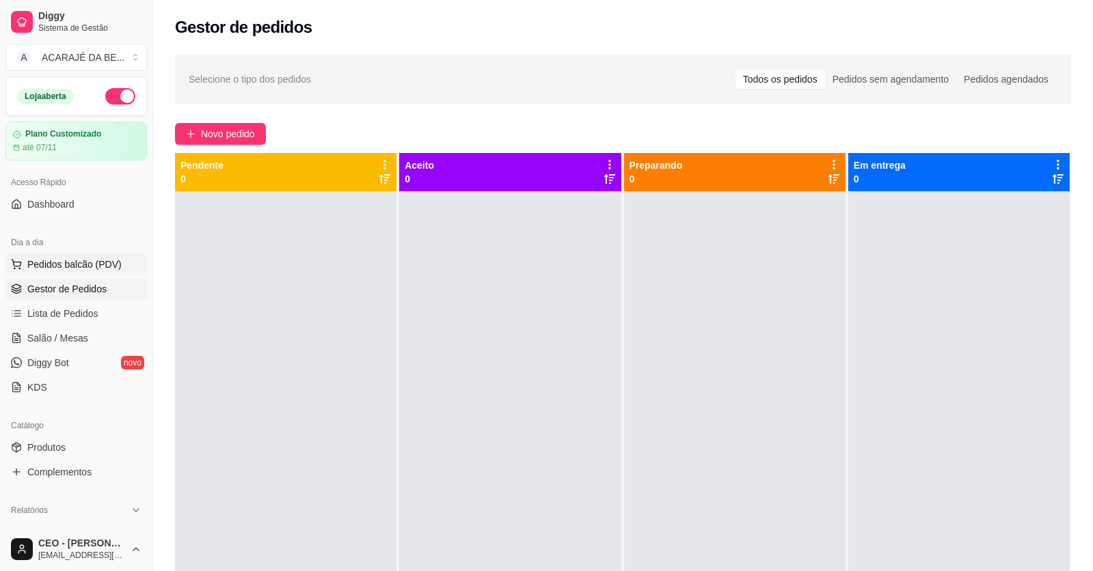
click at [57, 264] on span "Pedidos balcão (PDV)" at bounding box center [74, 265] width 94 height 14
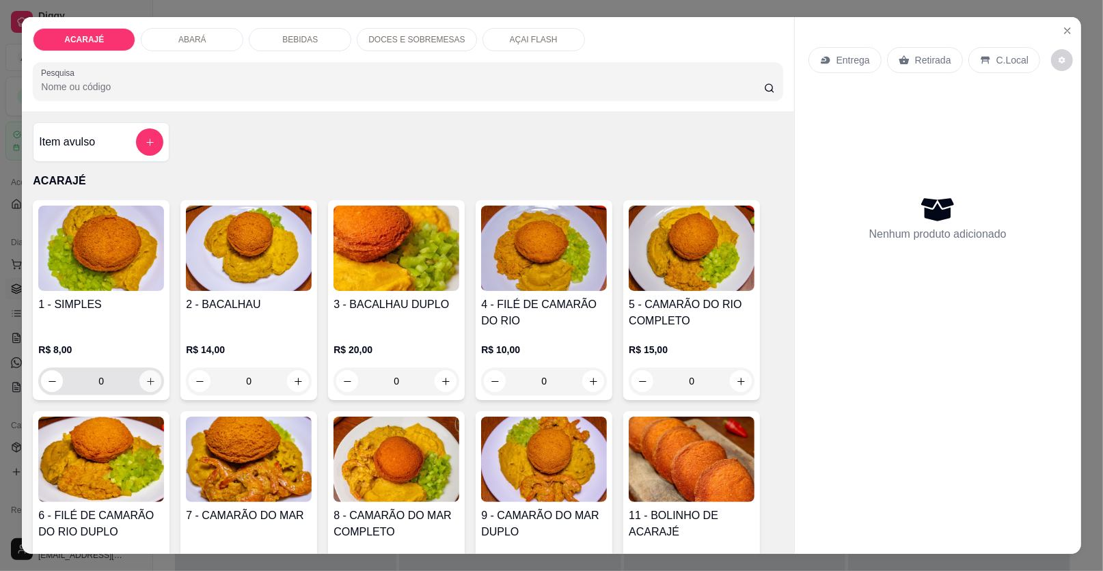
click at [147, 380] on icon "increase-product-quantity" at bounding box center [151, 382] width 8 height 8
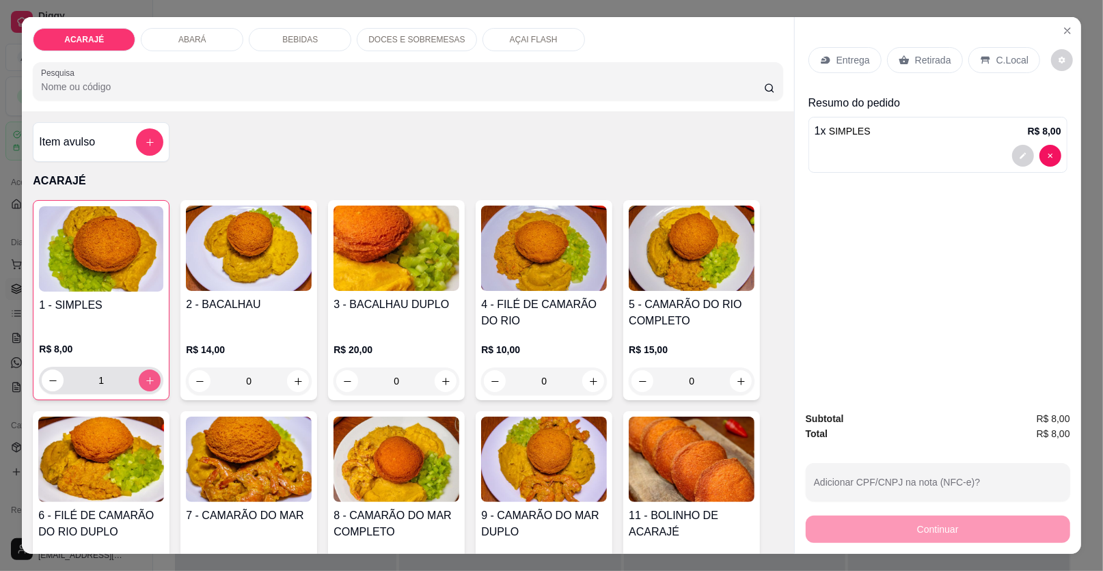
type input "1"
click at [852, 62] on p "Entrega" at bounding box center [852, 60] width 33 height 14
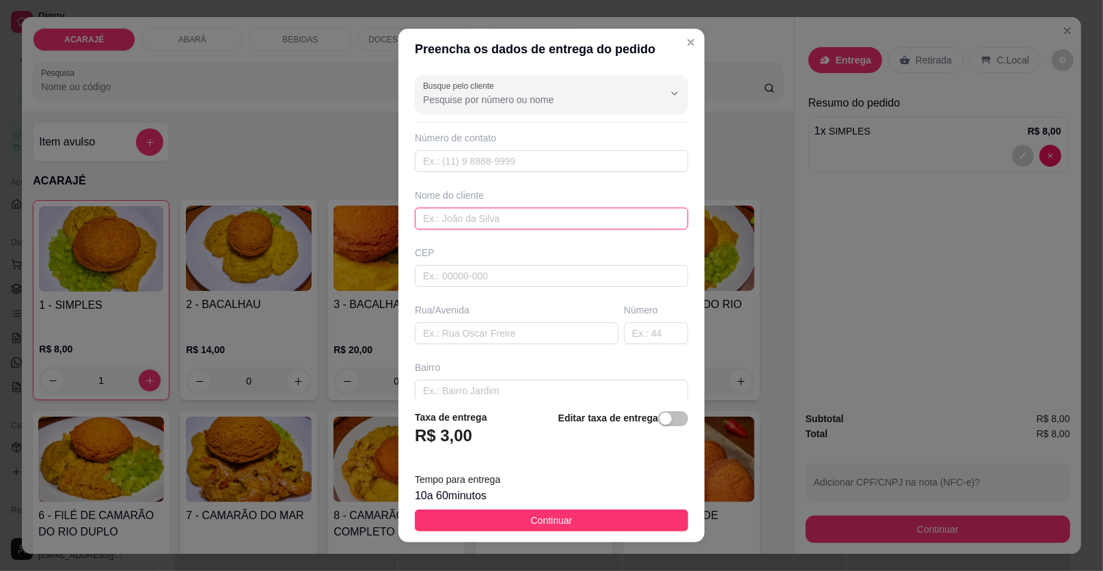
click at [474, 219] on input "text" at bounding box center [551, 219] width 273 height 22
type input "JACKSKITO"
click at [469, 330] on input "text" at bounding box center [517, 334] width 204 height 22
type input "RUA LAURO DE FREITAS ANTES DA RADIO POVO"
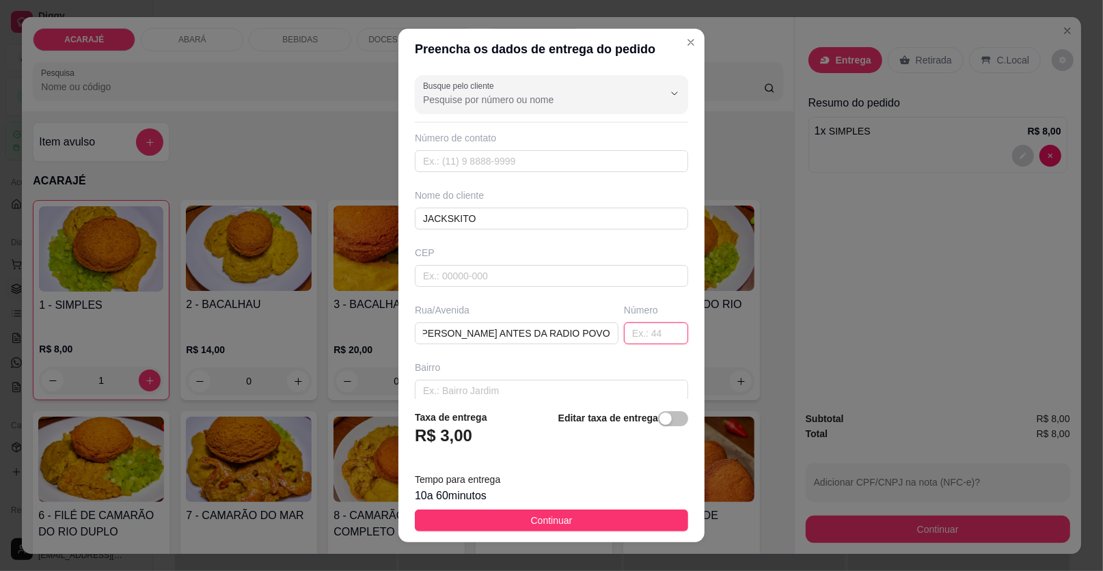
click at [627, 331] on input "text" at bounding box center [656, 334] width 64 height 22
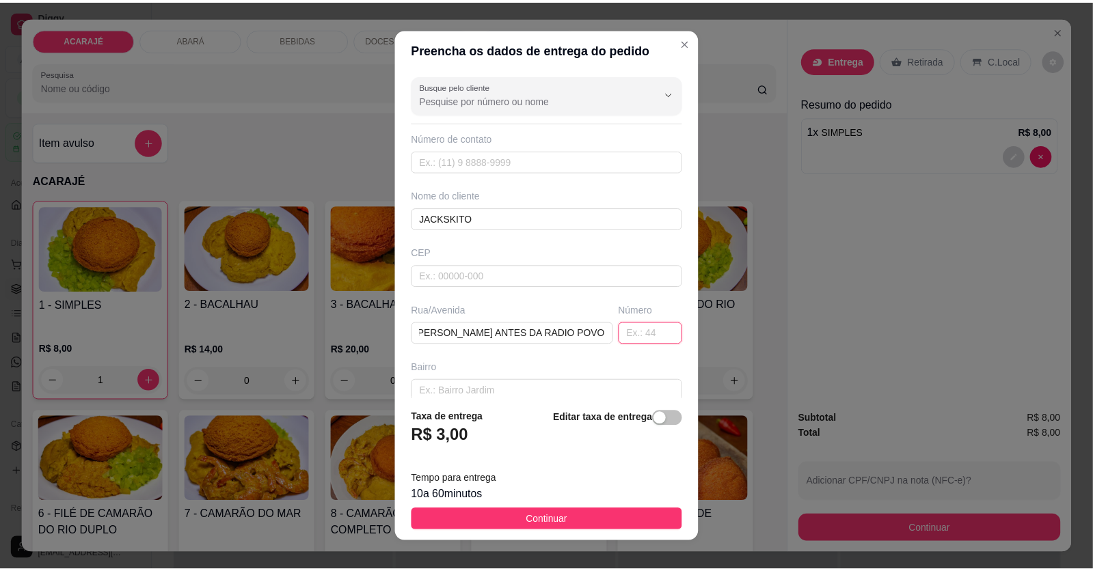
scroll to position [0, 0]
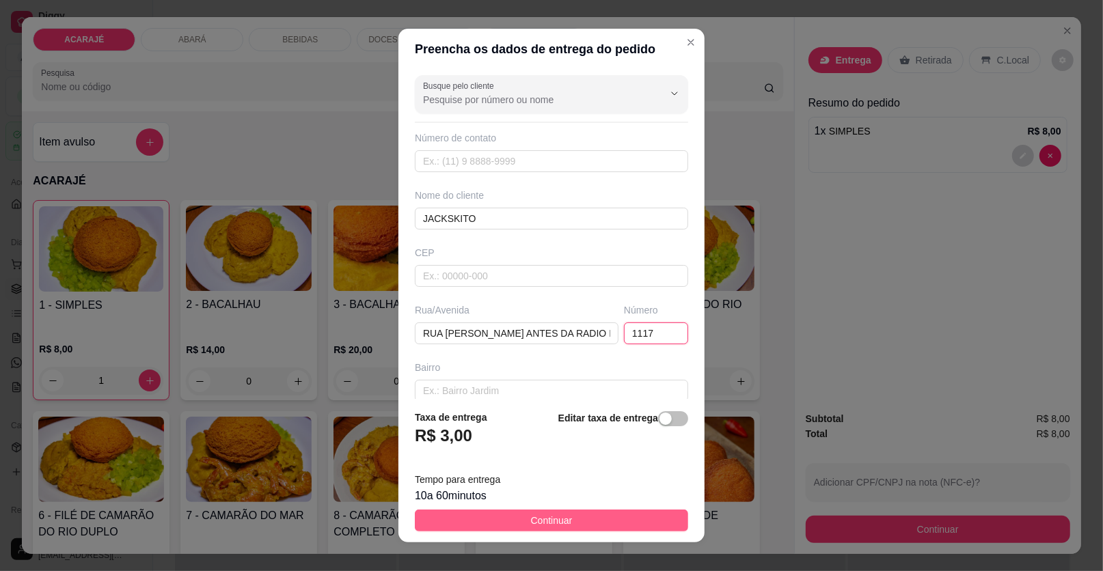
type input "1117"
click at [634, 525] on button "Continuar" at bounding box center [551, 521] width 273 height 22
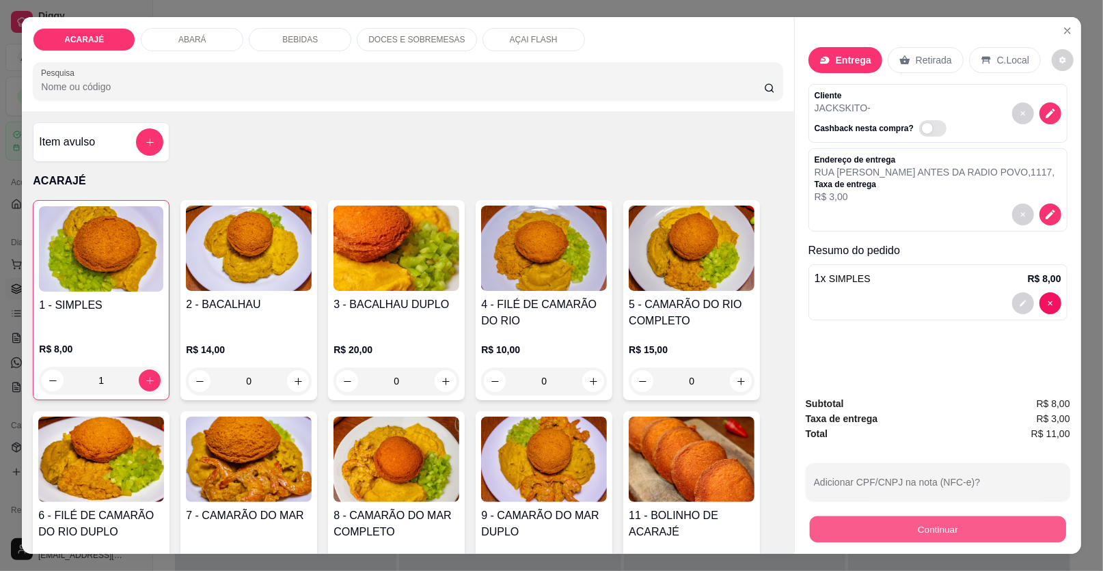
click at [1039, 532] on button "Continuar" at bounding box center [938, 530] width 256 height 27
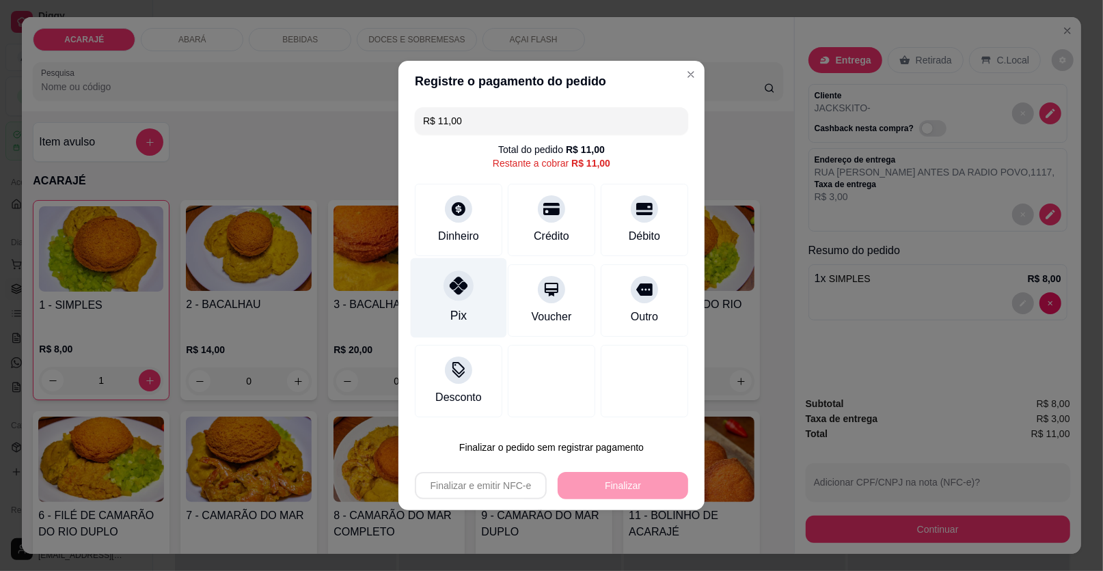
click at [456, 296] on div at bounding box center [458, 286] width 30 height 30
type input "R$ 0,00"
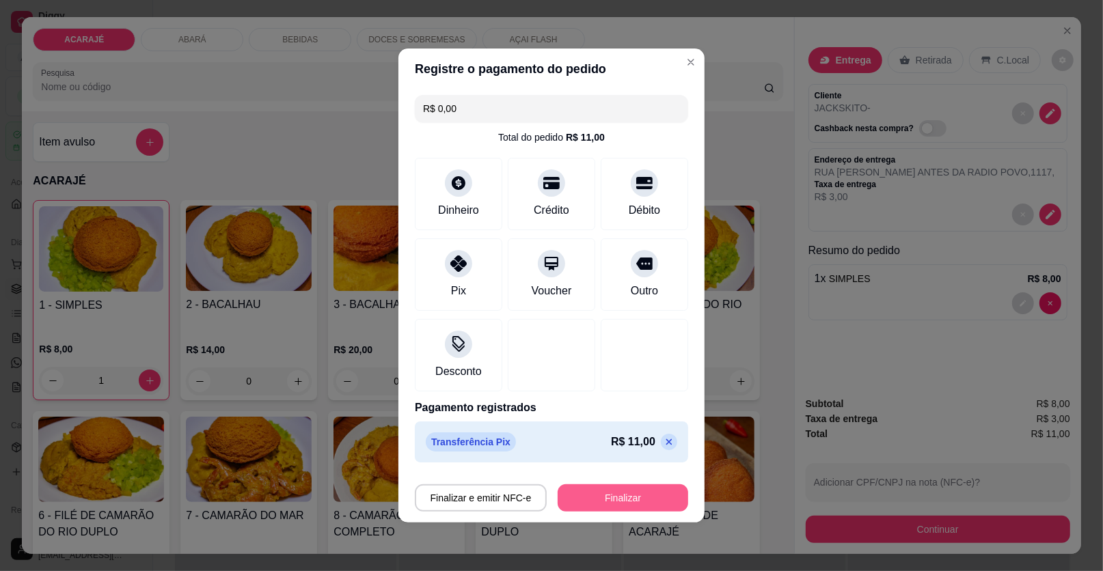
click at [582, 503] on button "Finalizar" at bounding box center [623, 497] width 131 height 27
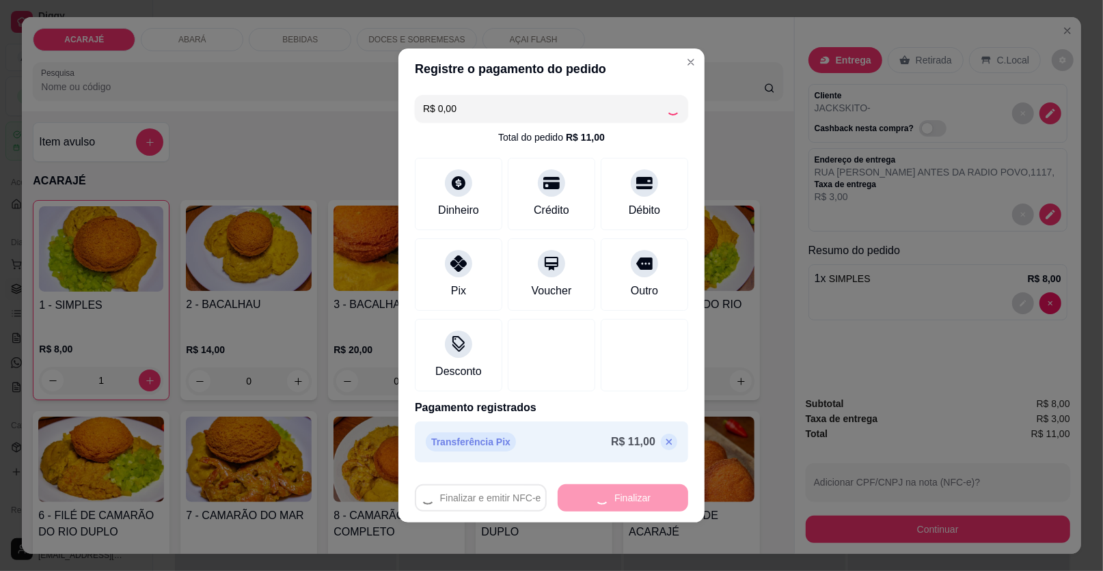
type input "0"
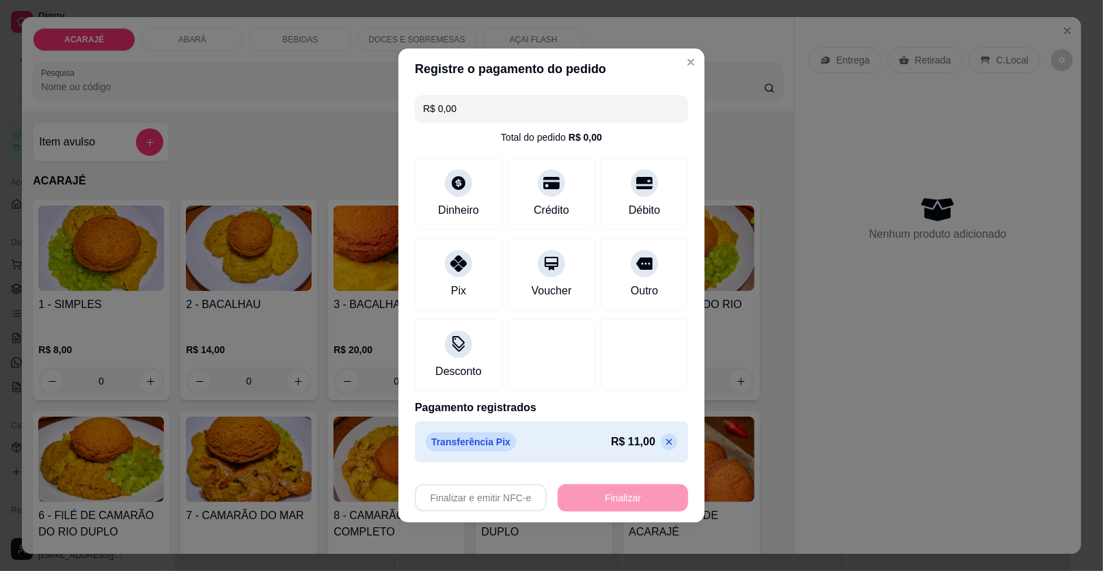
type input "-R$ 11,00"
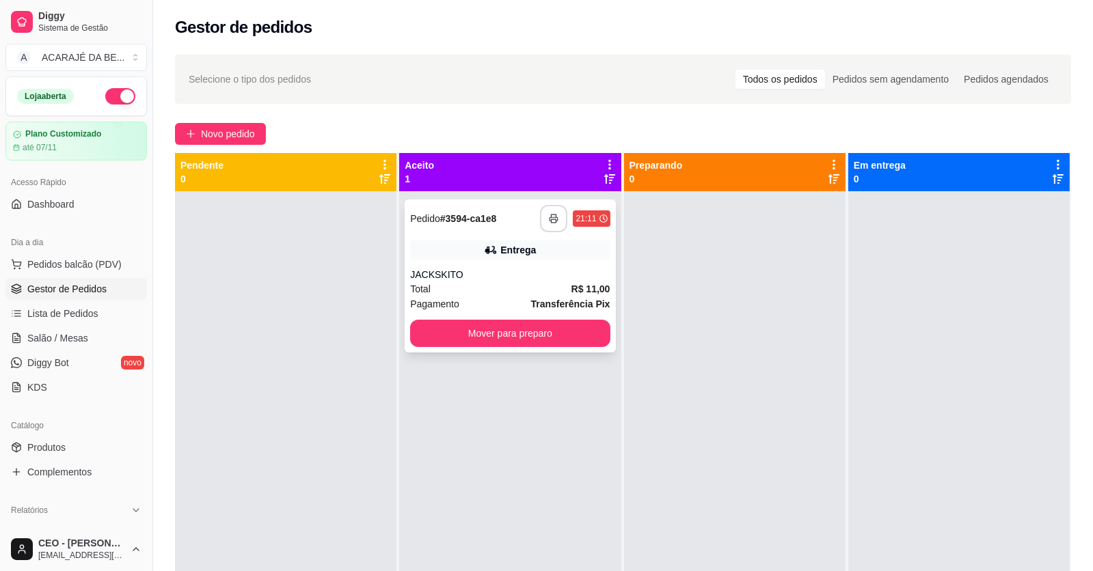
click at [559, 215] on button "button" at bounding box center [553, 218] width 27 height 27
click at [517, 334] on button "Mover para preparo" at bounding box center [510, 333] width 200 height 27
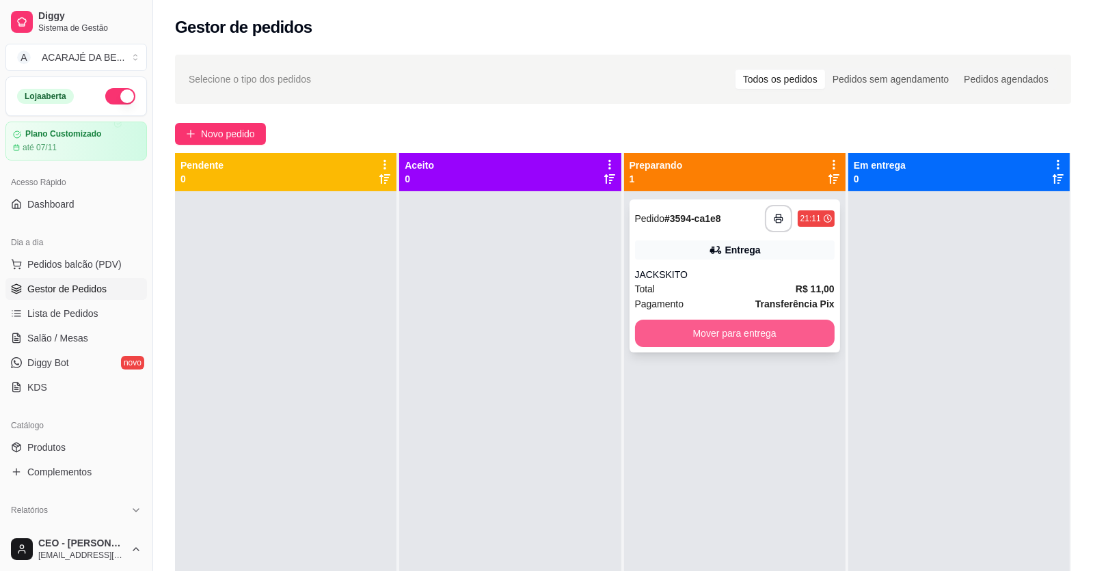
click at [655, 334] on button "Mover para entrega" at bounding box center [735, 333] width 200 height 27
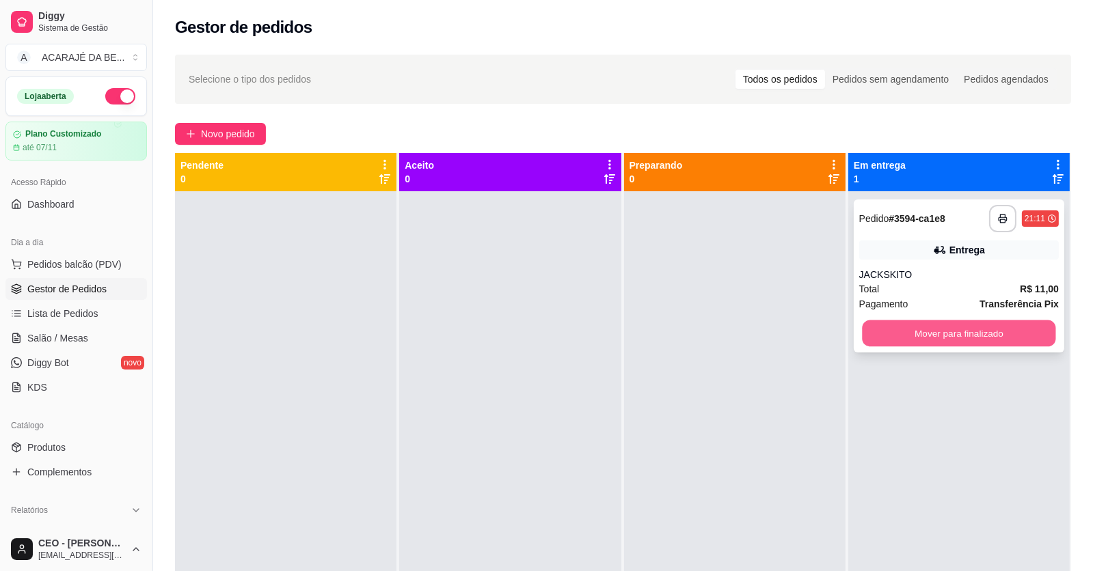
click at [875, 333] on button "Mover para finalizado" at bounding box center [958, 333] width 193 height 27
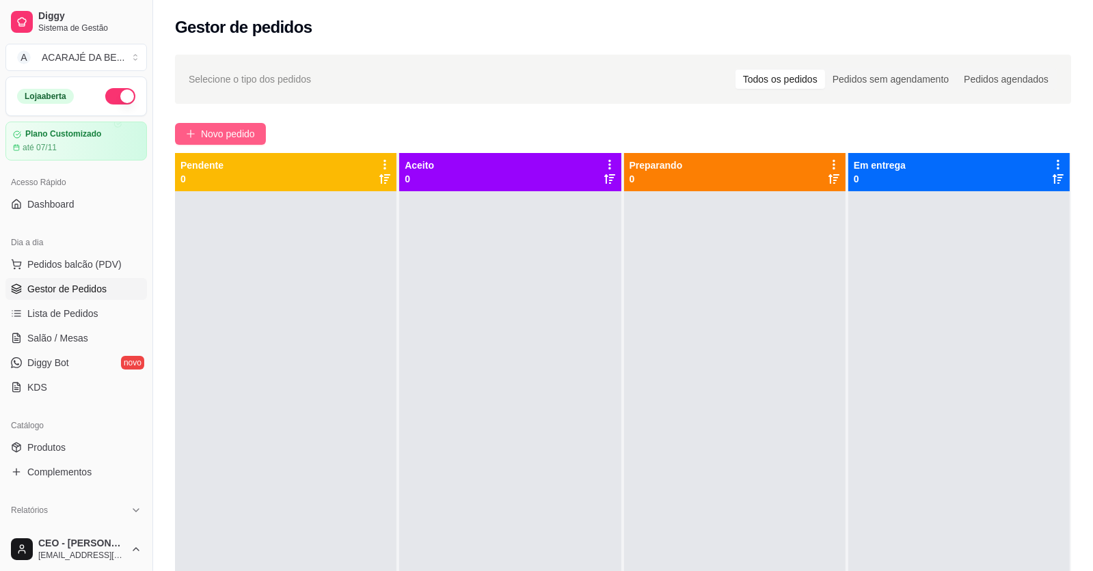
click at [243, 126] on span "Novo pedido" at bounding box center [228, 133] width 54 height 15
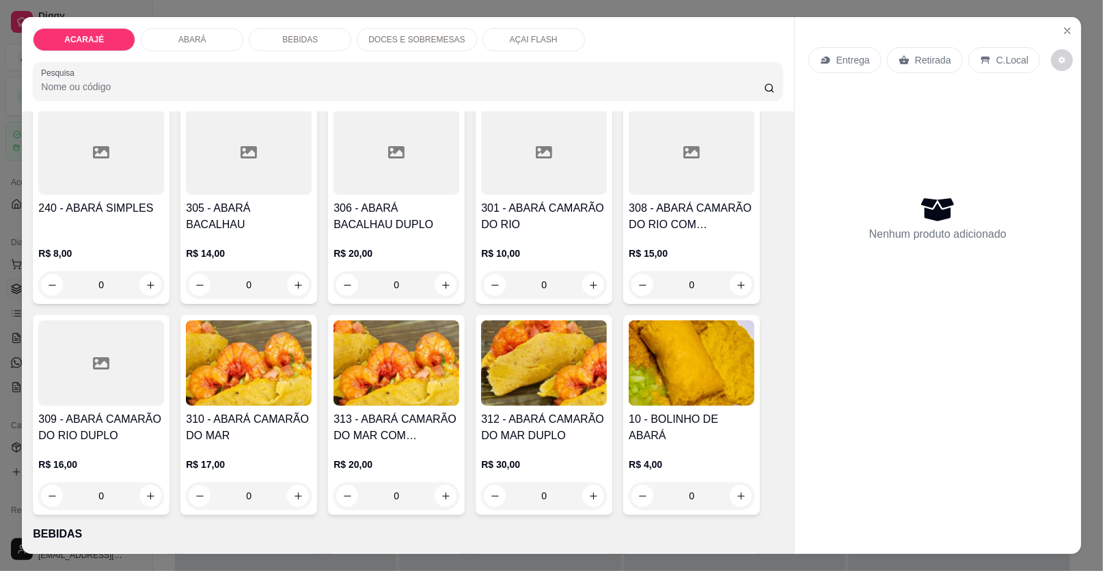
scroll to position [683, 0]
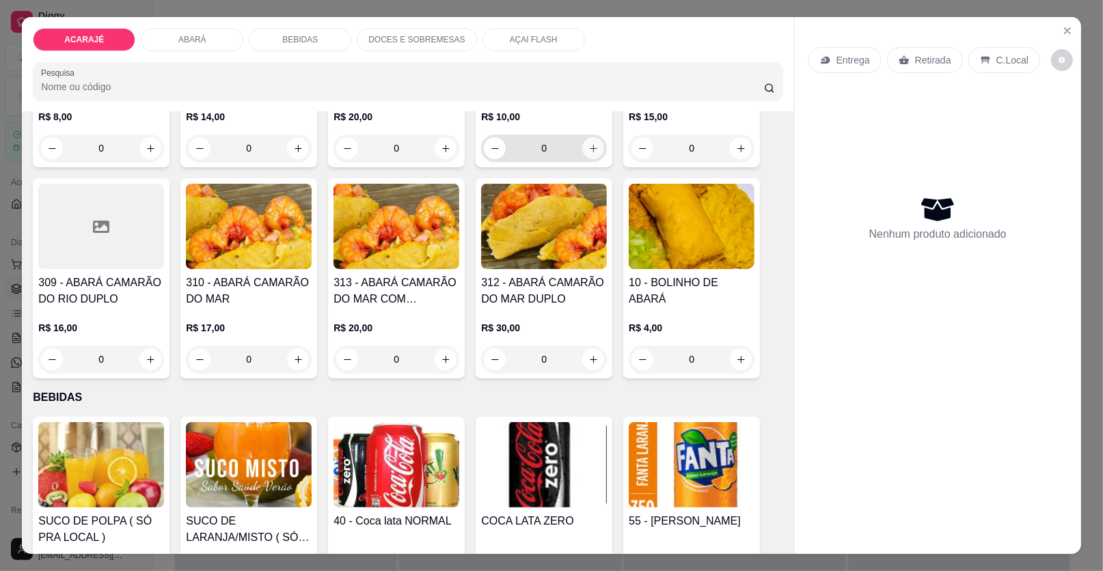
click at [592, 150] on icon "increase-product-quantity" at bounding box center [593, 148] width 10 height 10
type input "1"
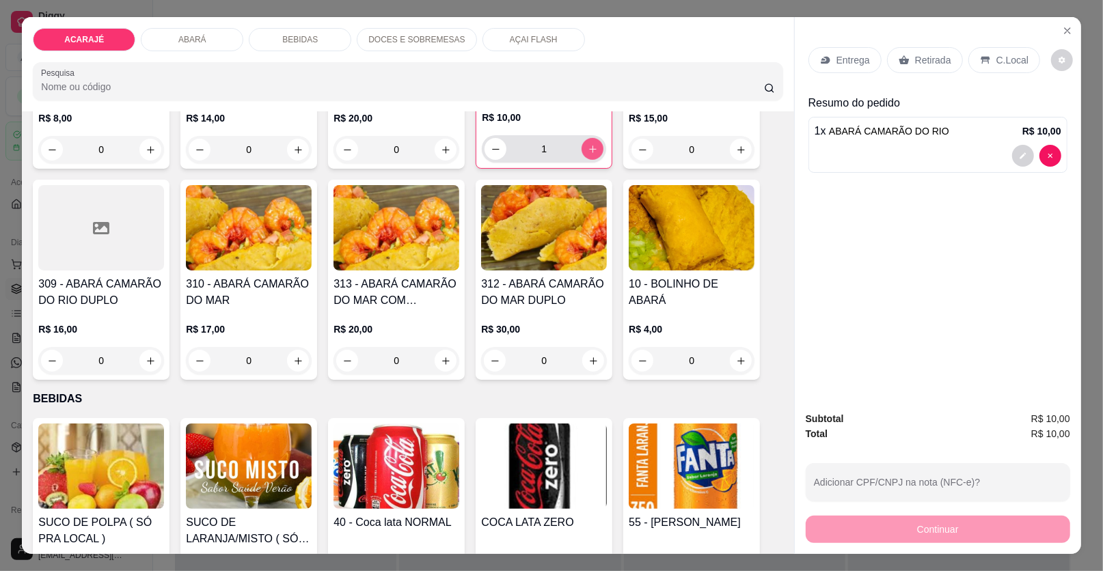
scroll to position [684, 0]
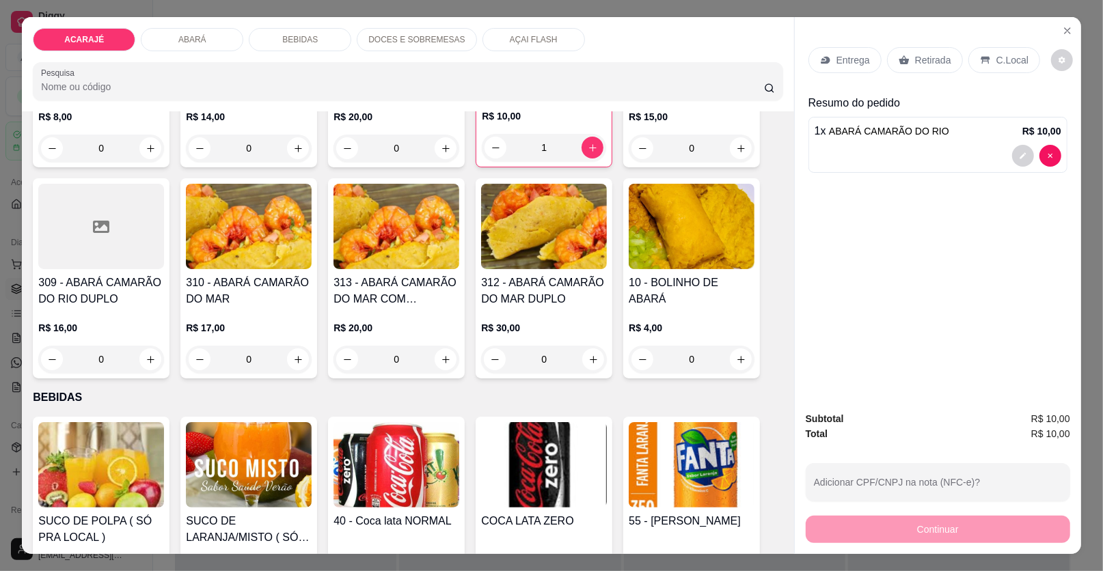
click at [905, 64] on div "Retirada" at bounding box center [925, 60] width 76 height 26
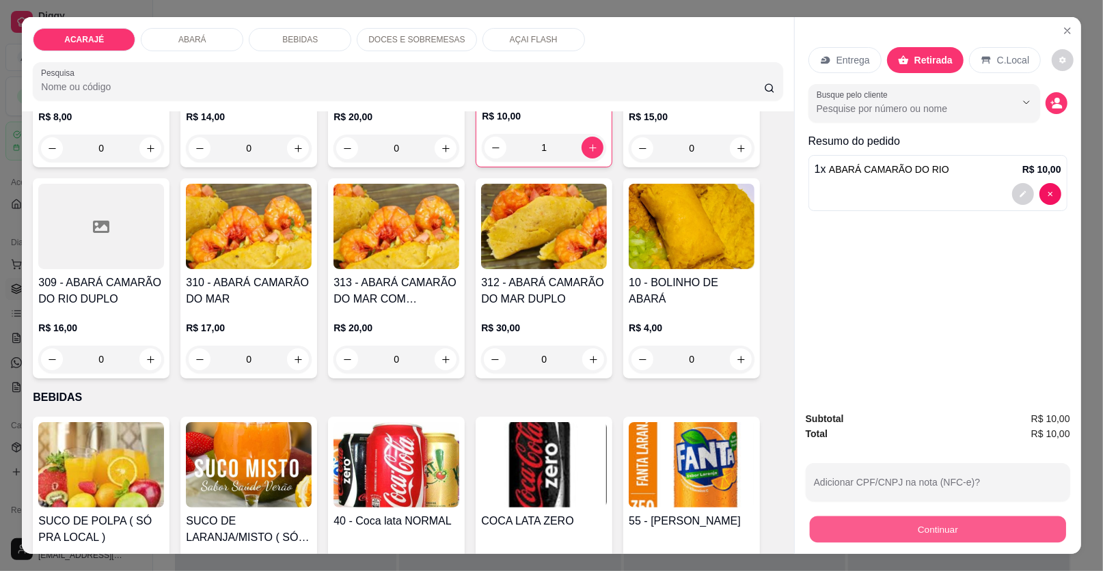
click at [827, 525] on button "Continuar" at bounding box center [938, 530] width 256 height 27
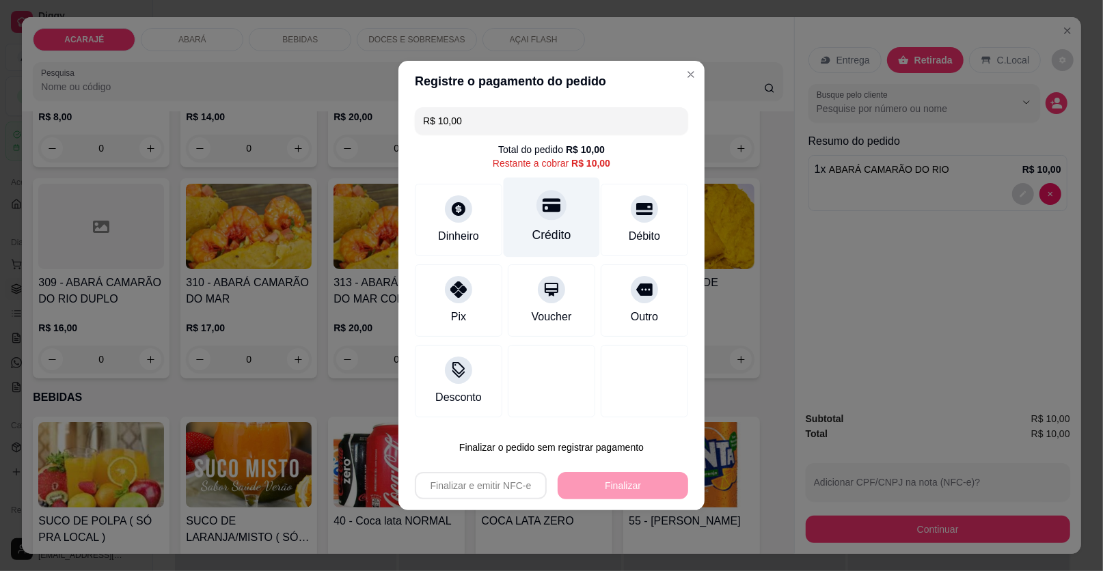
click at [559, 223] on div "Crédito" at bounding box center [552, 218] width 96 height 80
type input "R$ 0,00"
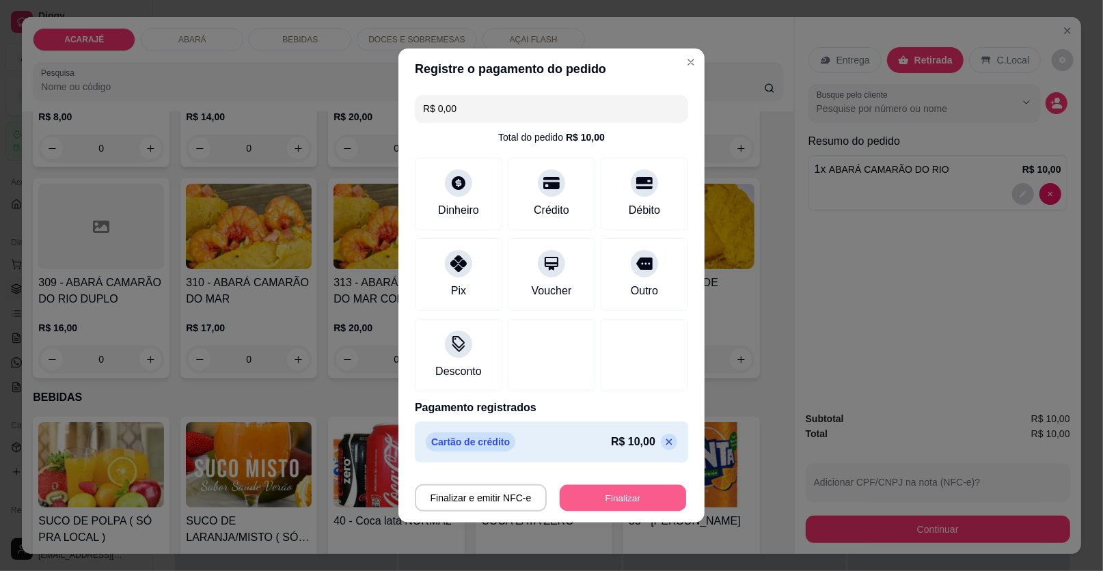
click at [581, 495] on button "Finalizar" at bounding box center [623, 498] width 126 height 27
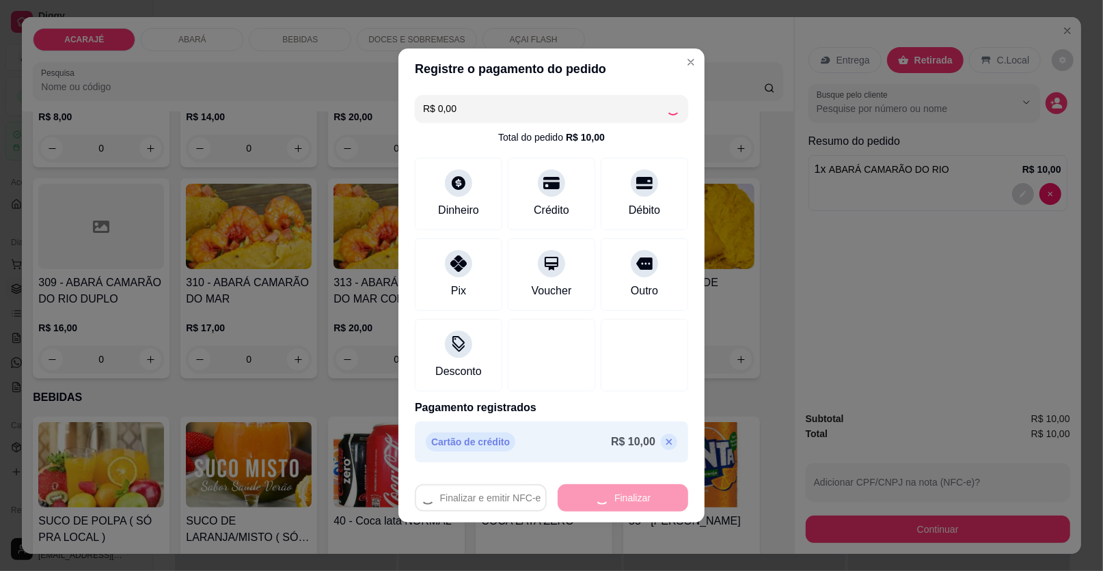
type input "0"
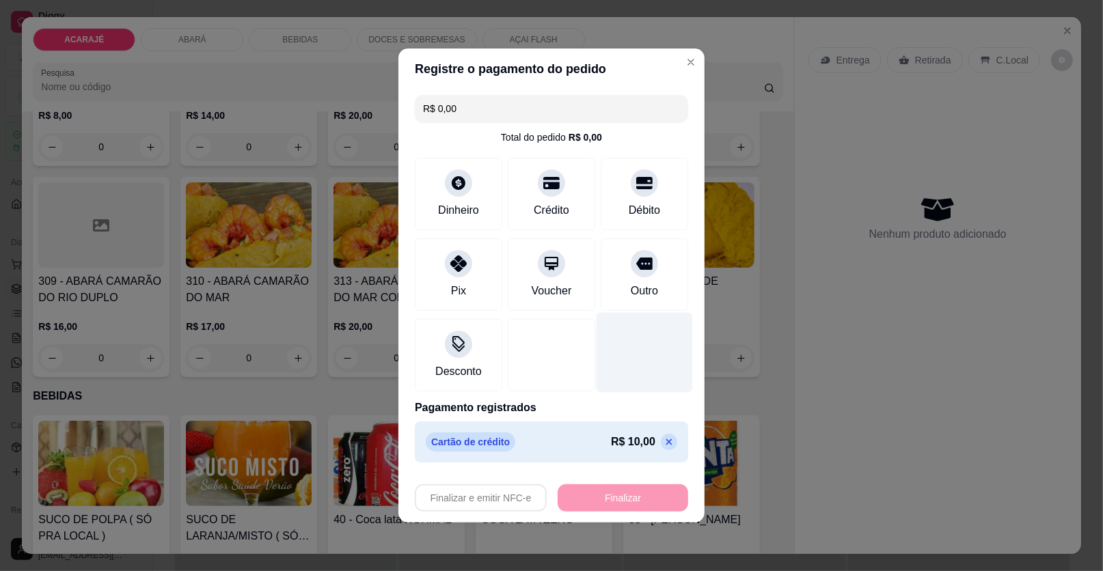
type input "-R$ 10,00"
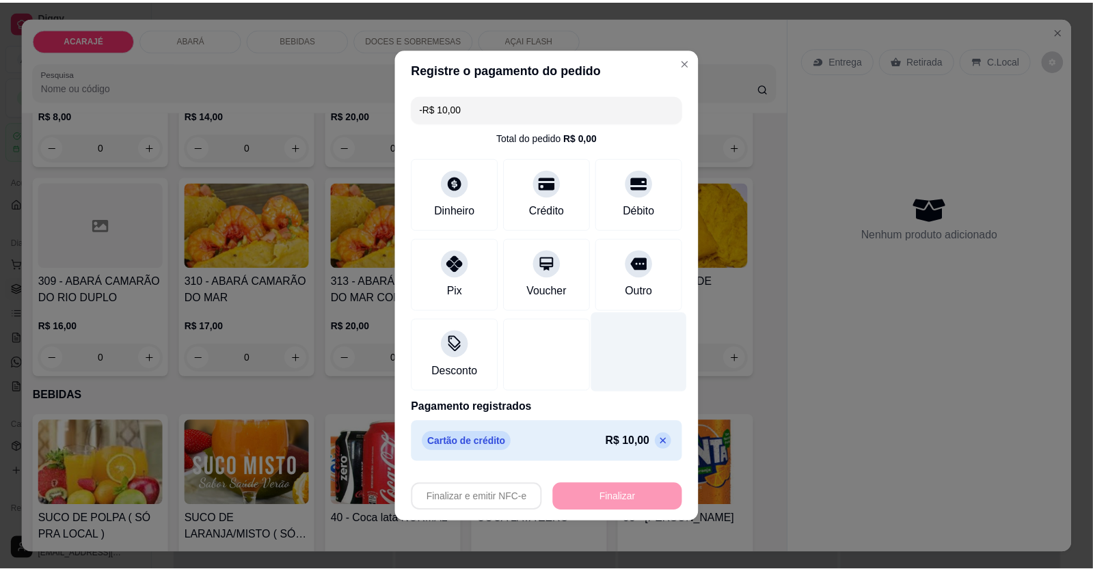
scroll to position [683, 0]
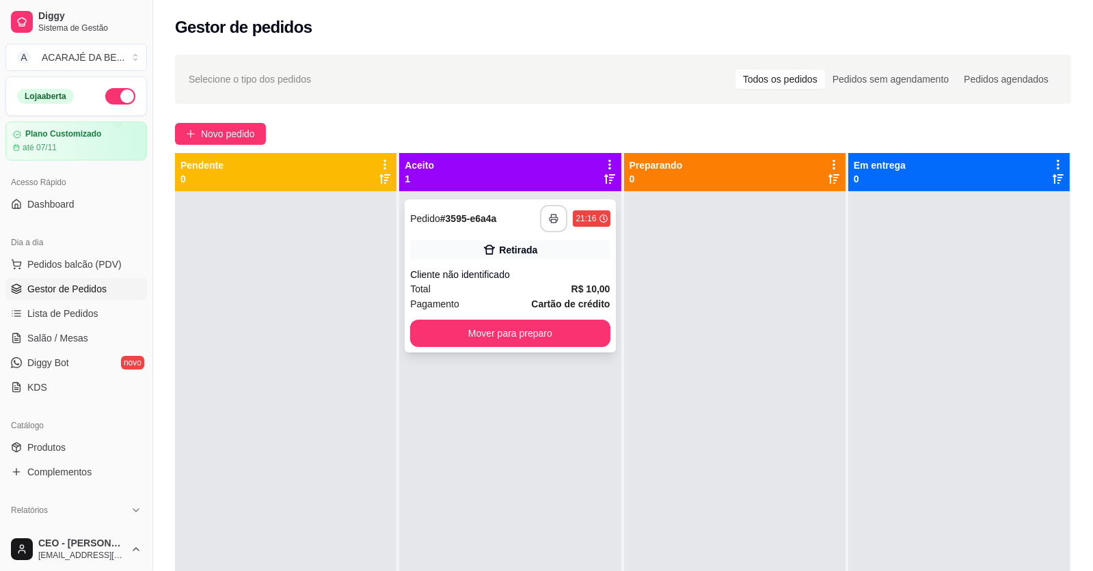
click at [553, 228] on button "button" at bounding box center [553, 218] width 27 height 27
drag, startPoint x: 553, startPoint y: 228, endPoint x: 510, endPoint y: 278, distance: 65.9
click at [510, 278] on div "Cliente não identificado" at bounding box center [510, 275] width 200 height 14
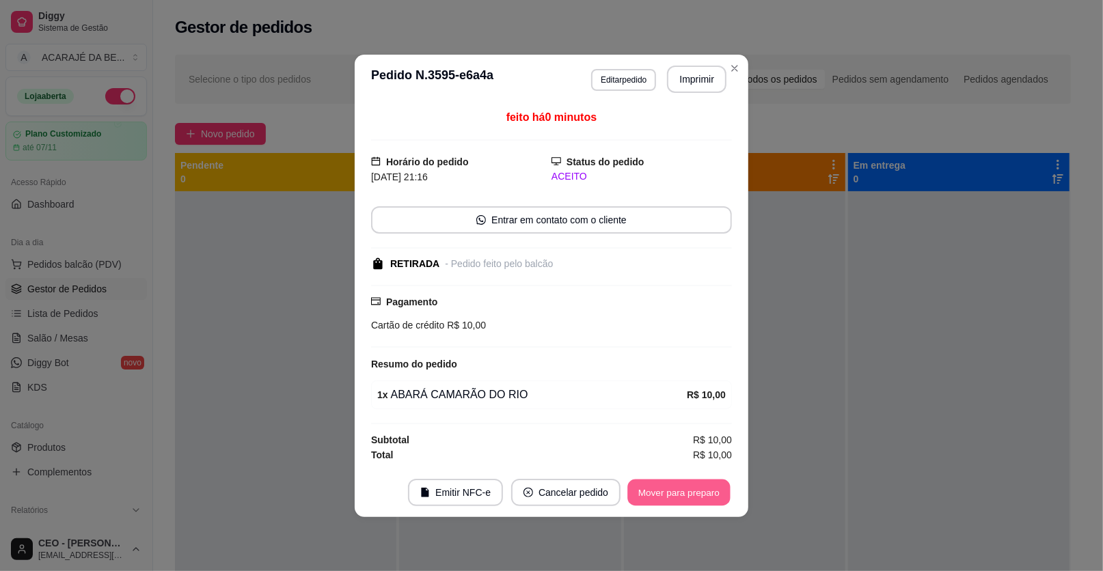
click at [661, 497] on button "Mover para preparo" at bounding box center [678, 492] width 102 height 27
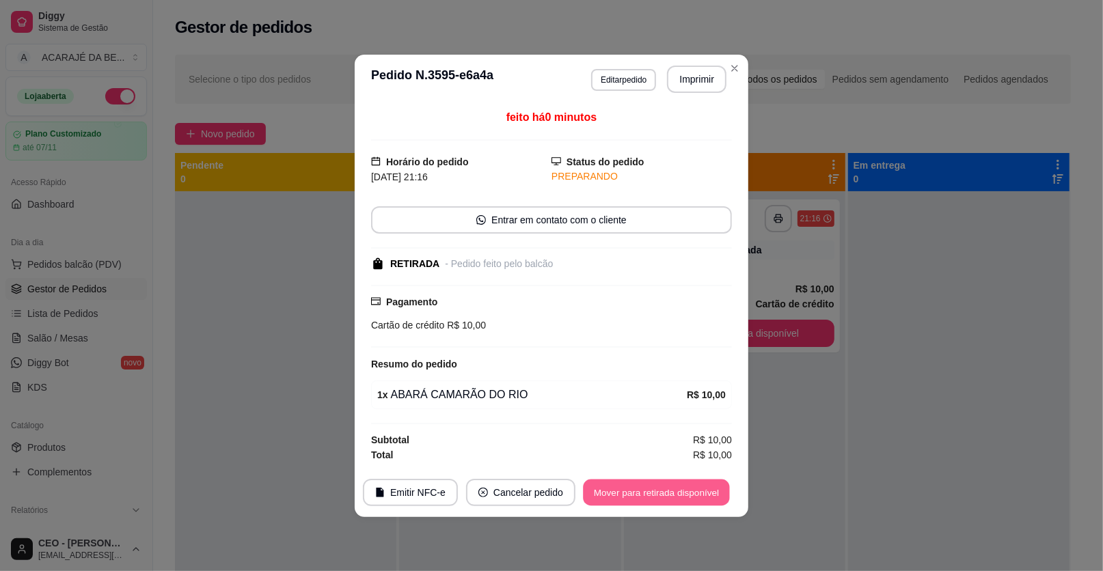
click at [661, 490] on button "Mover para retirada disponível" at bounding box center [656, 492] width 146 height 27
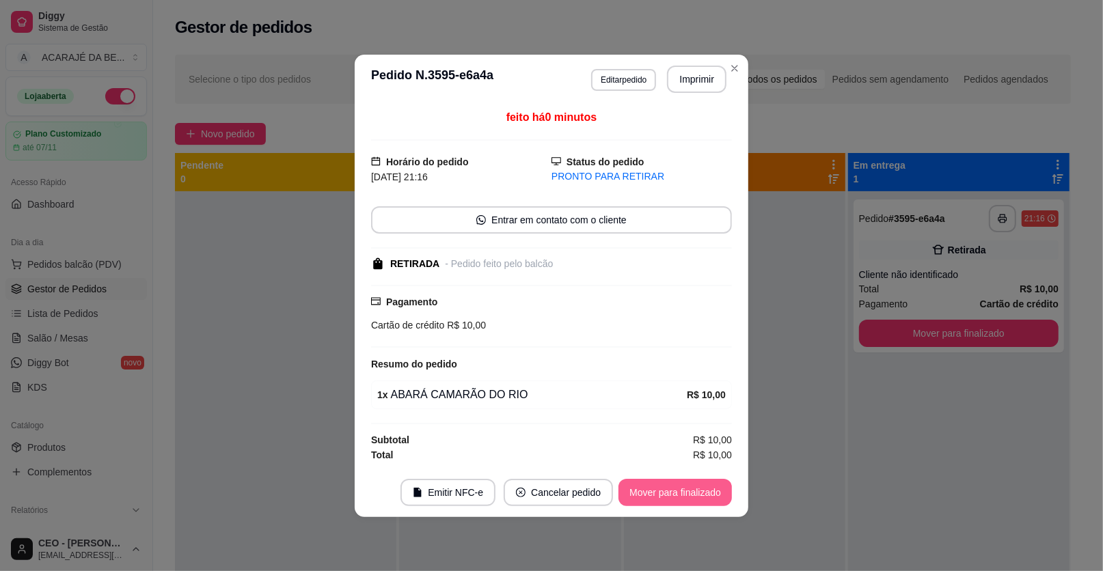
click at [661, 489] on button "Mover para finalizado" at bounding box center [674, 492] width 113 height 27
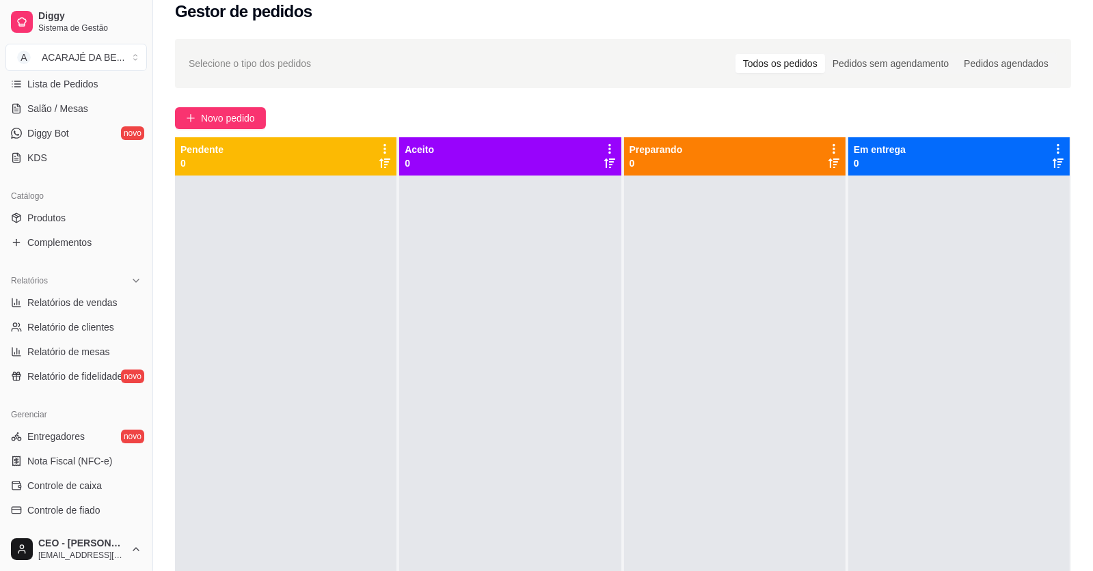
scroll to position [13, 0]
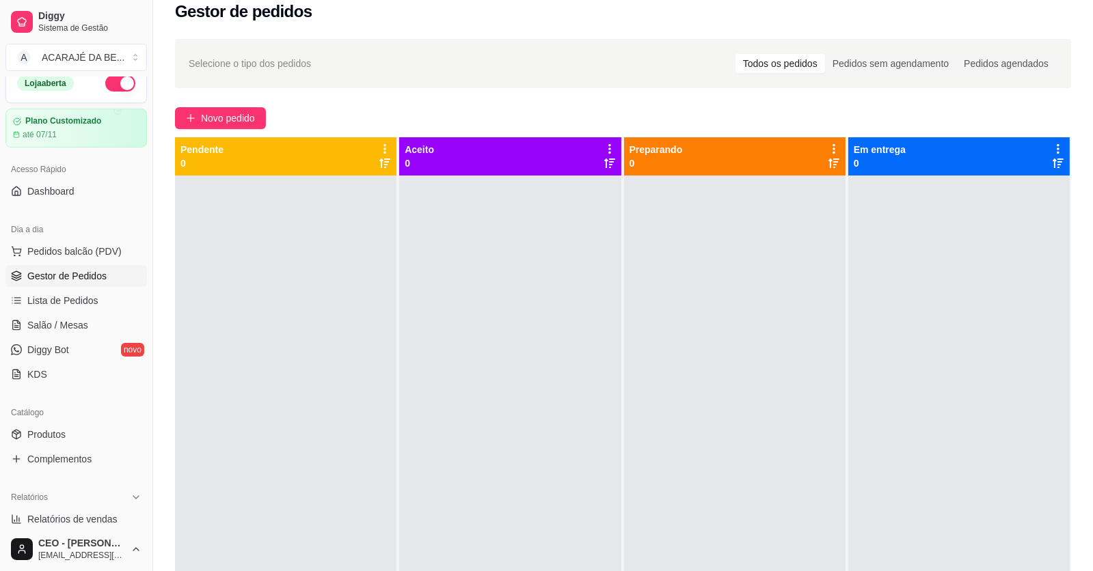
type button "on"
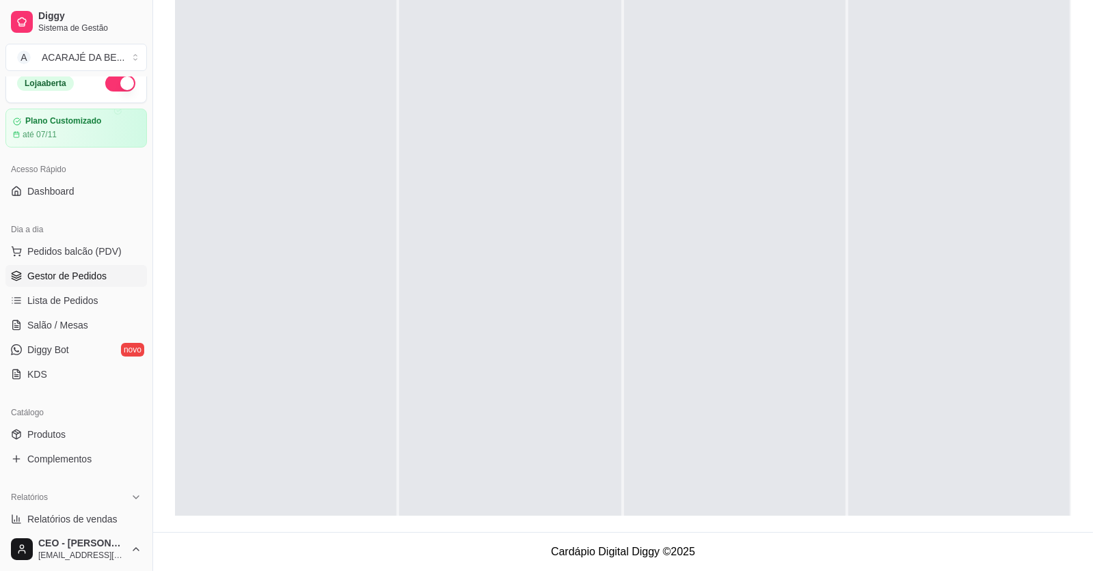
click at [826, 291] on div at bounding box center [734, 268] width 221 height 571
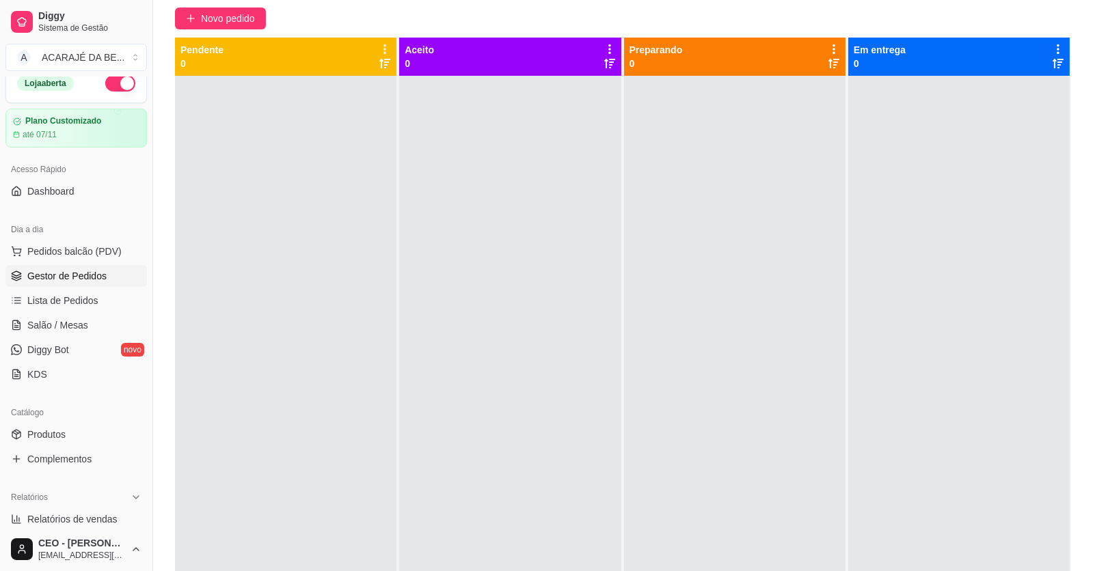
scroll to position [0, 0]
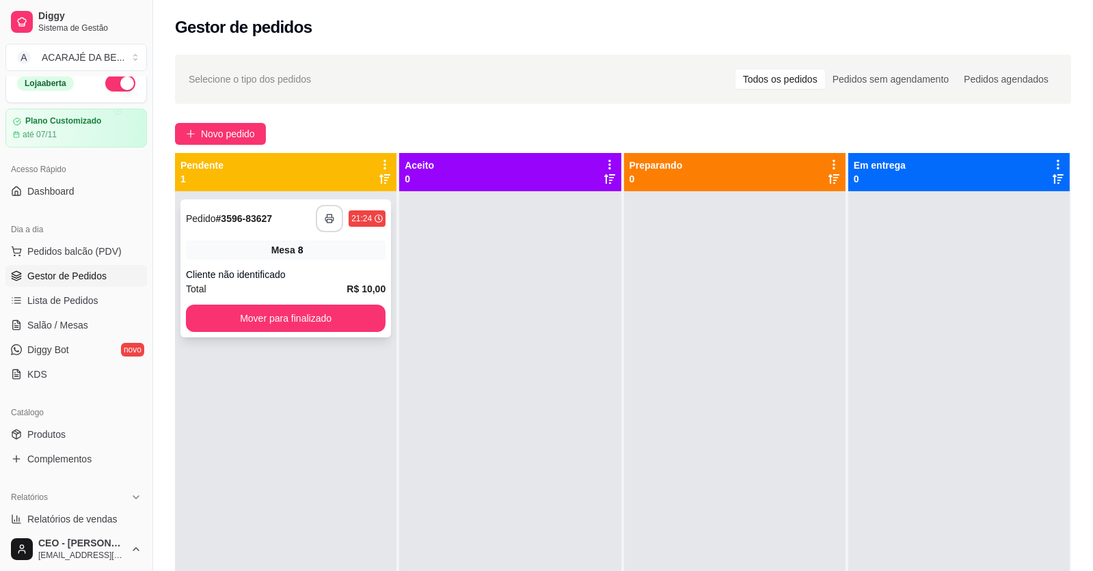
click at [325, 217] on icon "button" at bounding box center [330, 219] width 10 height 10
click at [282, 310] on button "Mover para finalizado" at bounding box center [286, 318] width 200 height 27
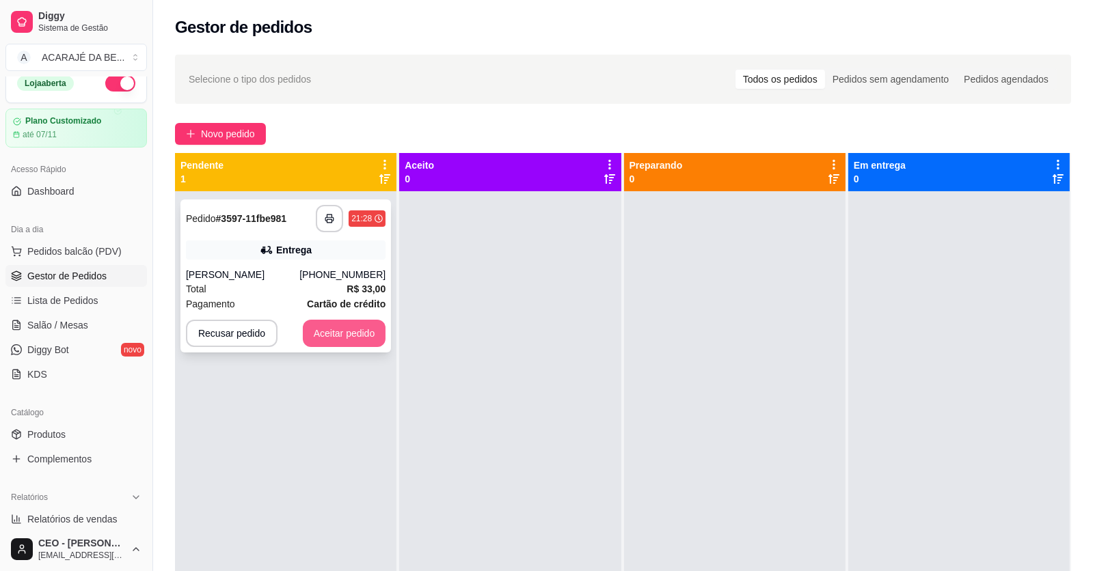
click at [346, 330] on button "Aceitar pedido" at bounding box center [344, 333] width 83 height 27
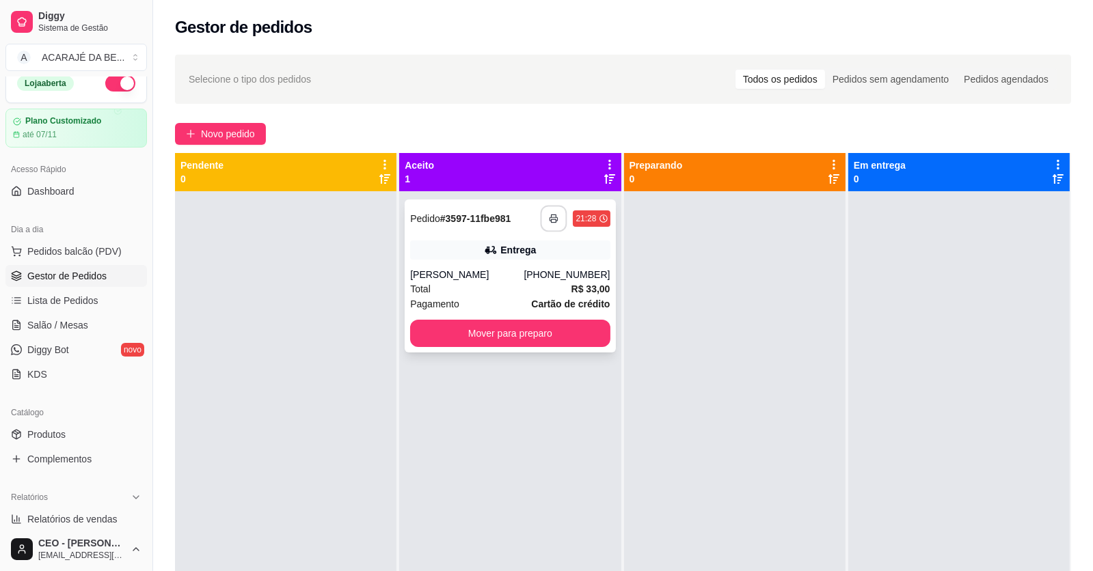
click at [549, 217] on icon "button" at bounding box center [554, 219] width 10 height 10
click at [538, 328] on button "Mover para preparo" at bounding box center [510, 333] width 200 height 27
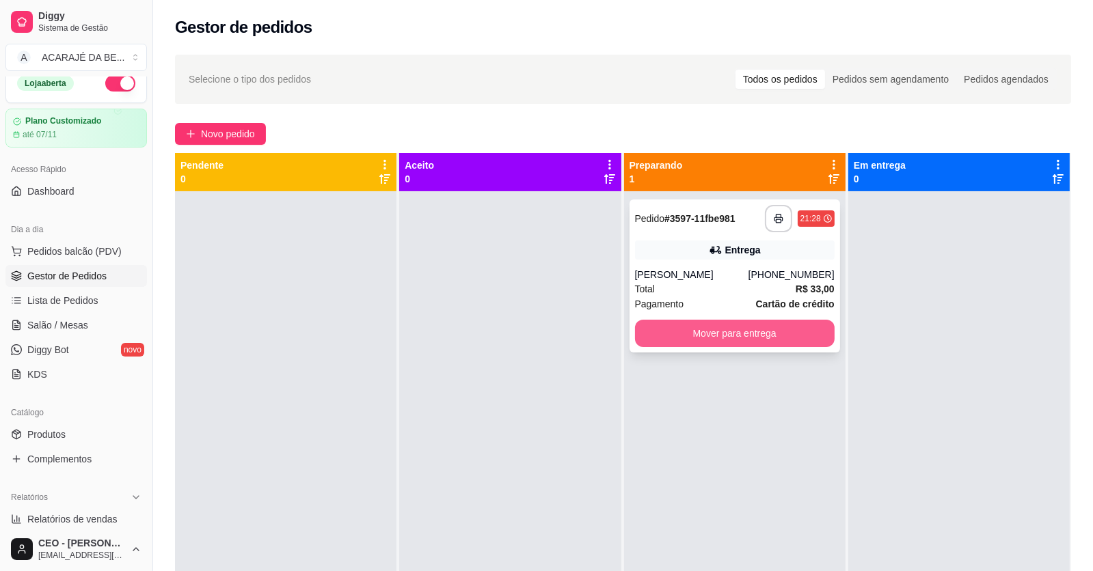
click at [666, 333] on button "Mover para entrega" at bounding box center [735, 333] width 200 height 27
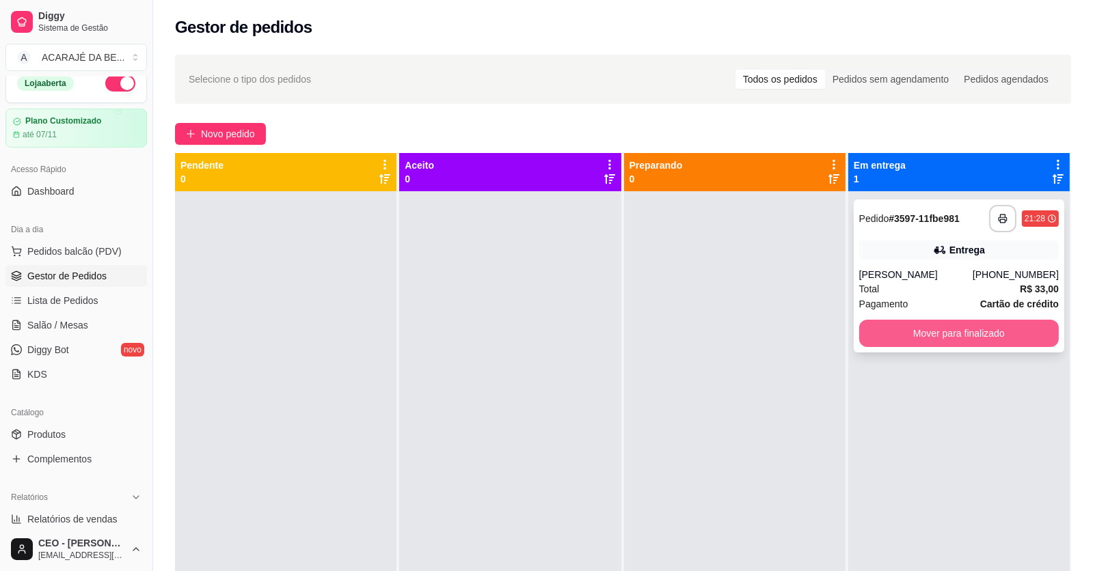
click at [917, 336] on button "Mover para finalizado" at bounding box center [959, 333] width 200 height 27
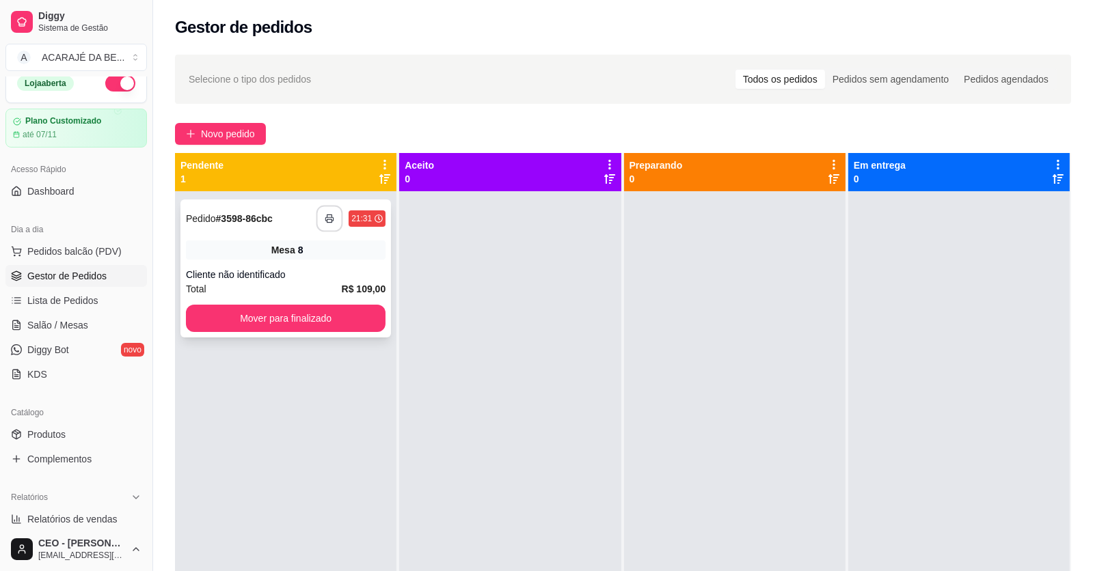
click at [331, 212] on button "button" at bounding box center [329, 219] width 27 height 27
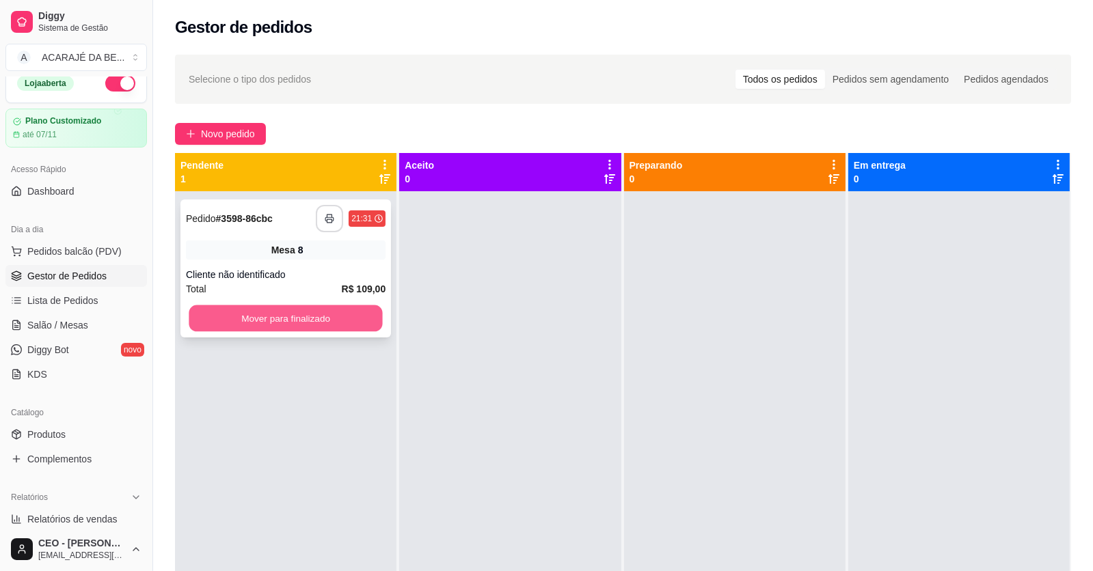
click at [319, 319] on button "Mover para finalizado" at bounding box center [285, 318] width 193 height 27
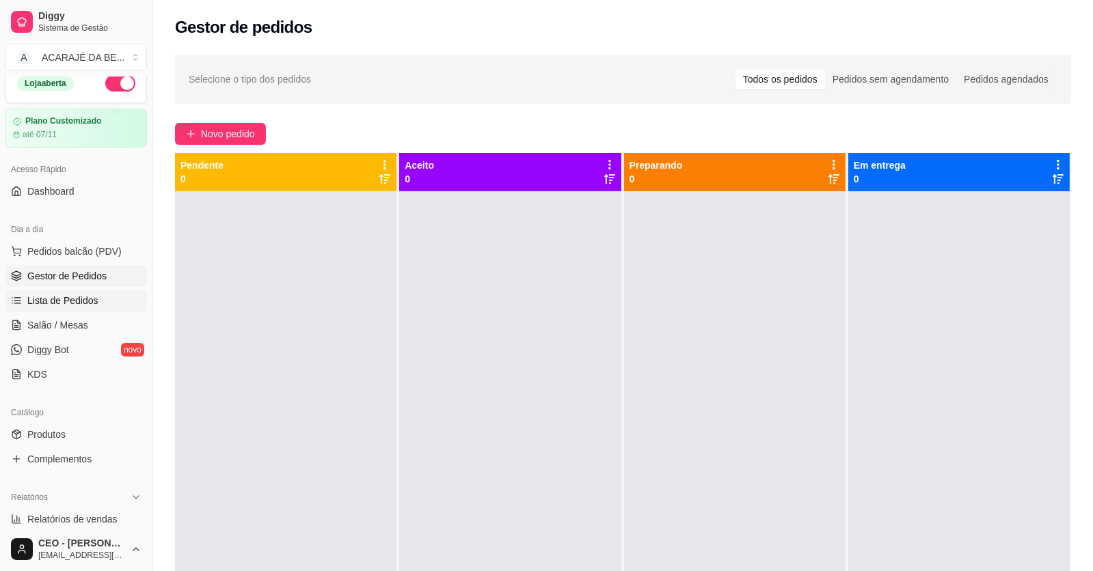
click at [85, 297] on span "Lista de Pedidos" at bounding box center [62, 301] width 71 height 14
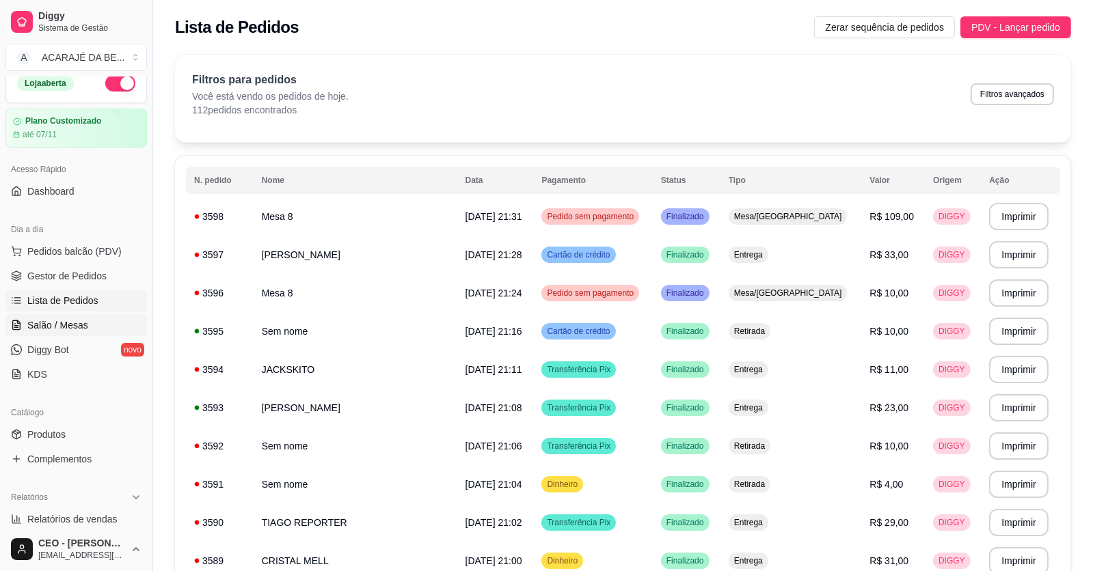
click at [89, 323] on link "Salão / Mesas" at bounding box center [75, 325] width 141 height 22
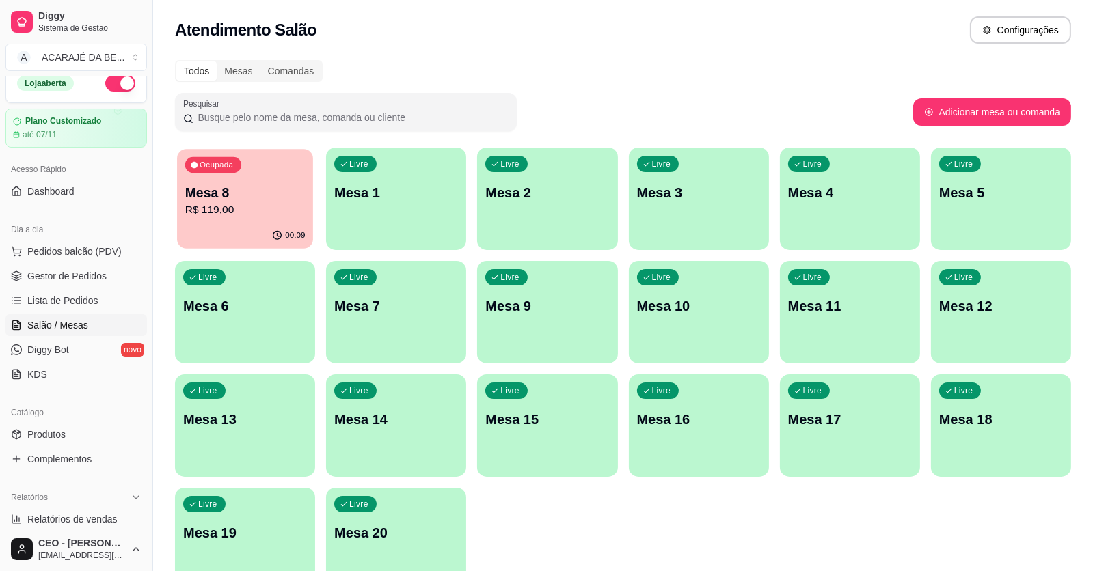
click at [266, 209] on p "R$ 119,00" at bounding box center [245, 210] width 120 height 16
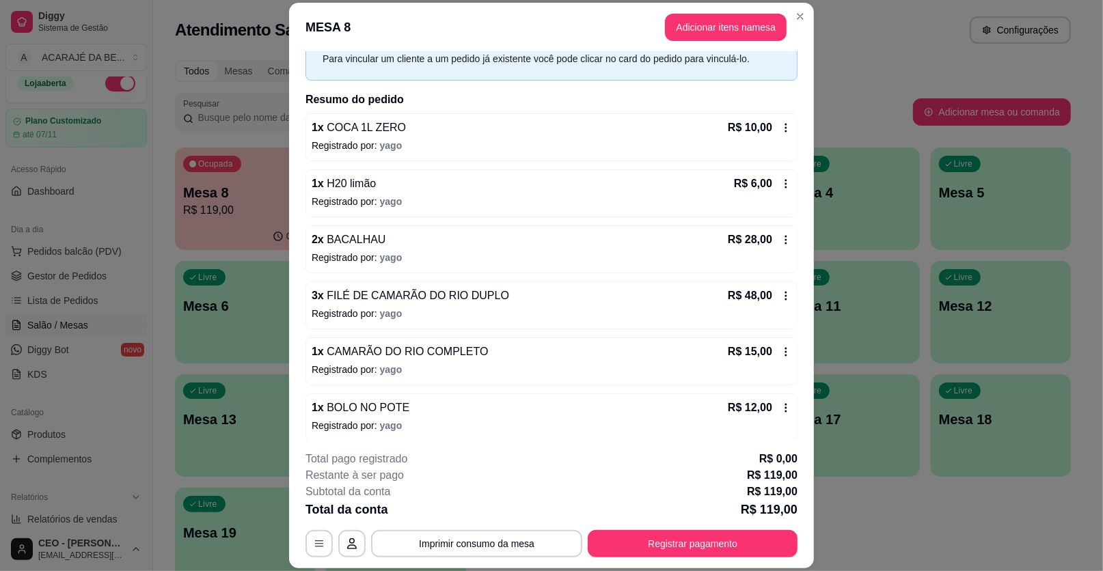
scroll to position [72, 0]
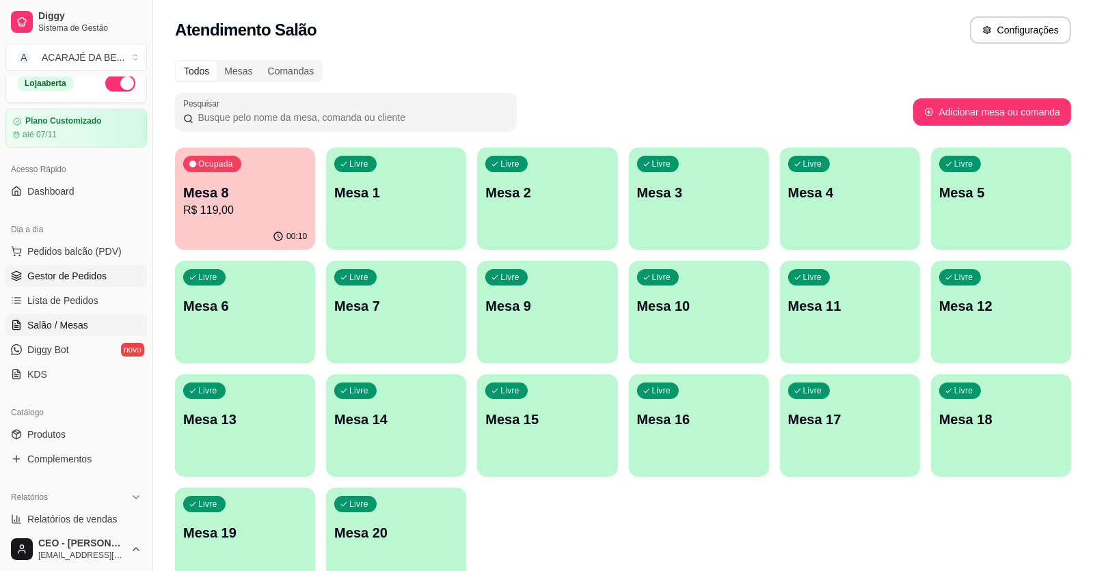
click at [63, 271] on span "Gestor de Pedidos" at bounding box center [66, 276] width 79 height 14
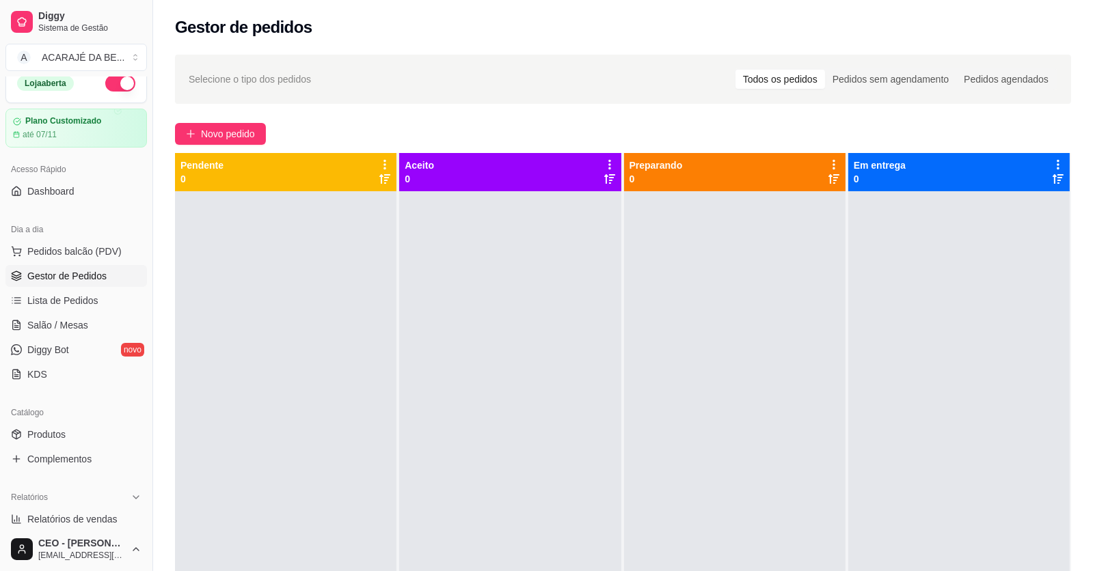
click at [809, 72] on div "Todos os pedidos" at bounding box center [780, 79] width 90 height 19
click at [735, 70] on input "Todos os pedidos" at bounding box center [735, 70] width 0 height 0
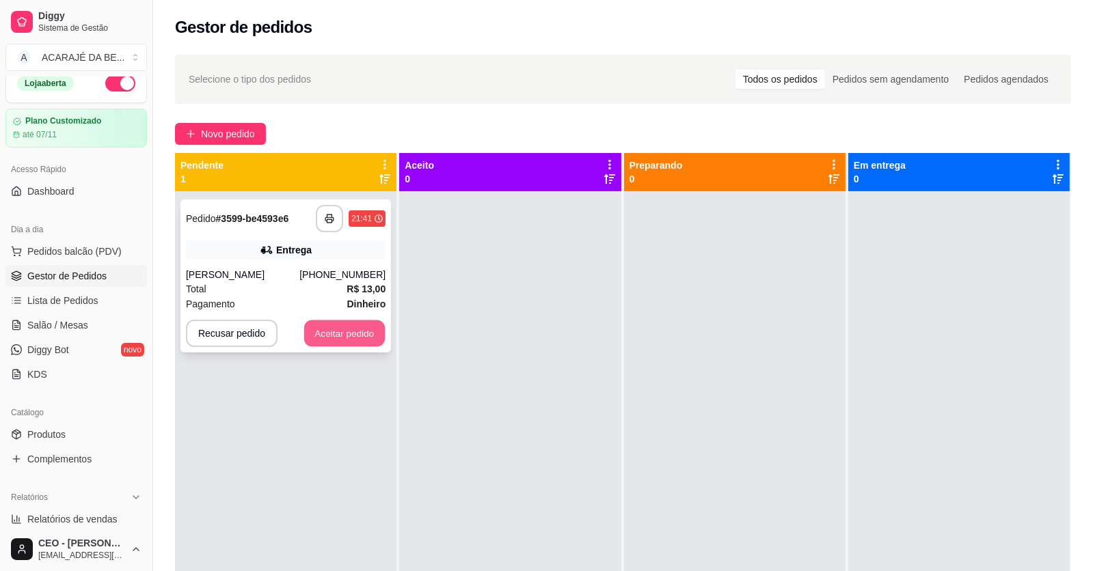
click at [339, 329] on button "Aceitar pedido" at bounding box center [344, 333] width 81 height 27
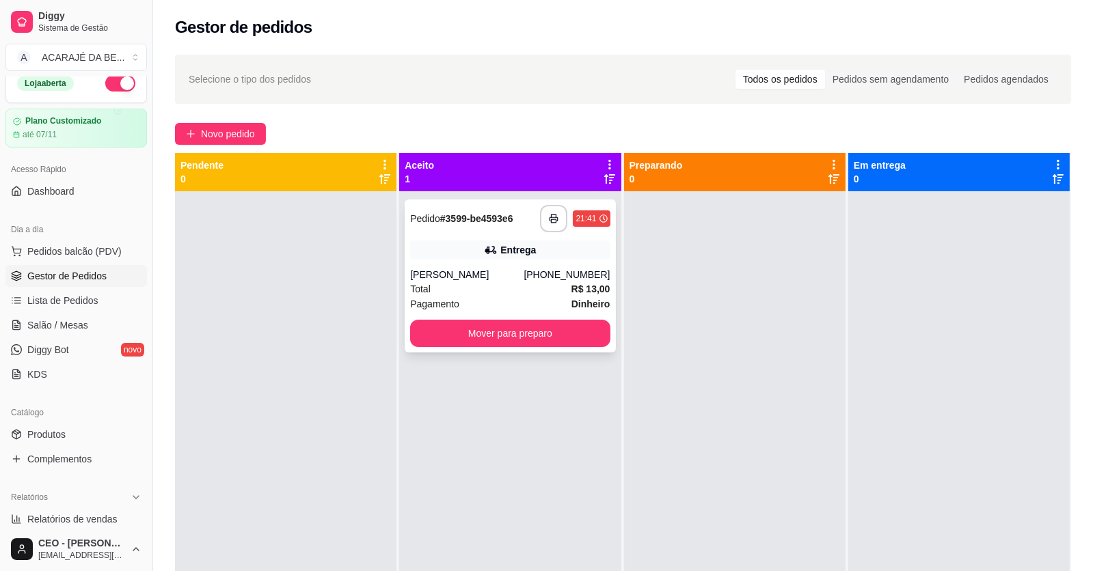
click at [509, 298] on div "Pagamento Dinheiro" at bounding box center [510, 304] width 200 height 15
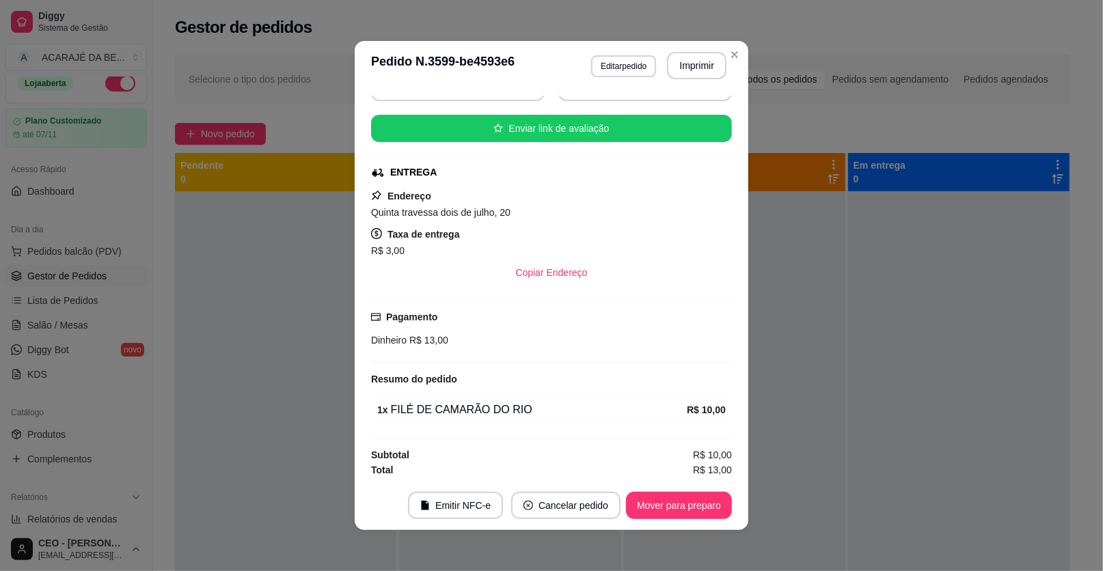
scroll to position [3, 0]
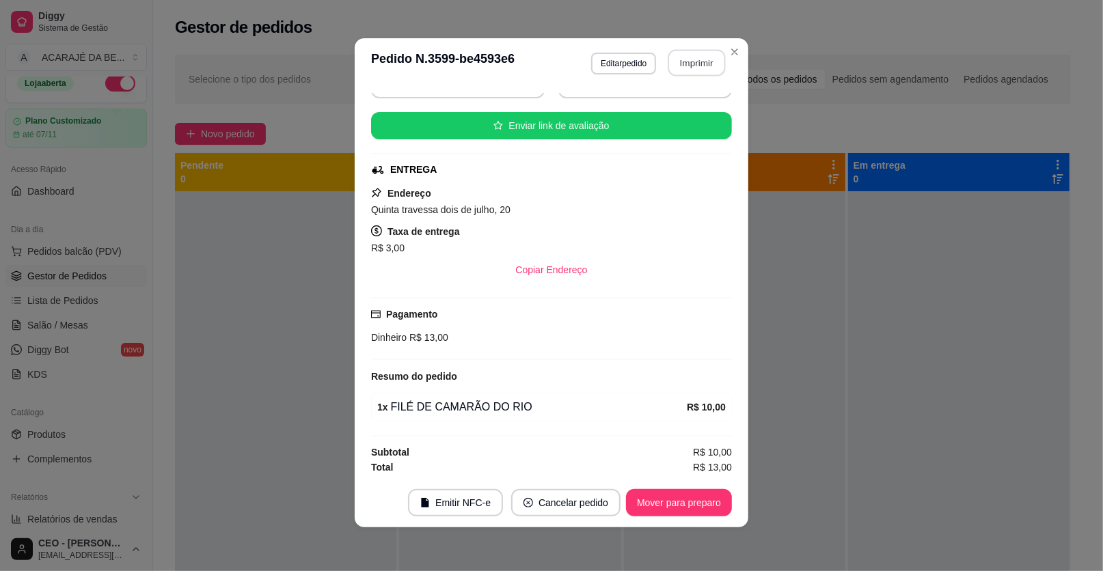
click at [709, 61] on button "Imprimir" at bounding box center [696, 63] width 57 height 27
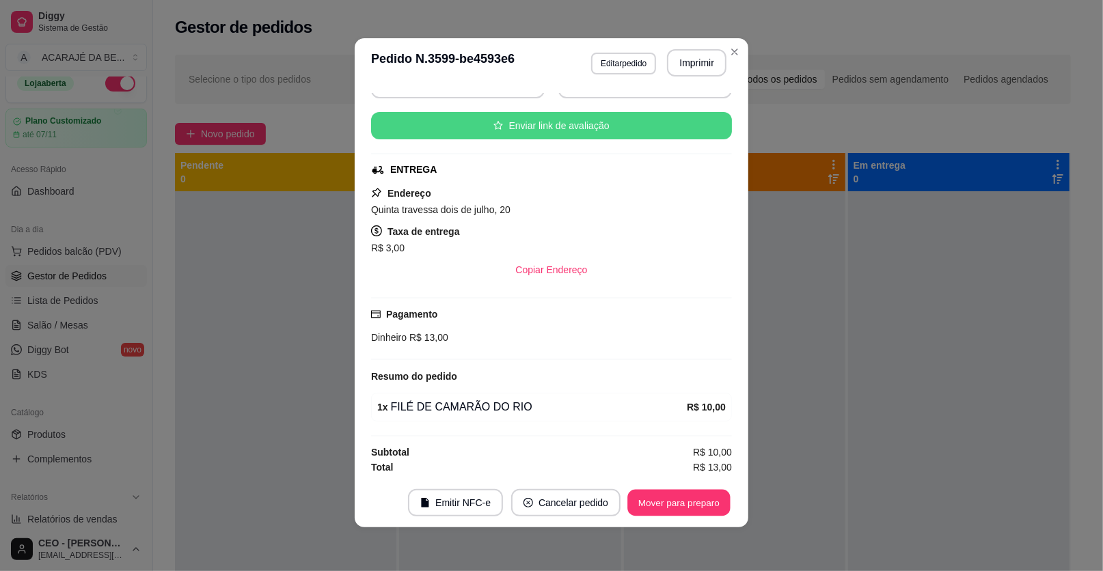
click at [660, 508] on button "Mover para preparo" at bounding box center [678, 503] width 102 height 27
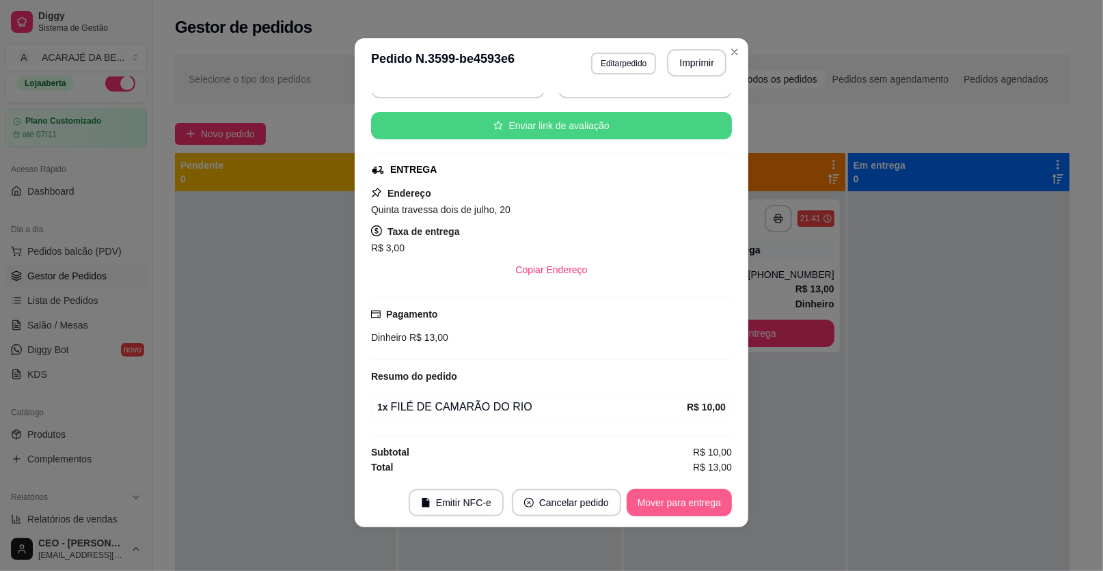
click at [663, 507] on button "Mover para entrega" at bounding box center [679, 502] width 105 height 27
click at [663, 507] on div "Mover para entrega" at bounding box center [669, 502] width 124 height 27
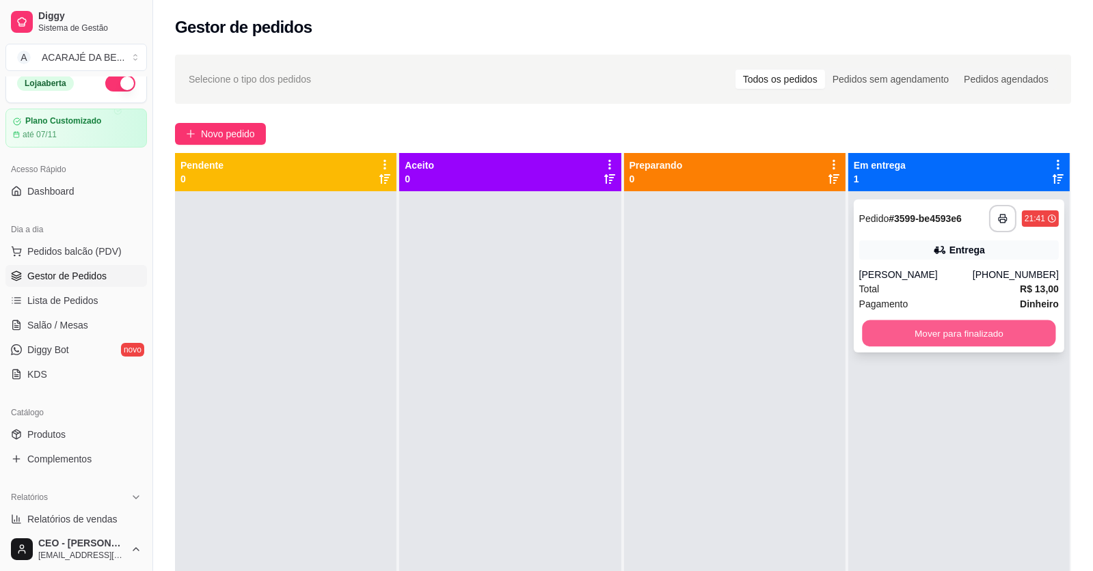
click at [907, 330] on button "Mover para finalizado" at bounding box center [958, 333] width 193 height 27
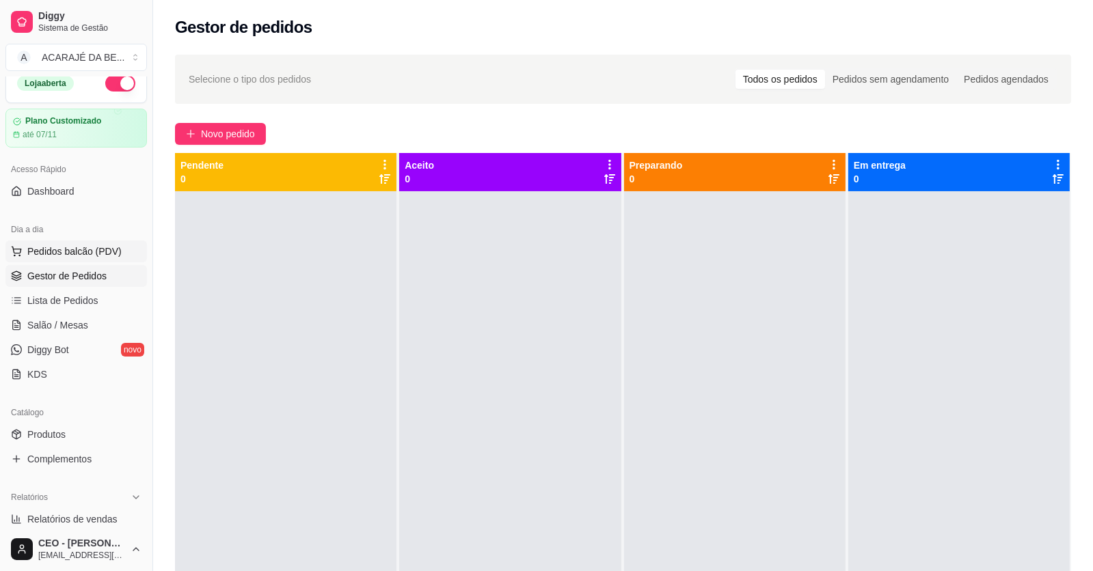
click at [56, 249] on span "Pedidos balcão (PDV)" at bounding box center [74, 252] width 94 height 14
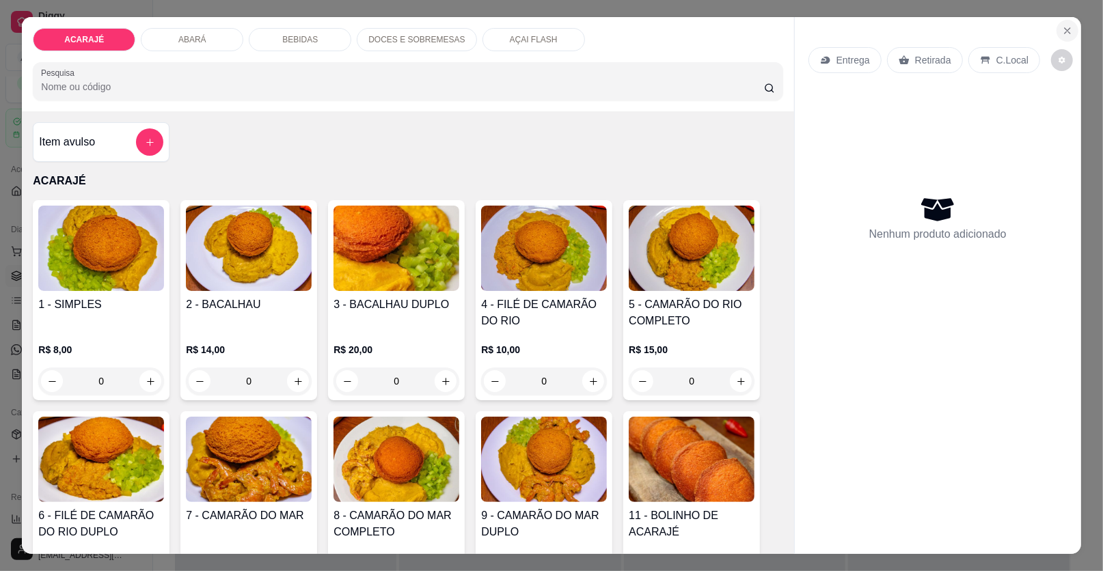
click at [1068, 31] on button "Close" at bounding box center [1067, 31] width 22 height 22
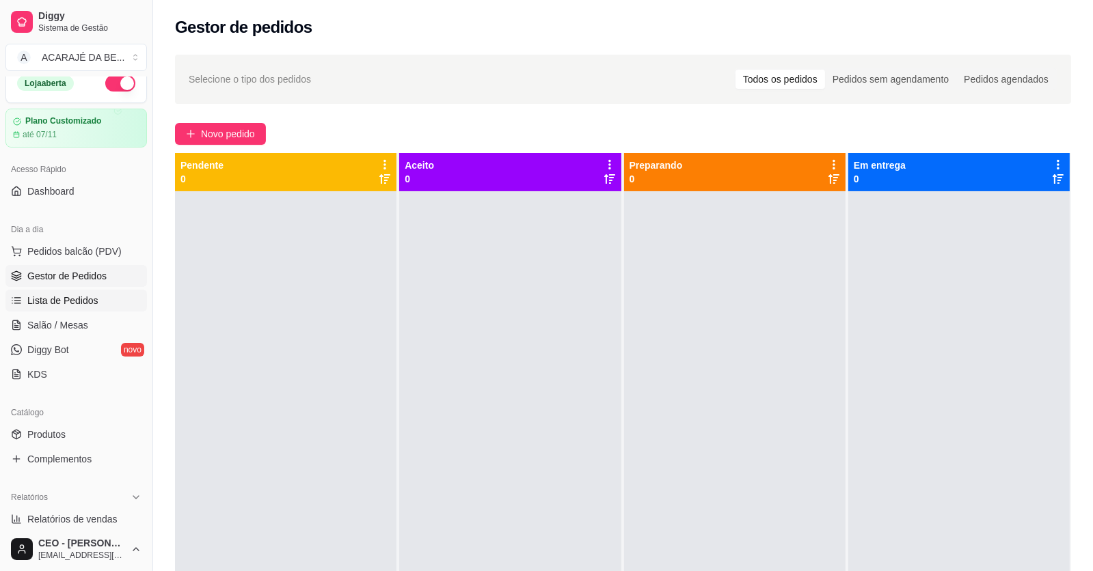
click at [98, 299] on link "Lista de Pedidos" at bounding box center [75, 301] width 141 height 22
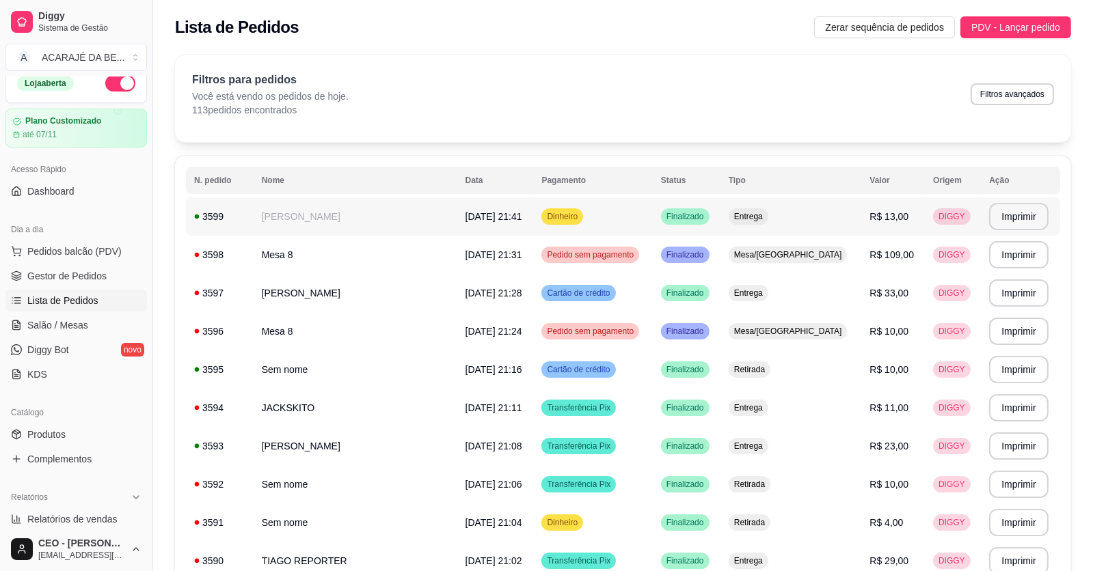
click at [870, 213] on span "R$ 13,00" at bounding box center [888, 216] width 39 height 11
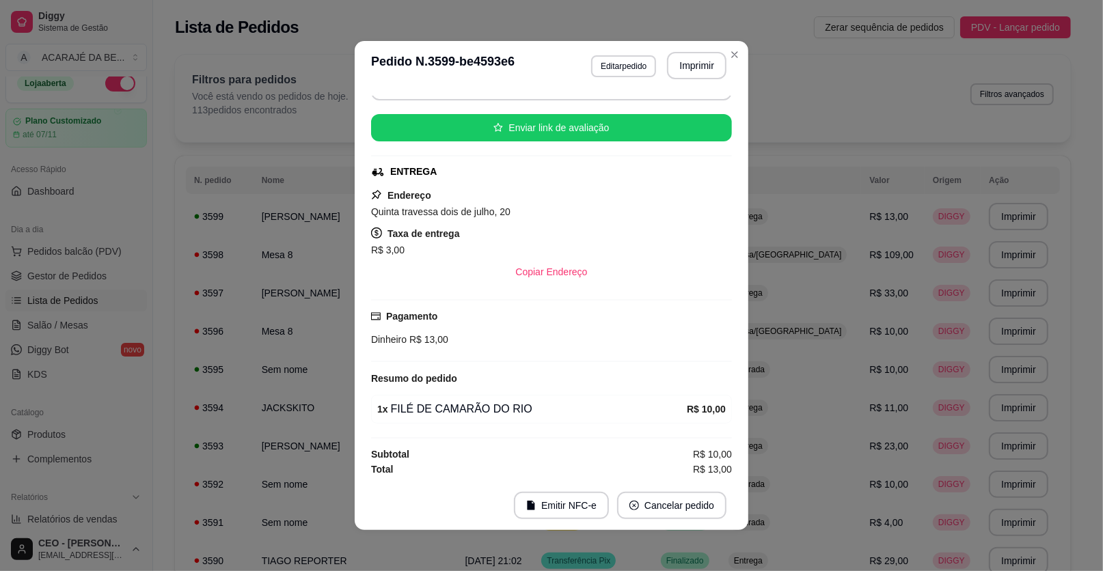
scroll to position [3, 0]
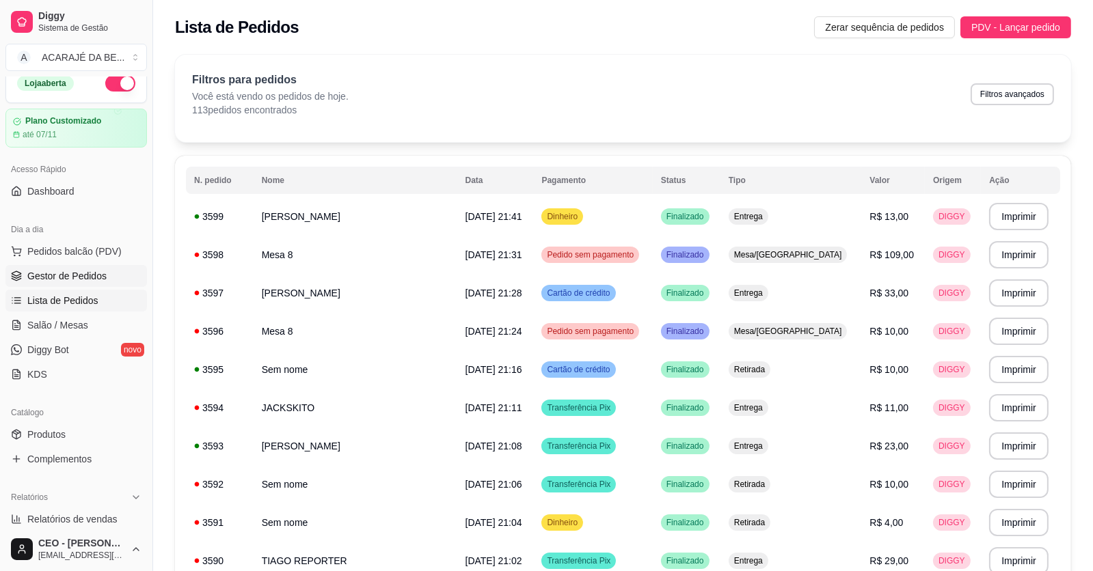
click at [79, 272] on span "Gestor de Pedidos" at bounding box center [66, 276] width 79 height 14
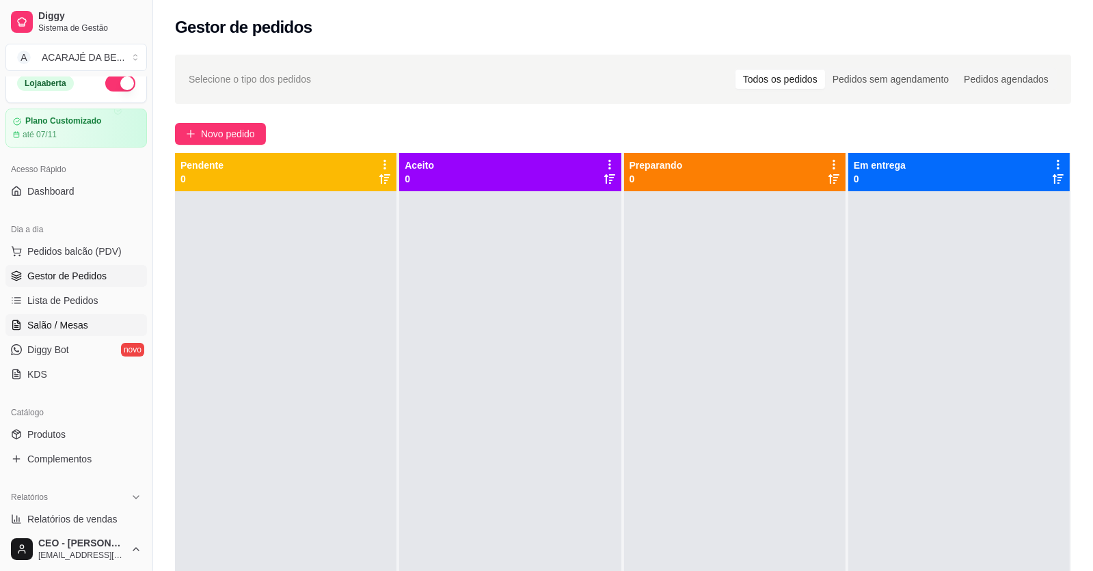
click at [69, 325] on span "Salão / Mesas" at bounding box center [57, 325] width 61 height 14
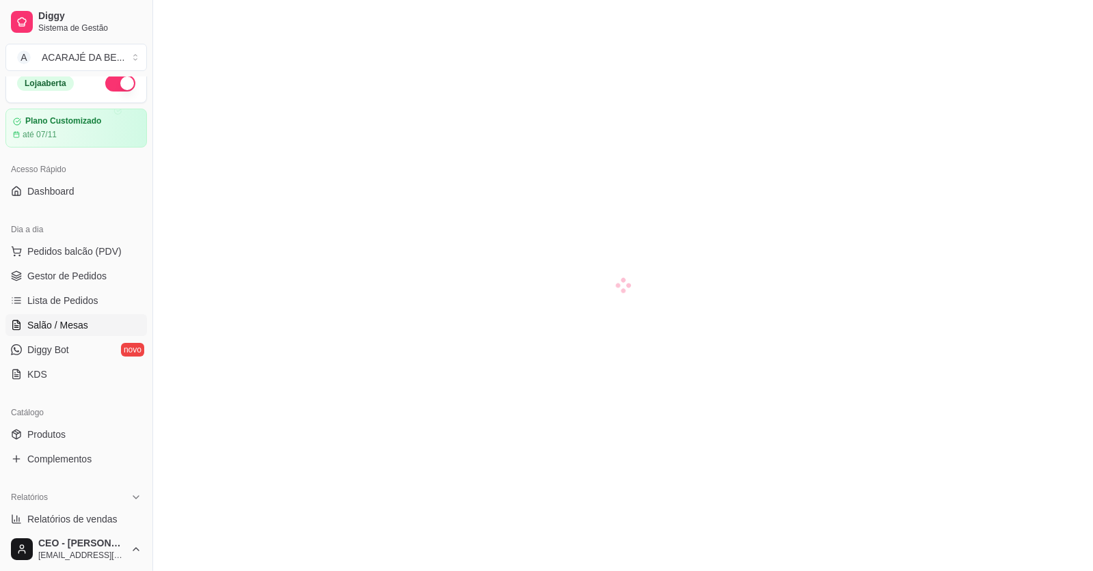
click at [69, 325] on span "Salão / Mesas" at bounding box center [57, 325] width 61 height 14
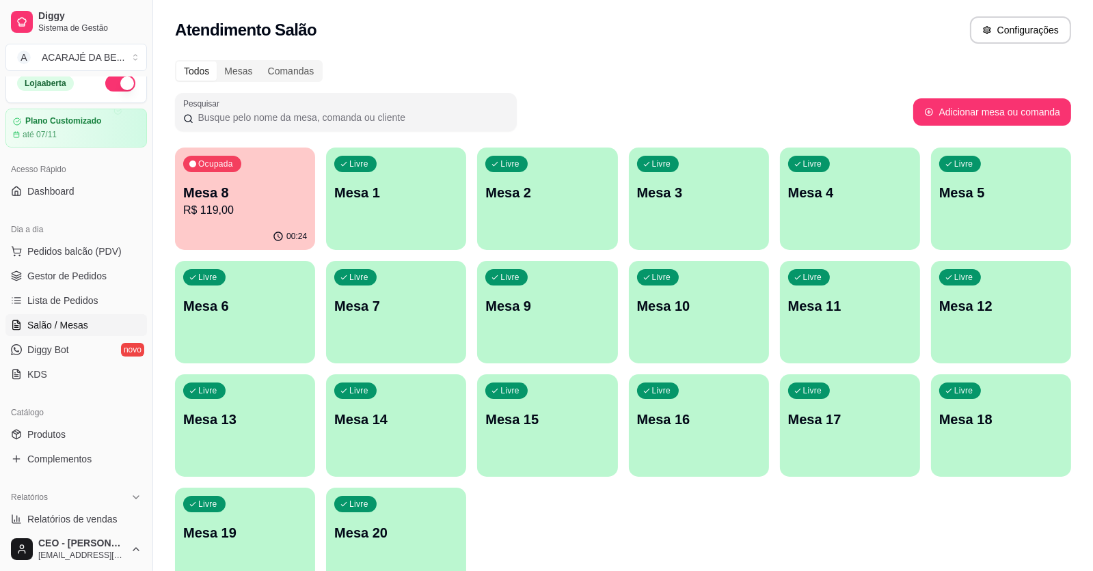
click at [273, 208] on p "R$ 119,00" at bounding box center [245, 210] width 124 height 16
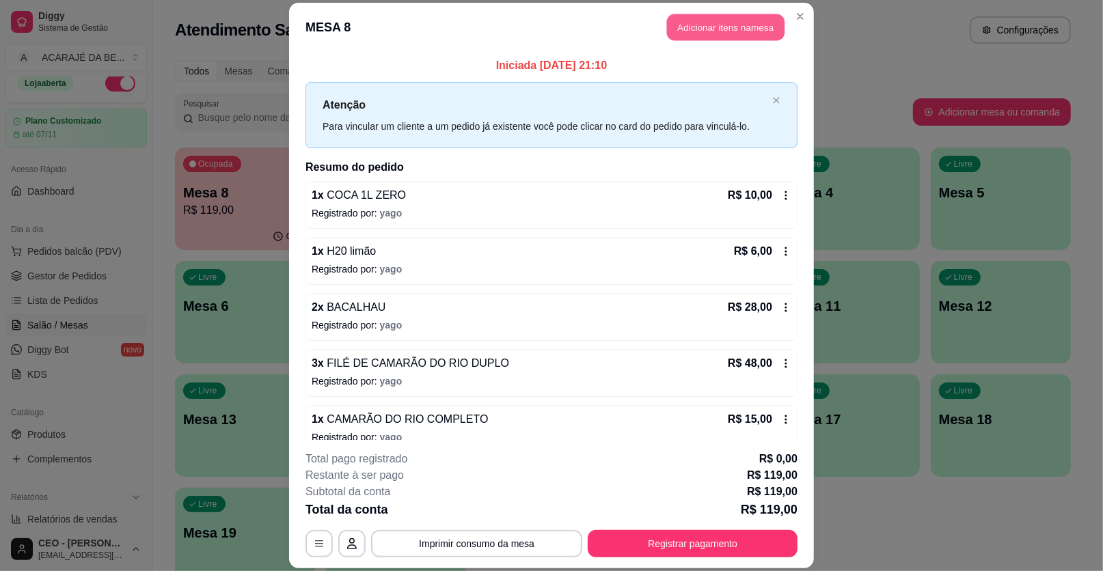
click at [745, 25] on button "Adicionar itens na mesa" at bounding box center [726, 27] width 118 height 27
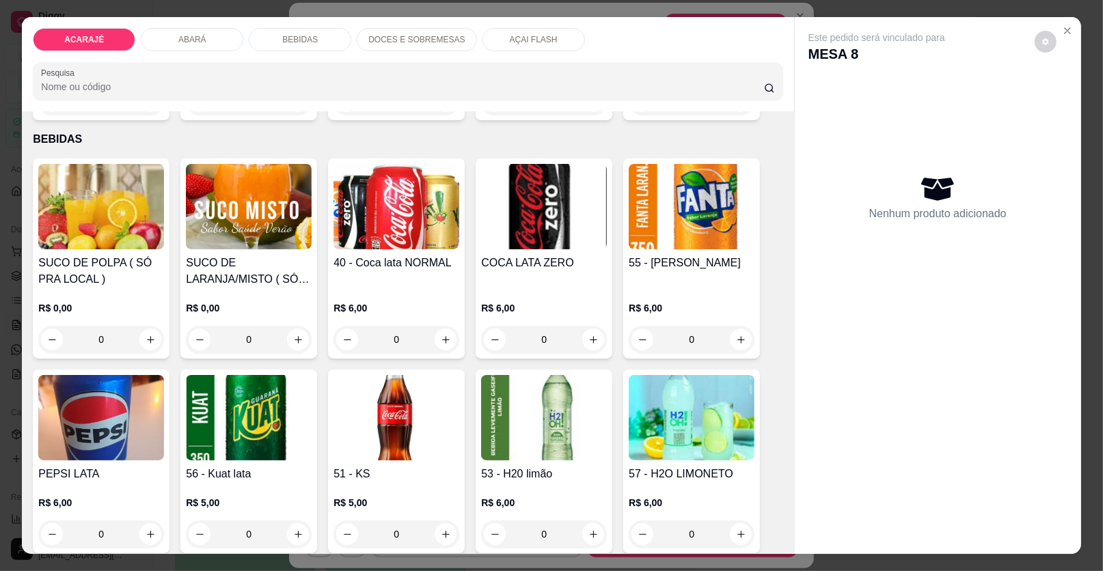
scroll to position [956, 0]
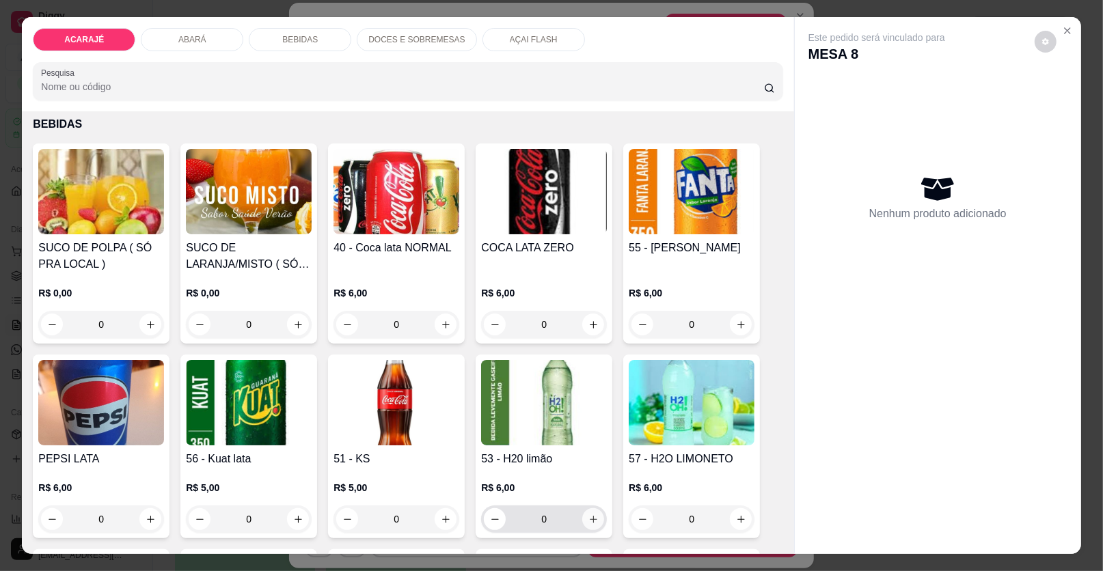
click at [590, 517] on icon "increase-product-quantity" at bounding box center [594, 520] width 8 height 8
click at [588, 517] on icon "increase-product-quantity" at bounding box center [593, 520] width 10 height 10
type input "2"
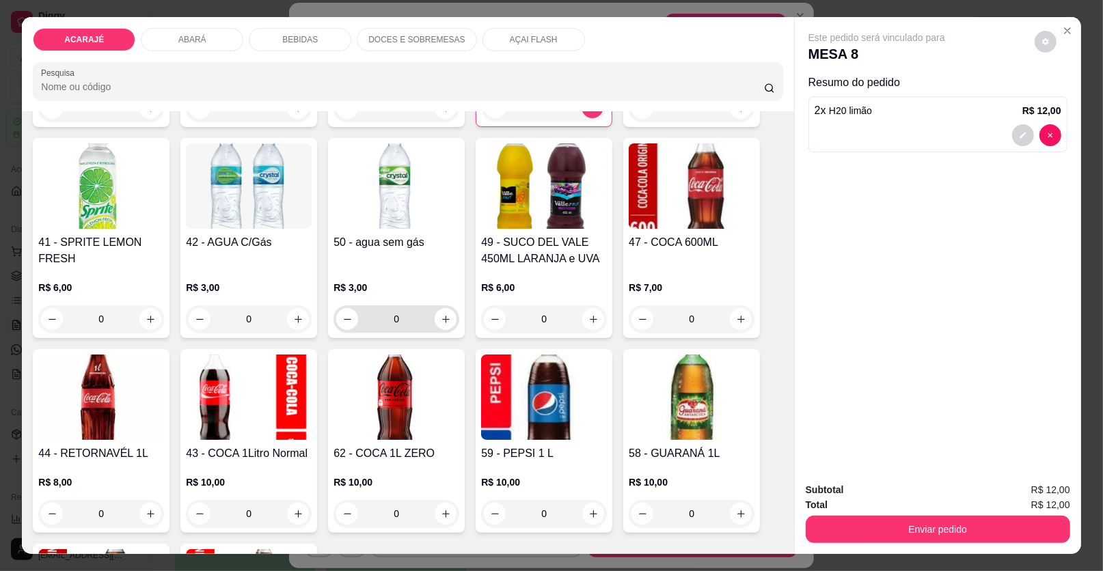
scroll to position [1435, 0]
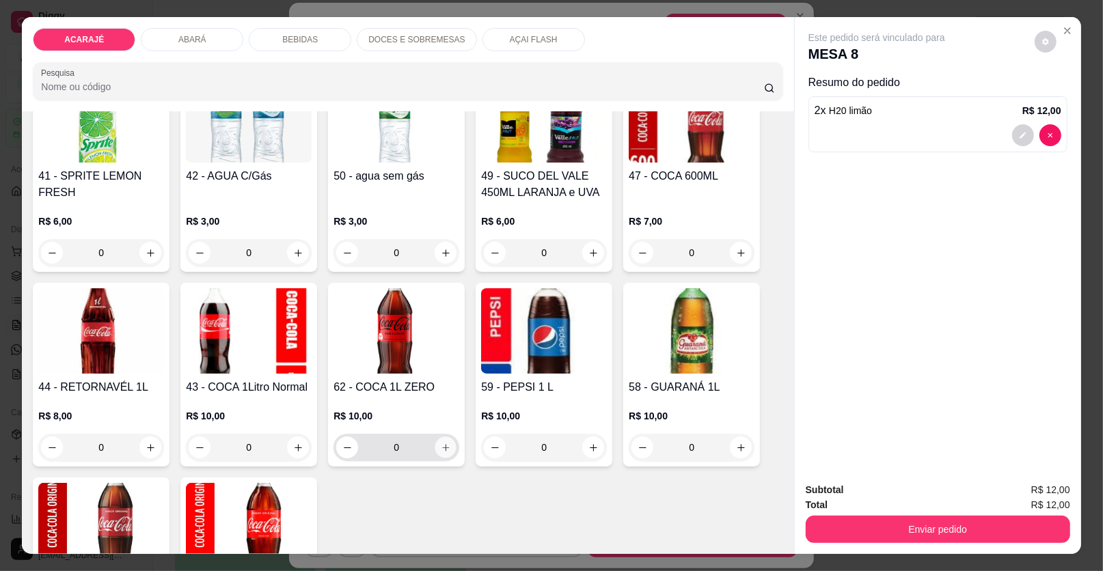
click at [441, 444] on icon "increase-product-quantity" at bounding box center [446, 448] width 10 height 10
type input "1"
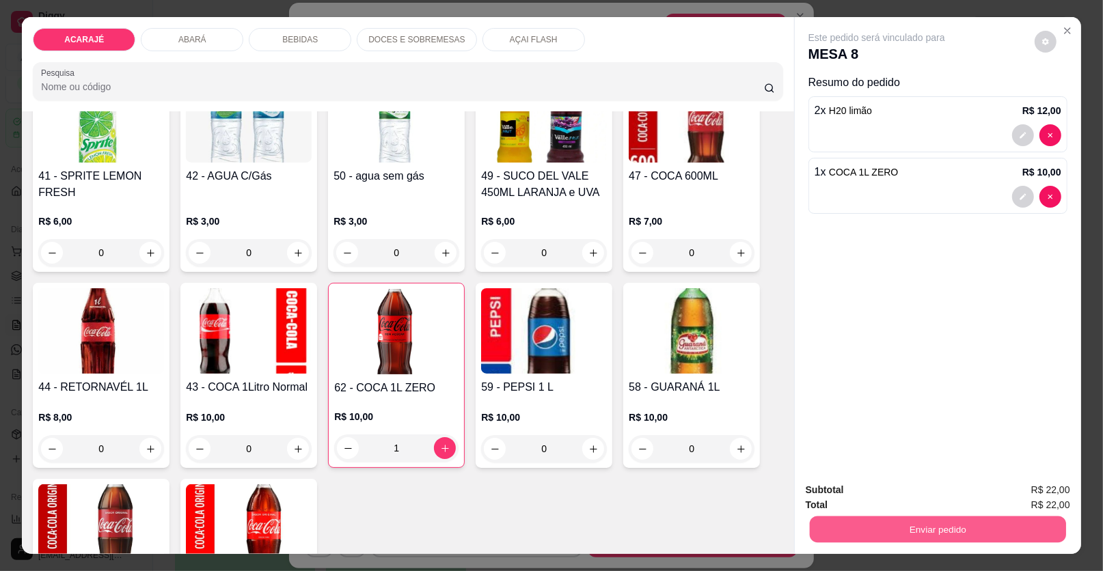
click at [961, 530] on button "Enviar pedido" at bounding box center [938, 530] width 256 height 27
click at [1032, 488] on button "Enviar pedido" at bounding box center [1034, 496] width 77 height 26
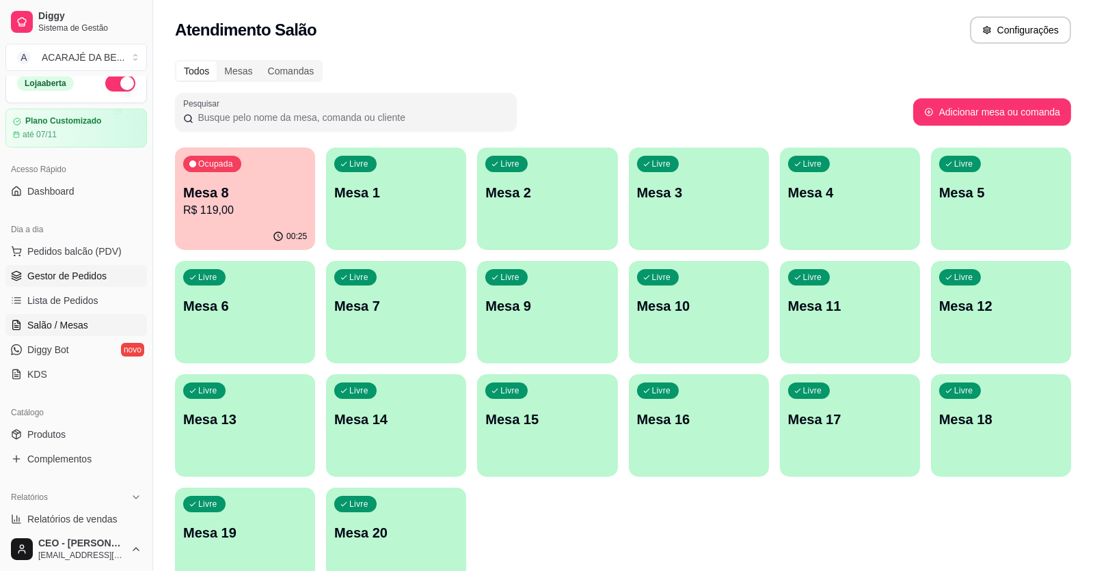
click at [87, 275] on span "Gestor de Pedidos" at bounding box center [66, 276] width 79 height 14
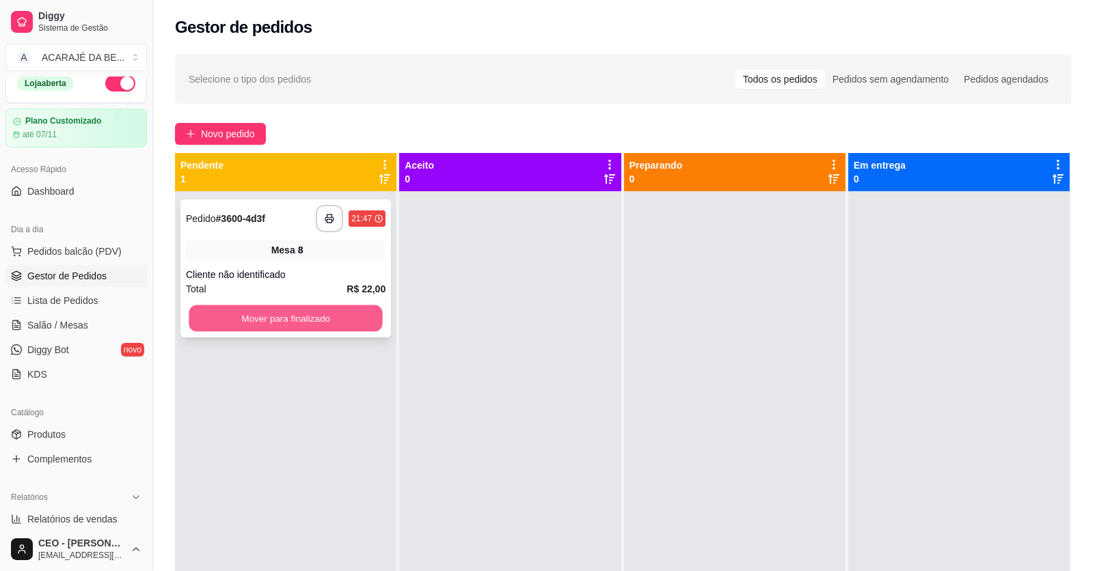
click at [363, 305] on button "Mover para finalizado" at bounding box center [285, 318] width 193 height 27
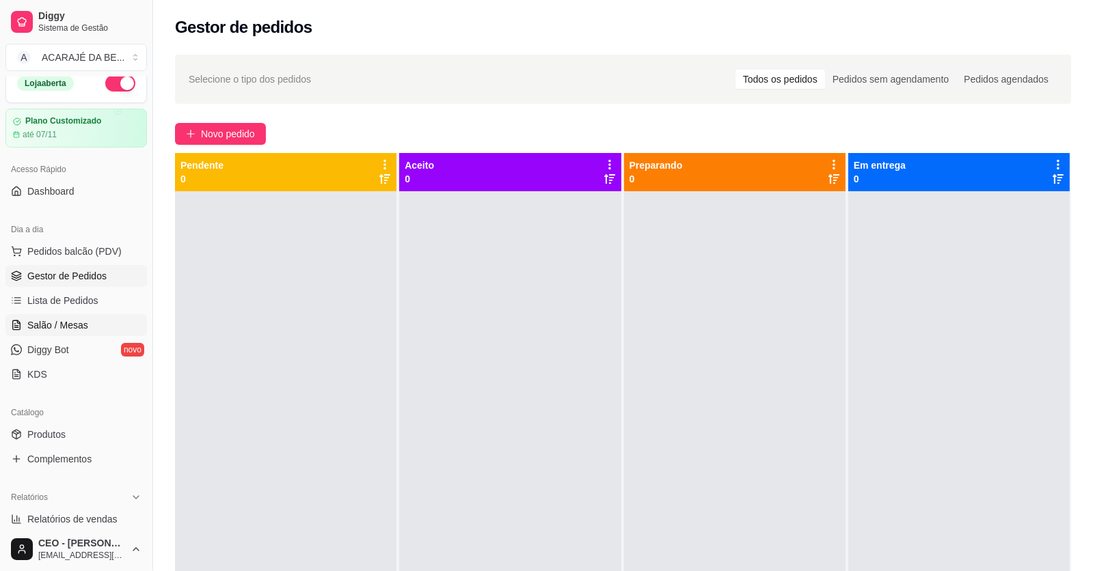
click at [100, 323] on link "Salão / Mesas" at bounding box center [75, 325] width 141 height 22
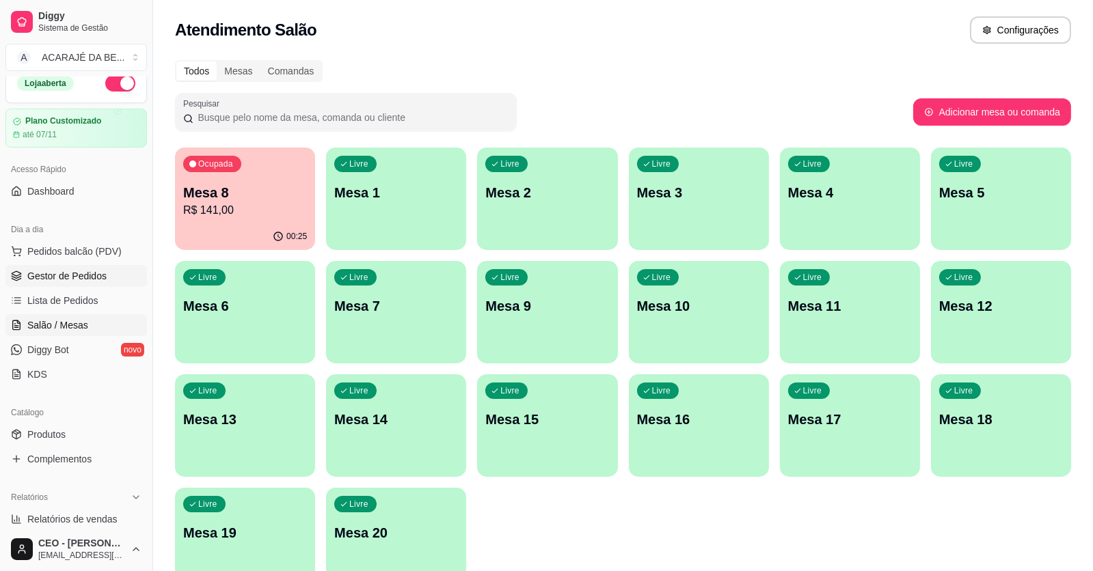
click at [103, 279] on span "Gestor de Pedidos" at bounding box center [66, 276] width 79 height 14
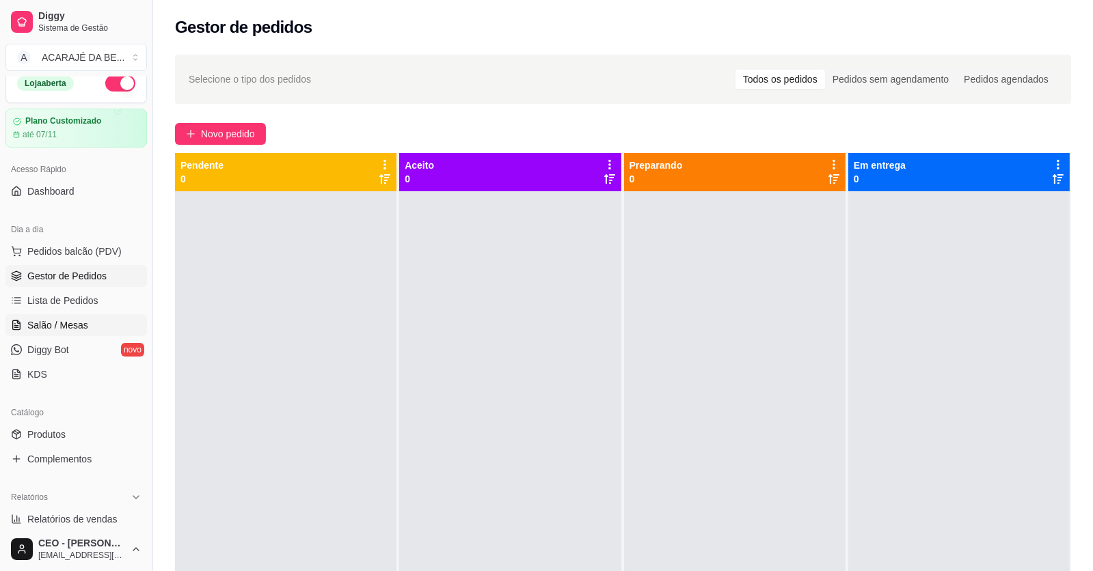
click at [36, 324] on span "Salão / Mesas" at bounding box center [57, 325] width 61 height 14
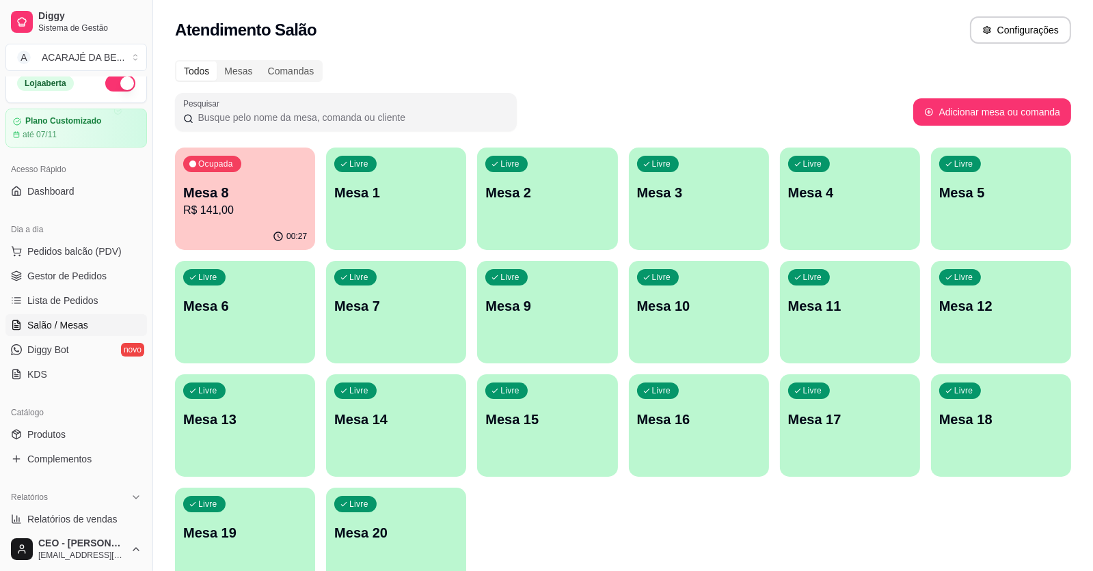
click at [219, 230] on div "00:27" at bounding box center [245, 236] width 140 height 27
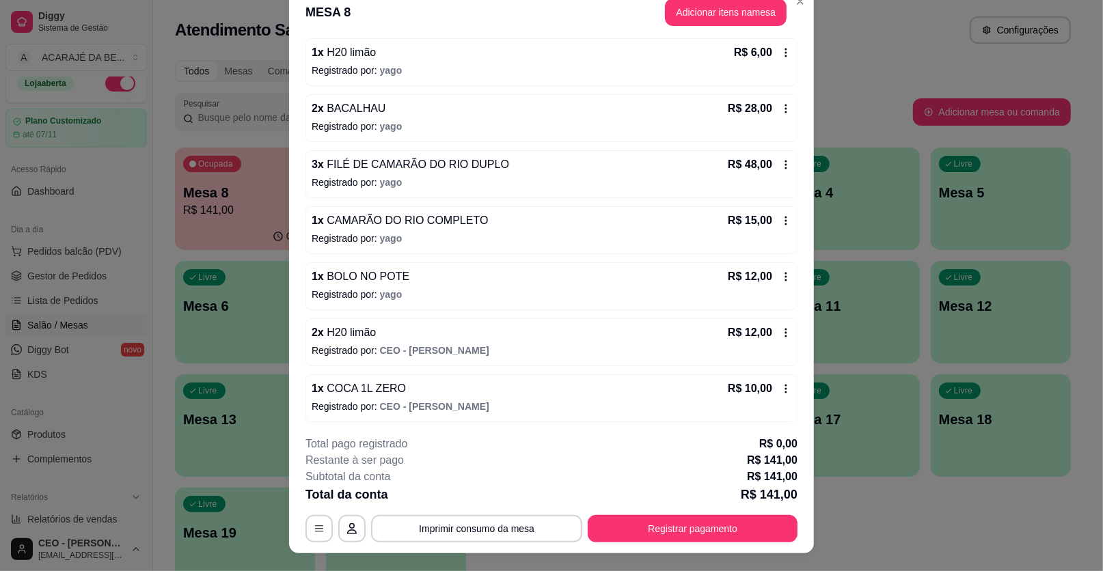
scroll to position [40, 0]
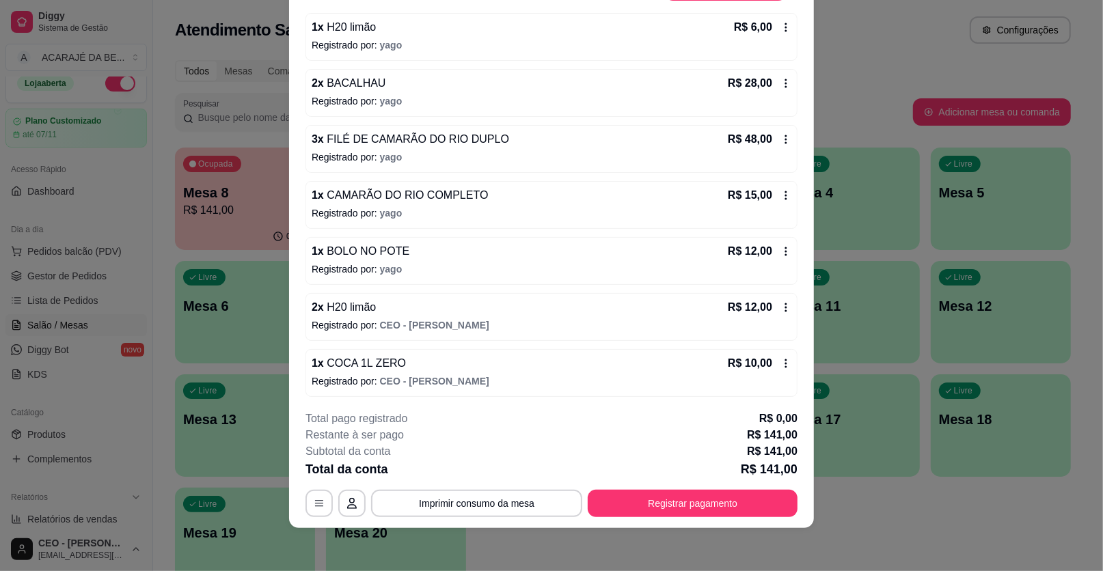
click at [780, 303] on icon at bounding box center [785, 307] width 11 height 11
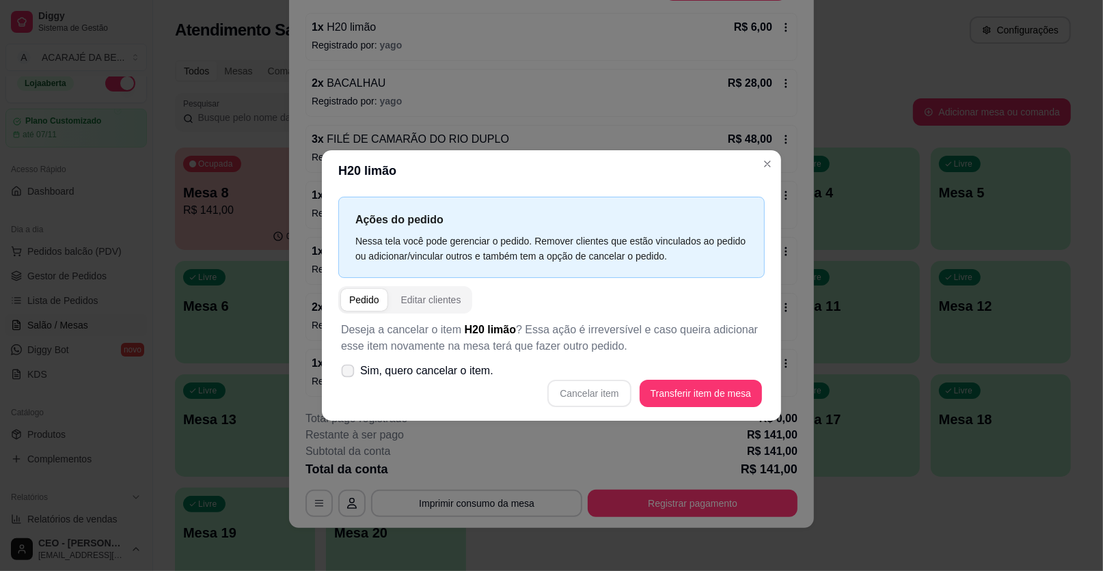
click at [349, 366] on span at bounding box center [348, 371] width 13 height 13
click at [349, 374] on input "Sim, quero cancelar o item." at bounding box center [344, 378] width 9 height 9
checkbox input "true"
click at [583, 394] on button "Cancelar item" at bounding box center [589, 394] width 81 height 27
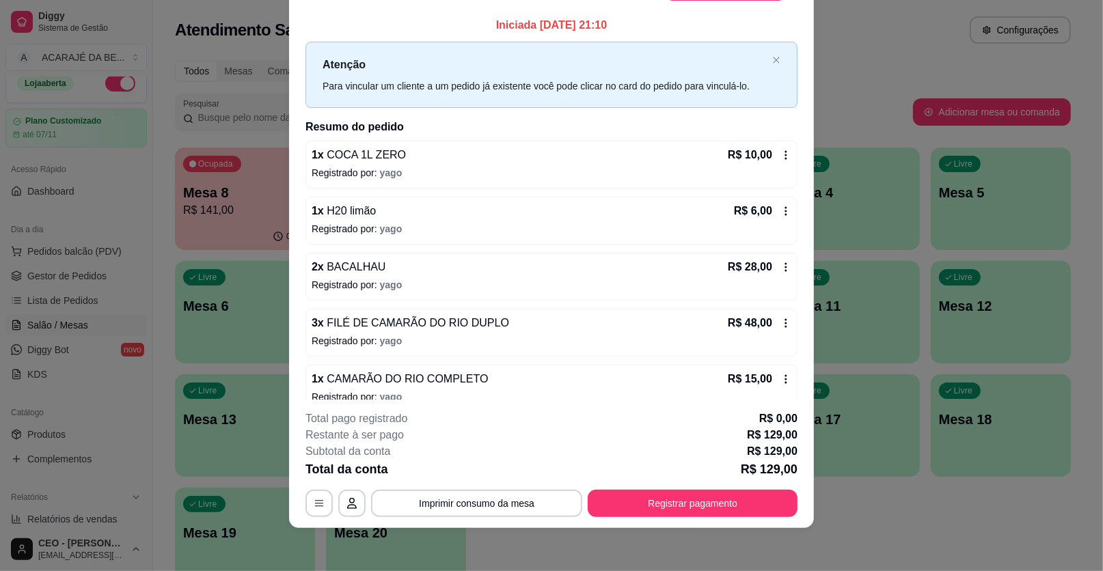
scroll to position [0, 0]
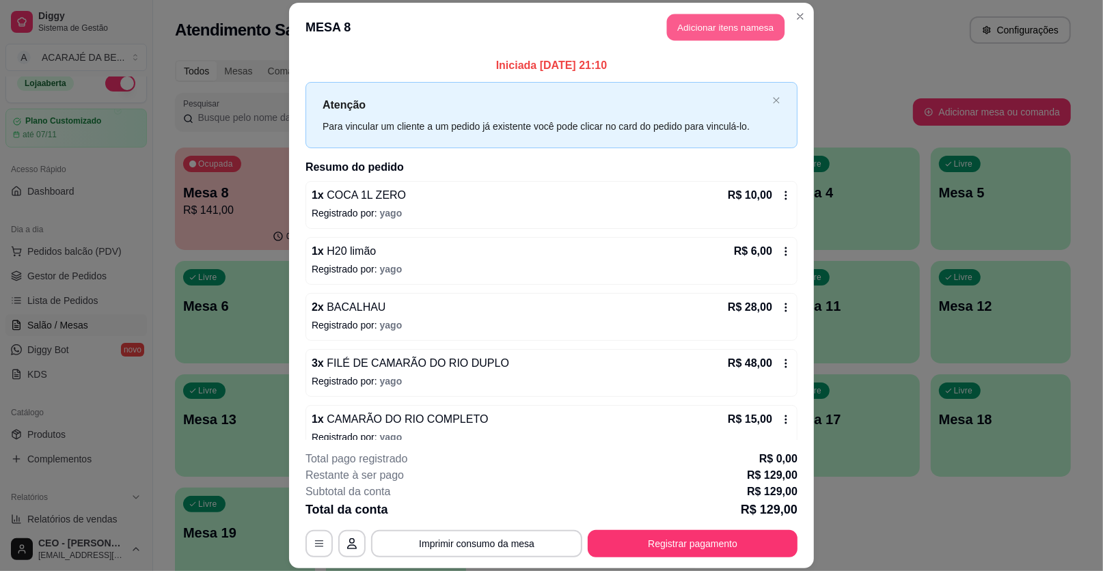
click at [766, 18] on button "Adicionar itens na mesa" at bounding box center [726, 27] width 118 height 27
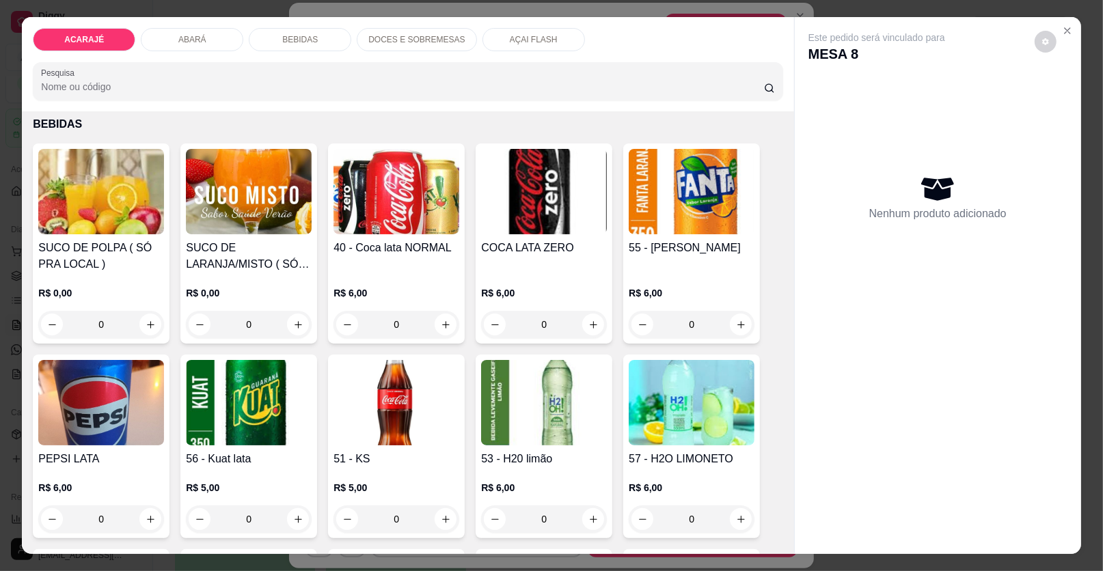
scroll to position [1093, 0]
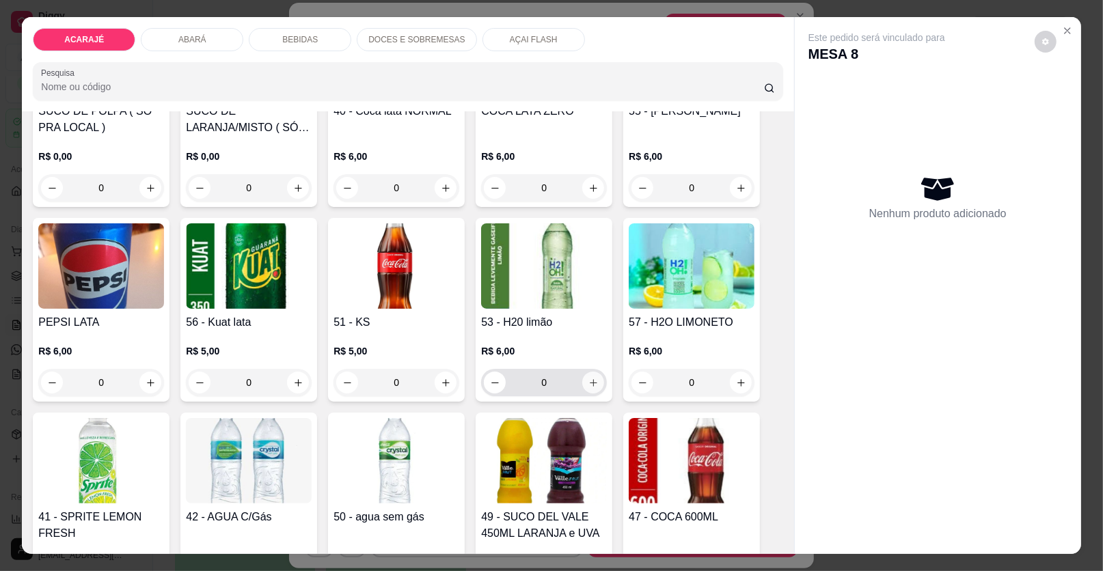
click at [594, 372] on button "increase-product-quantity" at bounding box center [593, 383] width 22 height 22
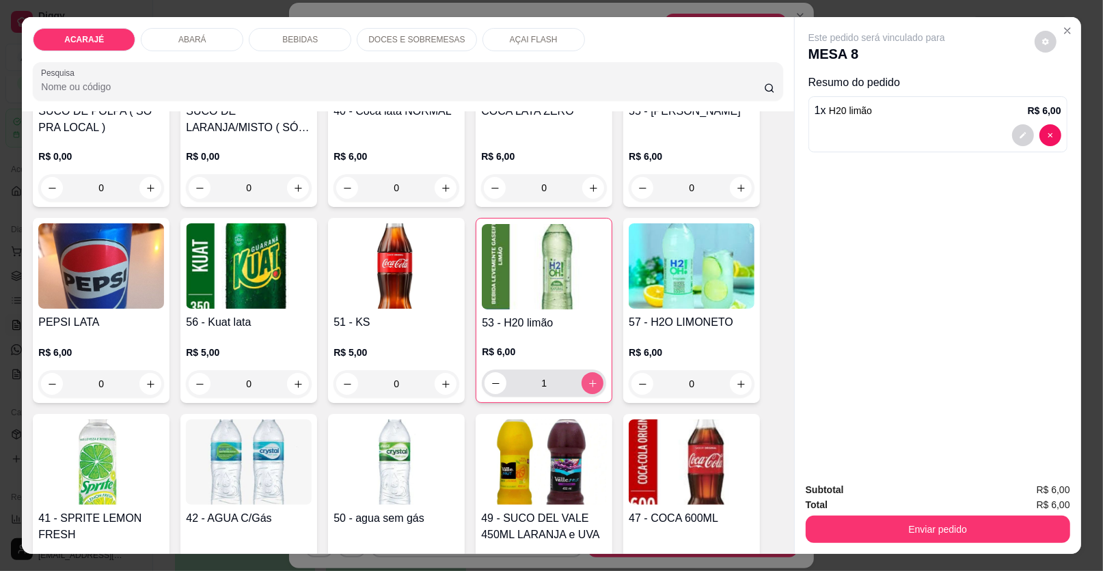
type input "1"
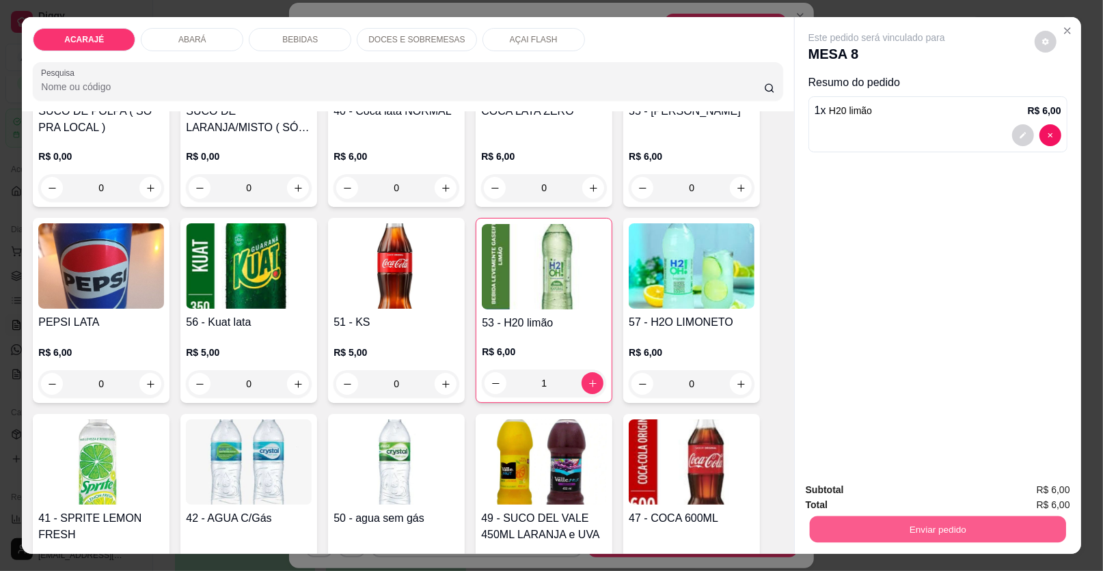
click at [955, 524] on button "Enviar pedido" at bounding box center [938, 530] width 256 height 27
click at [1058, 492] on button "Enviar pedido" at bounding box center [1034, 496] width 77 height 26
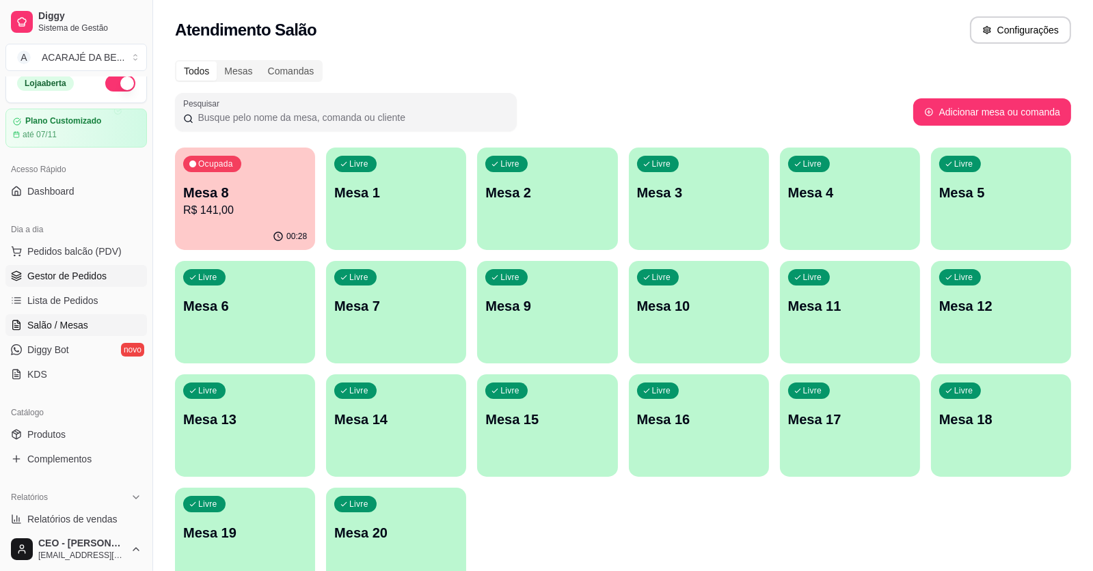
click at [61, 269] on span "Gestor de Pedidos" at bounding box center [66, 276] width 79 height 14
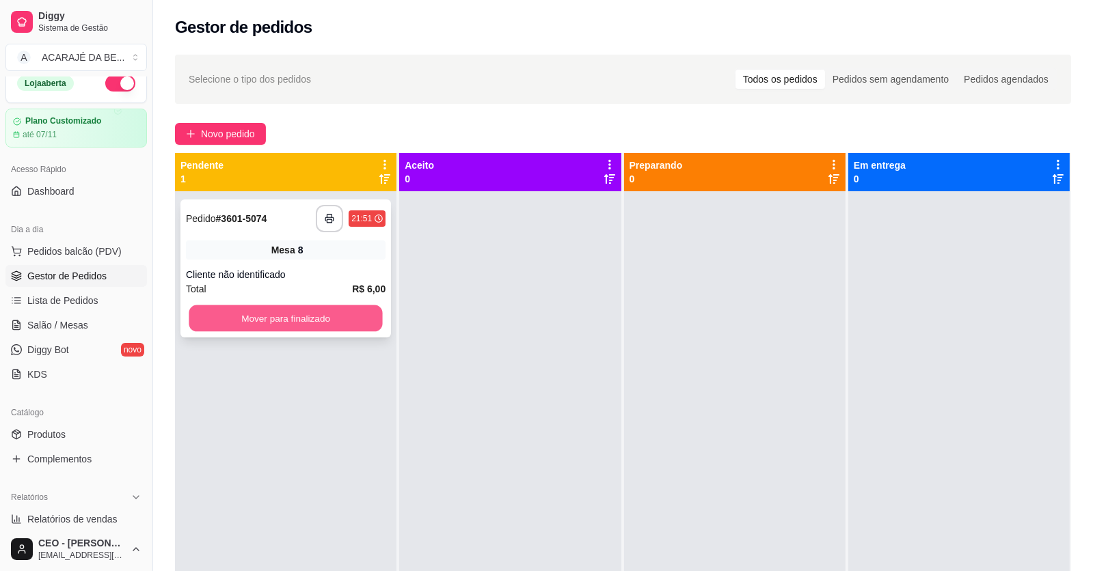
click at [312, 317] on button "Mover para finalizado" at bounding box center [285, 318] width 193 height 27
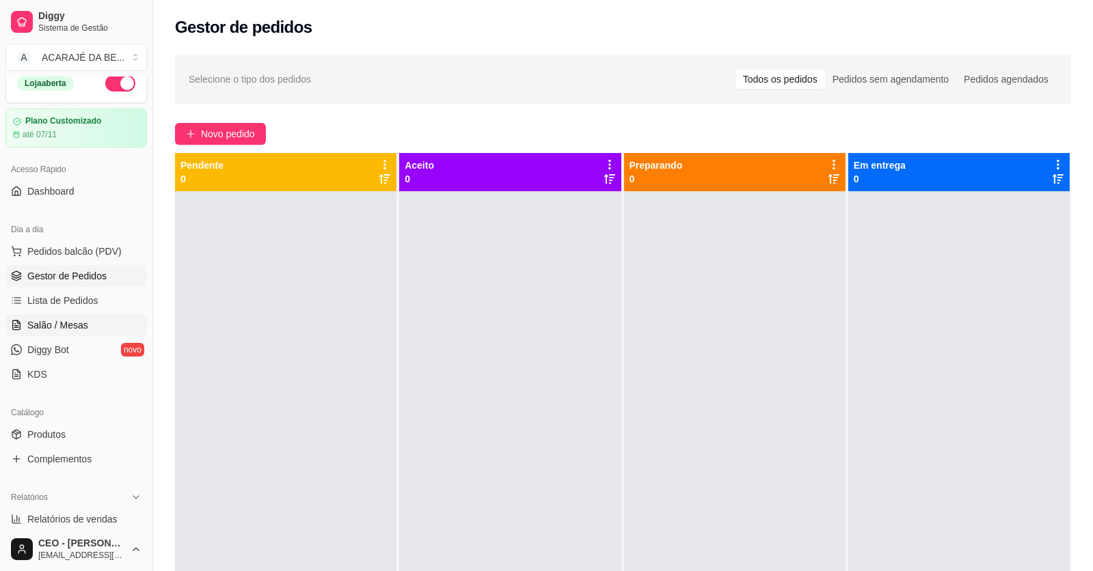
click at [69, 318] on span "Salão / Mesas" at bounding box center [57, 325] width 61 height 14
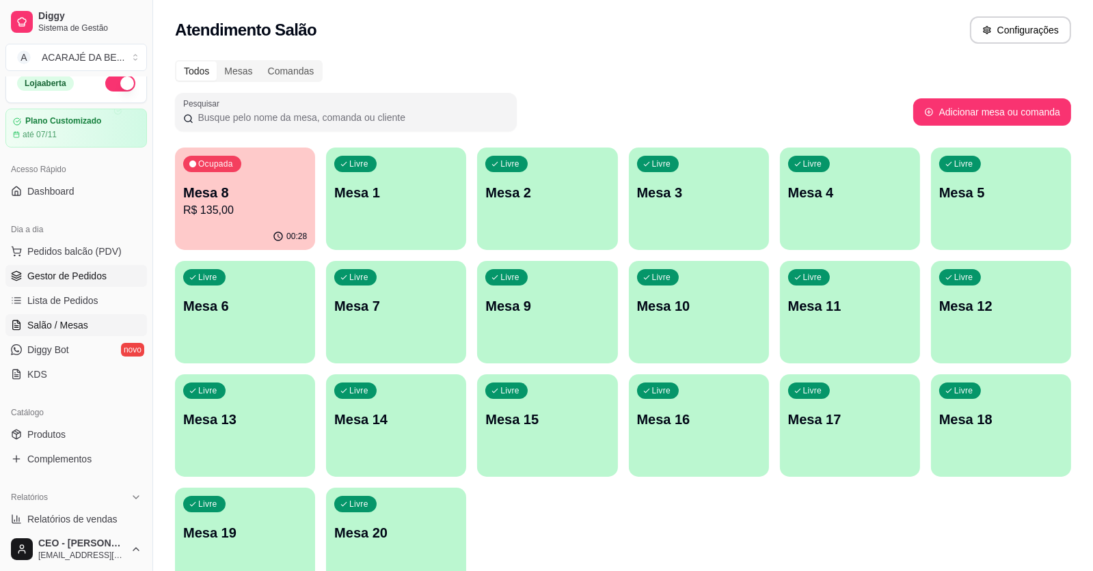
click at [94, 278] on span "Gestor de Pedidos" at bounding box center [66, 276] width 79 height 14
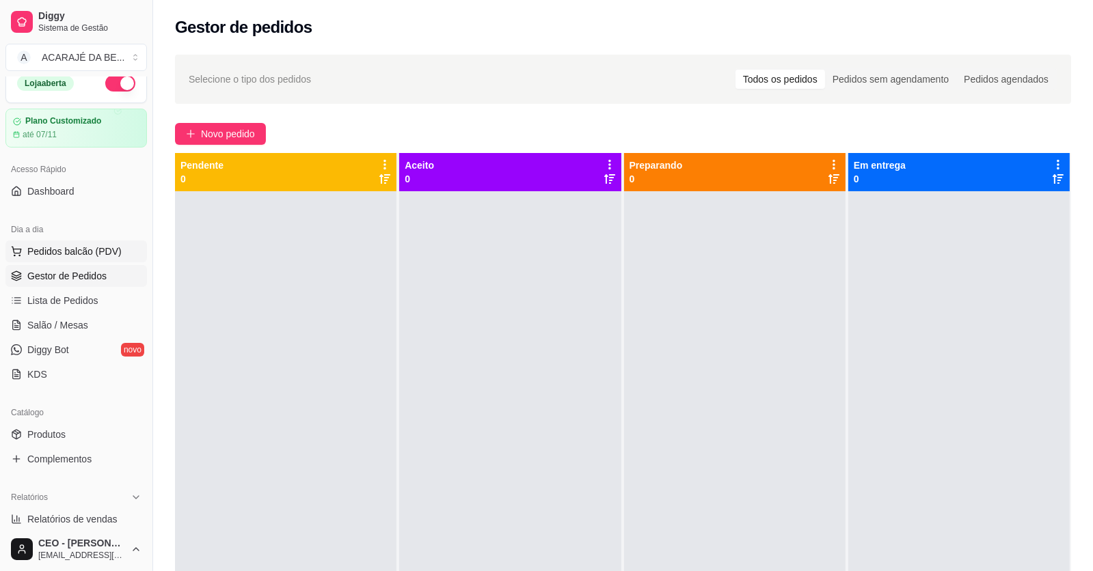
click at [94, 253] on span "Pedidos balcão (PDV)" at bounding box center [74, 252] width 94 height 14
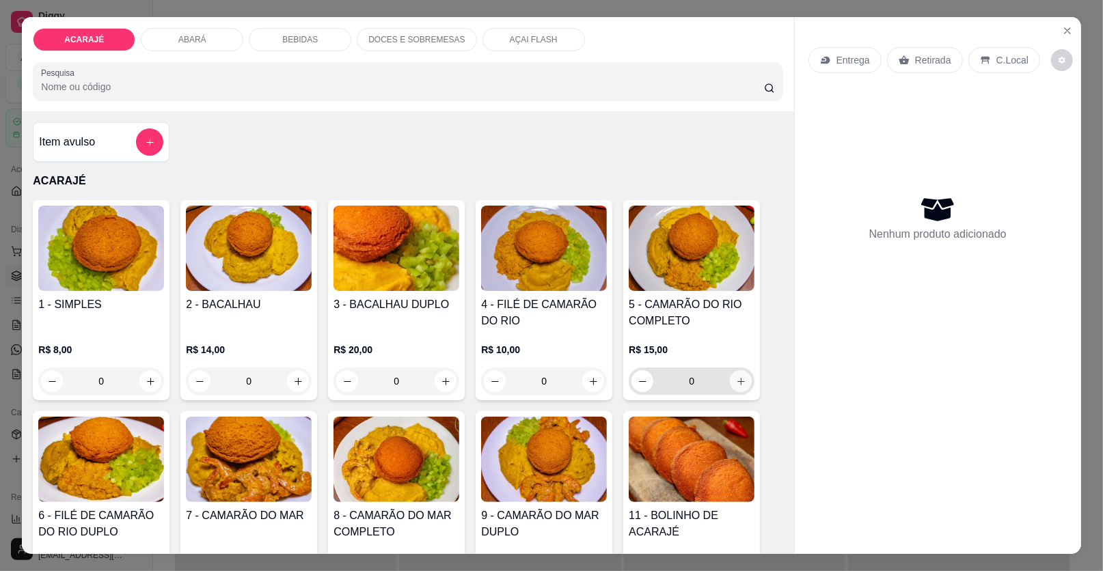
click at [736, 378] on icon "increase-product-quantity" at bounding box center [741, 381] width 10 height 10
type input "1"
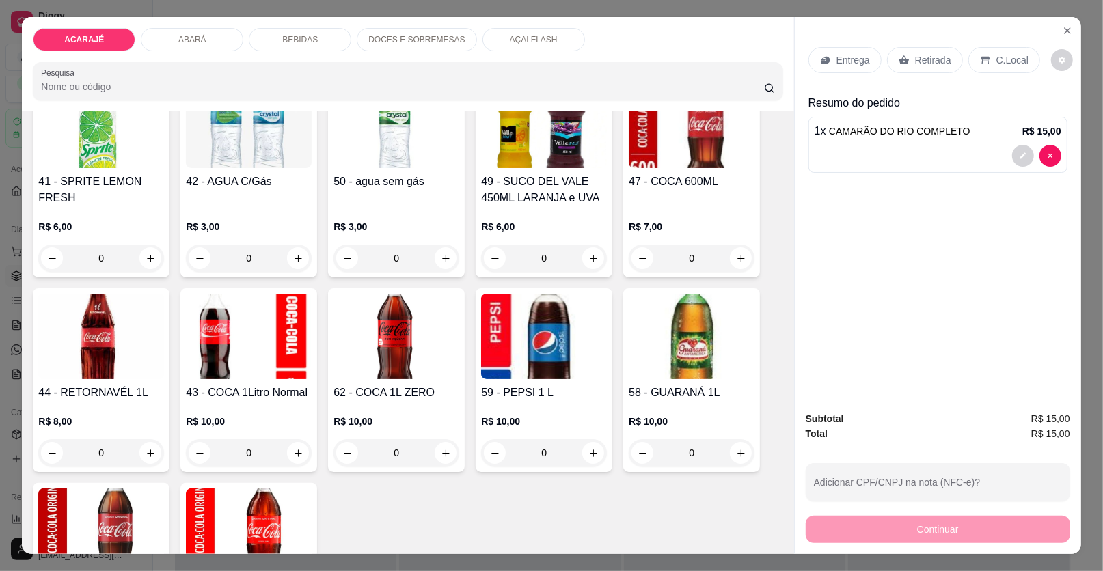
scroll to position [1435, 0]
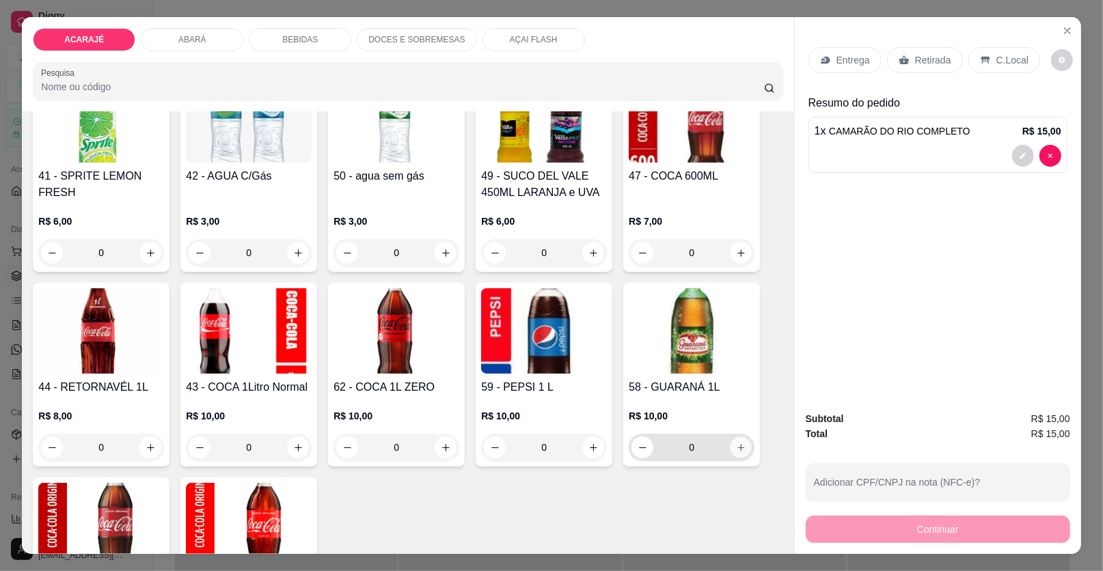
click at [736, 445] on icon "increase-product-quantity" at bounding box center [741, 448] width 10 height 10
type input "1"
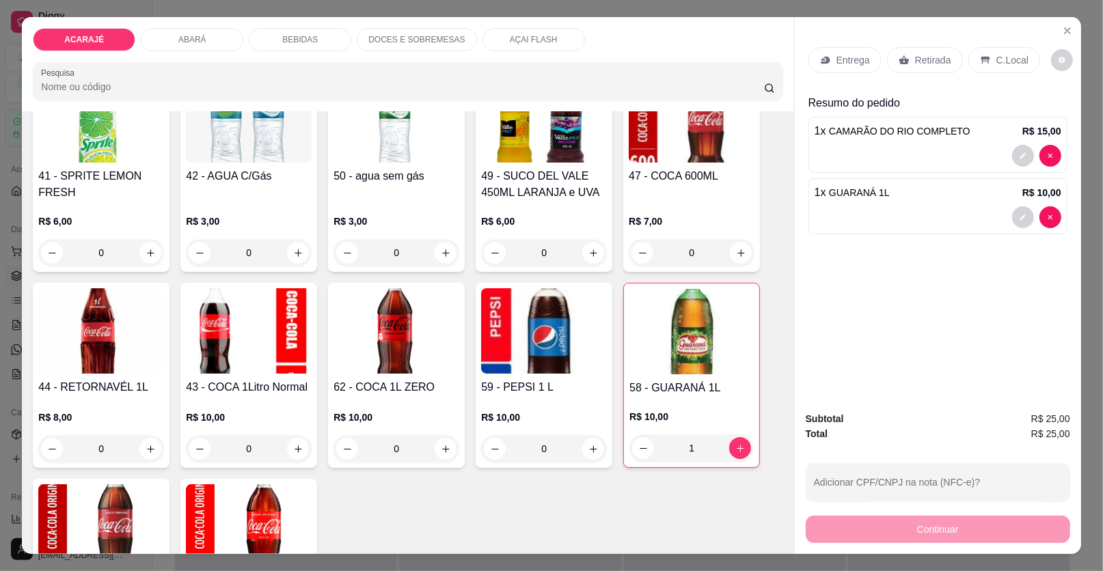
click at [924, 62] on p "Retirada" at bounding box center [933, 60] width 36 height 14
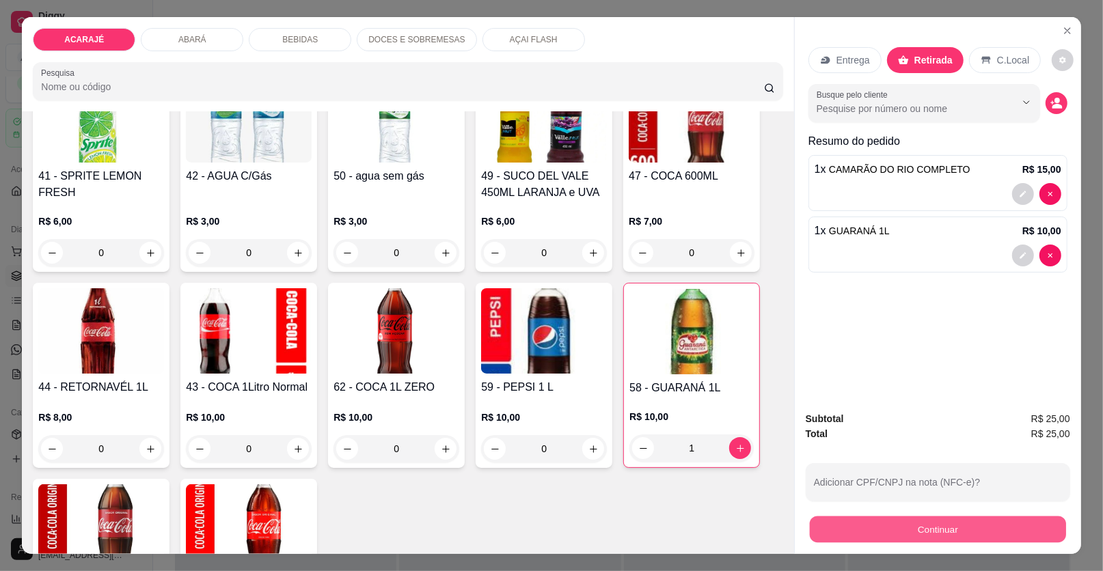
click at [892, 531] on button "Continuar" at bounding box center [938, 530] width 256 height 27
click at [892, 531] on button "Continuar" at bounding box center [938, 529] width 264 height 27
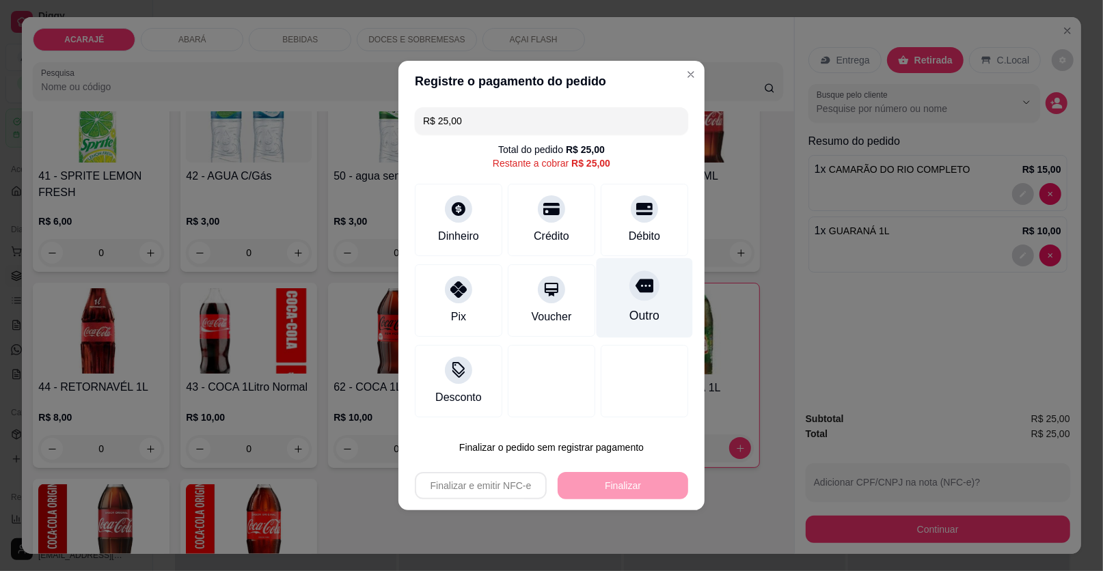
click at [642, 287] on icon at bounding box center [644, 286] width 18 height 14
click at [642, 307] on div "Outro" at bounding box center [644, 316] width 30 height 18
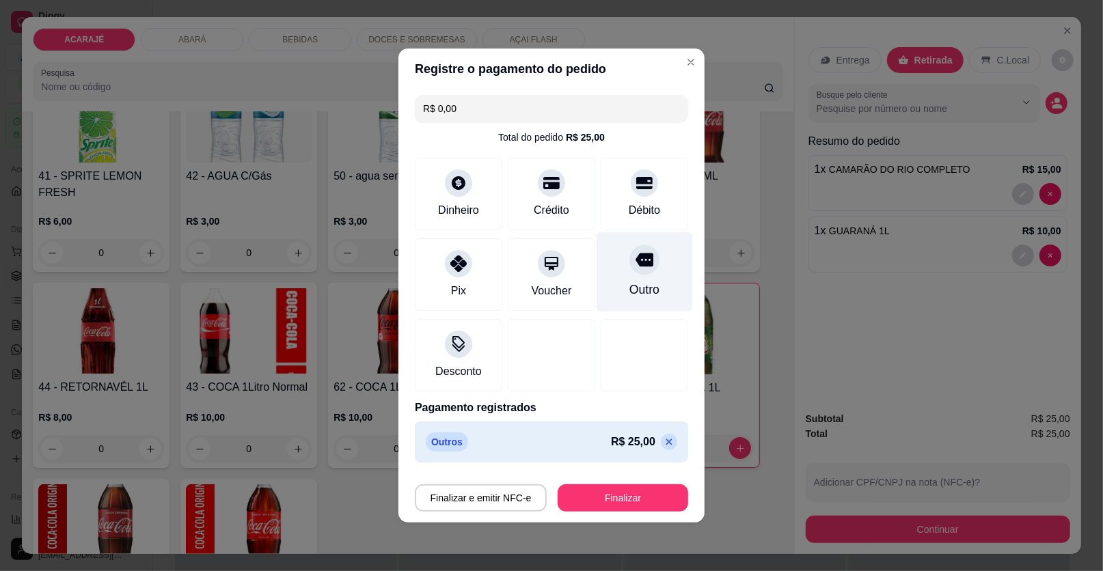
type input "R$ 0,00"
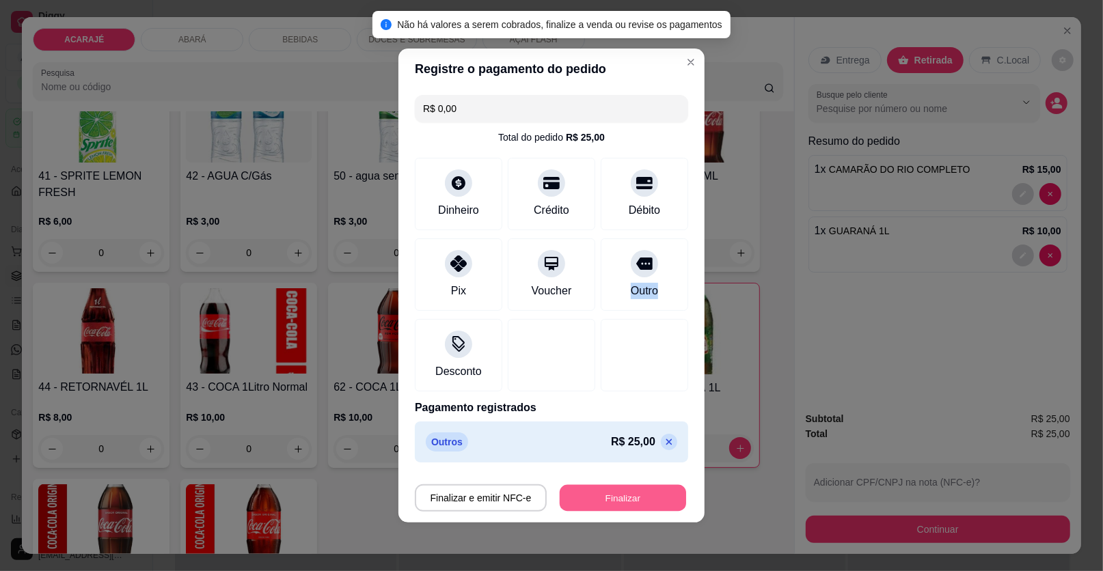
click at [649, 499] on button "Finalizar" at bounding box center [623, 498] width 126 height 27
type input "0"
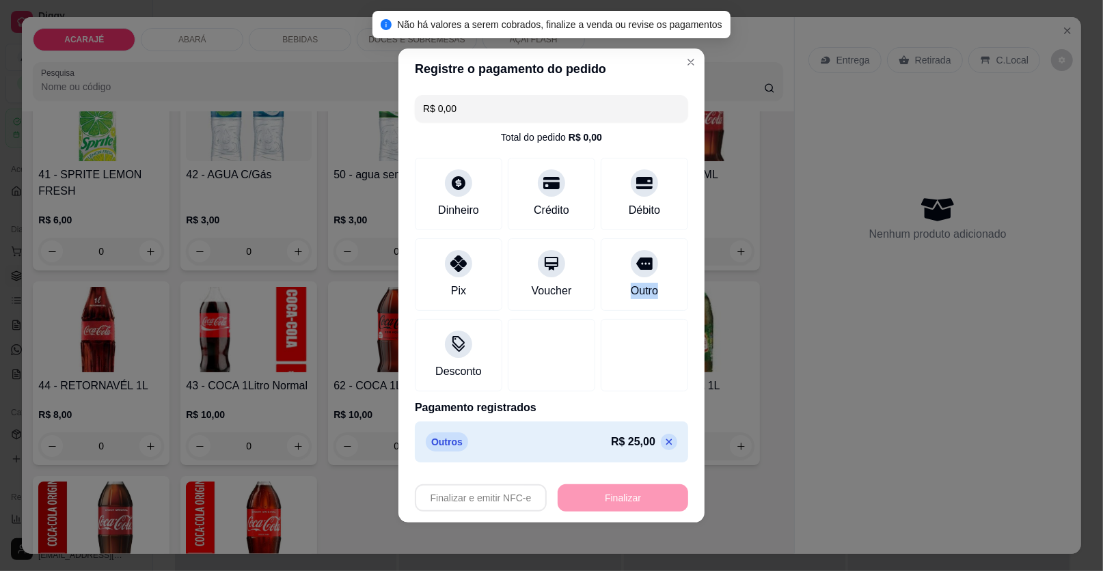
type input "-R$ 25,00"
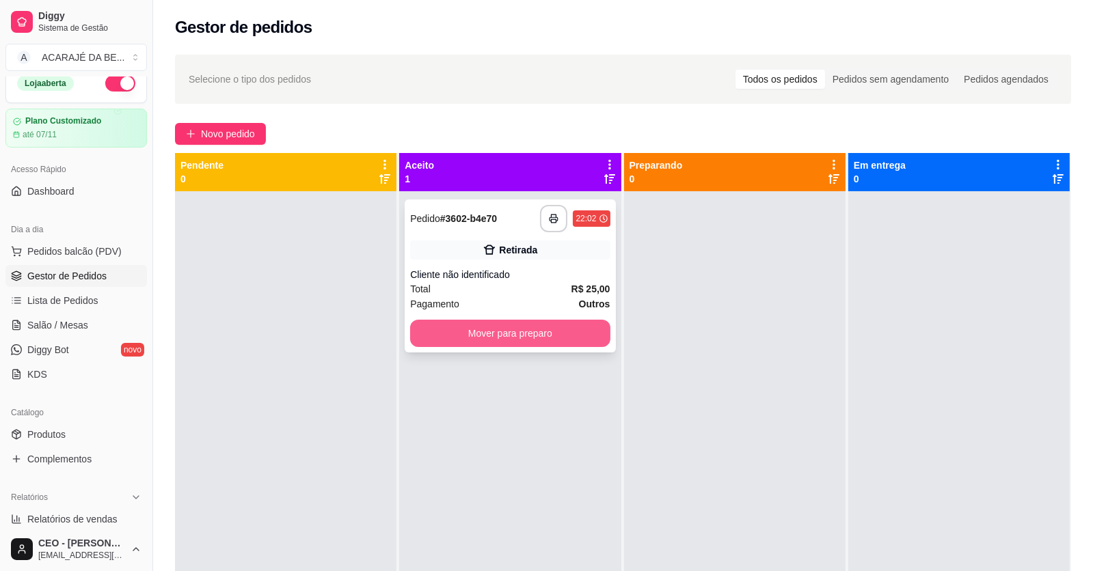
click at [558, 333] on button "Mover para preparo" at bounding box center [510, 333] width 200 height 27
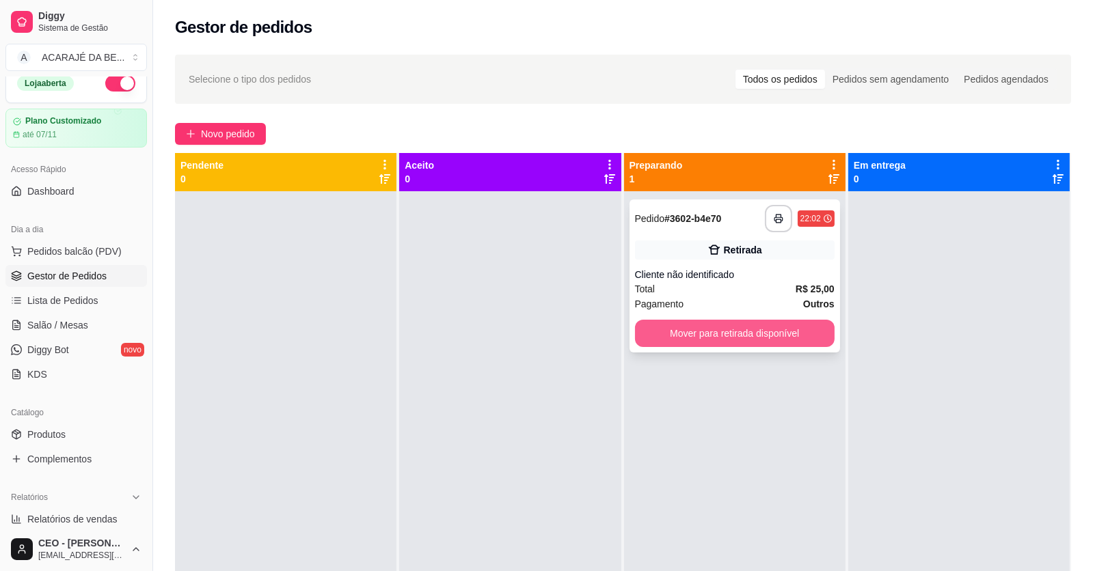
click at [687, 334] on button "Mover para retirada disponível" at bounding box center [735, 333] width 200 height 27
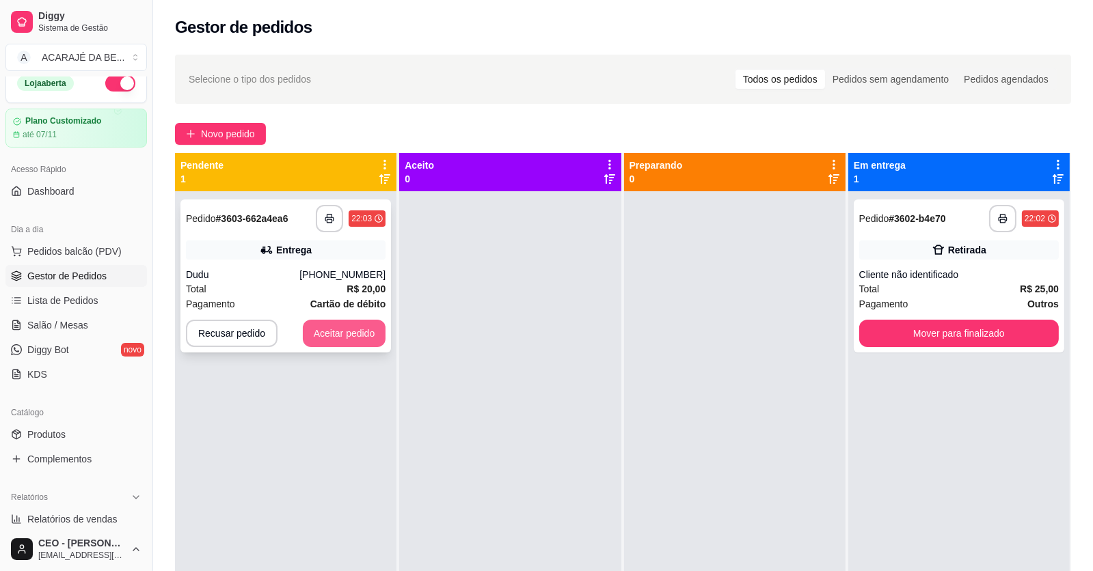
click at [330, 323] on button "Aceitar pedido" at bounding box center [344, 333] width 83 height 27
click at [330, 323] on div "Recusar pedido Aceitar pedido" at bounding box center [286, 333] width 200 height 27
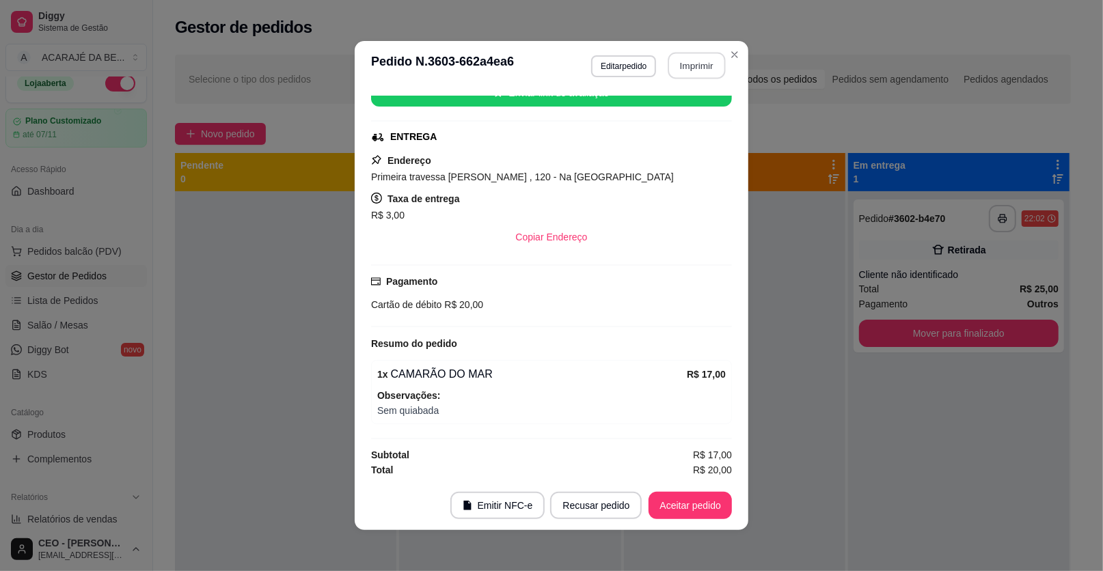
click at [702, 67] on button "Imprimir" at bounding box center [696, 66] width 57 height 27
click at [689, 506] on button "Aceitar pedido" at bounding box center [690, 506] width 81 height 27
click at [689, 506] on button "Mover para preparo" at bounding box center [679, 505] width 106 height 27
click at [689, 506] on div "Mover para preparo" at bounding box center [669, 505] width 125 height 27
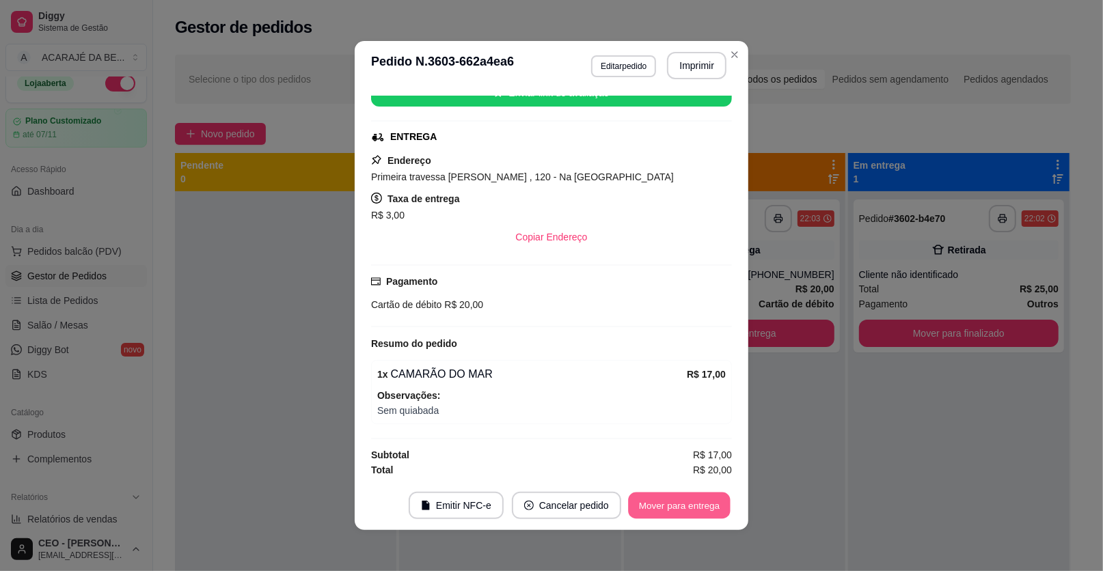
click at [689, 506] on button "Mover para entrega" at bounding box center [679, 506] width 102 height 27
click at [689, 506] on div "Mover para entrega" at bounding box center [679, 505] width 105 height 27
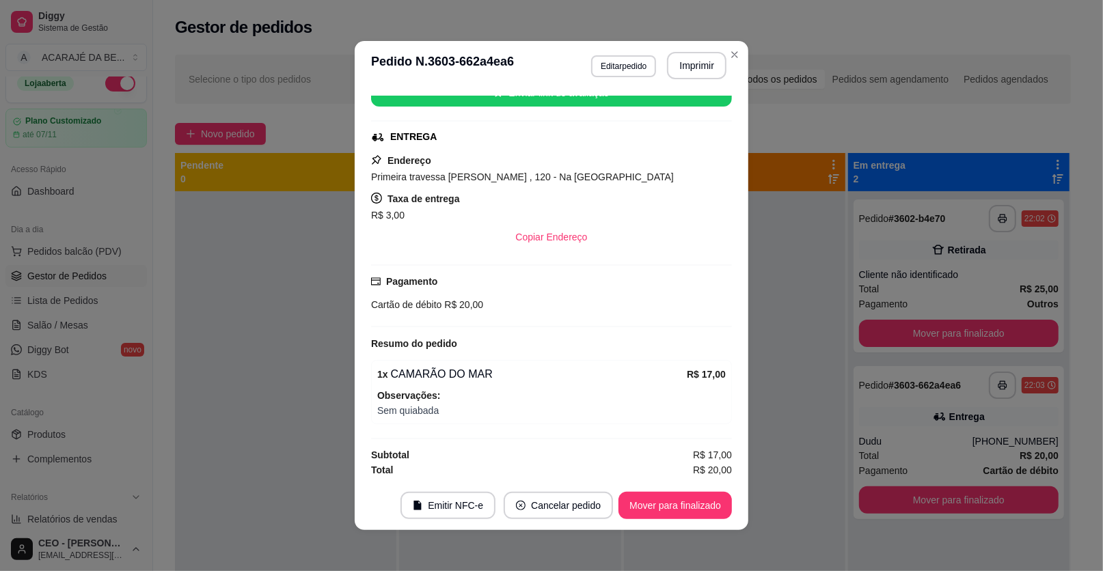
click at [965, 329] on button "Mover para finalizado" at bounding box center [959, 333] width 200 height 27
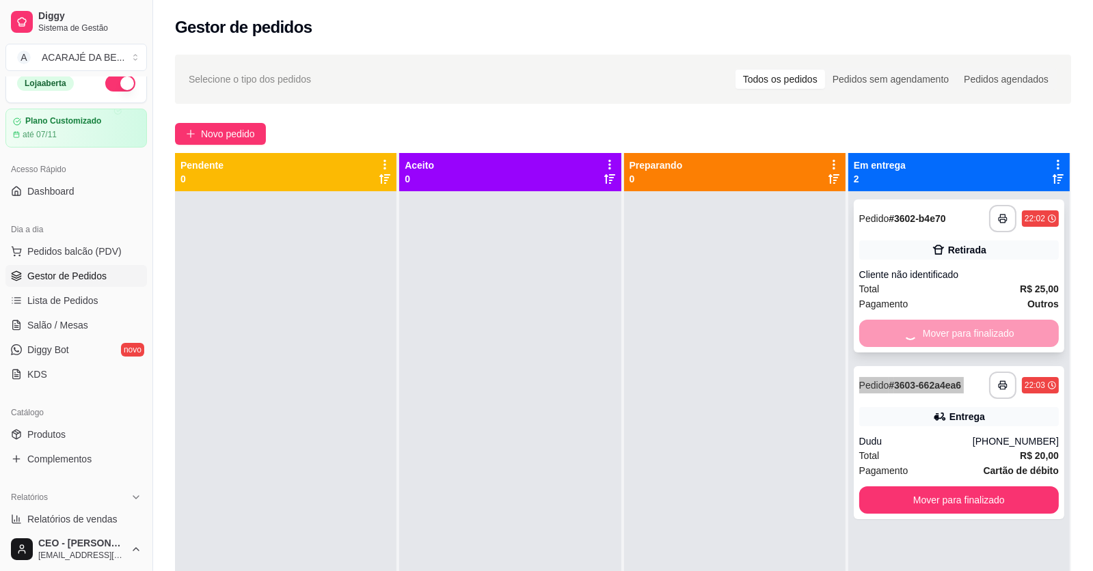
click at [966, 486] on button "Mover para finalizado" at bounding box center [959, 499] width 200 height 27
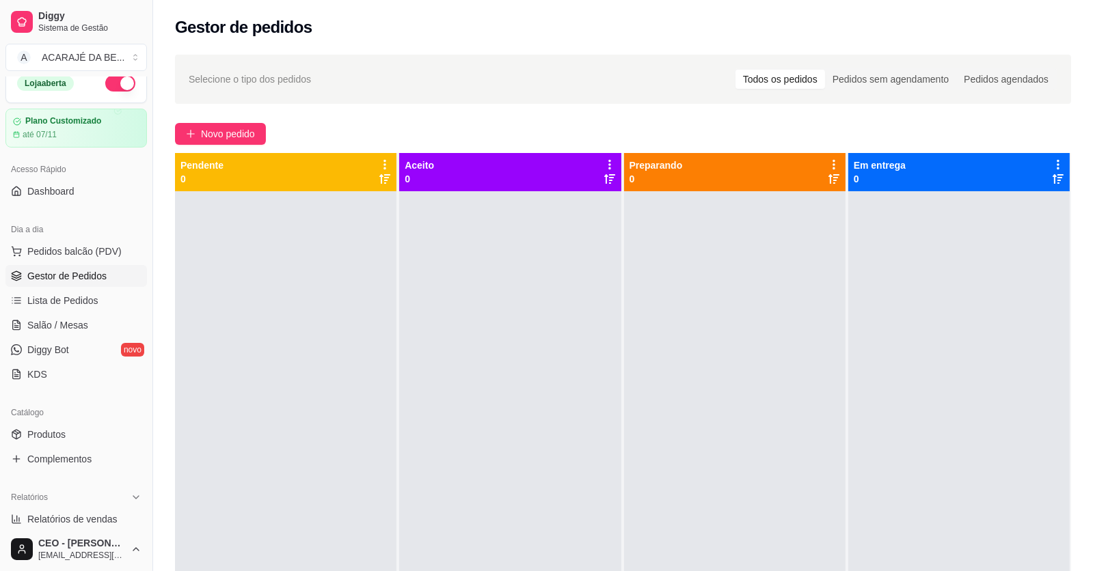
click at [797, 417] on div at bounding box center [734, 476] width 221 height 571
click at [61, 323] on span "Salão / Mesas" at bounding box center [57, 325] width 61 height 14
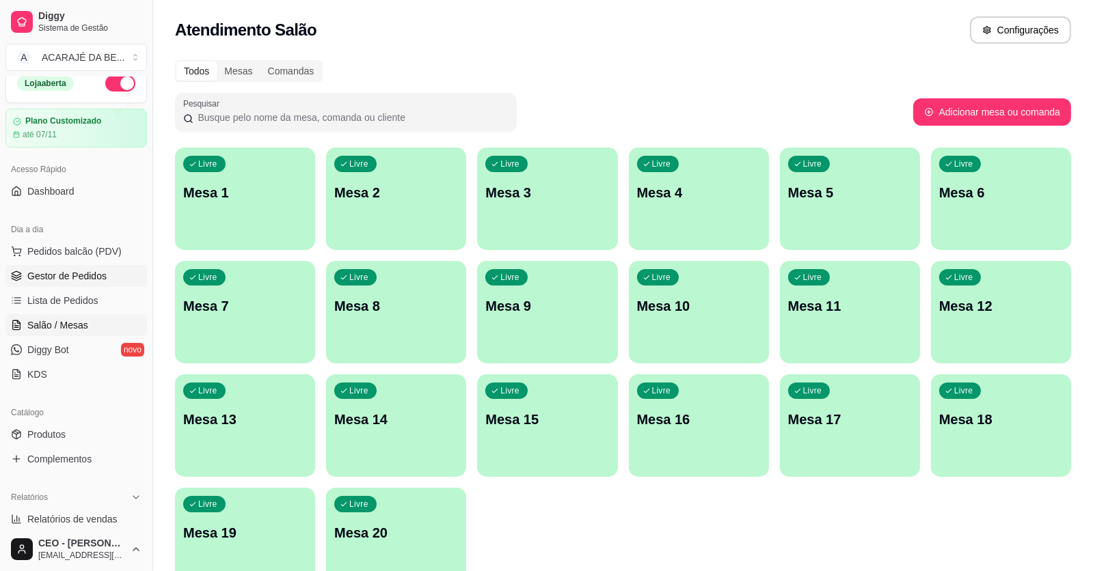
click at [44, 275] on span "Gestor de Pedidos" at bounding box center [66, 276] width 79 height 14
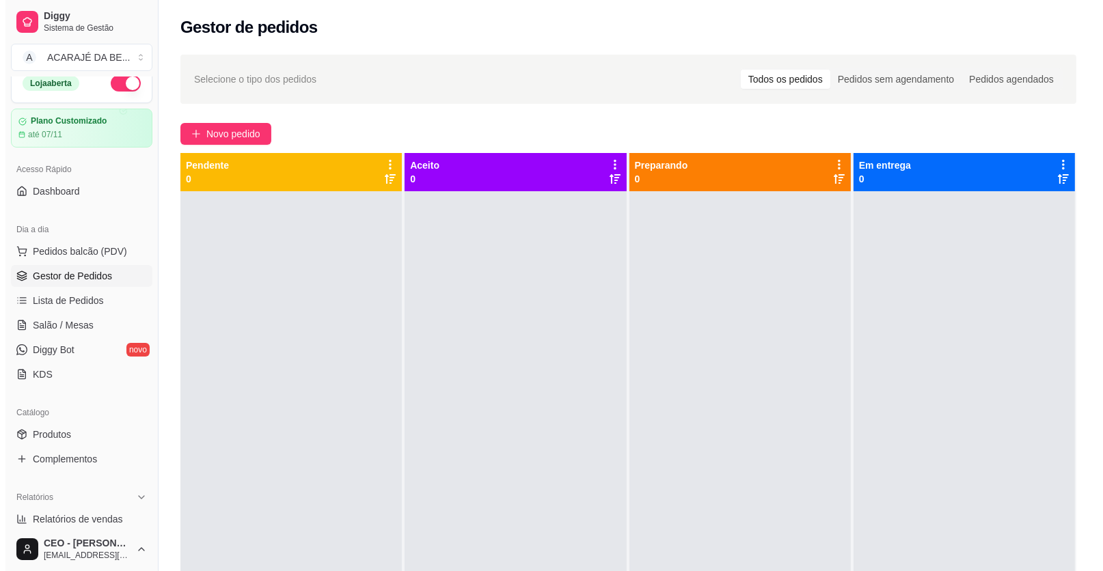
scroll to position [38, 0]
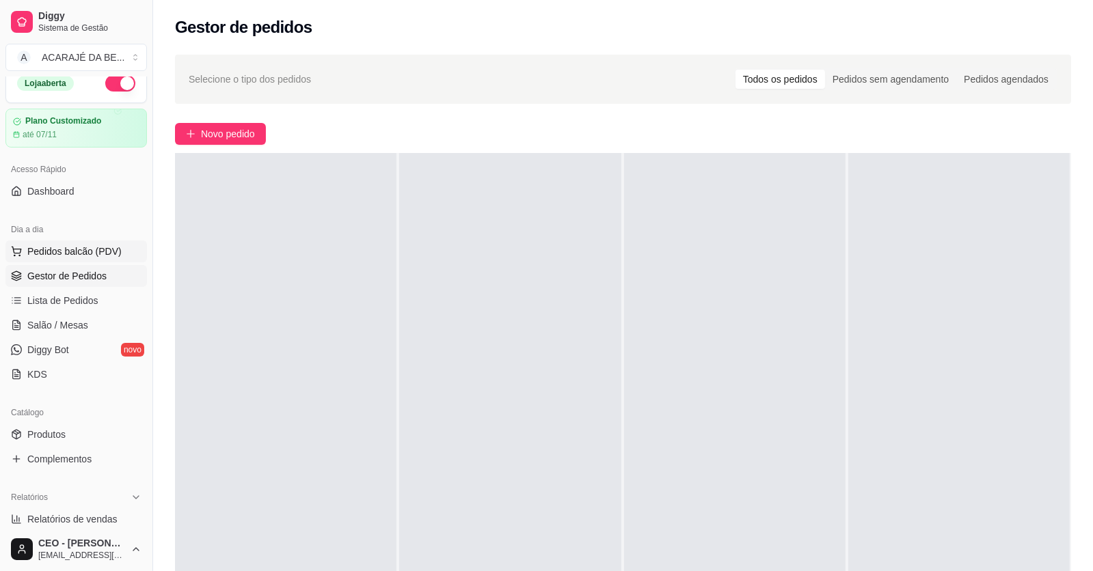
click at [80, 252] on span "Pedidos balcão (PDV)" at bounding box center [74, 252] width 94 height 14
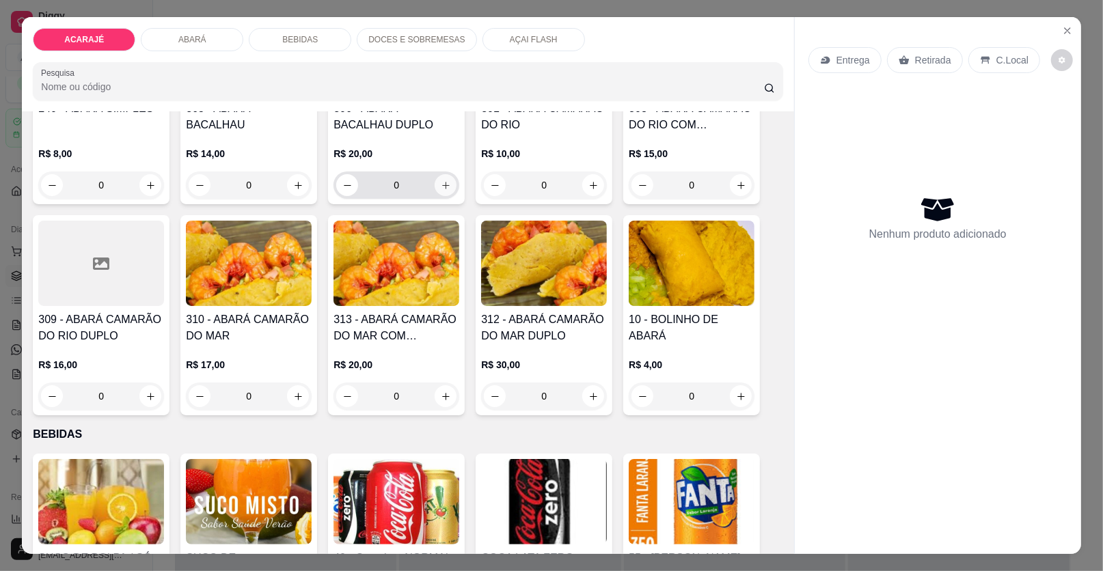
scroll to position [752, 0]
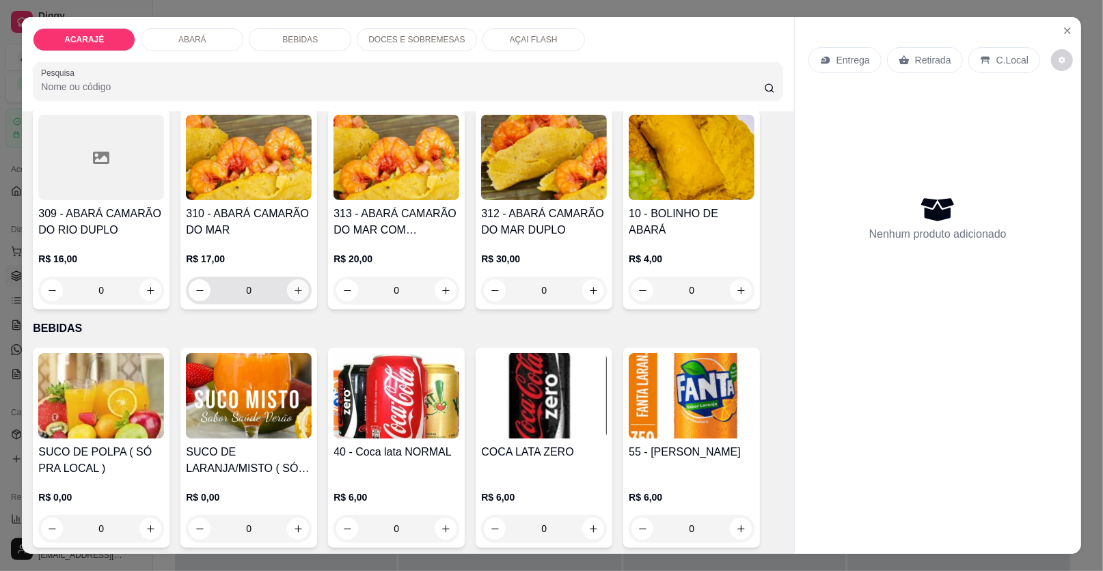
click at [295, 289] on icon "increase-product-quantity" at bounding box center [298, 291] width 10 height 10
type input "1"
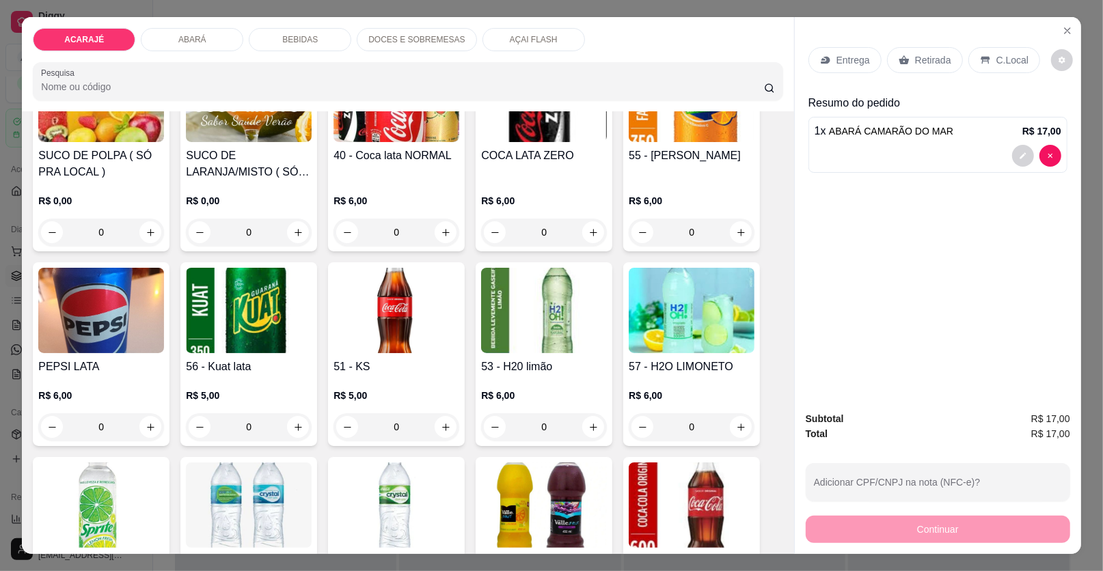
scroll to position [1024, 0]
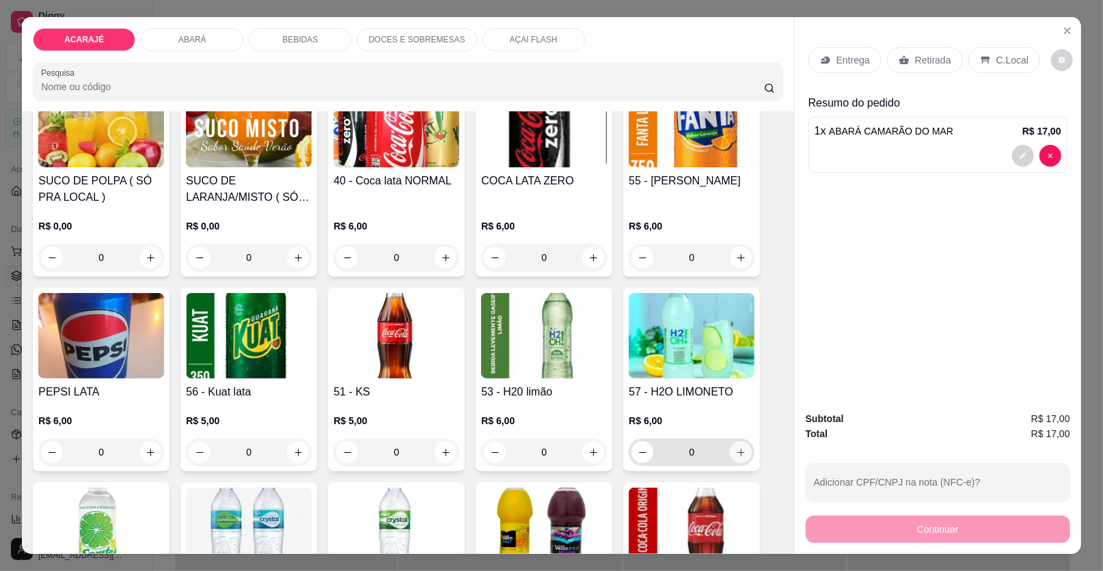
click at [740, 449] on icon "increase-product-quantity" at bounding box center [741, 453] width 10 height 10
type input "1"
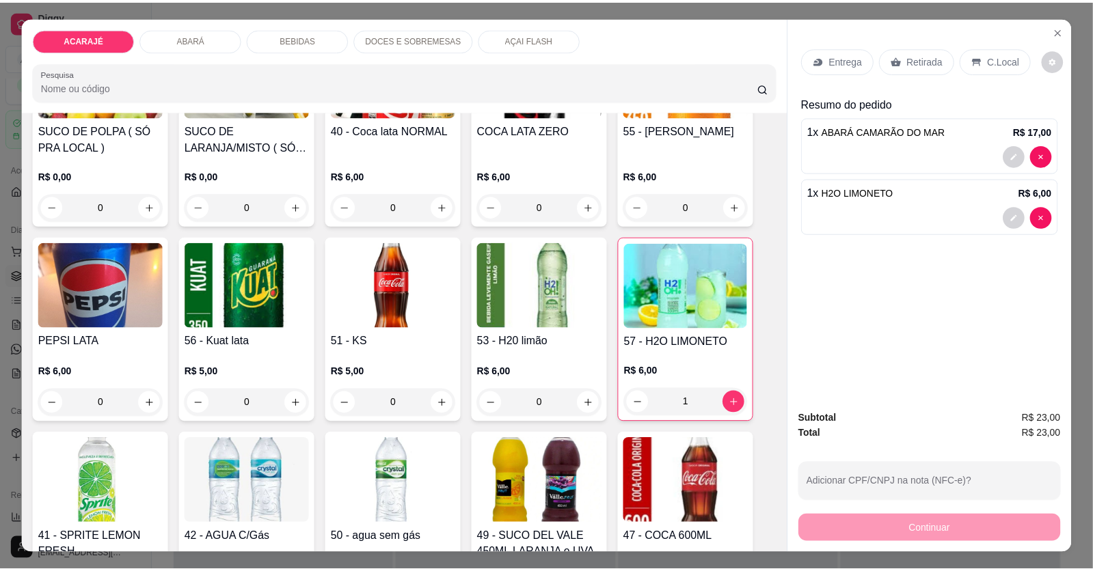
scroll to position [1229, 0]
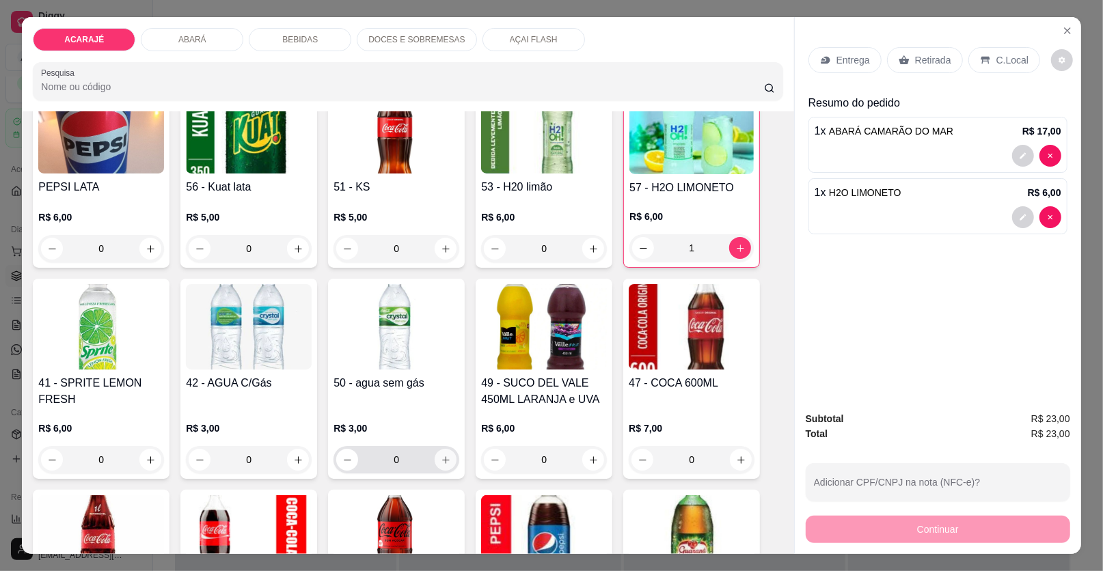
click at [440, 452] on button "increase-product-quantity" at bounding box center [446, 460] width 22 height 22
type input "1"
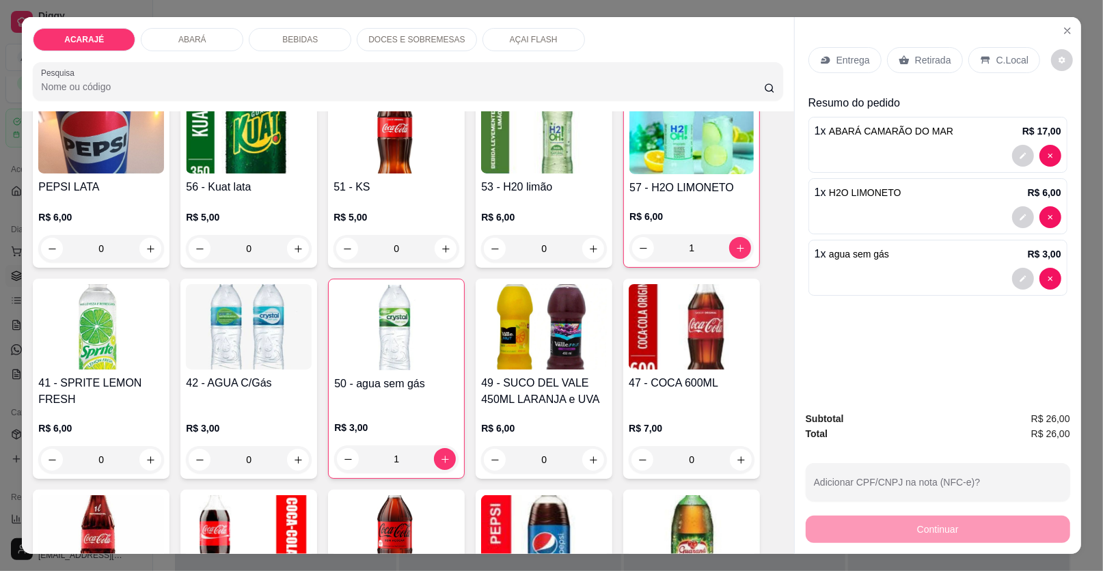
click at [940, 61] on p "Retirada" at bounding box center [933, 60] width 36 height 14
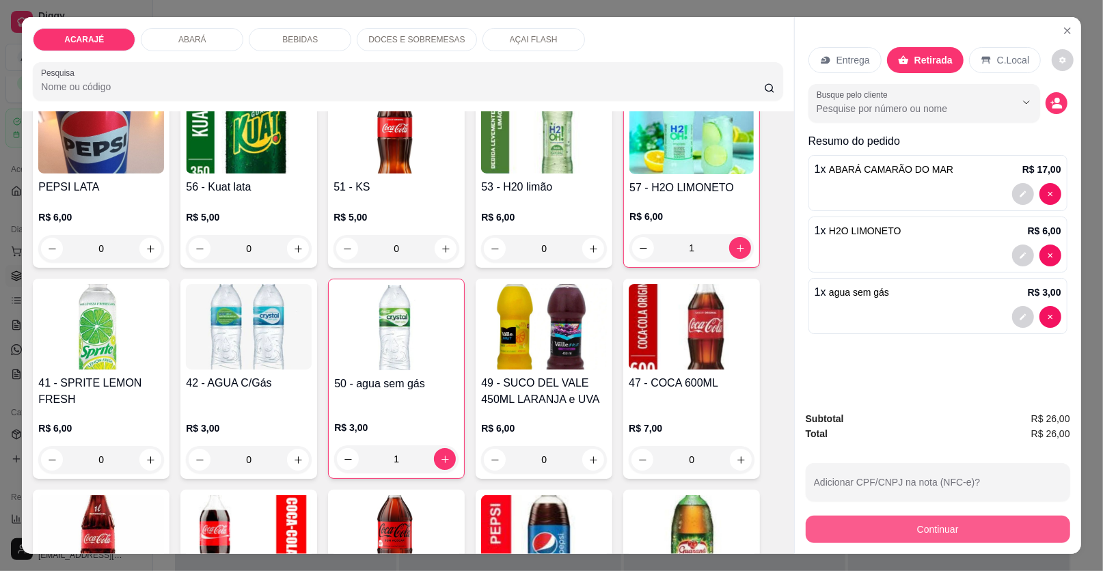
click at [931, 532] on button "Continuar" at bounding box center [938, 529] width 264 height 27
click at [1062, 30] on icon "Close" at bounding box center [1067, 30] width 11 height 11
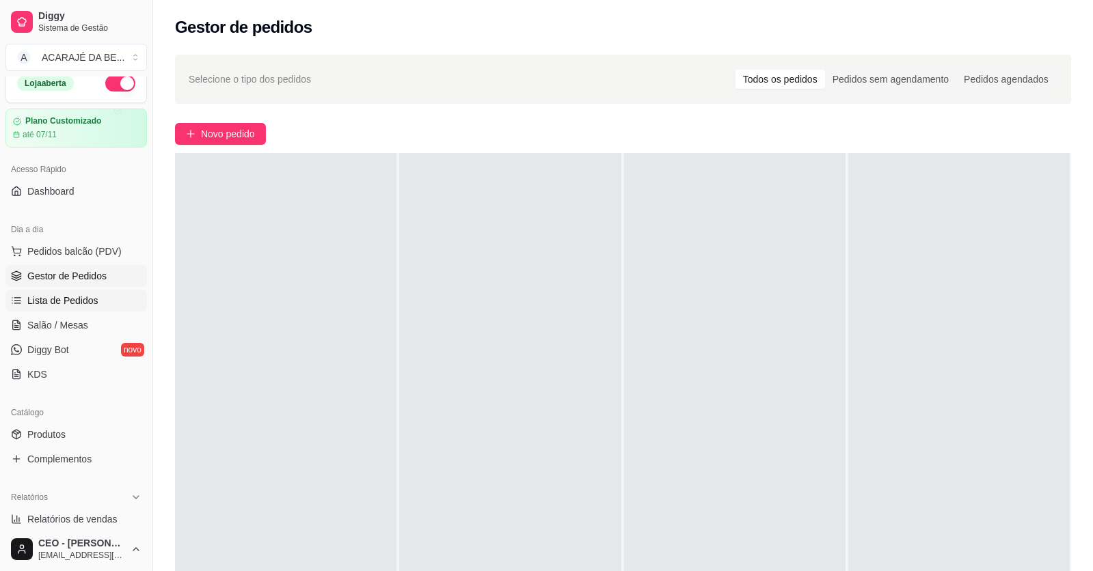
click at [64, 294] on span "Lista de Pedidos" at bounding box center [62, 301] width 71 height 14
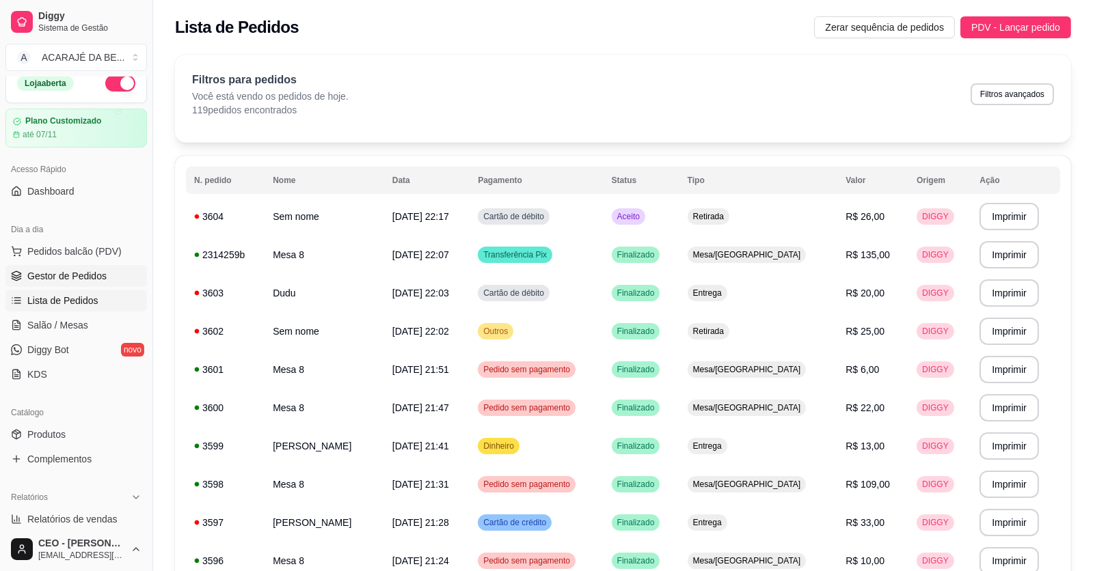
click at [87, 279] on span "Gestor de Pedidos" at bounding box center [66, 276] width 79 height 14
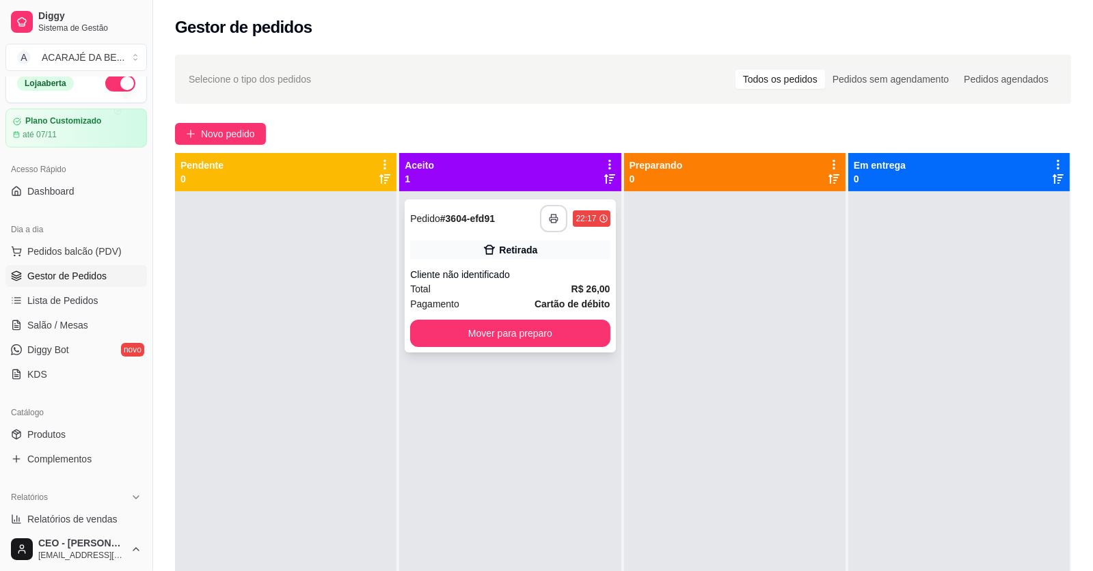
click at [553, 216] on icon "button" at bounding box center [554, 219] width 10 height 10
click at [549, 358] on div "**********" at bounding box center [509, 476] width 221 height 571
click at [559, 326] on button "Mover para preparo" at bounding box center [510, 333] width 200 height 27
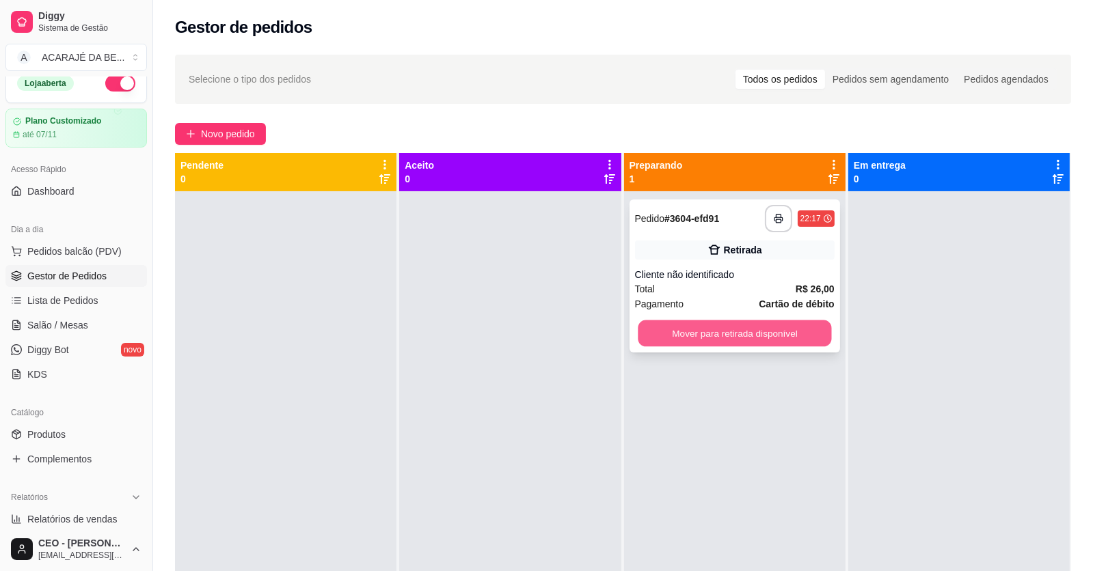
click at [686, 332] on button "Mover para retirada disponível" at bounding box center [733, 333] width 193 height 27
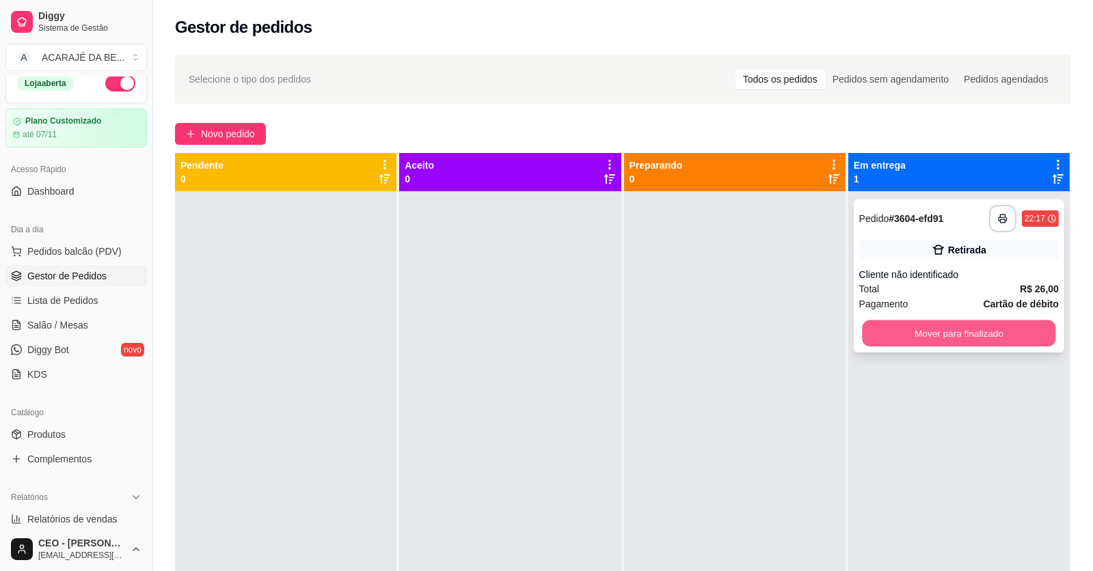
click at [1001, 325] on button "Mover para finalizado" at bounding box center [958, 333] width 193 height 27
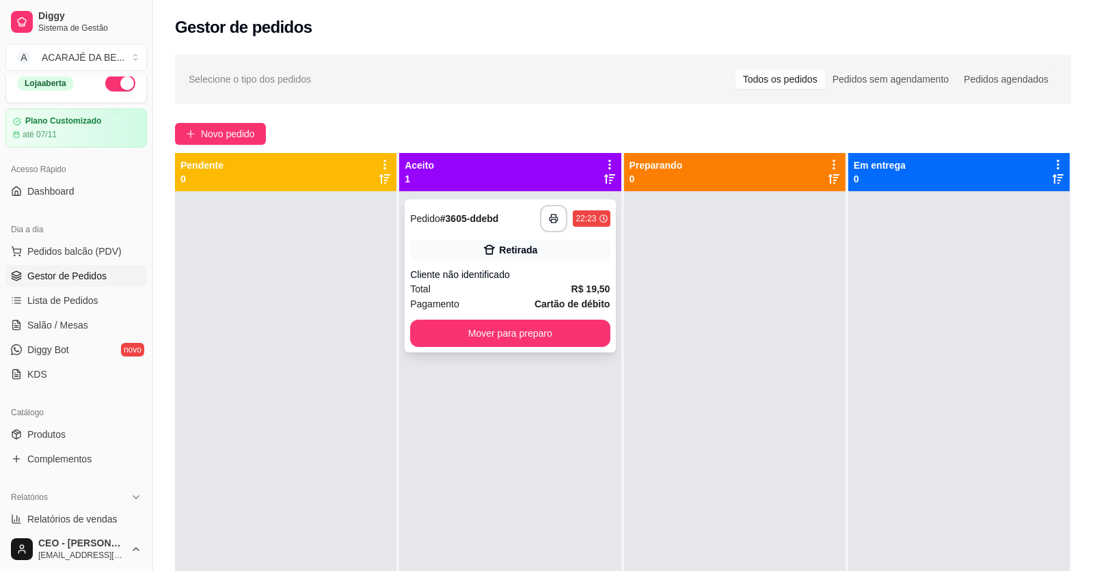
click at [533, 284] on div "Total R$ 19,50" at bounding box center [510, 289] width 200 height 15
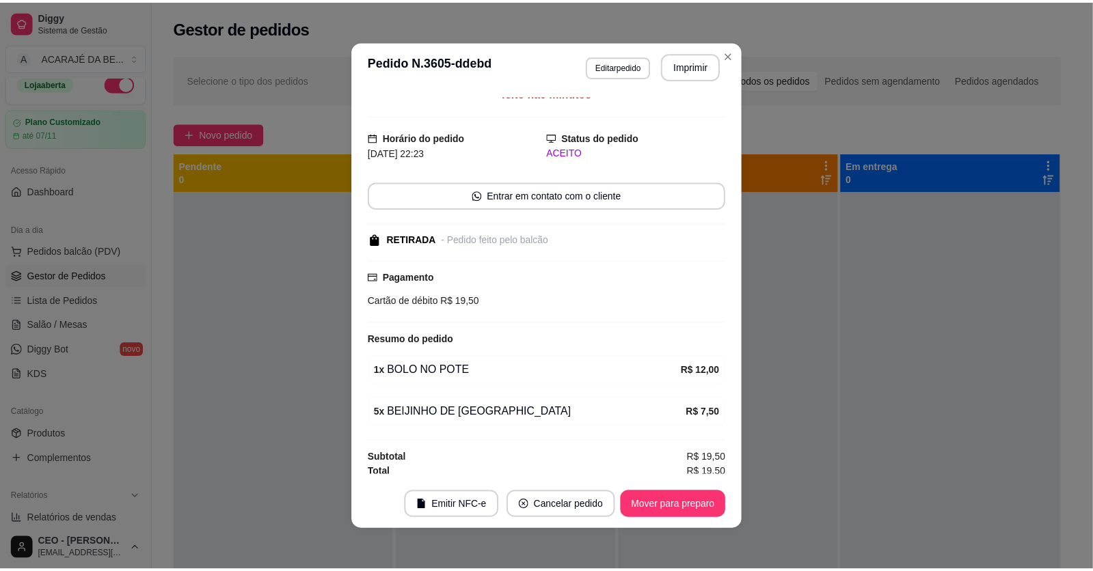
scroll to position [14, 0]
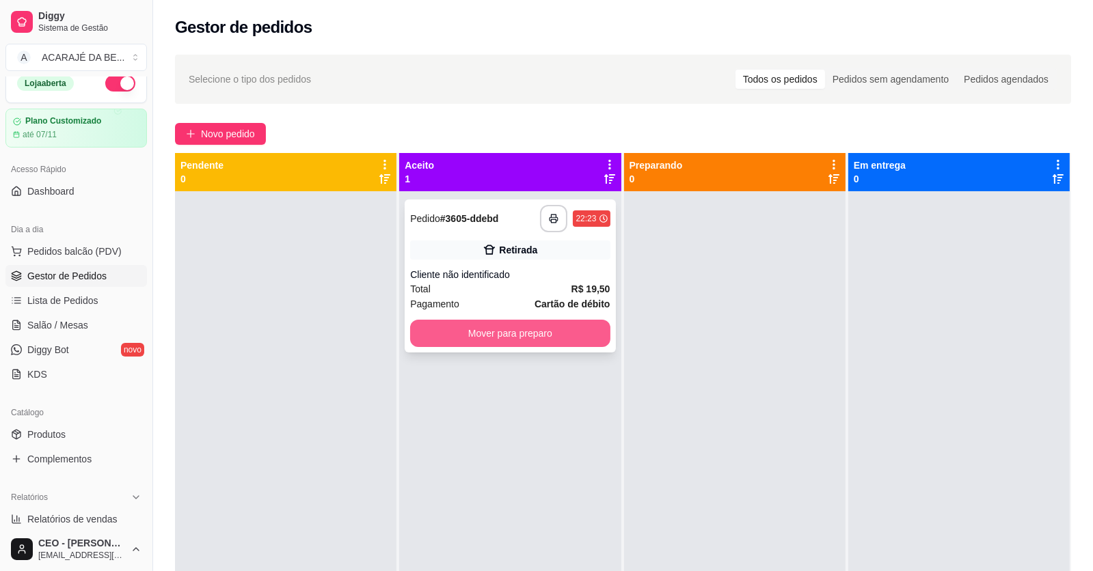
click at [554, 333] on button "Mover para preparo" at bounding box center [510, 333] width 200 height 27
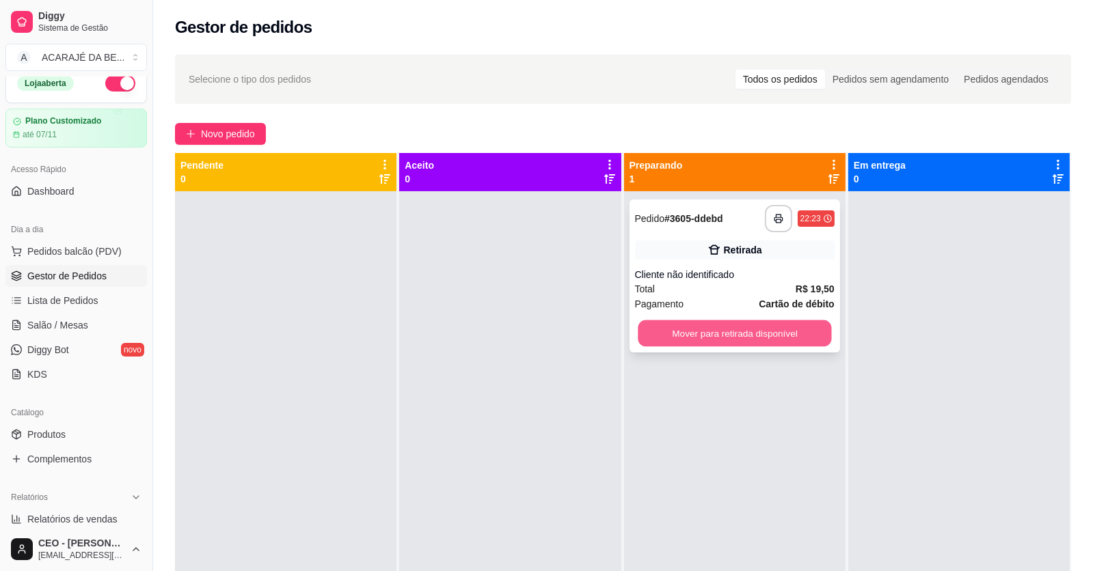
click at [740, 330] on button "Mover para retirada disponível" at bounding box center [733, 333] width 193 height 27
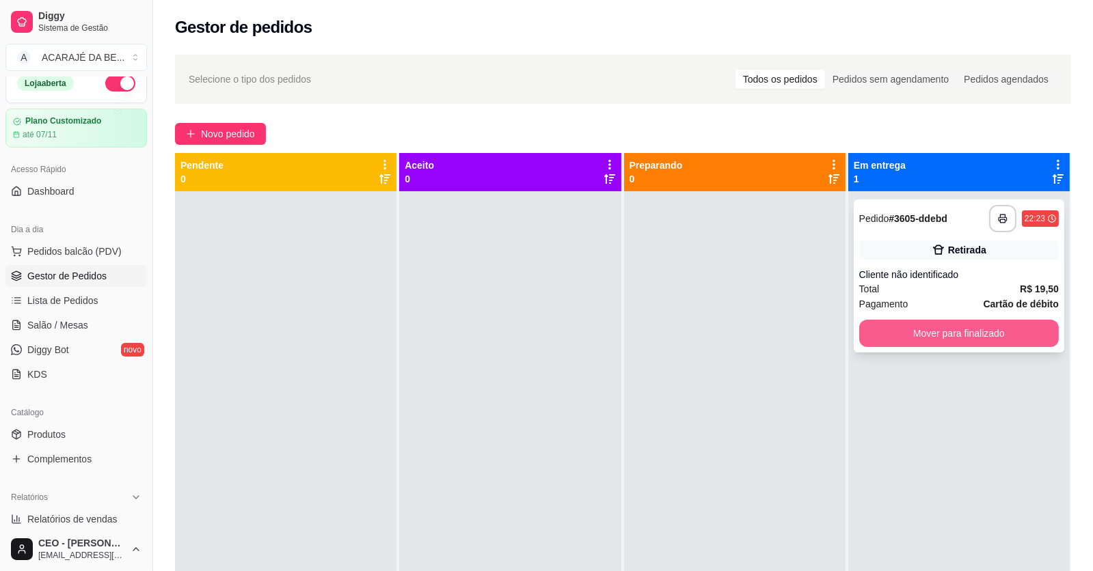
click at [903, 332] on button "Mover para finalizado" at bounding box center [959, 333] width 200 height 27
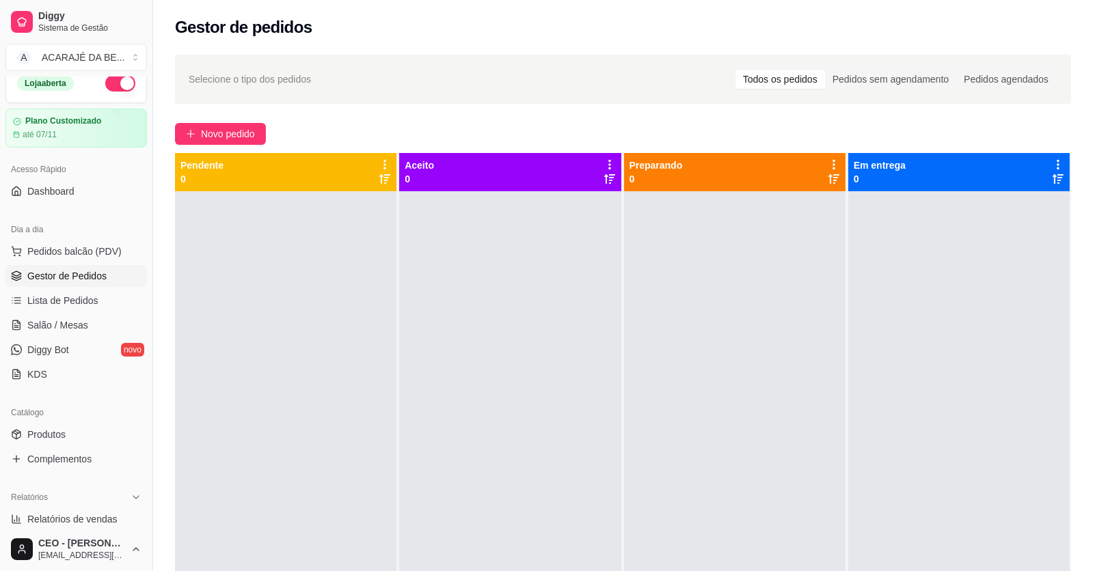
click at [433, 130] on div "Novo pedido" at bounding box center [623, 134] width 896 height 22
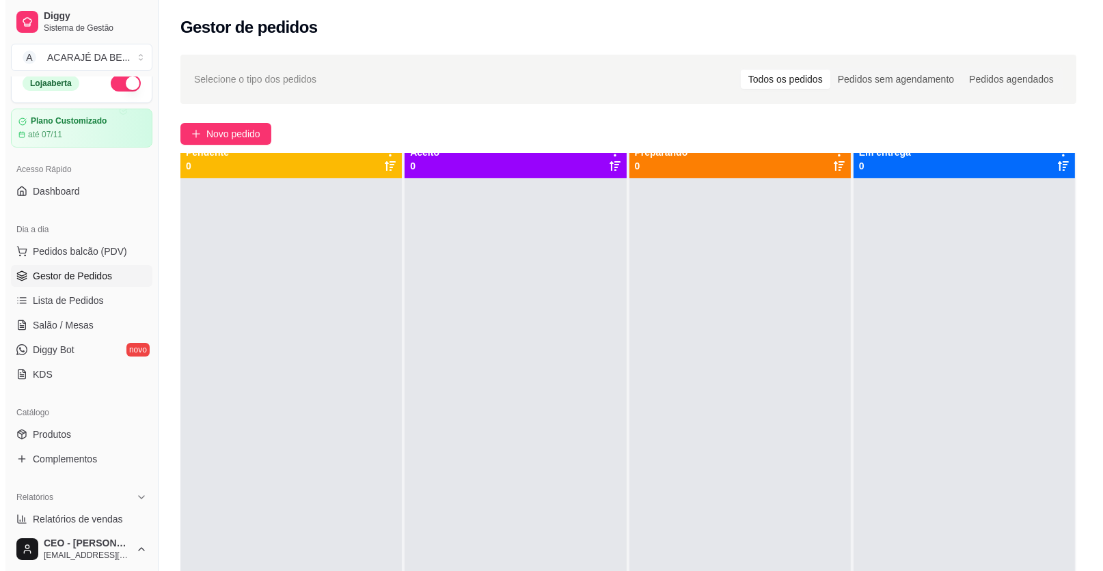
scroll to position [0, 0]
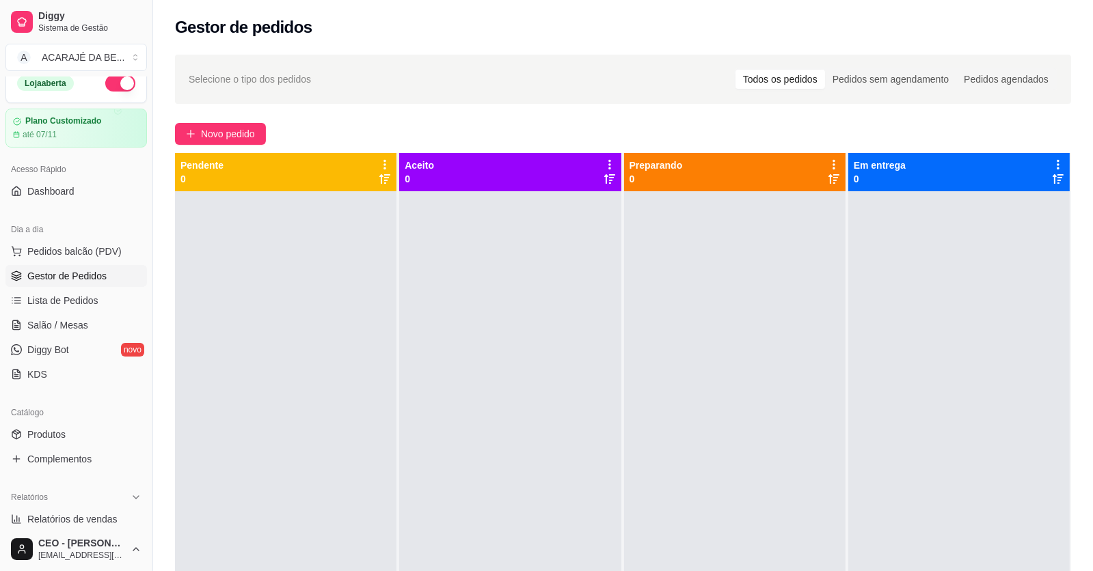
drag, startPoint x: 709, startPoint y: 361, endPoint x: 663, endPoint y: 424, distance: 78.2
drag, startPoint x: 663, startPoint y: 424, endPoint x: 516, endPoint y: 337, distance: 171.0
click at [516, 337] on div at bounding box center [509, 476] width 221 height 571
click at [848, 155] on div "Em entrega 0" at bounding box center [958, 172] width 221 height 38
click at [848, 157] on div "Em entrega 0" at bounding box center [958, 172] width 221 height 38
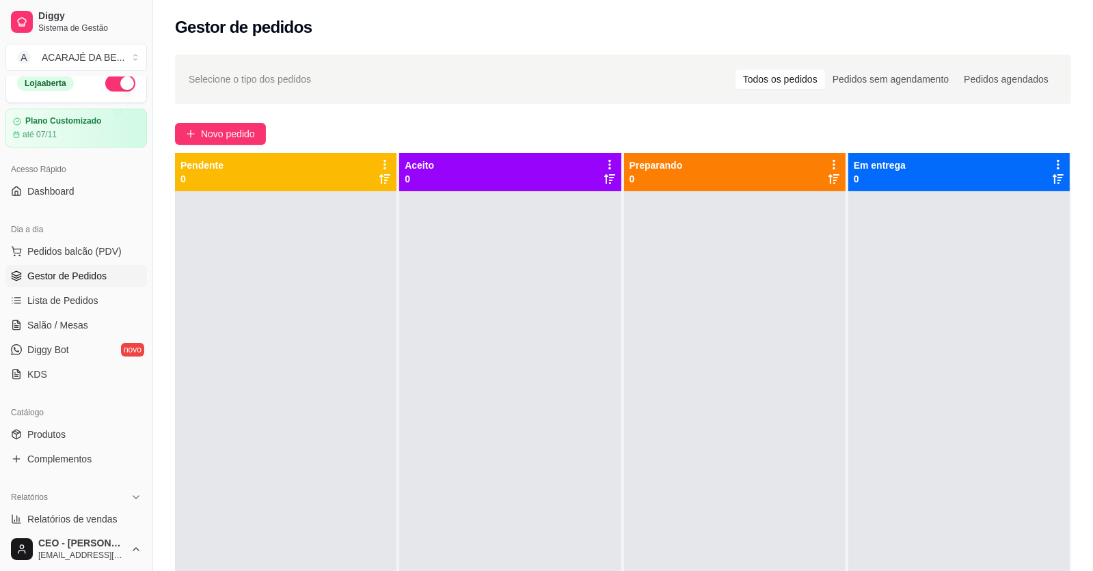
click at [838, 164] on div "Preparando 0" at bounding box center [735, 457] width 223 height 609
click at [838, 158] on div "Preparando 0" at bounding box center [735, 457] width 223 height 609
click at [838, 205] on div "Preparando 0" at bounding box center [736, 438] width 224 height 571
click at [848, 201] on div at bounding box center [958, 476] width 221 height 571
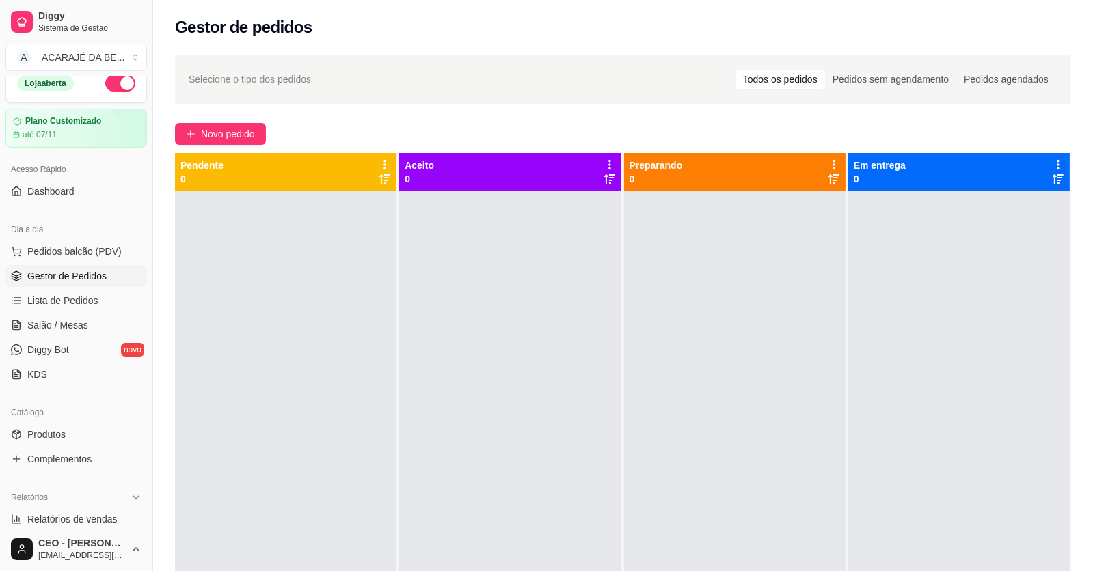
click at [822, 126] on div "Novo pedido" at bounding box center [623, 134] width 896 height 22
click at [614, 221] on div at bounding box center [509, 476] width 221 height 571
click at [617, 119] on div "Selecione o tipo dos pedidos Todos os pedidos Pedidos sem agendamento Pedidos a…" at bounding box center [623, 393] width 940 height 694
click at [73, 320] on span "Salão / Mesas" at bounding box center [57, 325] width 61 height 14
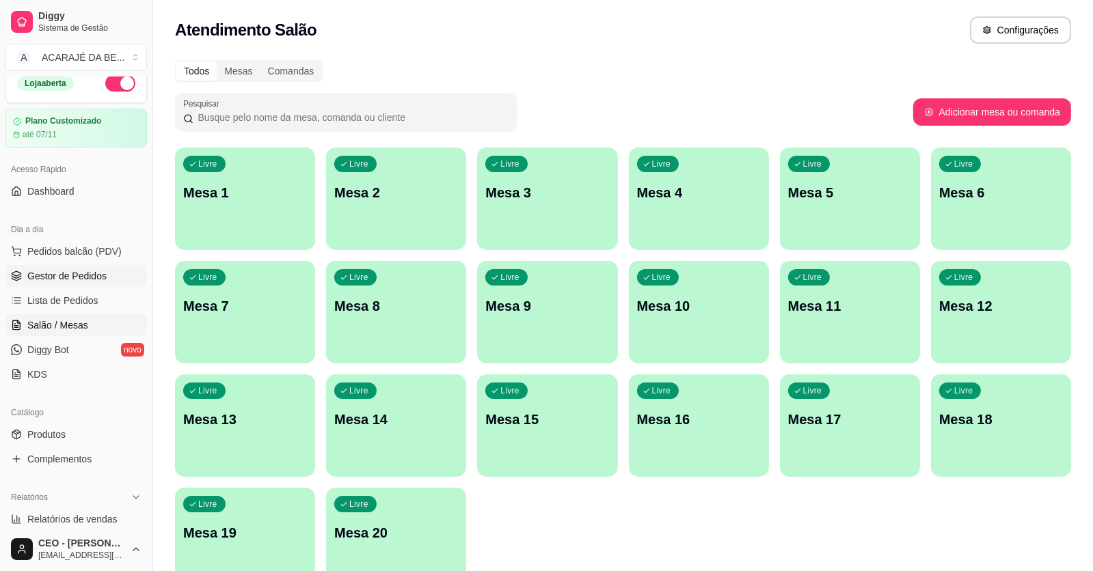
click at [62, 284] on link "Gestor de Pedidos" at bounding box center [75, 276] width 141 height 22
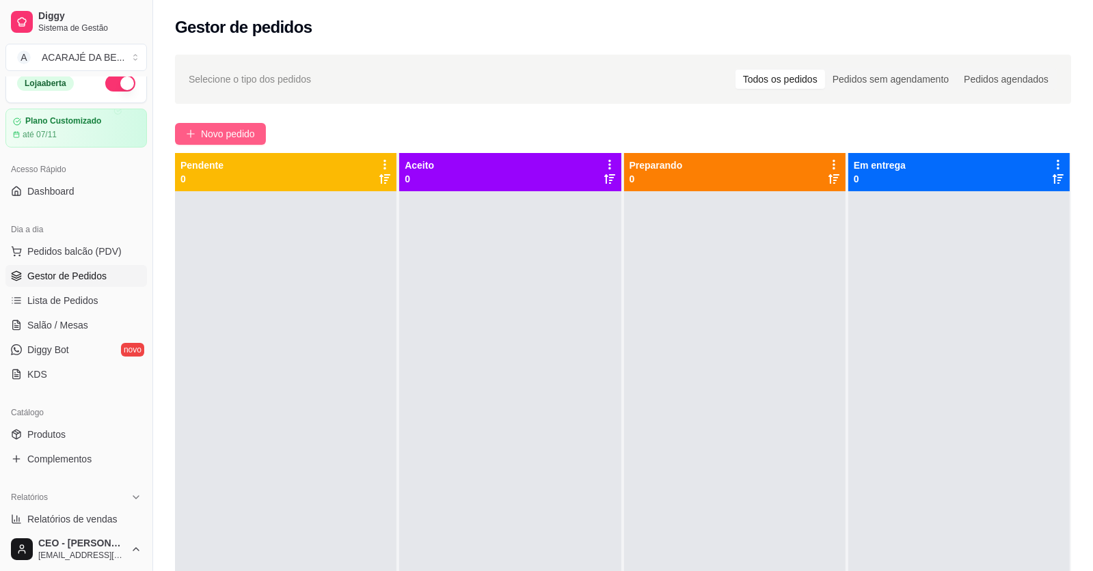
click at [255, 135] on span "Novo pedido" at bounding box center [228, 133] width 54 height 15
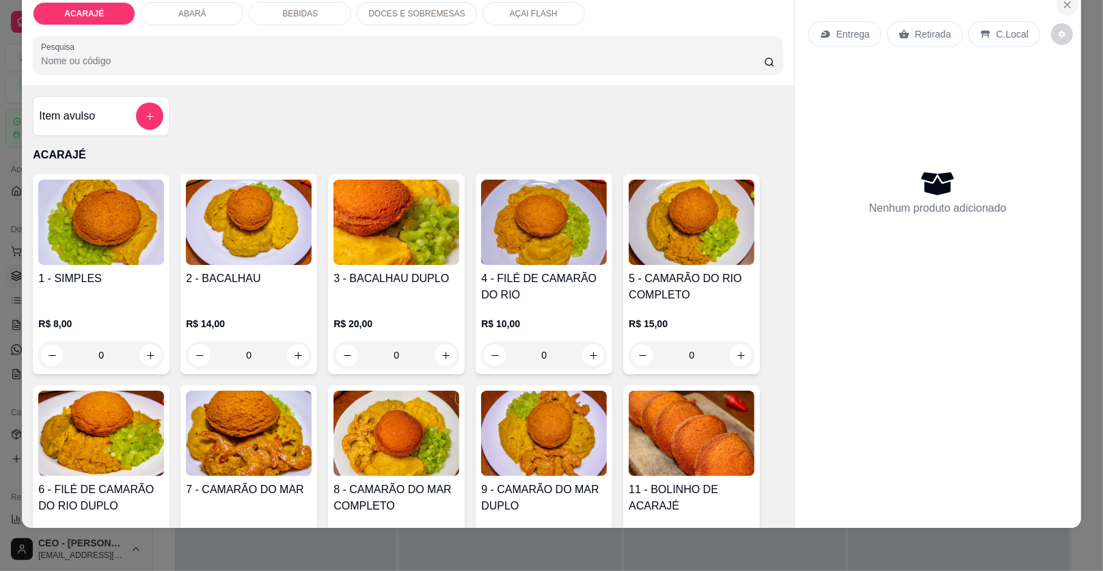
click at [1064, 7] on icon "Close" at bounding box center [1067, 4] width 11 height 11
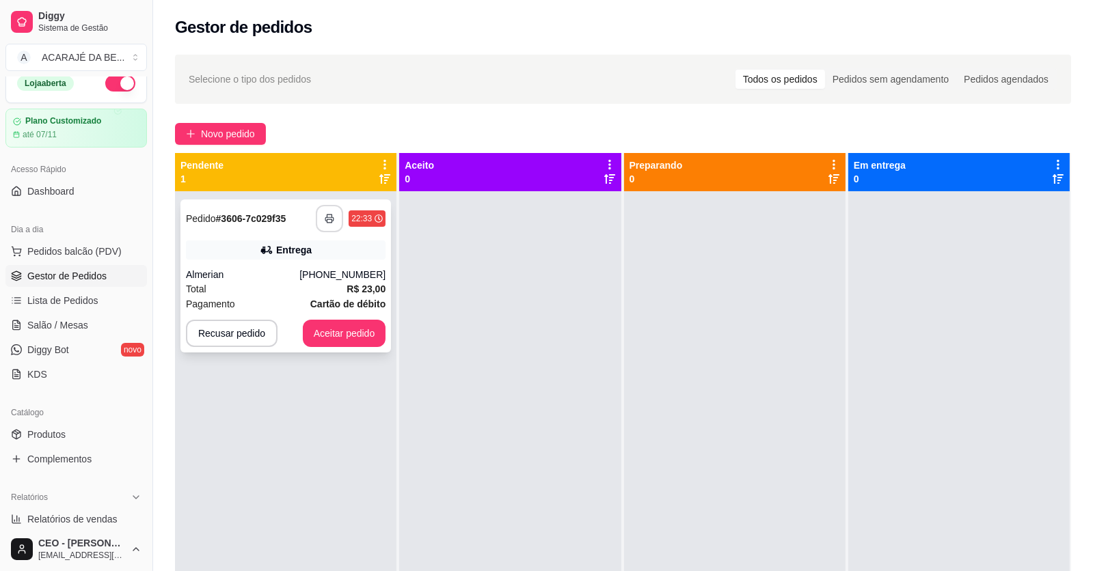
click at [322, 209] on button "button" at bounding box center [329, 218] width 27 height 27
click at [327, 332] on button "Aceitar pedido" at bounding box center [344, 333] width 83 height 27
click at [346, 331] on button "Aceitar pedido" at bounding box center [344, 333] width 83 height 27
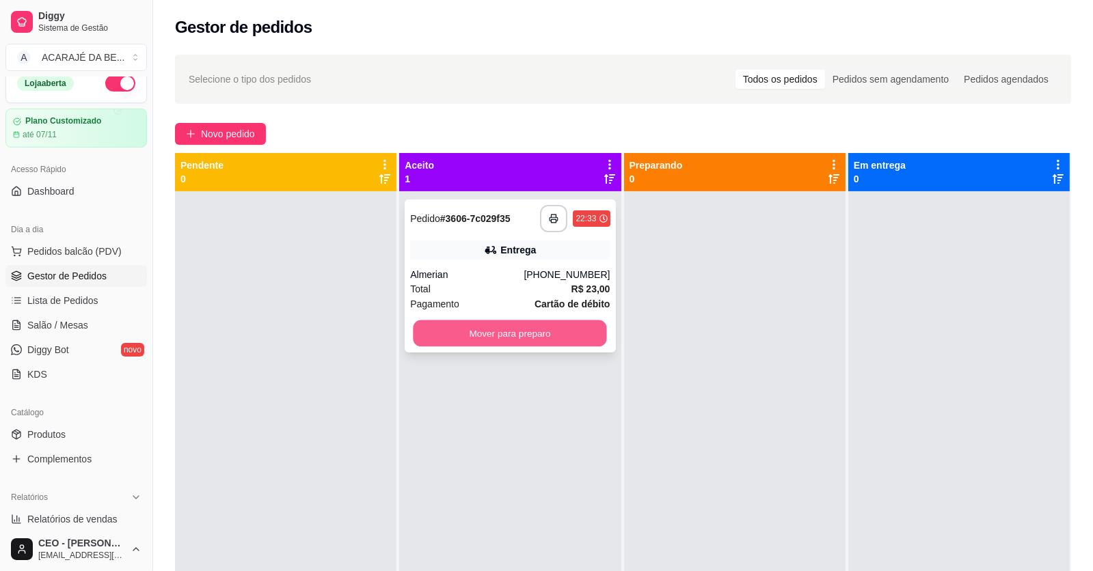
click at [442, 336] on button "Mover para preparo" at bounding box center [509, 333] width 193 height 27
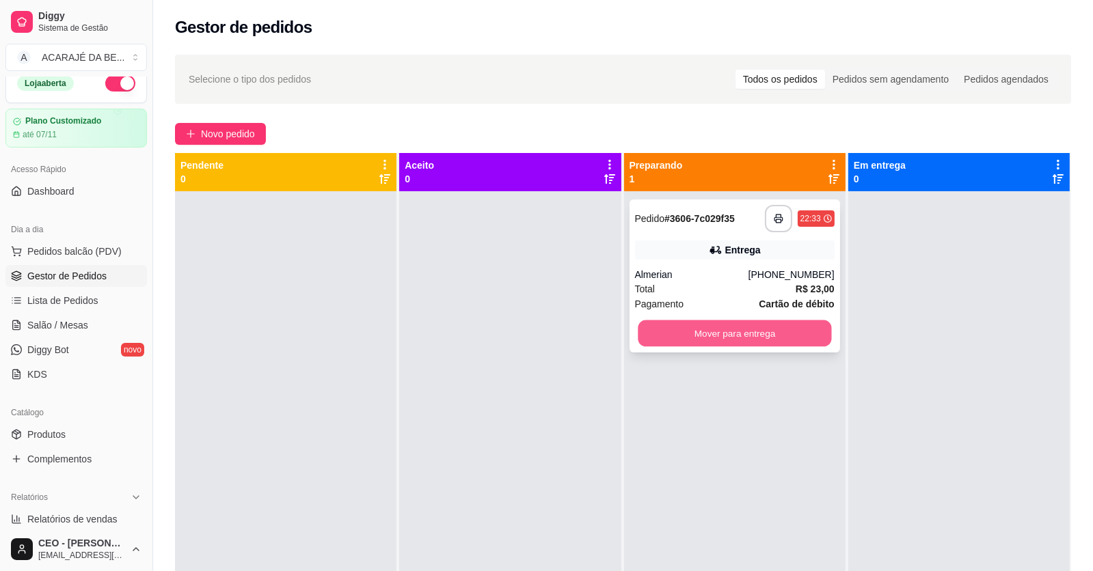
click at [642, 328] on button "Mover para entrega" at bounding box center [733, 333] width 193 height 27
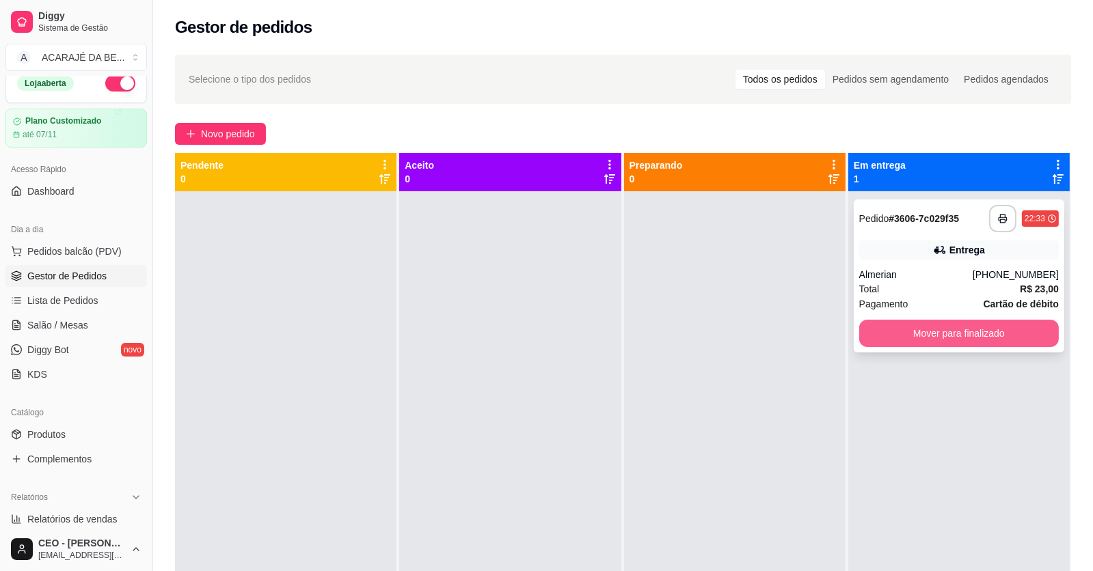
click at [875, 344] on button "Mover para finalizado" at bounding box center [959, 333] width 200 height 27
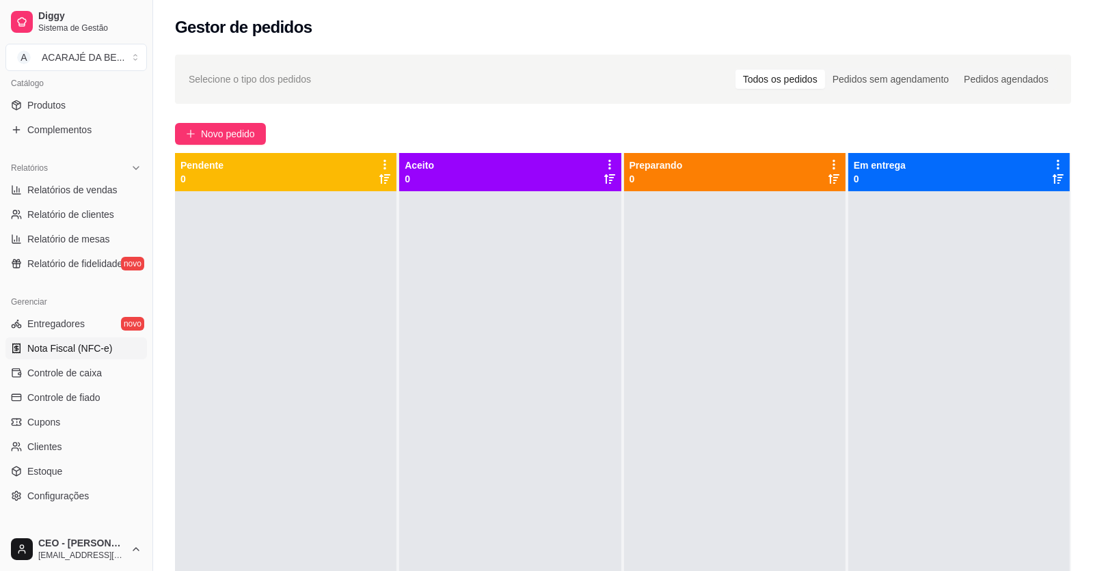
scroll to position [355, 0]
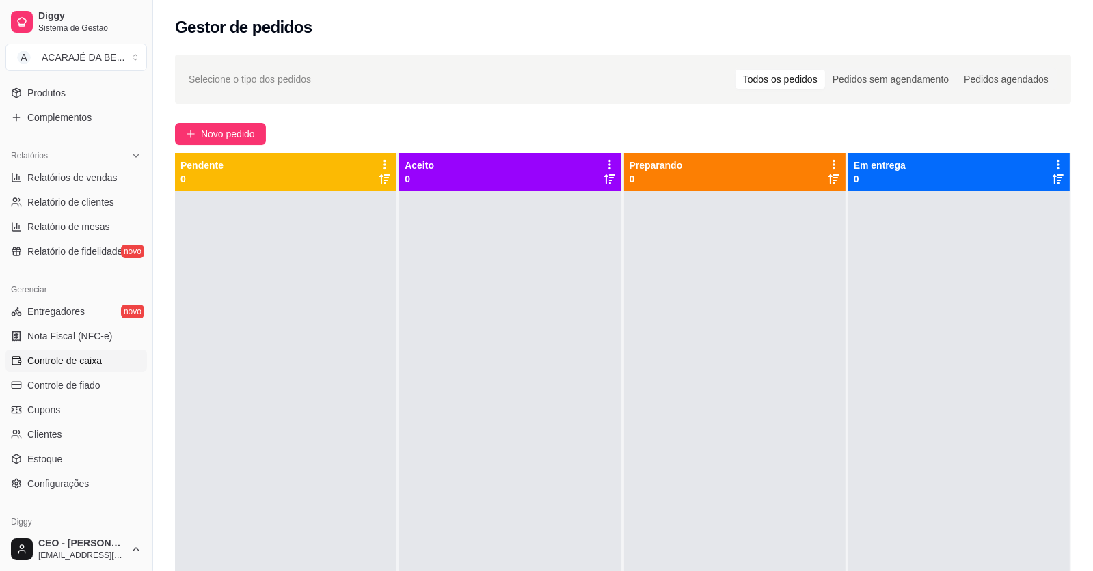
click at [107, 363] on link "Controle de caixa" at bounding box center [75, 361] width 141 height 22
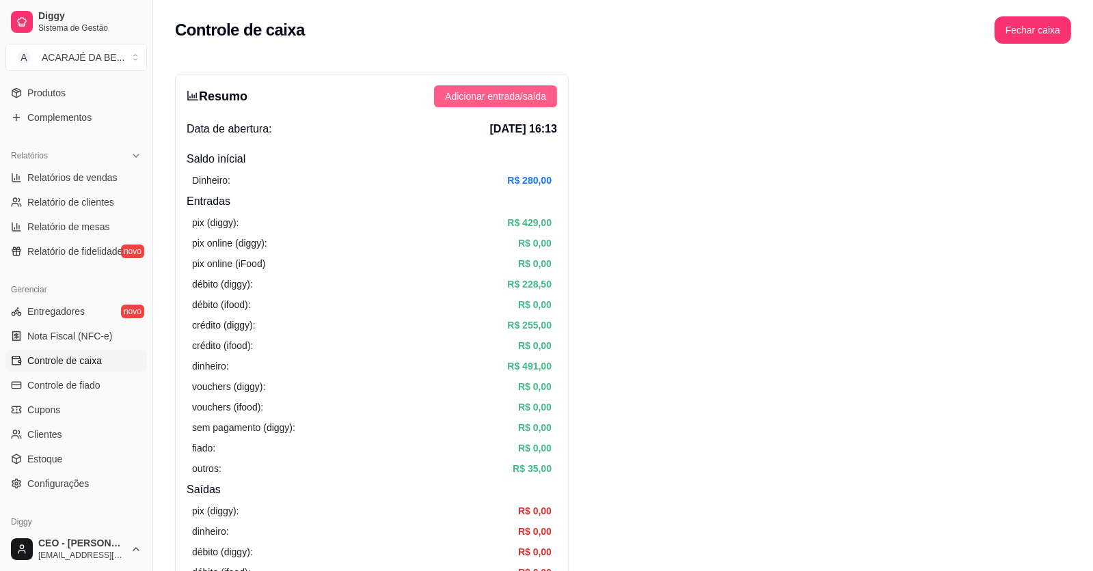
click at [540, 90] on span "Adicionar entrada/saída" at bounding box center [495, 96] width 101 height 15
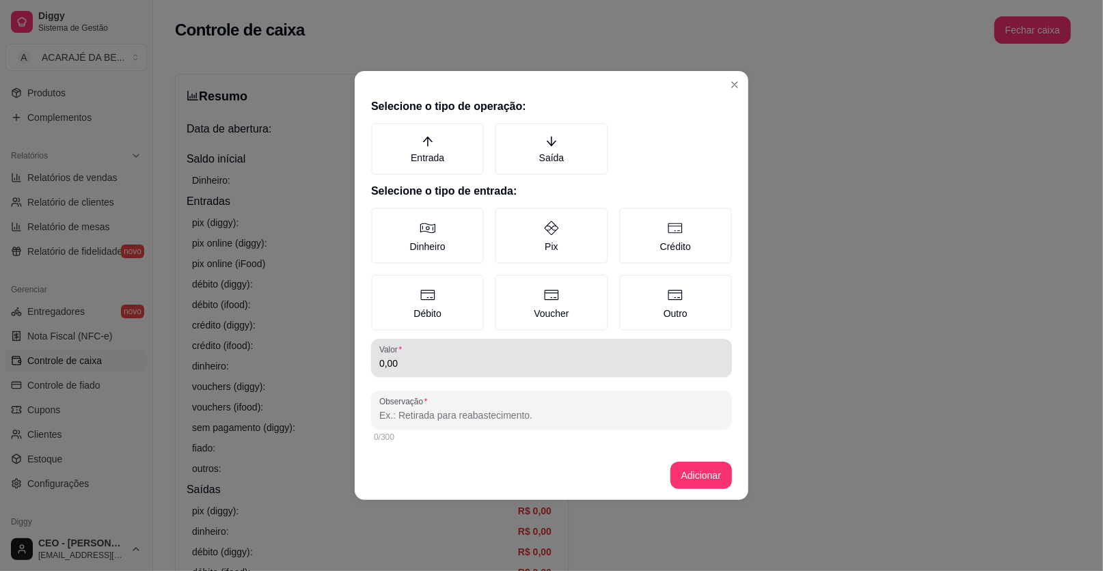
click at [428, 364] on input "0,00" at bounding box center [551, 364] width 344 height 14
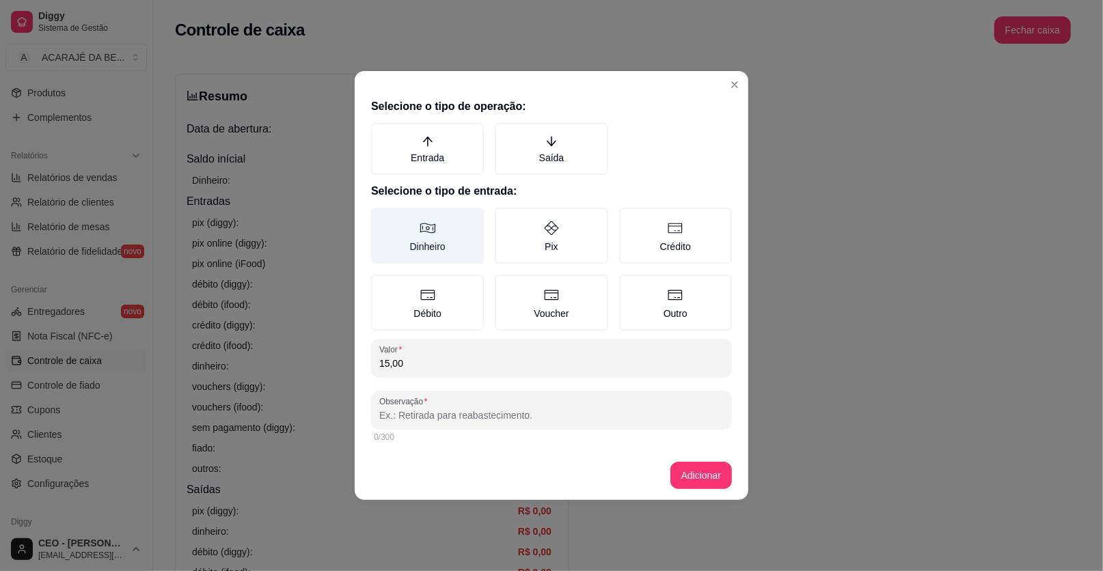
type input "15,00"
click at [428, 242] on label "Dinheiro" at bounding box center [427, 236] width 113 height 56
click at [381, 218] on button "Dinheiro" at bounding box center [375, 212] width 11 height 11
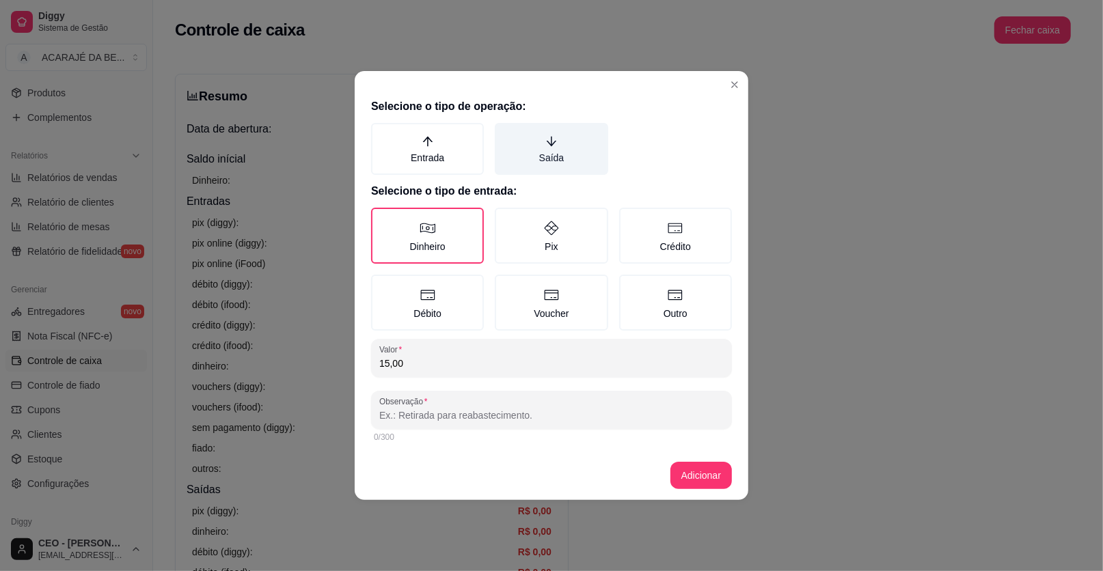
click at [571, 150] on label "Saída" at bounding box center [551, 149] width 113 height 52
click at [505, 133] on button "Saída" at bounding box center [499, 127] width 11 height 11
click at [471, 413] on input "Observação" at bounding box center [551, 416] width 344 height 14
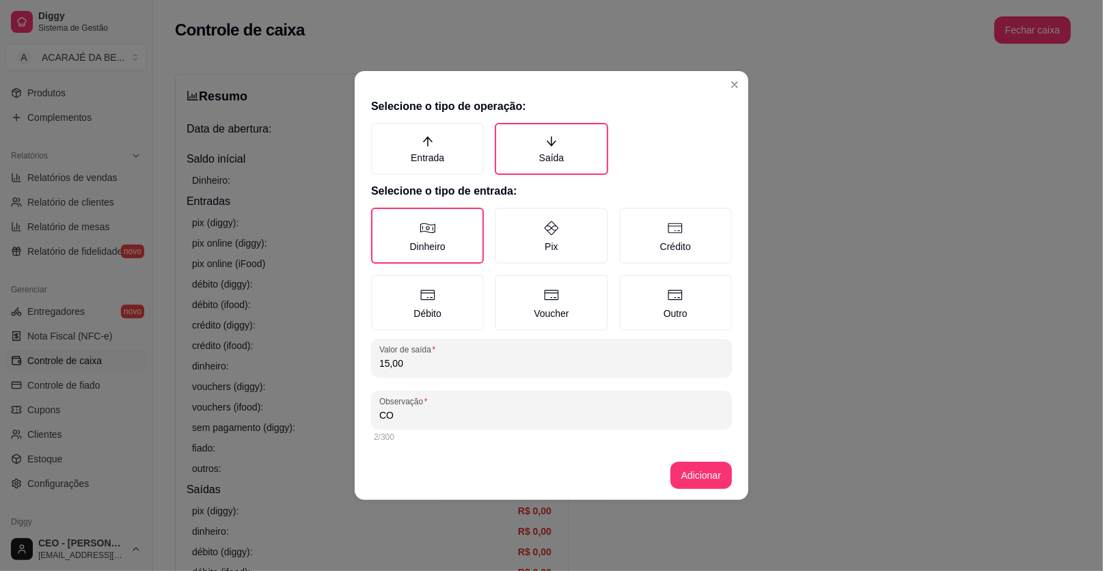
type input "C"
type input "PÃO"
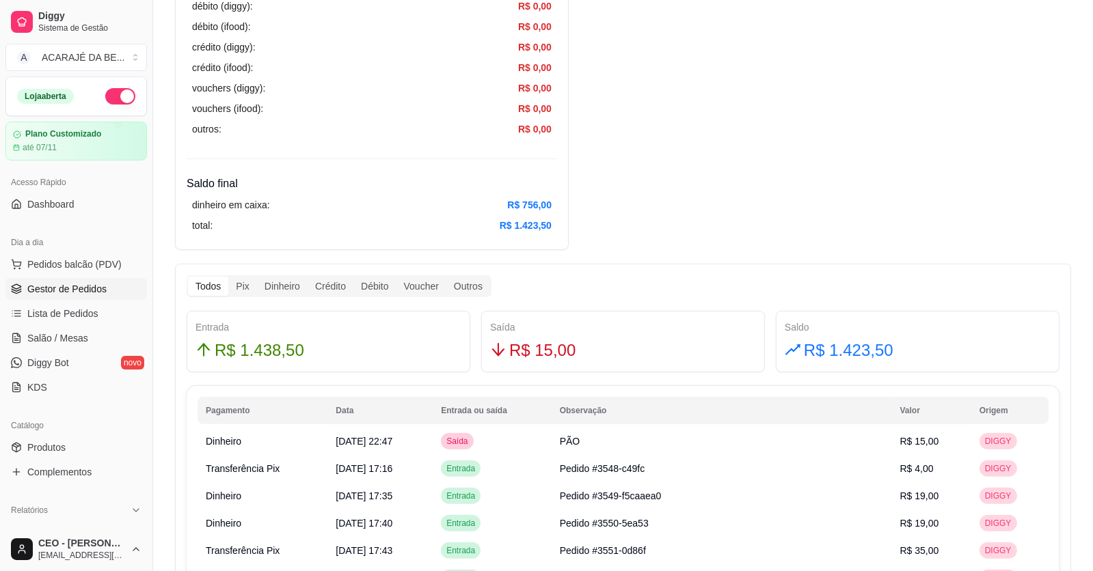
click at [83, 288] on span "Gestor de Pedidos" at bounding box center [66, 289] width 79 height 14
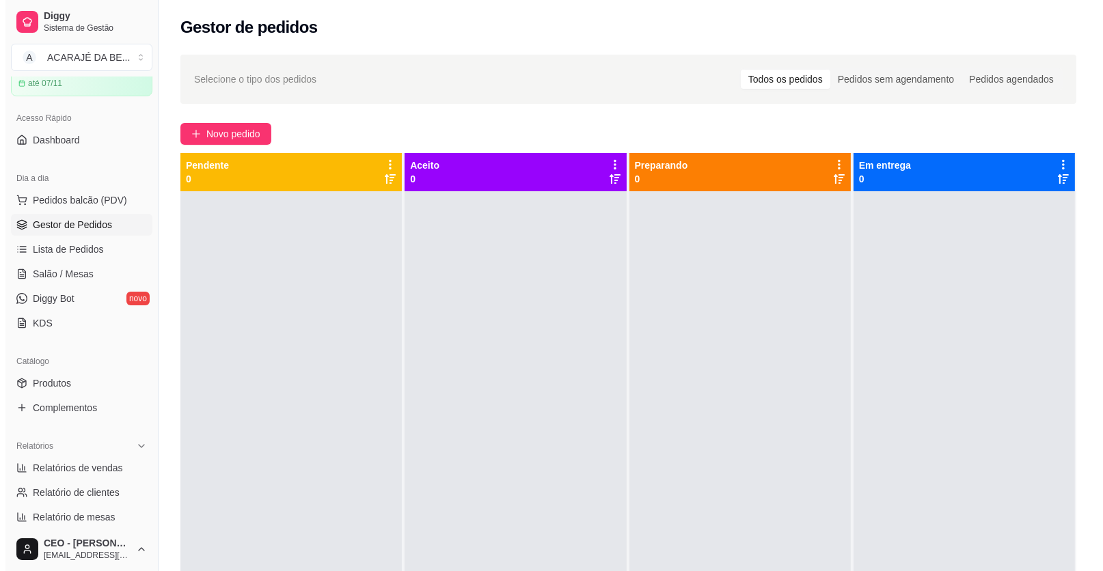
scroll to position [13, 0]
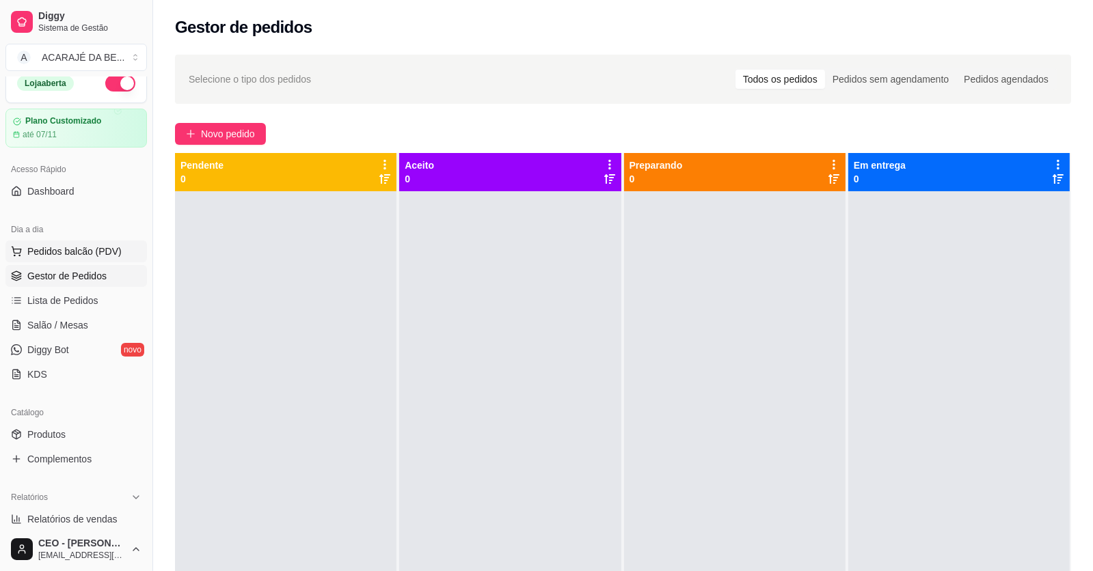
click at [71, 245] on span "Pedidos balcão (PDV)" at bounding box center [74, 252] width 94 height 14
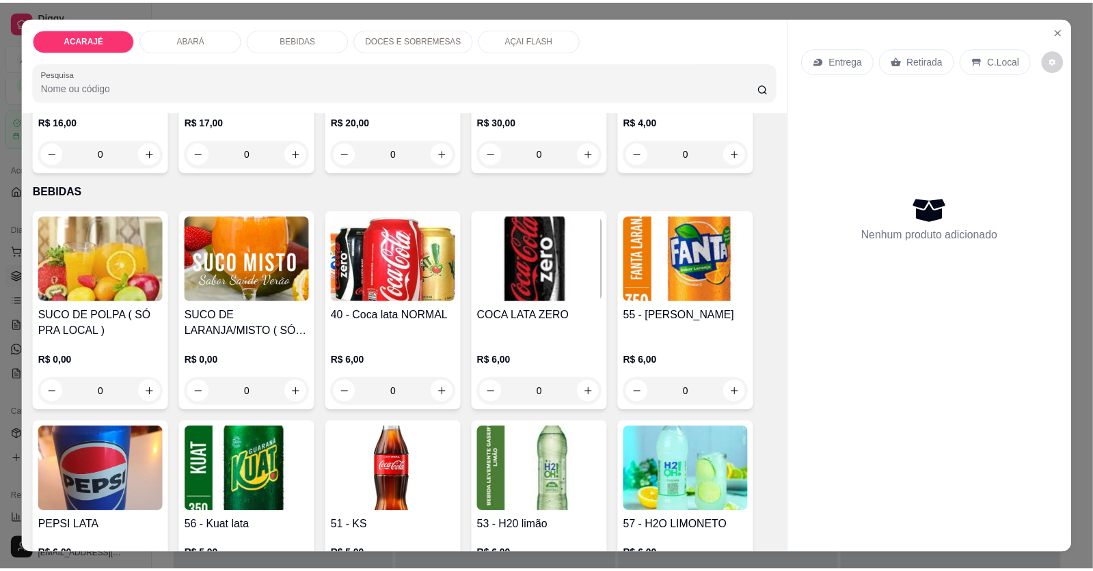
scroll to position [888, 0]
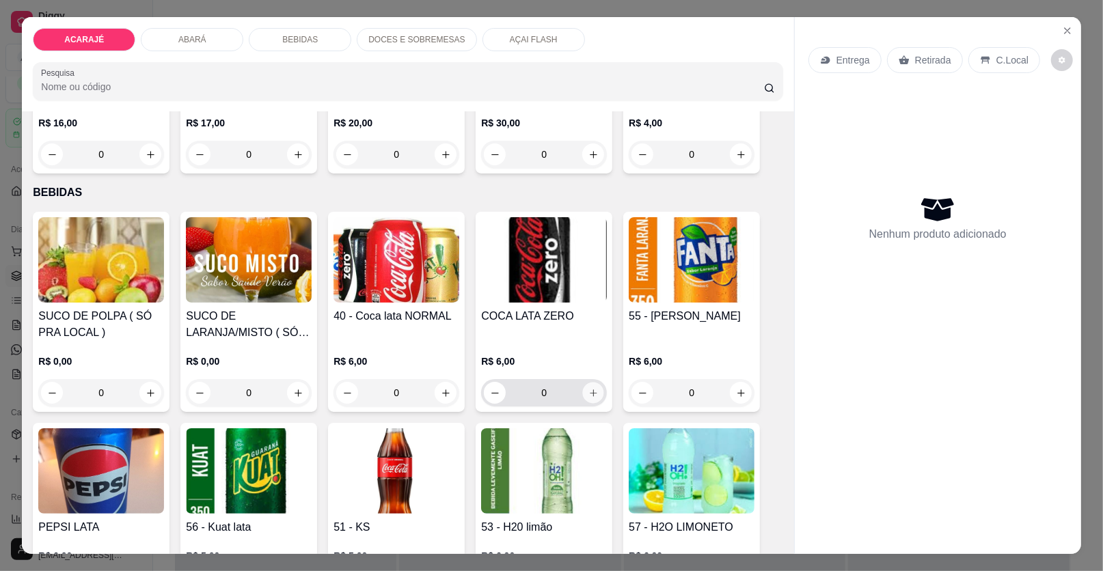
click at [590, 392] on icon "increase-product-quantity" at bounding box center [593, 393] width 10 height 10
type input "1"
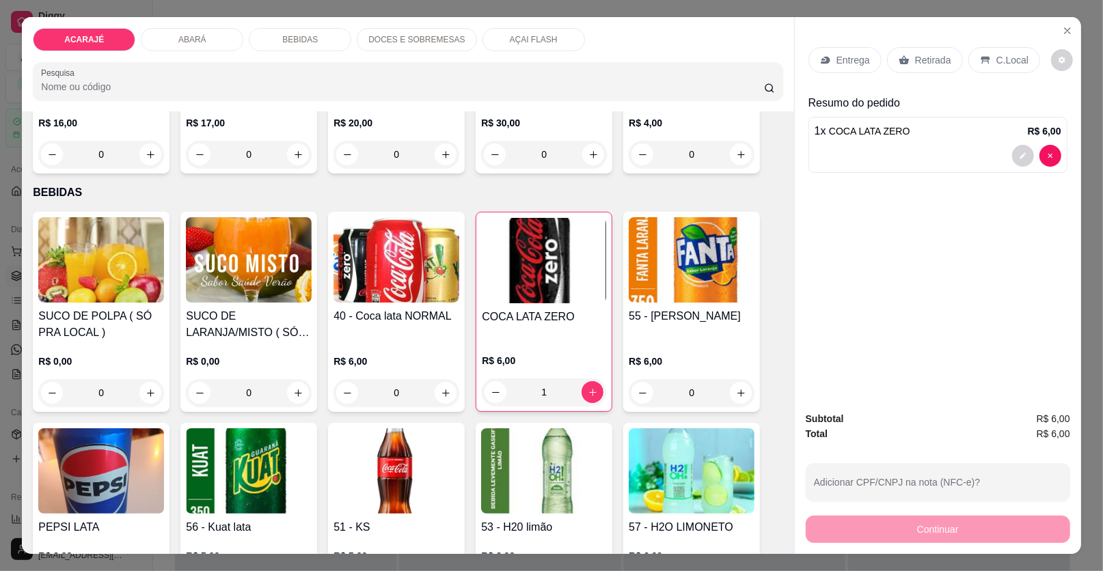
click at [928, 55] on p "Retirada" at bounding box center [933, 60] width 36 height 14
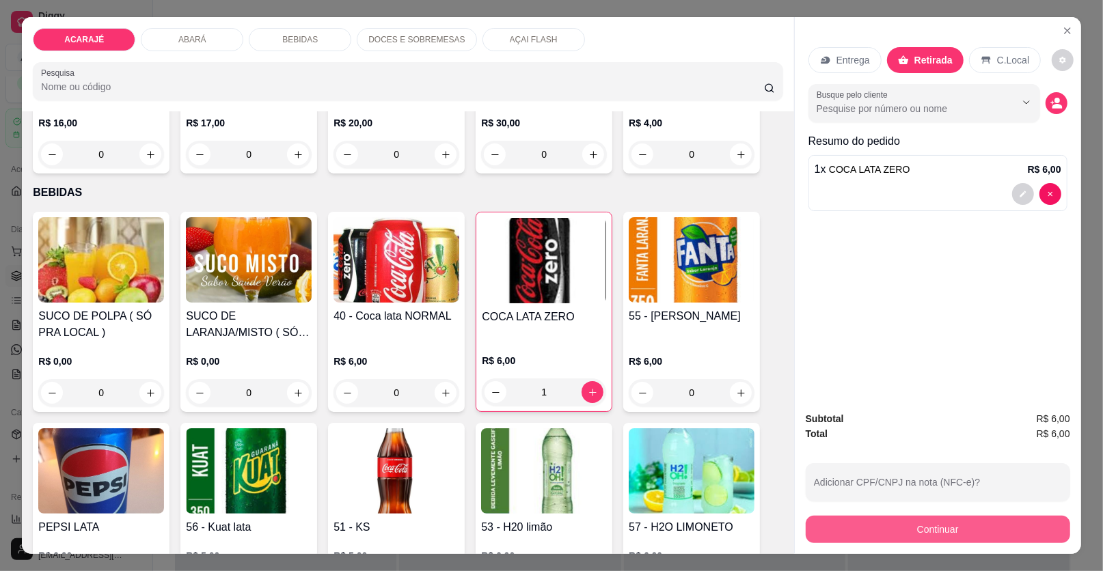
click at [1036, 528] on button "Continuar" at bounding box center [938, 529] width 264 height 27
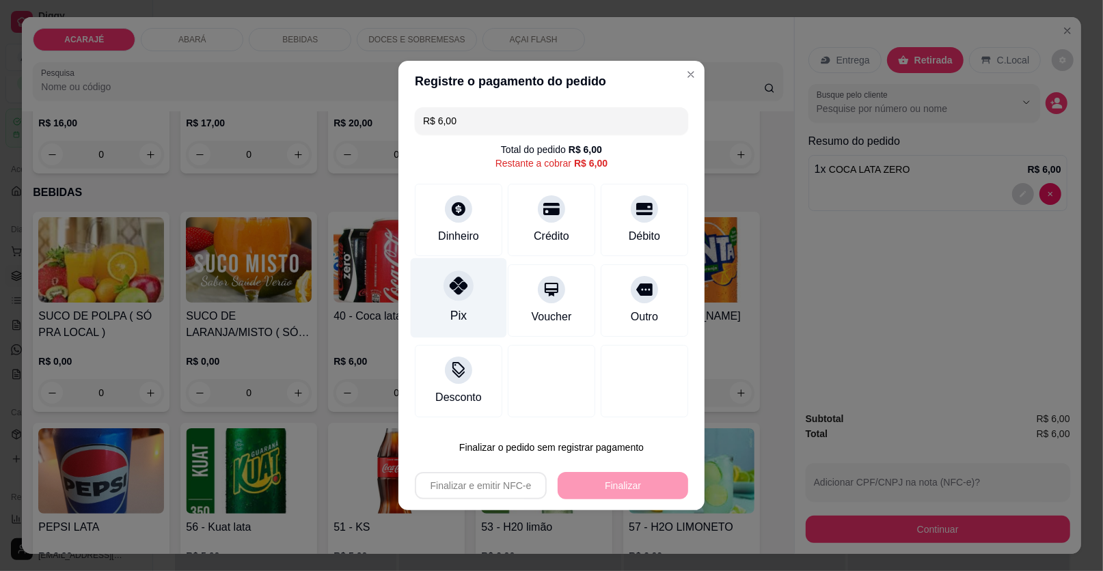
click at [453, 284] on icon at bounding box center [459, 286] width 18 height 18
type input "R$ 0,00"
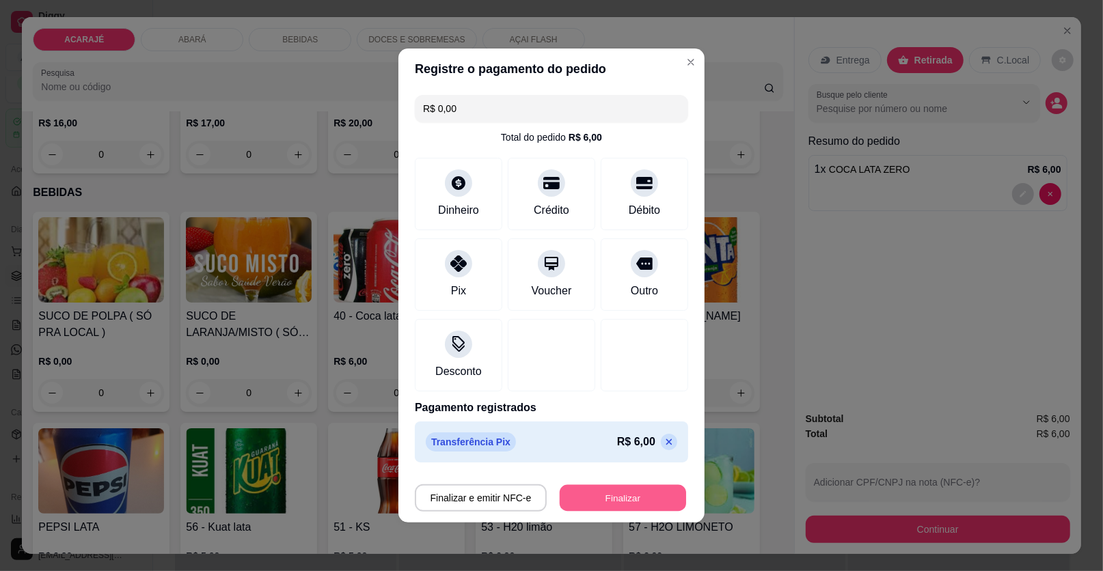
click at [597, 497] on button "Finalizar" at bounding box center [623, 498] width 126 height 27
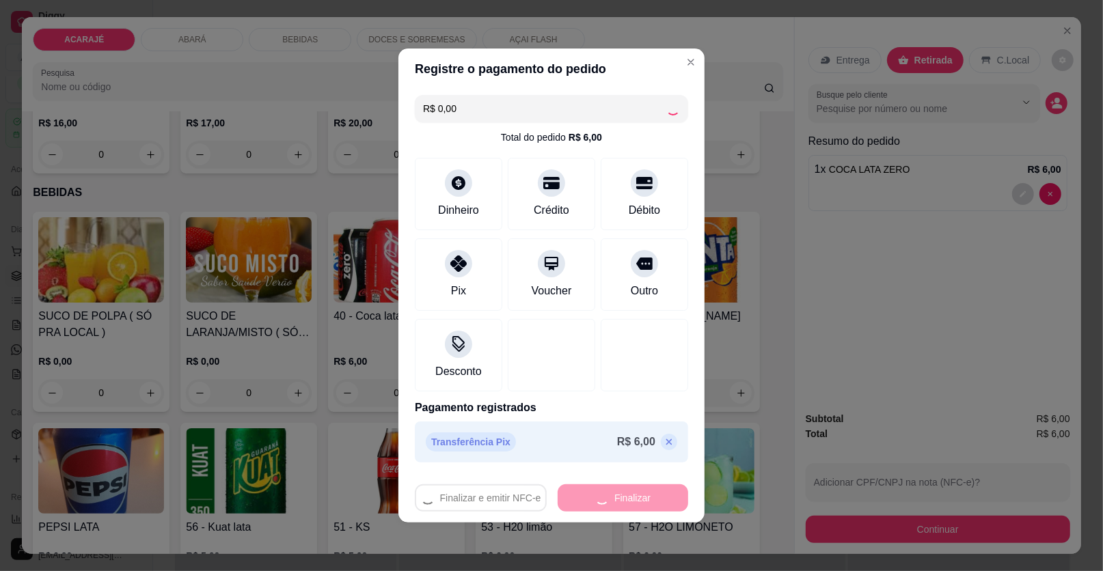
type input "0"
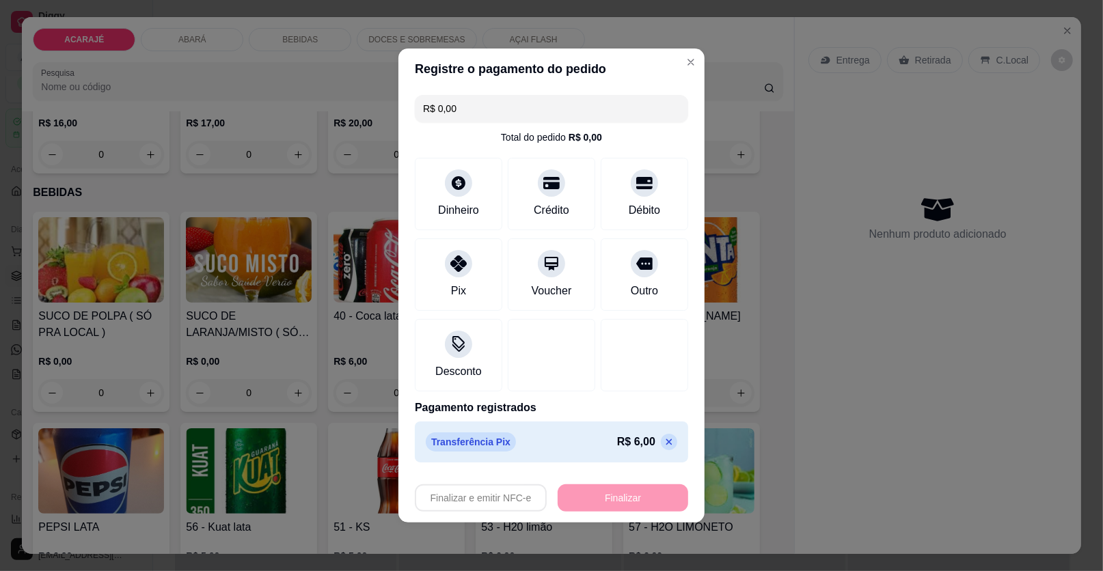
type input "-R$ 6,00"
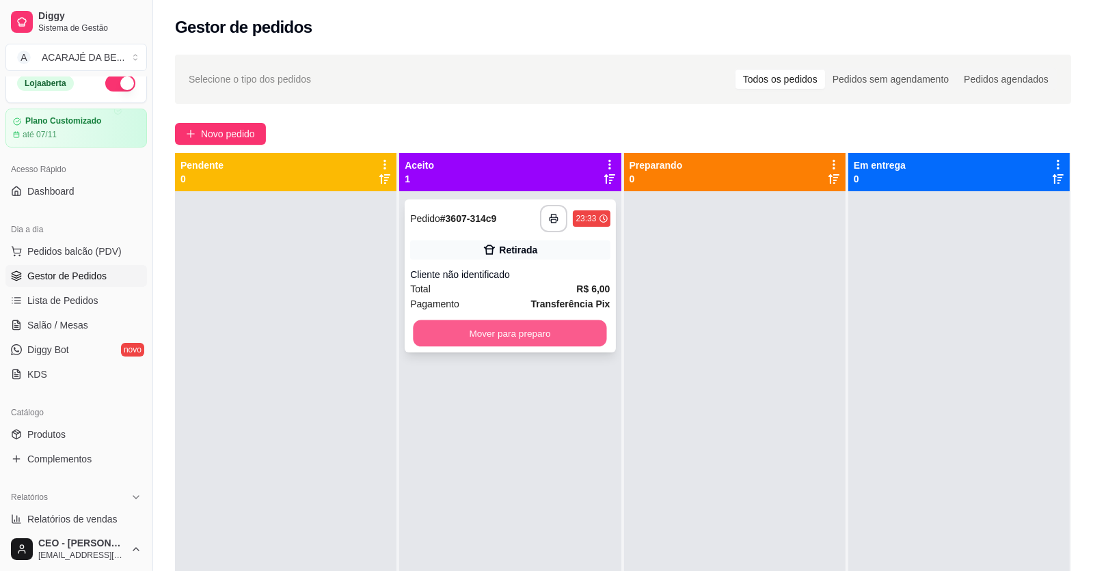
click at [541, 330] on button "Mover para preparo" at bounding box center [509, 333] width 193 height 27
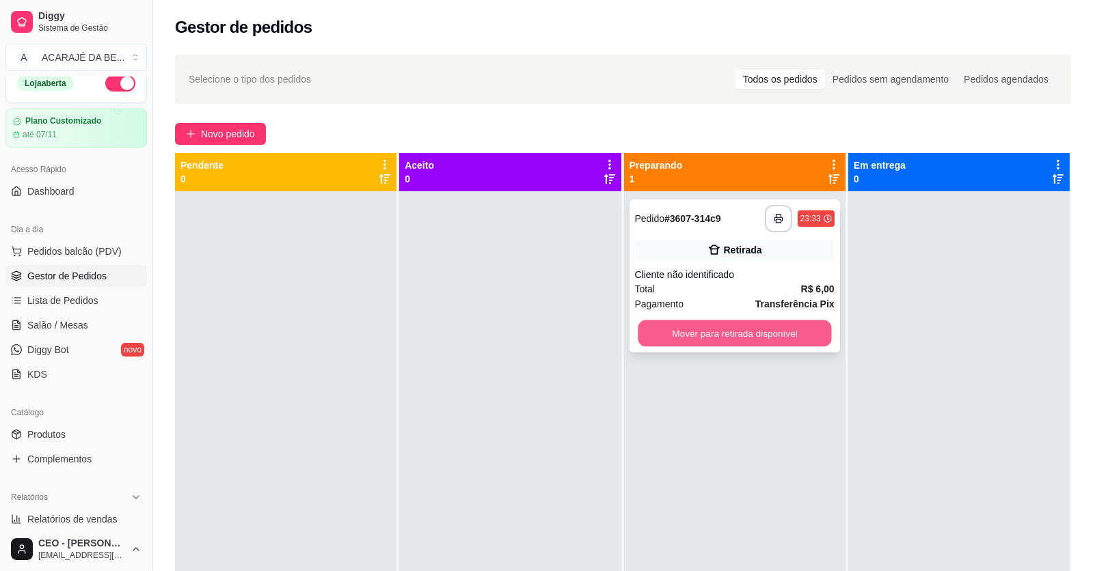
click at [663, 334] on button "Mover para retirada disponível" at bounding box center [733, 333] width 193 height 27
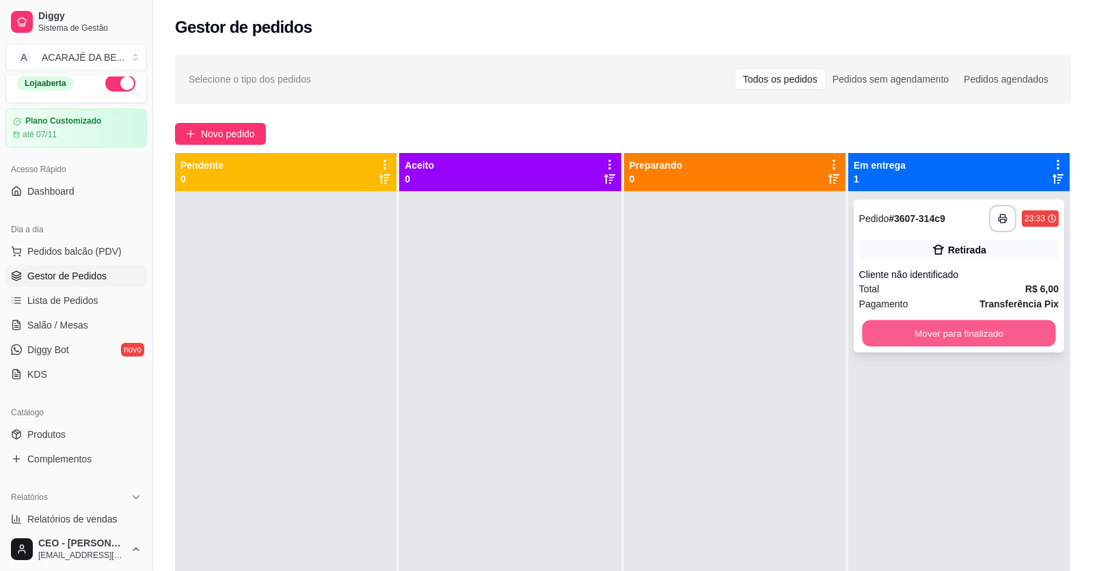
click at [890, 338] on button "Mover para finalizado" at bounding box center [958, 333] width 193 height 27
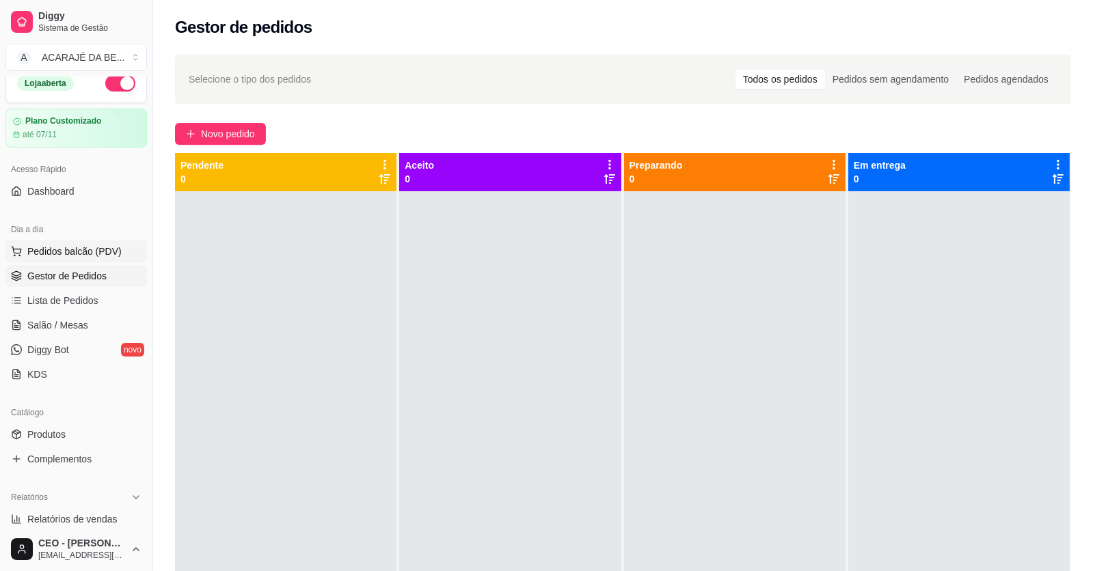
click at [55, 249] on span "Pedidos balcão (PDV)" at bounding box center [74, 252] width 94 height 14
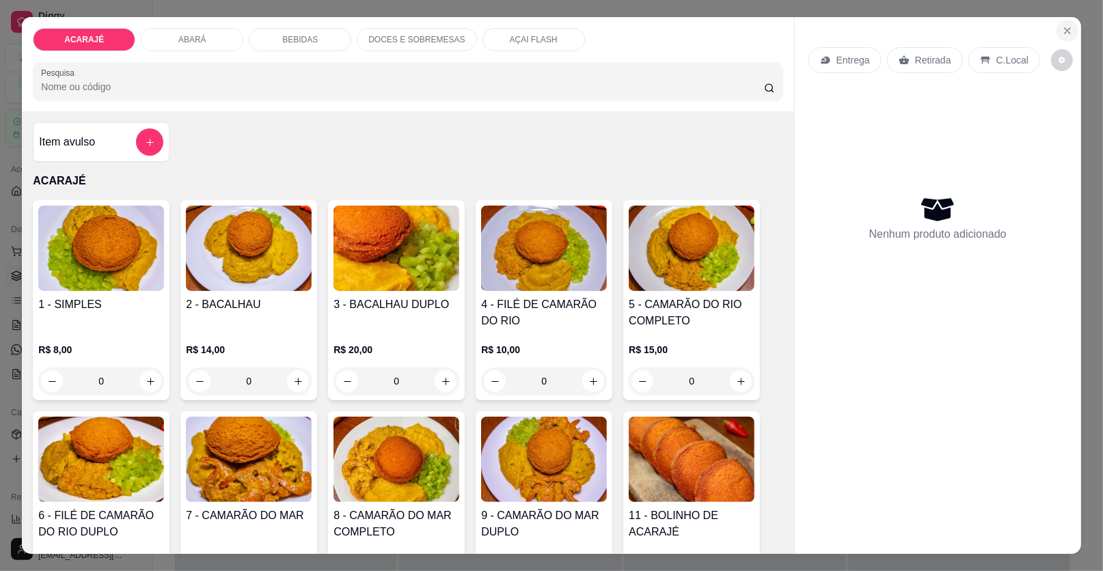
click at [1062, 36] on icon "Close" at bounding box center [1067, 30] width 11 height 11
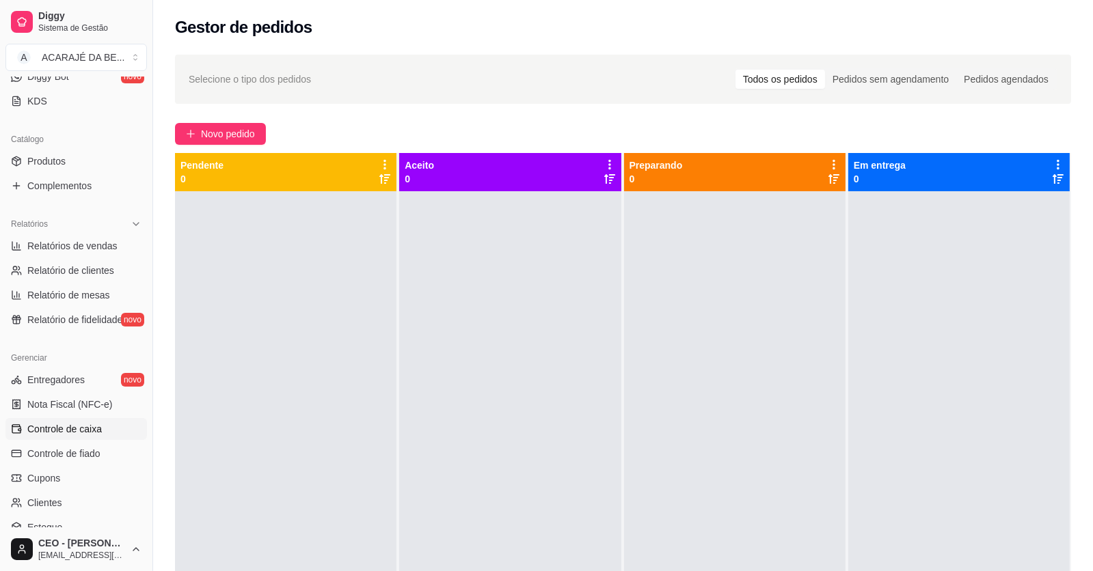
scroll to position [355, 0]
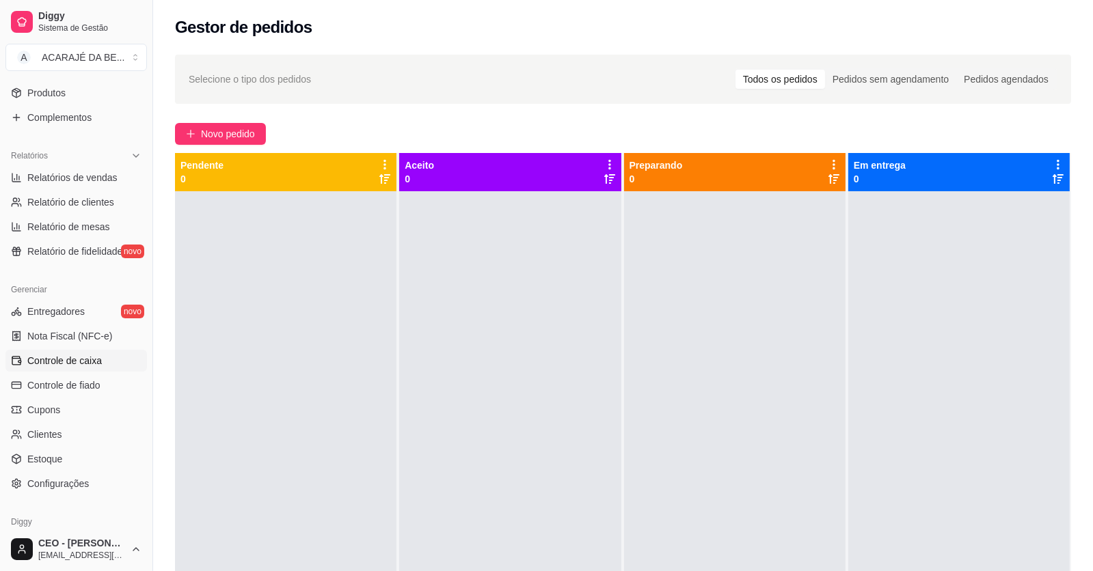
click at [74, 359] on span "Controle de caixa" at bounding box center [64, 361] width 74 height 14
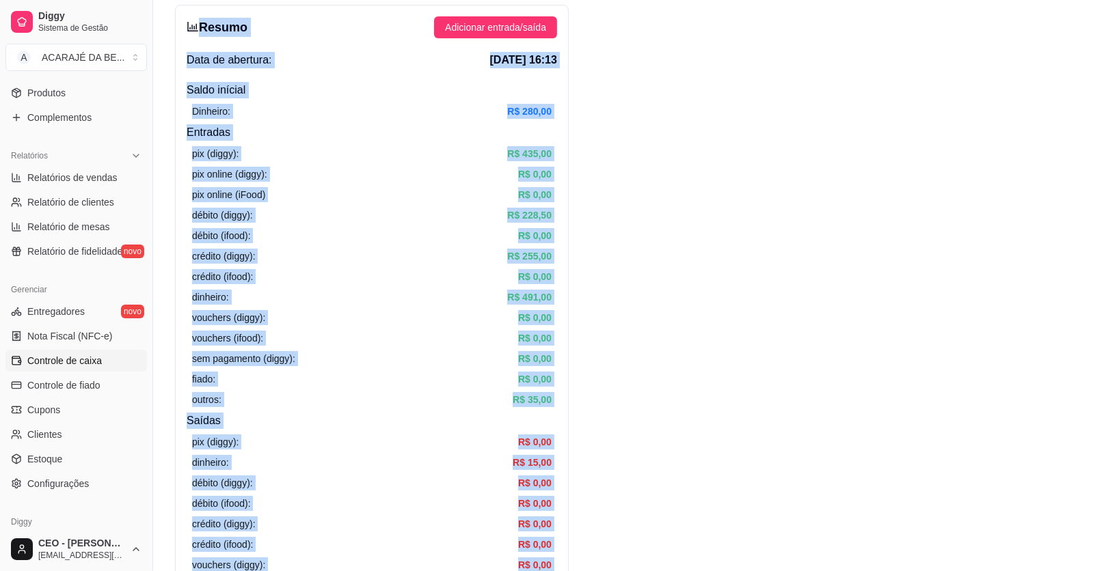
scroll to position [21, 0]
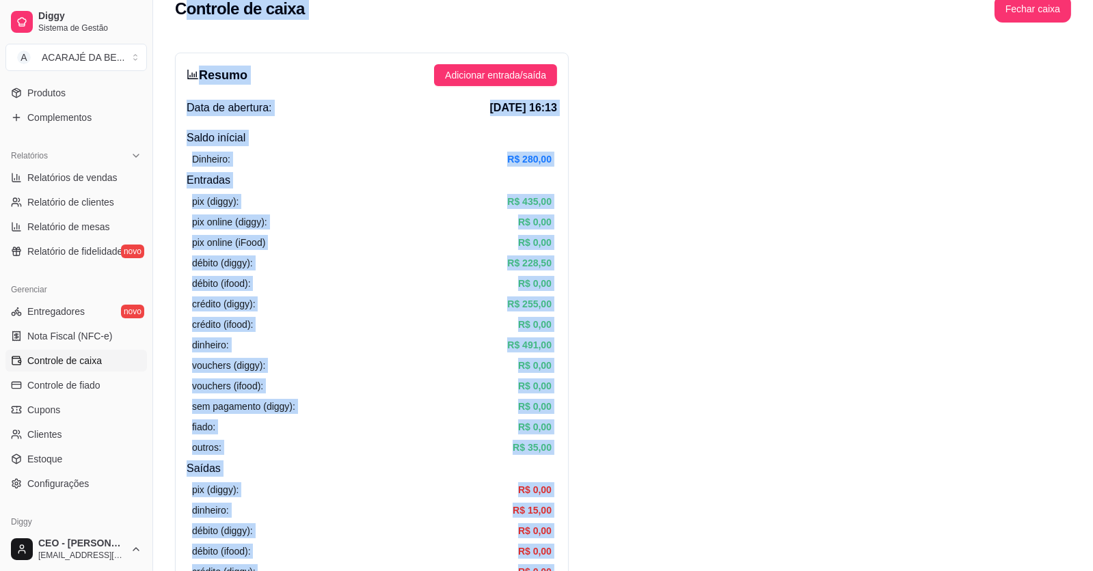
drag, startPoint x: 885, startPoint y: 413, endPoint x: 182, endPoint y: 4, distance: 812.6
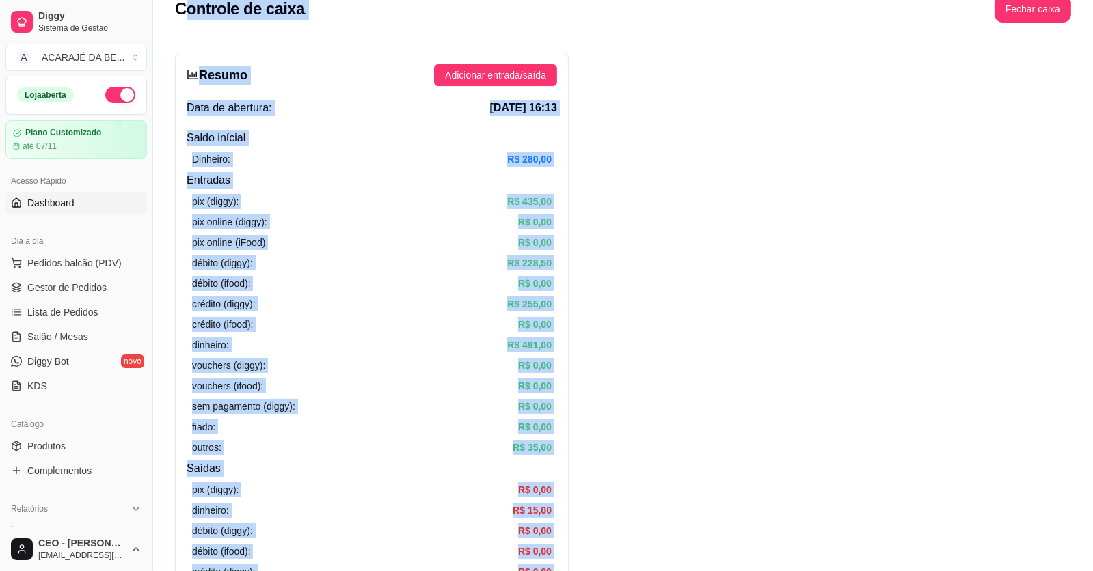
scroll to position [0, 0]
click at [105, 98] on button "button" at bounding box center [120, 96] width 30 height 16
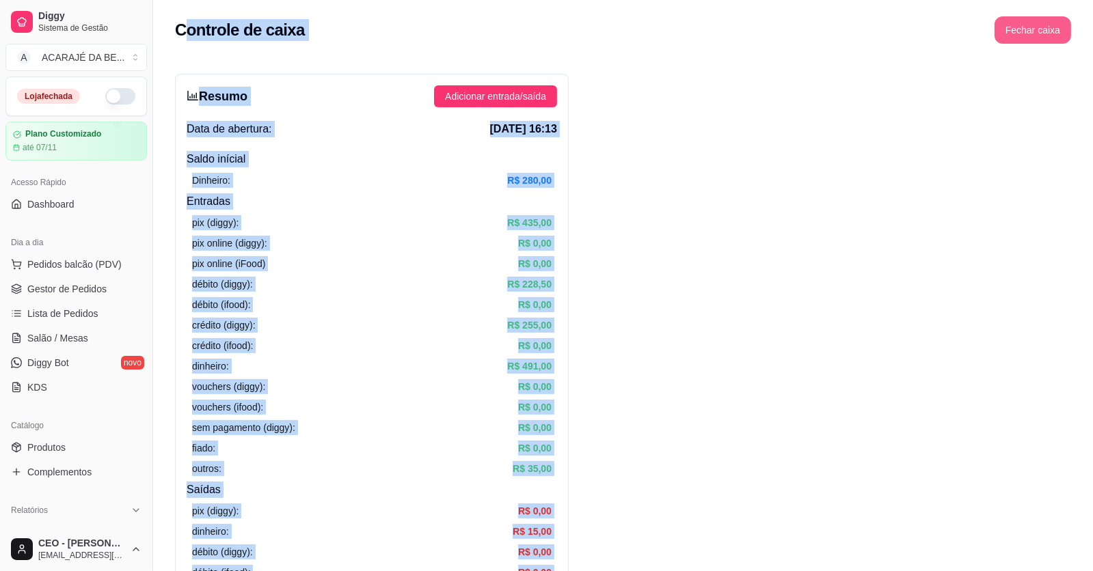
click at [1031, 32] on button "Fechar caixa" at bounding box center [1032, 29] width 77 height 27
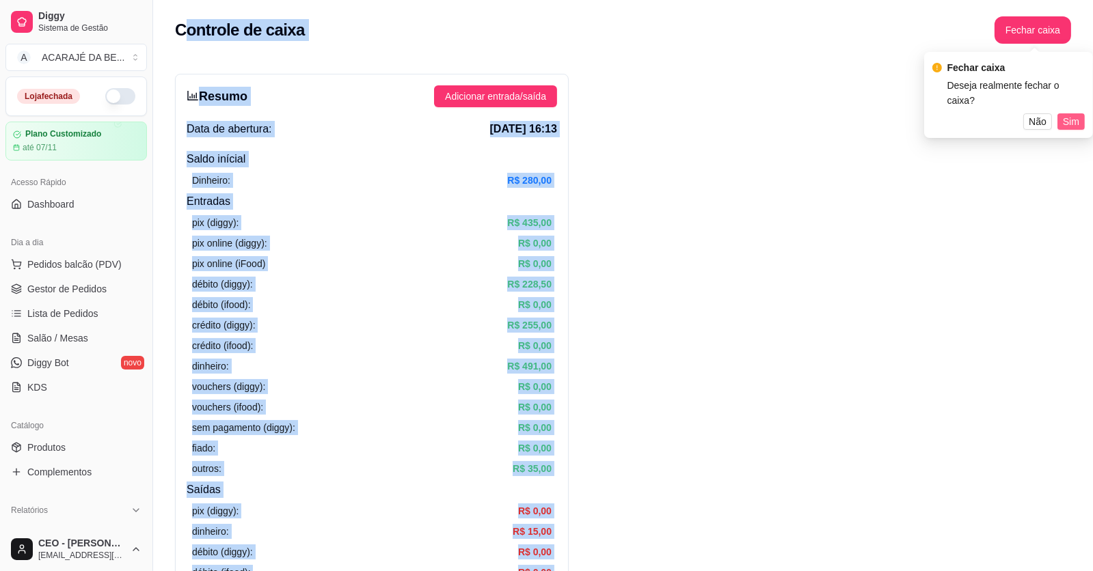
click at [1072, 114] on span "Sim" at bounding box center [1070, 121] width 16 height 15
